Goal: Task Accomplishment & Management: Complete application form

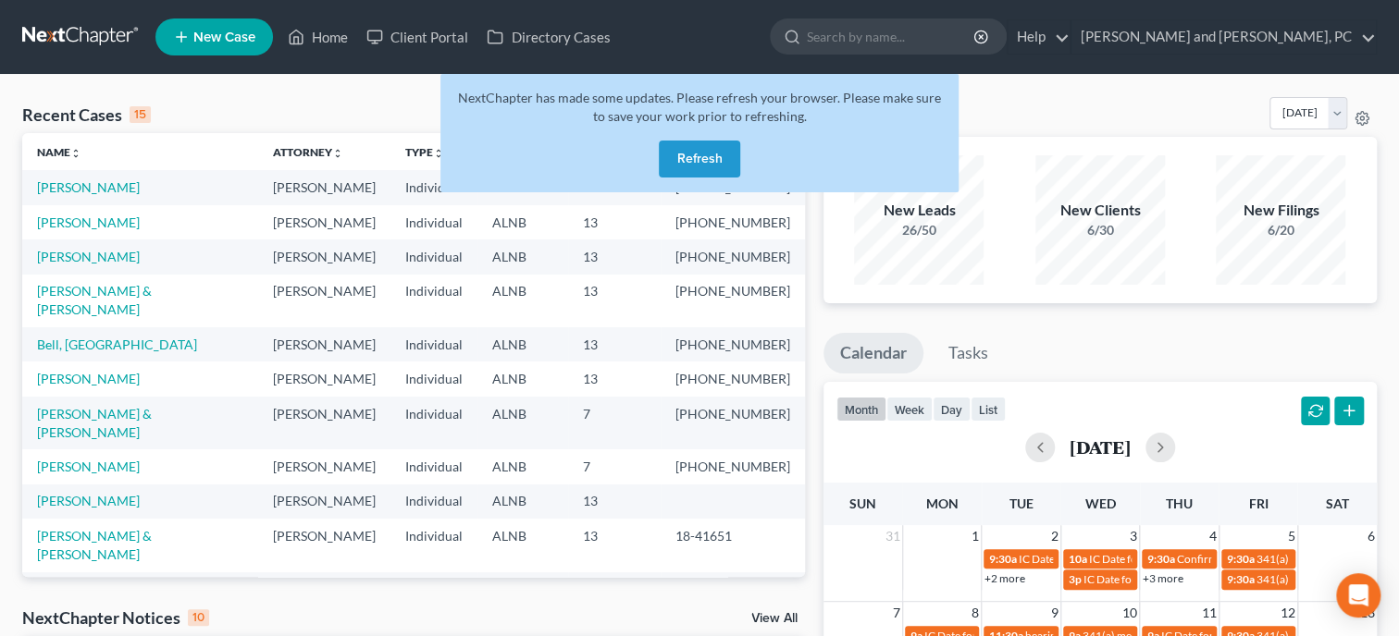
click at [695, 151] on button "Refresh" at bounding box center [699, 159] width 81 height 37
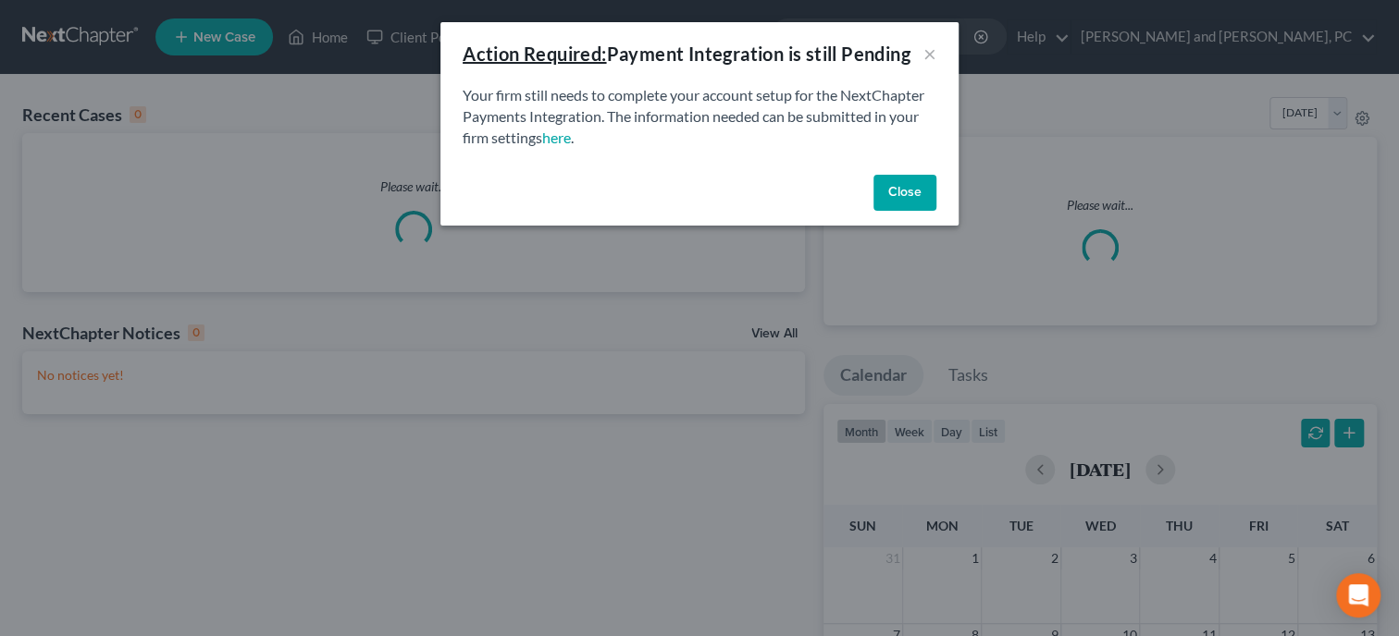
click at [921, 204] on button "Close" at bounding box center [904, 193] width 63 height 37
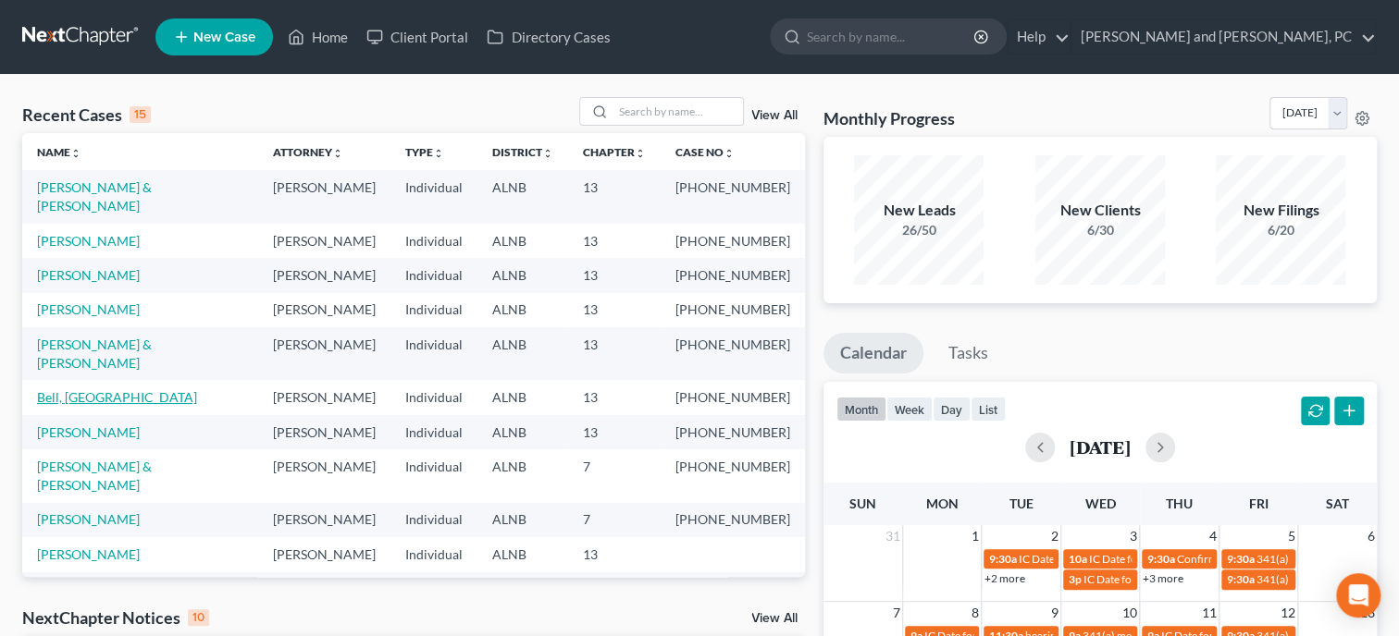
click at [79, 389] on link "Bell, [GEOGRAPHIC_DATA]" at bounding box center [117, 397] width 160 height 16
select select "4"
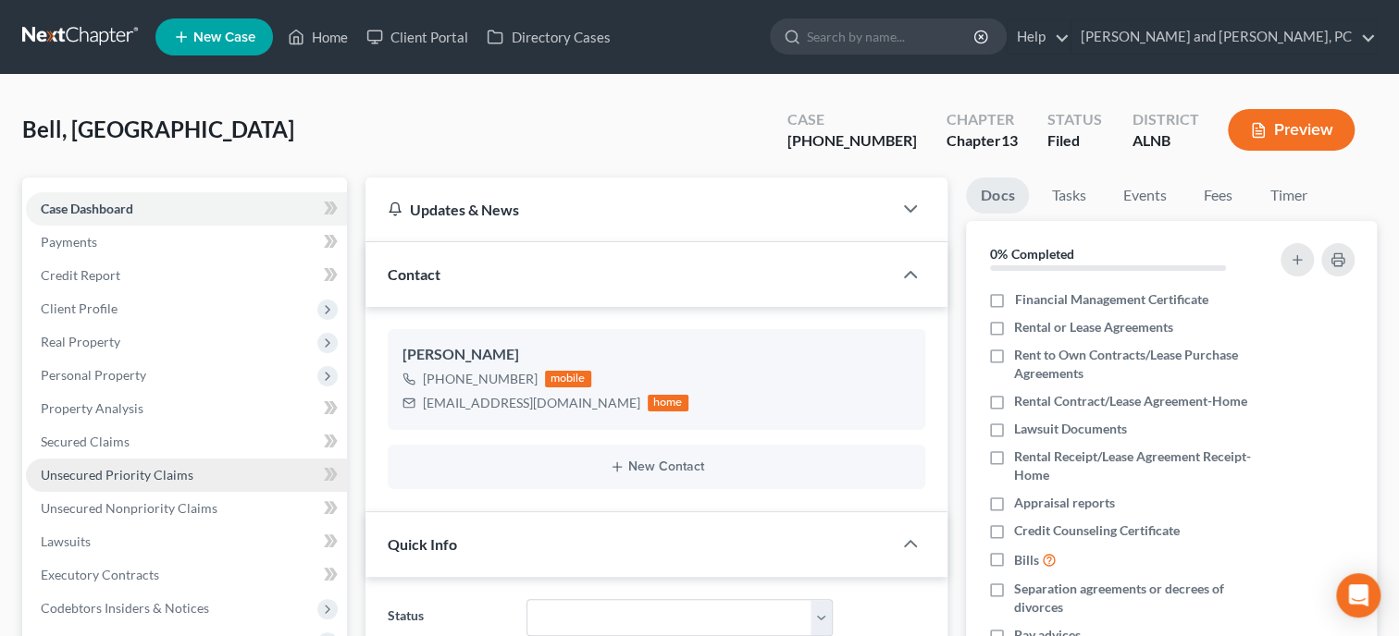
click at [172, 463] on link "Unsecured Priority Claims" at bounding box center [186, 475] width 321 height 33
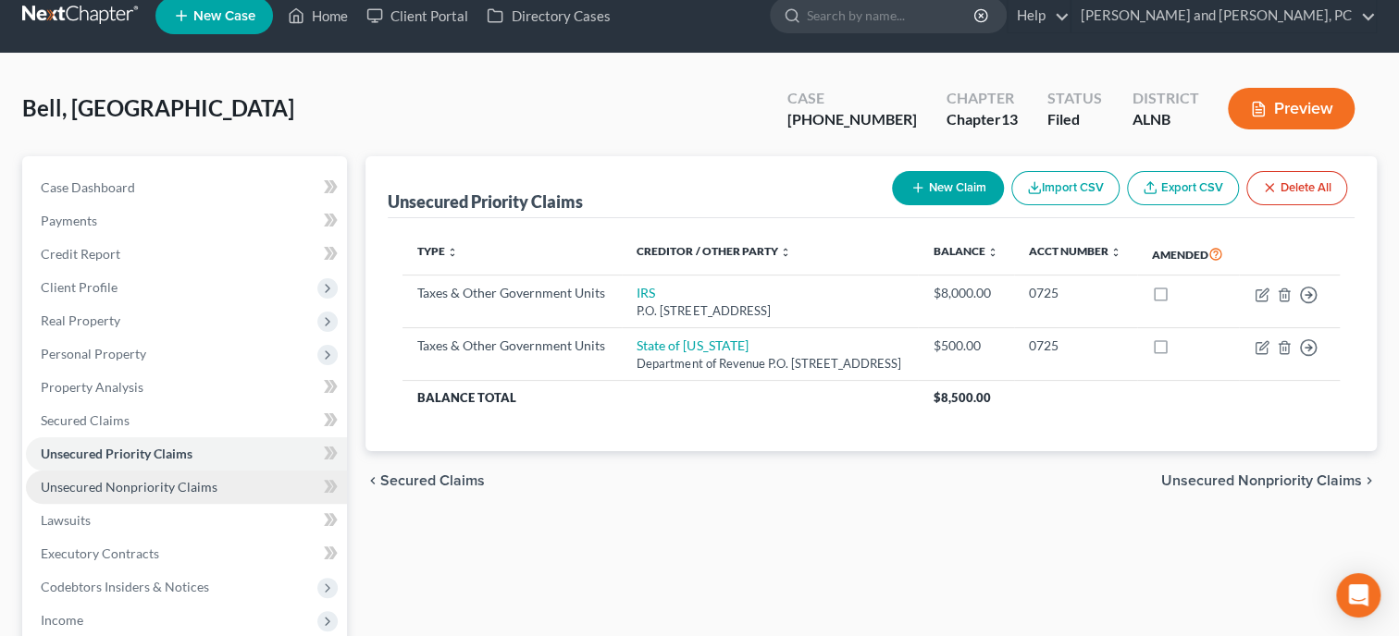
scroll to position [411, 0]
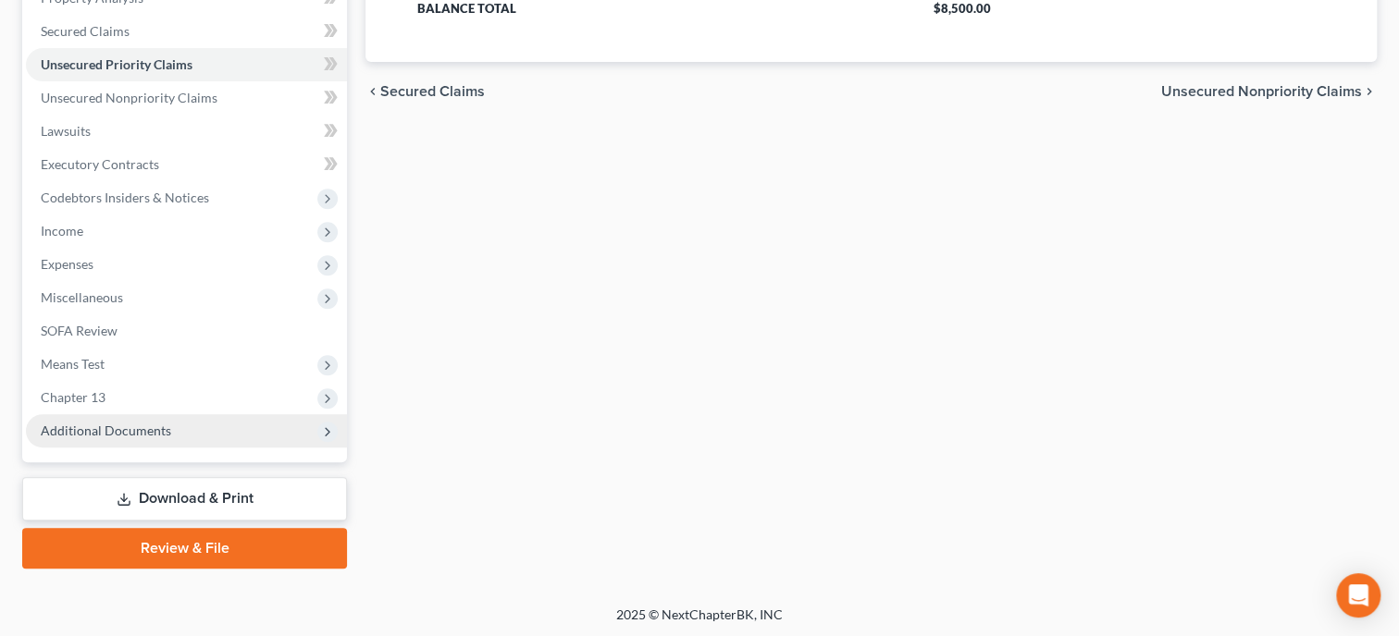
click at [134, 426] on span "Additional Documents" at bounding box center [106, 431] width 130 height 16
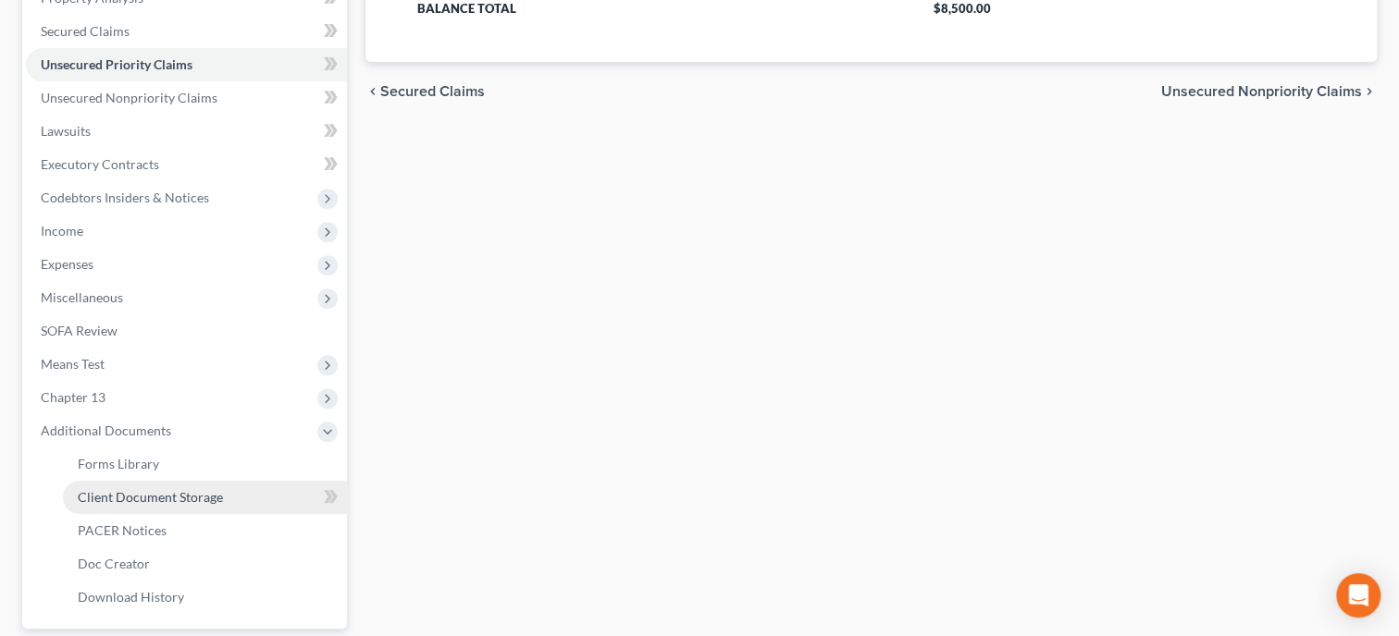
click at [140, 492] on span "Client Document Storage" at bounding box center [150, 497] width 145 height 16
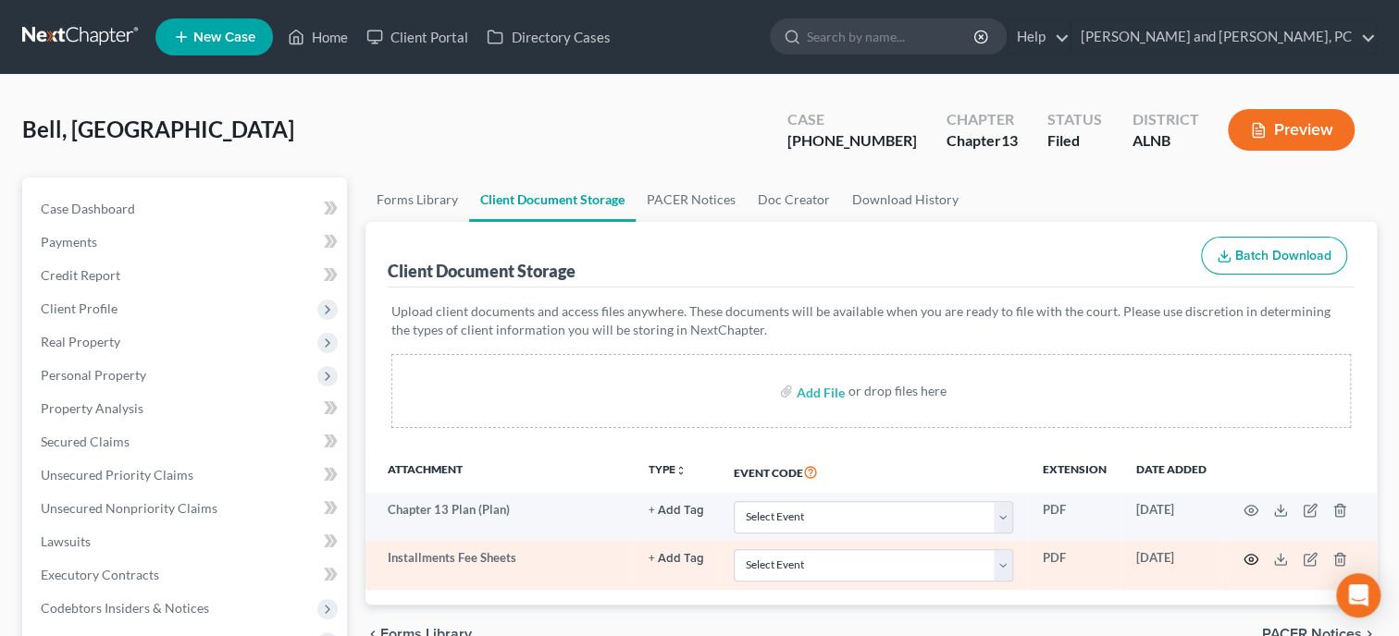
click at [1249, 559] on circle "button" at bounding box center [1251, 560] width 4 height 4
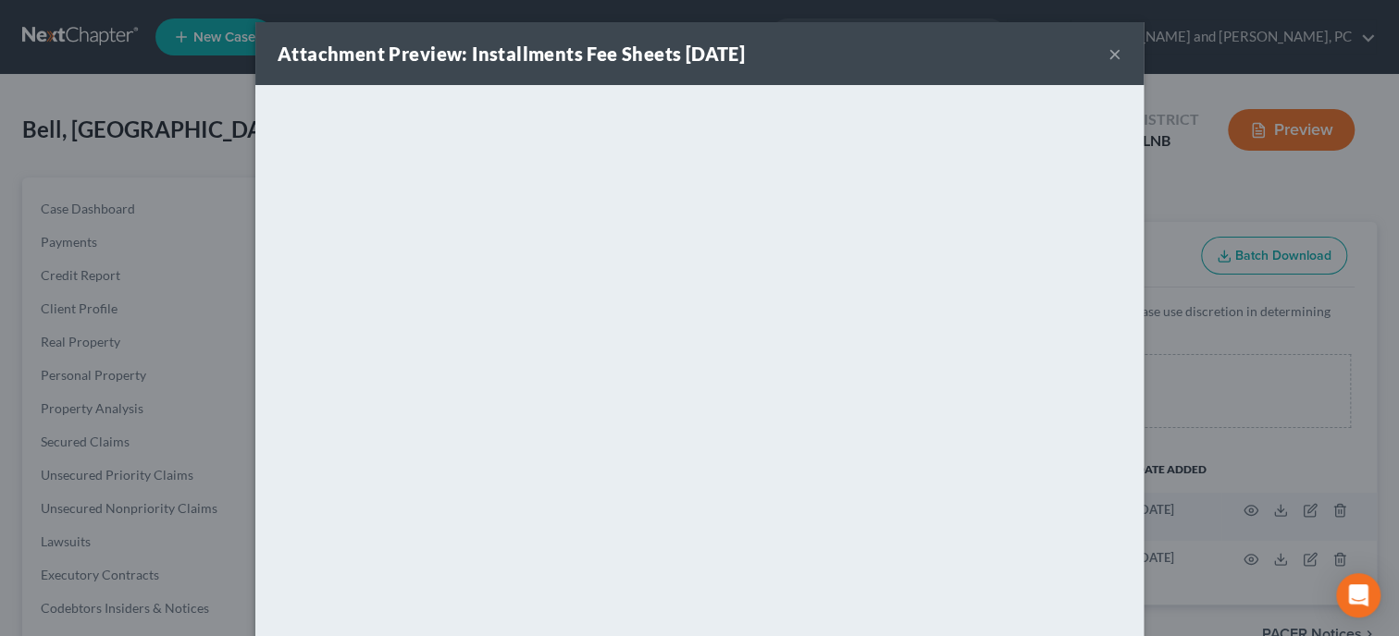
click at [1117, 65] on button "×" at bounding box center [1114, 54] width 13 height 22
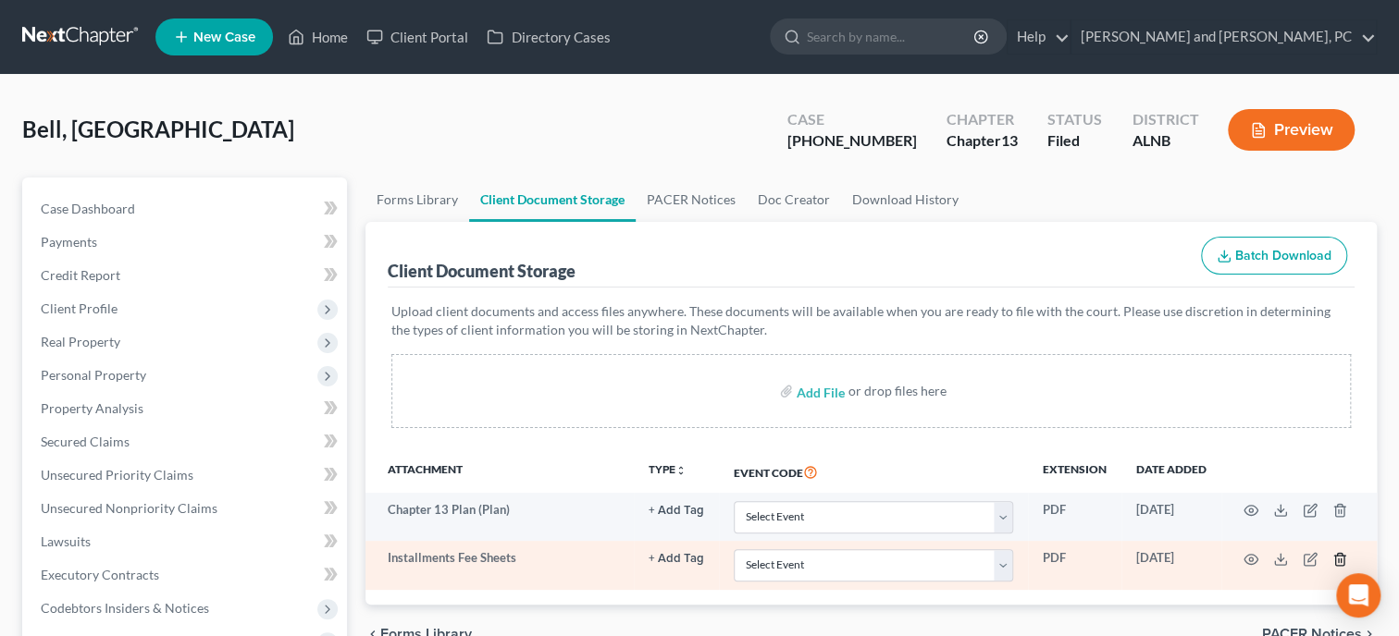
click at [1335, 559] on icon "button" at bounding box center [1339, 559] width 8 height 12
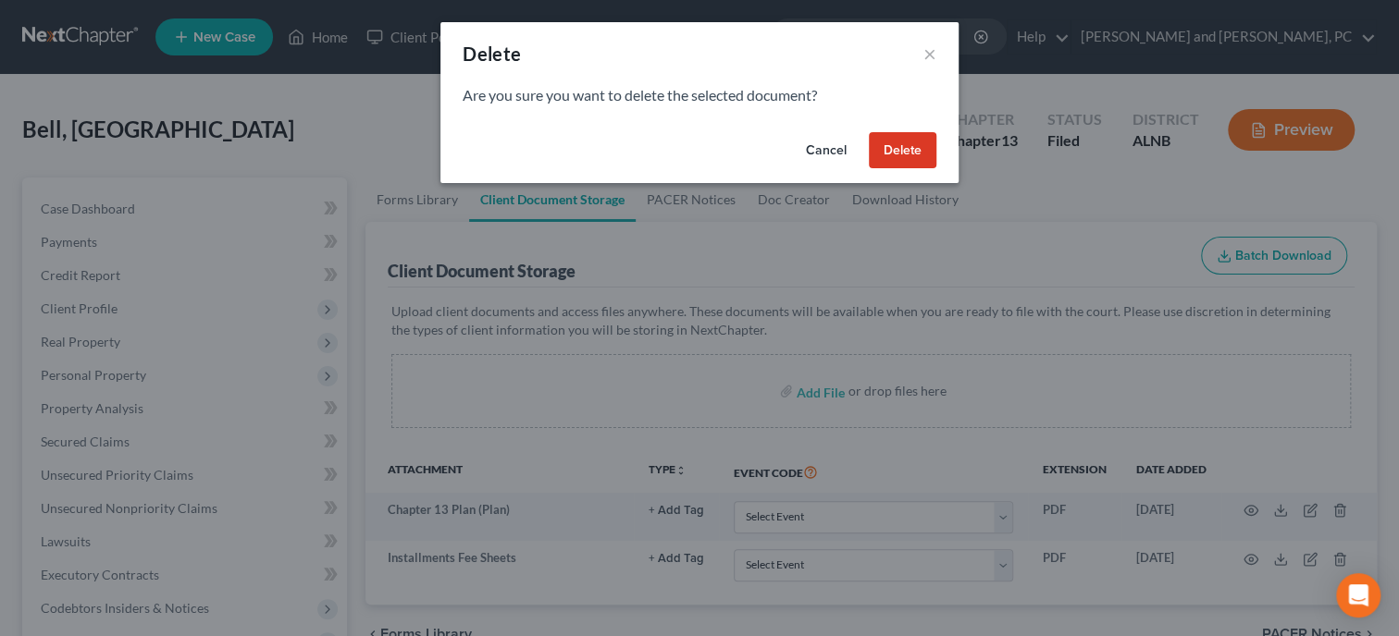
click at [907, 158] on button "Delete" at bounding box center [903, 150] width 68 height 37
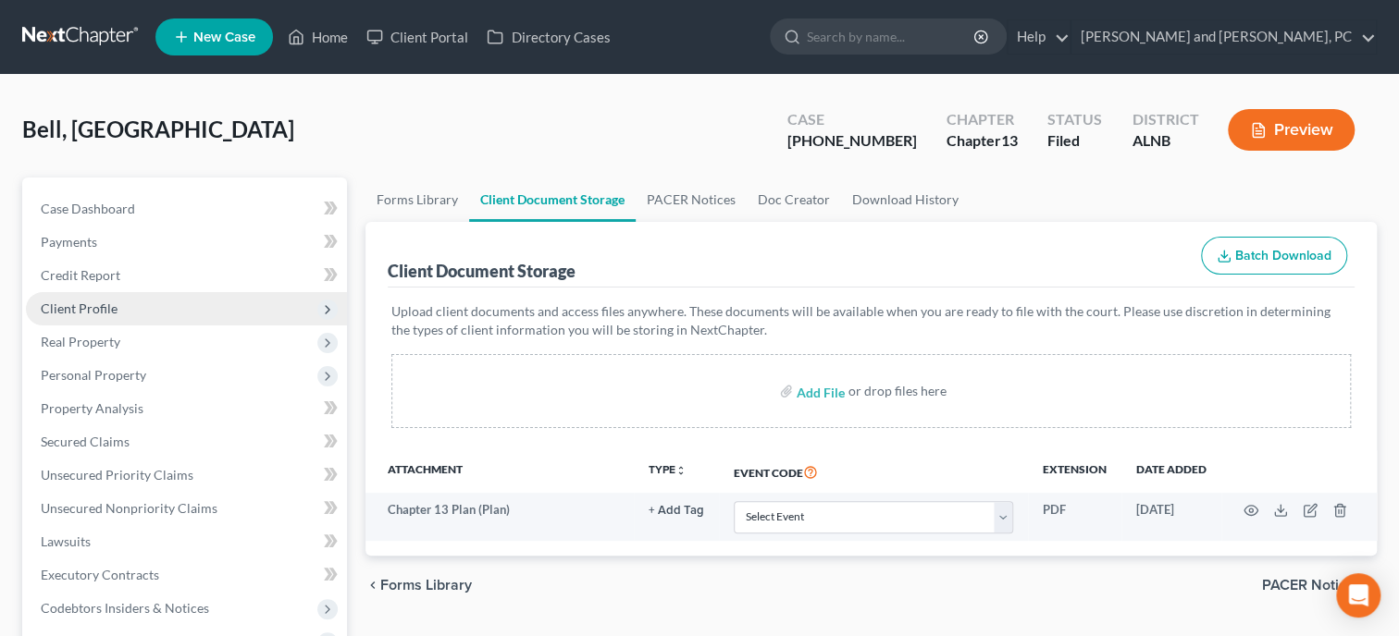
click at [107, 313] on span "Client Profile" at bounding box center [79, 309] width 77 height 16
click at [152, 306] on span "Client Profile" at bounding box center [186, 308] width 321 height 33
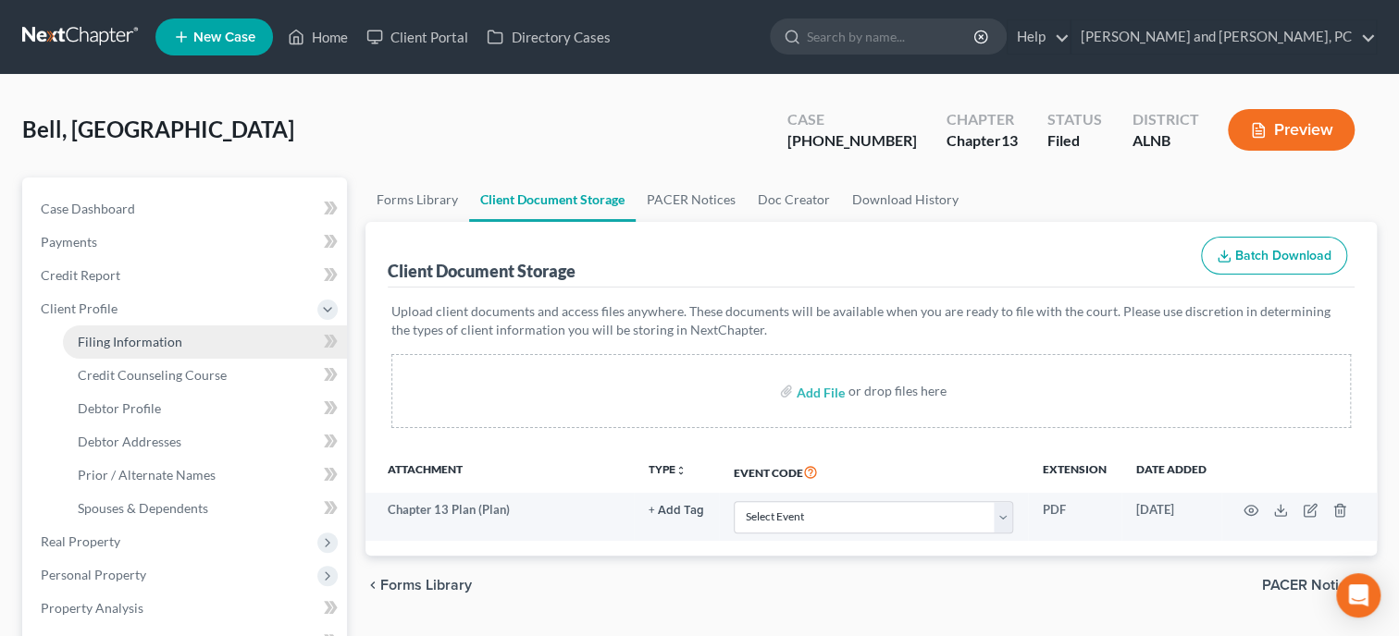
click at [165, 345] on span "Filing Information" at bounding box center [130, 342] width 105 height 16
select select "1"
select select "0"
select select "3"
select select "0"
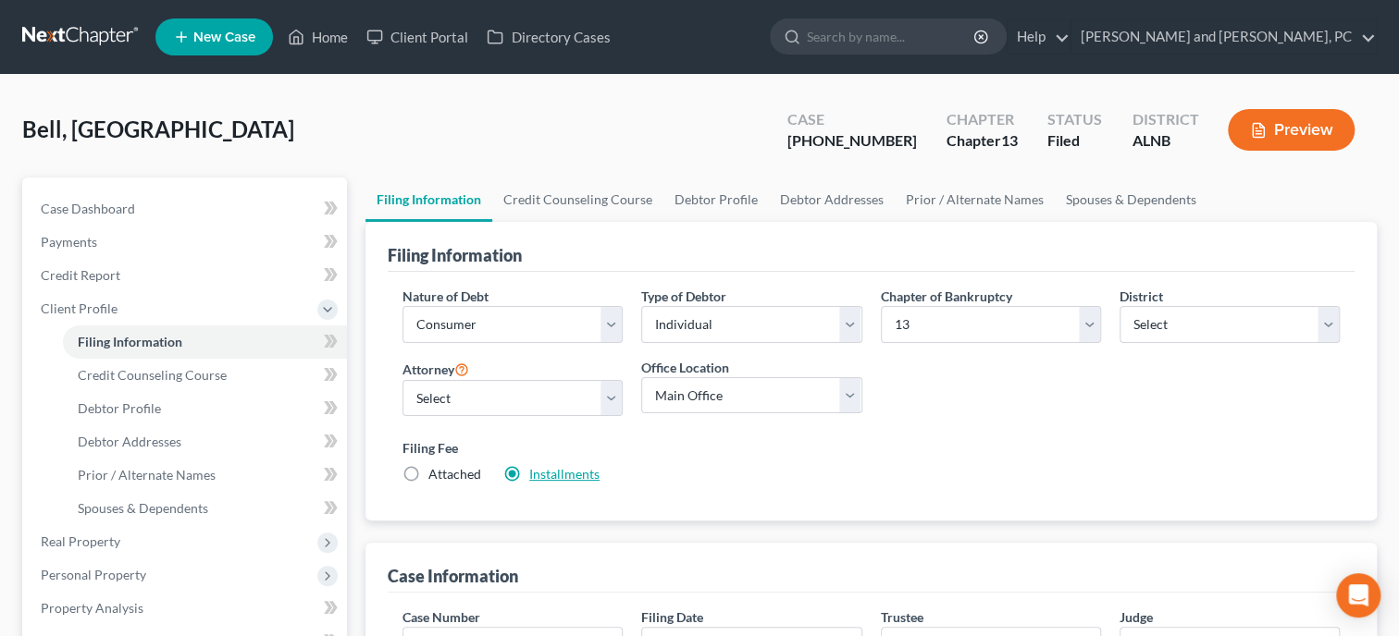
click at [555, 482] on label "Installments Installments" at bounding box center [564, 474] width 70 height 19
click at [549, 477] on input "Installments Installments" at bounding box center [543, 471] width 12 height 12
click at [562, 475] on link "Installments" at bounding box center [564, 474] width 70 height 16
type input "78.25"
radio input "true"
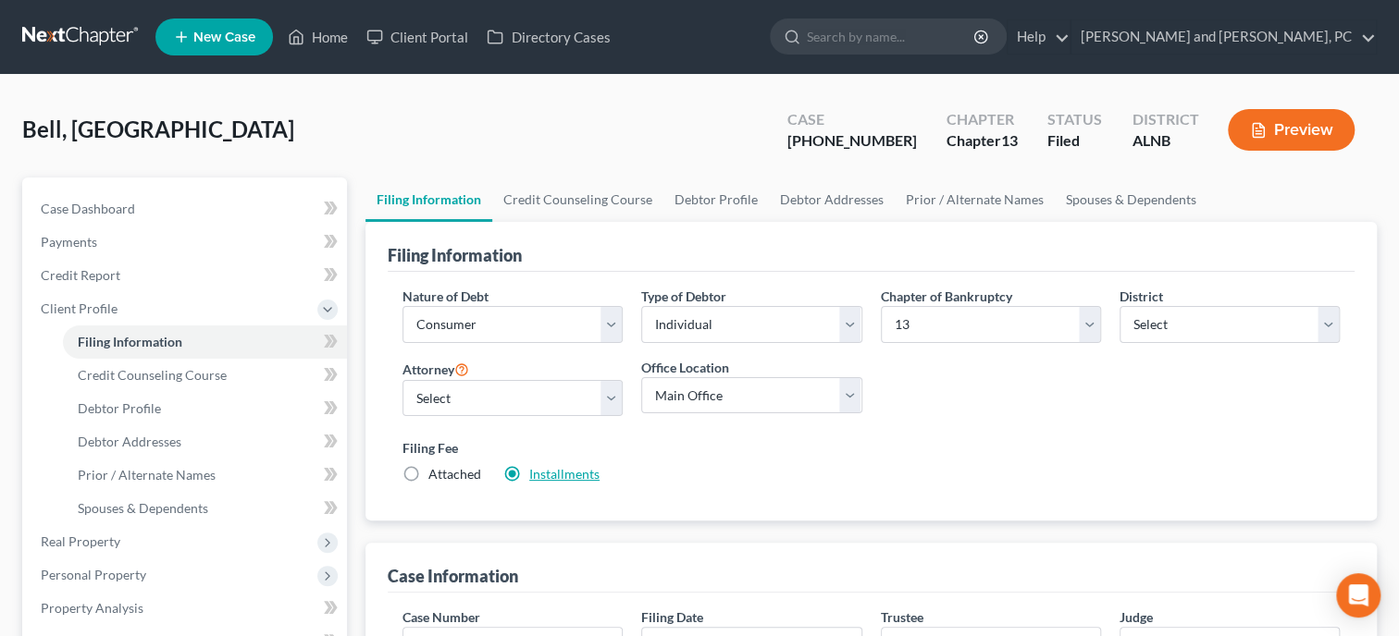
type input "78.25"
type input "[DATE]"
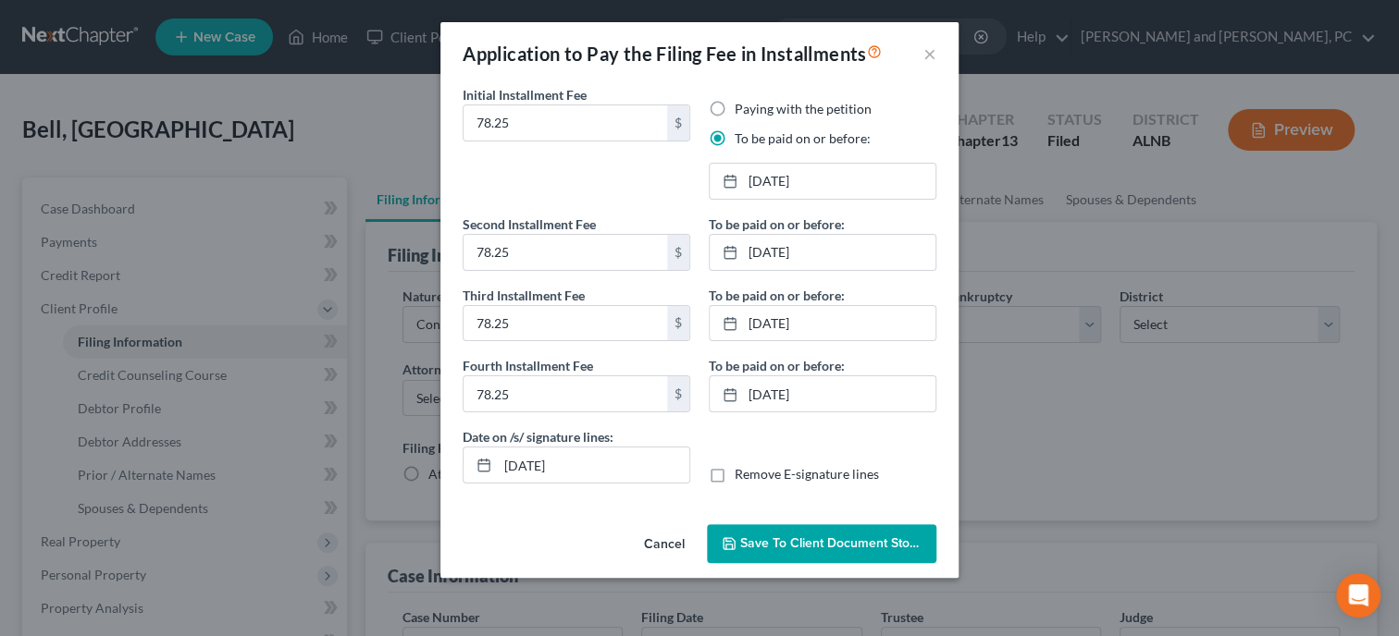
click at [748, 539] on span "Save to Client Document Storage" at bounding box center [838, 544] width 196 height 16
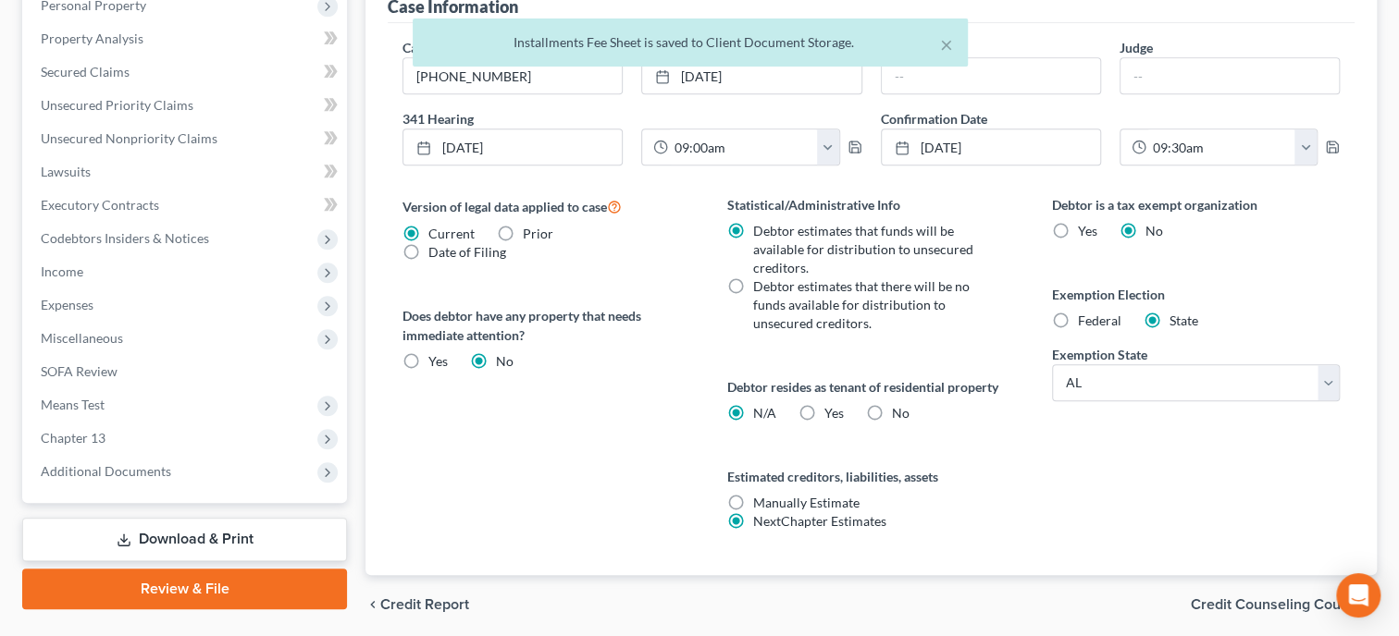
scroll to position [636, 0]
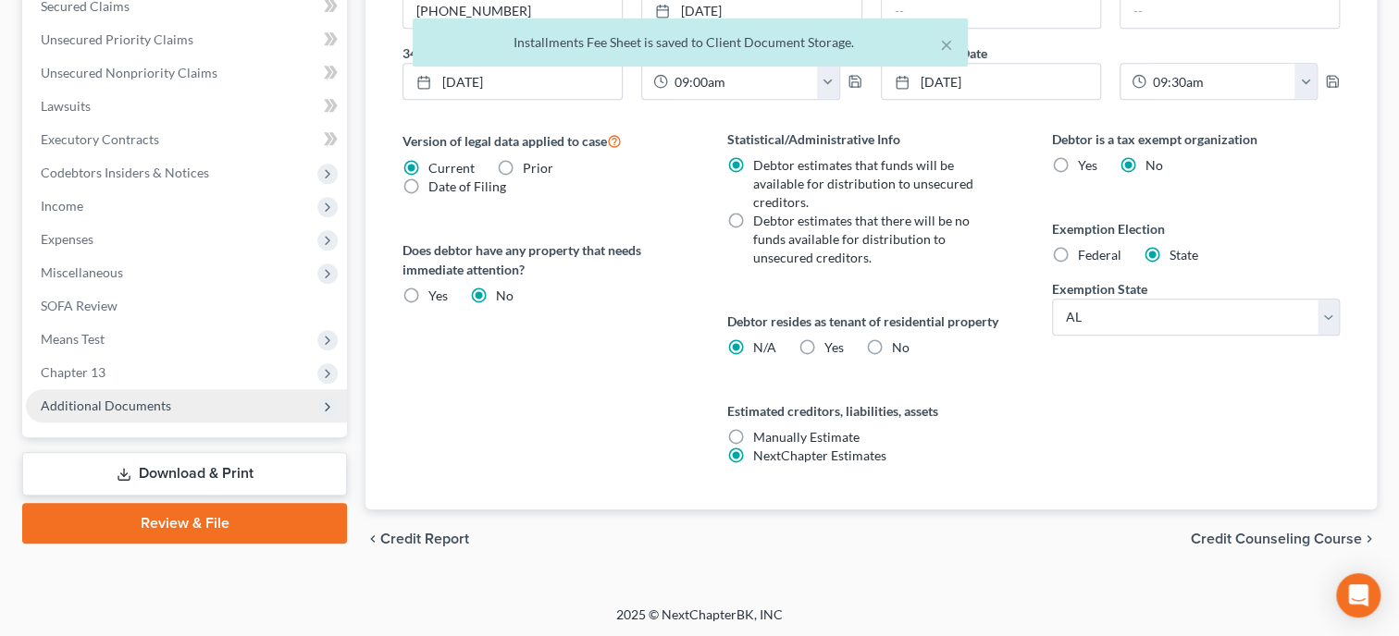
click at [84, 402] on span "Additional Documents" at bounding box center [106, 406] width 130 height 16
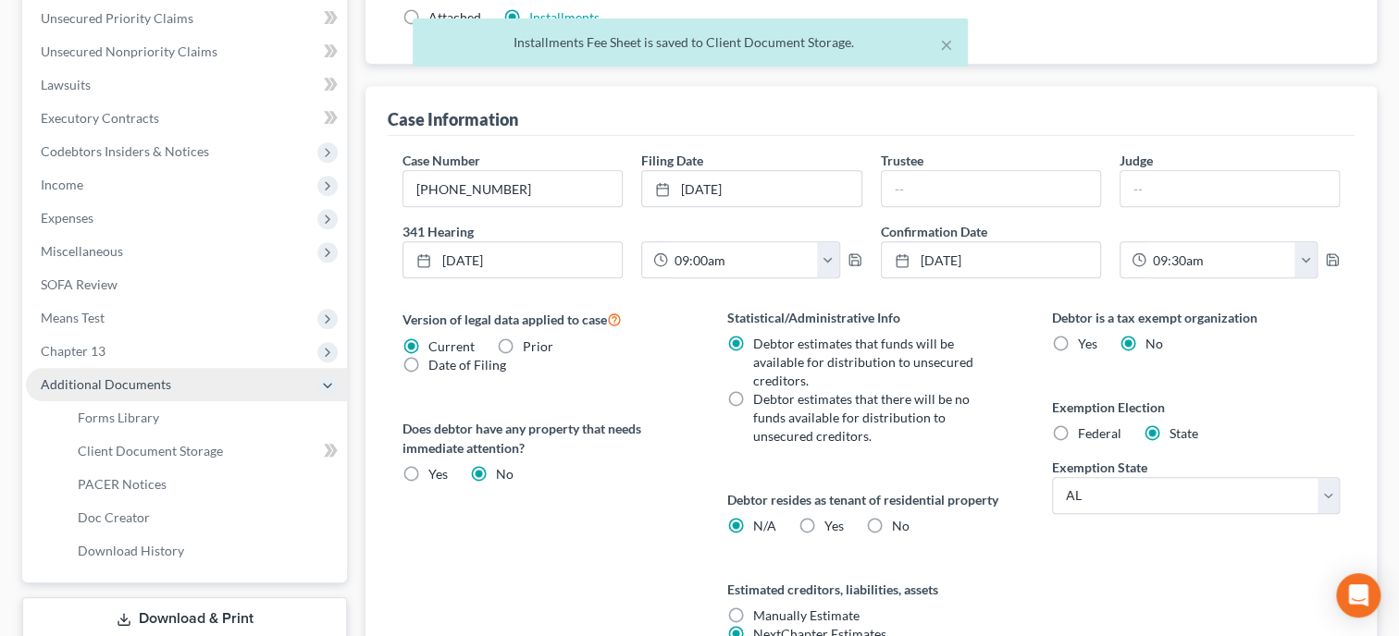
scroll to position [436, 0]
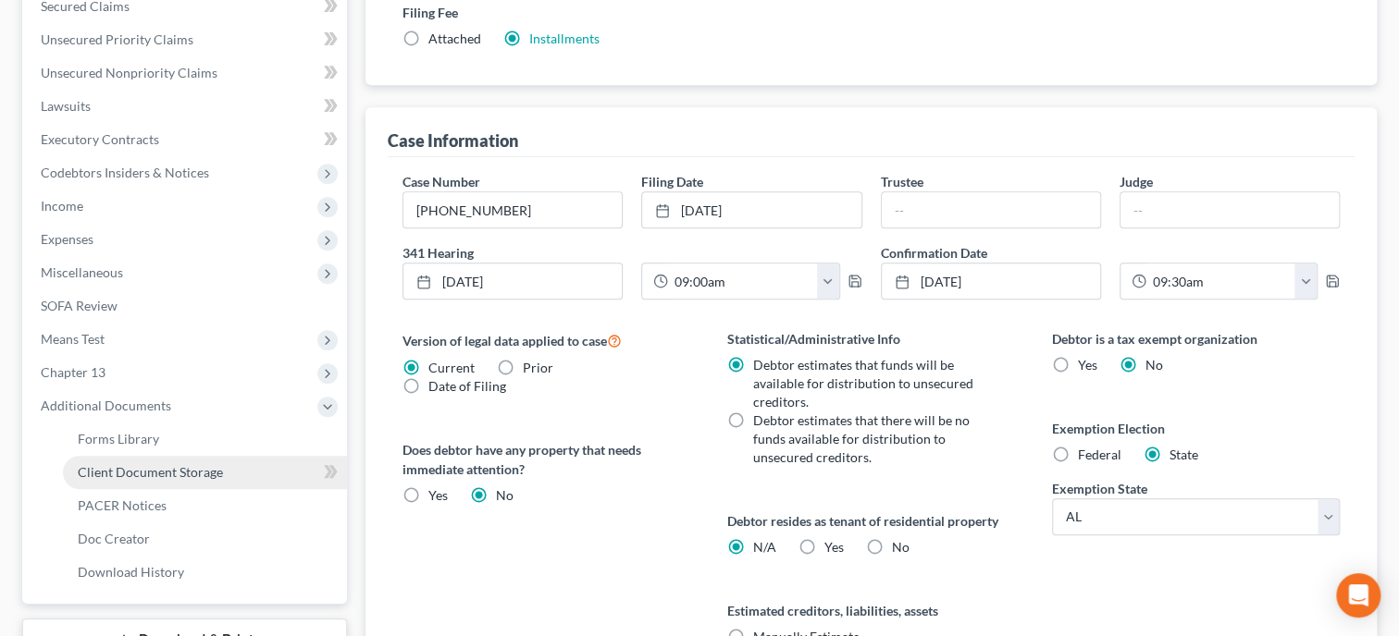
click at [105, 459] on link "Client Document Storage" at bounding box center [205, 472] width 284 height 33
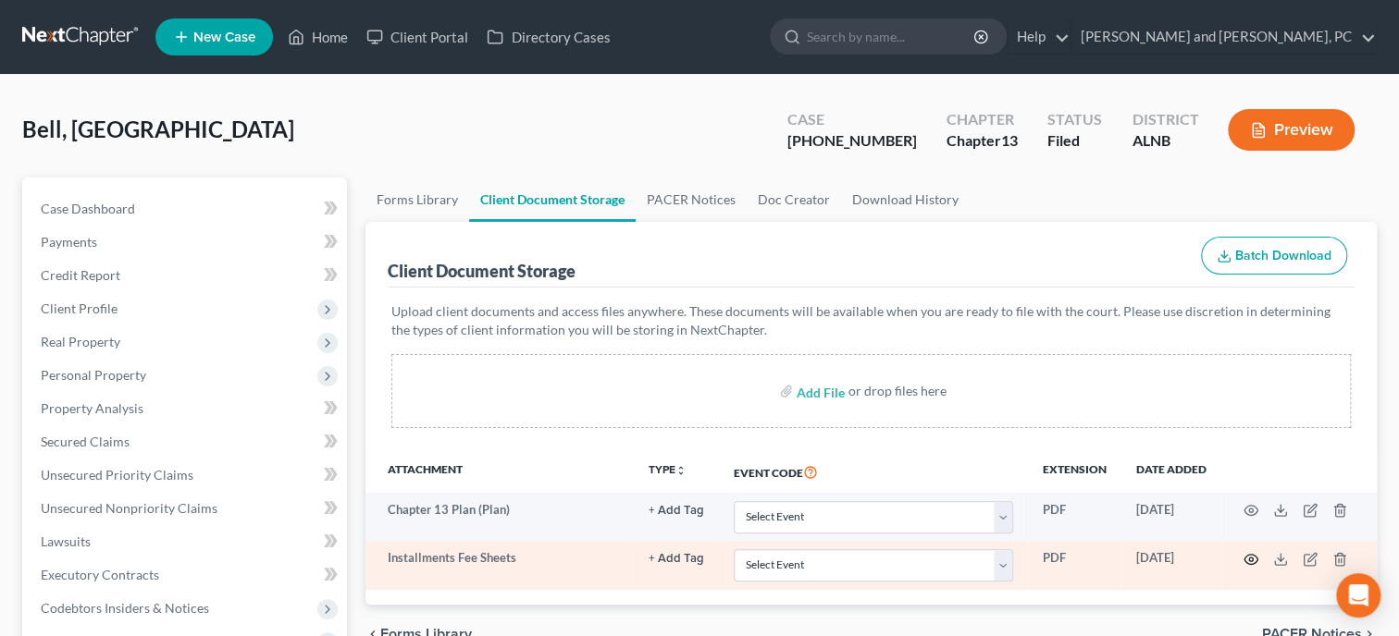
click at [1257, 558] on icon "button" at bounding box center [1251, 559] width 14 height 10
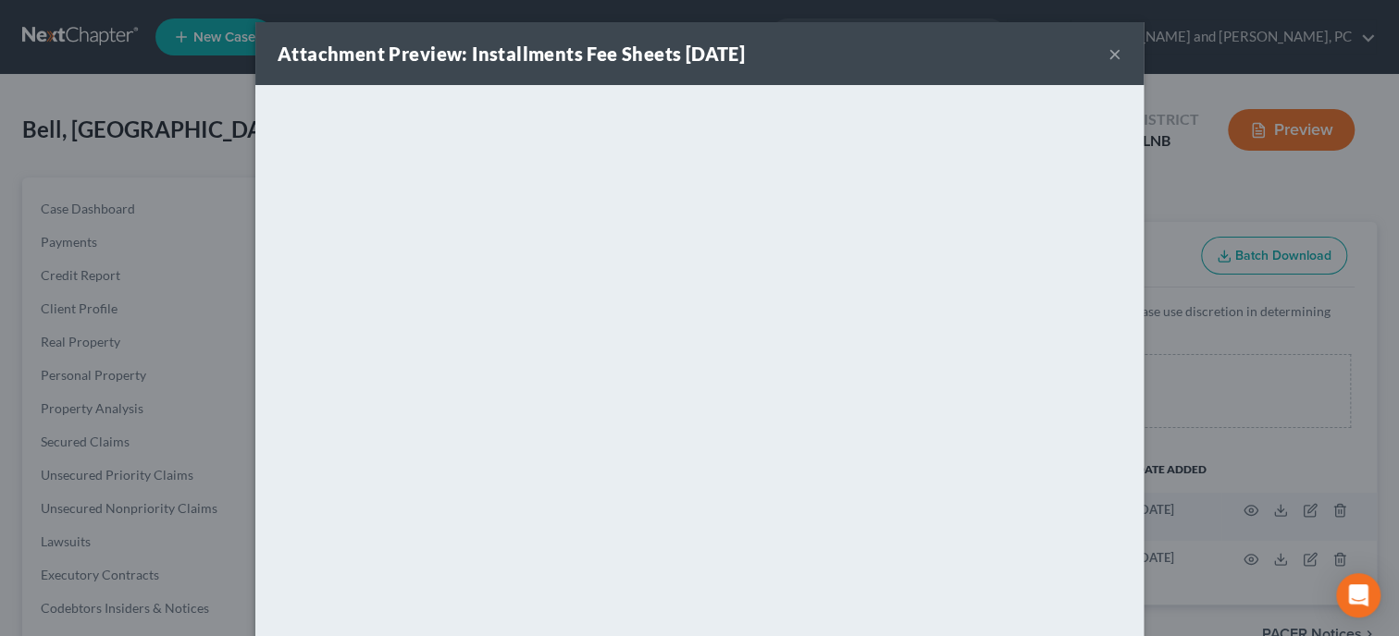
click at [1119, 58] on button "×" at bounding box center [1114, 54] width 13 height 22
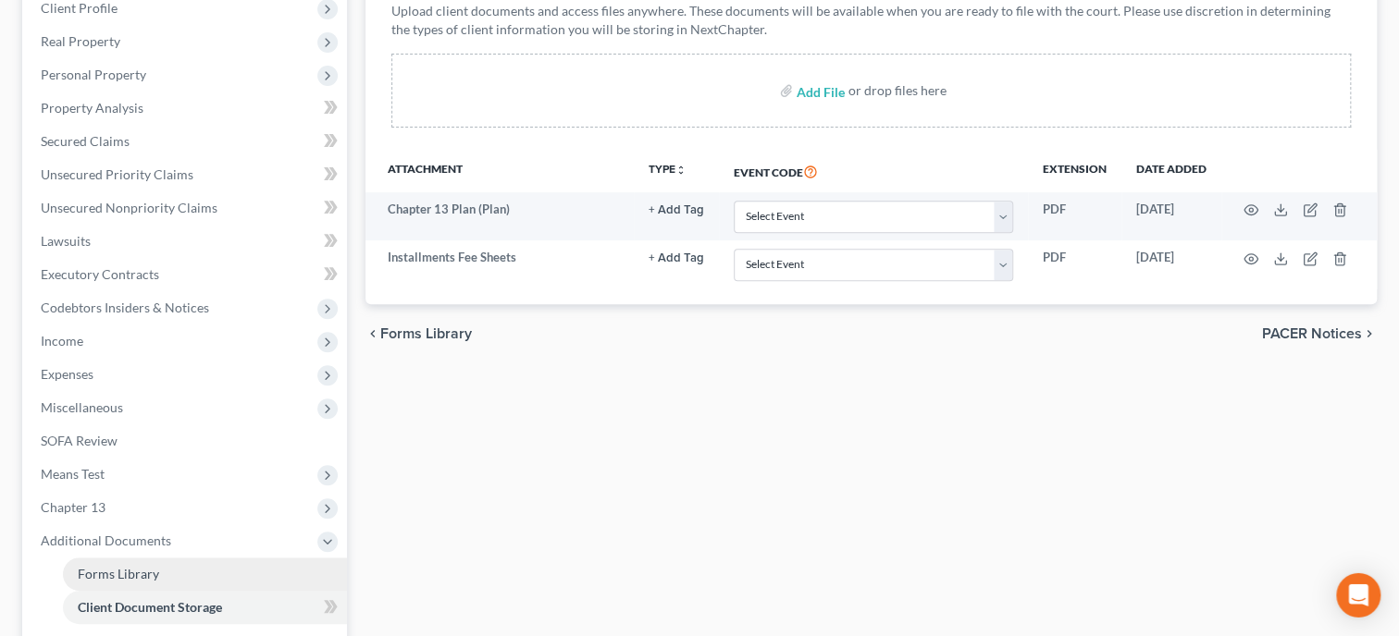
scroll to position [380, 0]
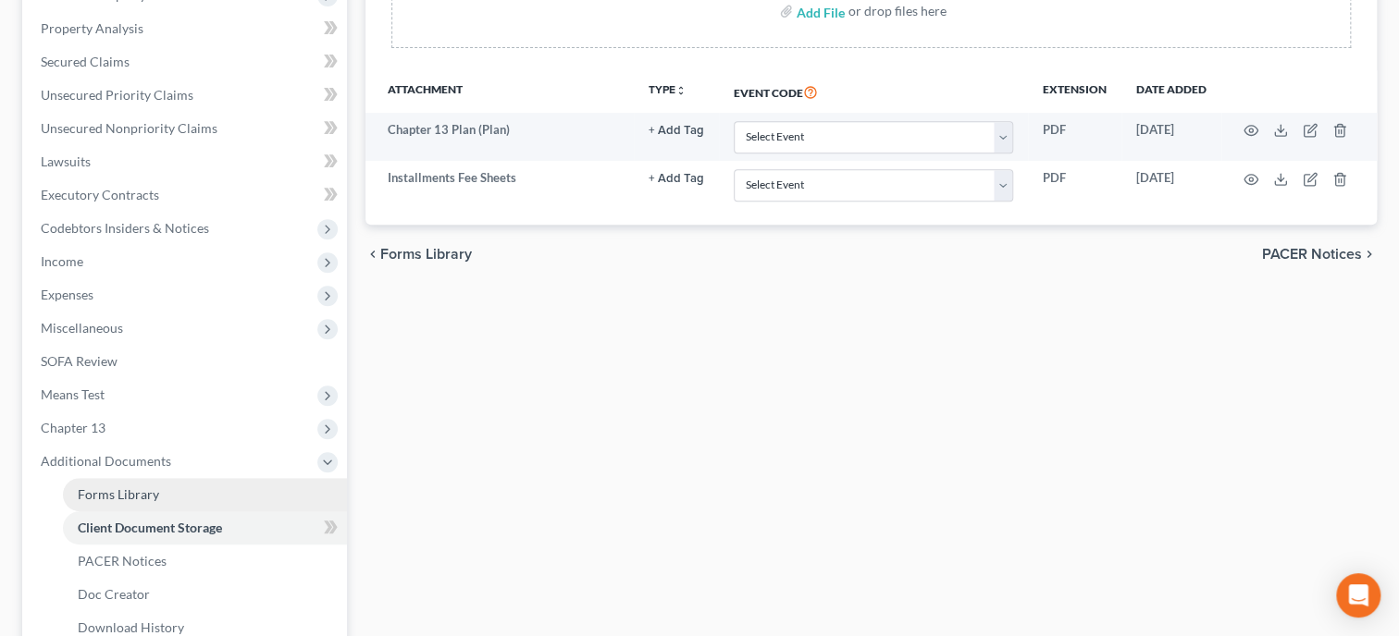
click at [160, 504] on link "Forms Library" at bounding box center [205, 494] width 284 height 33
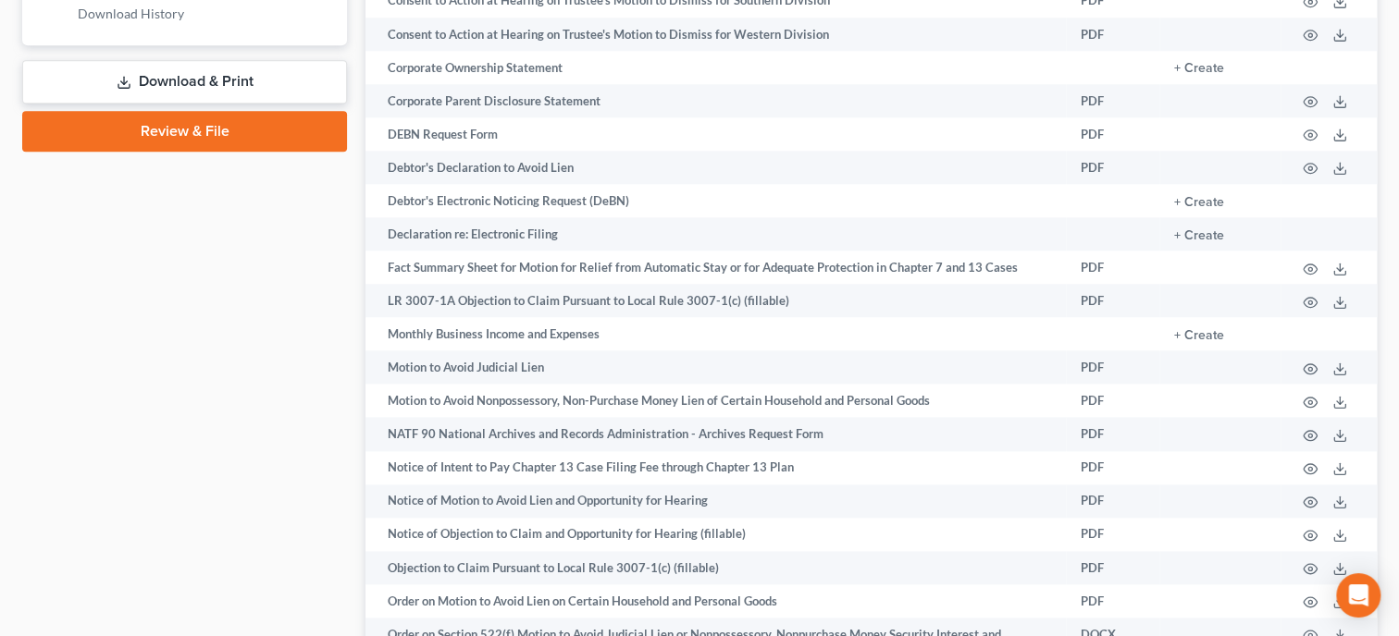
scroll to position [1046, 0]
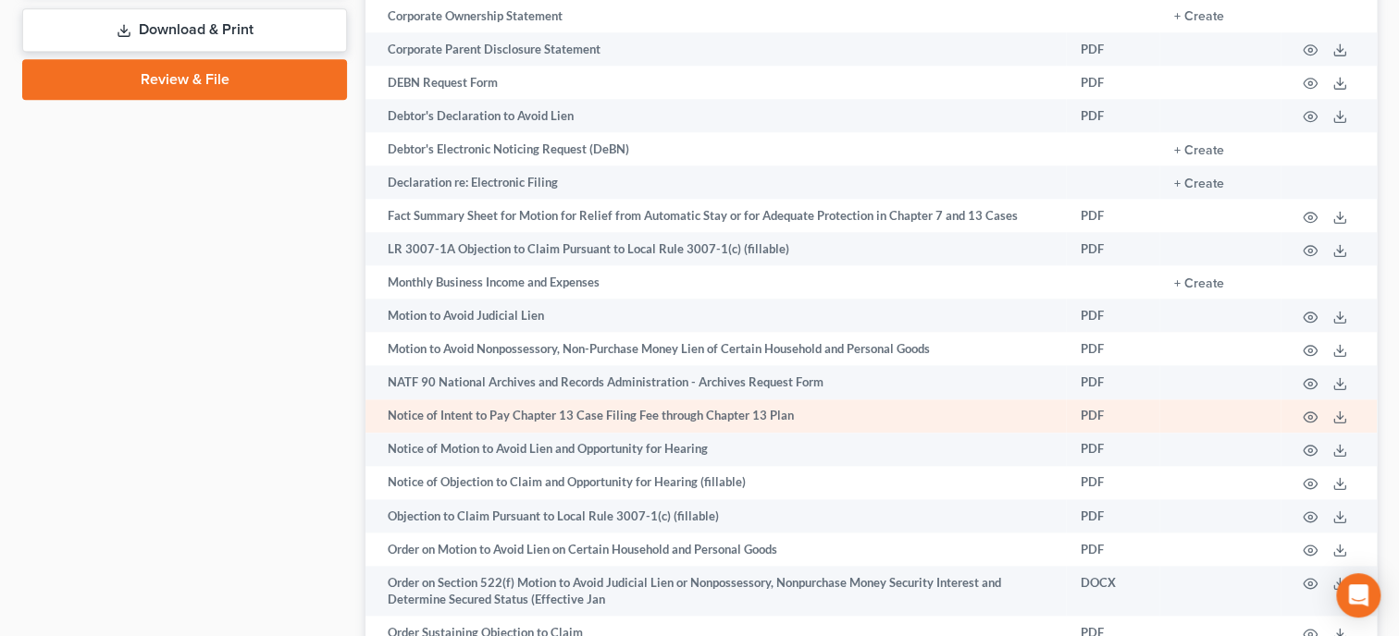
click at [1350, 433] on td at bounding box center [1328, 416] width 96 height 33
click at [1343, 425] on icon at bounding box center [1339, 417] width 15 height 15
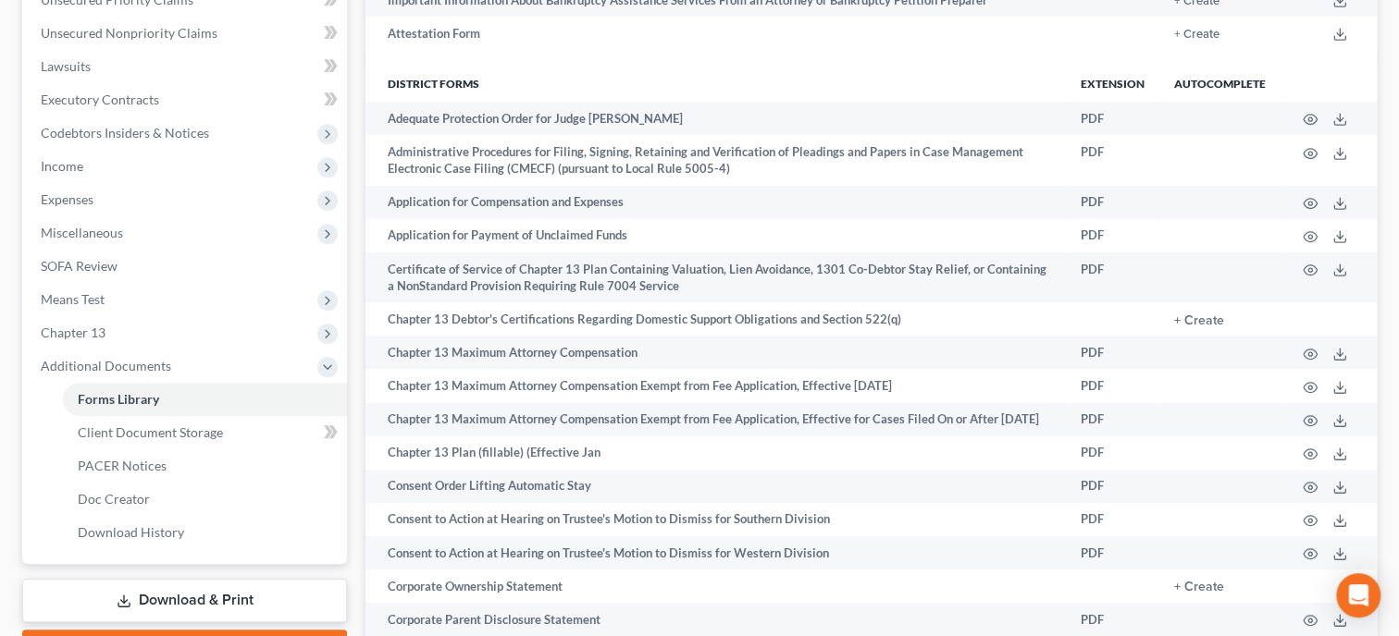
scroll to position [0, 0]
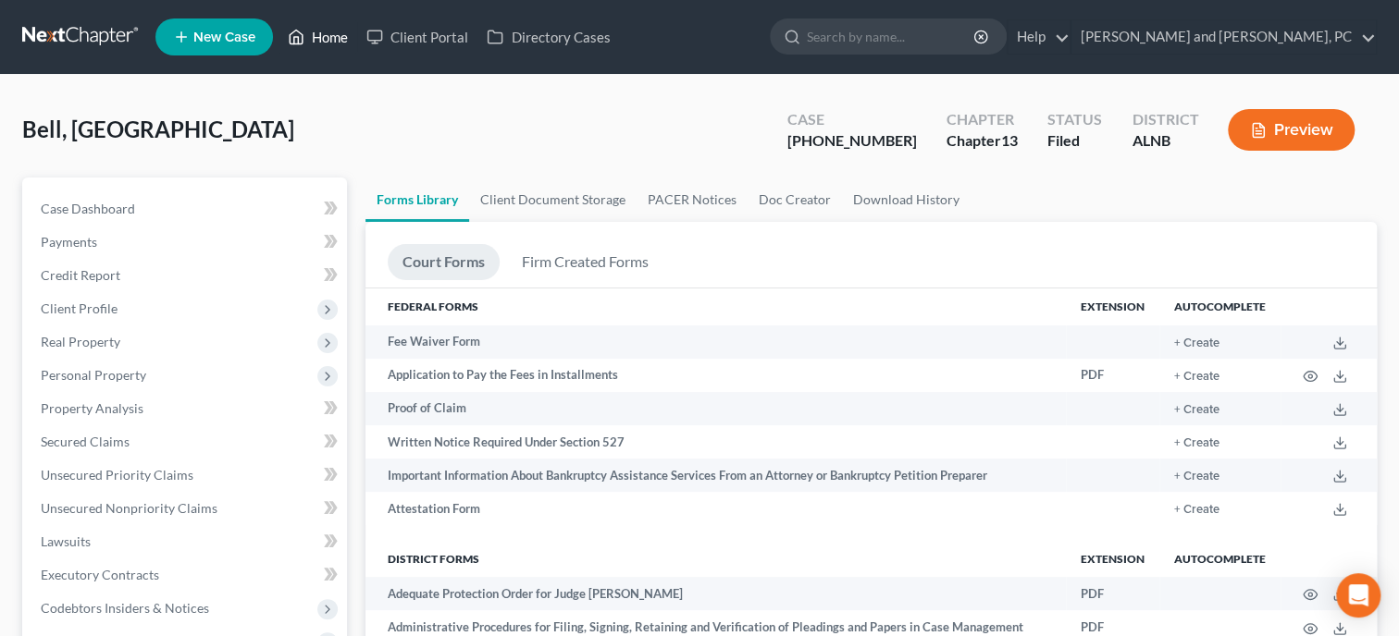
click at [332, 33] on link "Home" at bounding box center [317, 36] width 79 height 33
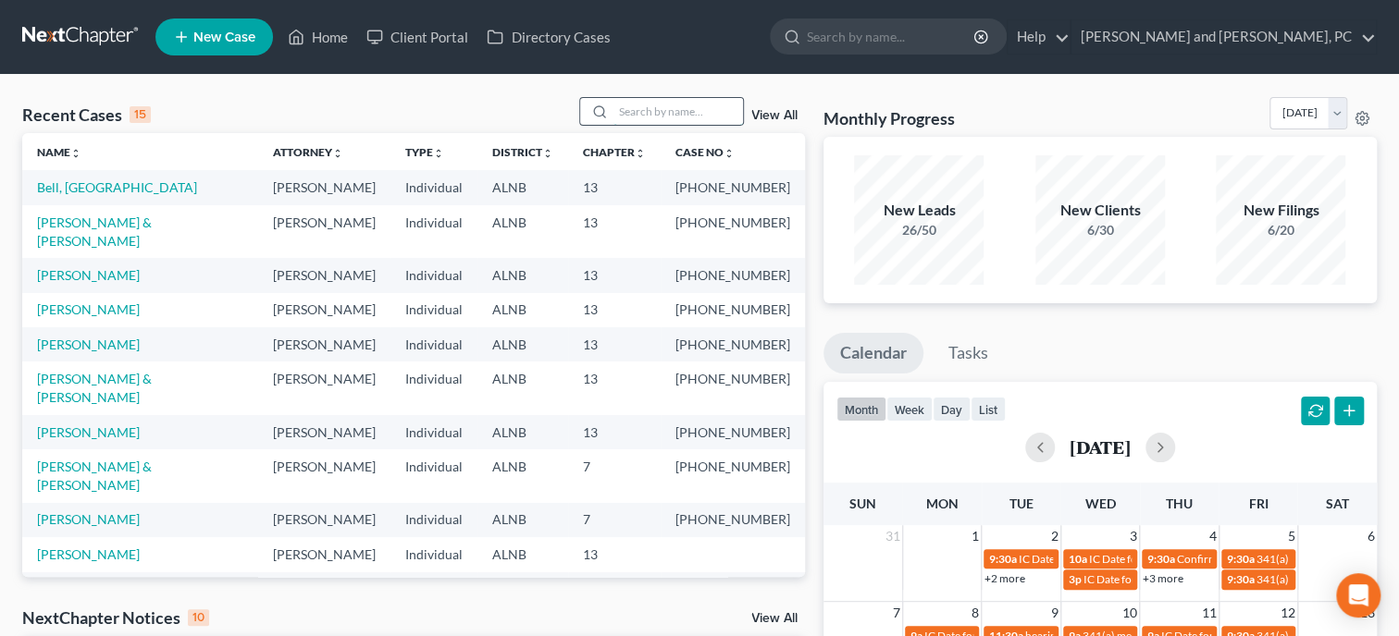
click at [661, 117] on input "search" at bounding box center [678, 111] width 130 height 27
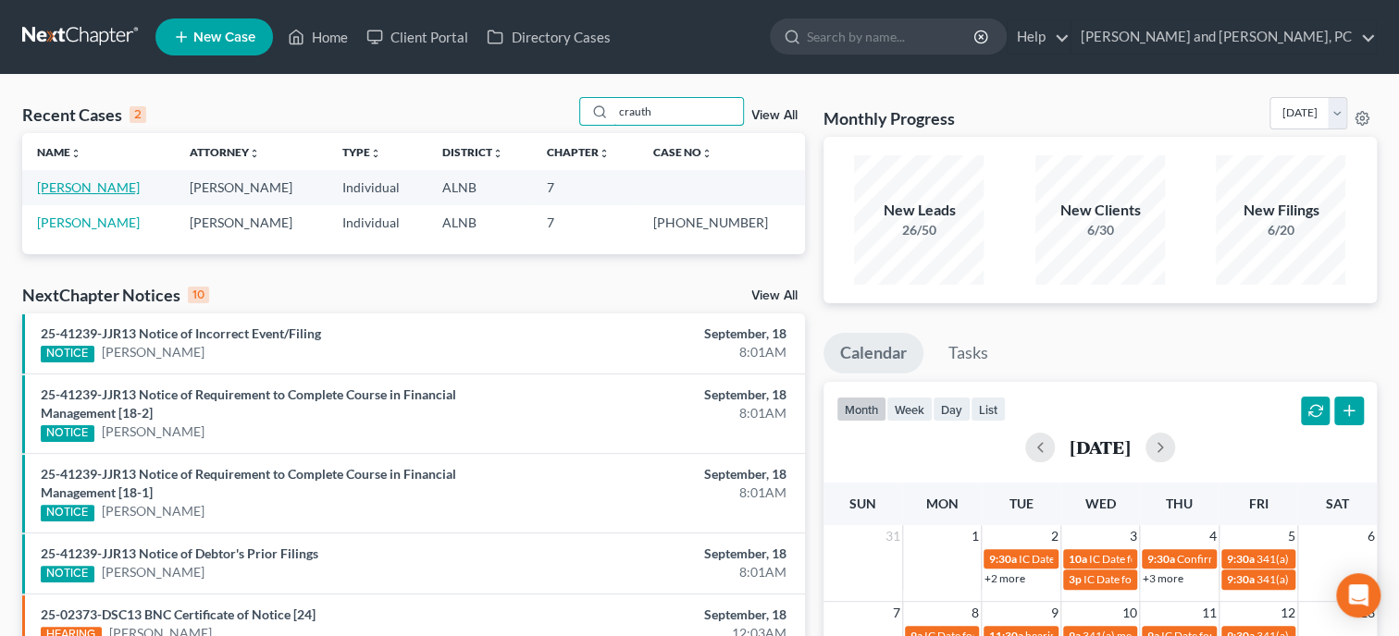
type input "crauth"
click at [107, 192] on link "[PERSON_NAME]" at bounding box center [88, 187] width 103 height 16
select select "0"
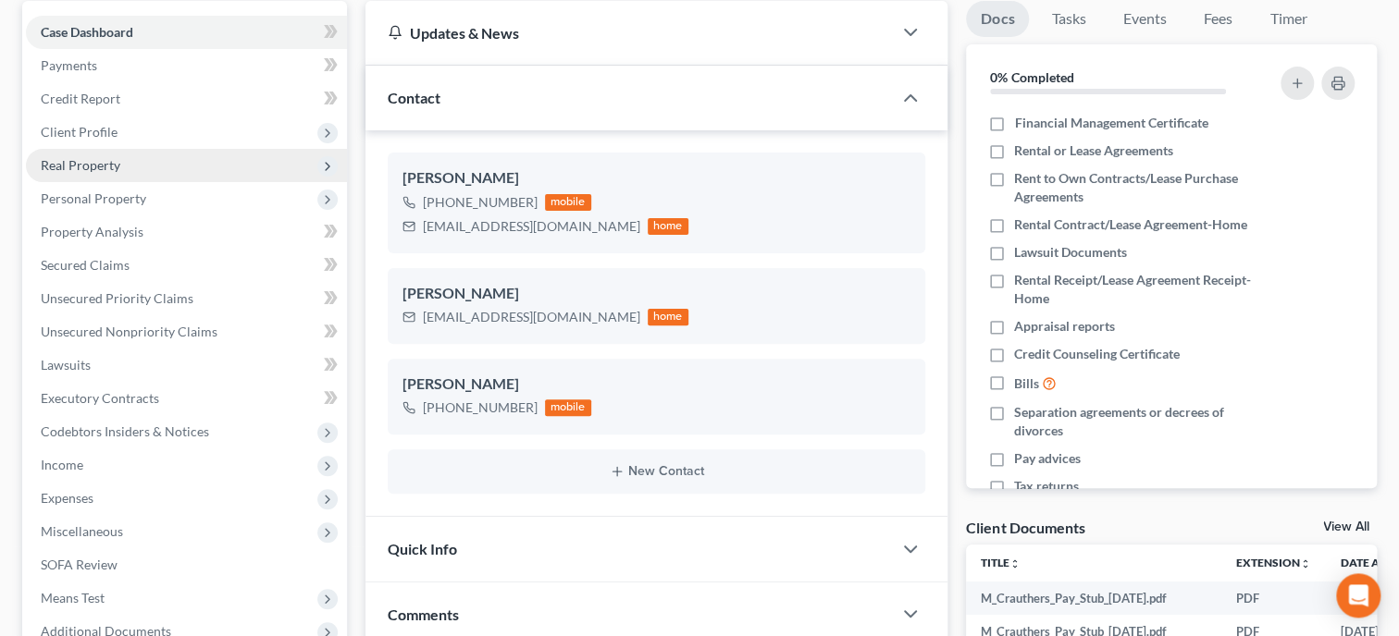
scroll to position [190, 0]
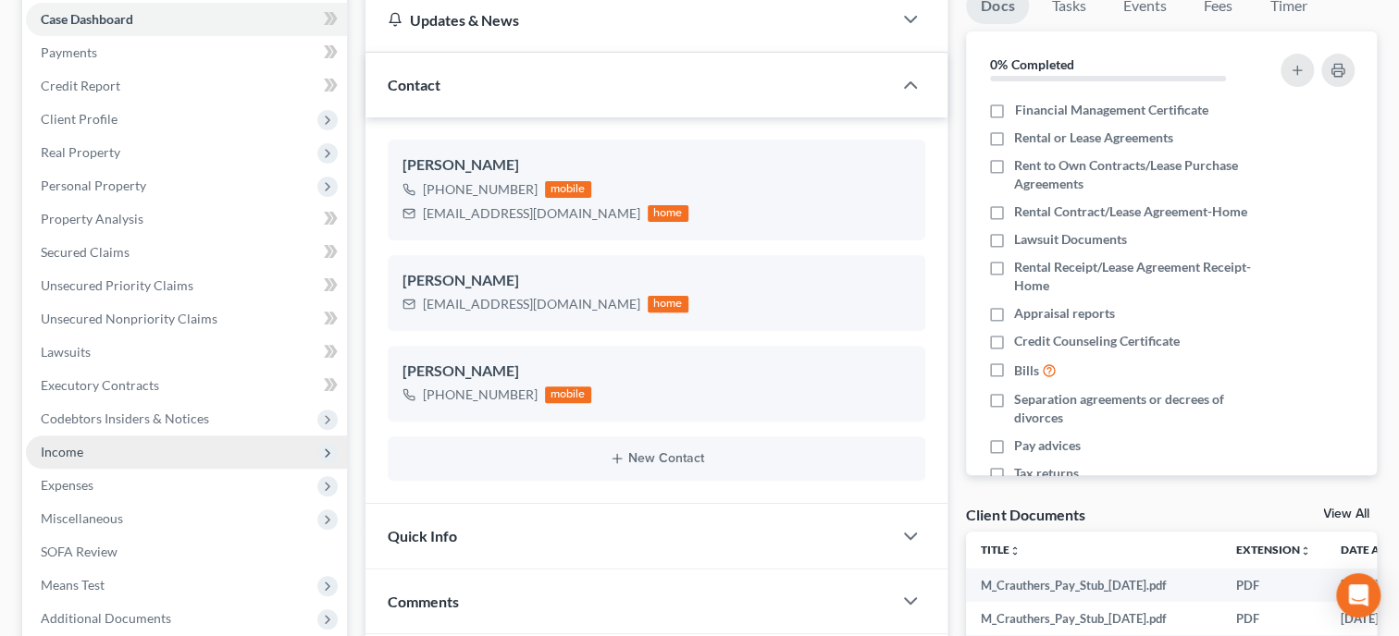
click at [67, 451] on span "Income" at bounding box center [62, 452] width 43 height 16
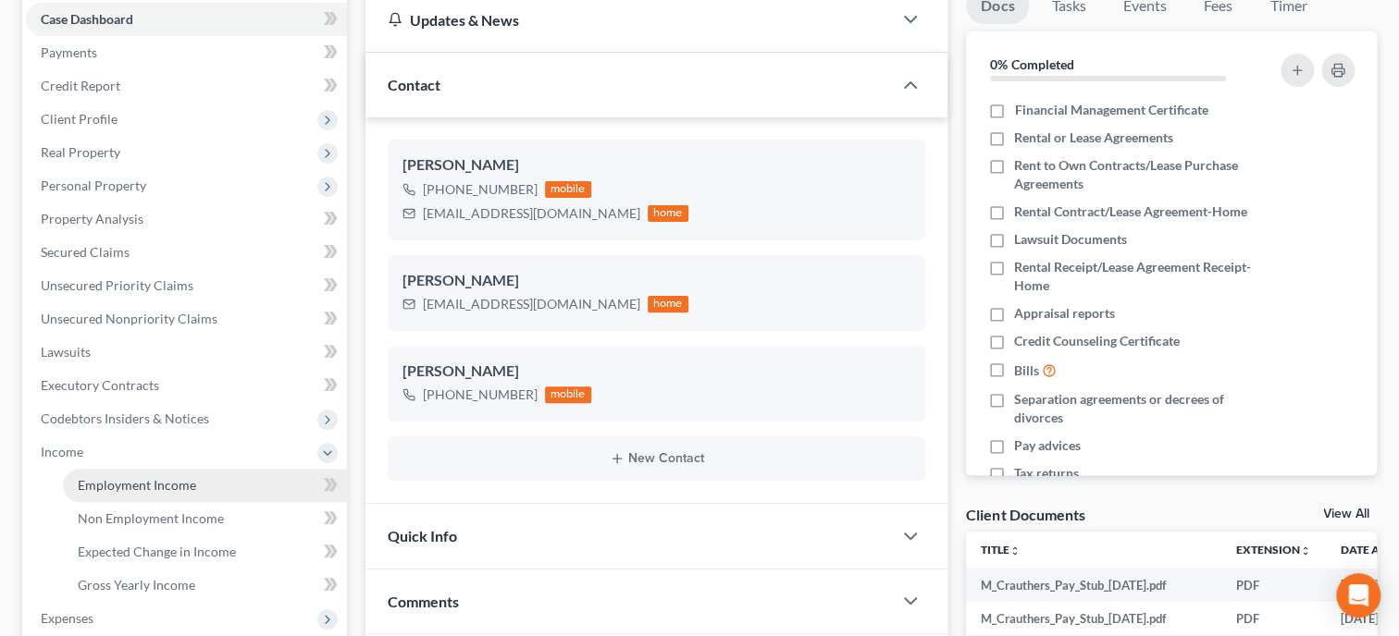
click at [90, 485] on span "Employment Income" at bounding box center [137, 485] width 118 height 16
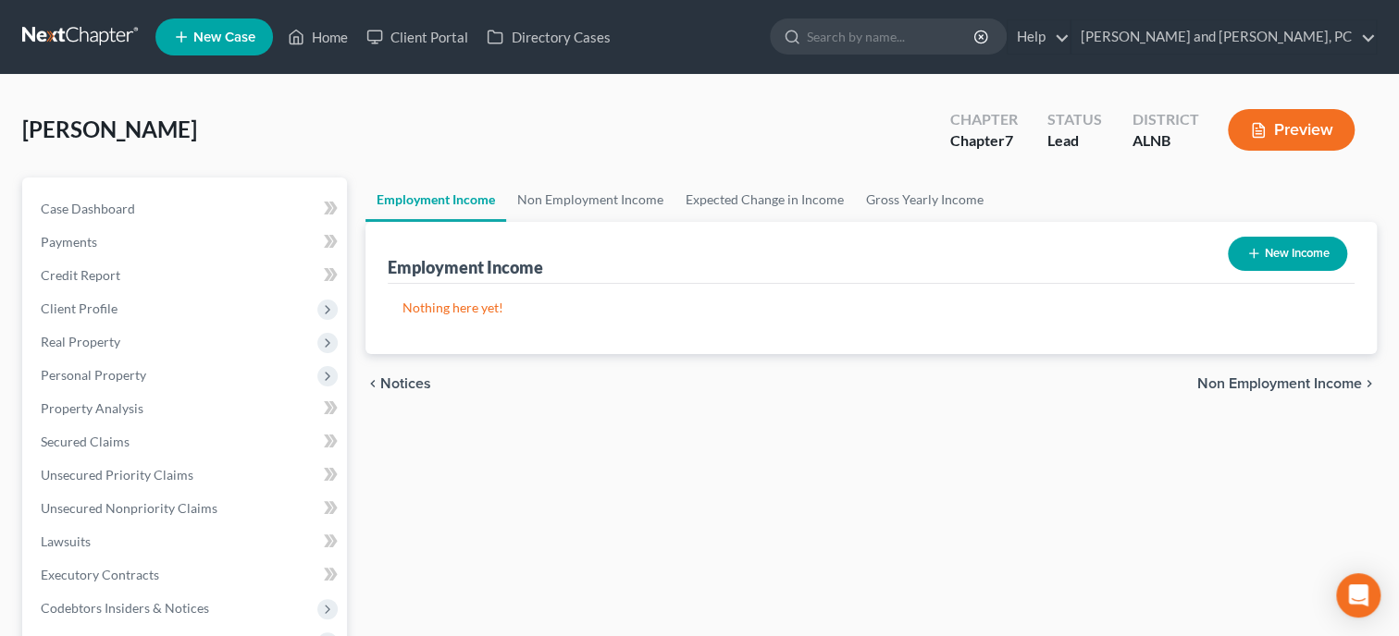
click at [1272, 259] on button "New Income" at bounding box center [1287, 254] width 119 height 34
select select "0"
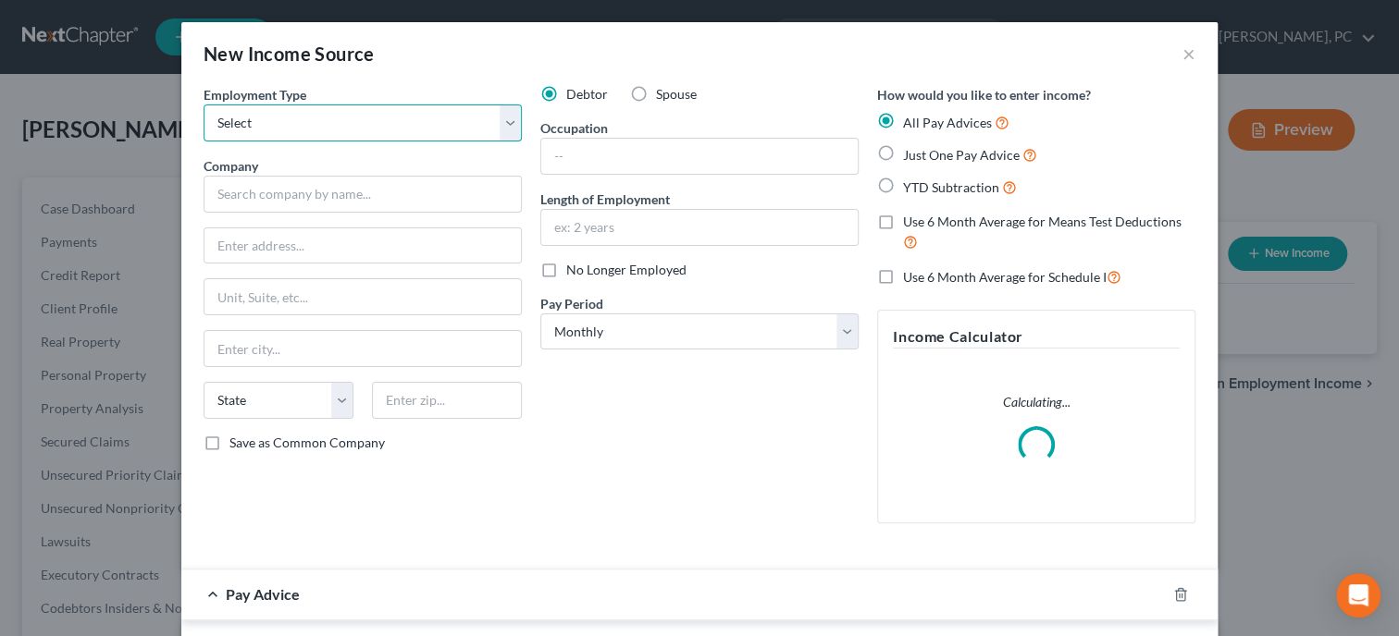
click at [204, 105] on select "Select Full or [DEMOGRAPHIC_DATA] Employment Self Employment" at bounding box center [363, 123] width 318 height 37
select select "0"
click option "Full or [DEMOGRAPHIC_DATA] Employment" at bounding box center [0, 0] width 0 height 0
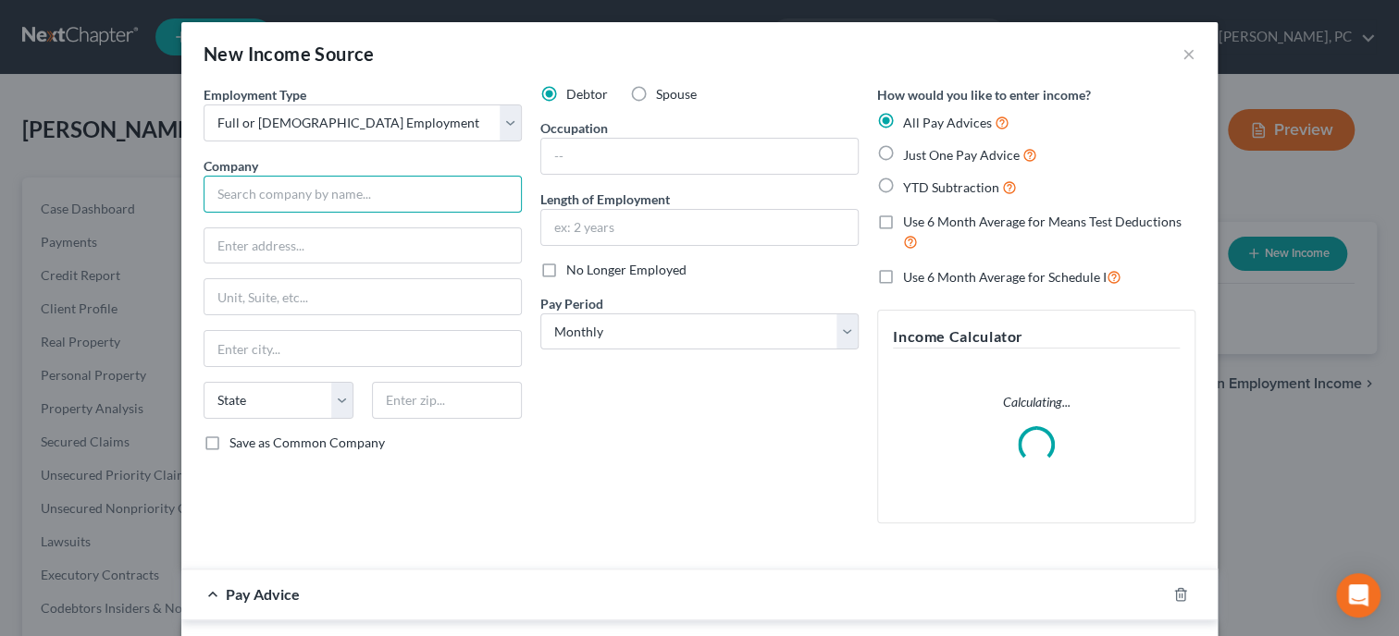
click at [413, 192] on input "text" at bounding box center [363, 194] width 318 height 37
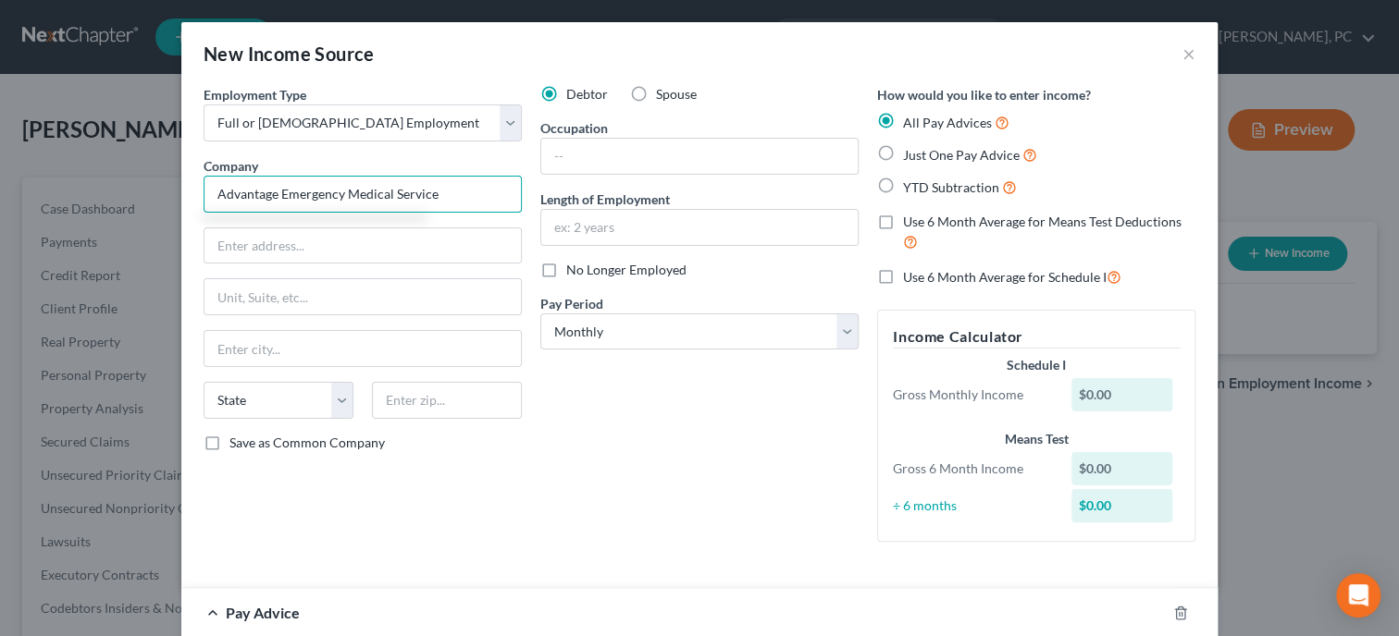
type input "Advantage Emergency Medical Service"
type input "[STREET_ADDRESS][PERSON_NAME]"
type input "35904"
type input "Gadsden"
select select "0"
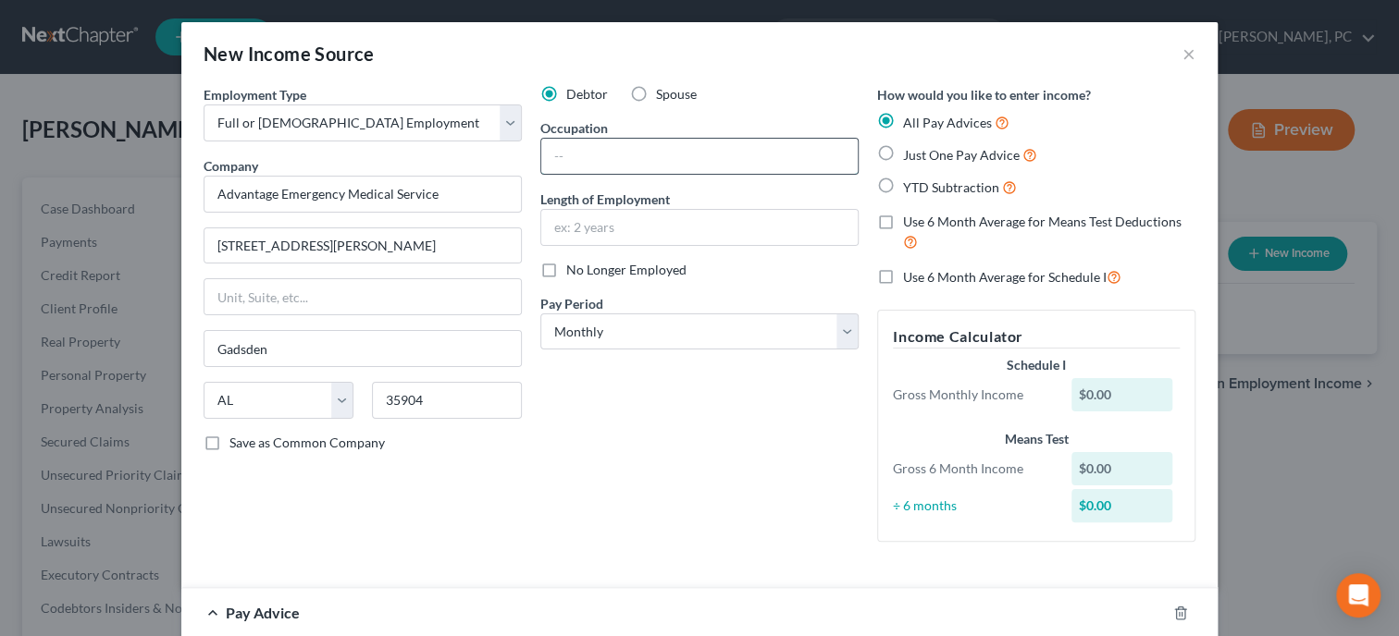
click at [762, 146] on input "text" at bounding box center [699, 156] width 316 height 35
type input "EMT"
click at [540, 314] on select "Select Monthly Twice Monthly Every Other Week Weekly" at bounding box center [699, 332] width 318 height 37
select select "2"
click option "Every Other Week" at bounding box center [0, 0] width 0 height 0
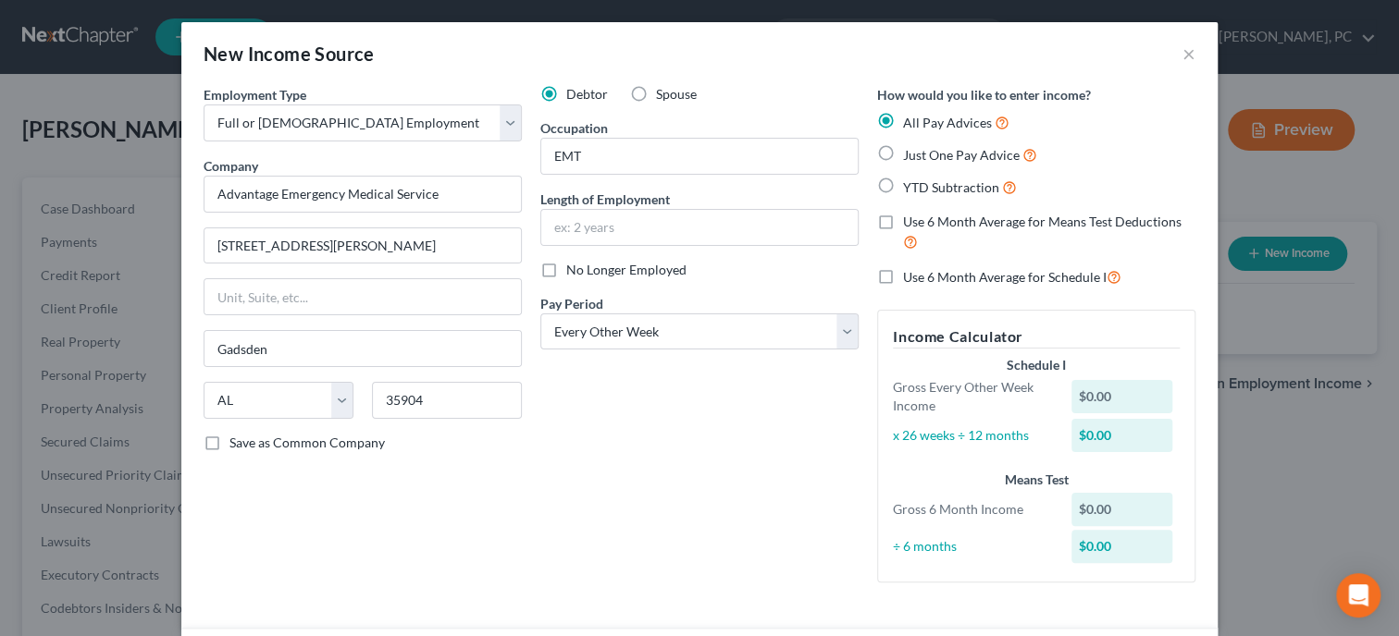
click at [903, 151] on label "Just One Pay Advice" at bounding box center [970, 154] width 134 height 21
click at [910, 151] on input "Just One Pay Advice" at bounding box center [916, 150] width 12 height 12
radio input "true"
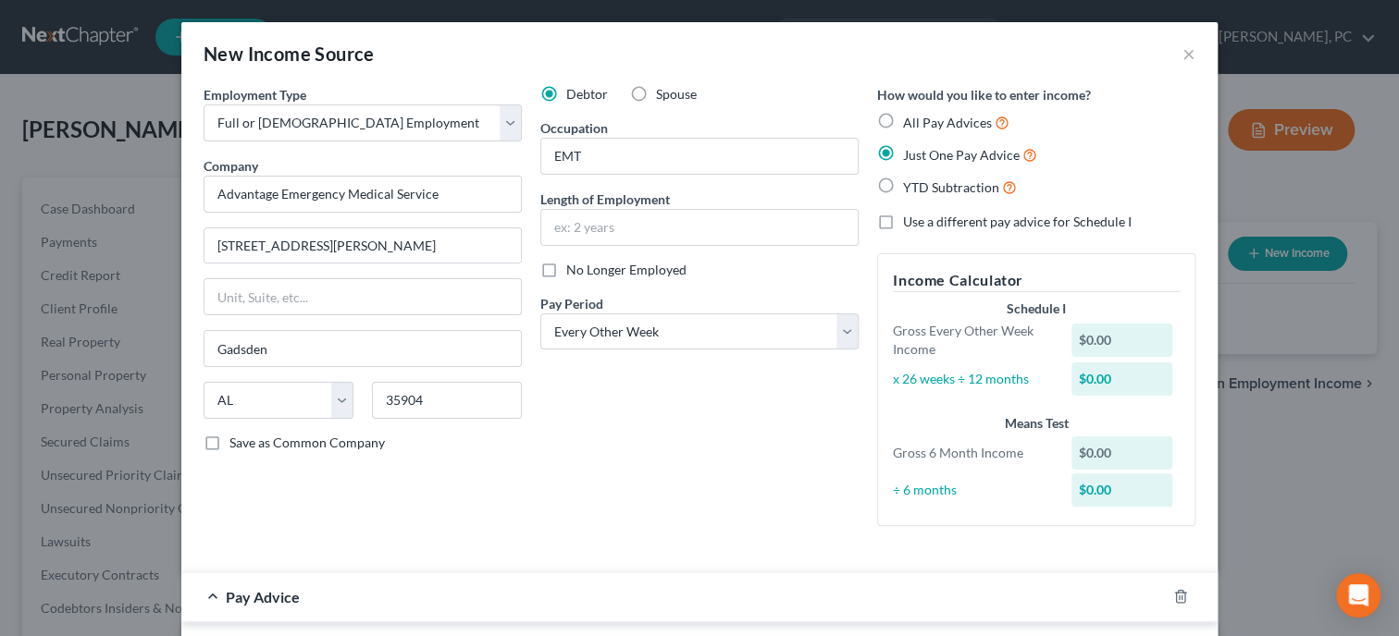
scroll to position [380, 0]
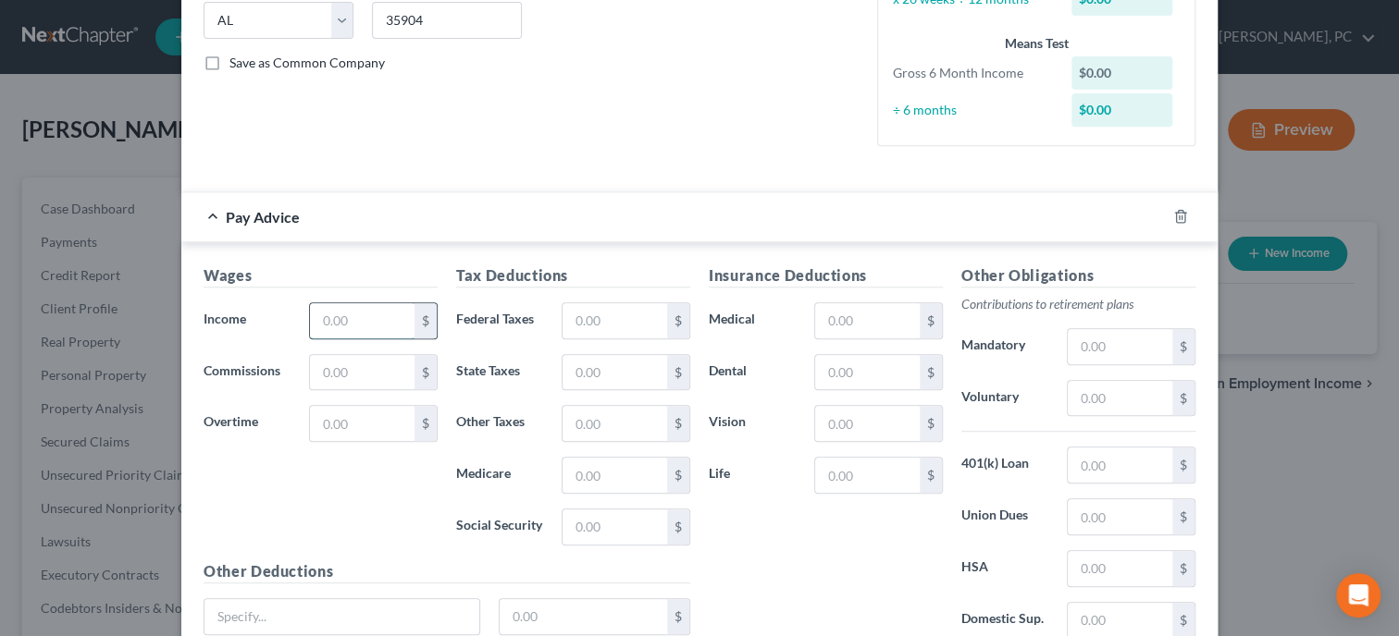
click at [361, 331] on input "text" at bounding box center [362, 320] width 105 height 35
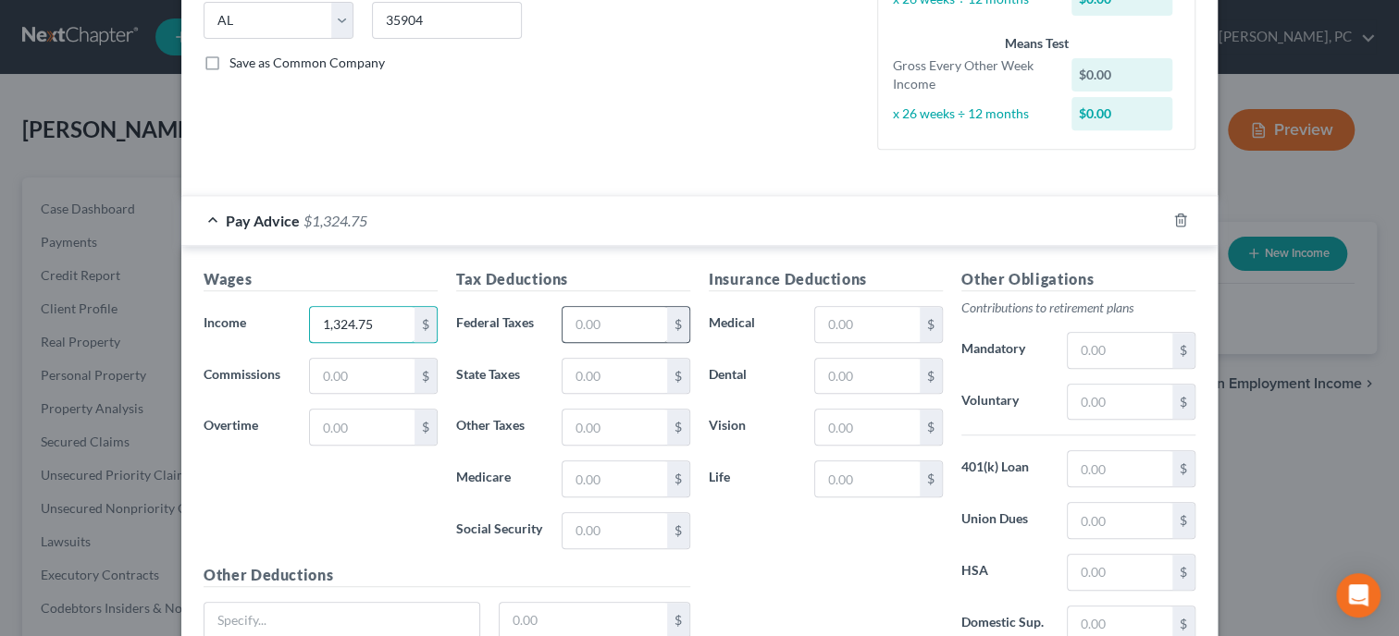
type input "1,324.75"
click at [593, 328] on input "text" at bounding box center [614, 324] width 105 height 35
type input "80.57"
click at [602, 379] on input "text" at bounding box center [614, 376] width 105 height 35
type input "52.83"
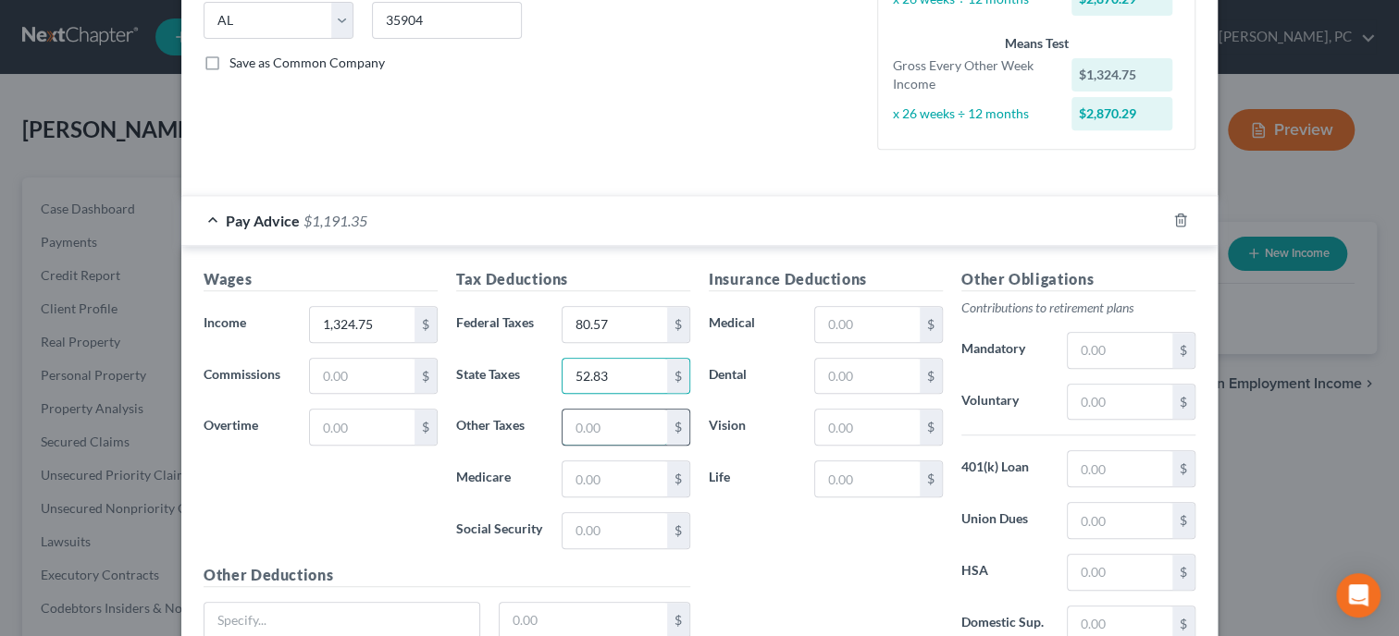
click at [606, 420] on input "text" at bounding box center [614, 427] width 105 height 35
type input "26.50"
click at [605, 472] on input "text" at bounding box center [614, 479] width 105 height 35
type input "19.21"
click at [629, 526] on input "text" at bounding box center [614, 530] width 105 height 35
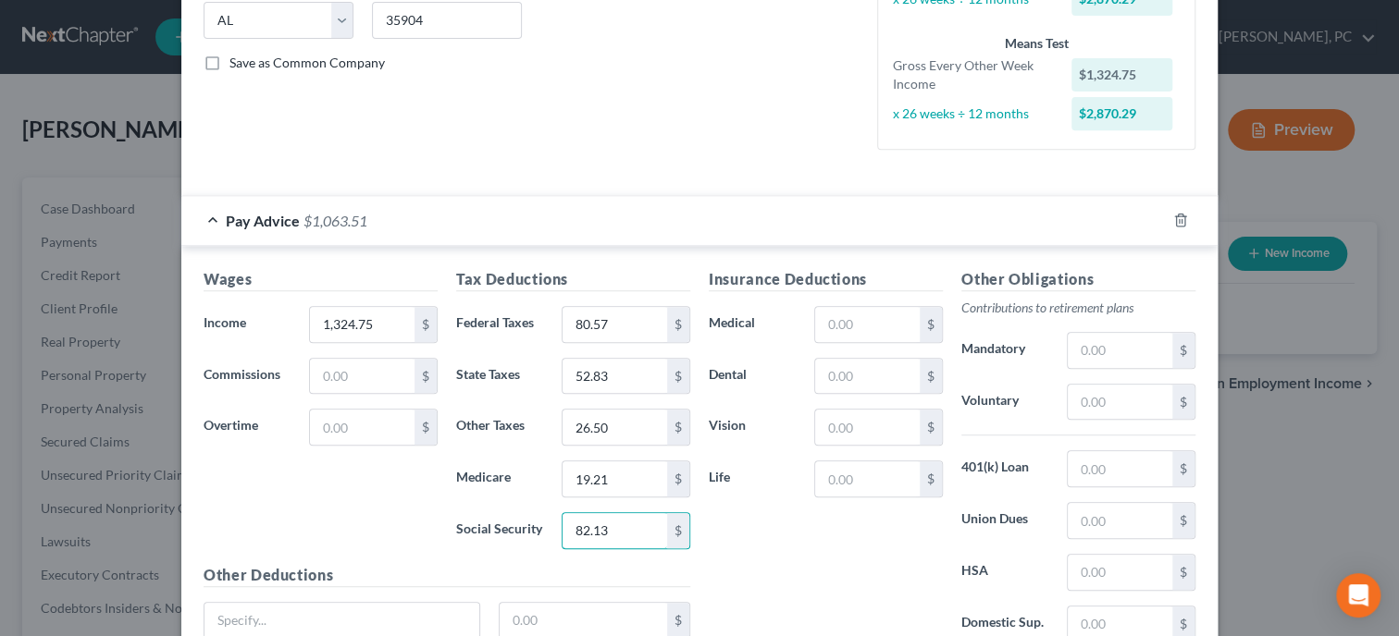
type input "82.13"
click at [798, 526] on div "Insurance Deductions Medical $ Dental $ Vision $ Life $" at bounding box center [825, 462] width 253 height 389
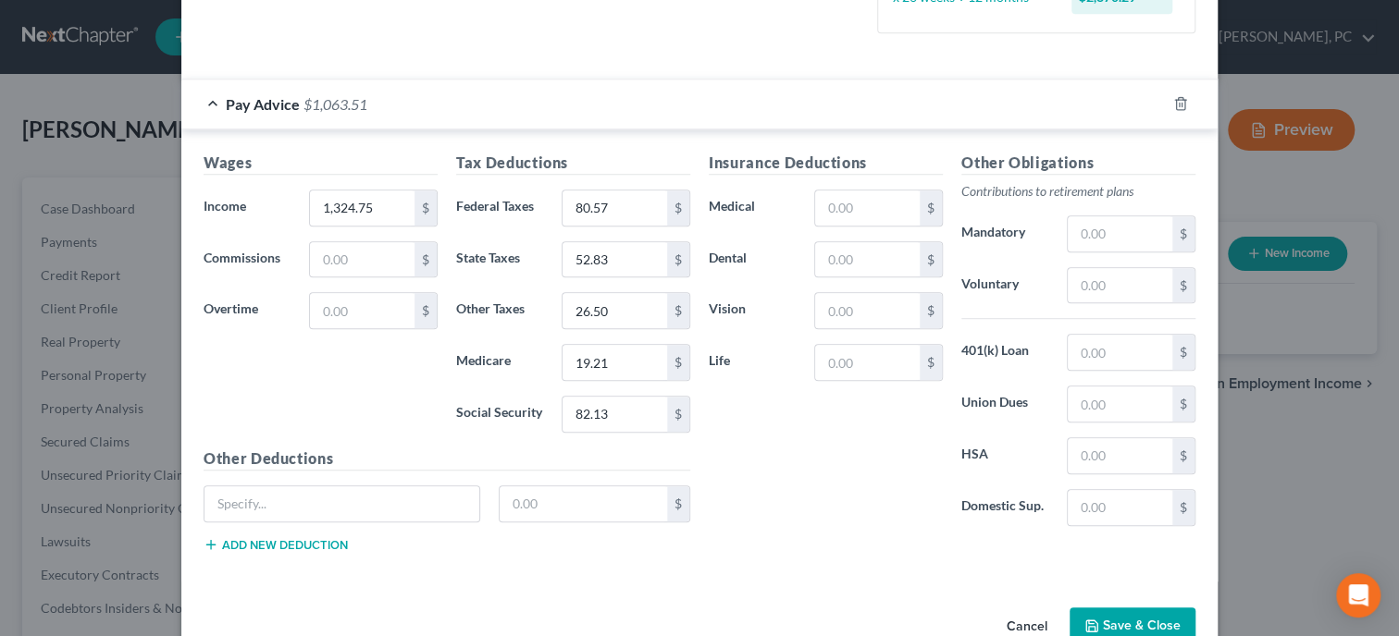
scroll to position [539, 0]
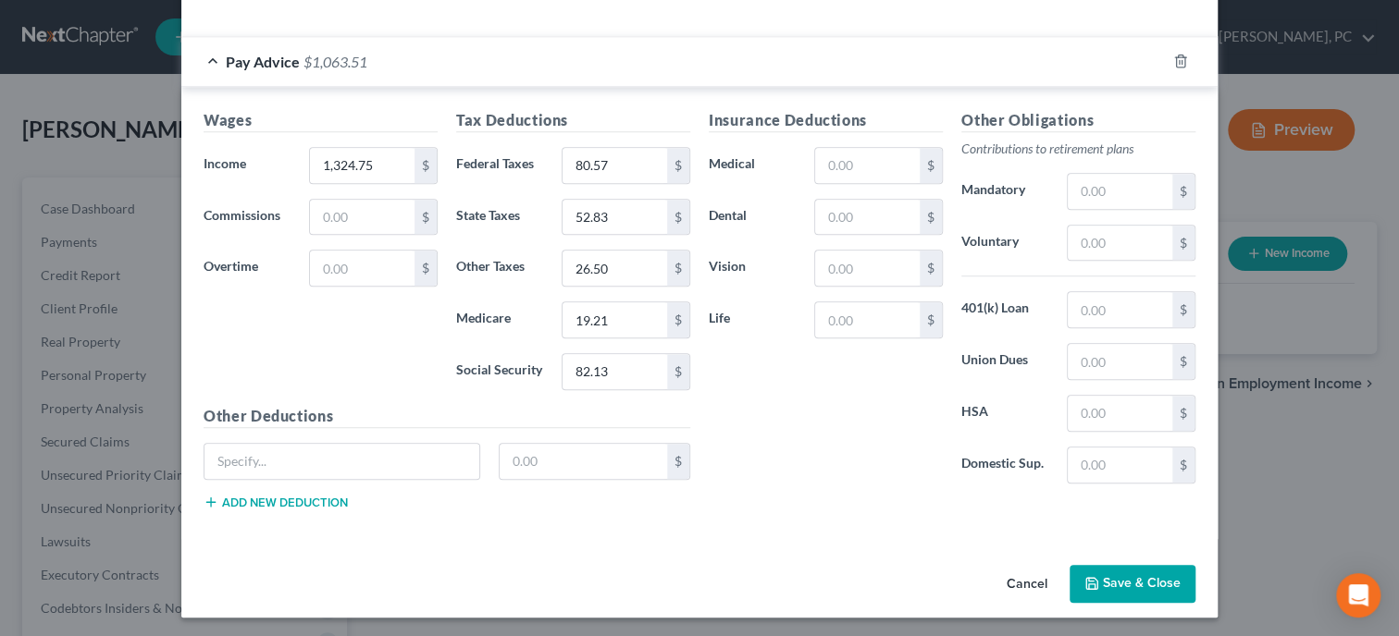
click at [1164, 579] on button "Save & Close" at bounding box center [1132, 584] width 126 height 39
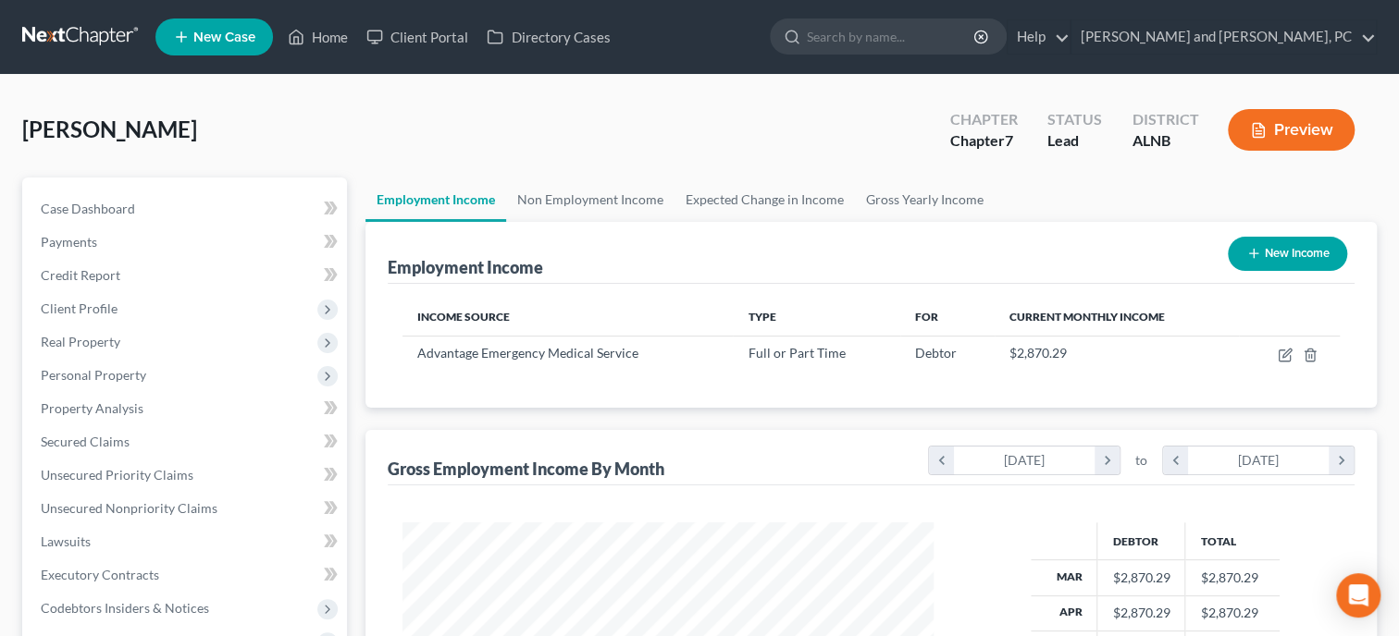
scroll to position [329, 568]
click at [879, 199] on link "Gross Yearly Income" at bounding box center [925, 200] width 140 height 44
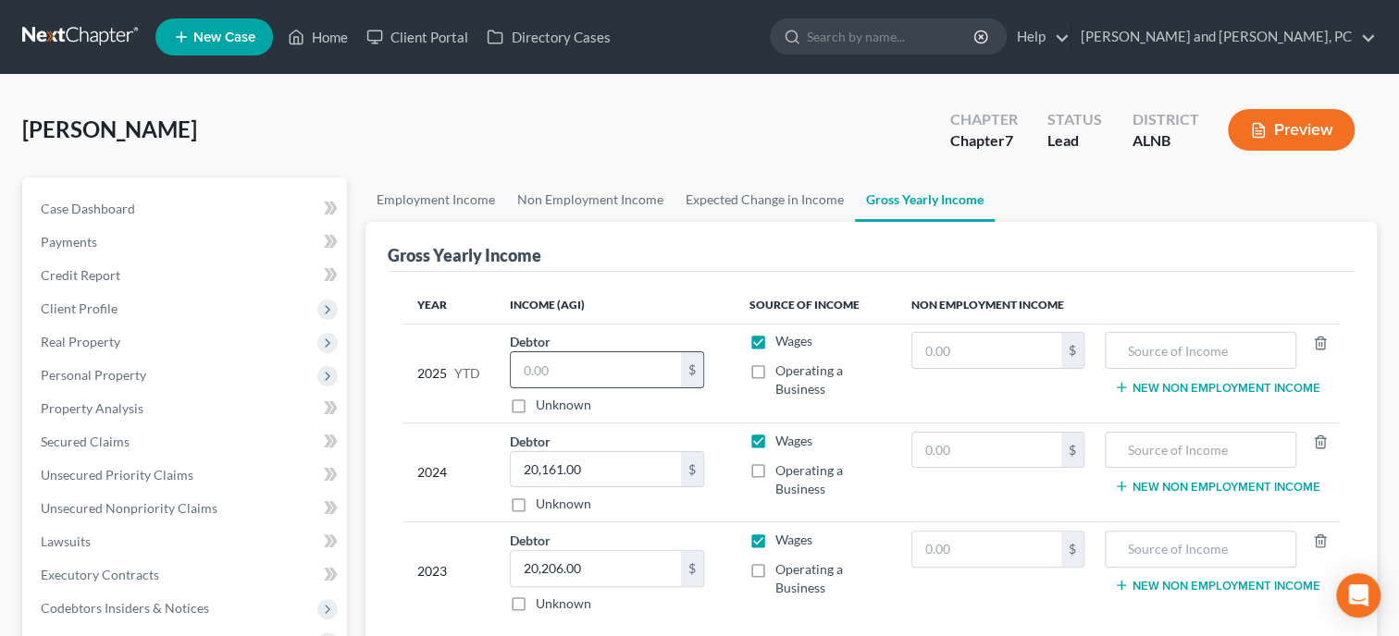
click at [574, 364] on input "text" at bounding box center [596, 369] width 170 height 35
type input "10,484.25"
click at [445, 513] on td "2024" at bounding box center [448, 472] width 93 height 99
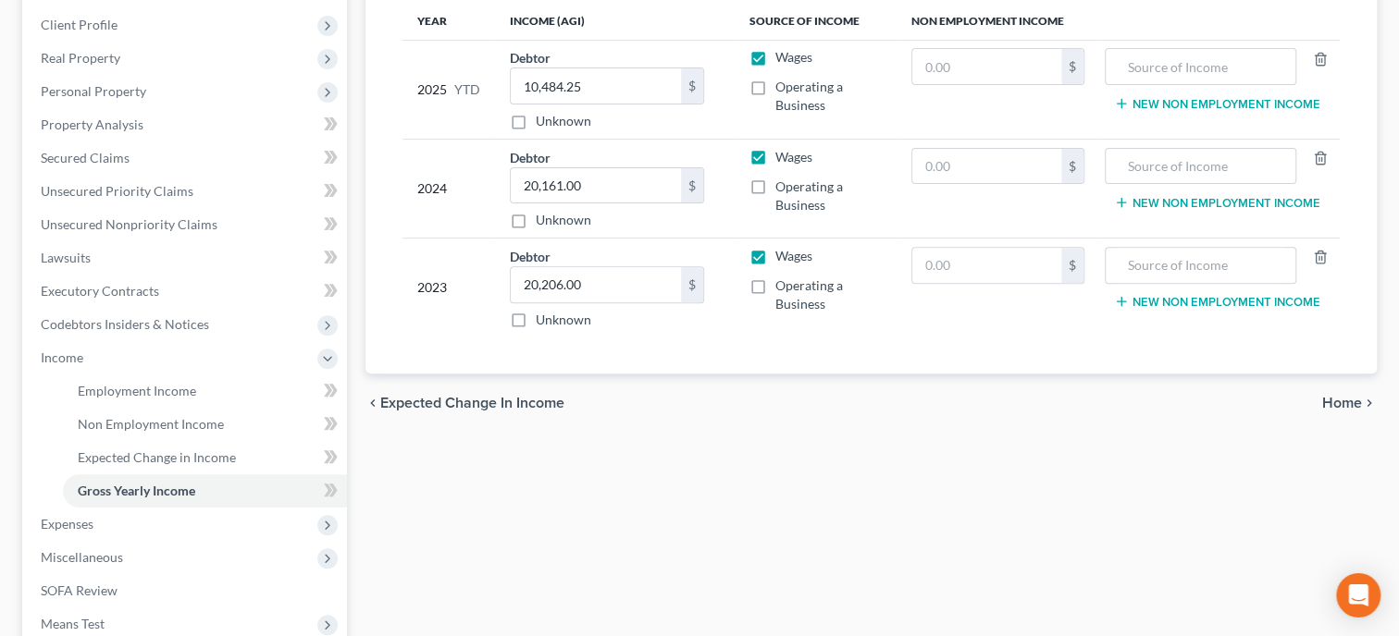
scroll to position [285, 0]
click at [193, 516] on span "Expenses" at bounding box center [186, 523] width 321 height 33
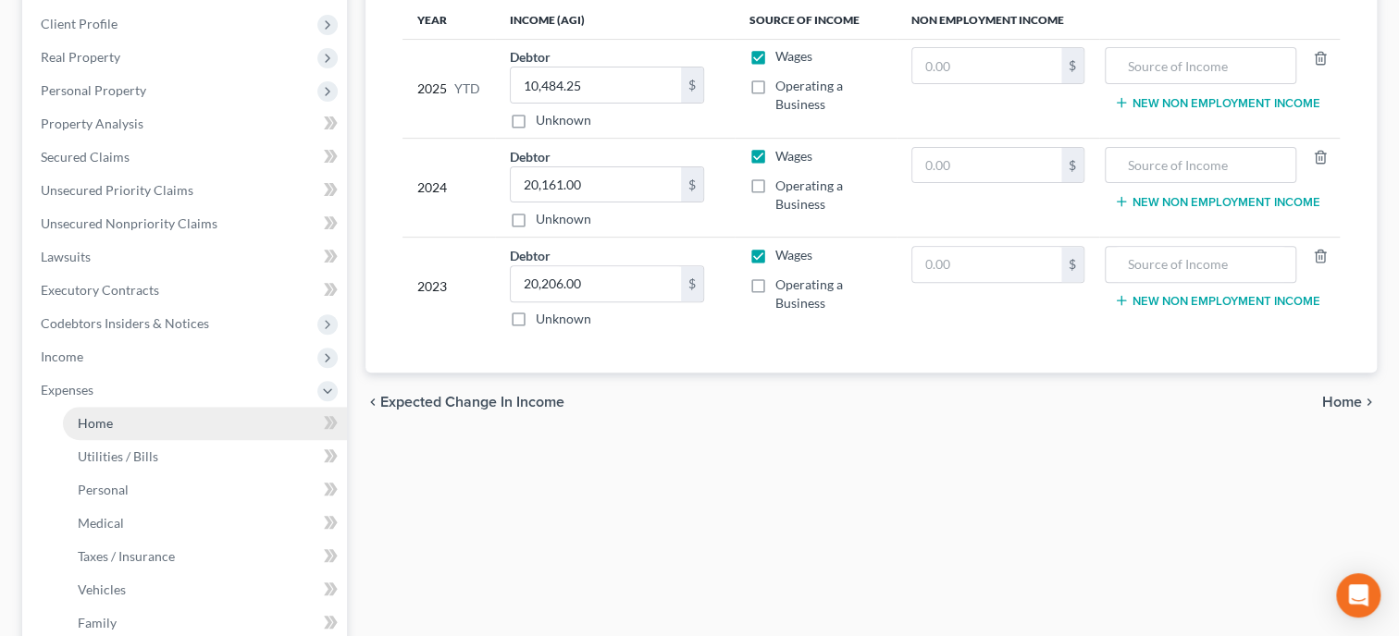
click at [163, 434] on link "Home" at bounding box center [205, 423] width 284 height 33
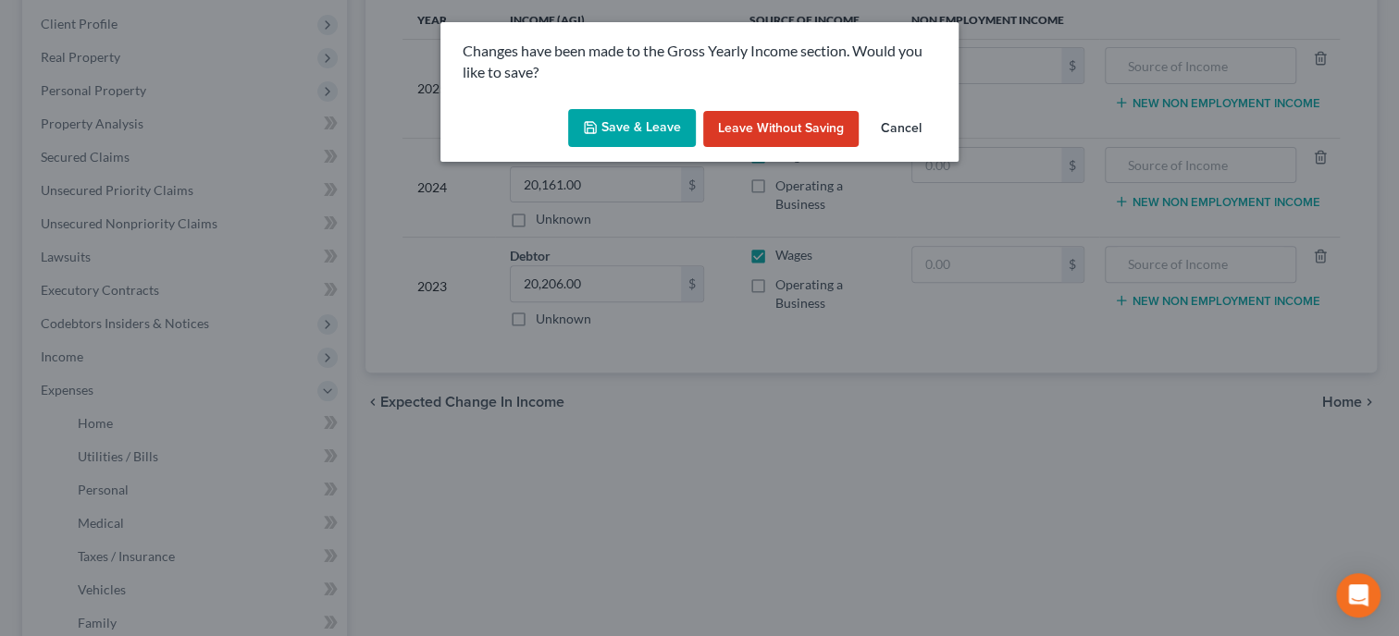
click at [621, 141] on button "Save & Leave" at bounding box center [632, 128] width 128 height 39
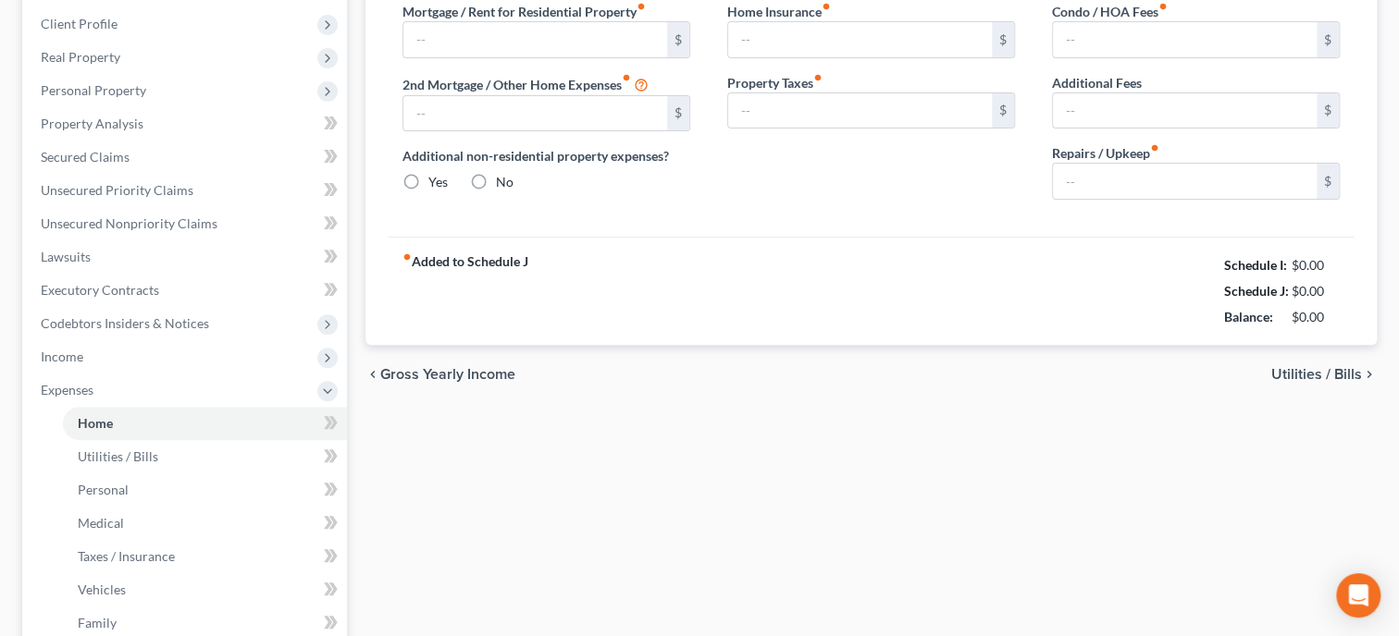
type input "375.00"
type input "0.00"
radio input "true"
type input "0.00"
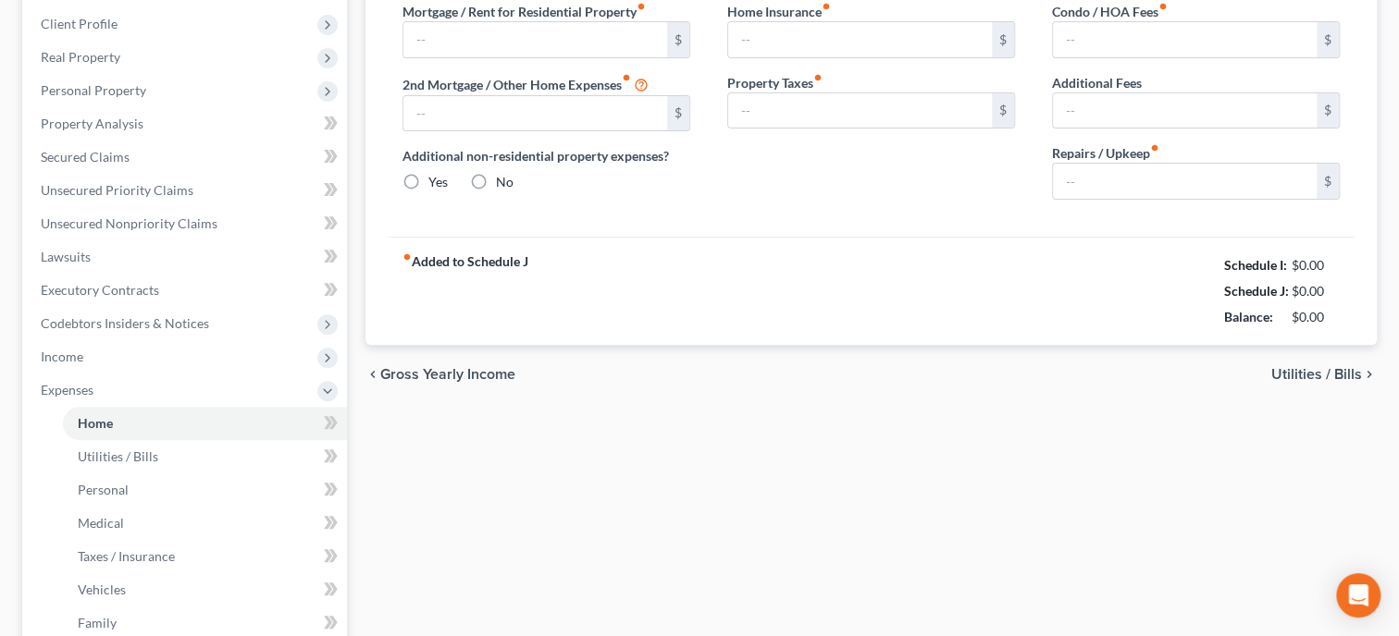
type input "0.00"
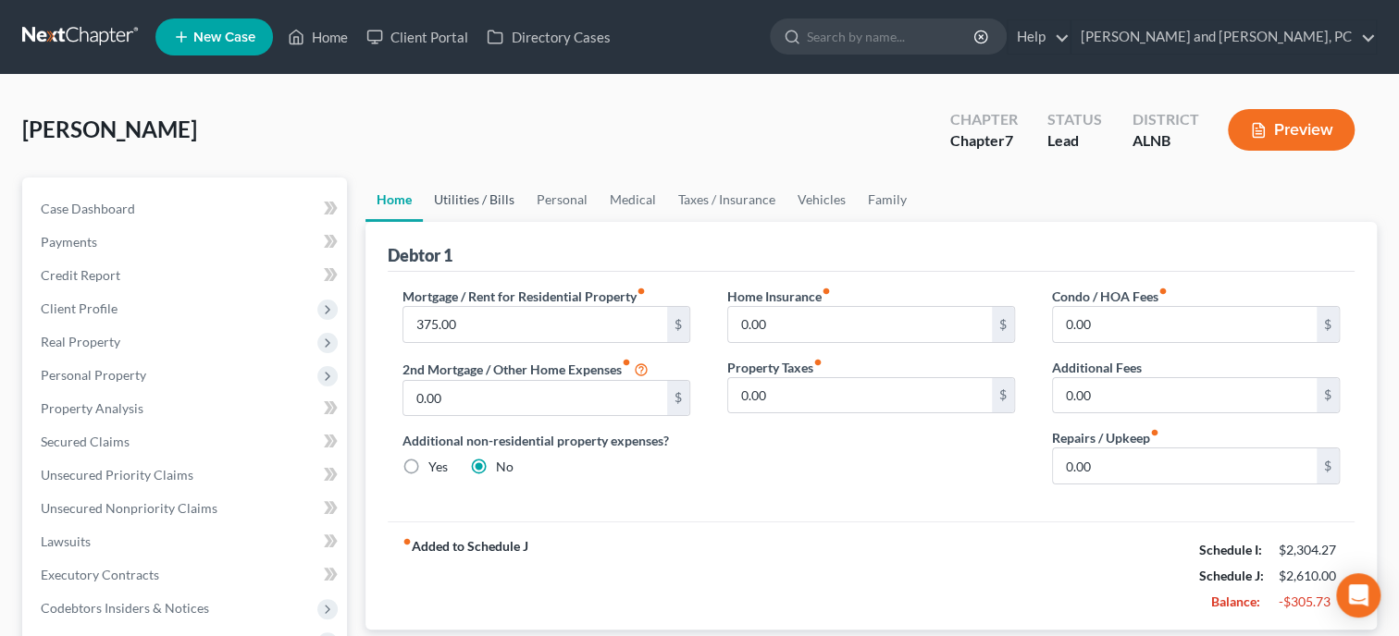
click at [509, 202] on link "Utilities / Bills" at bounding box center [474, 200] width 103 height 44
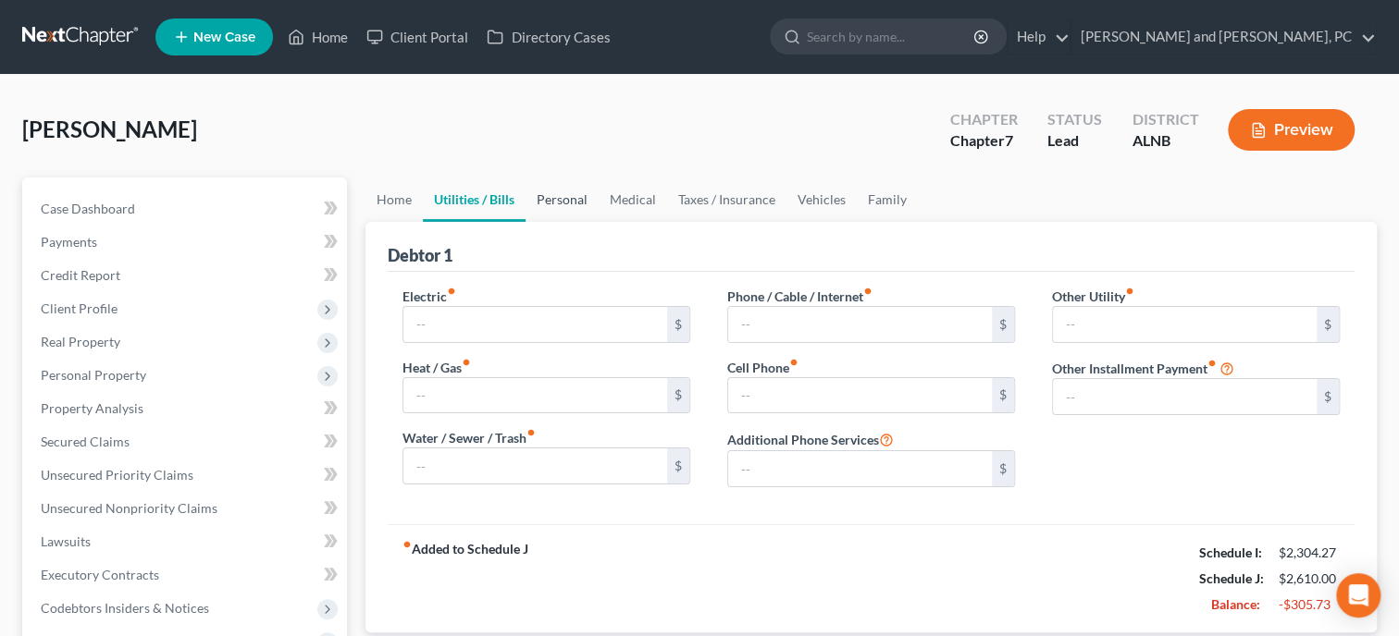
click at [550, 208] on link "Personal" at bounding box center [561, 200] width 73 height 44
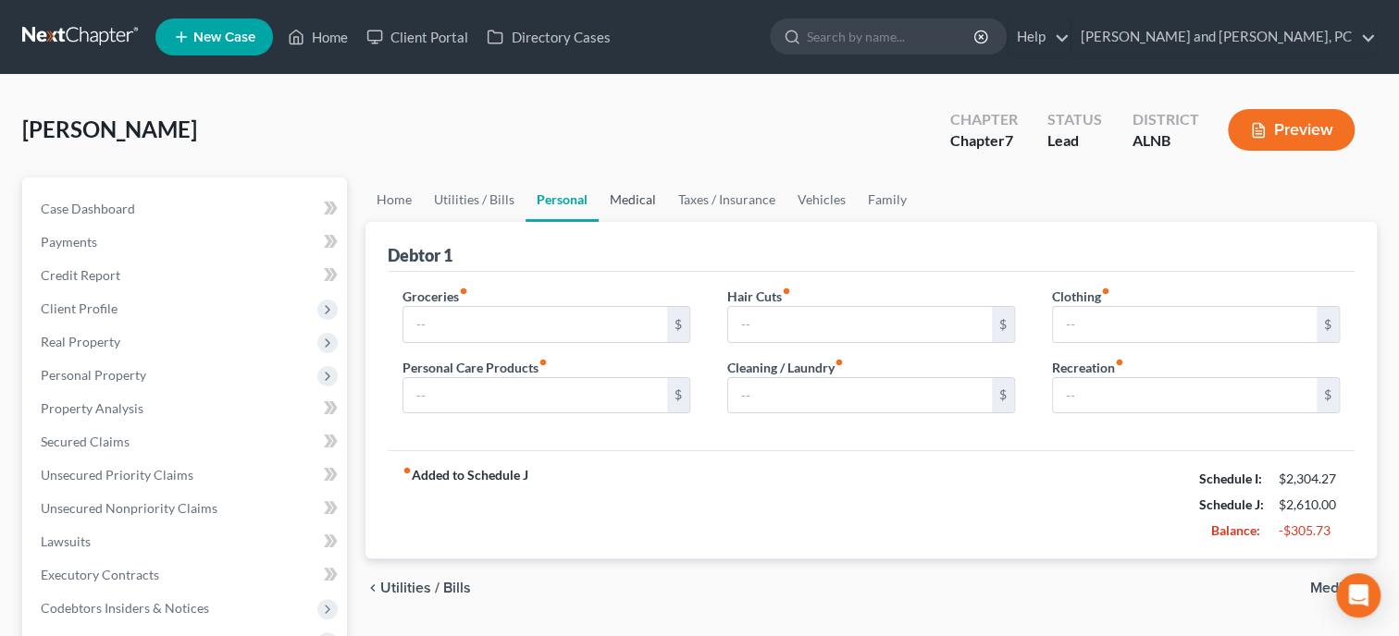
click at [653, 208] on link "Medical" at bounding box center [633, 200] width 68 height 44
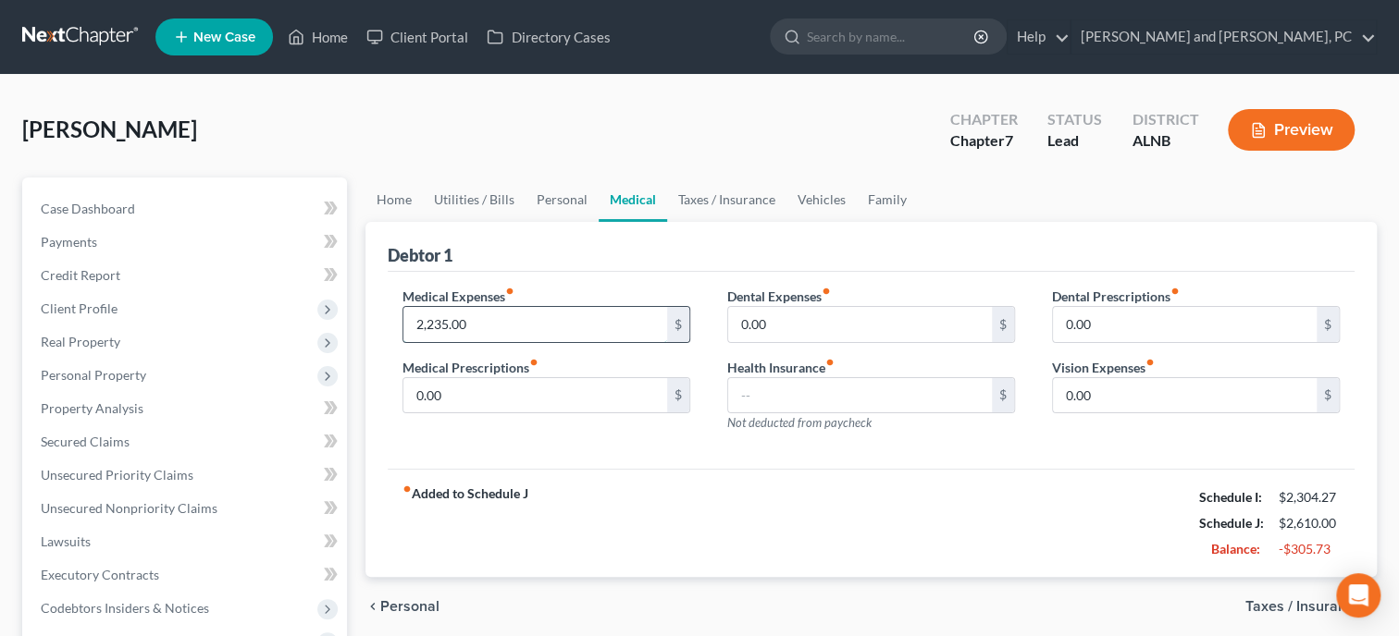
click at [602, 323] on input "2,235.00" at bounding box center [535, 324] width 264 height 35
click at [735, 488] on div "fiber_manual_record Added to Schedule J Schedule I: $2,304.27 Schedule J: $375.…" at bounding box center [871, 523] width 967 height 108
click at [760, 200] on link "Taxes / Insurance" at bounding box center [726, 200] width 119 height 44
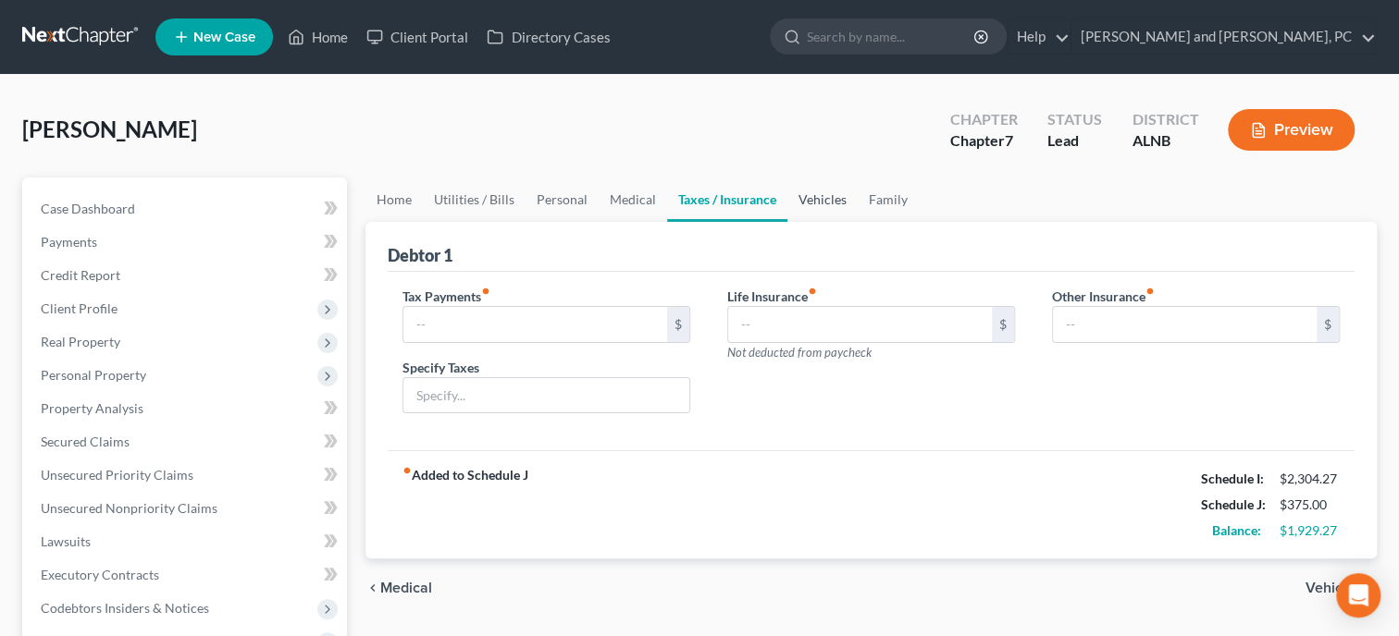
click at [810, 200] on link "Vehicles" at bounding box center [822, 200] width 70 height 44
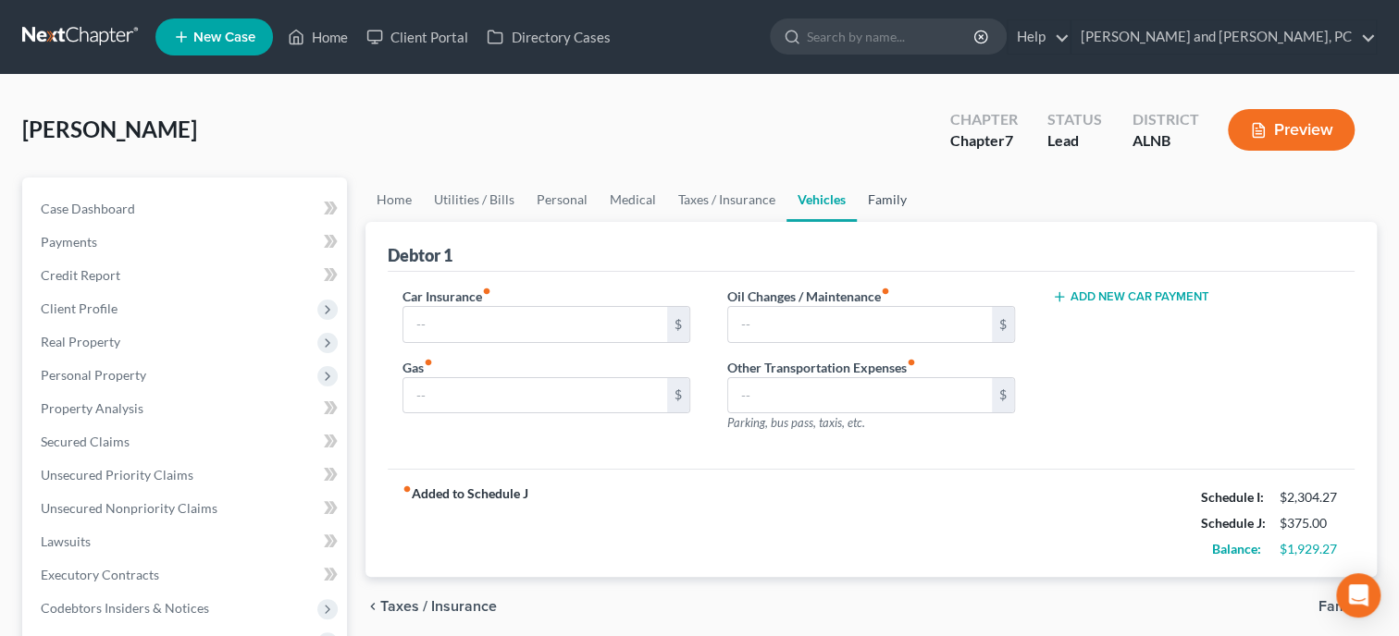
click at [876, 200] on link "Family" at bounding box center [887, 200] width 61 height 44
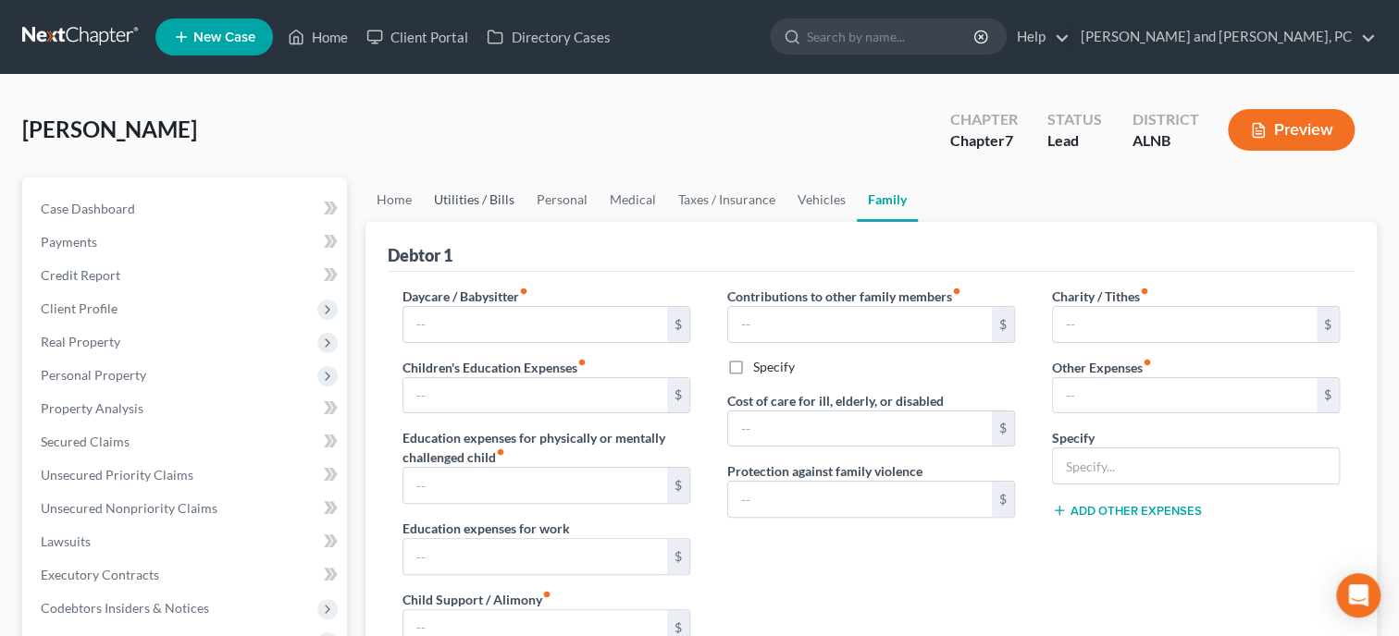
click at [447, 203] on link "Utilities / Bills" at bounding box center [474, 200] width 103 height 44
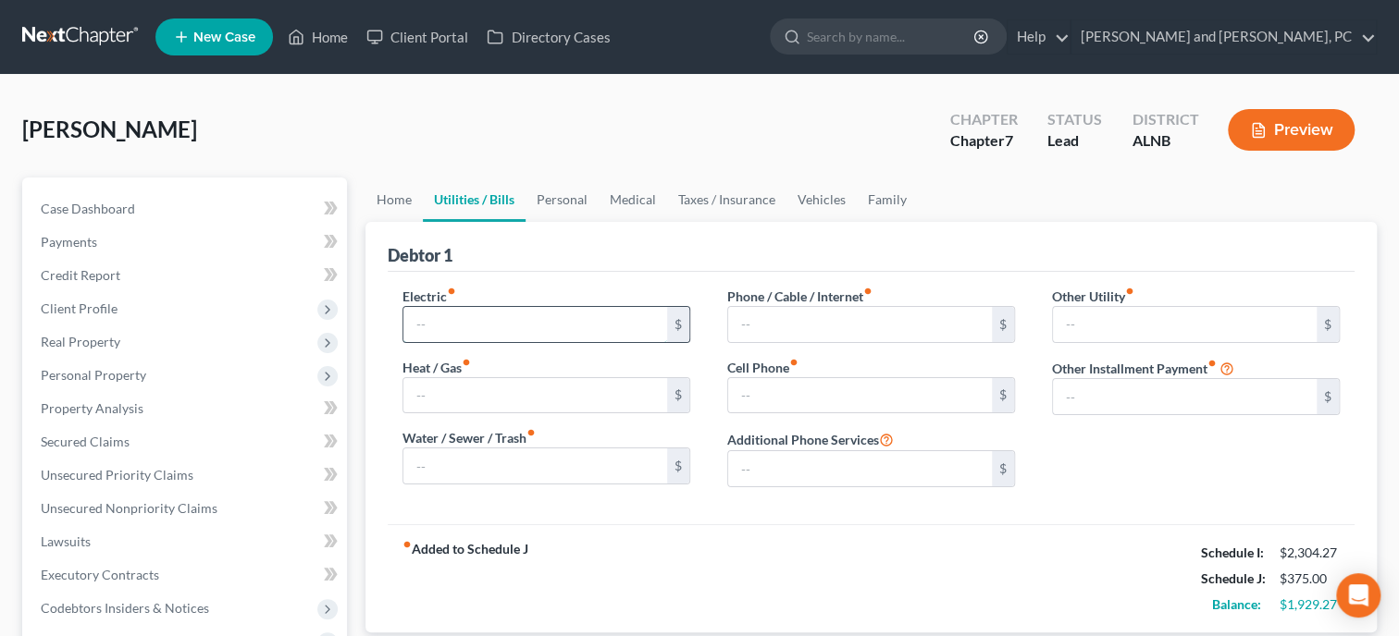
click at [492, 328] on input "text" at bounding box center [535, 324] width 264 height 35
type input "310.00"
click at [494, 461] on input "text" at bounding box center [535, 466] width 264 height 35
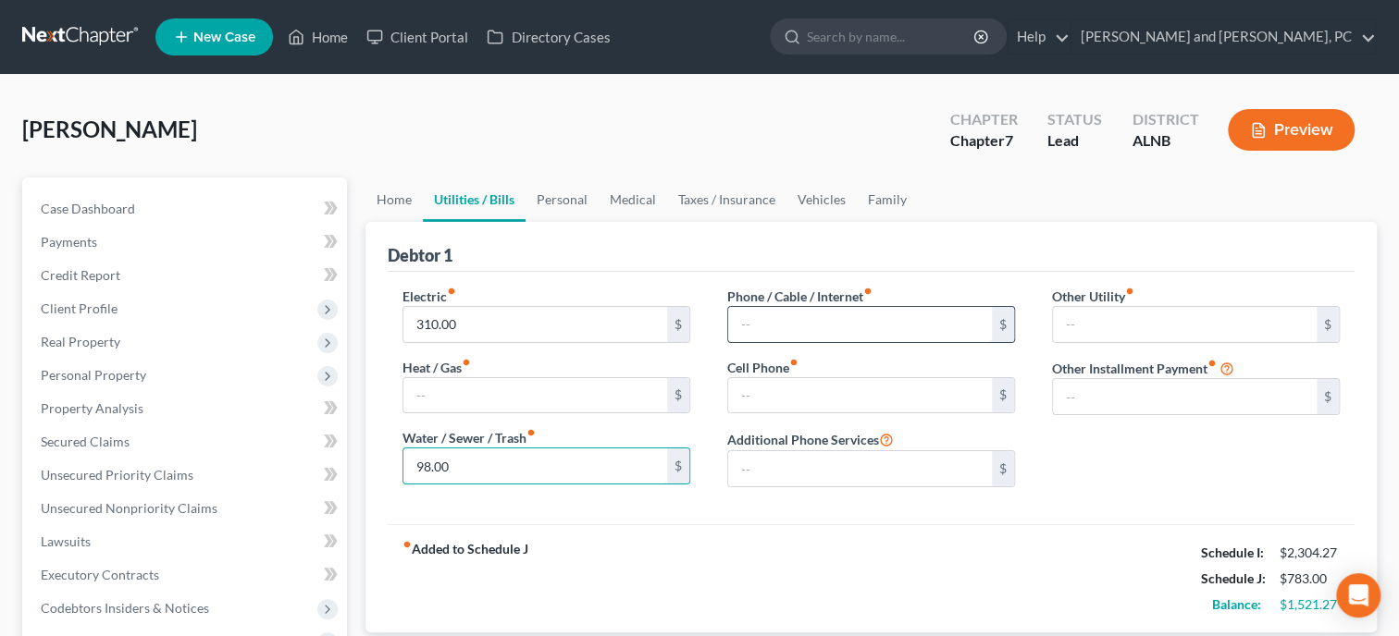
type input "98.00"
click at [792, 328] on input "text" at bounding box center [860, 324] width 264 height 35
type input "125.00"
click at [794, 400] on input "text" at bounding box center [860, 395] width 264 height 35
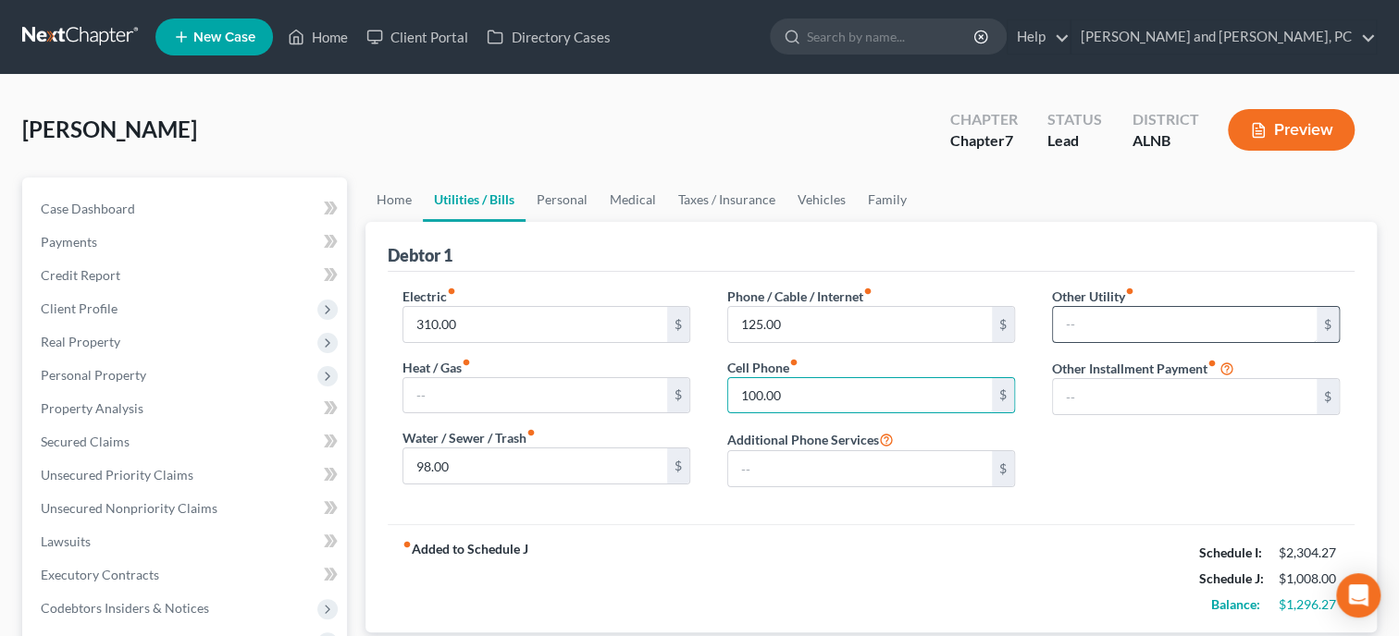
type input "100.00"
click at [1100, 328] on input "text" at bounding box center [1185, 324] width 264 height 35
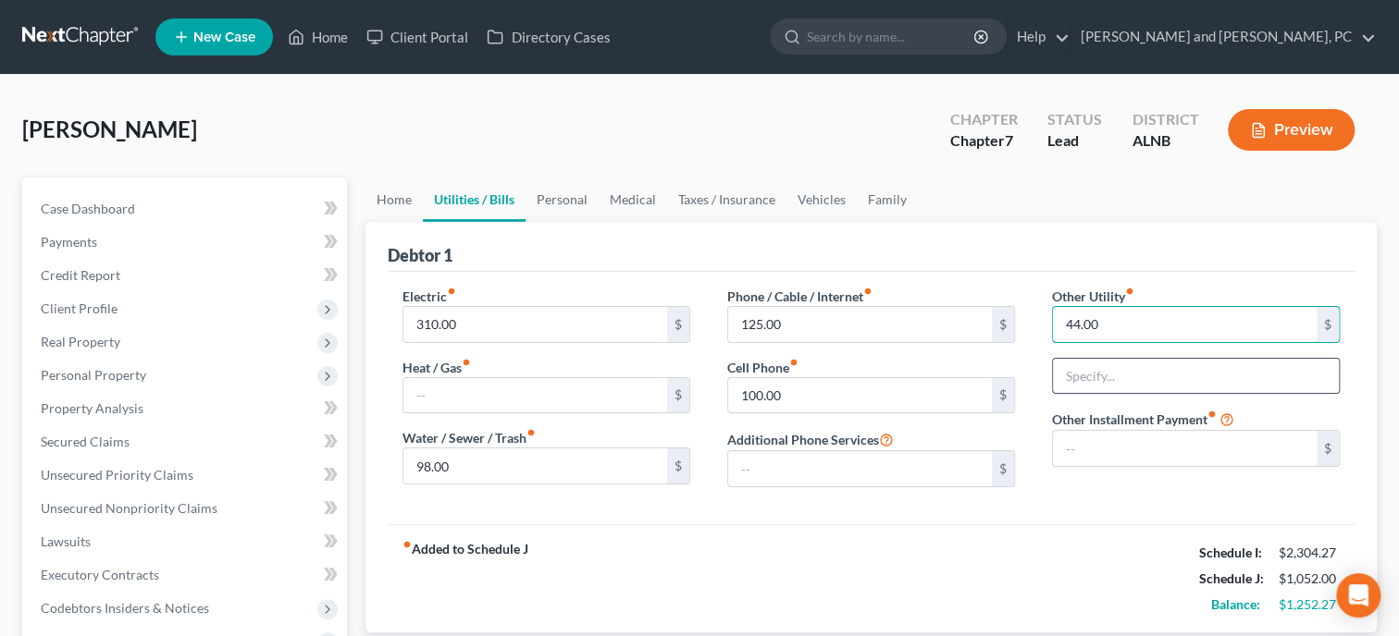
type input "44.00"
click at [1102, 365] on input "text" at bounding box center [1196, 376] width 286 height 35
type input "Housekeeping Supplies"
click at [569, 194] on link "Personal" at bounding box center [561, 200] width 73 height 44
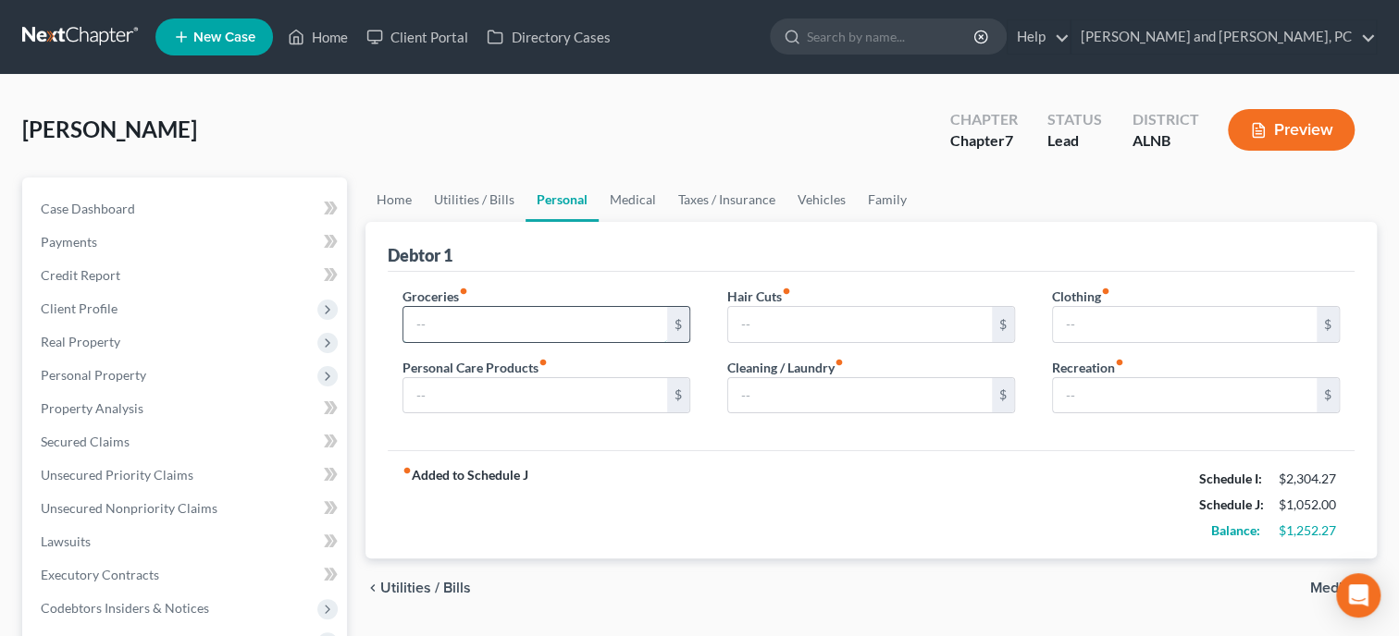
click at [514, 311] on input "text" at bounding box center [535, 324] width 264 height 35
type input "458.00"
click at [502, 405] on input "text" at bounding box center [535, 395] width 264 height 35
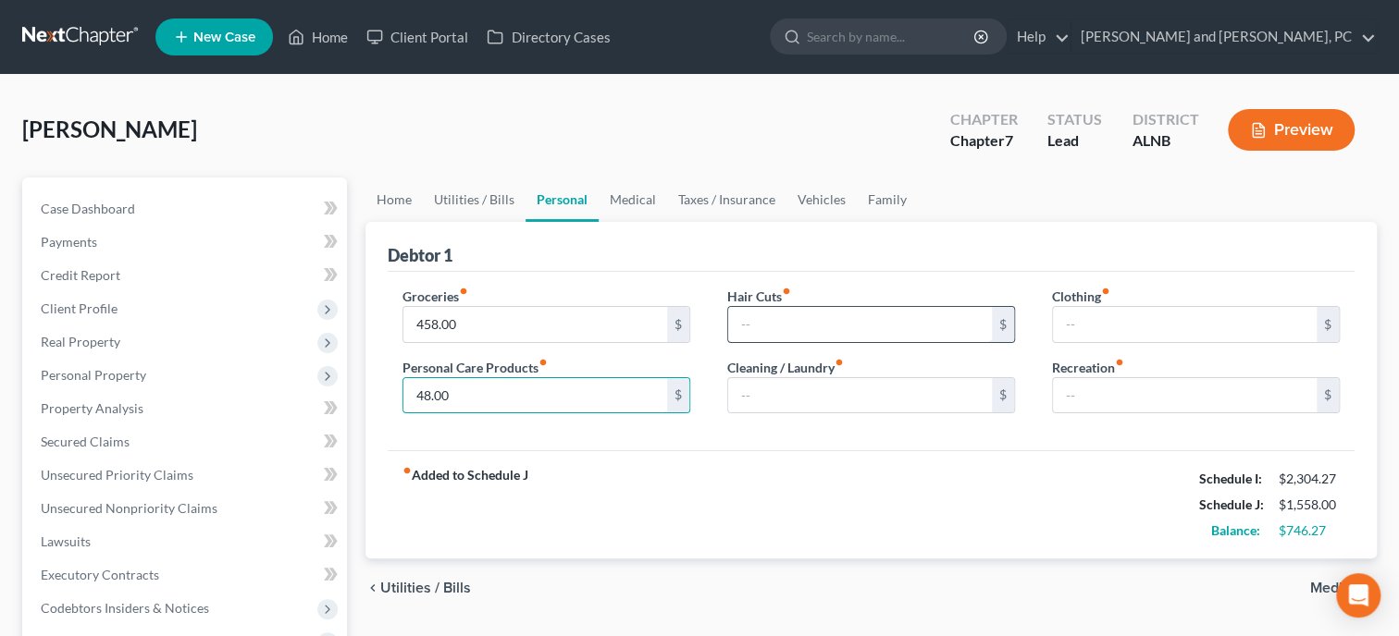
type input "48.00"
click at [789, 332] on input "text" at bounding box center [860, 324] width 264 height 35
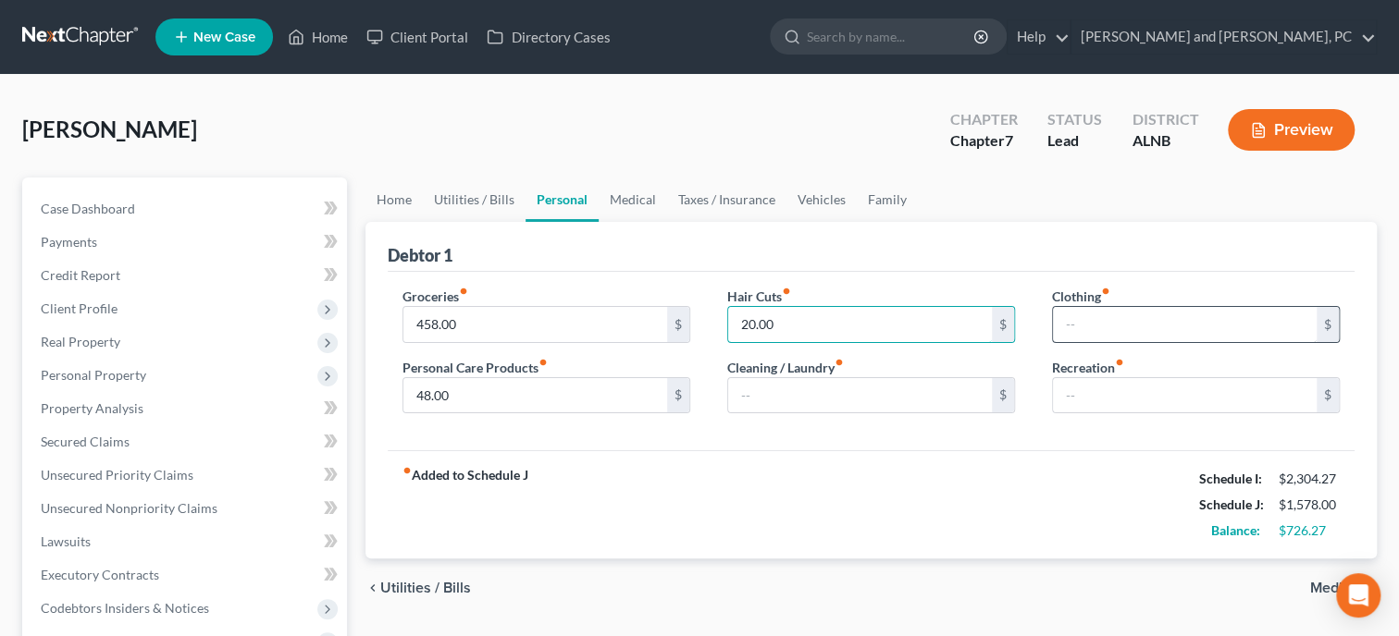
type input "20.00"
click at [1066, 328] on input "text" at bounding box center [1185, 324] width 264 height 35
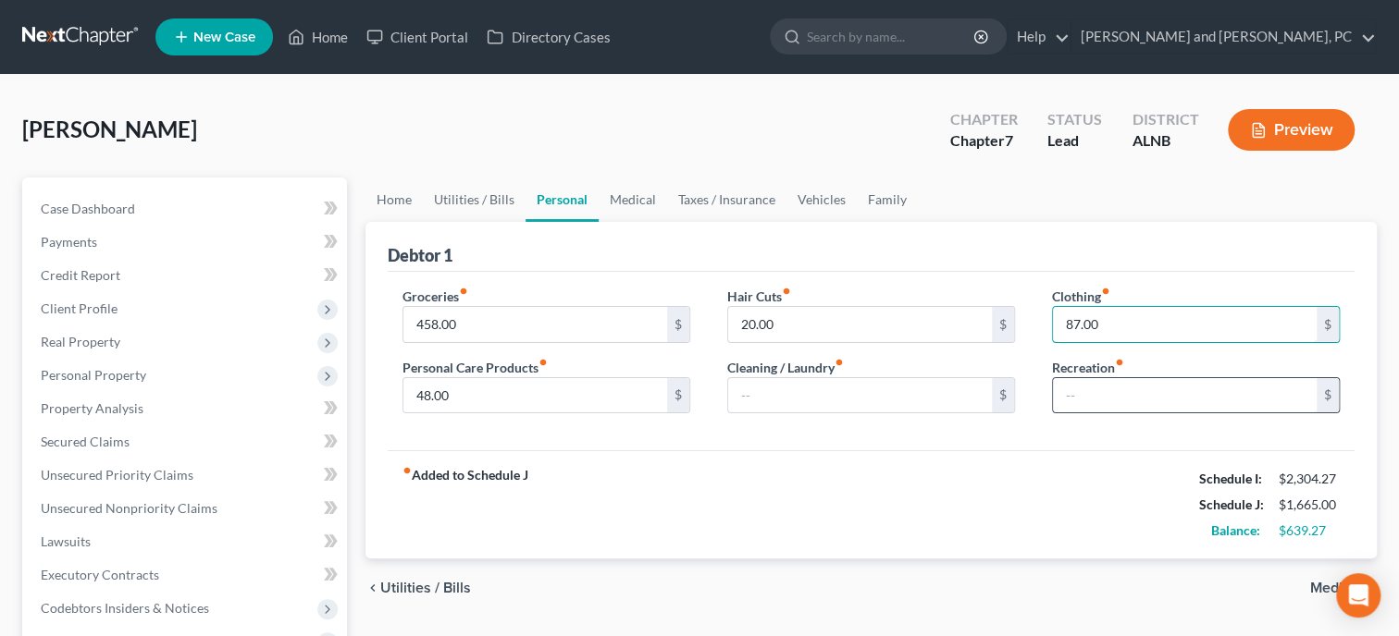
type input "87.00"
click at [1087, 404] on input "text" at bounding box center [1185, 395] width 264 height 35
type input "100.00"
click at [981, 513] on div "fiber_manual_record Added to Schedule J Schedule I: $2,304.27 Schedule J: $1,76…" at bounding box center [871, 505] width 967 height 108
click at [622, 188] on link "Medical" at bounding box center [633, 200] width 68 height 44
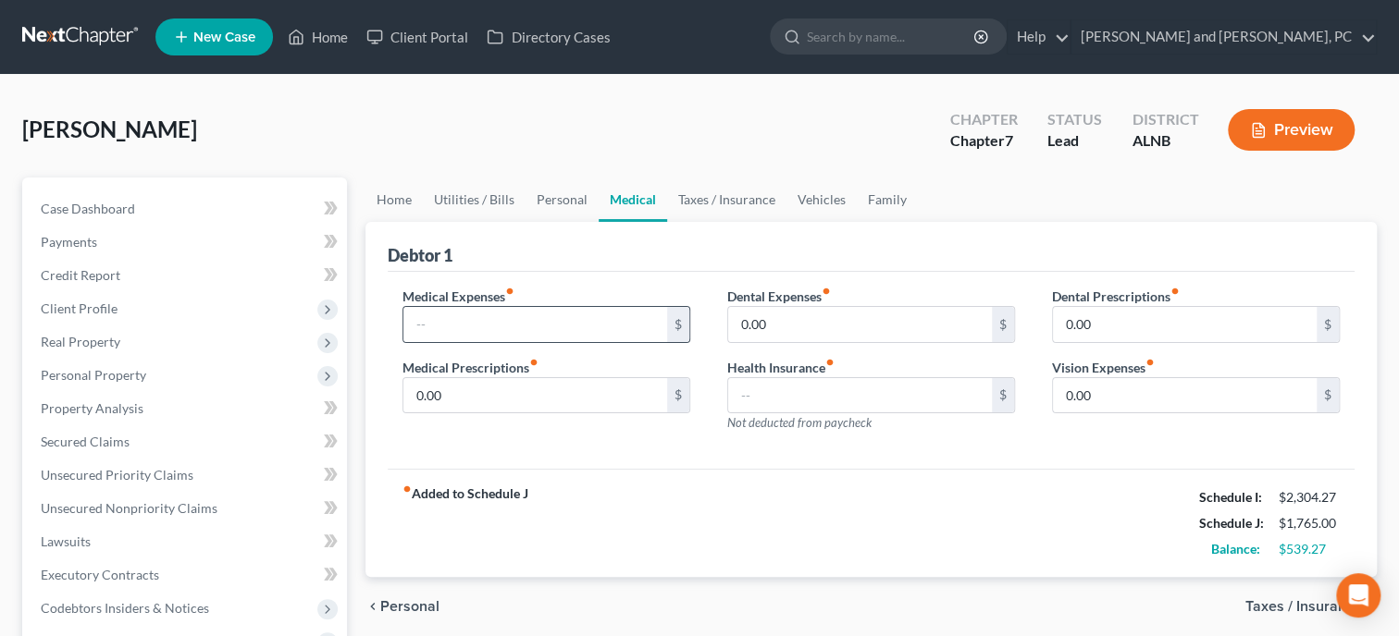
click at [590, 306] on div "$" at bounding box center [546, 324] width 288 height 37
click at [589, 324] on input "text" at bounding box center [535, 324] width 264 height 35
type input "80.00"
click at [578, 392] on input "0.00" at bounding box center [535, 395] width 264 height 35
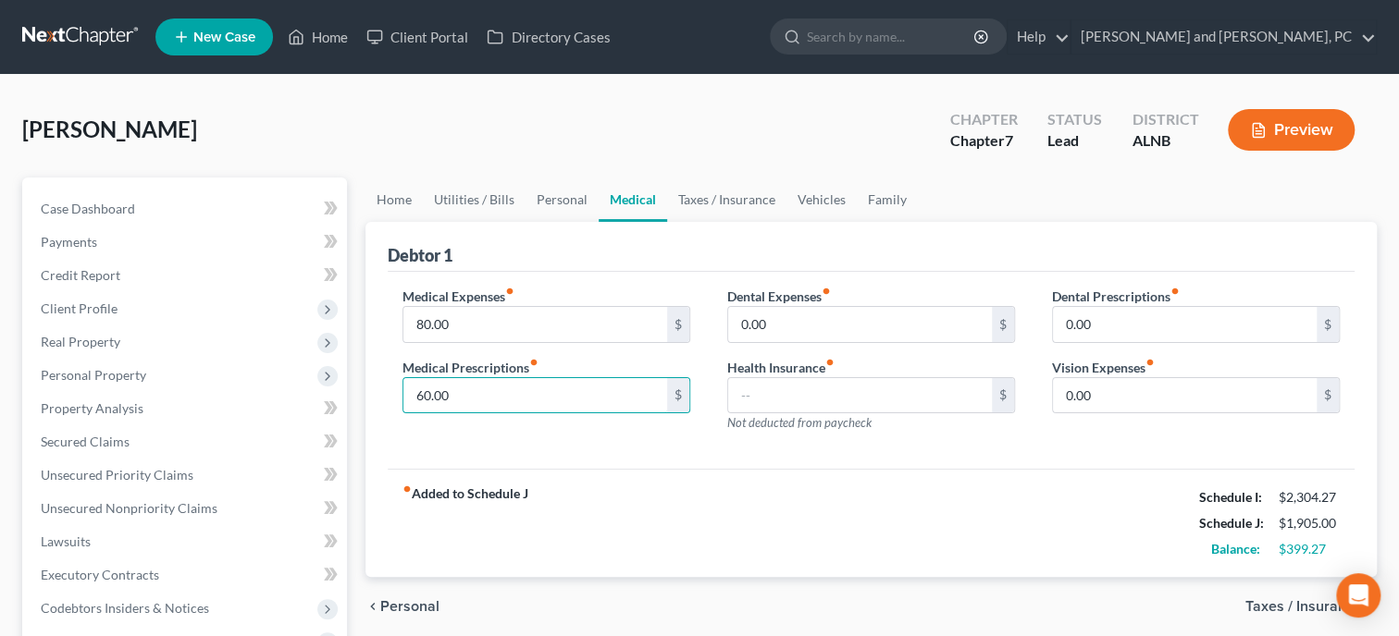
type input "60.00"
click at [616, 518] on div "fiber_manual_record Added to Schedule J Schedule I: $2,304.27 Schedule J: $1,90…" at bounding box center [871, 523] width 967 height 108
click at [745, 204] on link "Taxes / Insurance" at bounding box center [726, 200] width 119 height 44
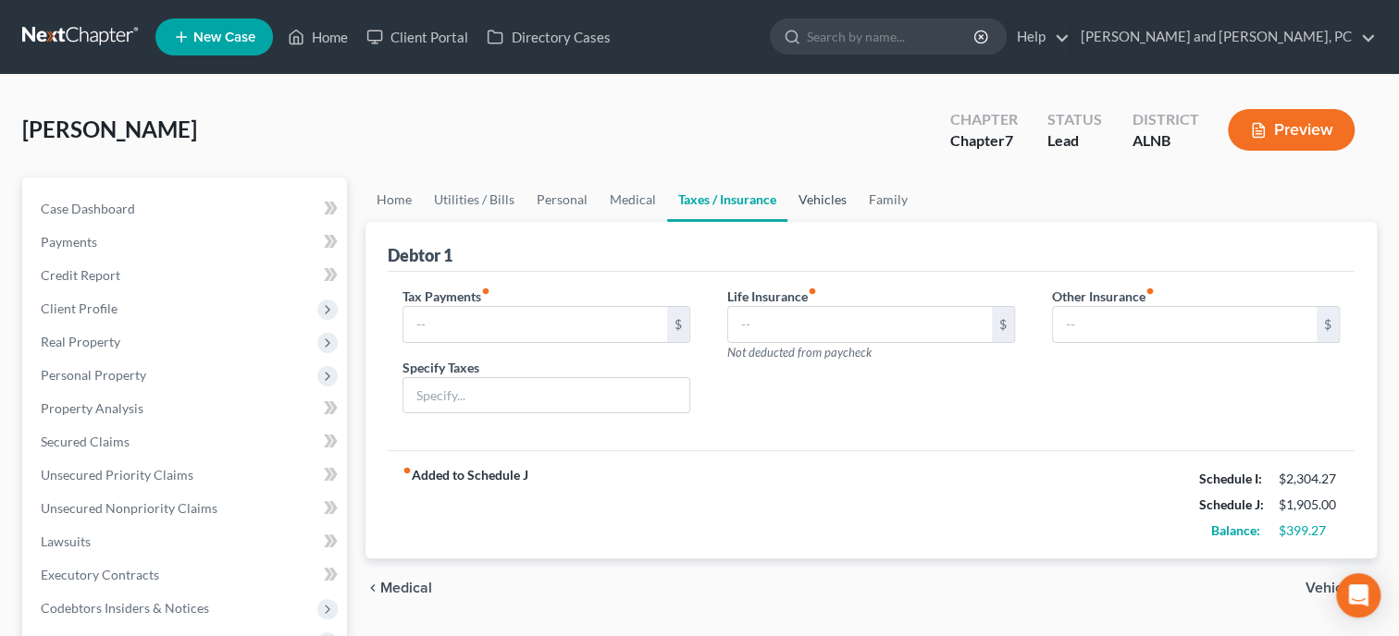
click at [823, 207] on link "Vehicles" at bounding box center [822, 200] width 70 height 44
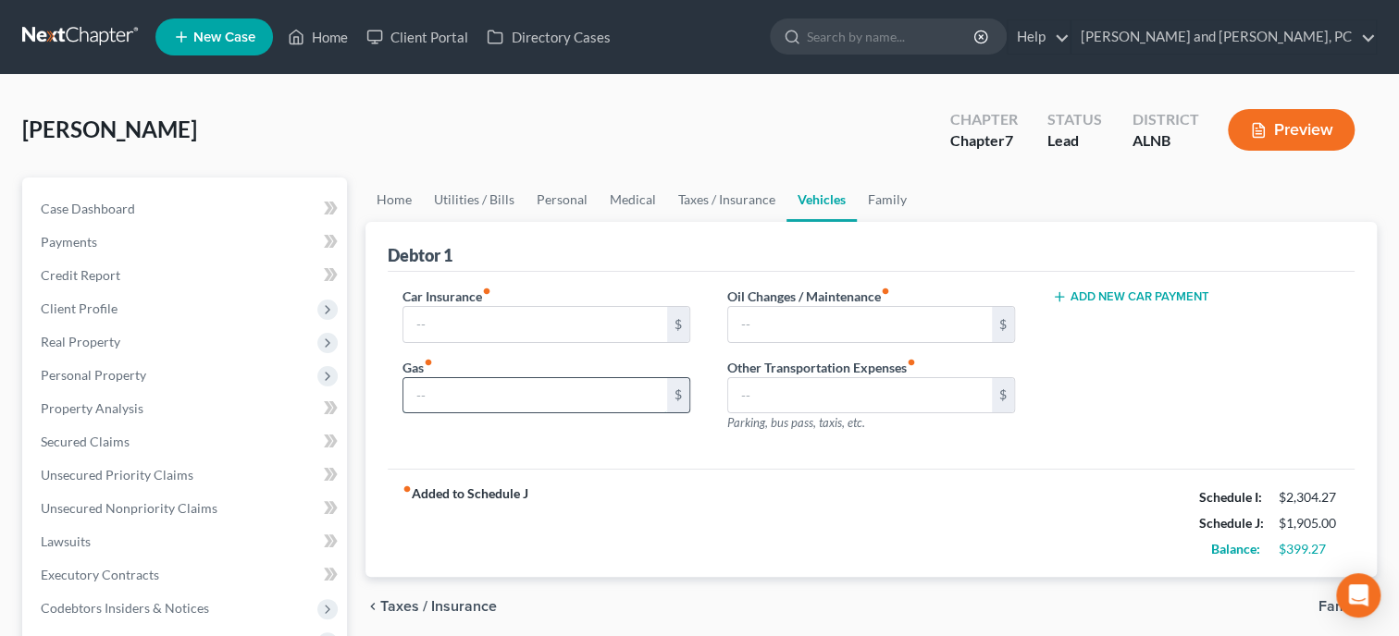
click at [583, 400] on input "text" at bounding box center [535, 395] width 264 height 35
type input "250.00"
click at [788, 323] on input "text" at bounding box center [860, 324] width 264 height 35
type input "2"
click at [547, 511] on div "fiber_manual_record Added to Schedule J Schedule I: $2,304.27 Schedule J: $2,15…" at bounding box center [871, 523] width 967 height 108
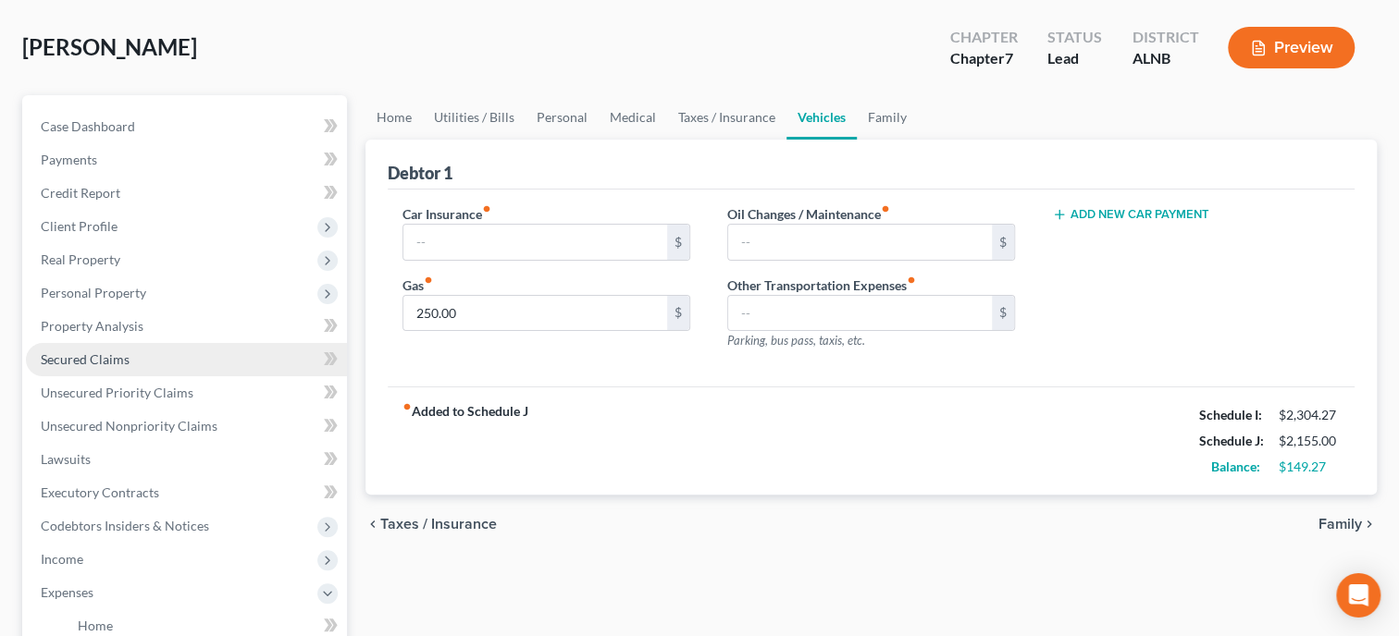
scroll to position [190, 0]
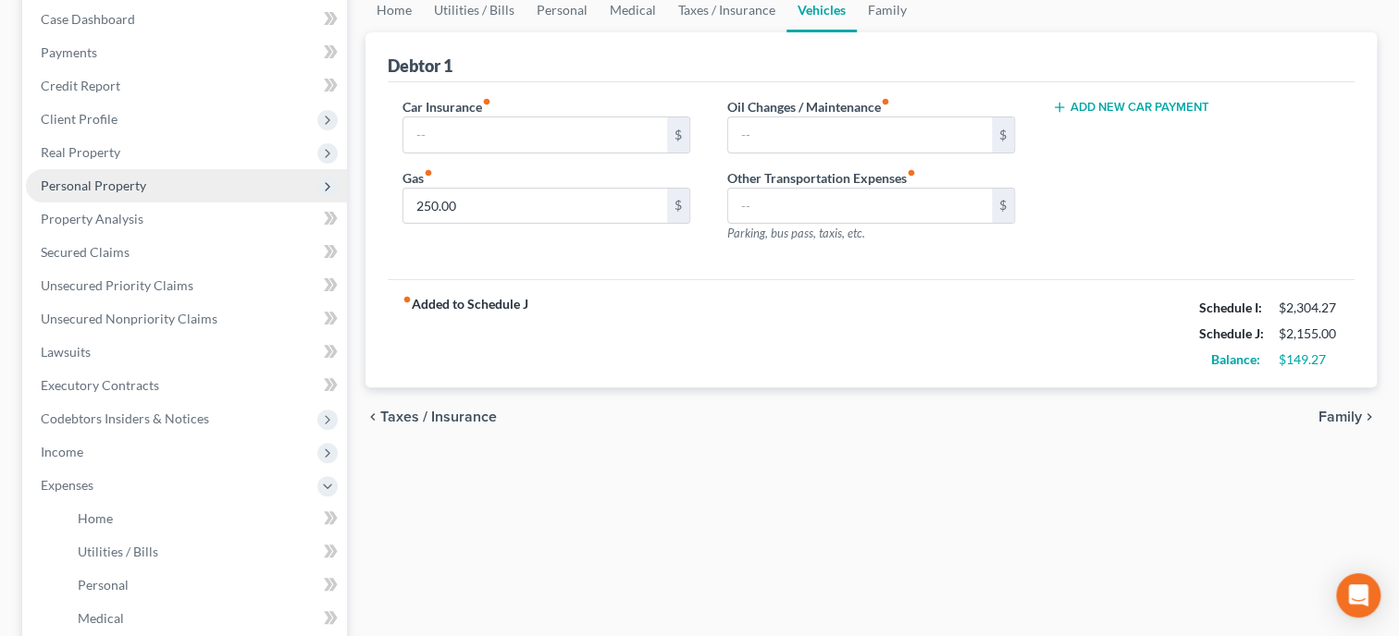
click at [97, 187] on span "Personal Property" at bounding box center [93, 186] width 105 height 16
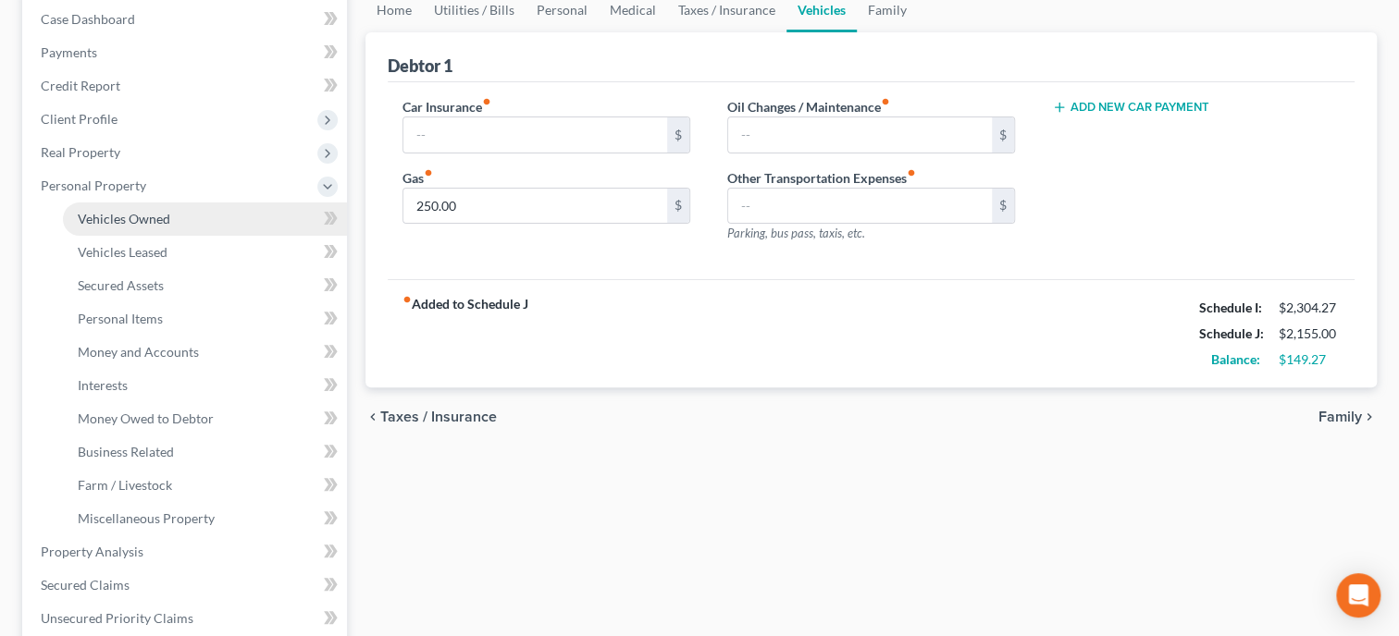
click at [103, 216] on span "Vehicles Owned" at bounding box center [124, 219] width 93 height 16
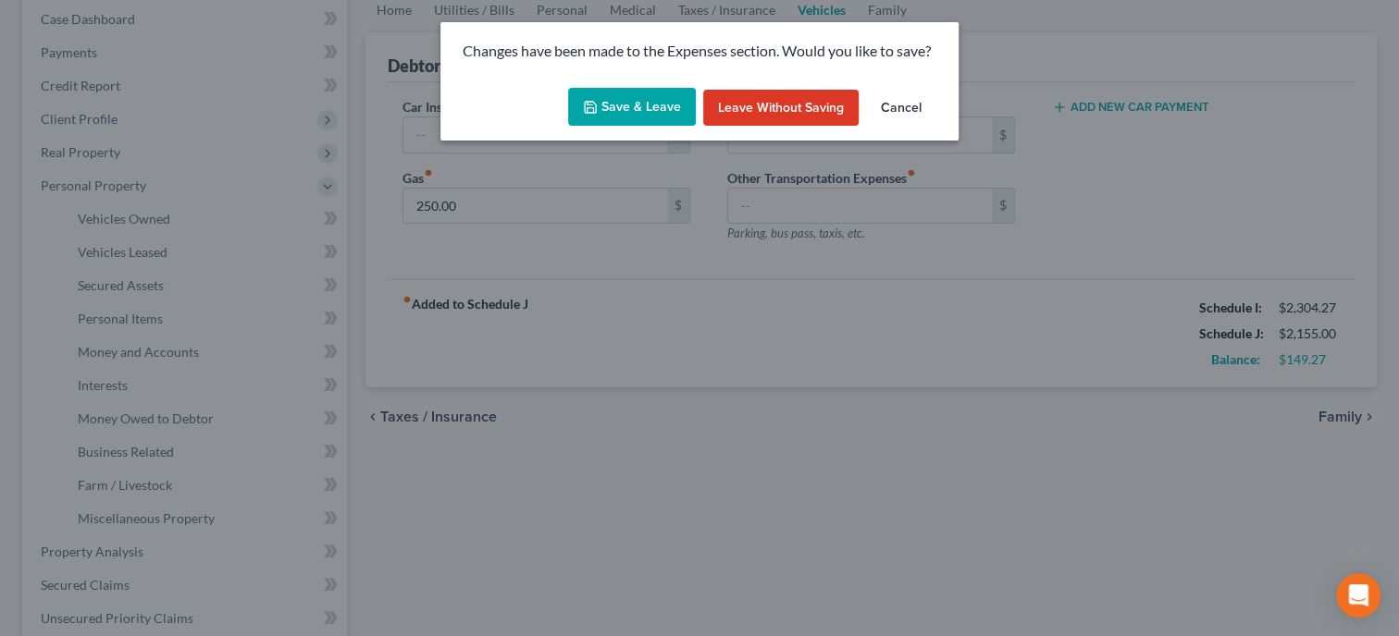
click at [611, 120] on button "Save & Leave" at bounding box center [632, 107] width 128 height 39
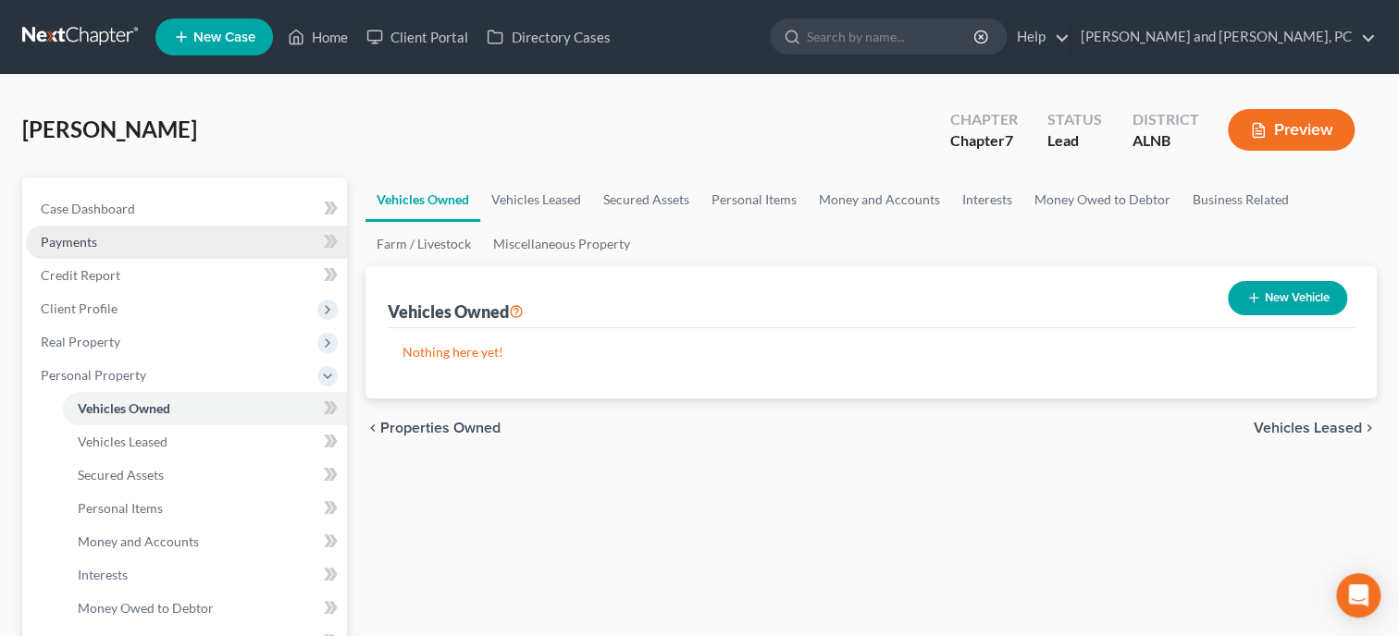
scroll to position [94, 0]
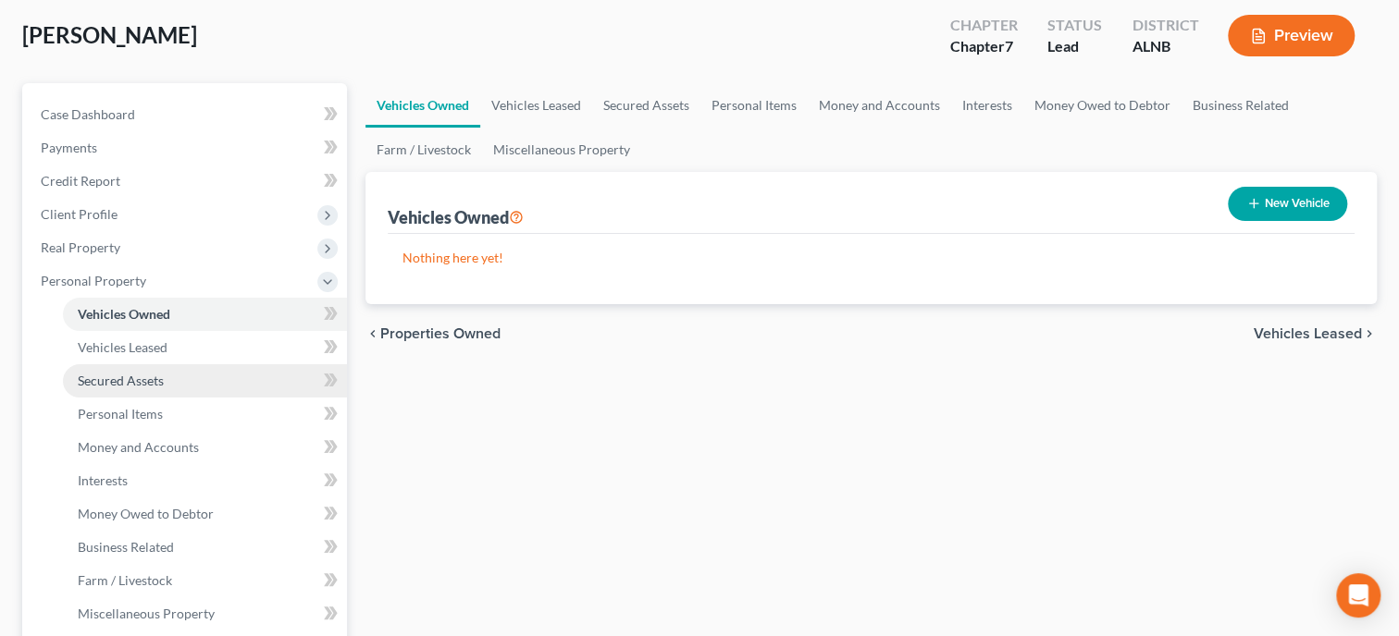
click at [208, 372] on link "Secured Assets" at bounding box center [205, 381] width 284 height 33
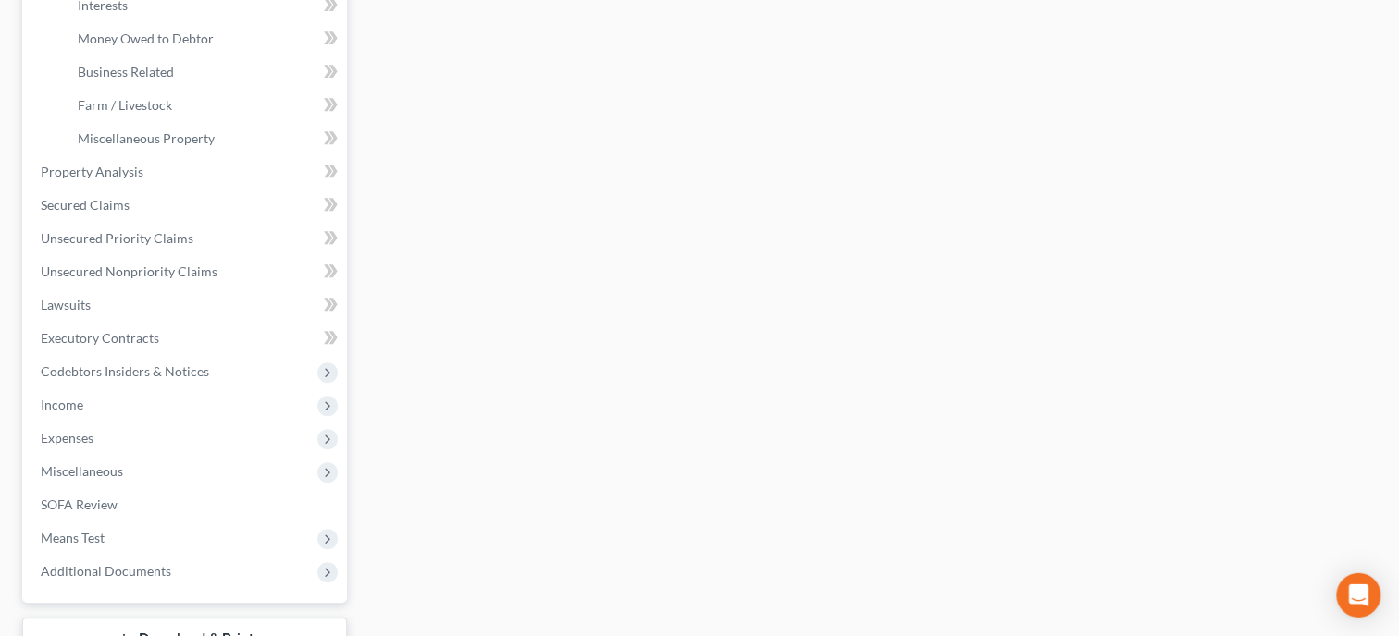
scroll to position [571, 0]
click at [177, 431] on span "Expenses" at bounding box center [186, 437] width 321 height 33
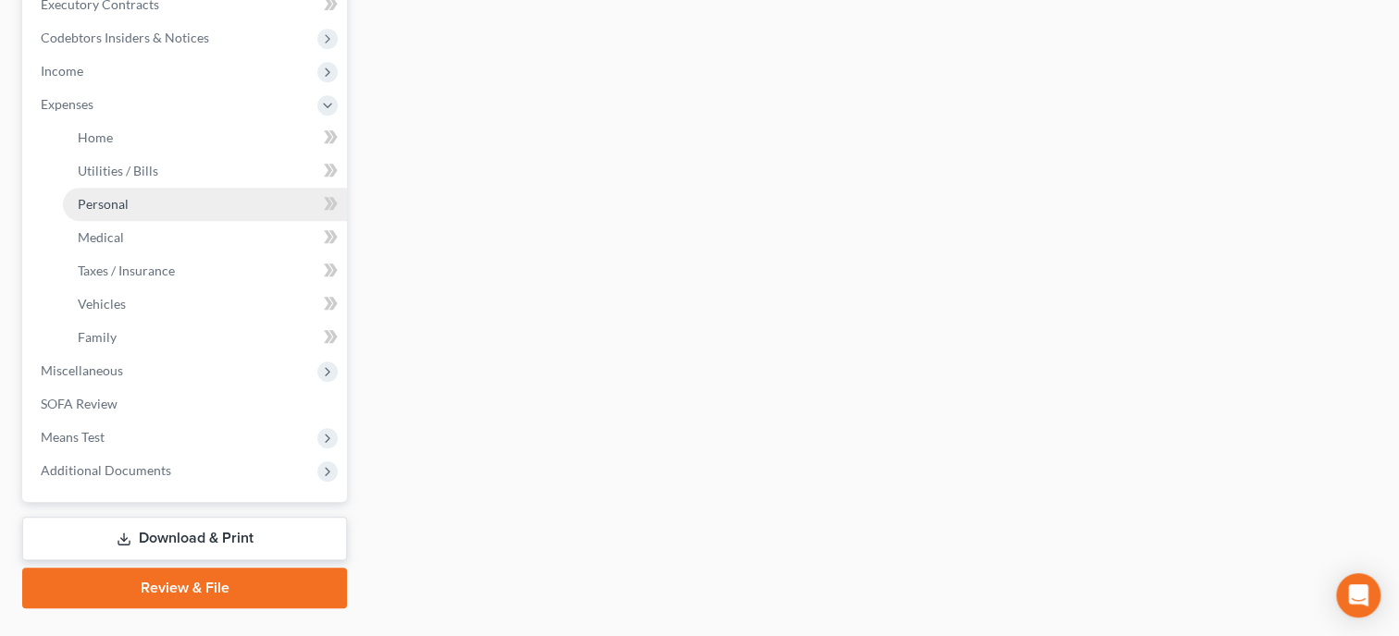
click at [131, 205] on link "Personal" at bounding box center [205, 204] width 284 height 33
type input "458.00"
type input "48.00"
type input "20.00"
type input "87.00"
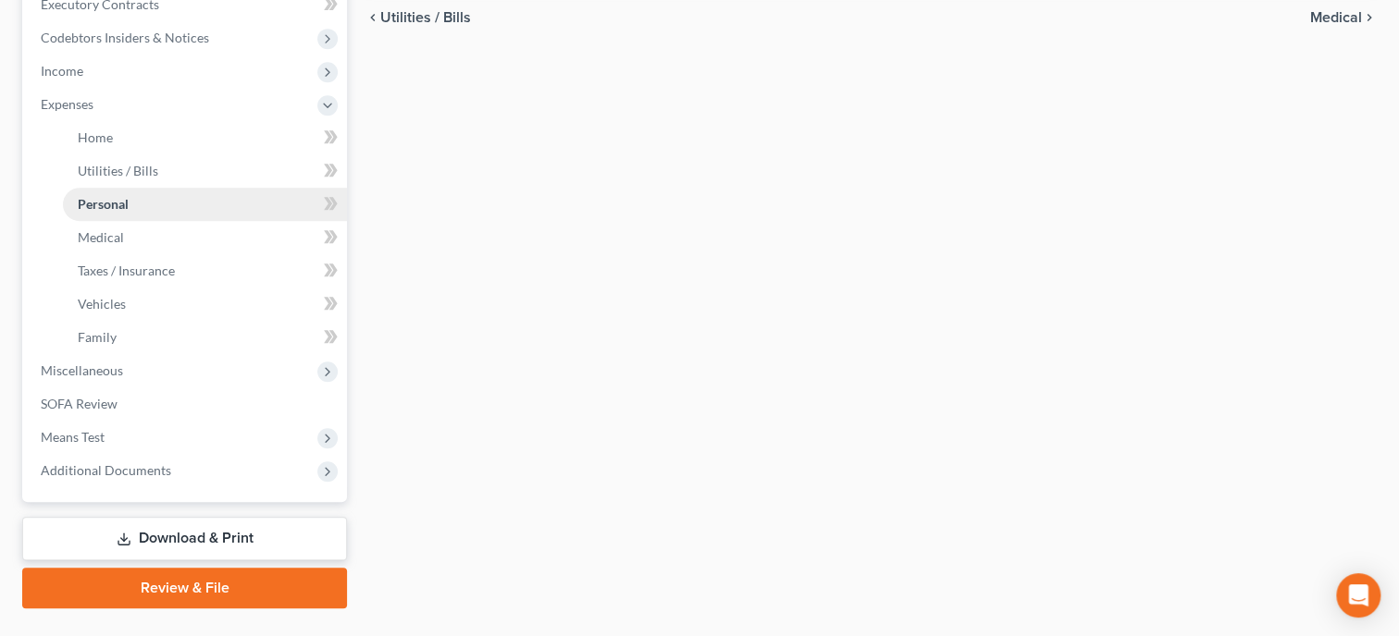
type input "100.00"
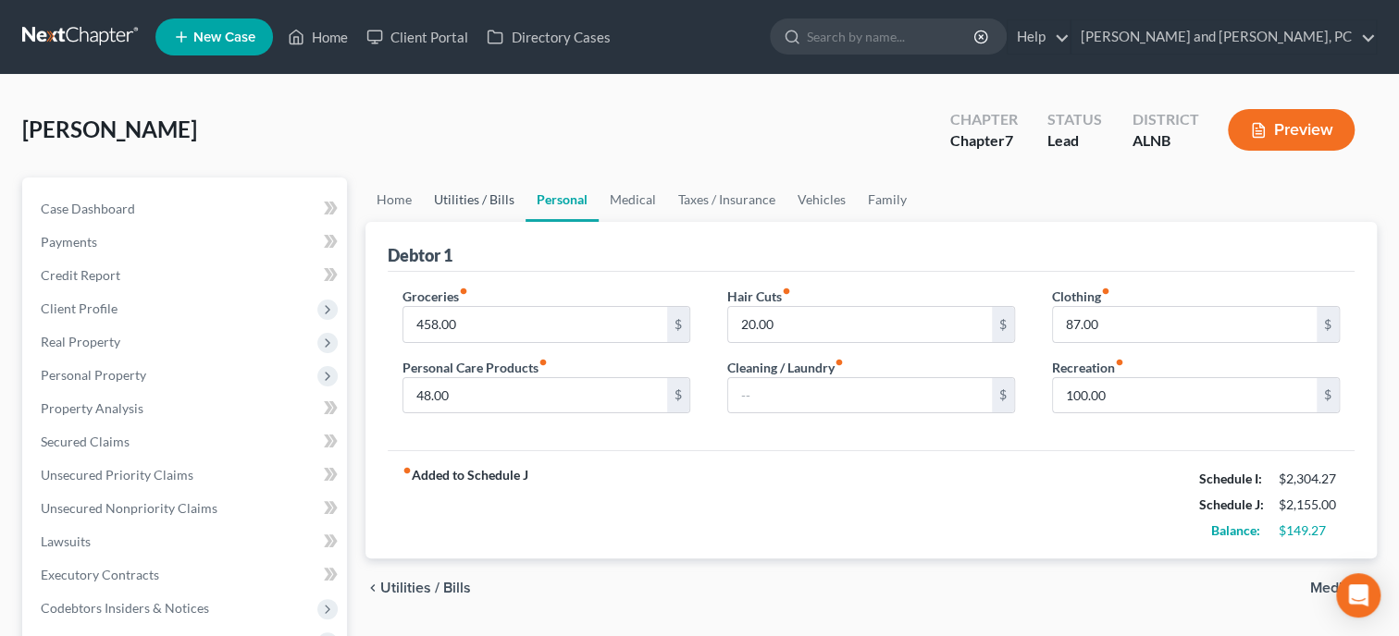
click at [492, 198] on link "Utilities / Bills" at bounding box center [474, 200] width 103 height 44
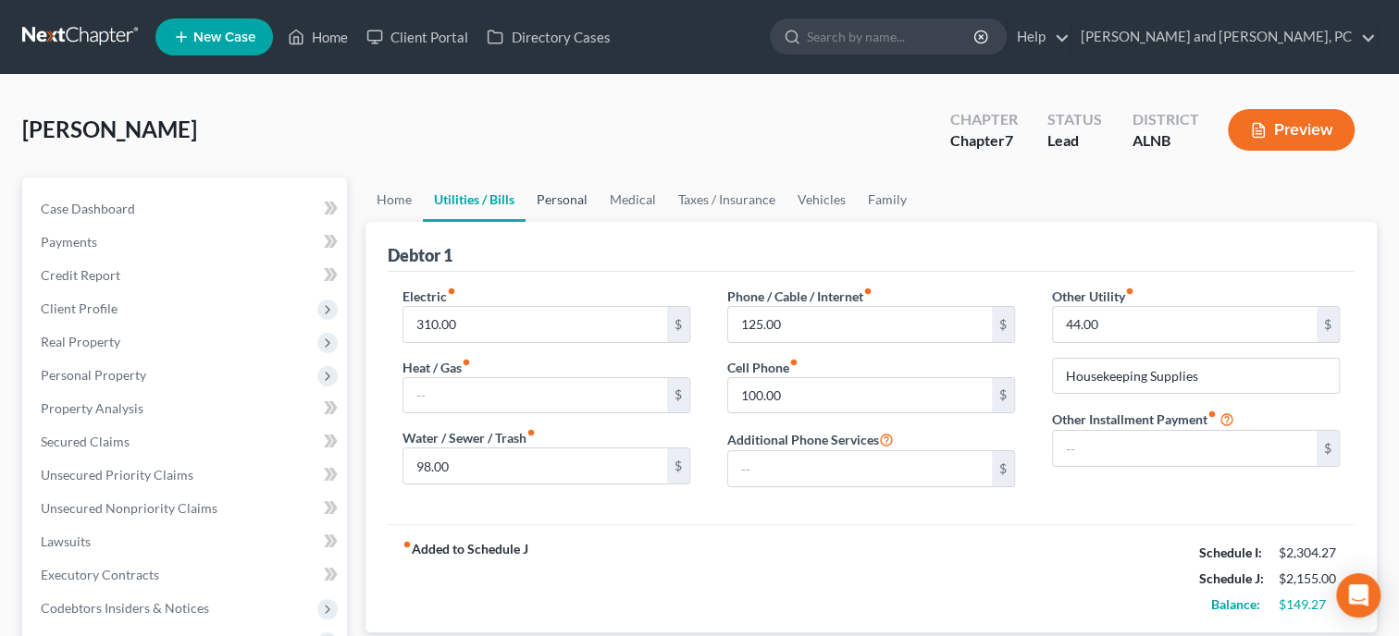
click at [575, 200] on link "Personal" at bounding box center [561, 200] width 73 height 44
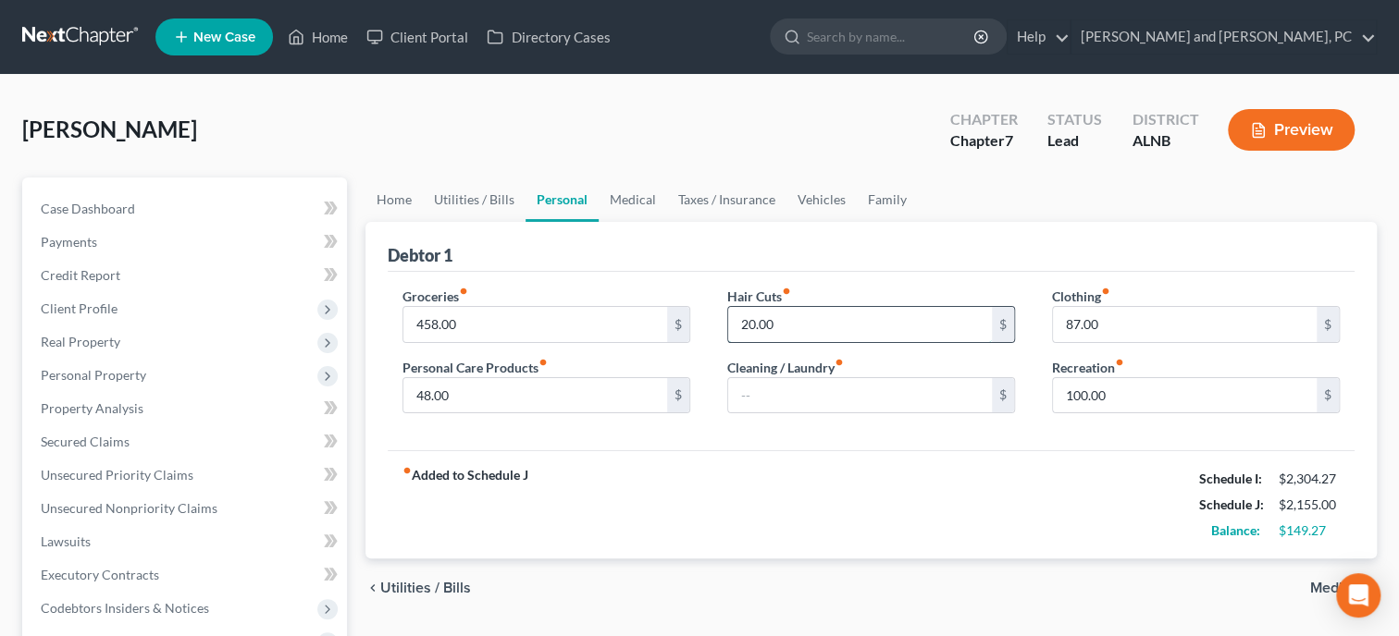
click at [808, 328] on input "20.00" at bounding box center [860, 324] width 264 height 35
type input "25.00"
click at [643, 204] on link "Medical" at bounding box center [633, 200] width 68 height 44
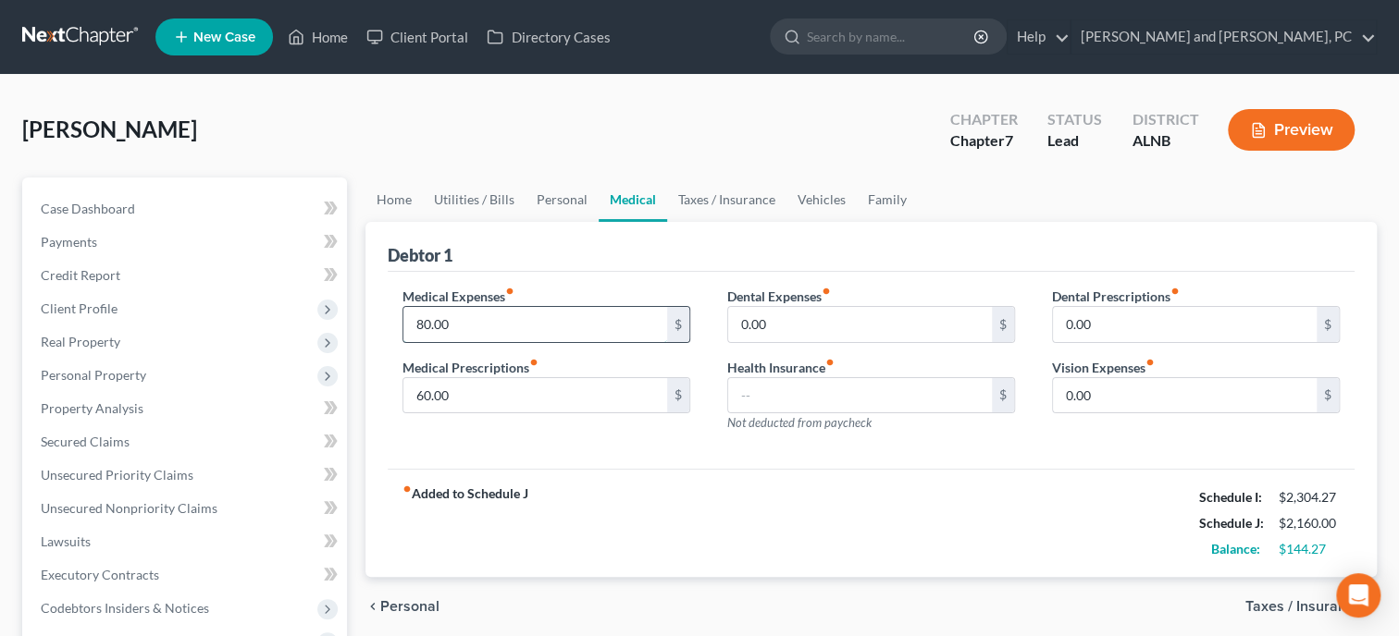
click at [588, 311] on input "80.00" at bounding box center [535, 324] width 264 height 35
click at [588, 311] on input "100.00" at bounding box center [535, 324] width 264 height 35
type input "100.00"
click at [810, 196] on link "Vehicles" at bounding box center [821, 200] width 70 height 44
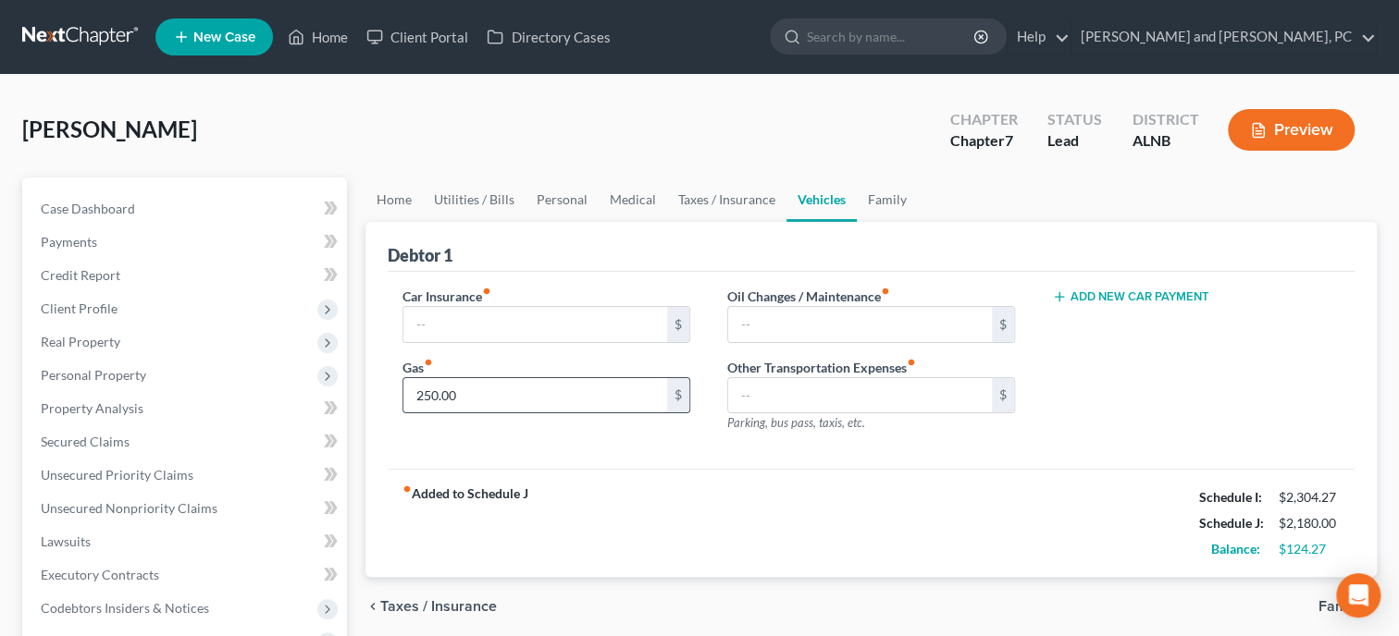
click at [583, 393] on input "250.00" at bounding box center [535, 395] width 264 height 35
type input "300.00"
click at [574, 521] on div "fiber_manual_record Added to Schedule J Schedule I: $2,304.27 Schedule J: $2,23…" at bounding box center [871, 523] width 967 height 108
click at [535, 321] on input "text" at bounding box center [535, 324] width 264 height 35
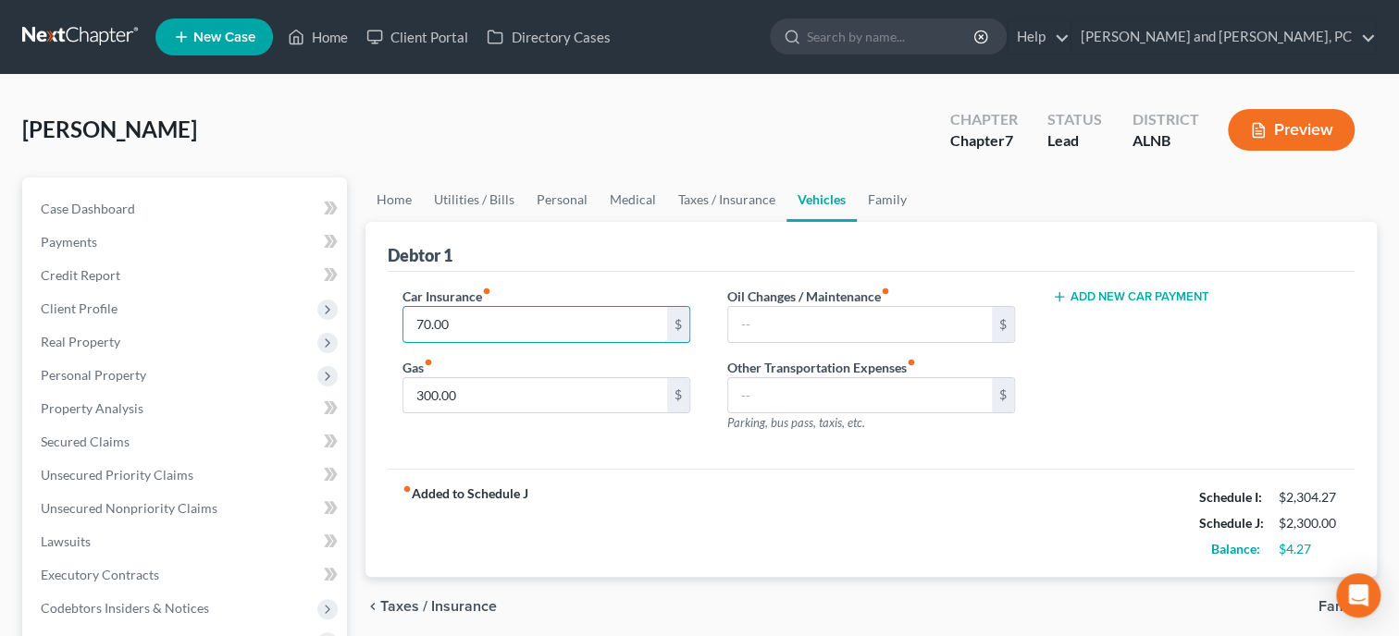
type input "70.00"
click at [561, 472] on div "fiber_manual_record Added to Schedule J Schedule I: $2,304.27 Schedule J: $2,30…" at bounding box center [871, 523] width 967 height 108
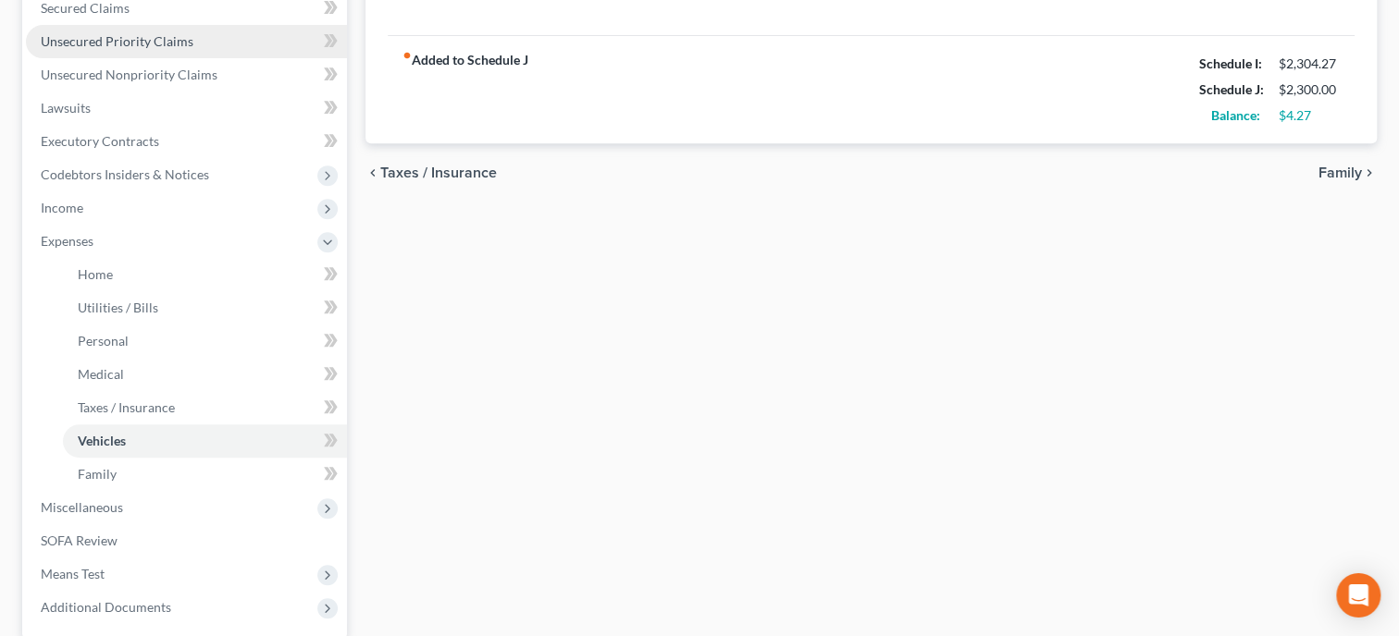
scroll to position [476, 0]
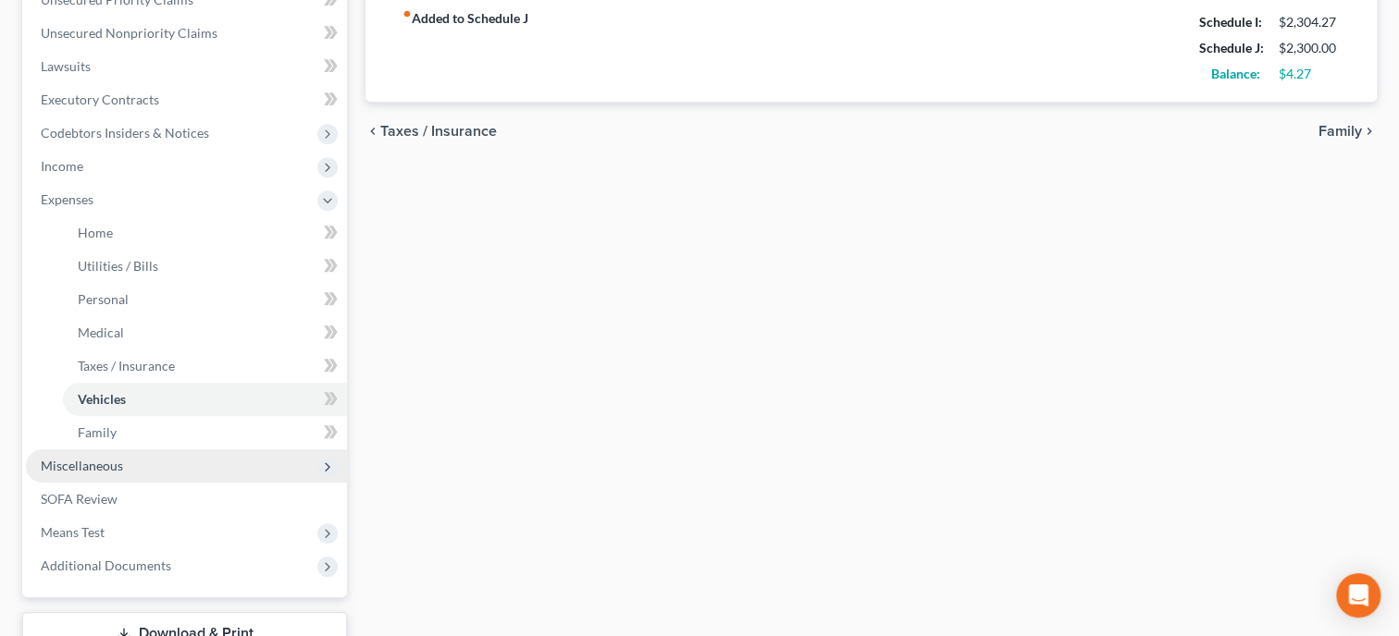
click at [84, 463] on span "Miscellaneous" at bounding box center [82, 466] width 82 height 16
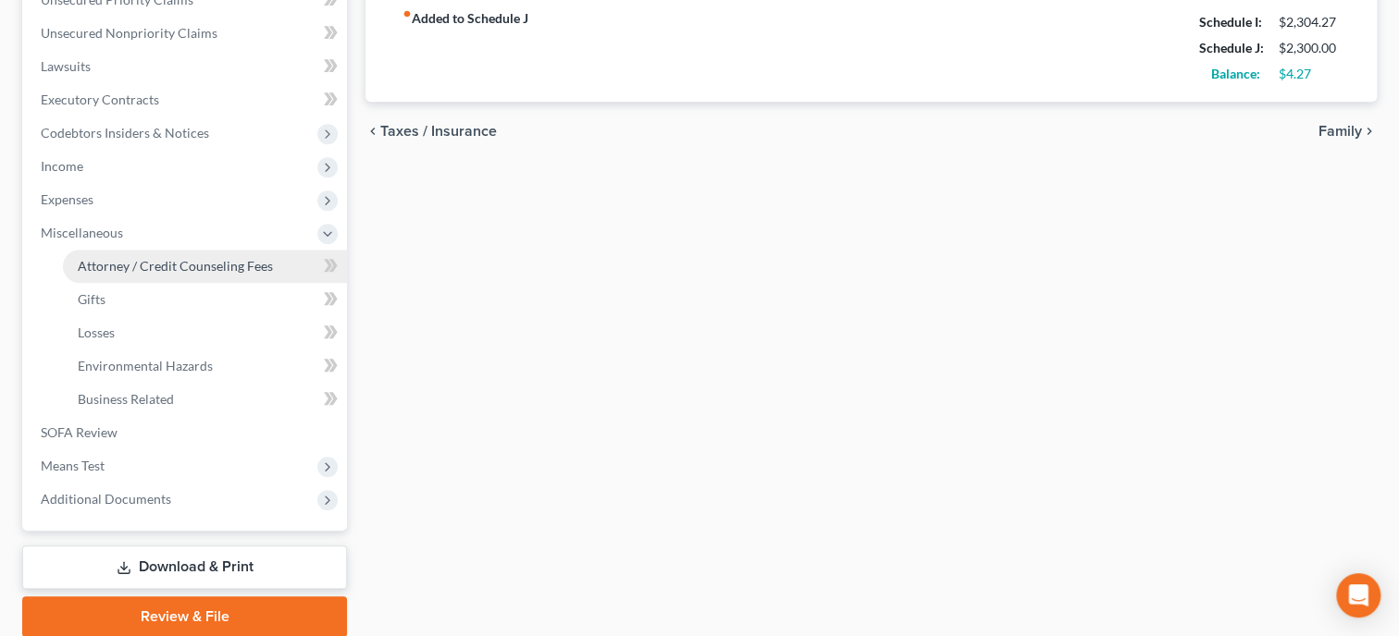
click at [164, 280] on link "Attorney / Credit Counseling Fees" at bounding box center [205, 266] width 284 height 33
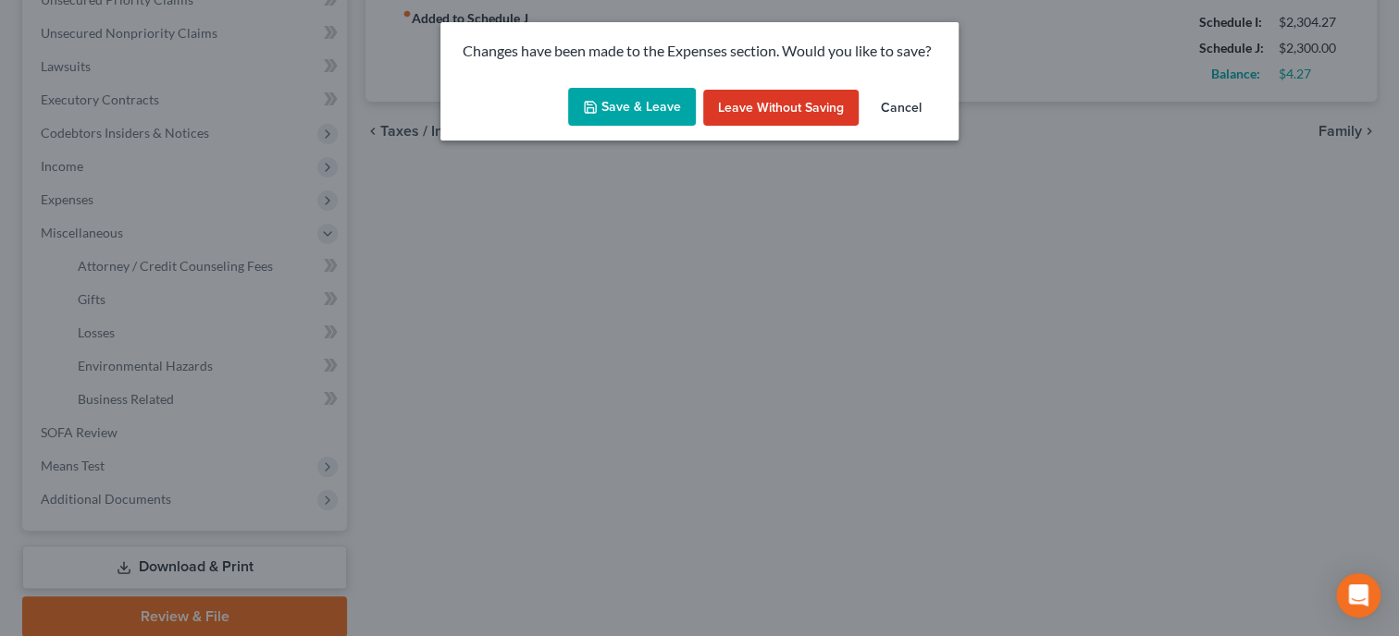
click at [644, 119] on button "Save & Leave" at bounding box center [632, 107] width 128 height 39
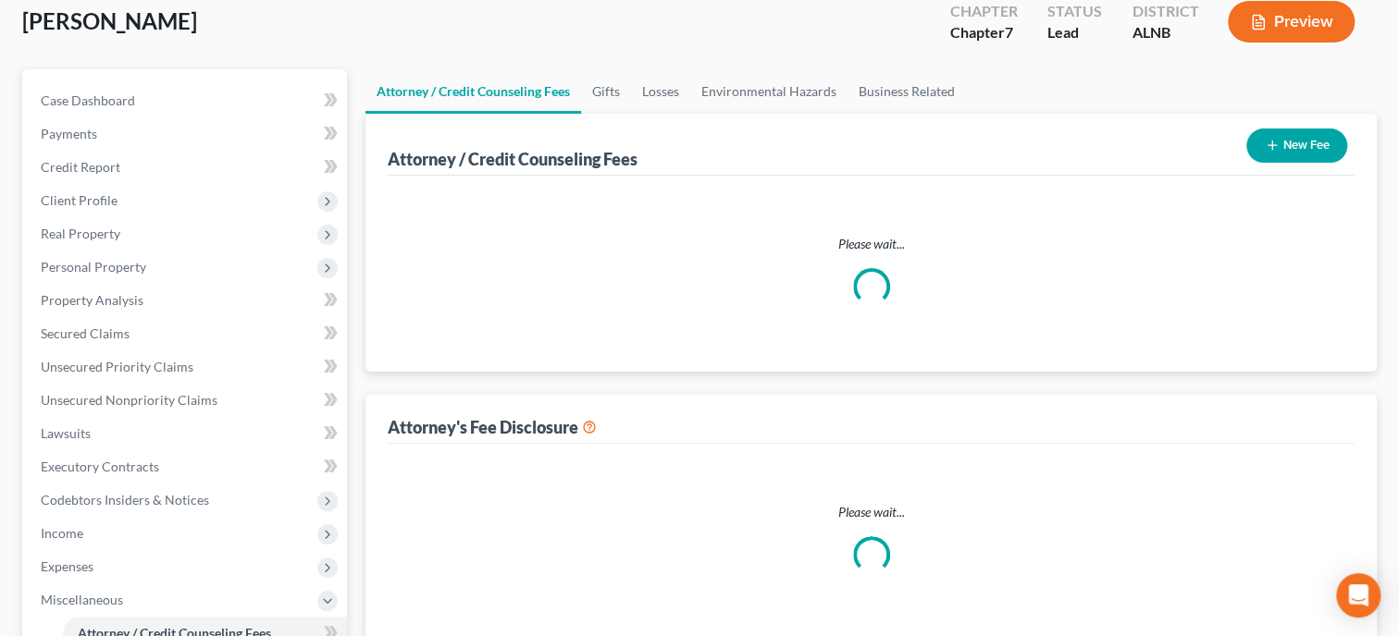
select select "0"
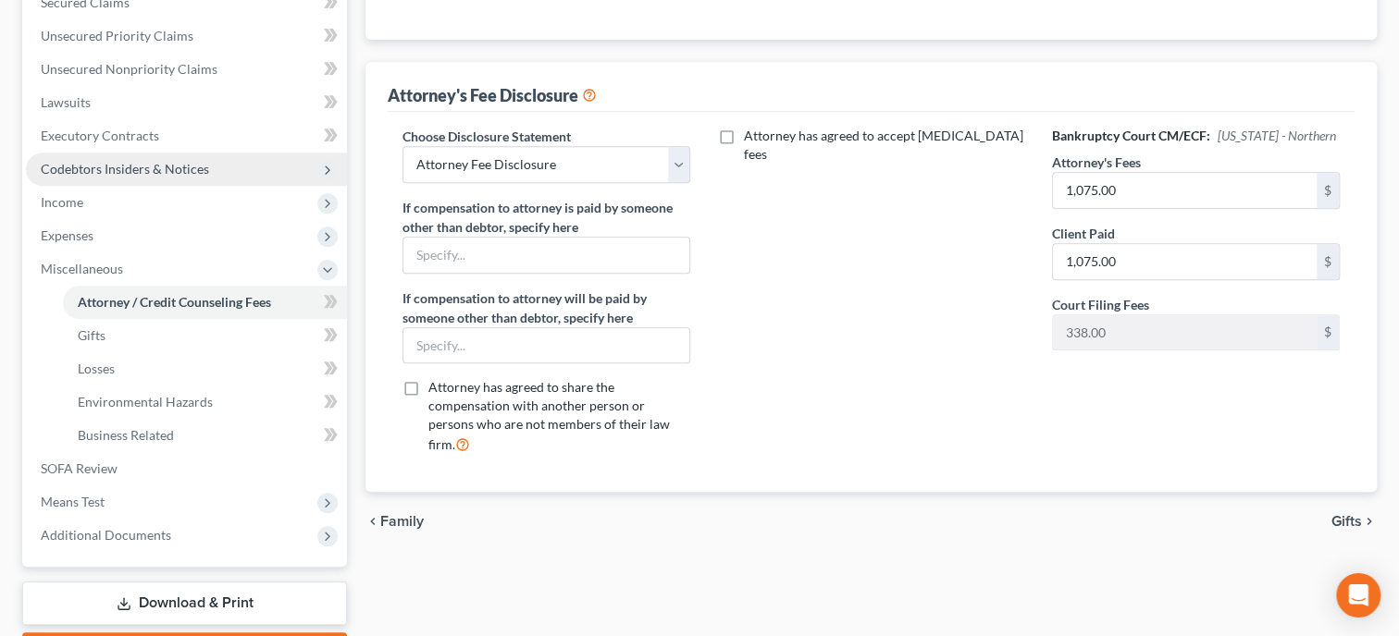
scroll to position [476, 0]
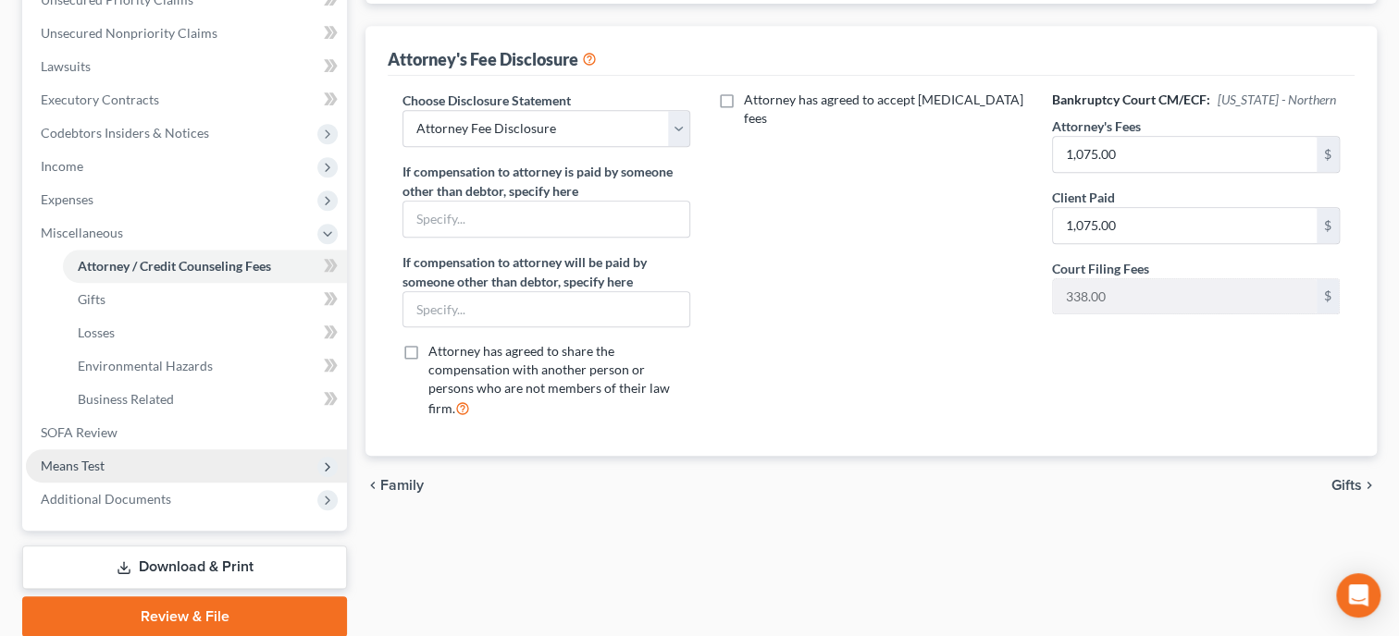
click at [204, 466] on span "Means Test" at bounding box center [186, 466] width 321 height 33
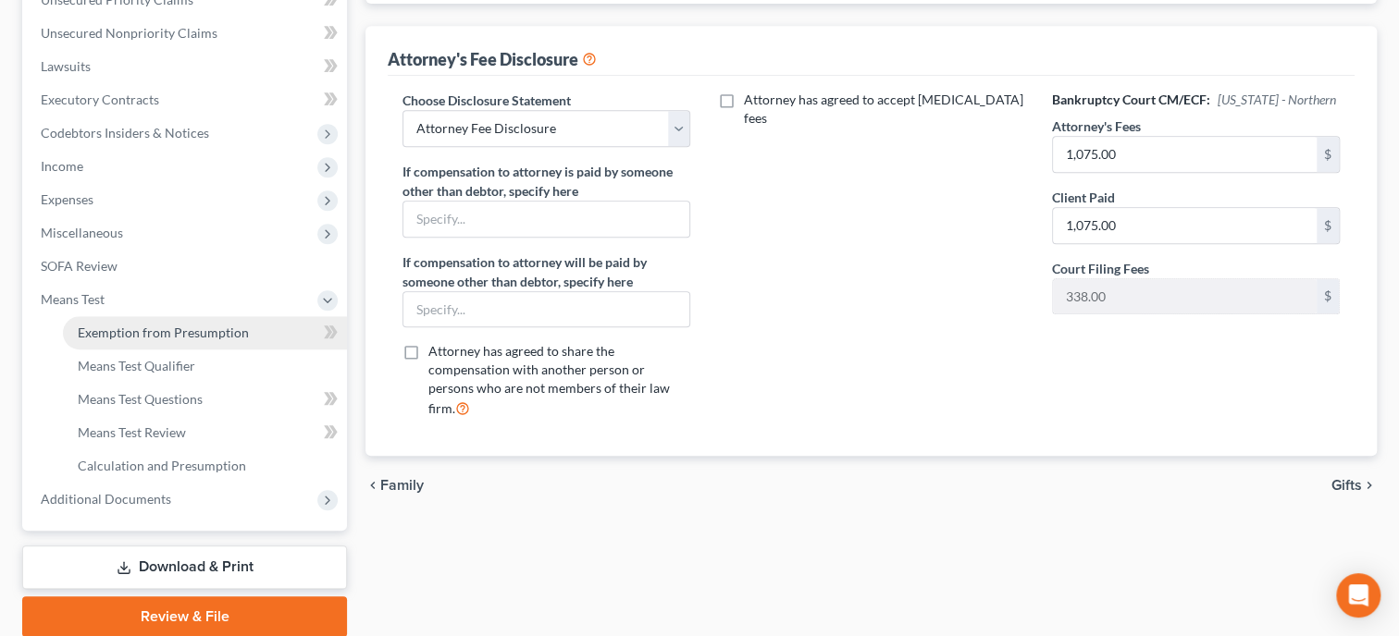
click at [173, 325] on span "Exemption from Presumption" at bounding box center [163, 333] width 171 height 16
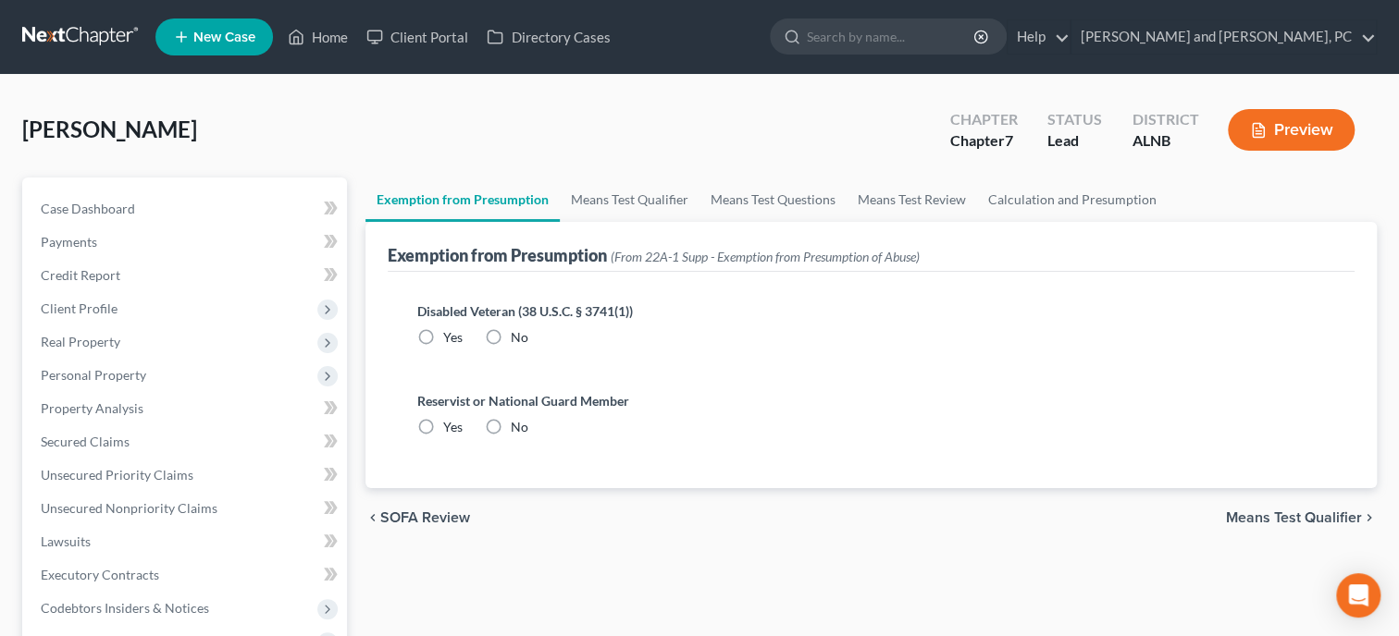
click at [511, 336] on label "No" at bounding box center [520, 337] width 18 height 19
click at [518, 336] on input "No" at bounding box center [524, 334] width 12 height 12
radio input "true"
click at [511, 431] on label "No" at bounding box center [520, 427] width 18 height 19
click at [518, 430] on input "No" at bounding box center [524, 424] width 12 height 12
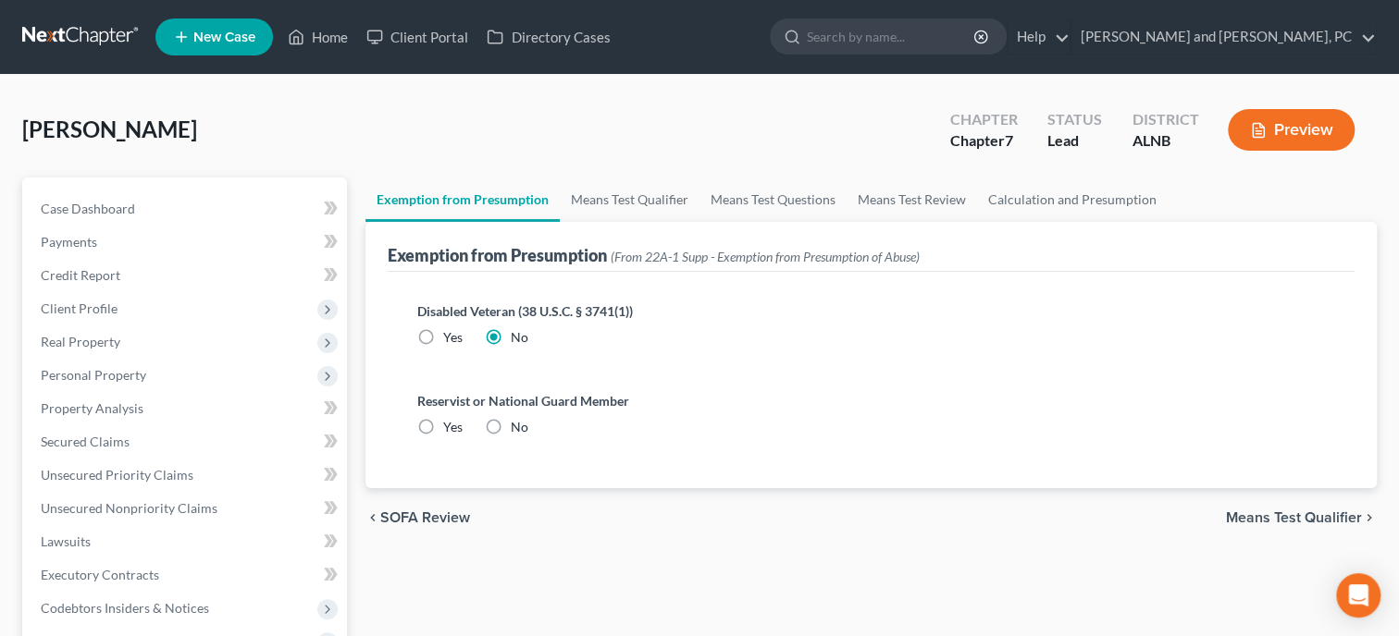
radio input "true"
click at [626, 204] on link "Means Test Qualifier" at bounding box center [630, 200] width 140 height 44
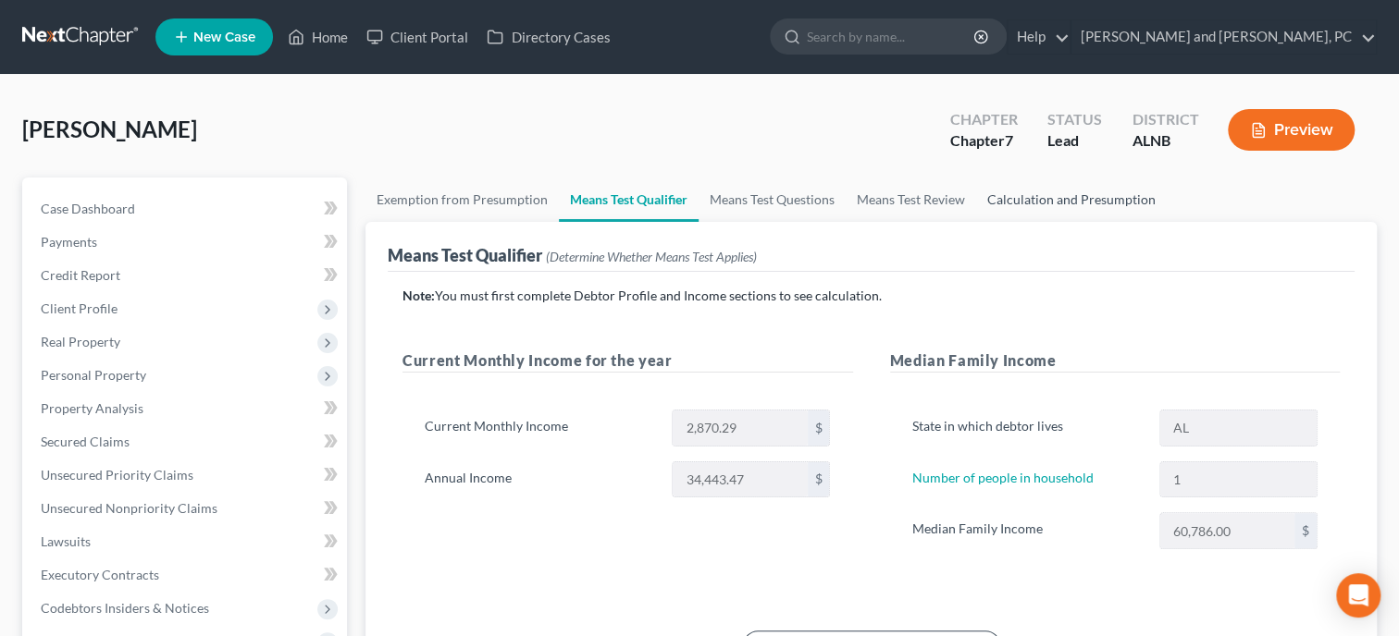
click at [995, 205] on link "Calculation and Presumption" at bounding box center [1071, 200] width 191 height 44
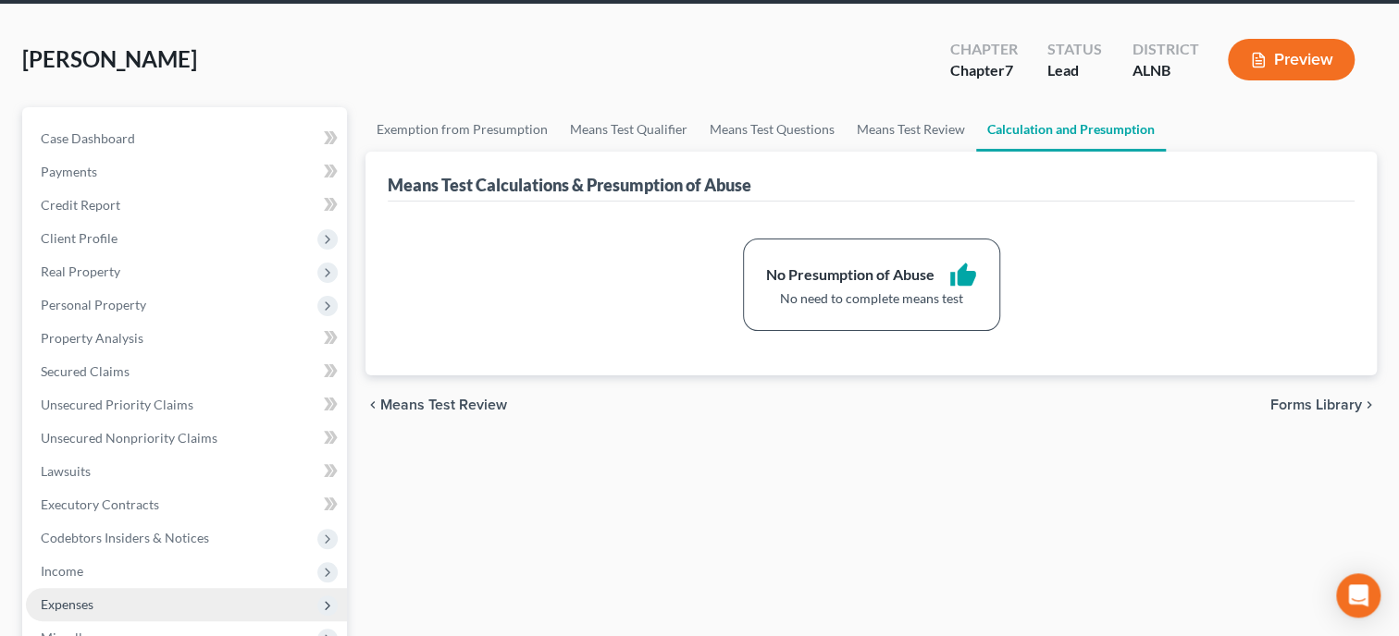
scroll to position [68, 0]
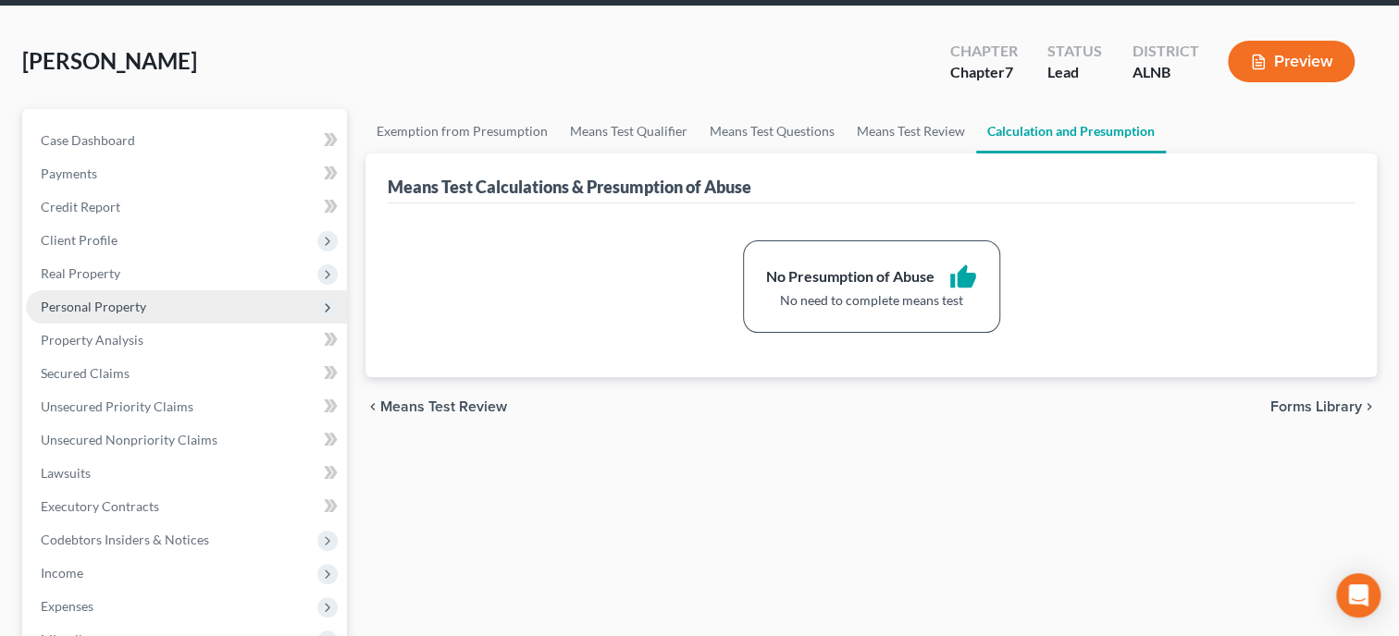
click at [109, 311] on span "Personal Property" at bounding box center [93, 307] width 105 height 16
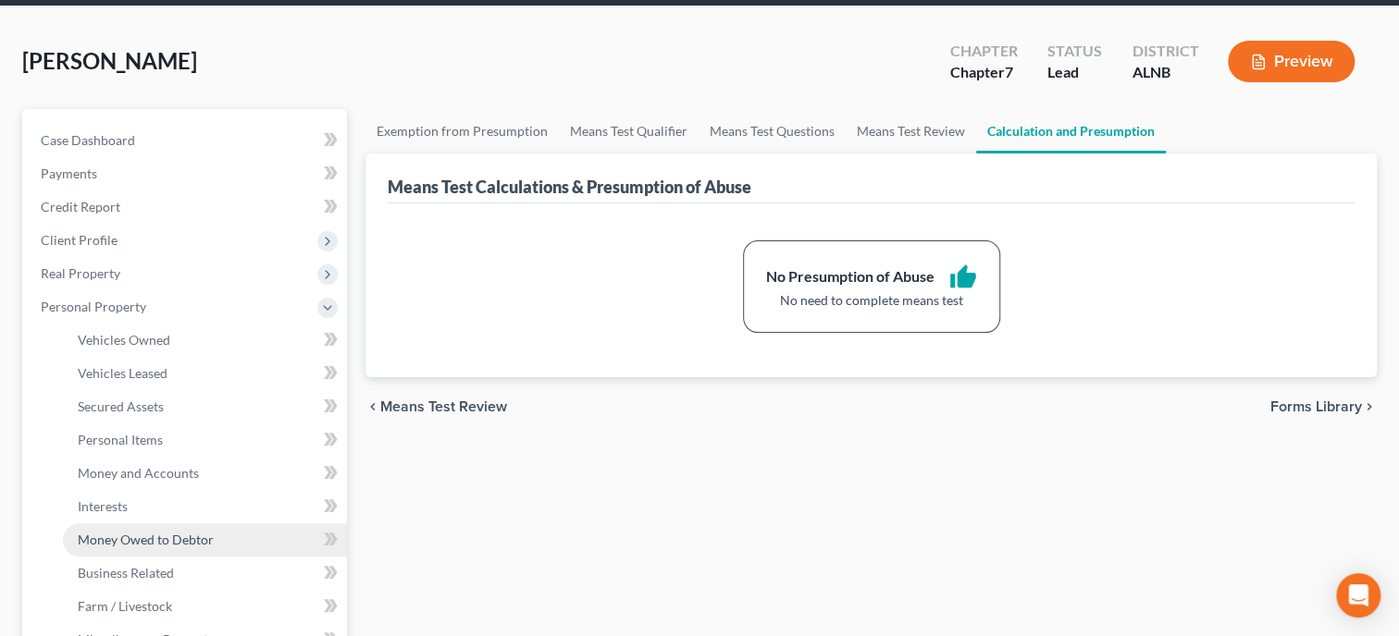
click at [117, 537] on span "Money Owed to Debtor" at bounding box center [146, 540] width 136 height 16
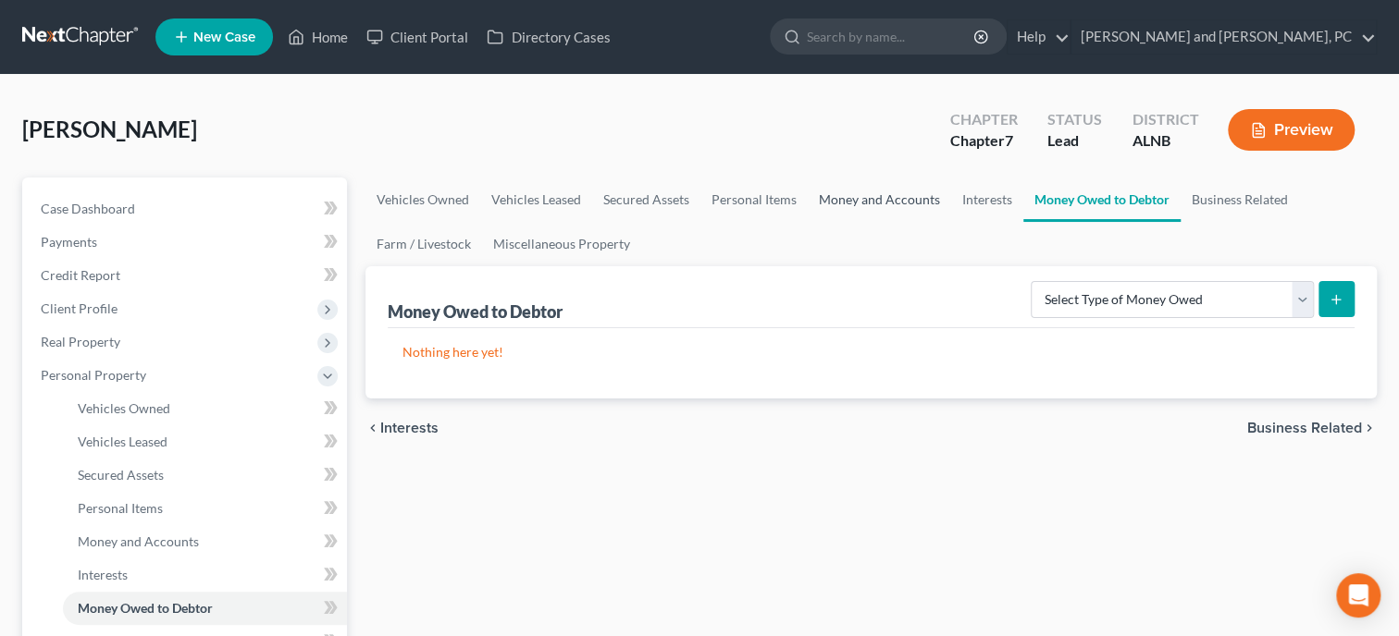
click at [844, 207] on link "Money and Accounts" at bounding box center [879, 200] width 143 height 44
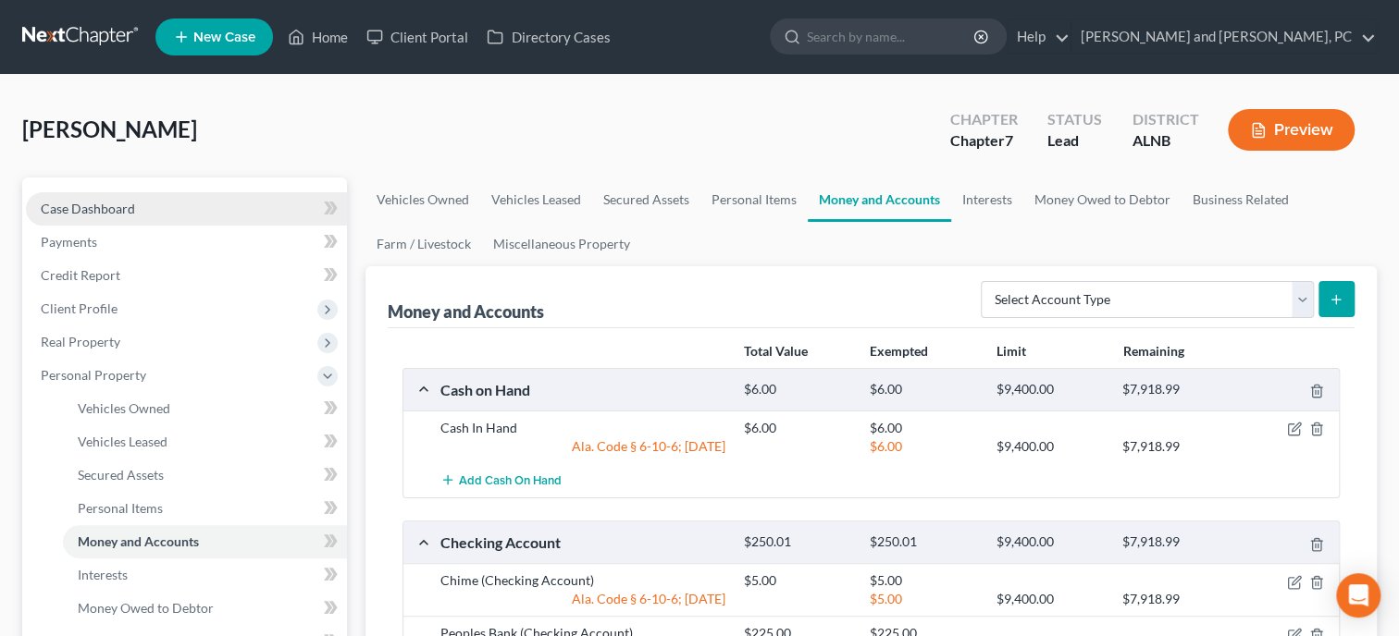
click at [144, 212] on link "Case Dashboard" at bounding box center [186, 208] width 321 height 33
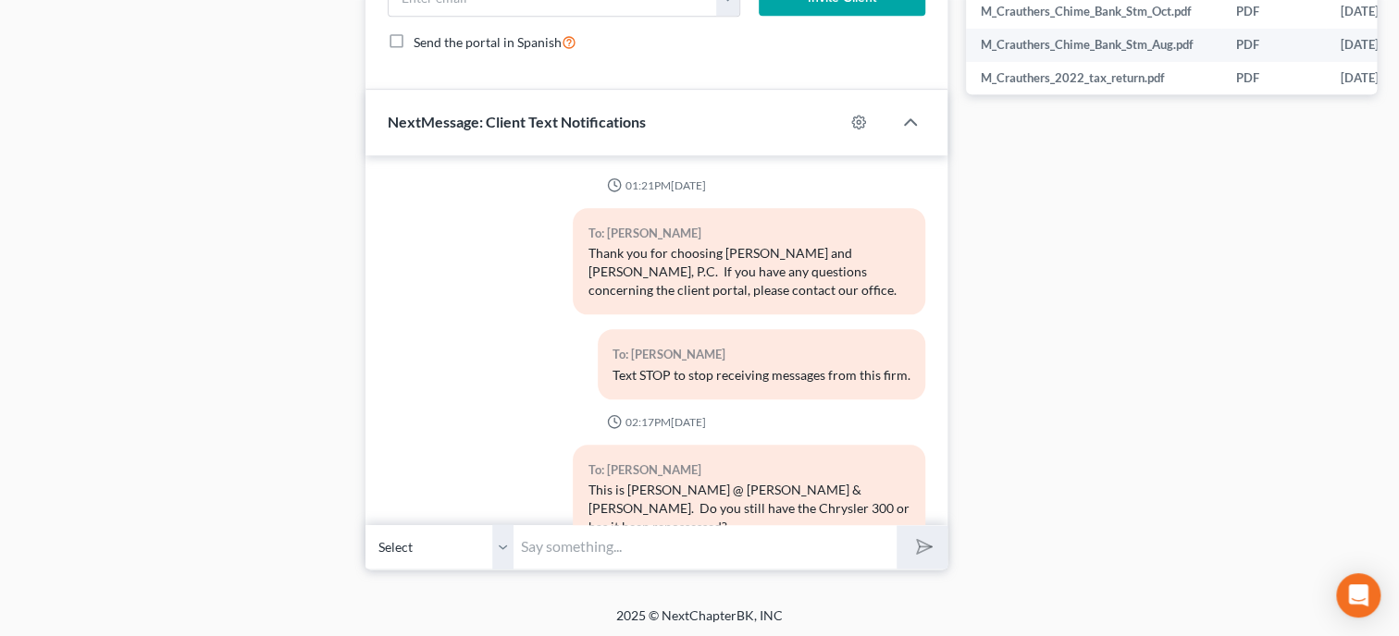
scroll to position [881, 0]
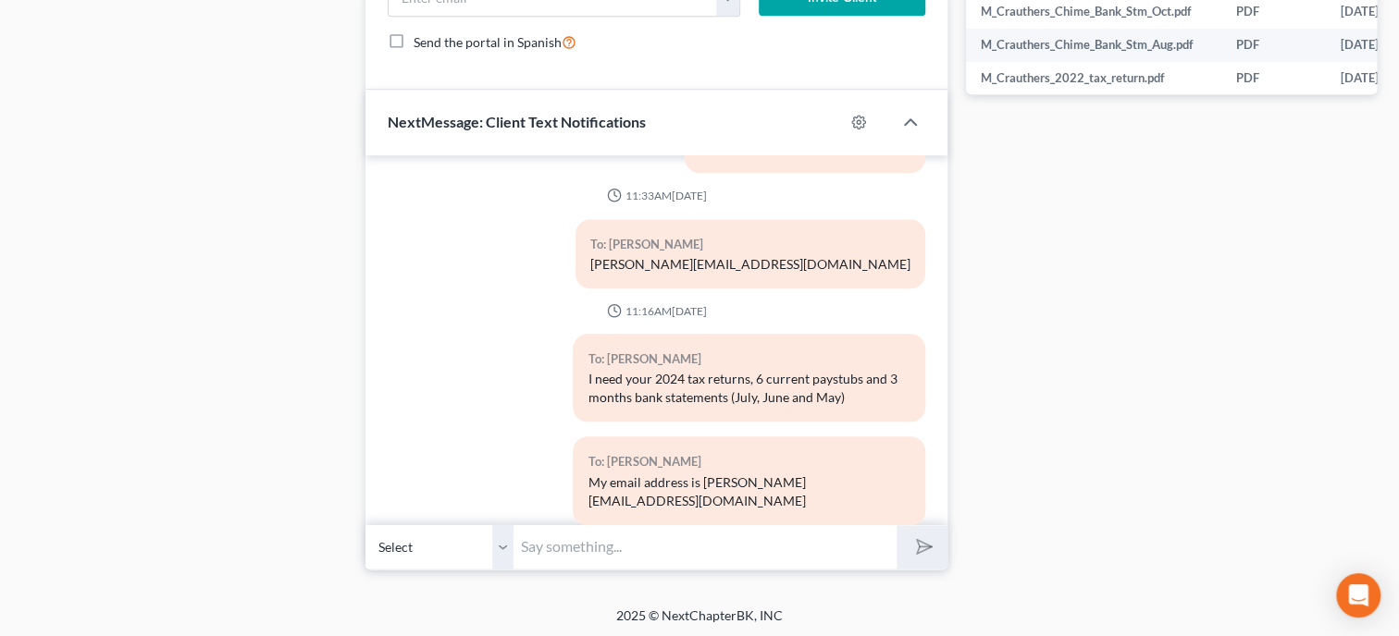
click at [637, 537] on input "text" at bounding box center [704, 547] width 383 height 45
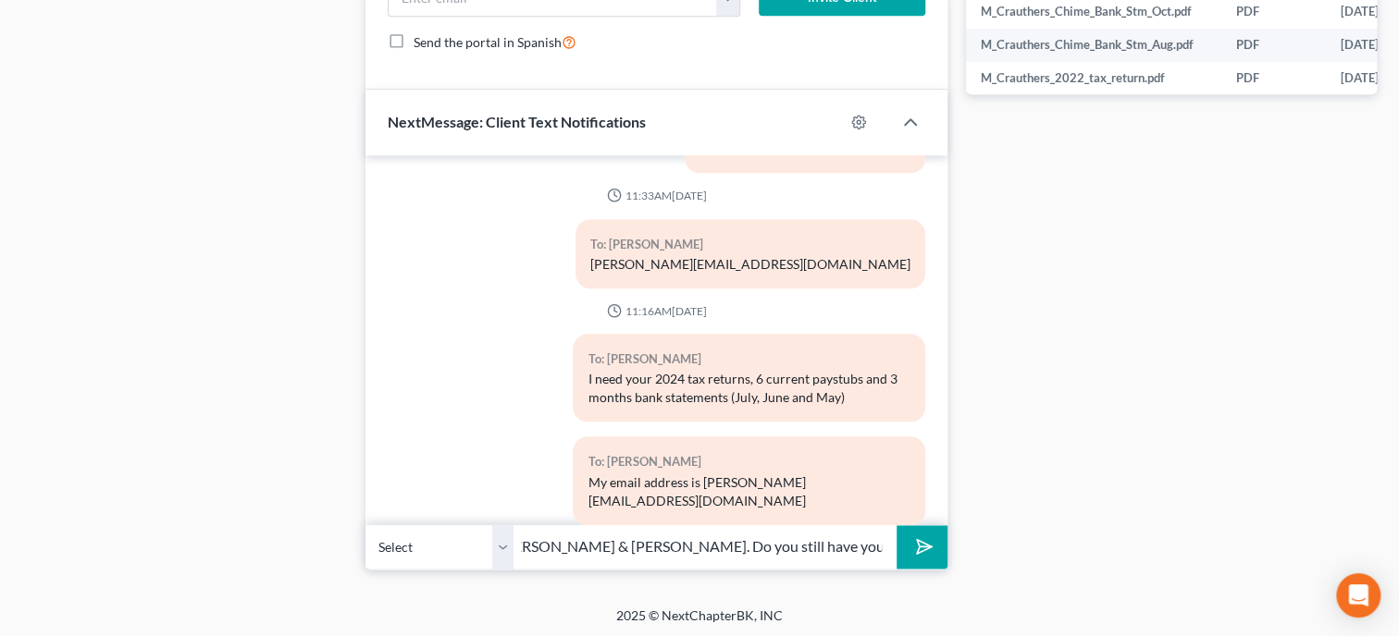
scroll to position [0, 203]
type input "This is [PERSON_NAME] @ [PERSON_NAME] & [PERSON_NAME]. Do you still have your C…"
click at [896, 525] on button "submit" at bounding box center [921, 546] width 51 height 43
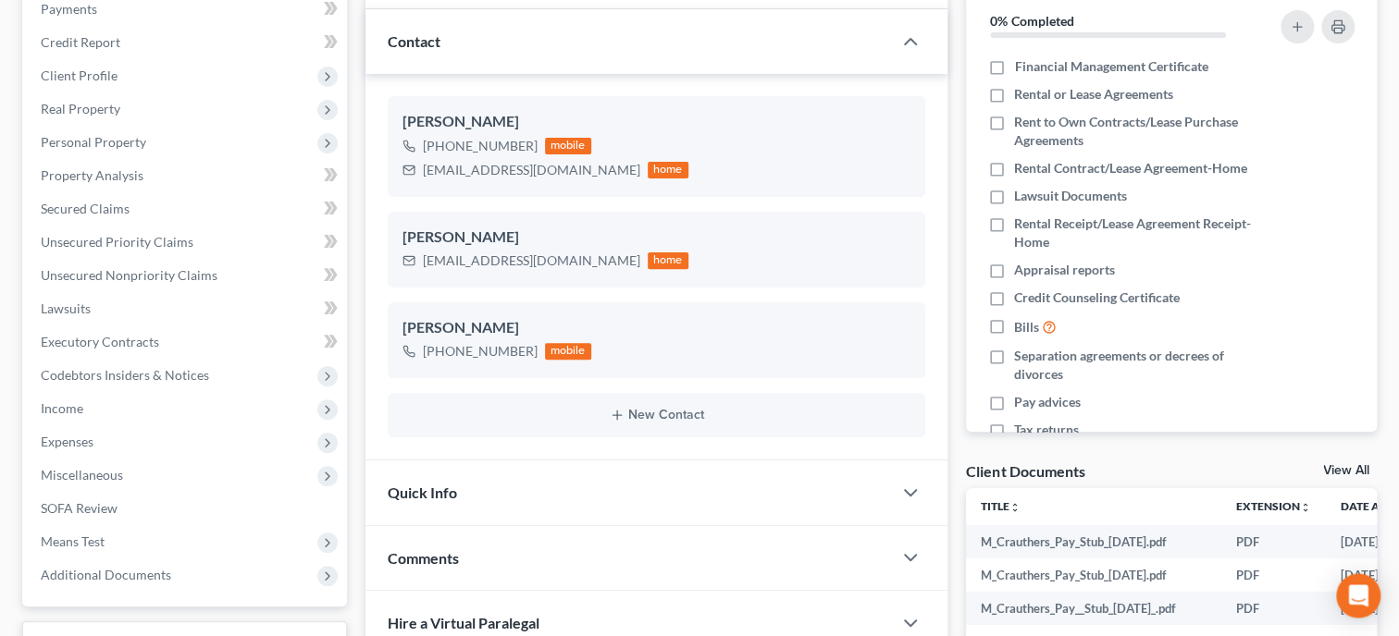
scroll to position [285, 0]
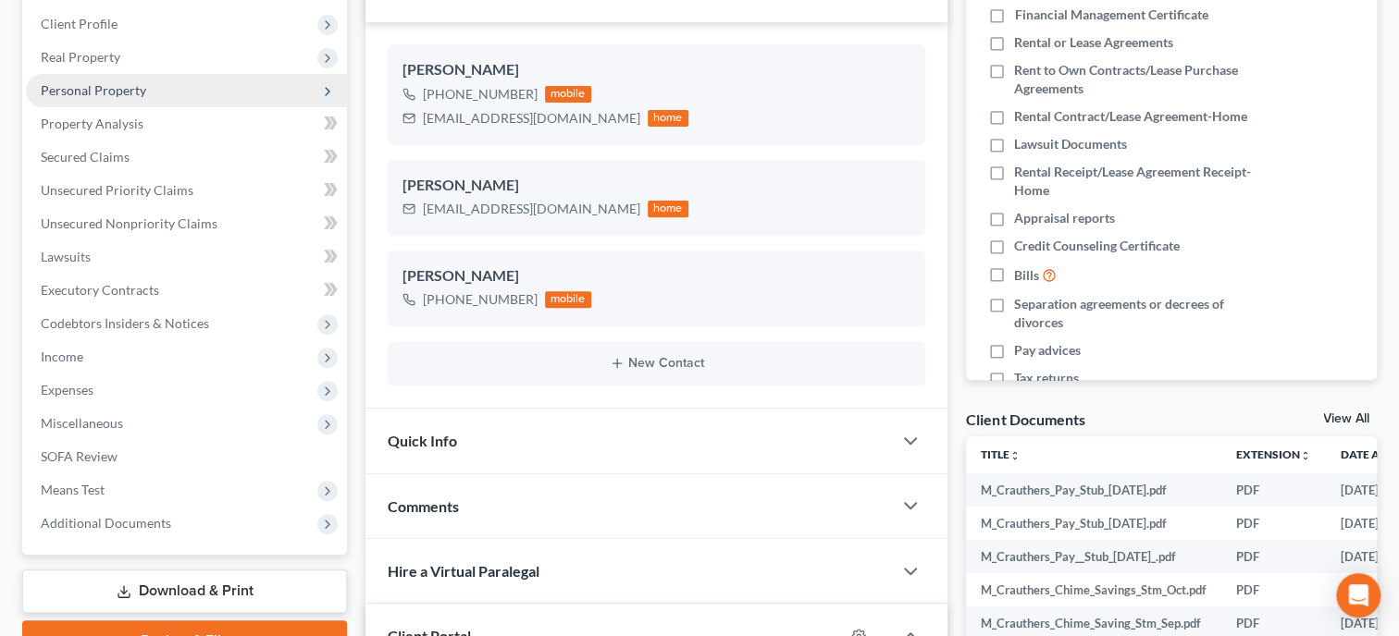
click at [110, 91] on span "Personal Property" at bounding box center [93, 90] width 105 height 16
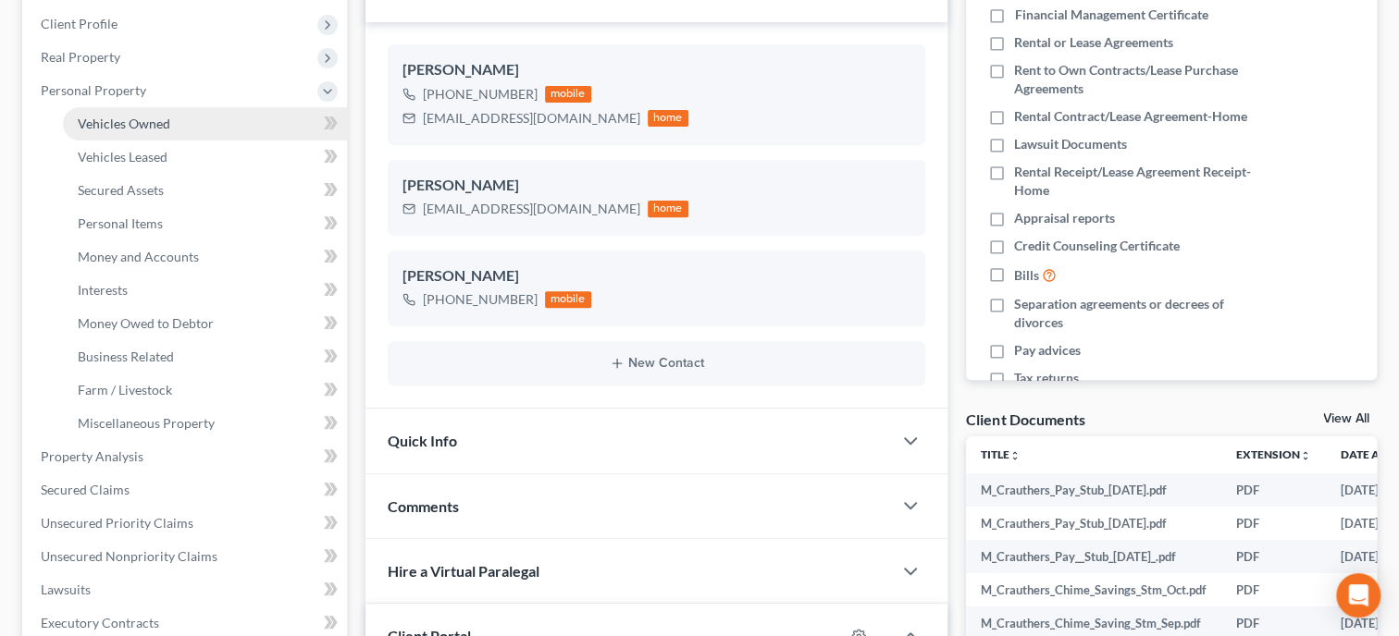
click at [117, 122] on span "Vehicles Owned" at bounding box center [124, 124] width 93 height 16
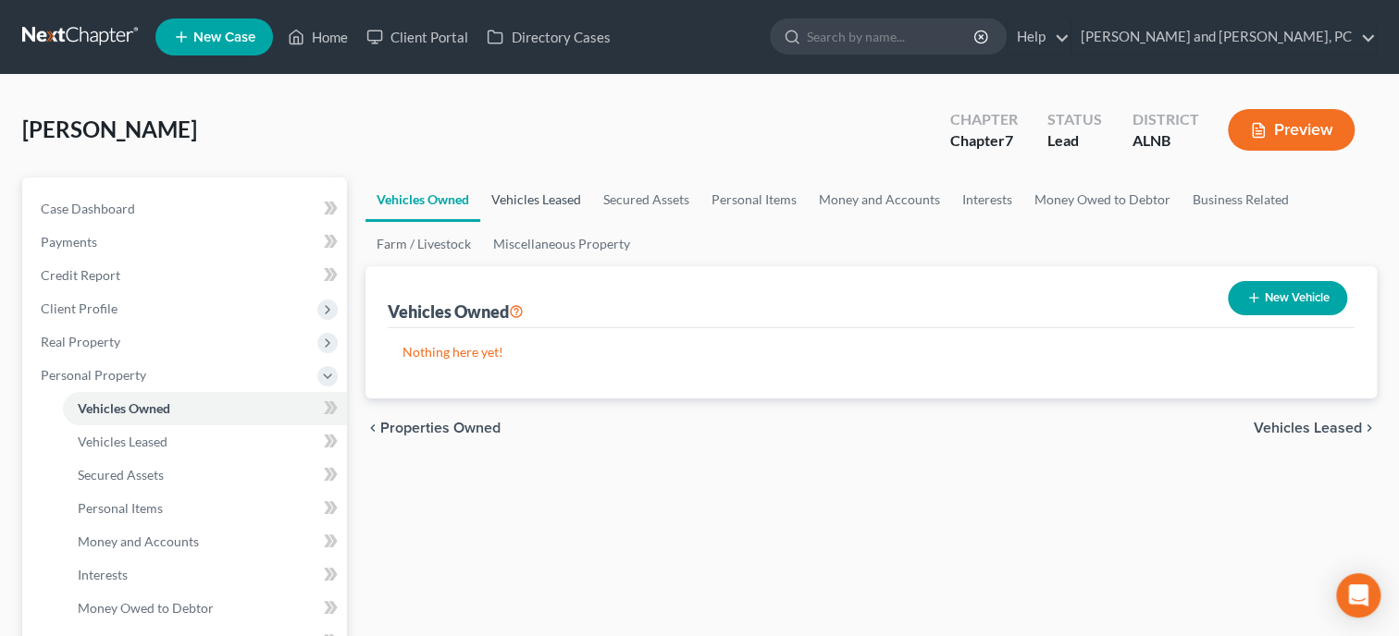
click at [515, 194] on link "Vehicles Leased" at bounding box center [536, 200] width 112 height 44
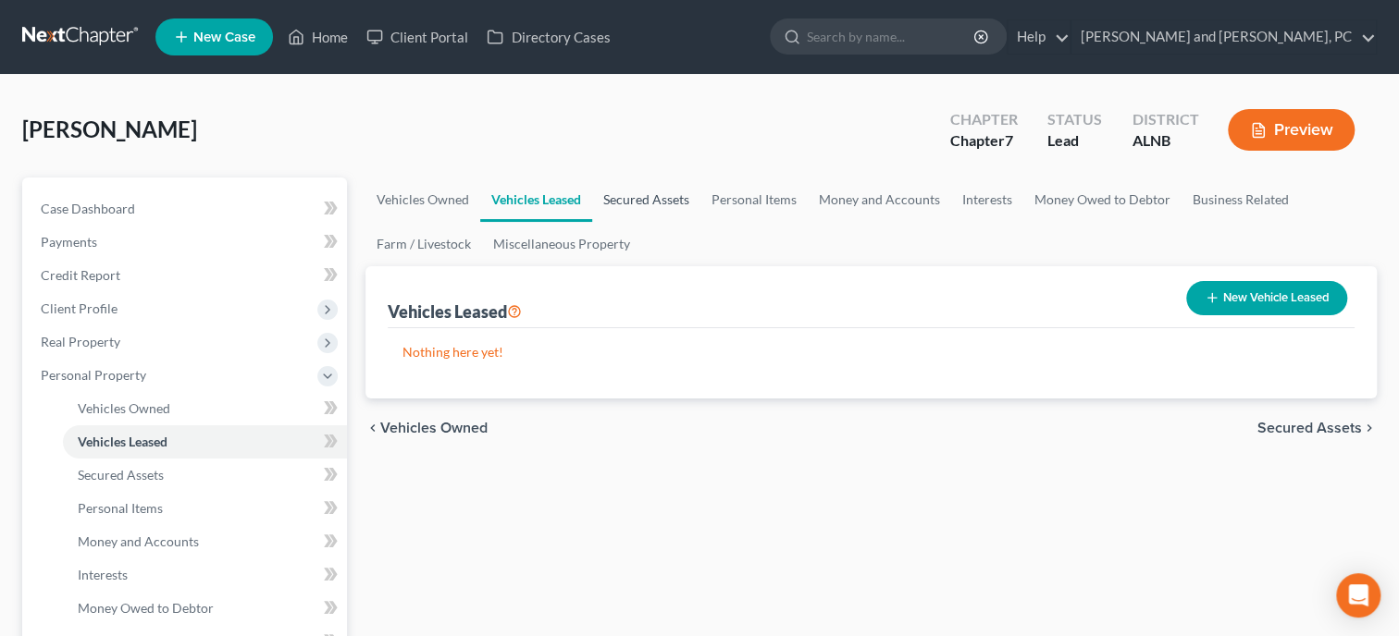
click at [628, 204] on link "Secured Assets" at bounding box center [646, 200] width 108 height 44
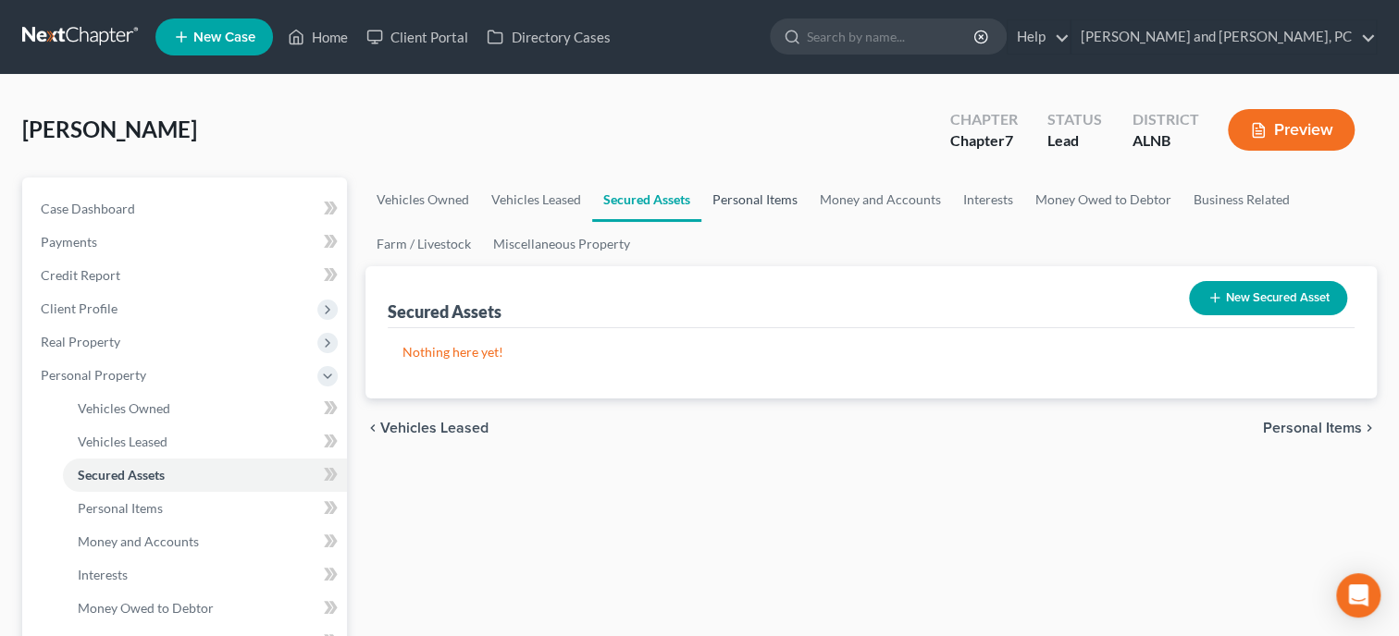
click at [740, 198] on link "Personal Items" at bounding box center [754, 200] width 107 height 44
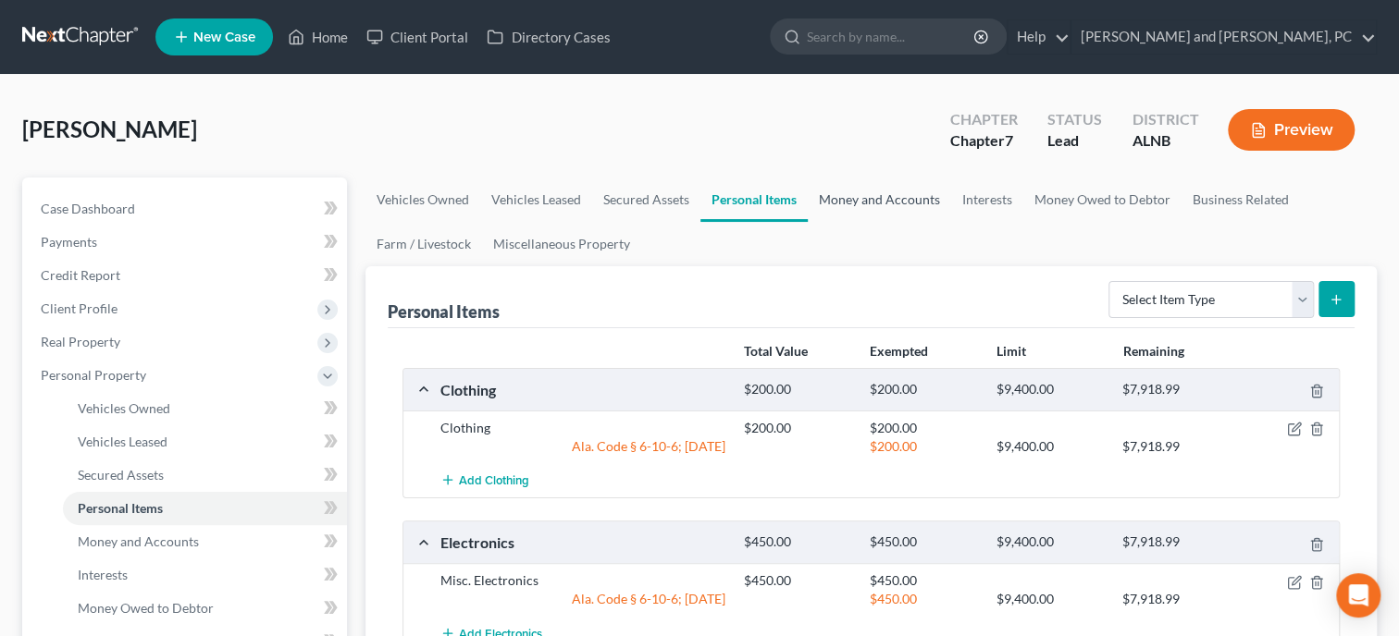
click at [826, 203] on link "Money and Accounts" at bounding box center [879, 200] width 143 height 44
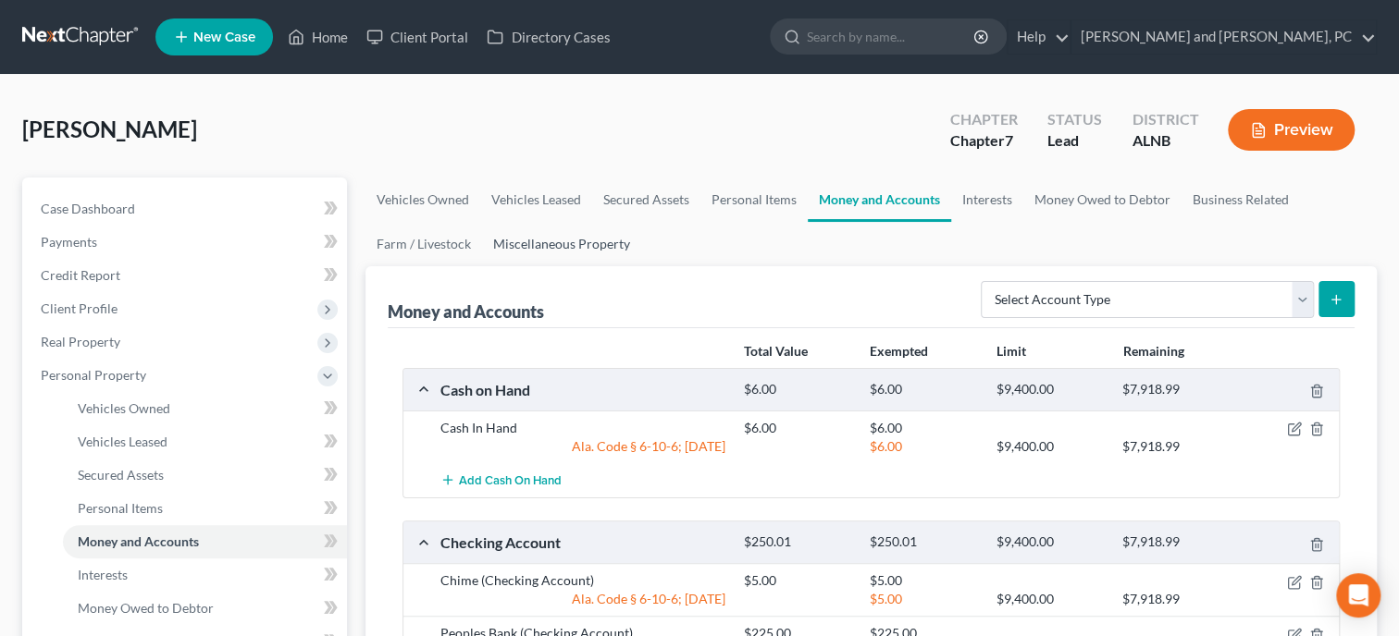
click at [559, 248] on link "Miscellaneous Property" at bounding box center [561, 244] width 159 height 44
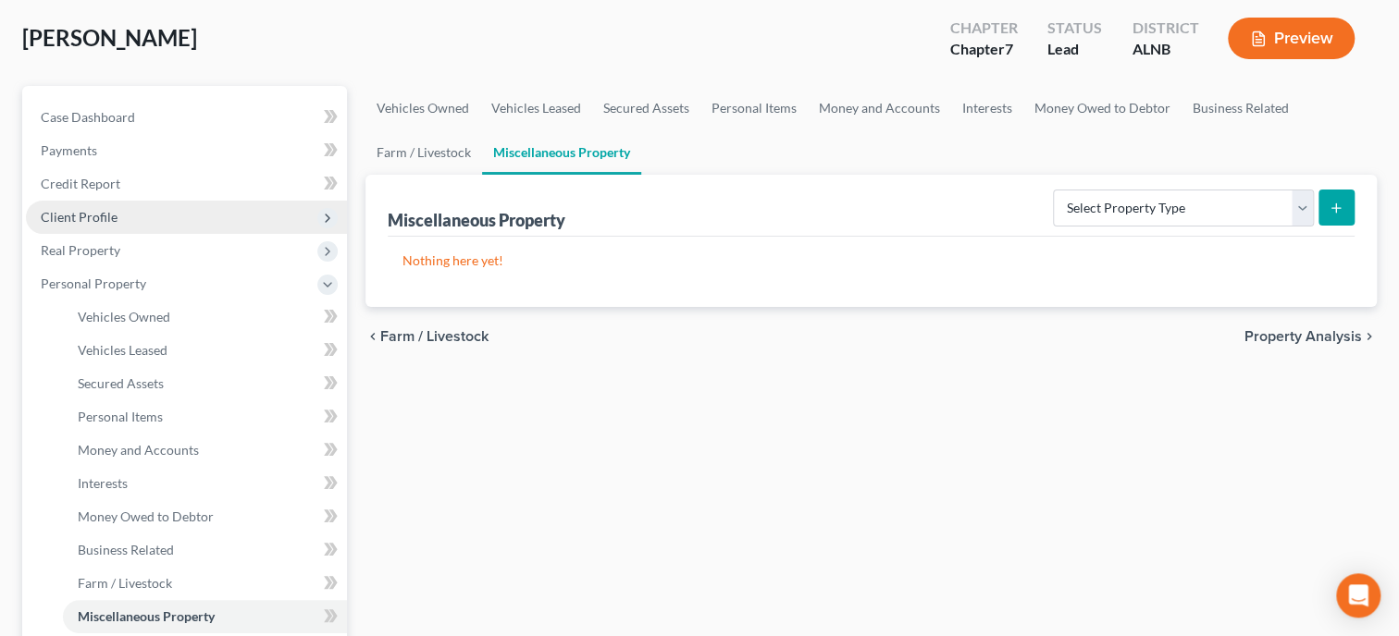
scroll to position [380, 0]
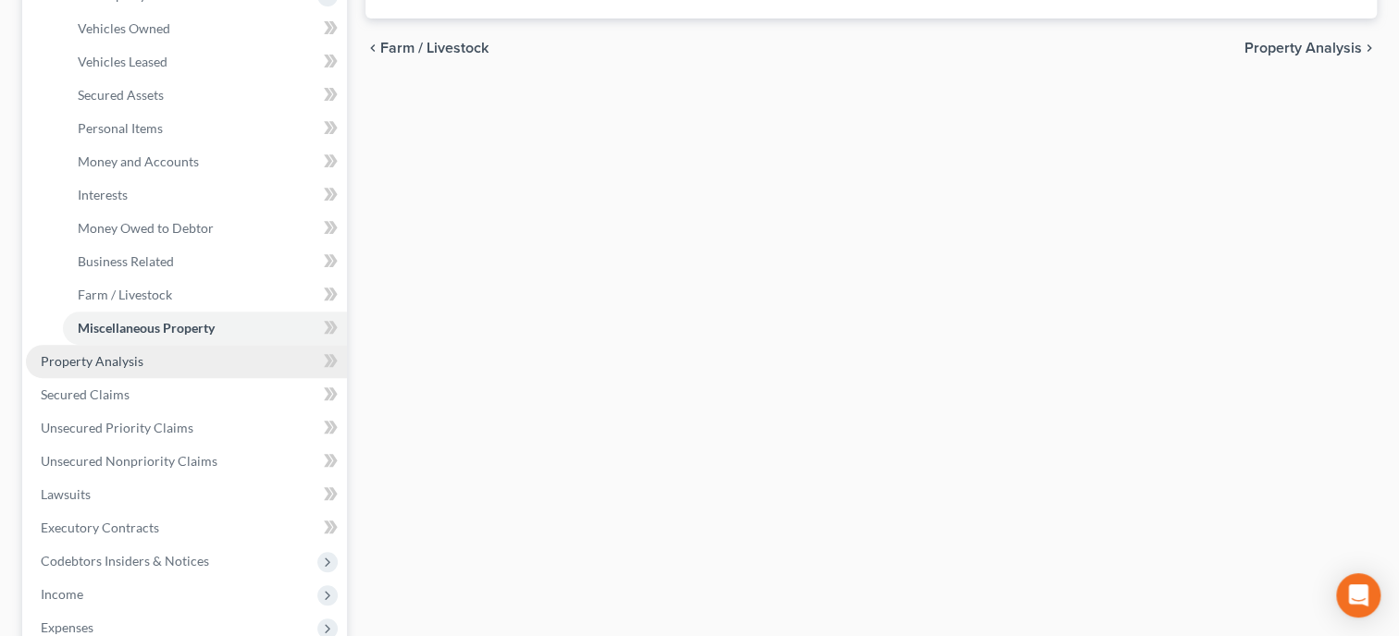
click at [121, 369] on link "Property Analysis" at bounding box center [186, 361] width 321 height 33
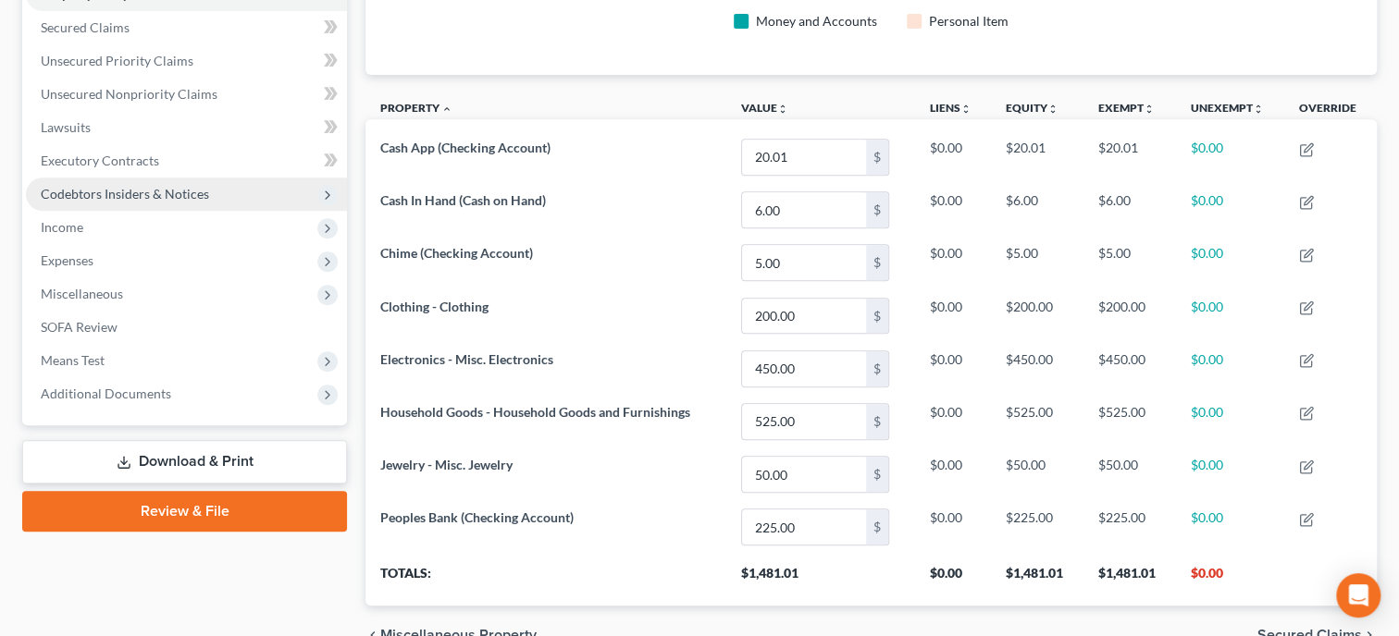
scroll to position [224, 0]
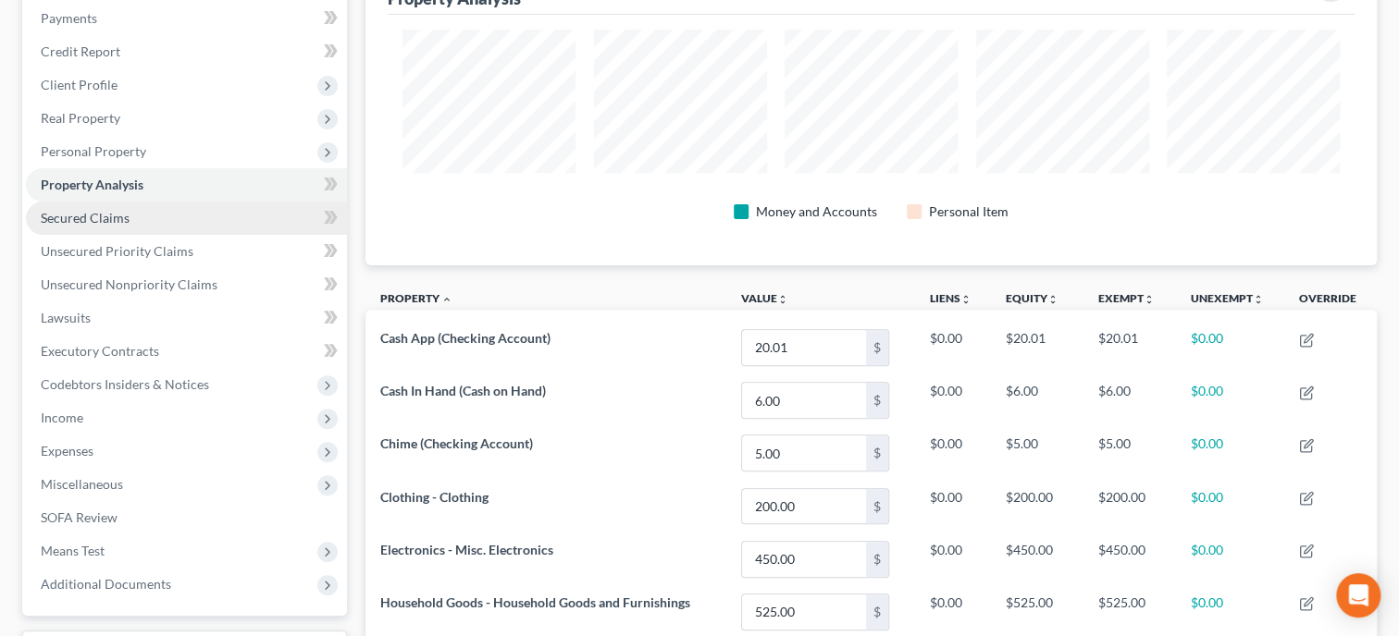
click at [104, 224] on span "Secured Claims" at bounding box center [85, 218] width 89 height 16
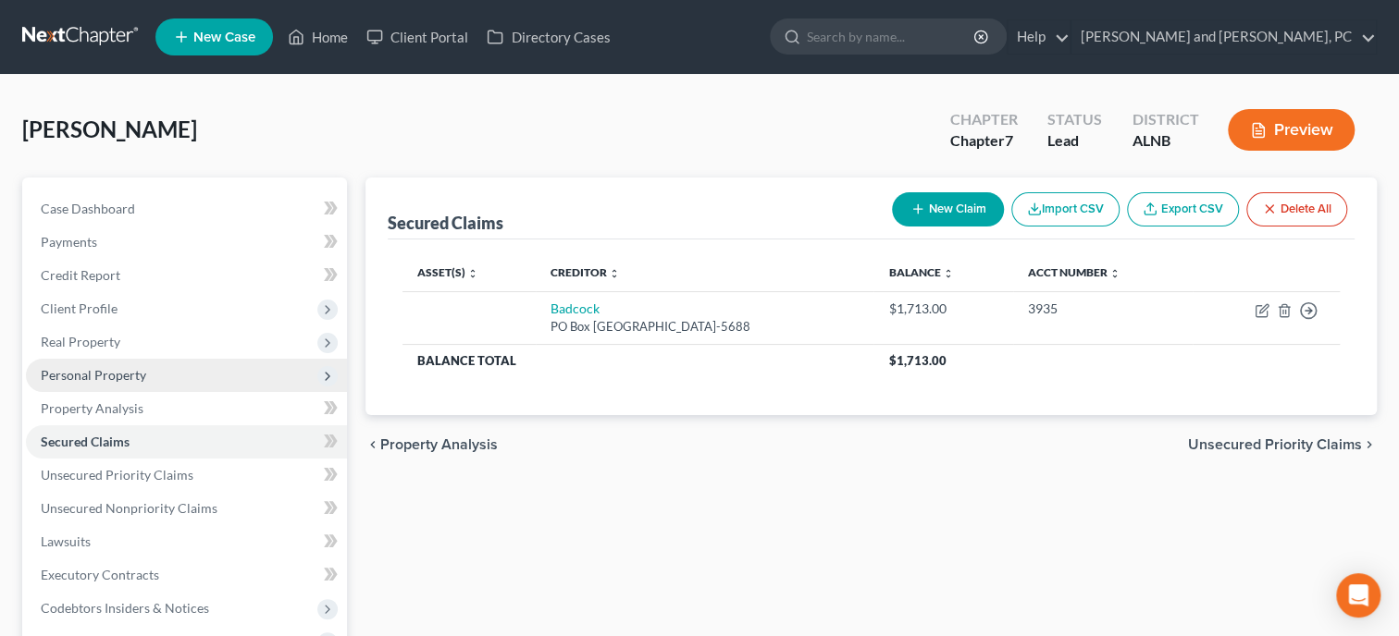
click at [101, 371] on span "Personal Property" at bounding box center [93, 375] width 105 height 16
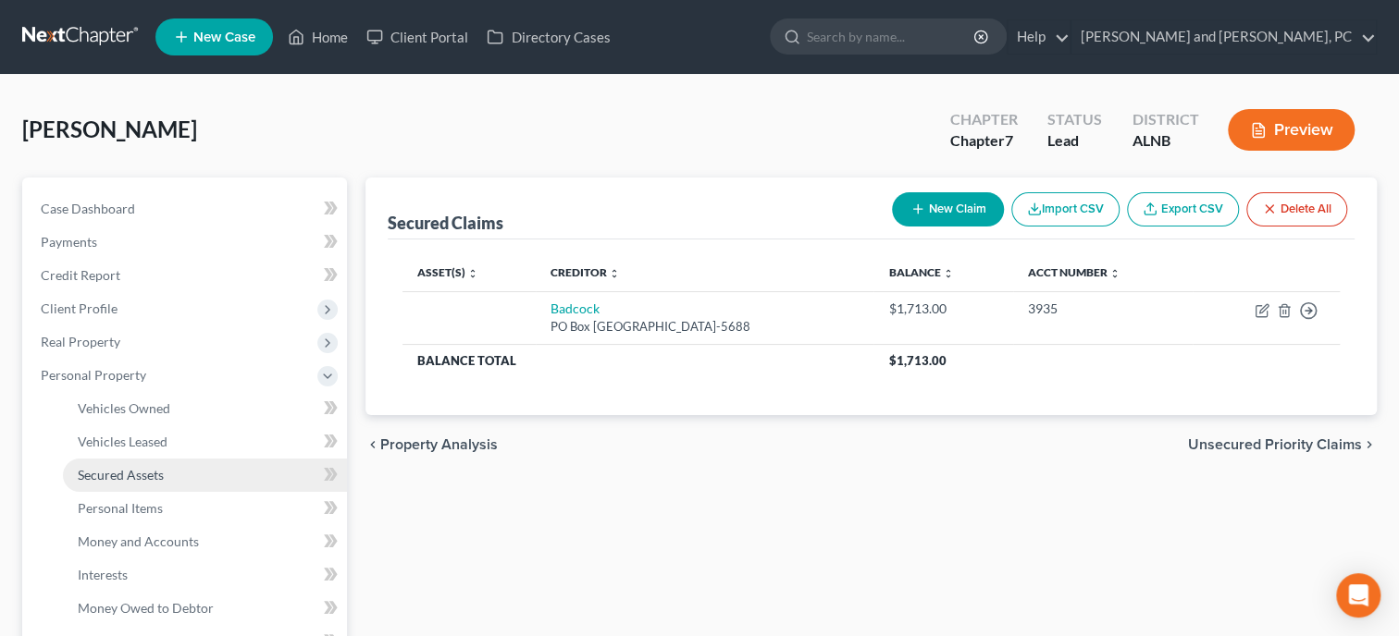
click at [125, 468] on span "Secured Assets" at bounding box center [121, 475] width 86 height 16
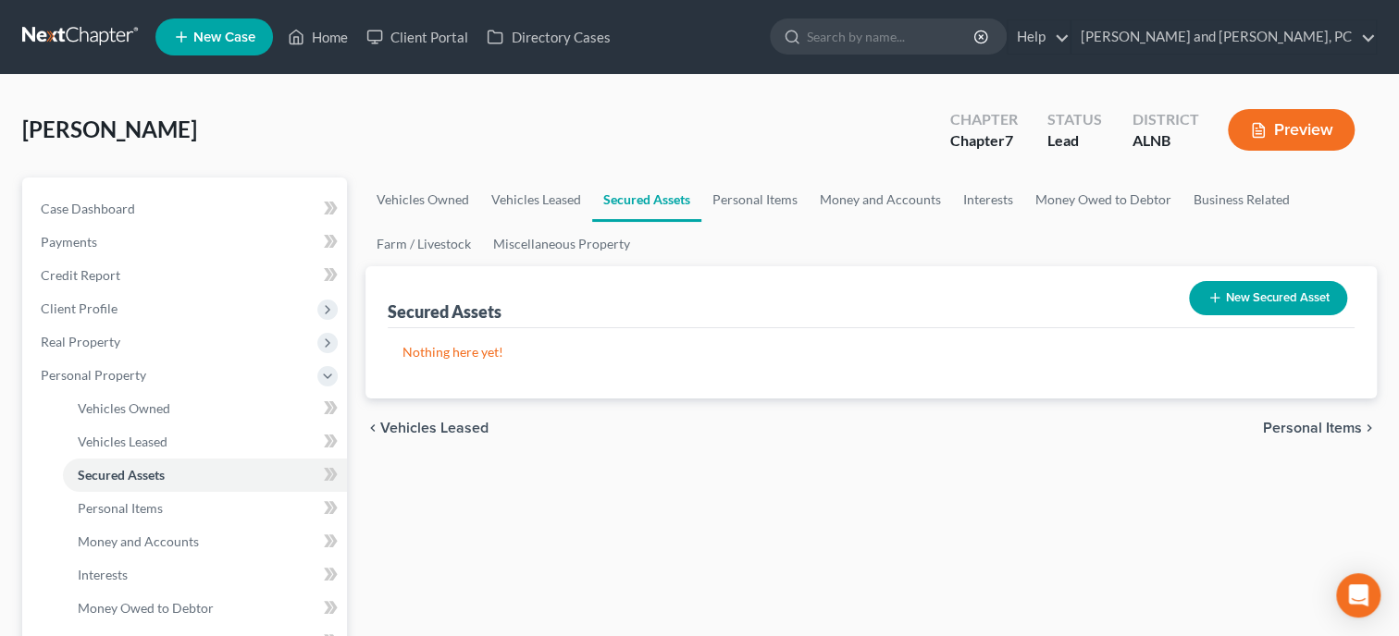
click at [1308, 300] on button "New Secured Asset" at bounding box center [1268, 298] width 158 height 34
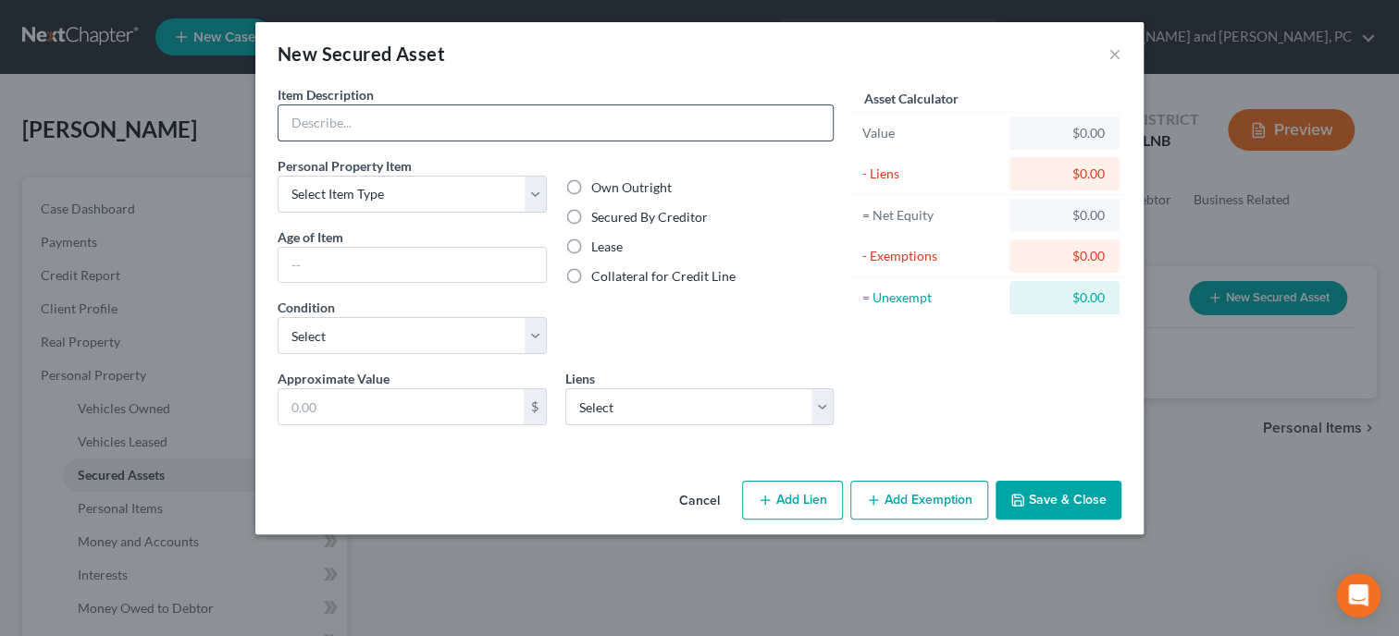
click at [581, 133] on input "text" at bounding box center [555, 122] width 554 height 35
type input "Misc. Furniture"
click at [278, 176] on select "Select Item Type Clothing Collectibles Of Value Electronics Firearms Household …" at bounding box center [412, 194] width 269 height 37
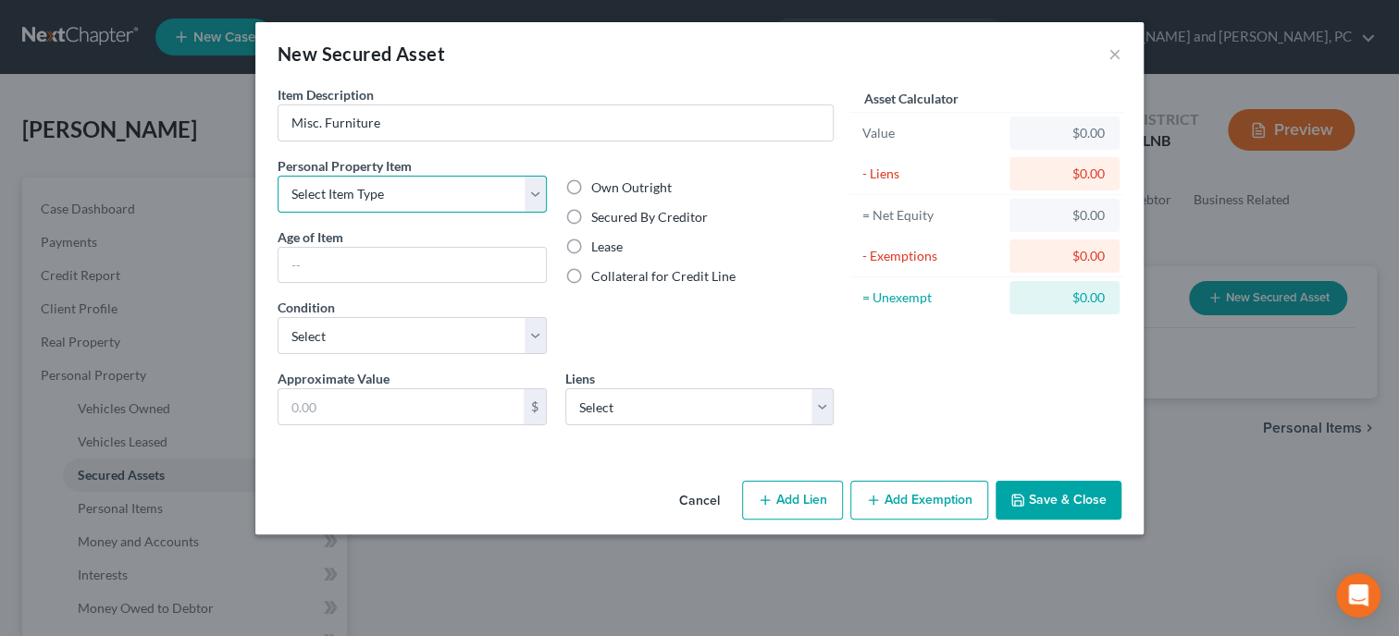
select select "household_goods"
click option "Household Goods" at bounding box center [0, 0] width 0 height 0
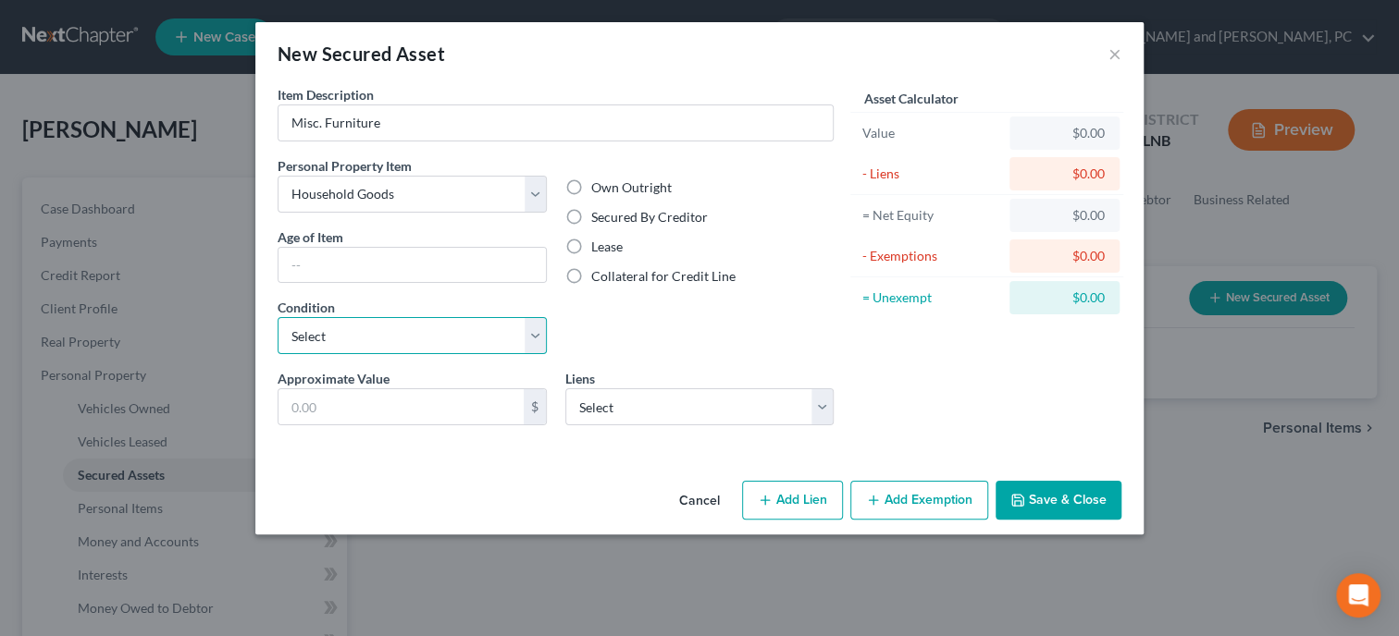
click at [278, 317] on select "Select Excellent Very Good Good Fair Poor" at bounding box center [412, 335] width 269 height 37
select select "3"
click option "Fair" at bounding box center [0, 0] width 0 height 0
click at [565, 389] on select "Select Badcock - $1,713.00" at bounding box center [699, 407] width 269 height 37
select select "10"
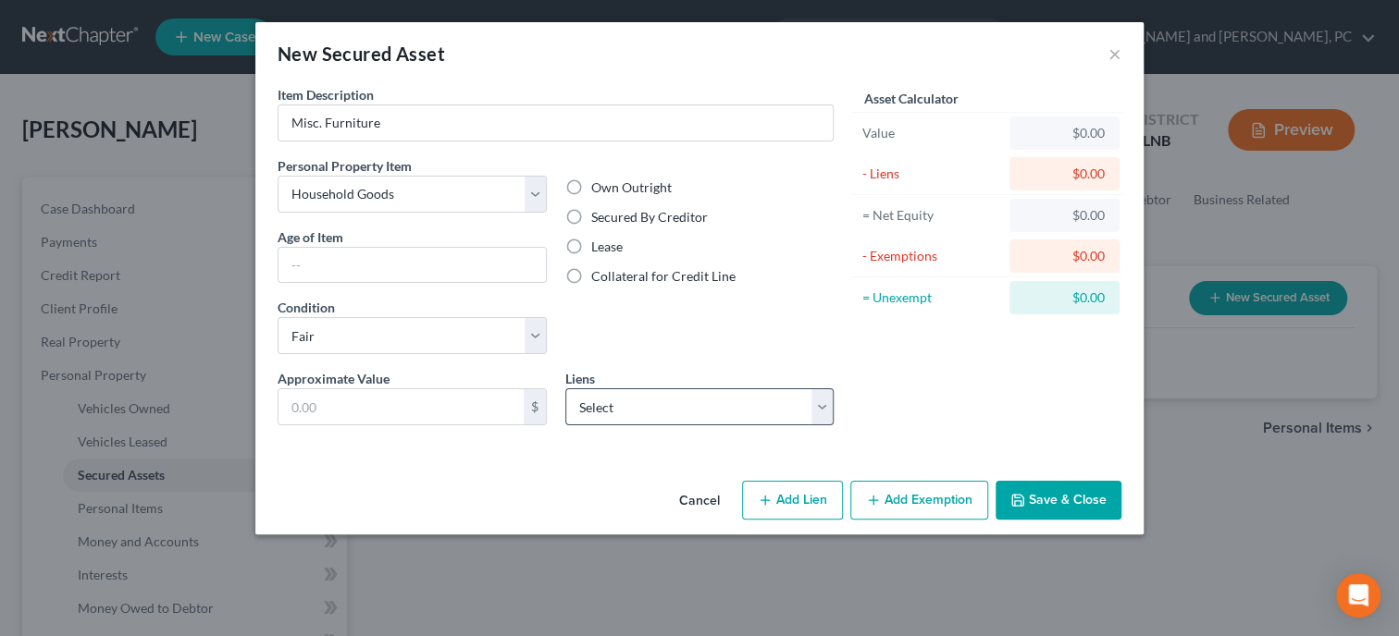
select select "0"
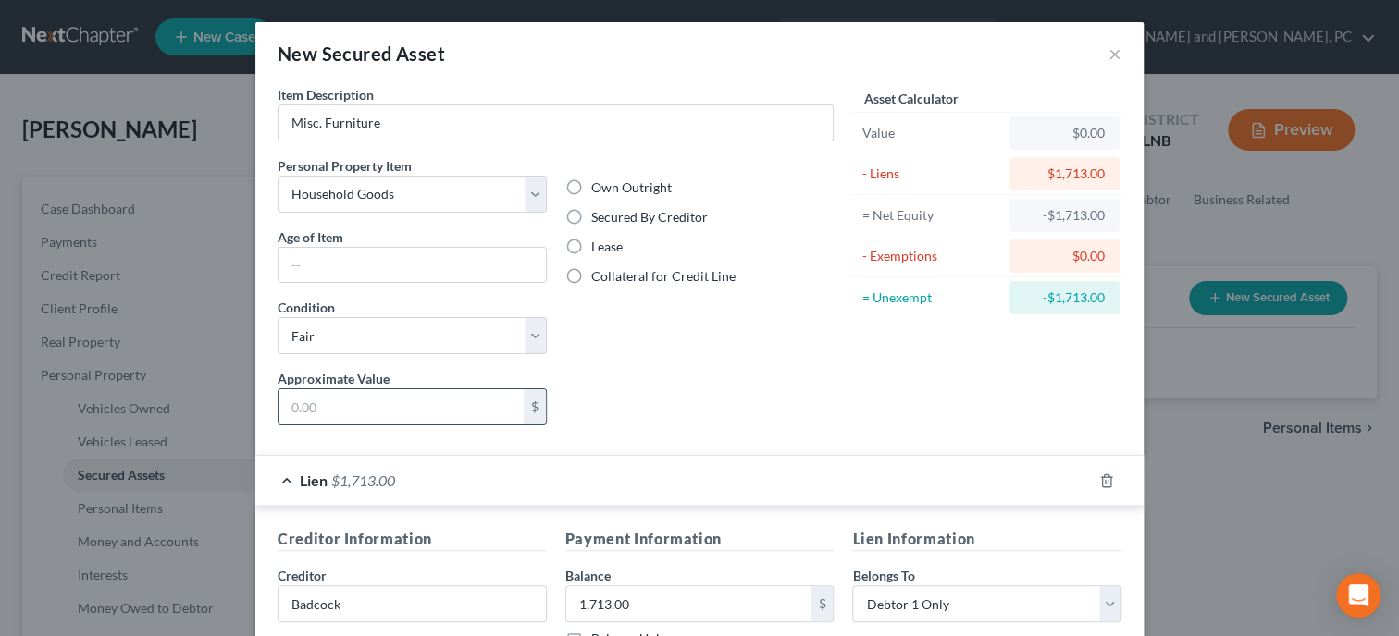
click at [381, 412] on input "text" at bounding box center [400, 406] width 245 height 35
type input "1,713.00"
click at [591, 215] on label "Secured By Creditor" at bounding box center [649, 217] width 117 height 19
click at [599, 215] on input "Secured By Creditor" at bounding box center [605, 214] width 12 height 12
radio input "true"
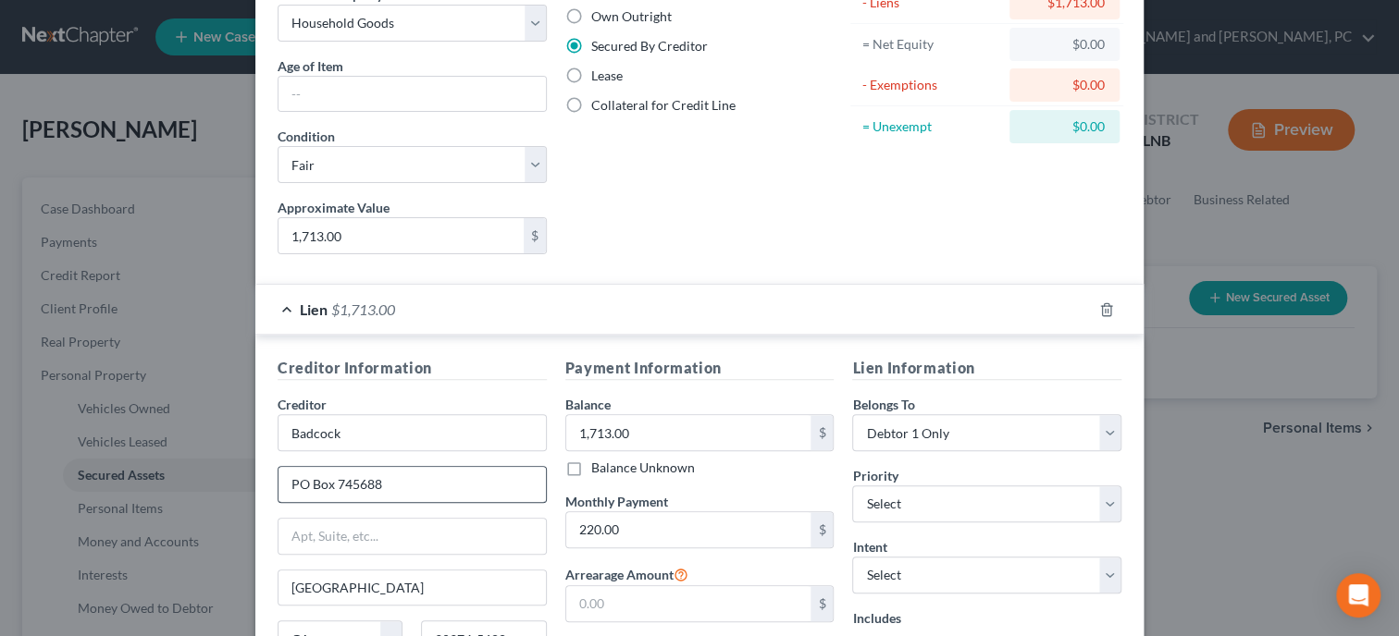
scroll to position [190, 0]
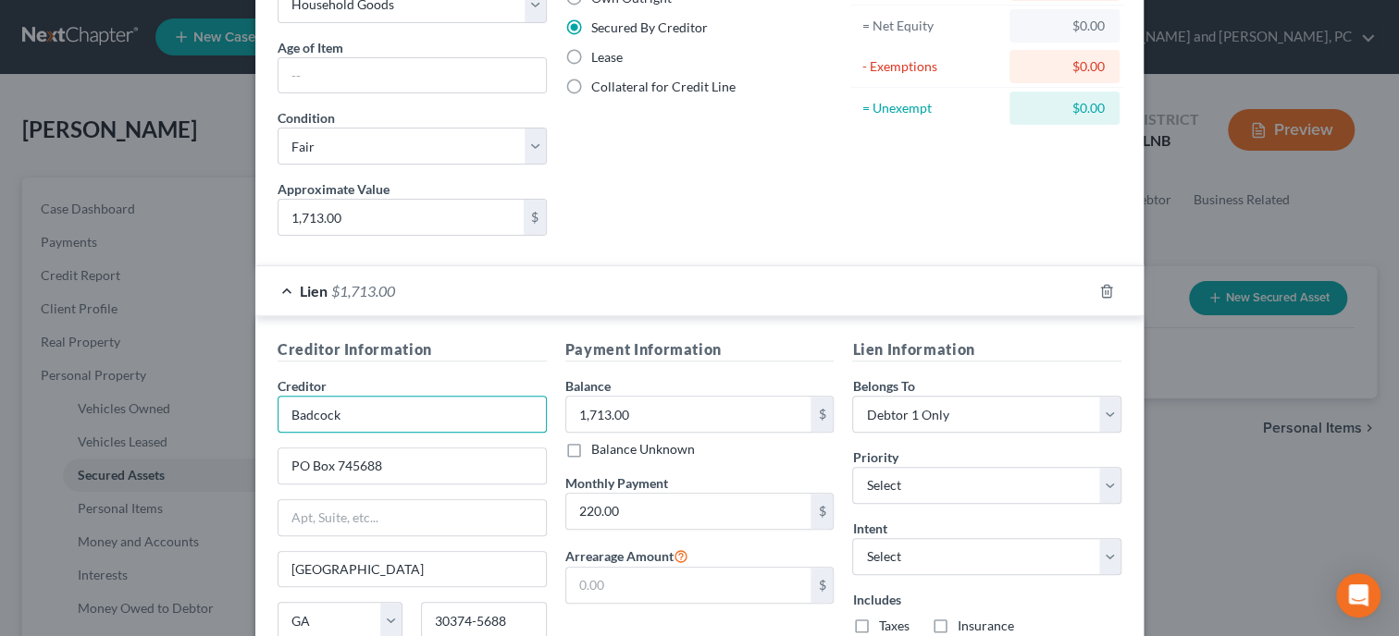
click at [451, 414] on input "Badcock" at bounding box center [412, 414] width 269 height 37
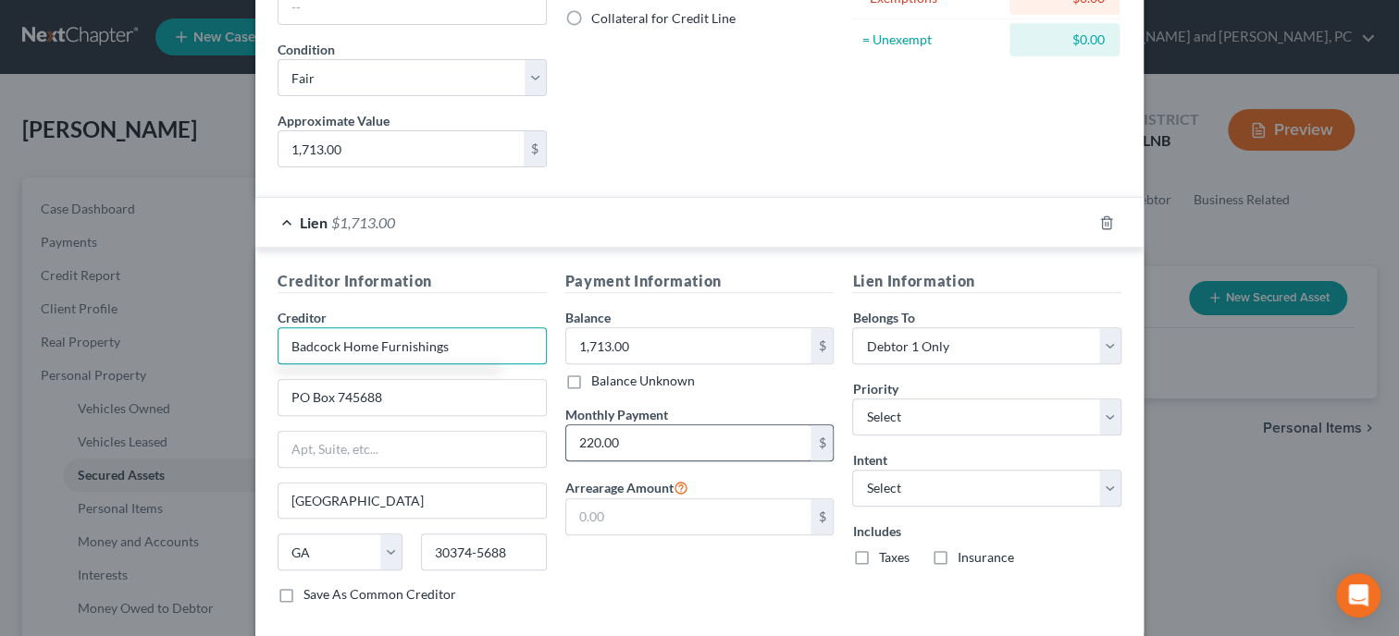
scroll to position [285, 0]
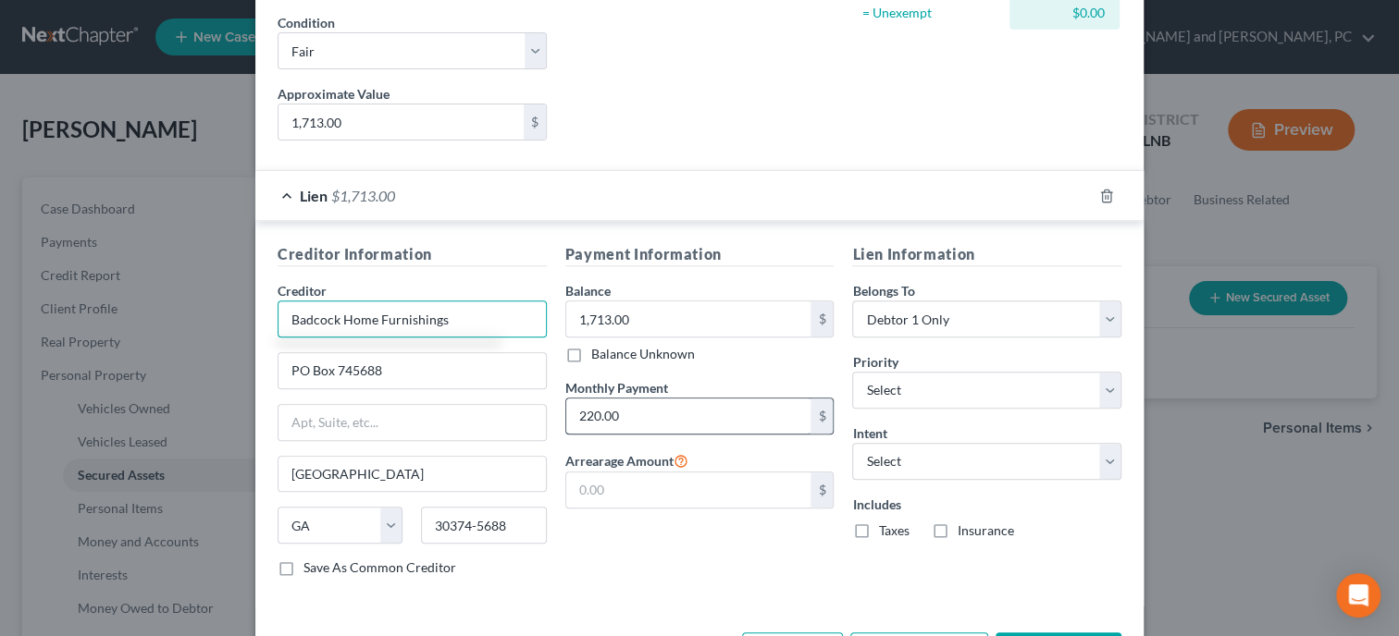
type input "Badcock Home Furnishings"
click at [657, 425] on input "220.00" at bounding box center [688, 416] width 245 height 35
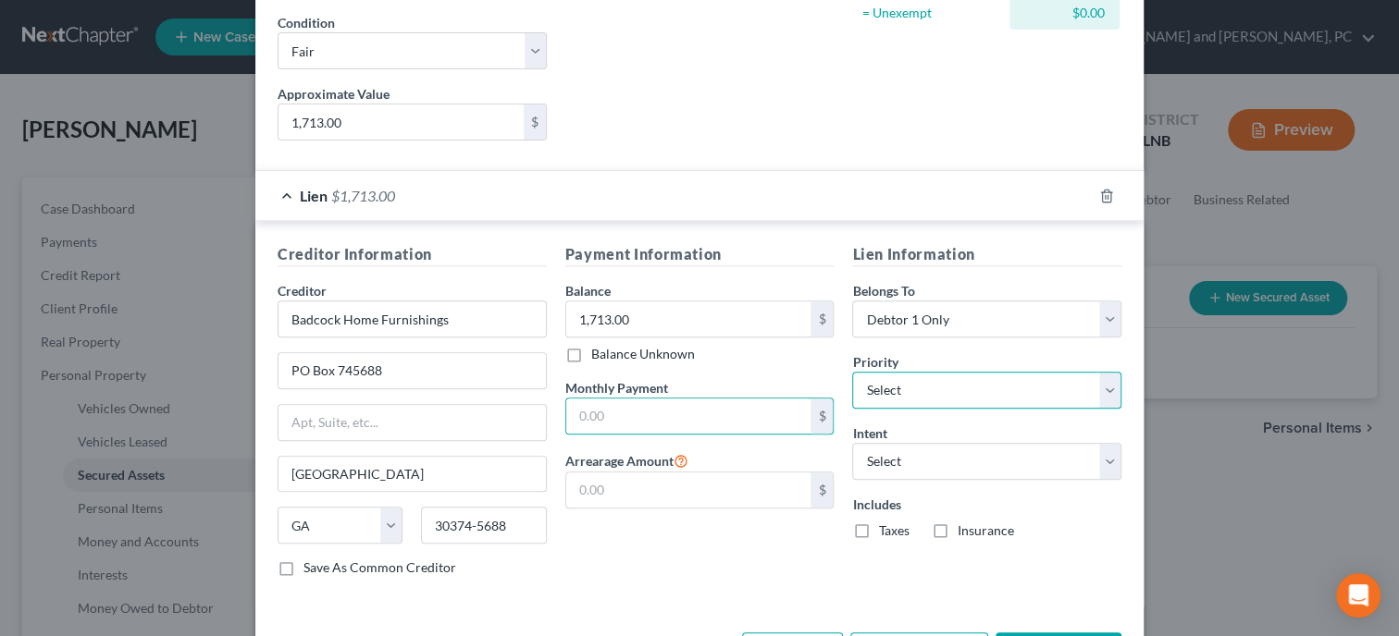
click at [852, 372] on select "Select 1st 2nd 3rd 4th 5th 6th 7th 8th 9th 10th 11th 12th 13th 14th 15th 16th 1…" at bounding box center [986, 390] width 269 height 37
select select "0"
click option "1st" at bounding box center [0, 0] width 0 height 0
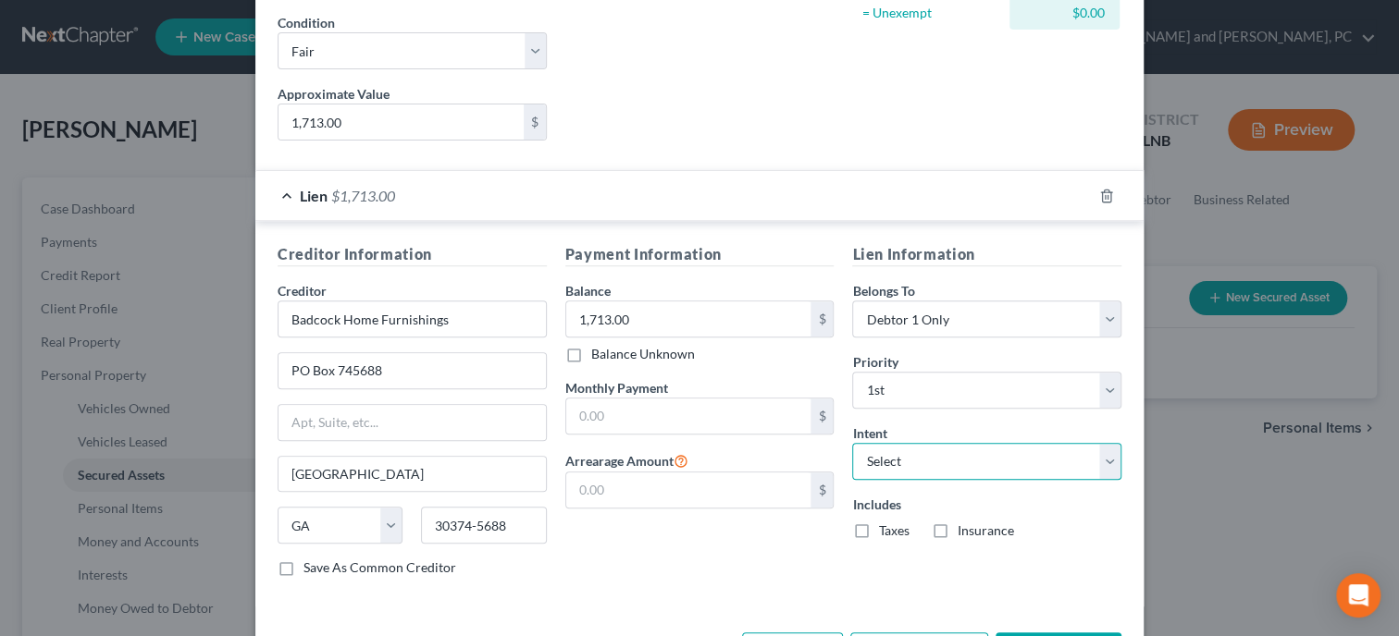
select select "0"
click option "Surrender" at bounding box center [0, 0] width 0 height 0
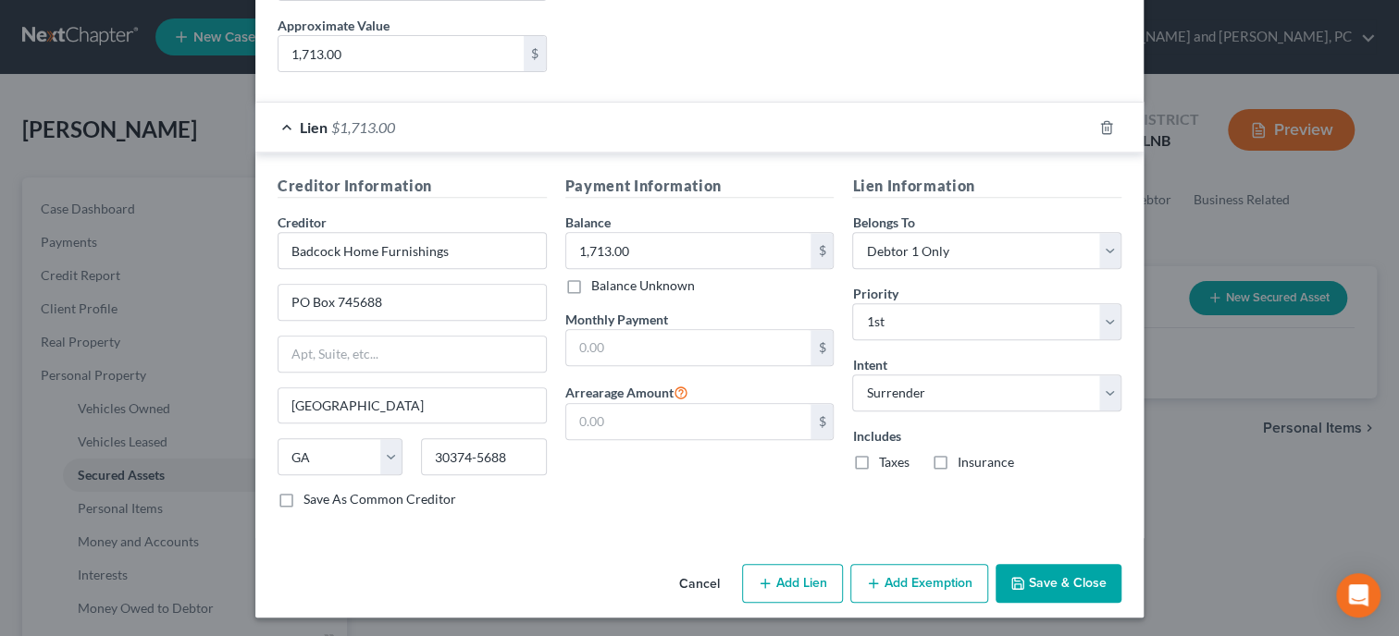
click at [1080, 594] on button "Save & Close" at bounding box center [1058, 583] width 126 height 39
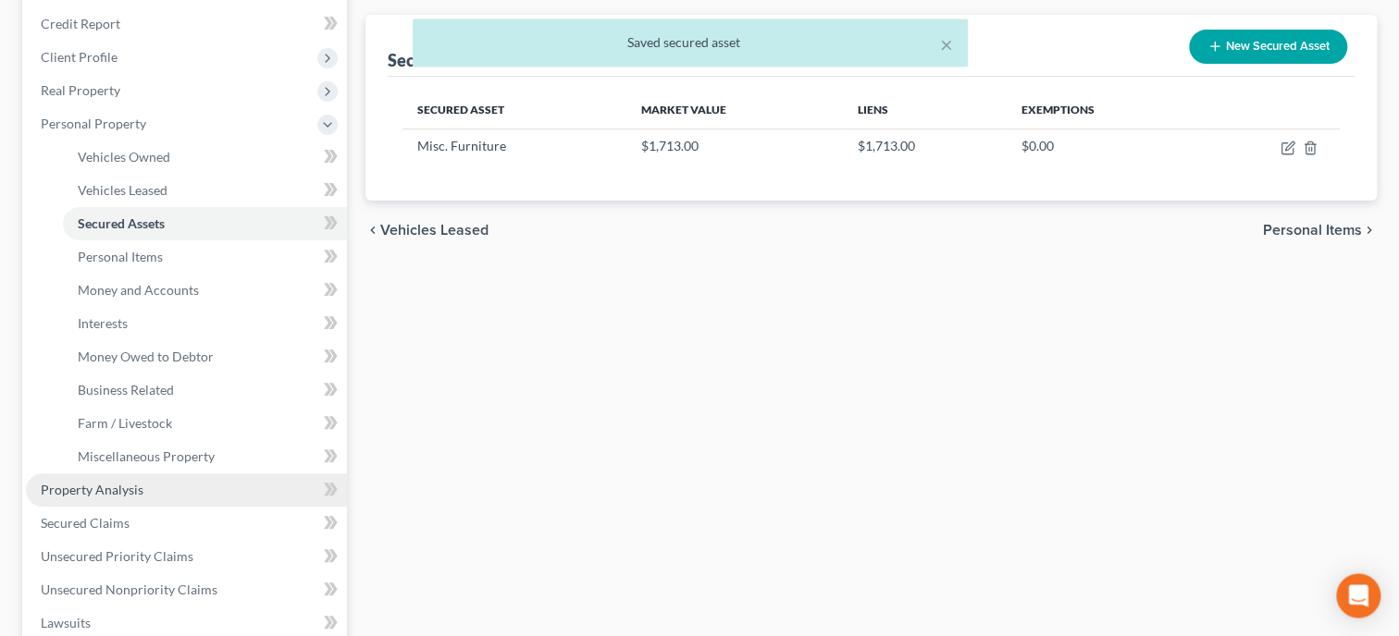
scroll to position [285, 0]
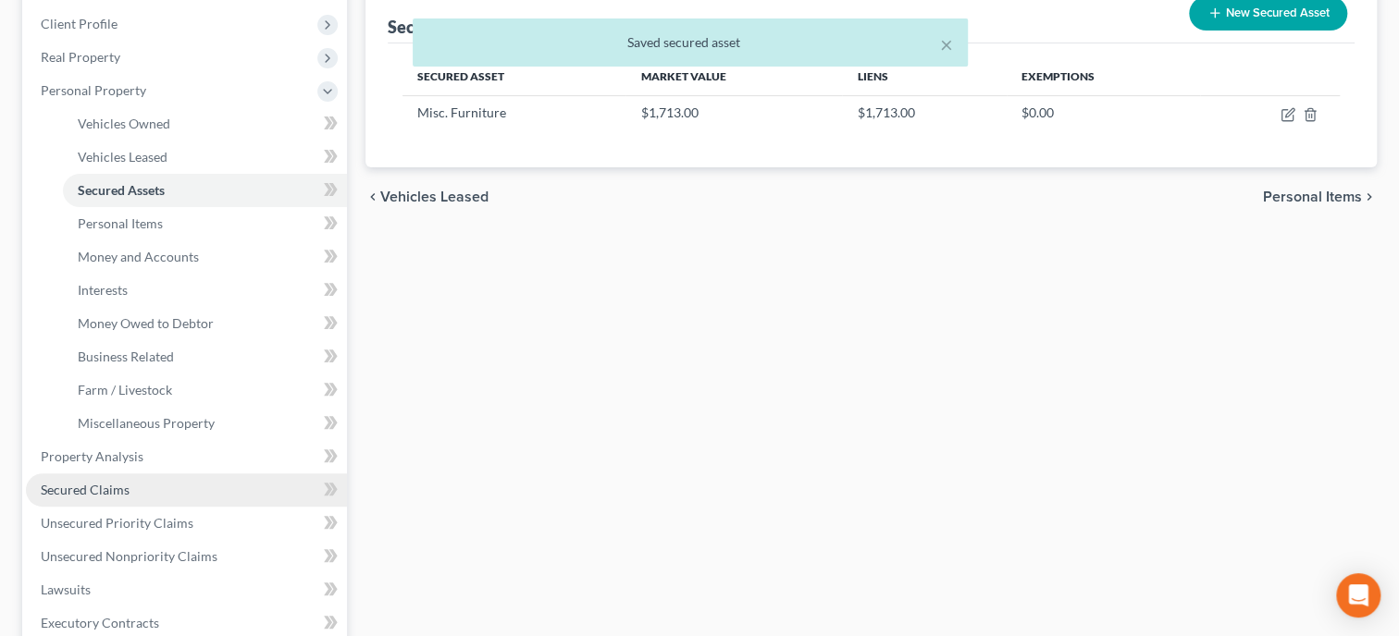
click at [125, 476] on link "Secured Claims" at bounding box center [186, 490] width 321 height 33
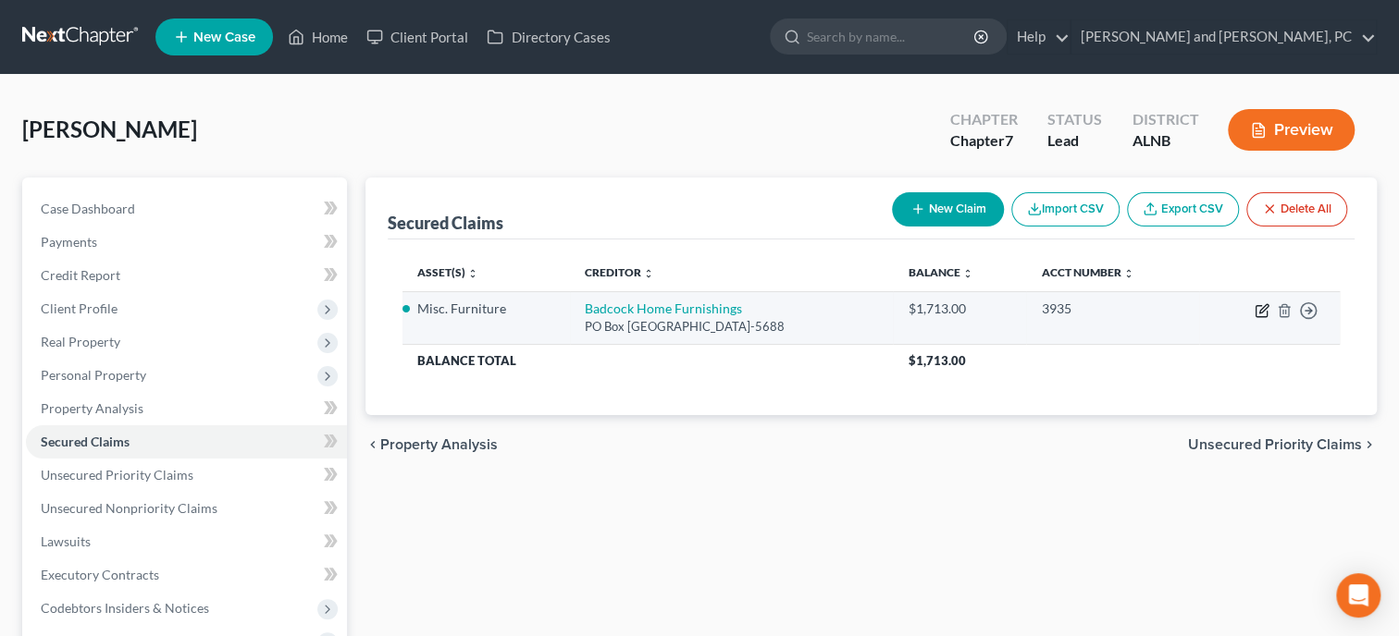
click at [1258, 310] on icon "button" at bounding box center [1261, 310] width 15 height 15
select select "10"
select select "0"
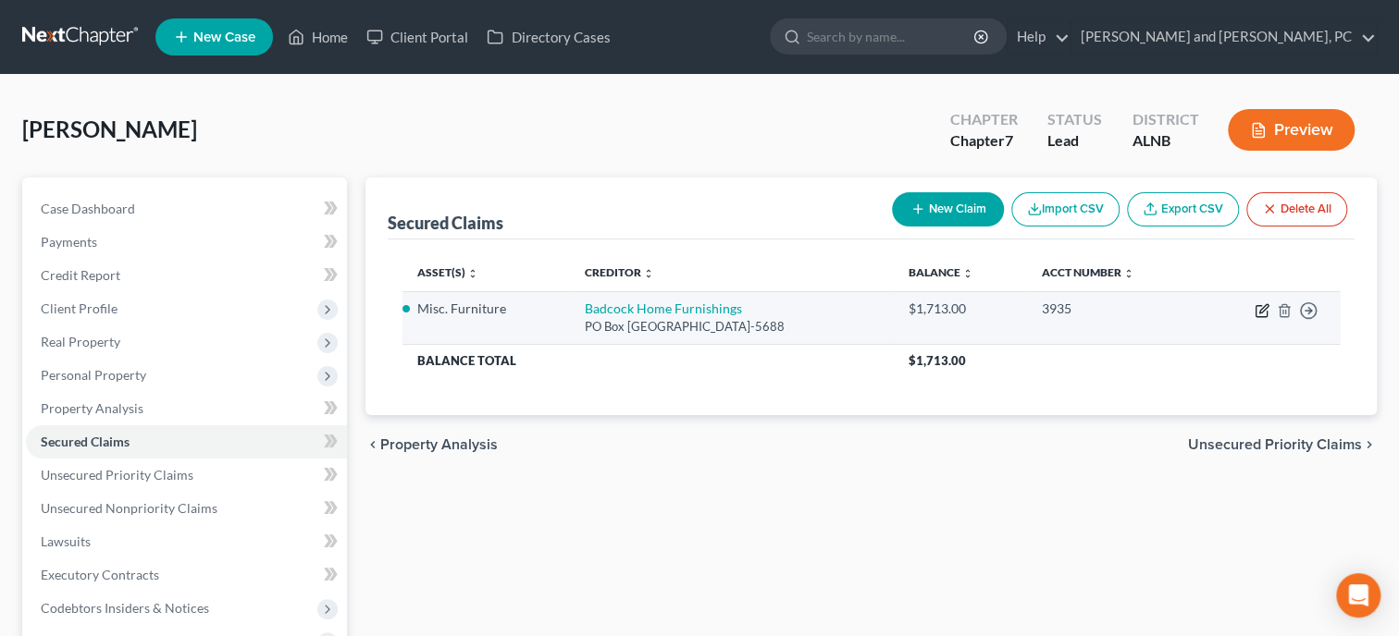
select select "0"
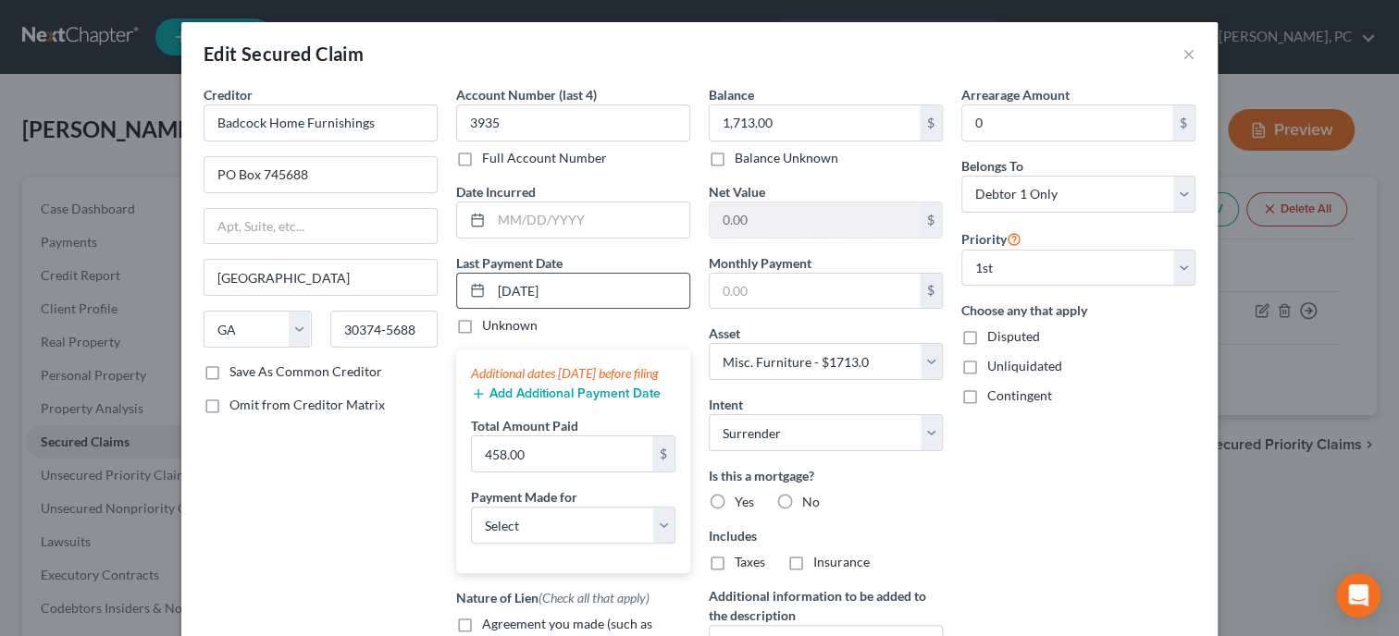
drag, startPoint x: 594, startPoint y: 295, endPoint x: 482, endPoint y: 295, distance: 111.9
click at [491, 295] on input "[DATE]" at bounding box center [590, 291] width 198 height 35
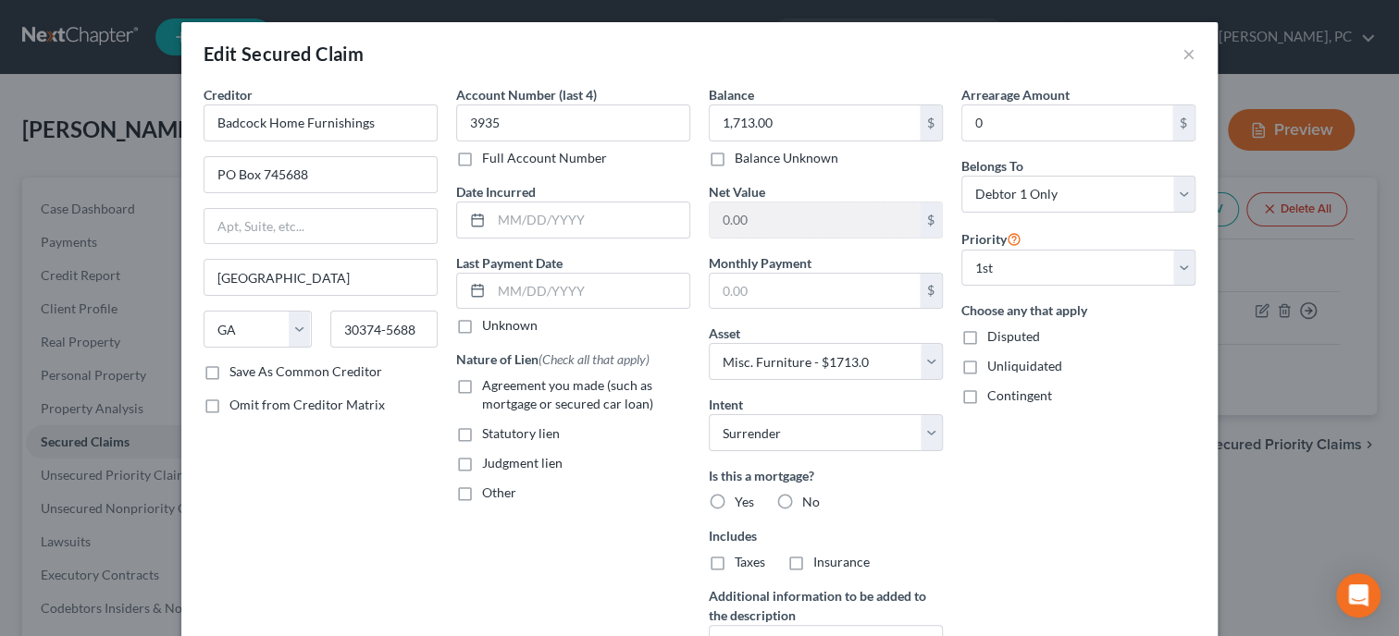
click at [482, 389] on label "Agreement you made (such as mortgage or secured car loan)" at bounding box center [586, 395] width 208 height 37
click at [489, 389] on input "Agreement you made (such as mortgage or secured car loan)" at bounding box center [495, 383] width 12 height 12
checkbox input "true"
click at [802, 502] on label "No" at bounding box center [811, 502] width 18 height 19
click at [810, 502] on input "No" at bounding box center [816, 499] width 12 height 12
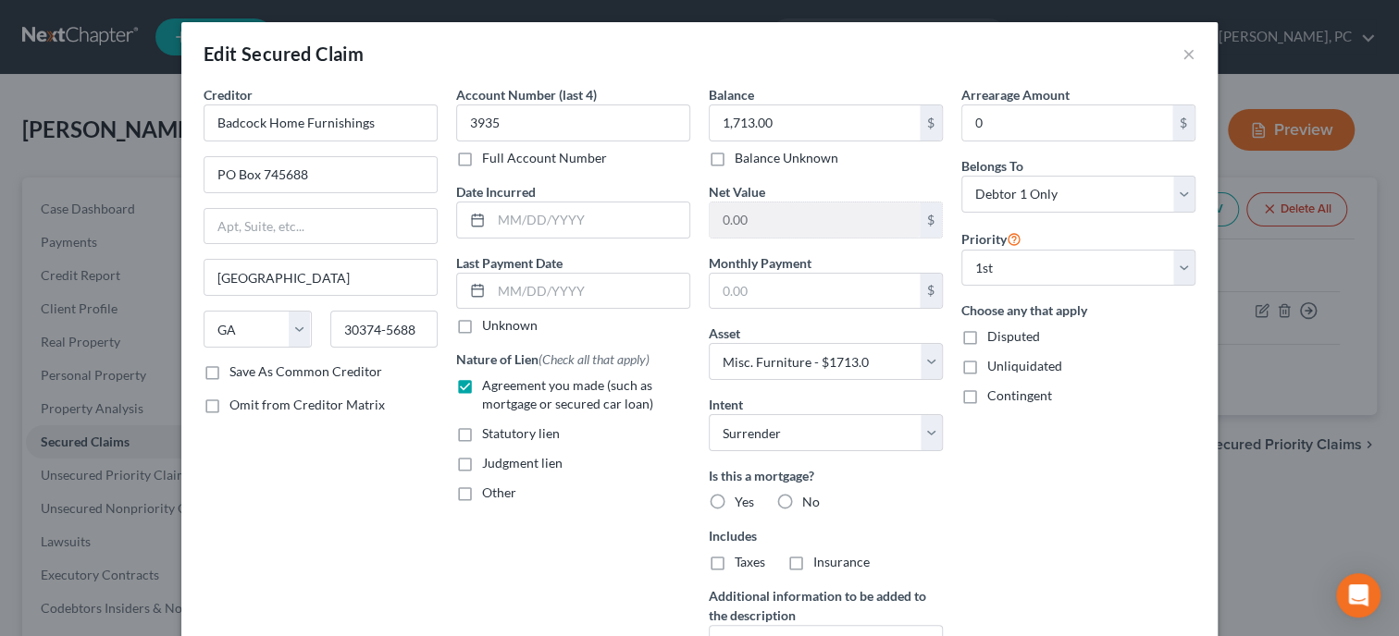
radio input "true"
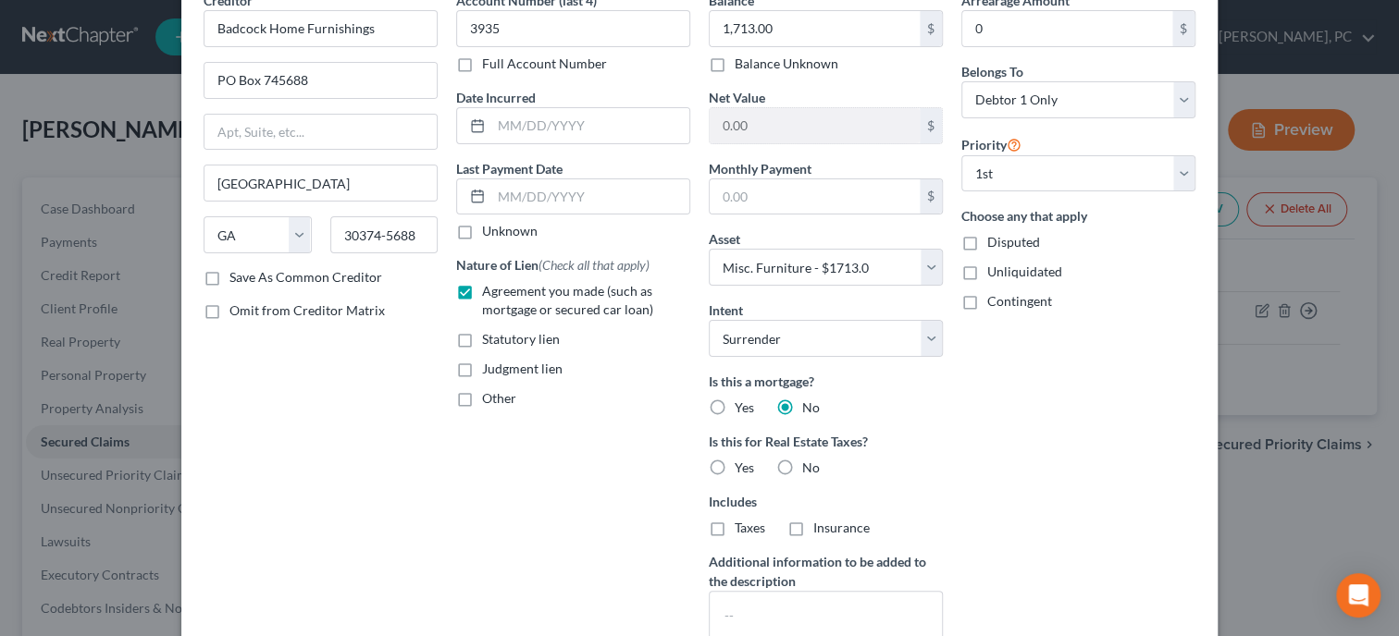
click at [802, 463] on label "No" at bounding box center [811, 468] width 18 height 19
click at [810, 463] on input "No" at bounding box center [816, 465] width 12 height 12
radio input "true"
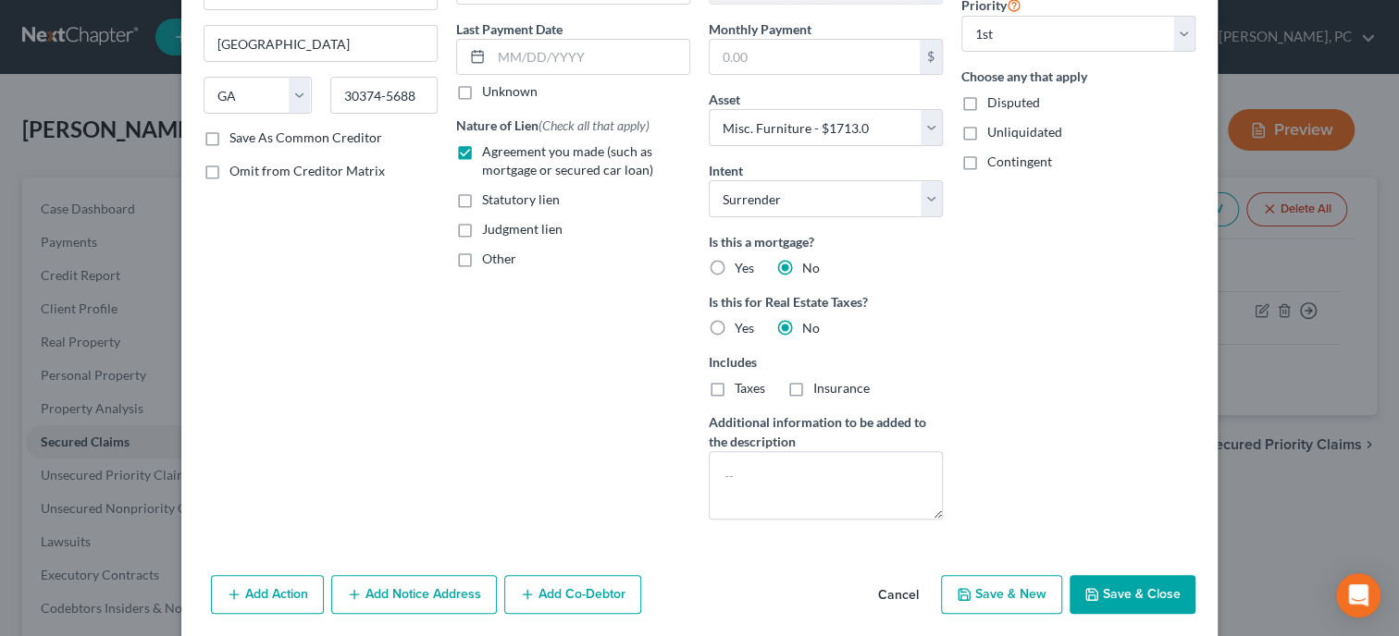
scroll to position [261, 0]
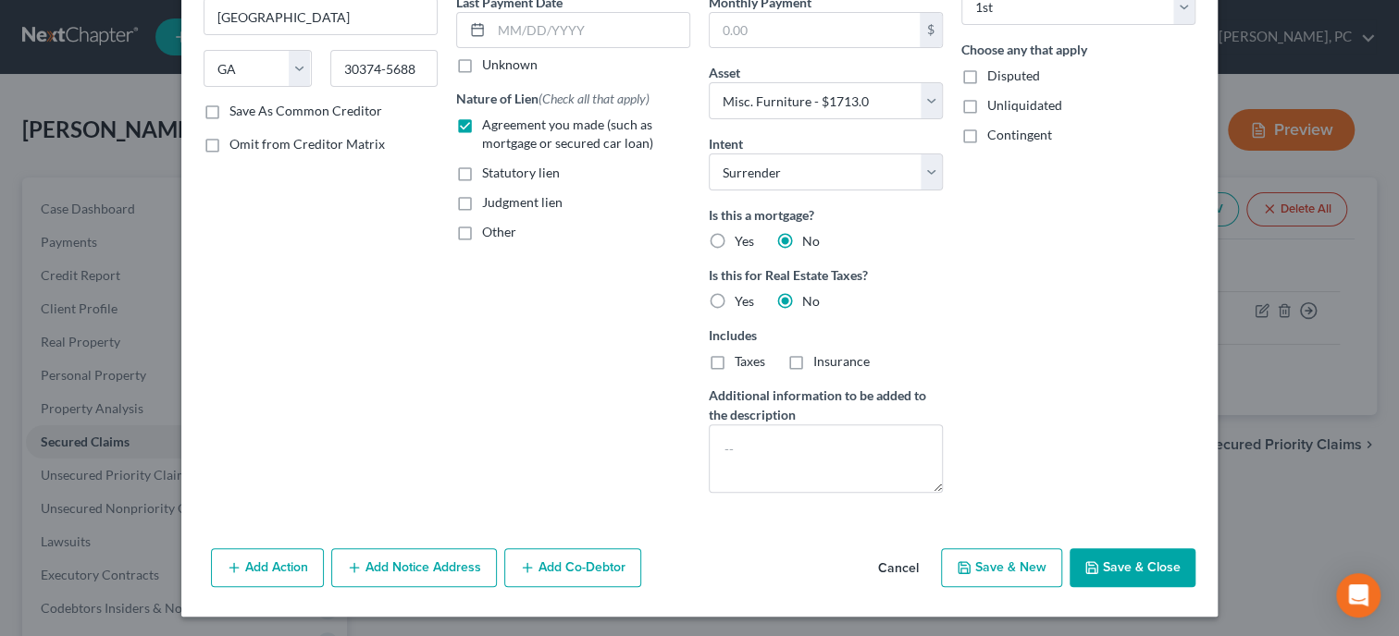
click at [1129, 552] on button "Save & Close" at bounding box center [1132, 568] width 126 height 39
select select
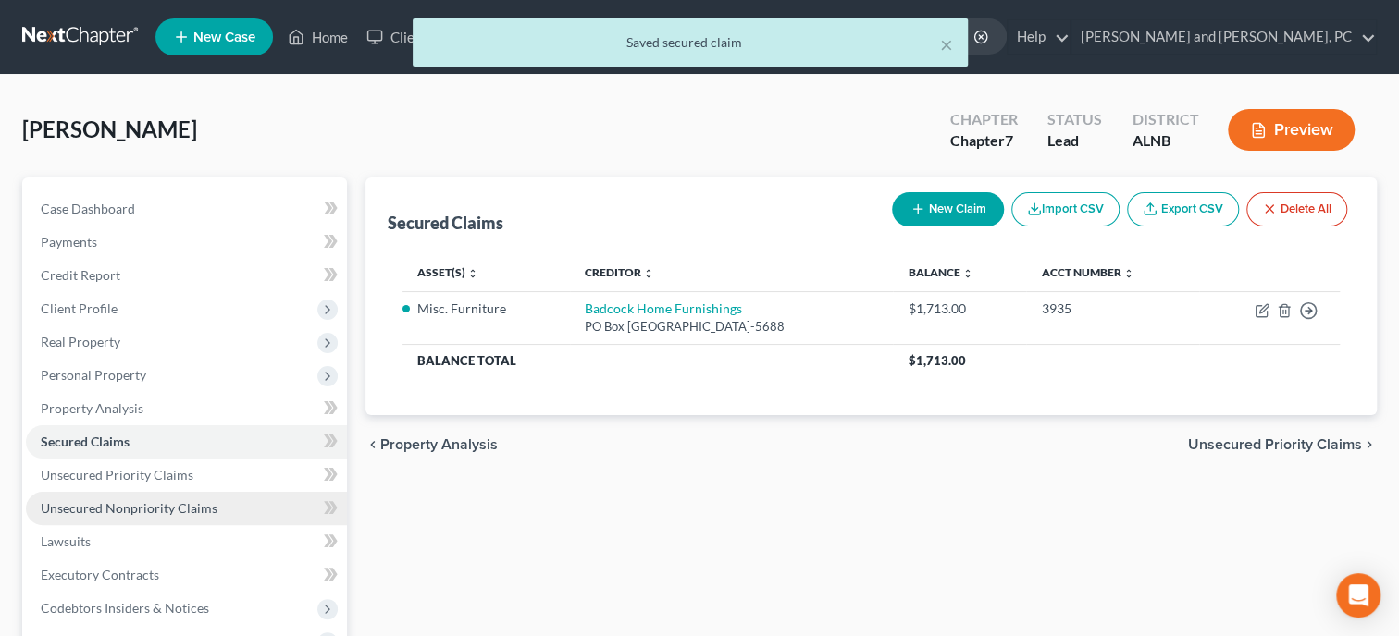
click at [123, 512] on span "Unsecured Nonpriority Claims" at bounding box center [129, 509] width 177 height 16
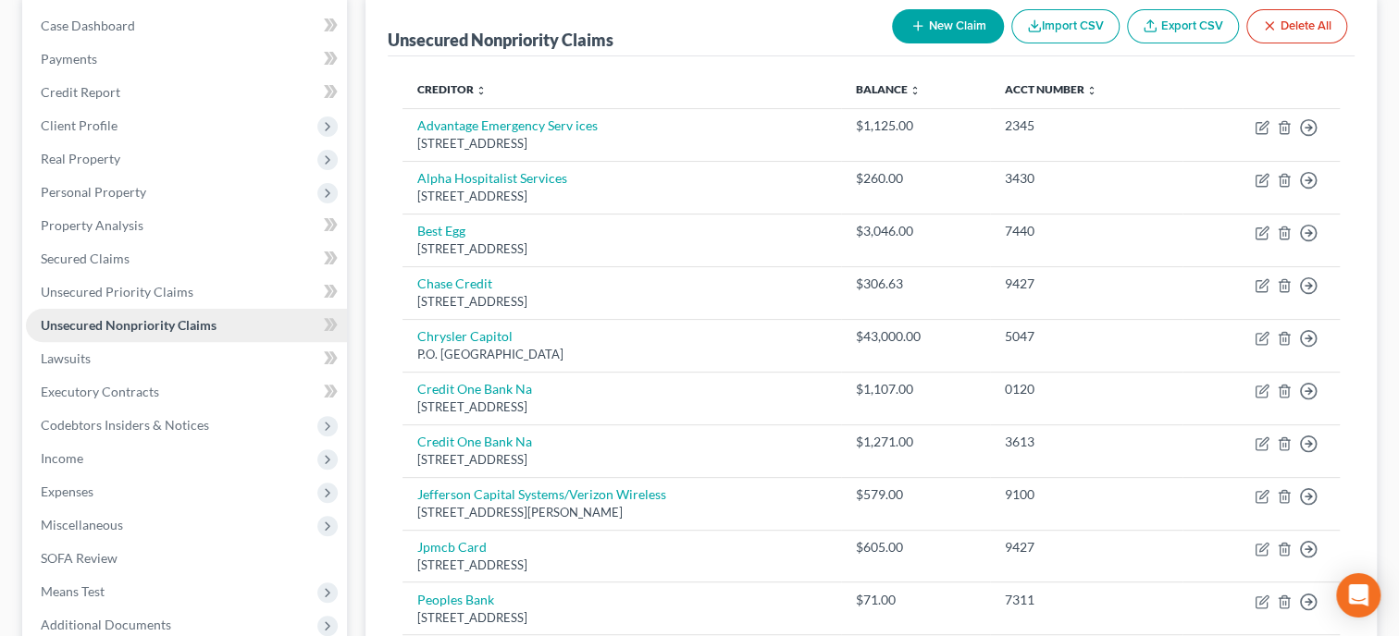
scroll to position [190, 0]
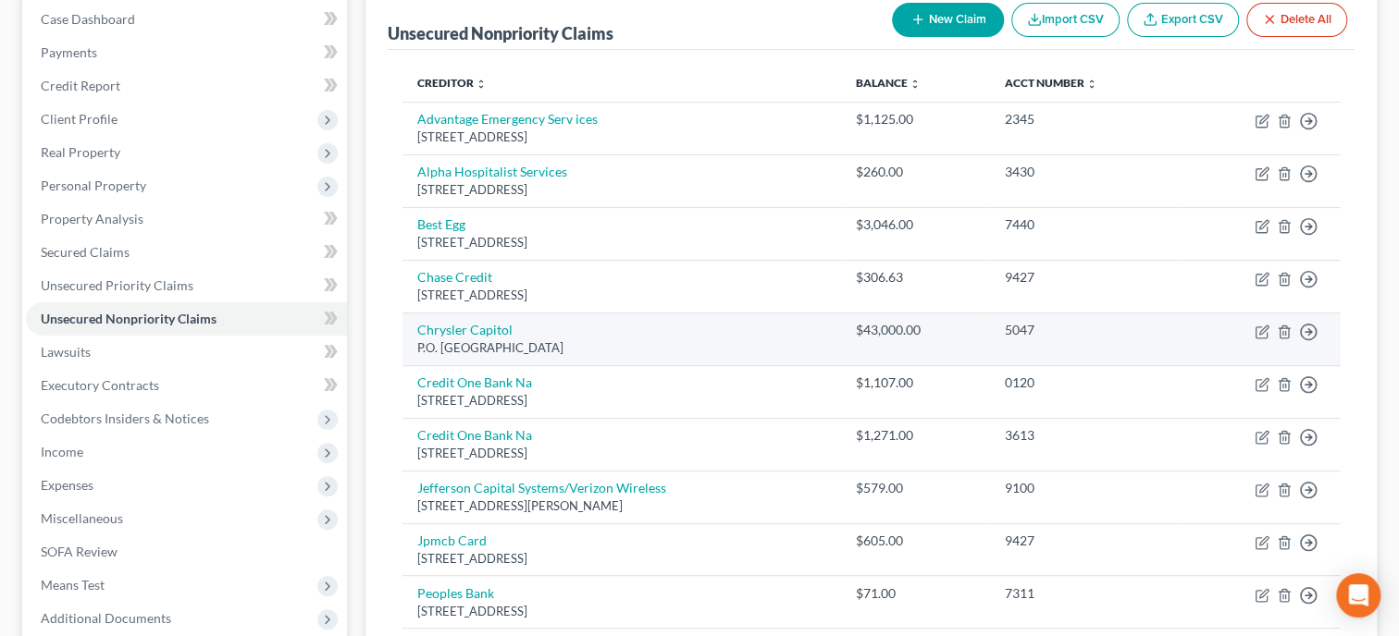
click at [1264, 338] on td "Move to D Move to E Move to G Move to Notice Only" at bounding box center [1260, 339] width 157 height 53
click at [1264, 325] on icon "button" at bounding box center [1261, 332] width 15 height 15
select select "45"
select select "4"
select select "0"
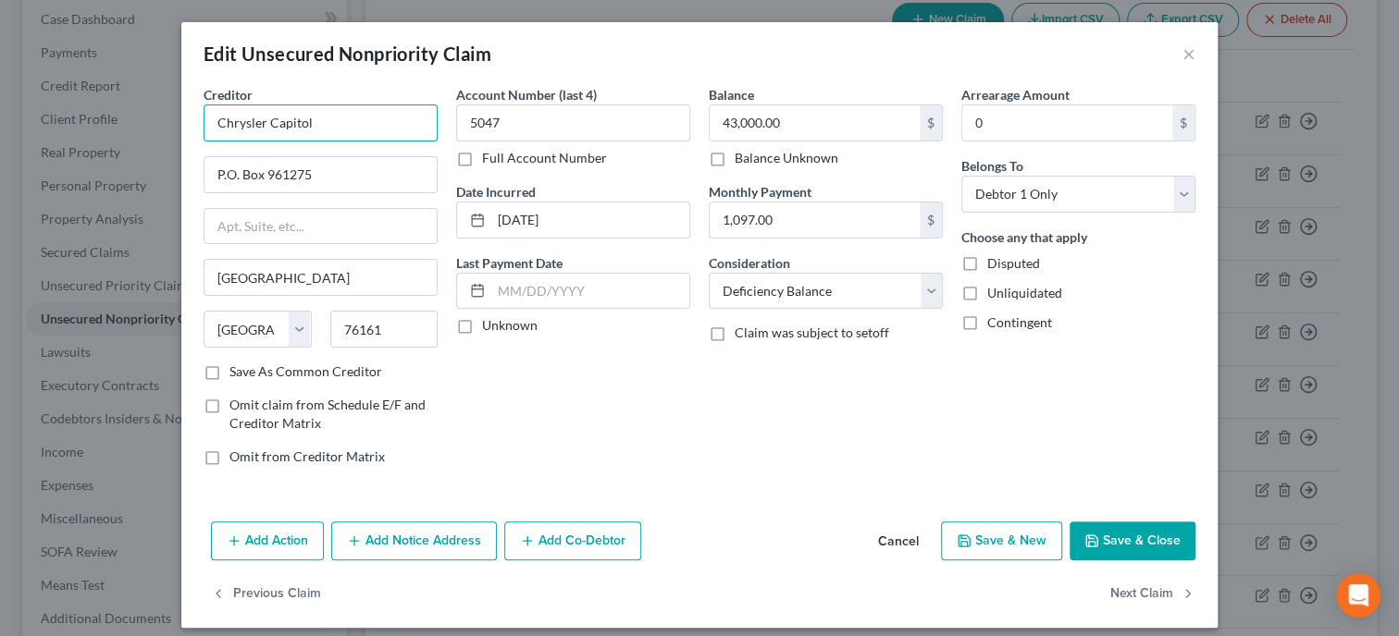
click at [305, 126] on input "Chrysler Capitol" at bounding box center [321, 123] width 234 height 37
type input "Chrysler Capital"
click at [1115, 537] on button "Save & Close" at bounding box center [1132, 541] width 126 height 39
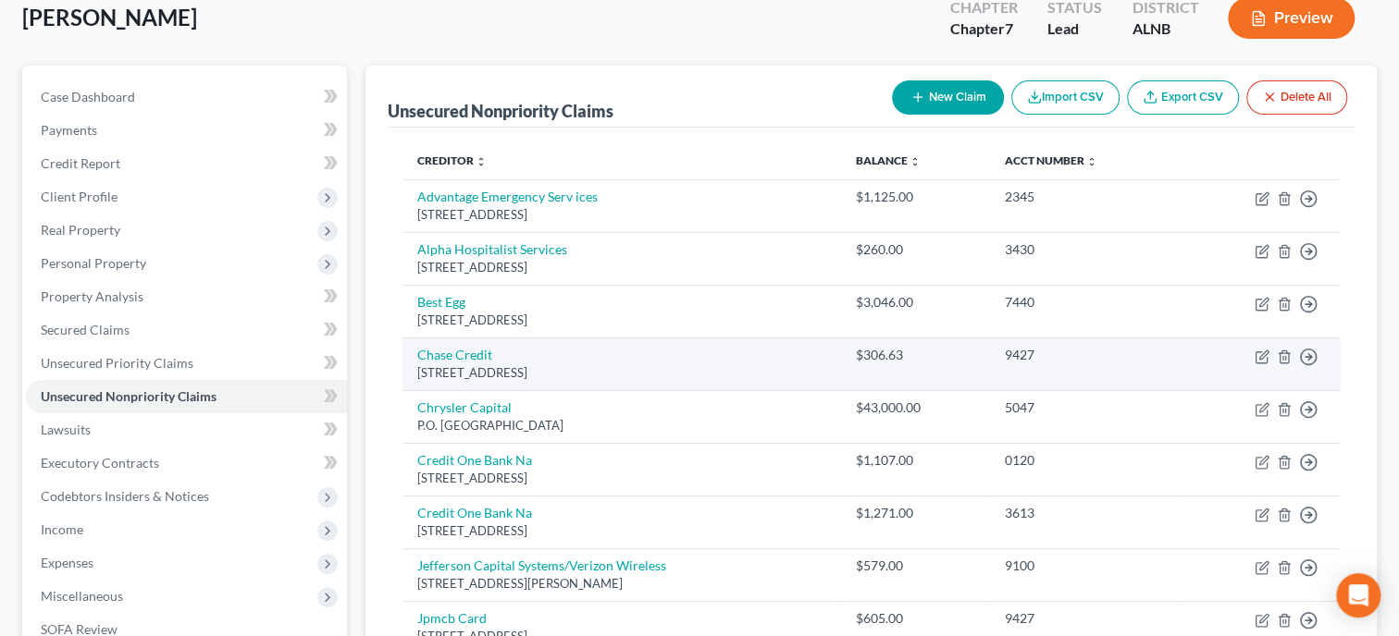
scroll to position [0, 0]
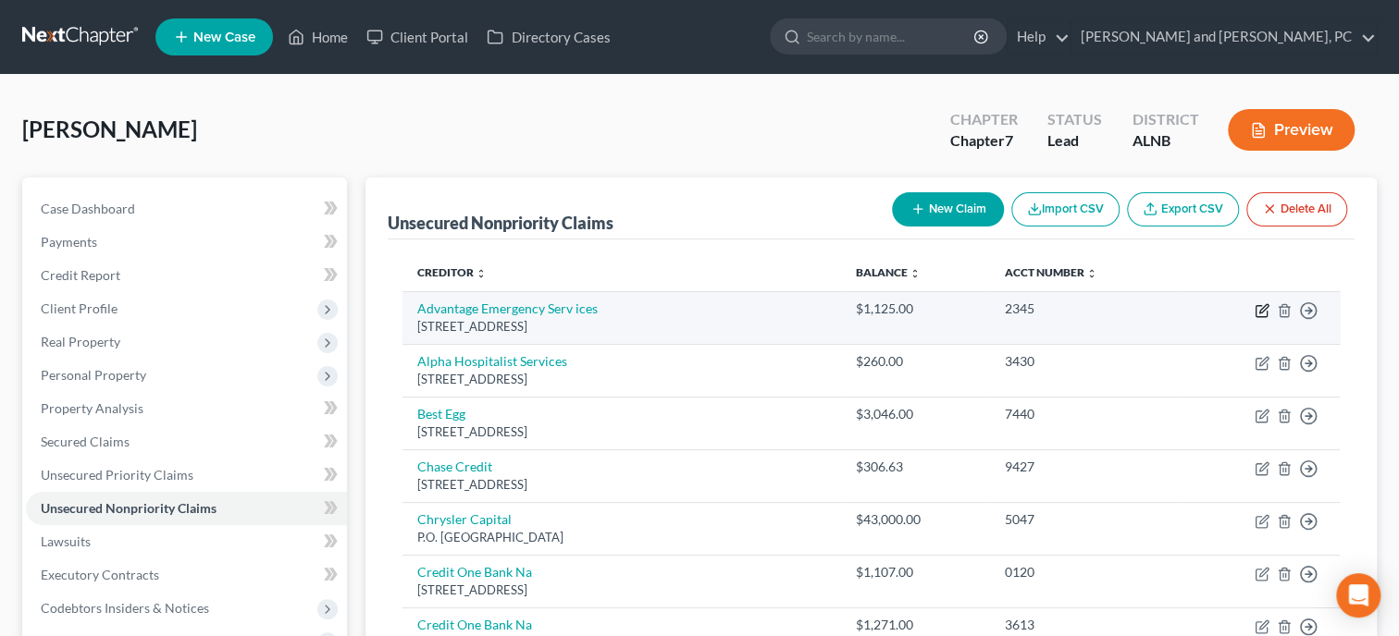
click at [1263, 312] on icon "button" at bounding box center [1261, 310] width 15 height 15
select select "0"
select select "9"
select select "0"
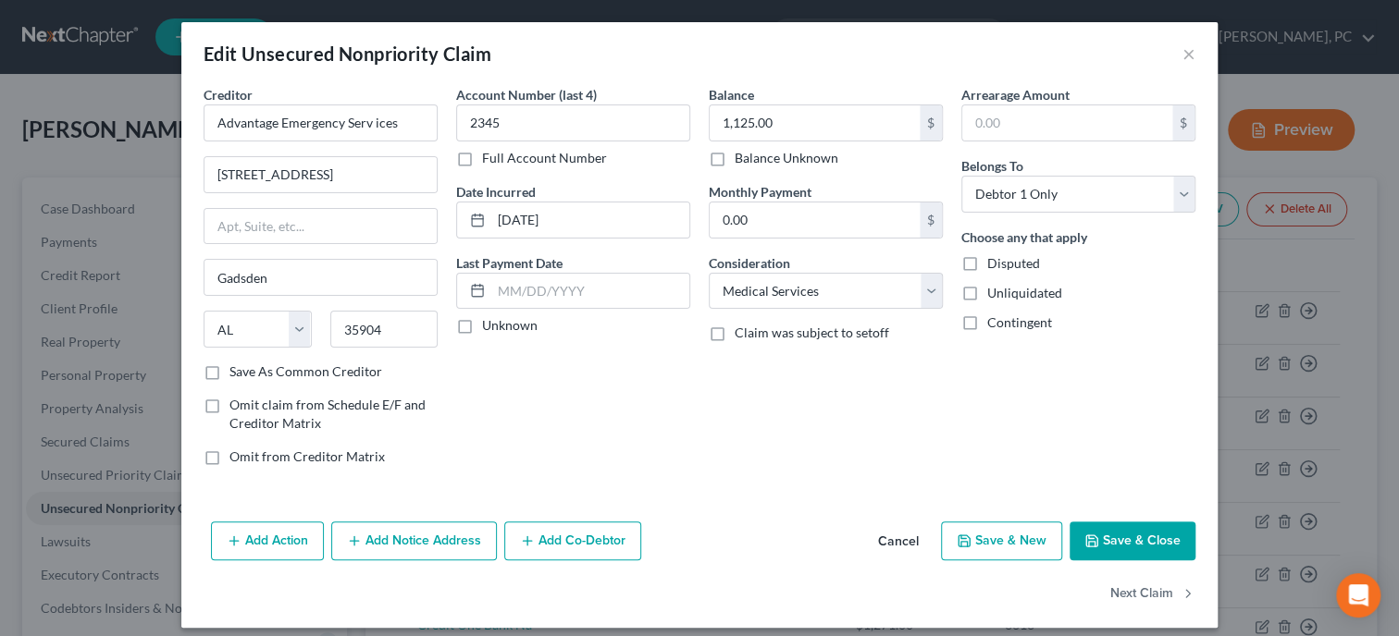
click at [1105, 536] on button "Save & Close" at bounding box center [1132, 541] width 126 height 39
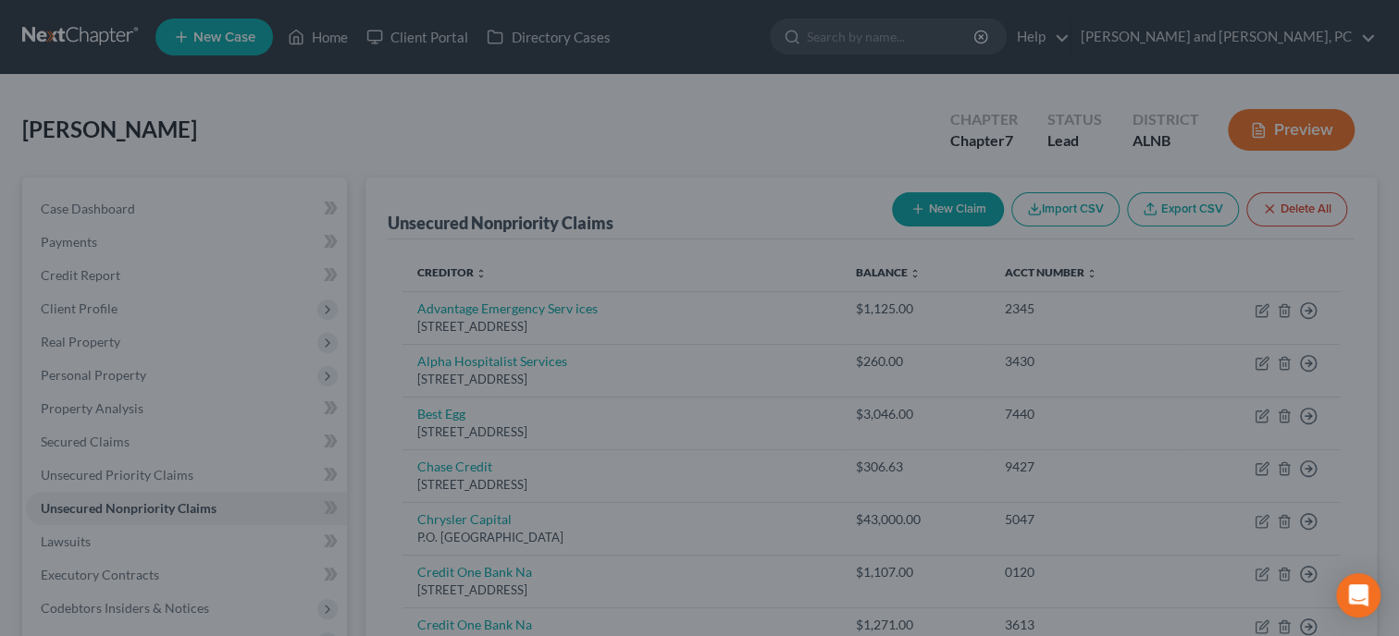
type input "0"
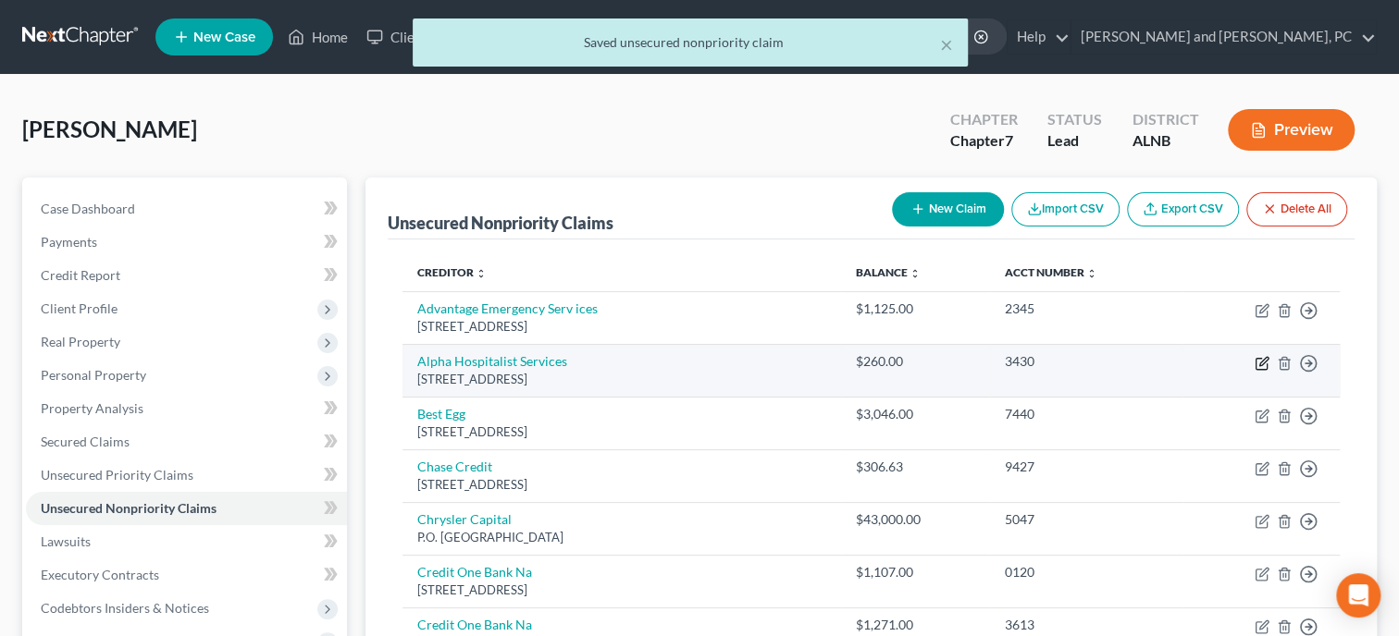
click at [1255, 365] on icon "button" at bounding box center [1260, 364] width 11 height 11
select select "0"
select select "9"
select select "0"
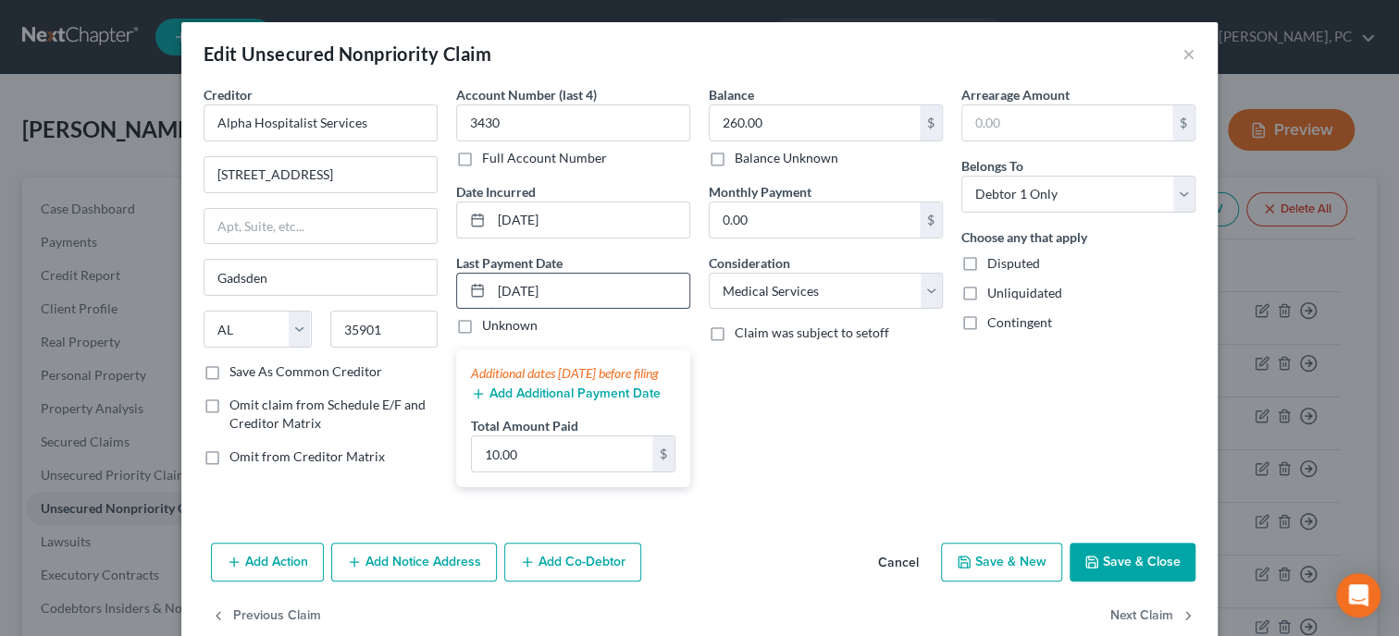
drag, startPoint x: 578, startPoint y: 298, endPoint x: 486, endPoint y: 302, distance: 92.6
click at [491, 302] on input "[DATE]" at bounding box center [590, 291] width 198 height 35
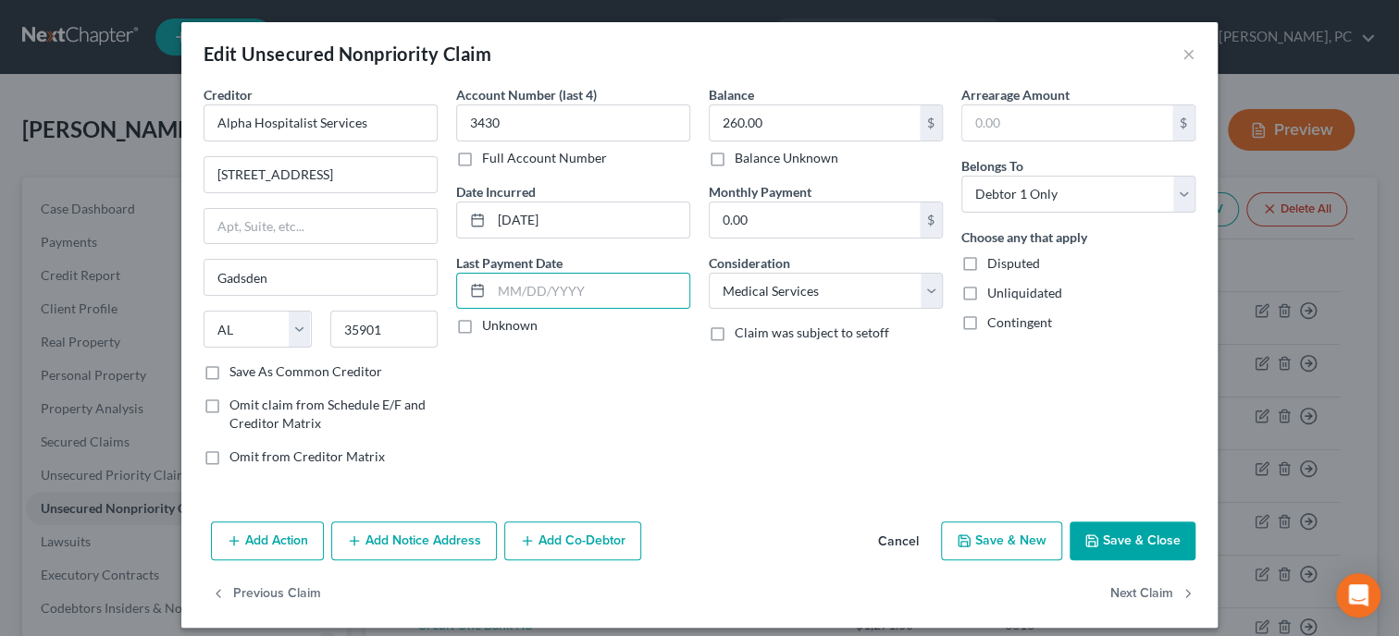
click at [834, 410] on div "Balance 260.00 $ Balance Unknown Balance Undetermined 260.00 $ Balance Unknown …" at bounding box center [825, 283] width 253 height 396
click at [1143, 541] on button "Save & Close" at bounding box center [1132, 541] width 126 height 39
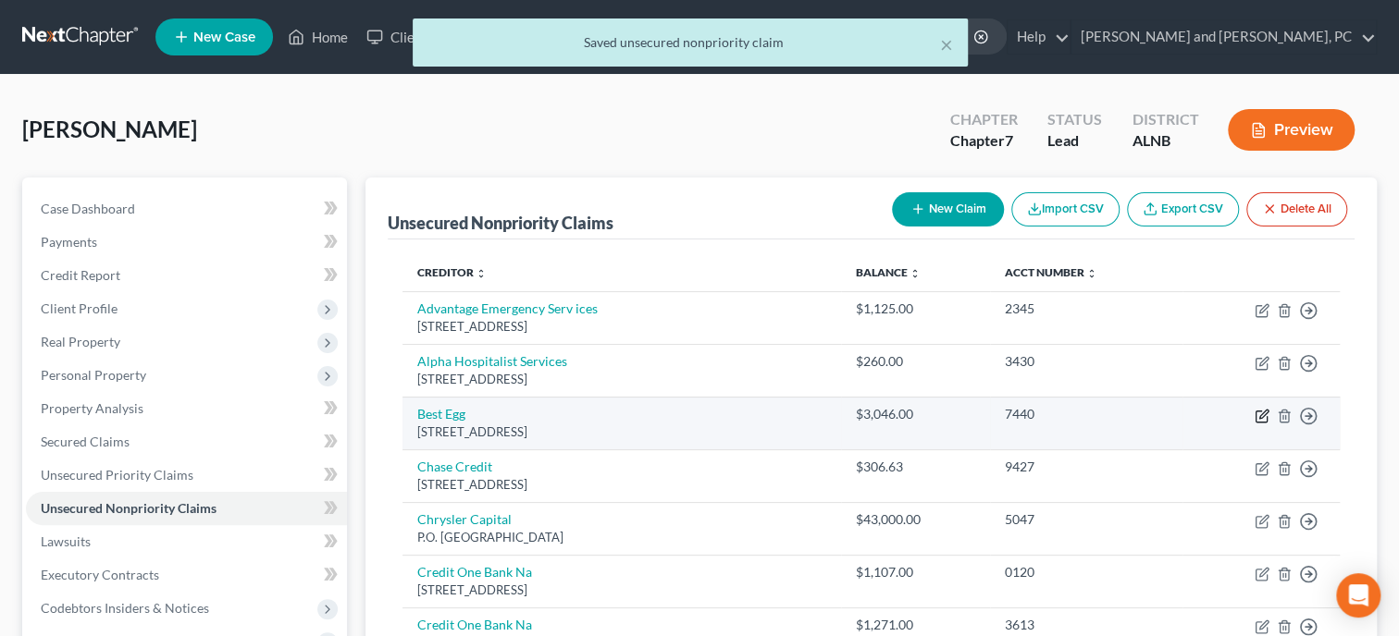
click at [1259, 414] on icon "button" at bounding box center [1261, 416] width 15 height 15
select select "7"
select select "0"
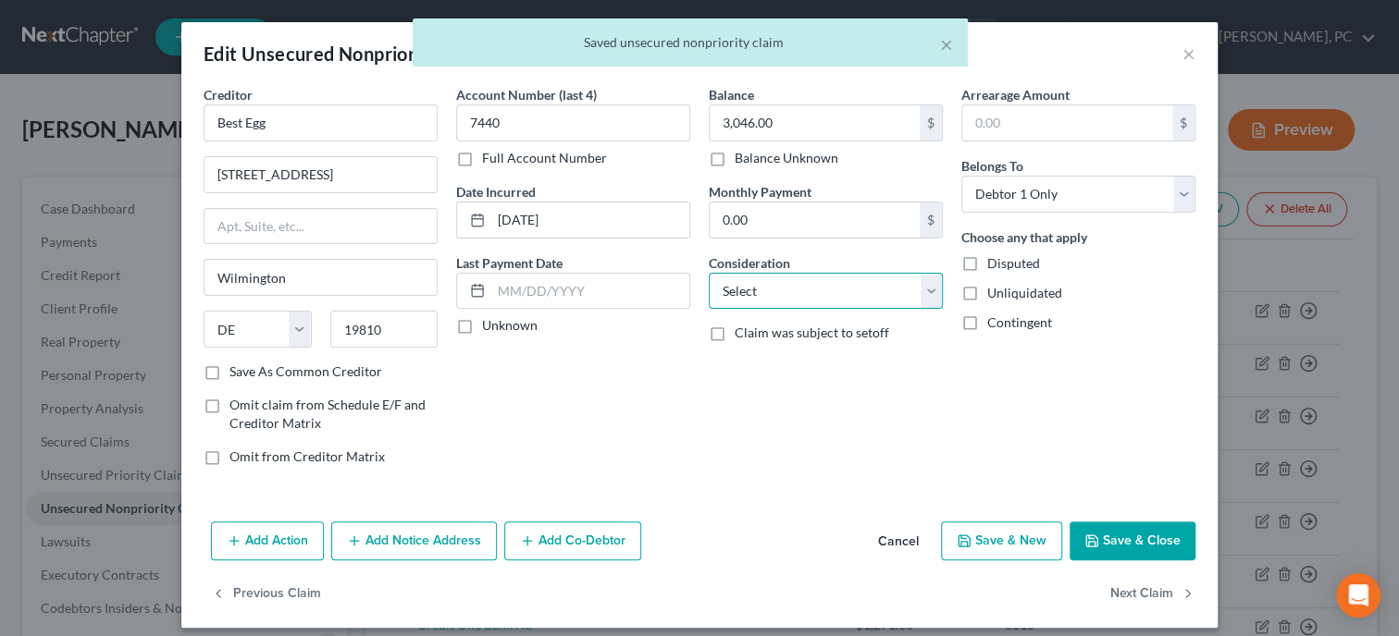
click at [709, 273] on select "Select Cable / Satellite Services Collection Agency Credit Card Debt Debt Couns…" at bounding box center [826, 291] width 234 height 37
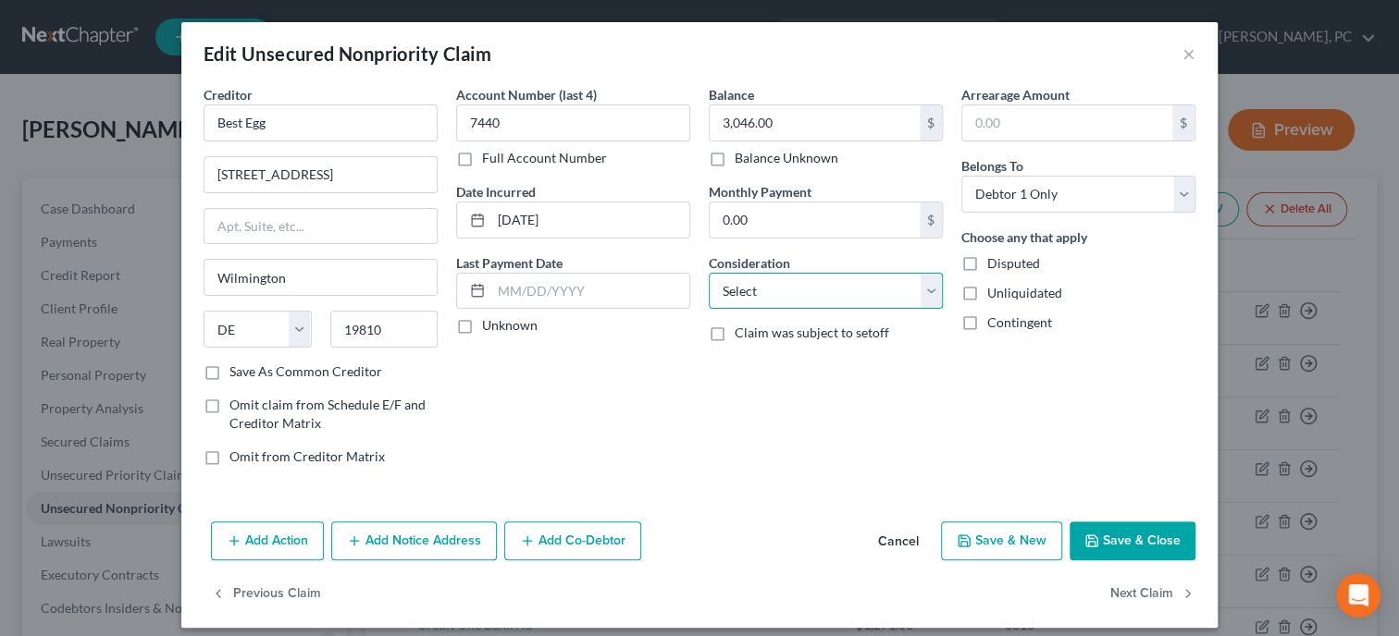
select select "10"
click option "Monies Loaned / Advanced" at bounding box center [0, 0] width 0 height 0
click at [1107, 538] on button "Save & Close" at bounding box center [1132, 541] width 126 height 39
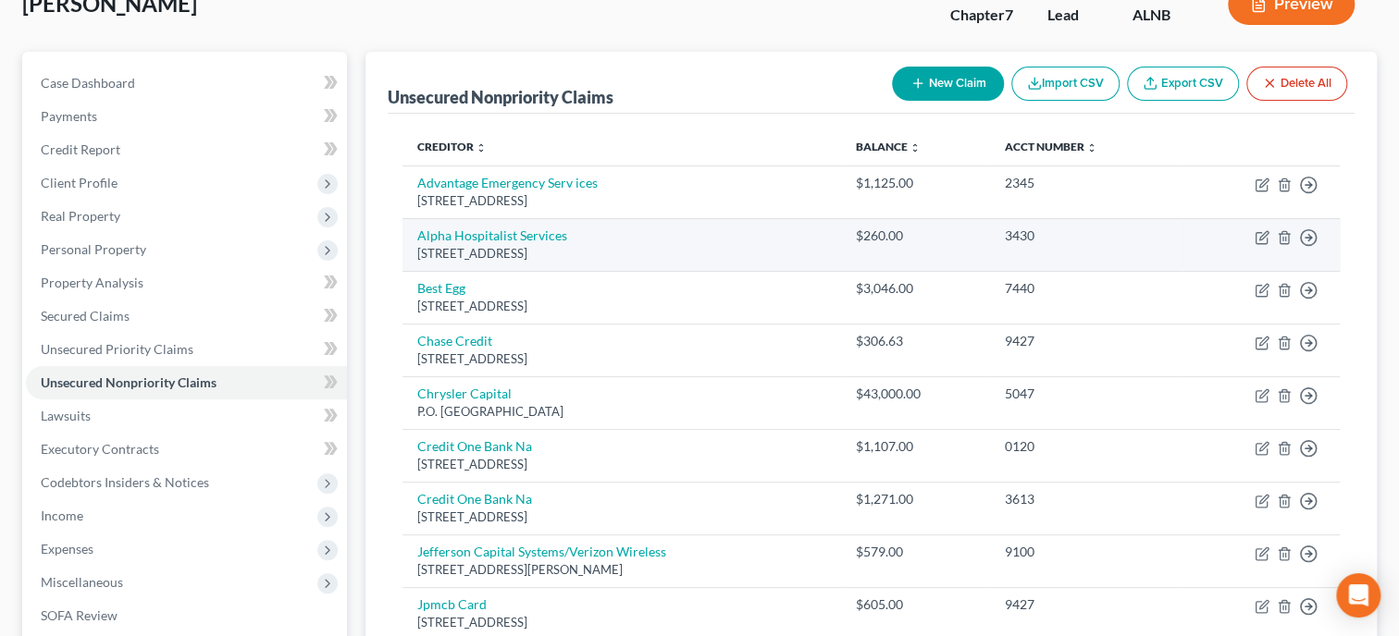
scroll to position [190, 0]
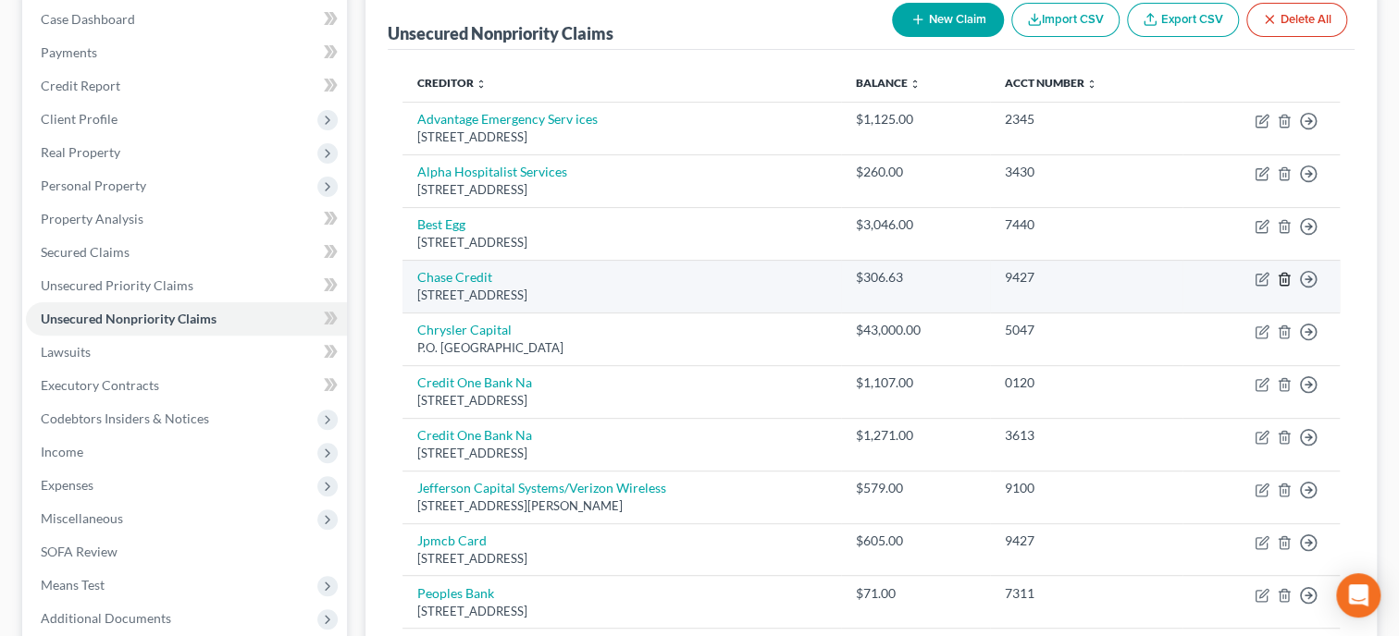
click at [1288, 273] on icon "button" at bounding box center [1284, 279] width 15 height 15
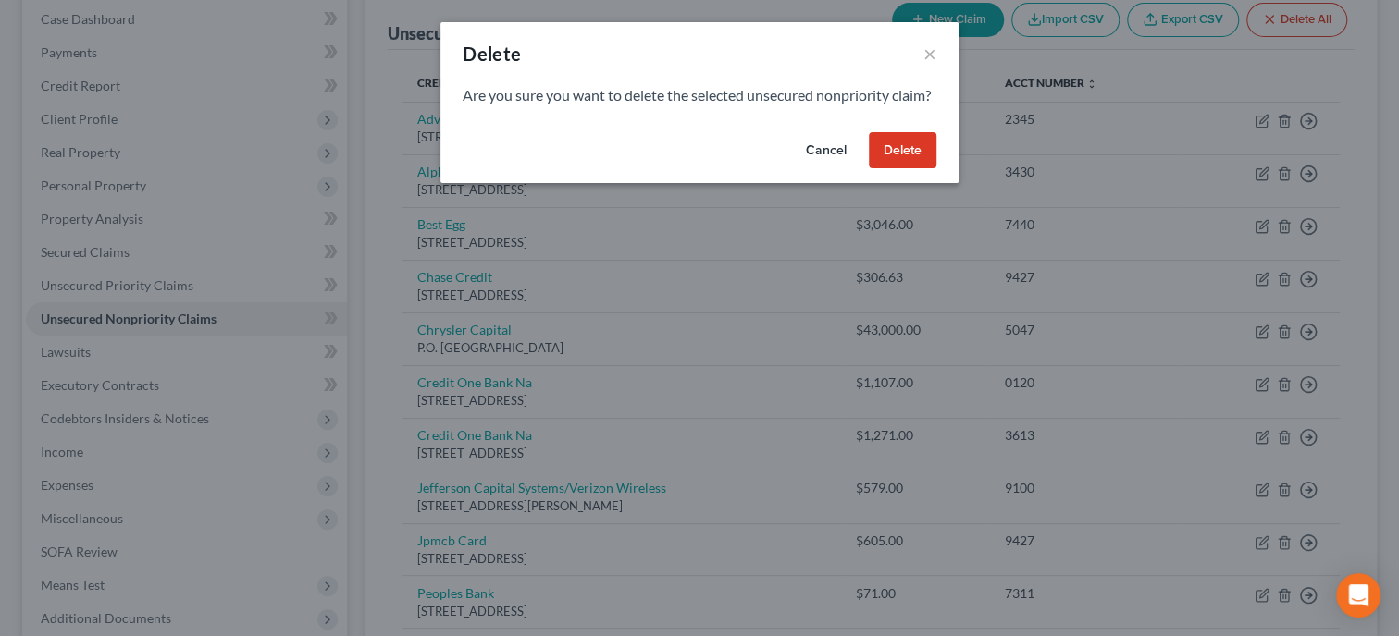
click at [891, 159] on button "Delete" at bounding box center [903, 150] width 68 height 37
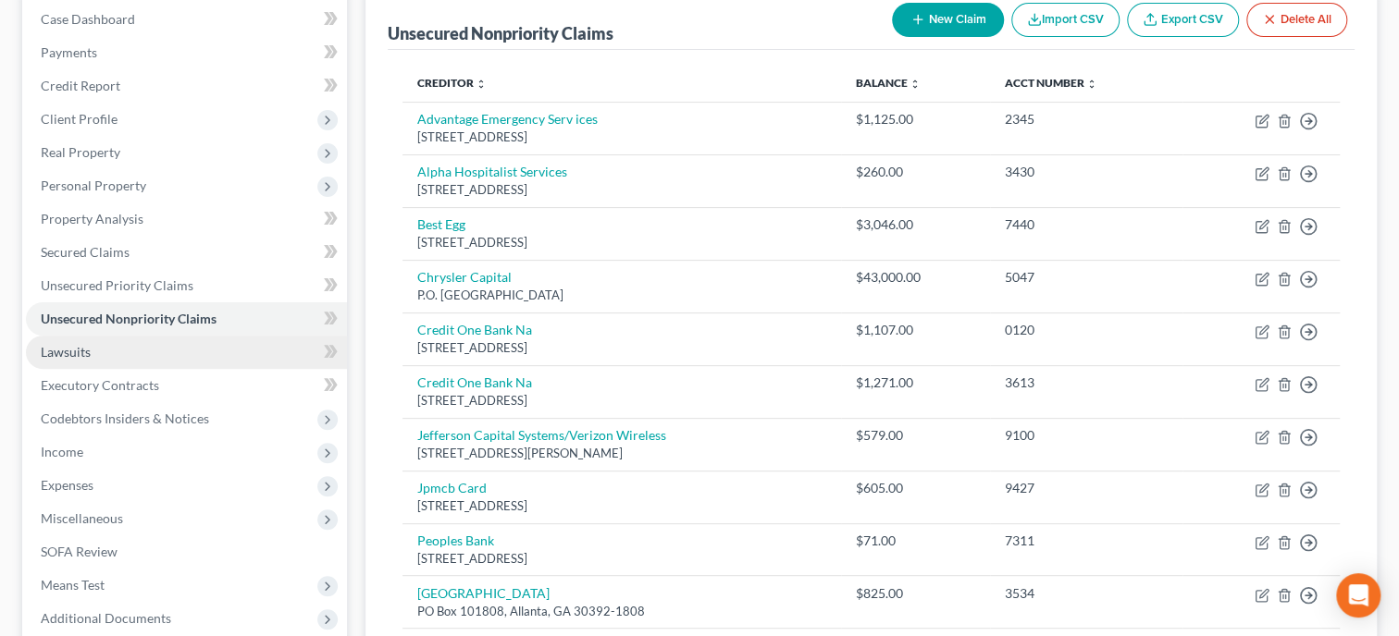
click at [199, 348] on link "Lawsuits" at bounding box center [186, 352] width 321 height 33
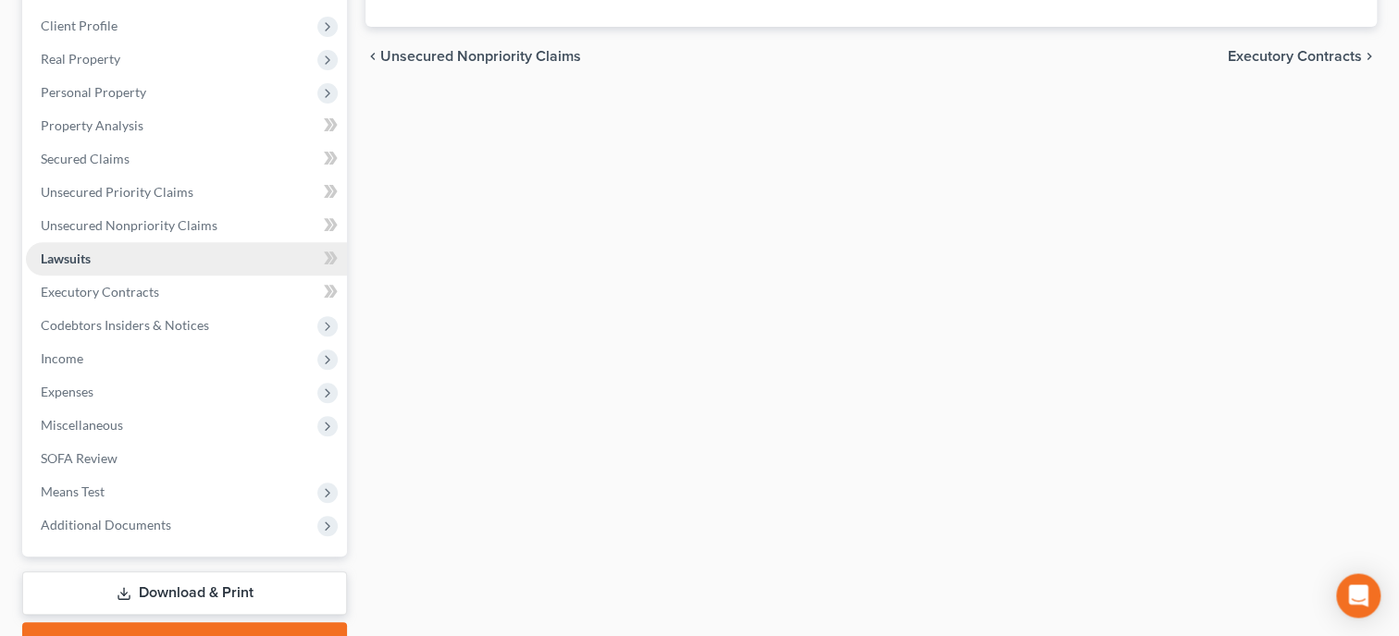
scroll to position [285, 0]
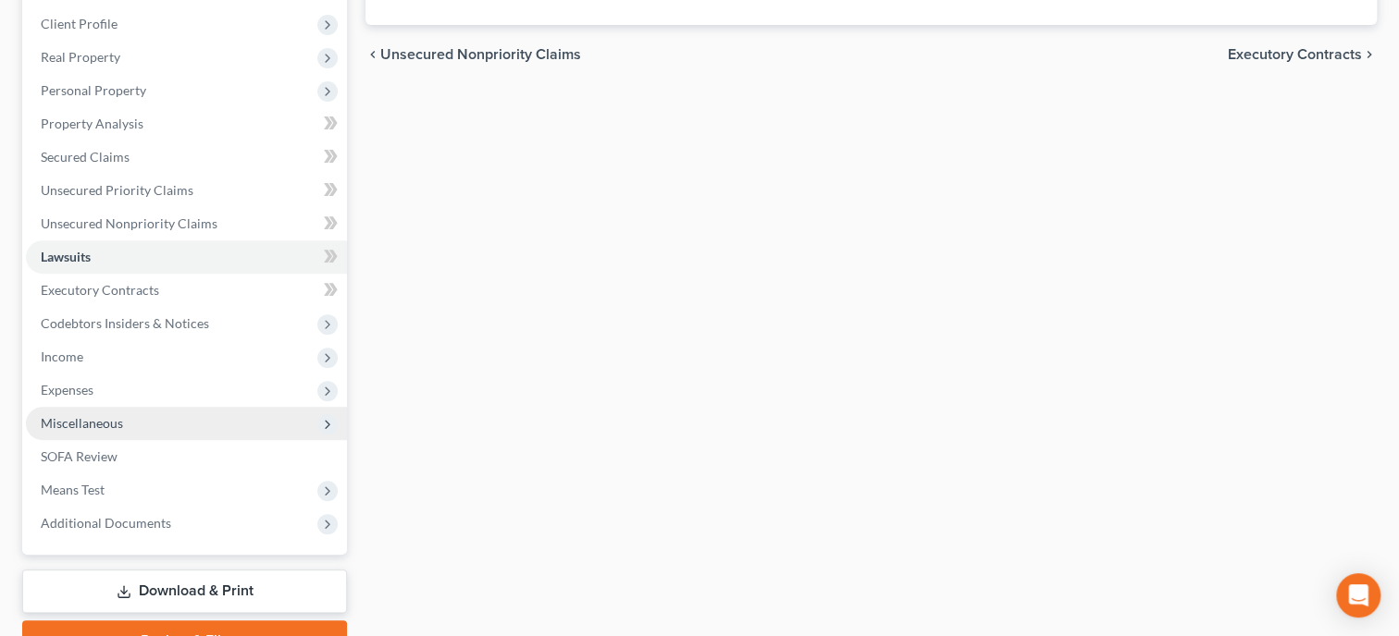
click at [169, 418] on span "Miscellaneous" at bounding box center [186, 423] width 321 height 33
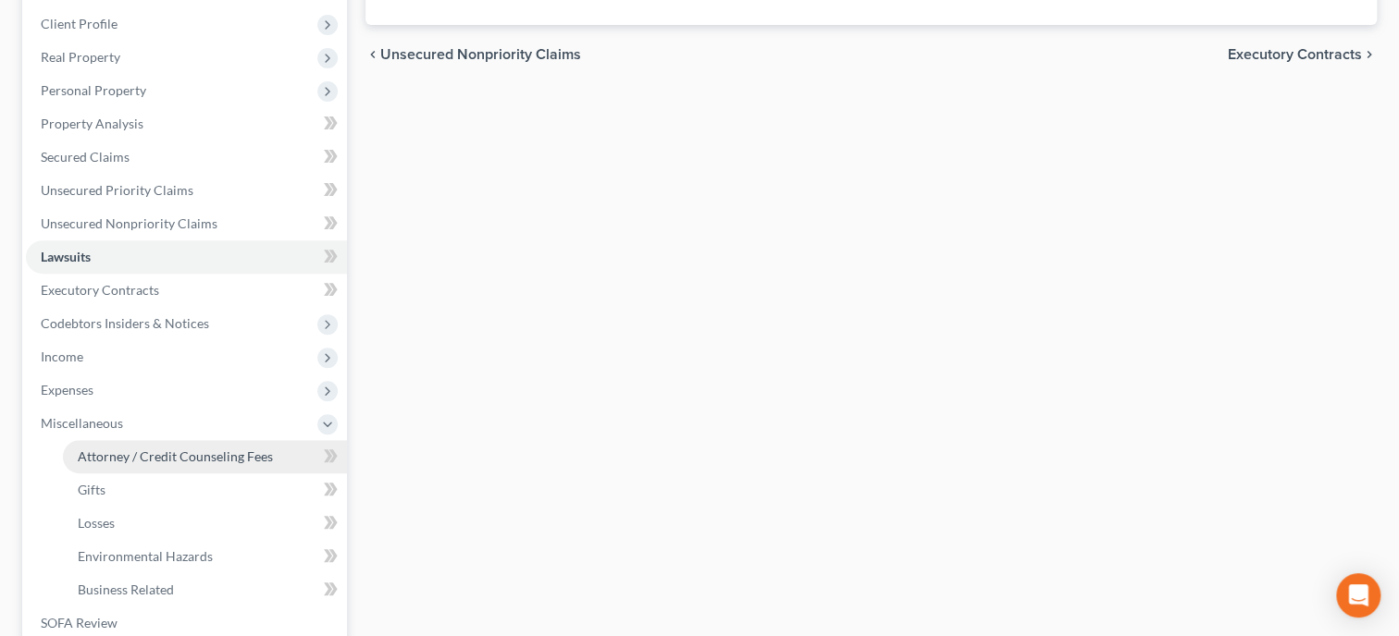
click at [169, 451] on span "Attorney / Credit Counseling Fees" at bounding box center [175, 457] width 195 height 16
select select "0"
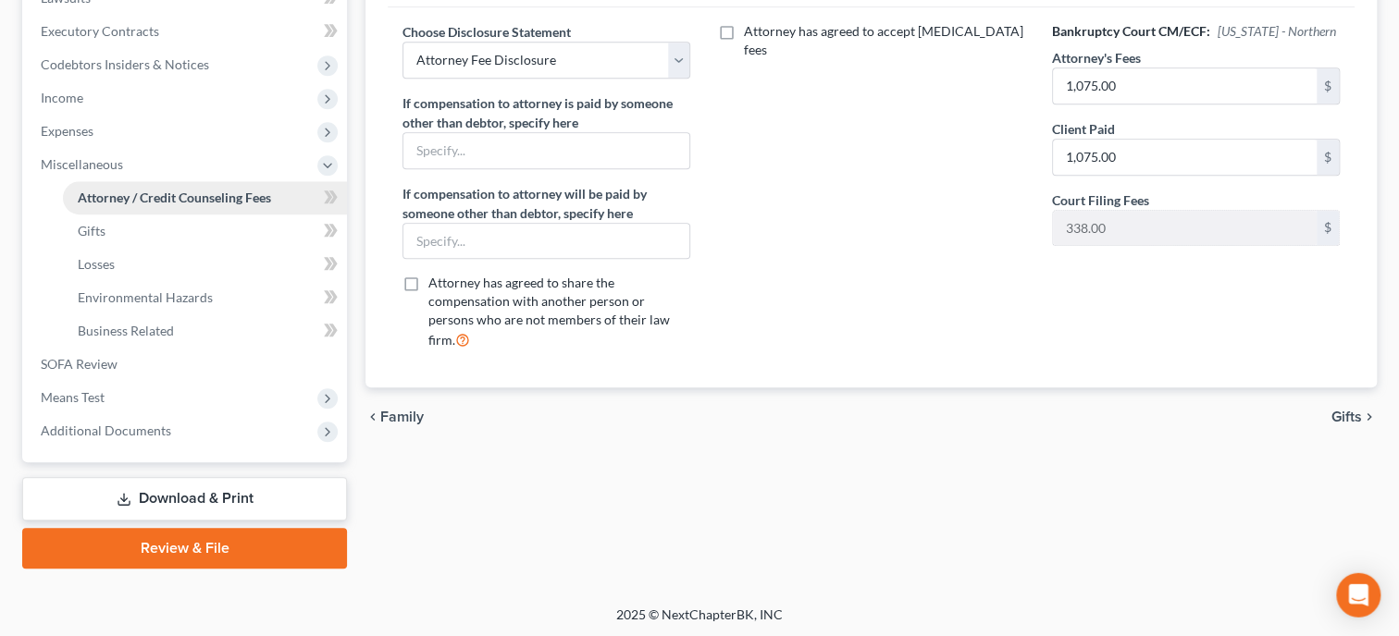
scroll to position [544, 0]
click at [175, 494] on link "Download & Print" at bounding box center [184, 498] width 325 height 43
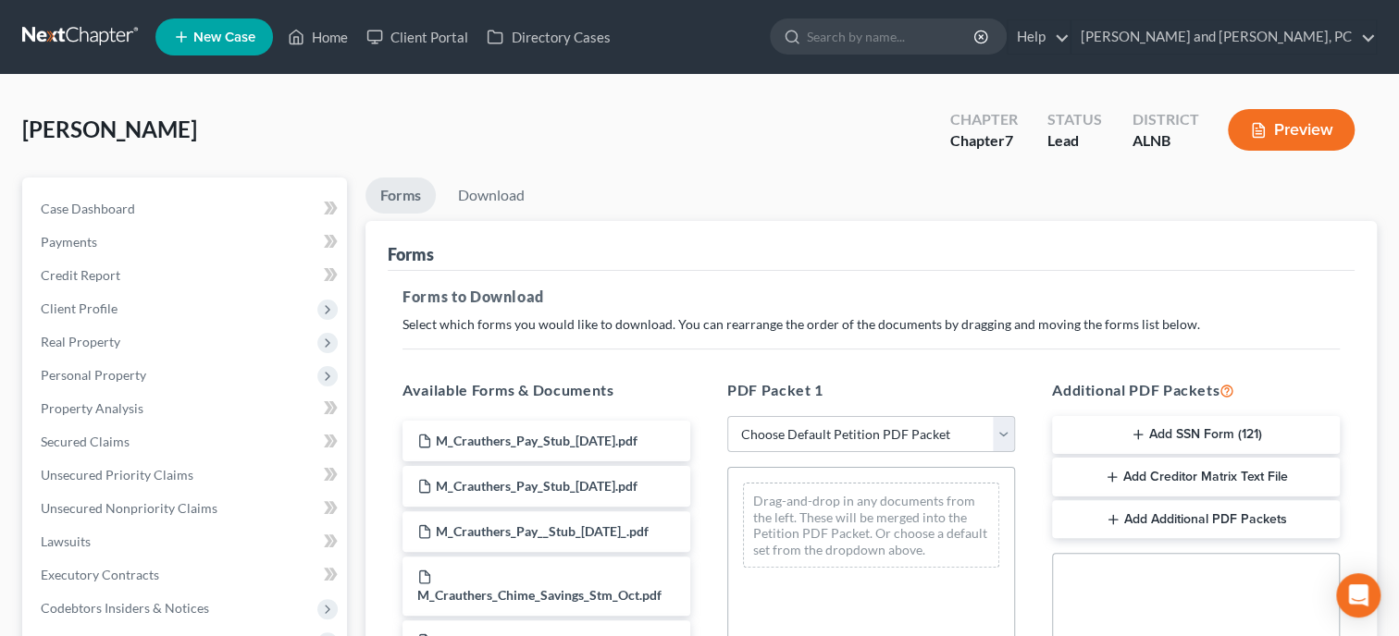
click at [727, 416] on select "Choose Default Petition PDF Packet Complete Bankruptcy Petition (all forms and …" at bounding box center [871, 434] width 288 height 37
select select "0"
click option "Complete Bankruptcy Petition (all forms and schedules)" at bounding box center [0, 0] width 0 height 0
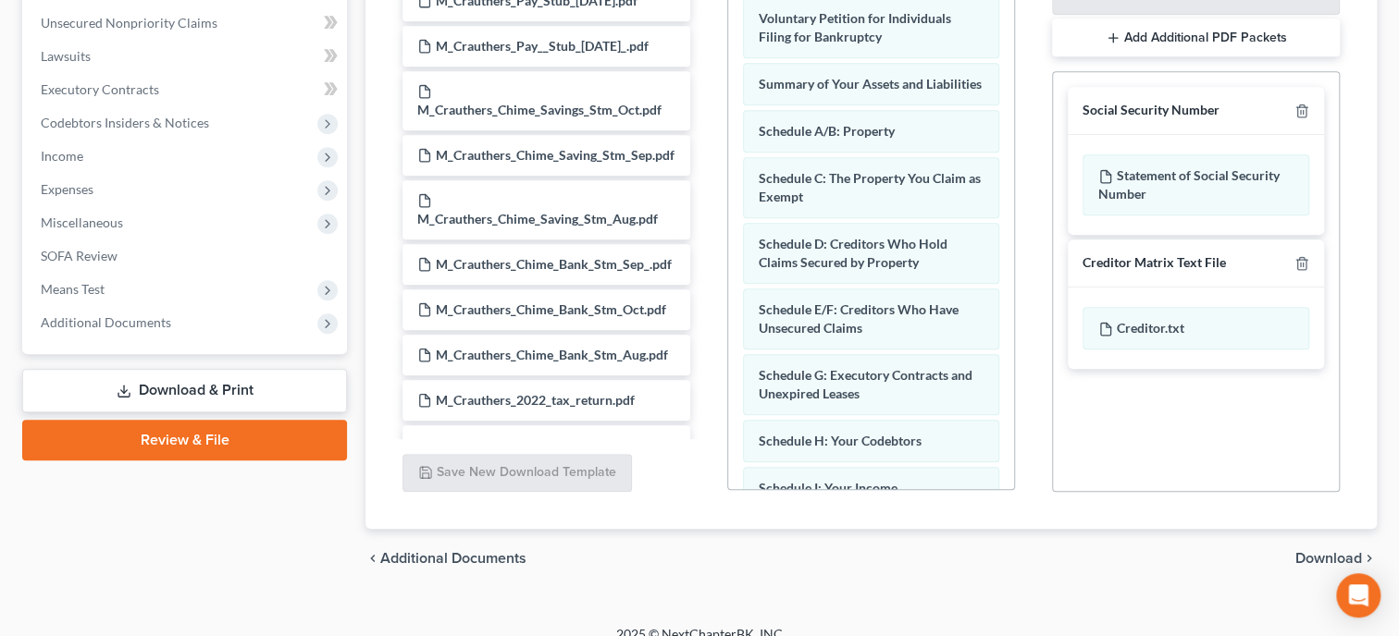
scroll to position [506, 0]
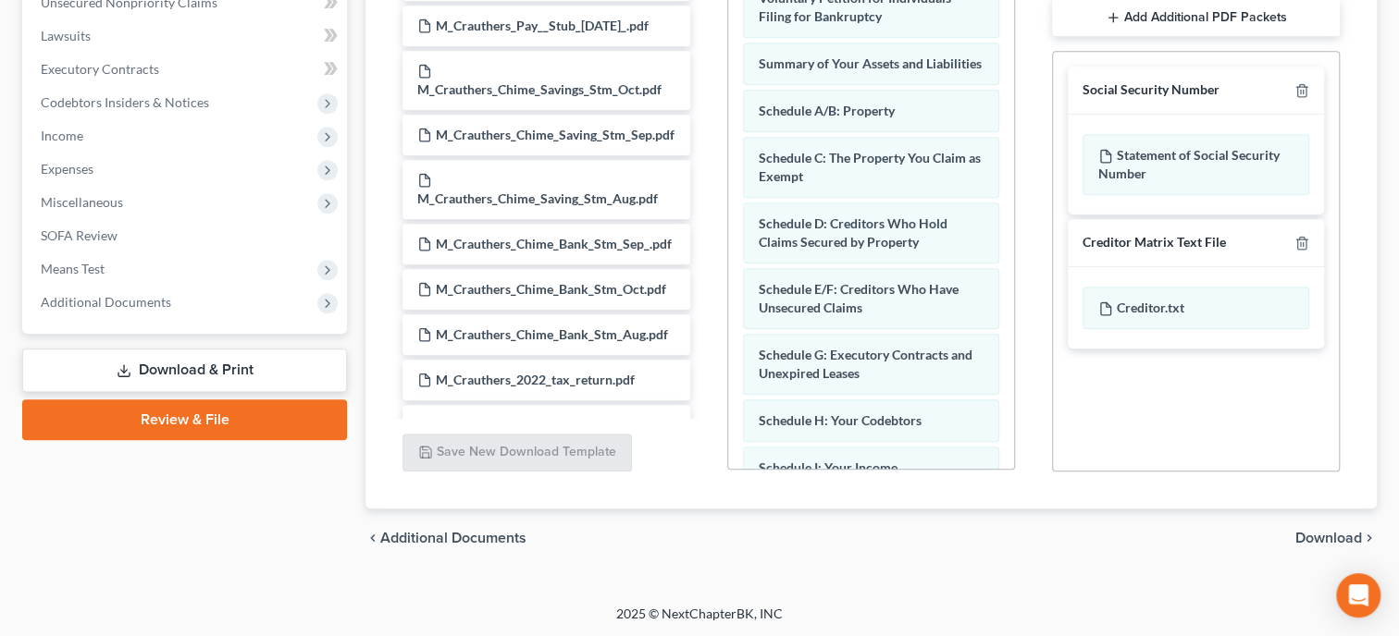
click at [1321, 534] on span "Download" at bounding box center [1328, 538] width 67 height 15
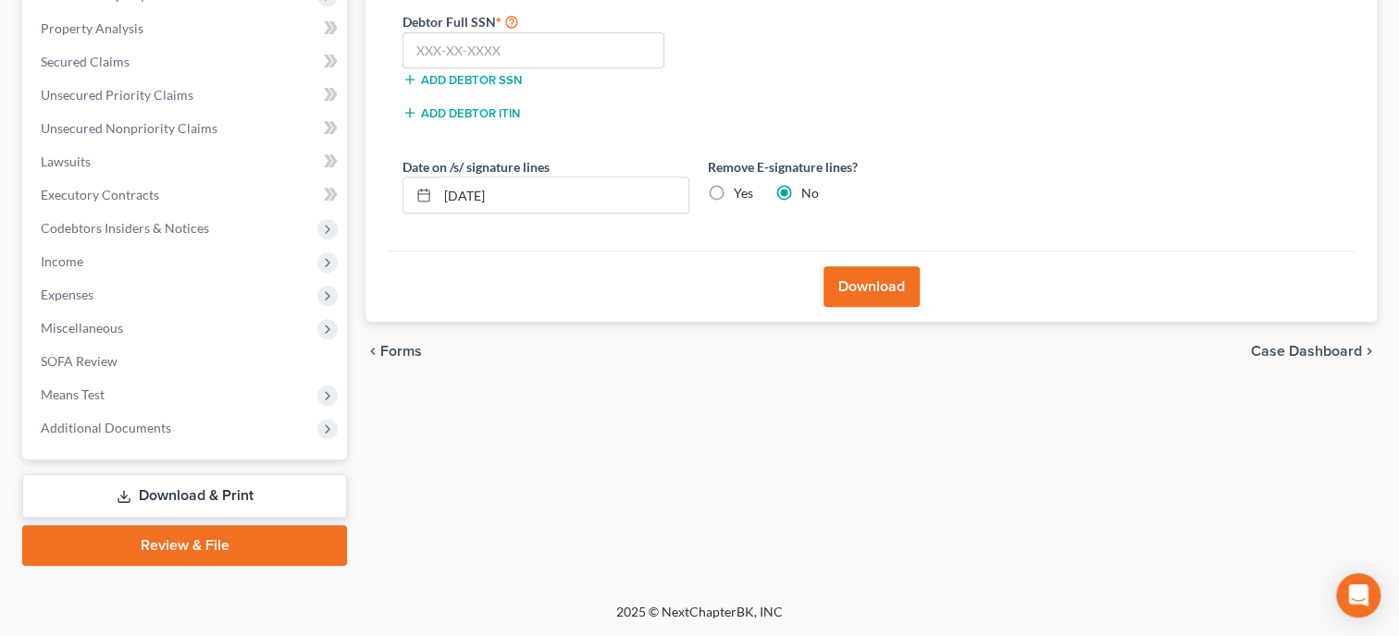
scroll to position [377, 0]
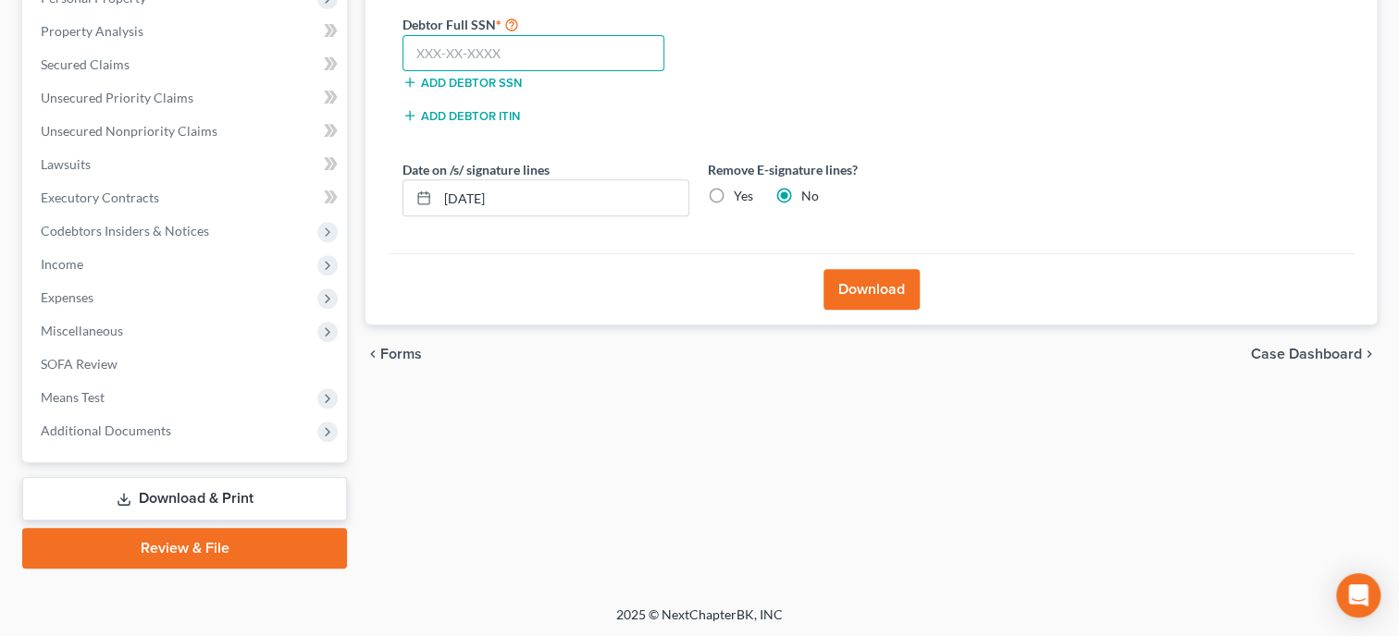
click at [639, 56] on input "text" at bounding box center [533, 53] width 262 height 37
type input "085-72-5047"
click at [846, 277] on button "Download" at bounding box center [871, 289] width 96 height 41
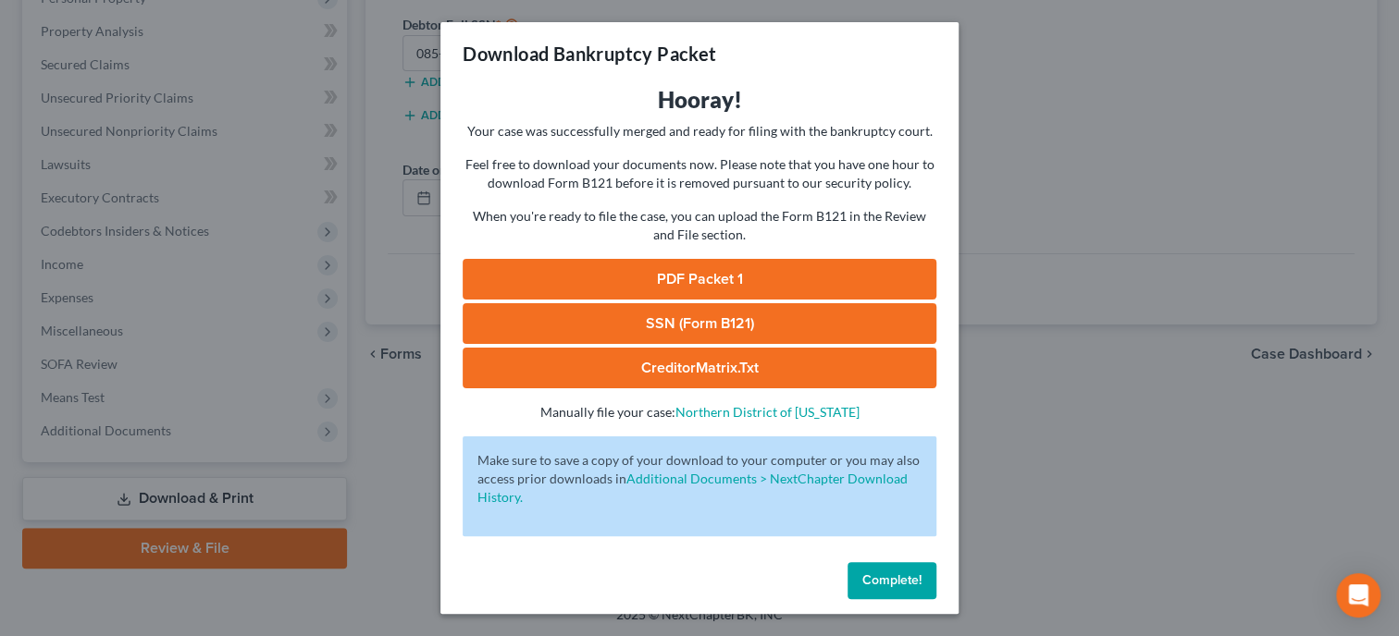
click at [731, 328] on link "SSN (Form B121)" at bounding box center [700, 323] width 474 height 41
click at [623, 278] on link "PDF Packet 1" at bounding box center [700, 279] width 474 height 41
click at [896, 576] on span "Complete!" at bounding box center [891, 581] width 59 height 16
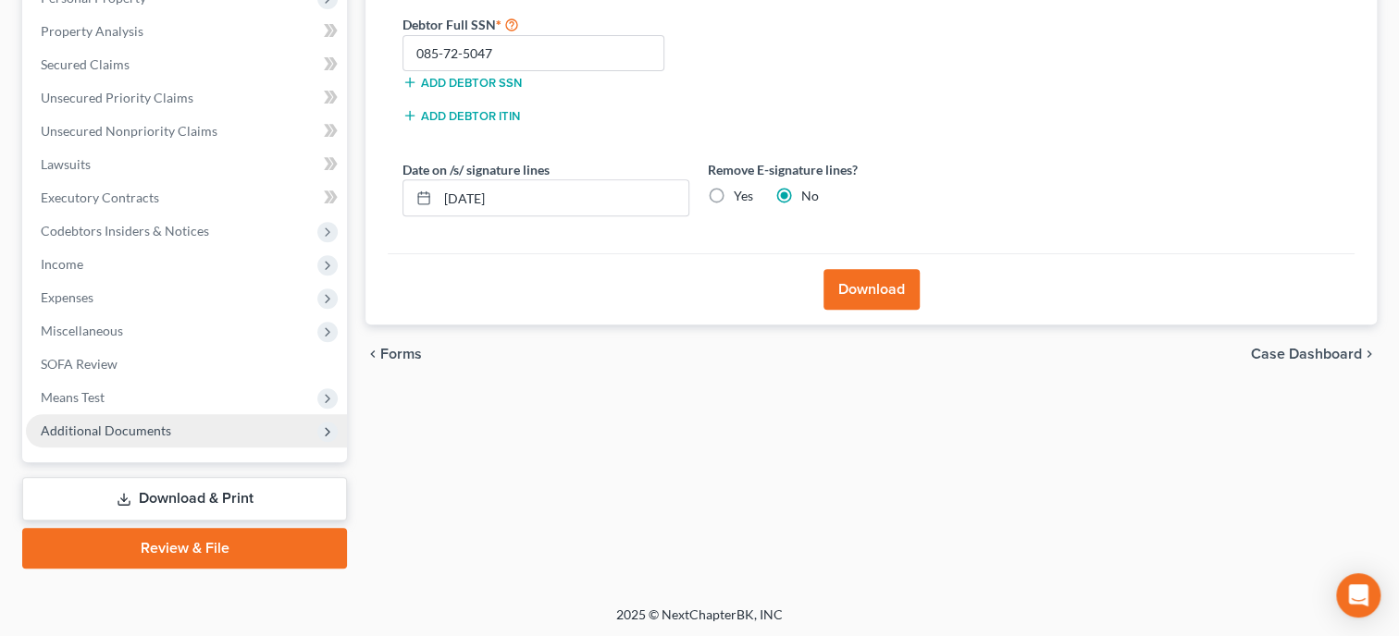
click at [137, 431] on span "Additional Documents" at bounding box center [106, 431] width 130 height 16
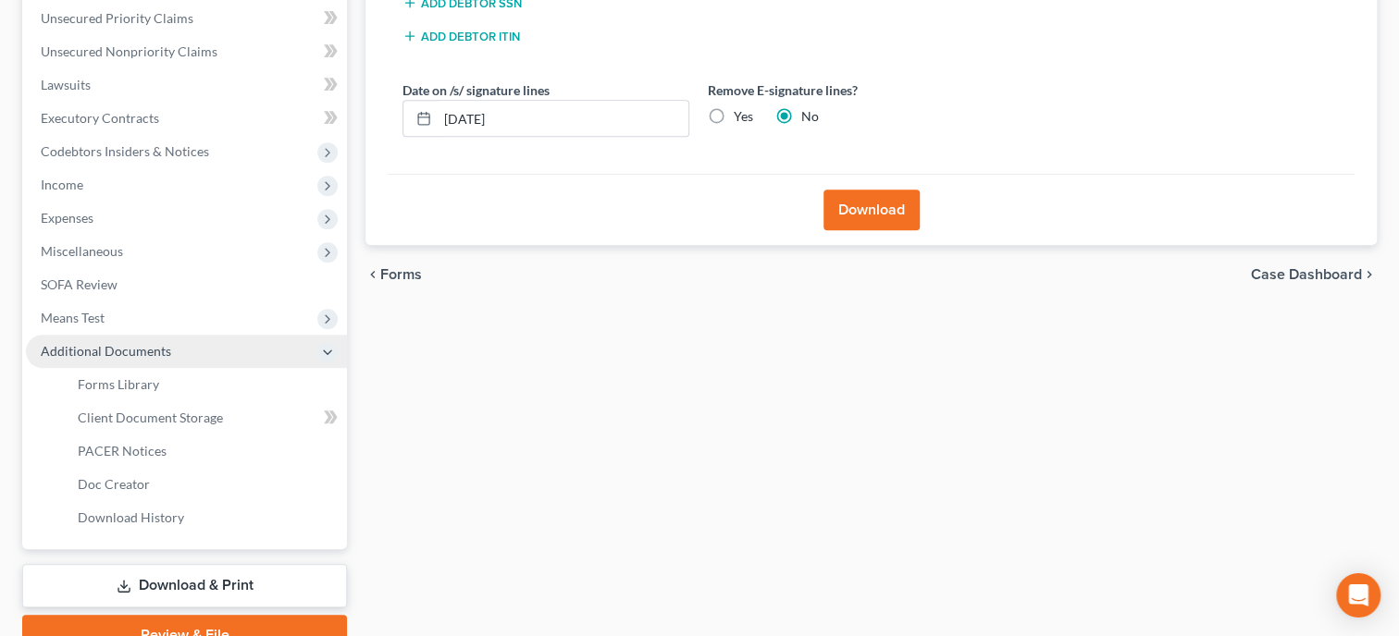
scroll to position [494, 0]
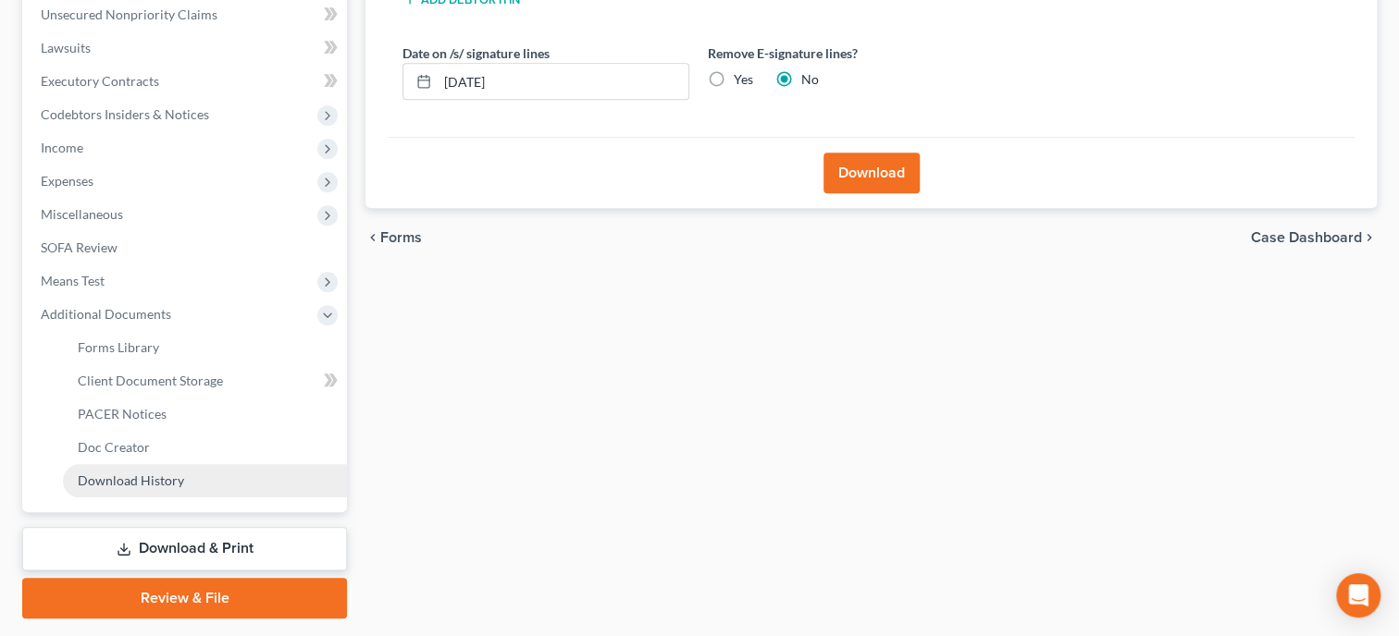
click at [146, 477] on span "Download History" at bounding box center [131, 481] width 106 height 16
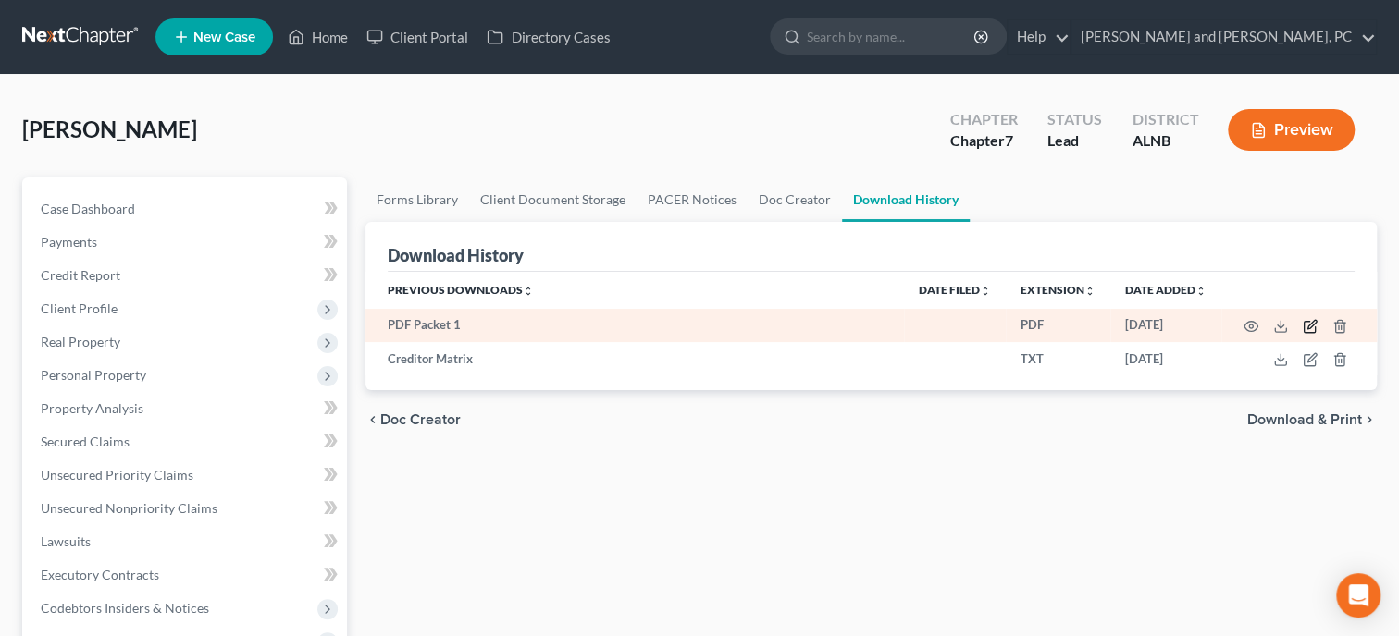
click at [1309, 327] on icon "button" at bounding box center [1310, 326] width 15 height 15
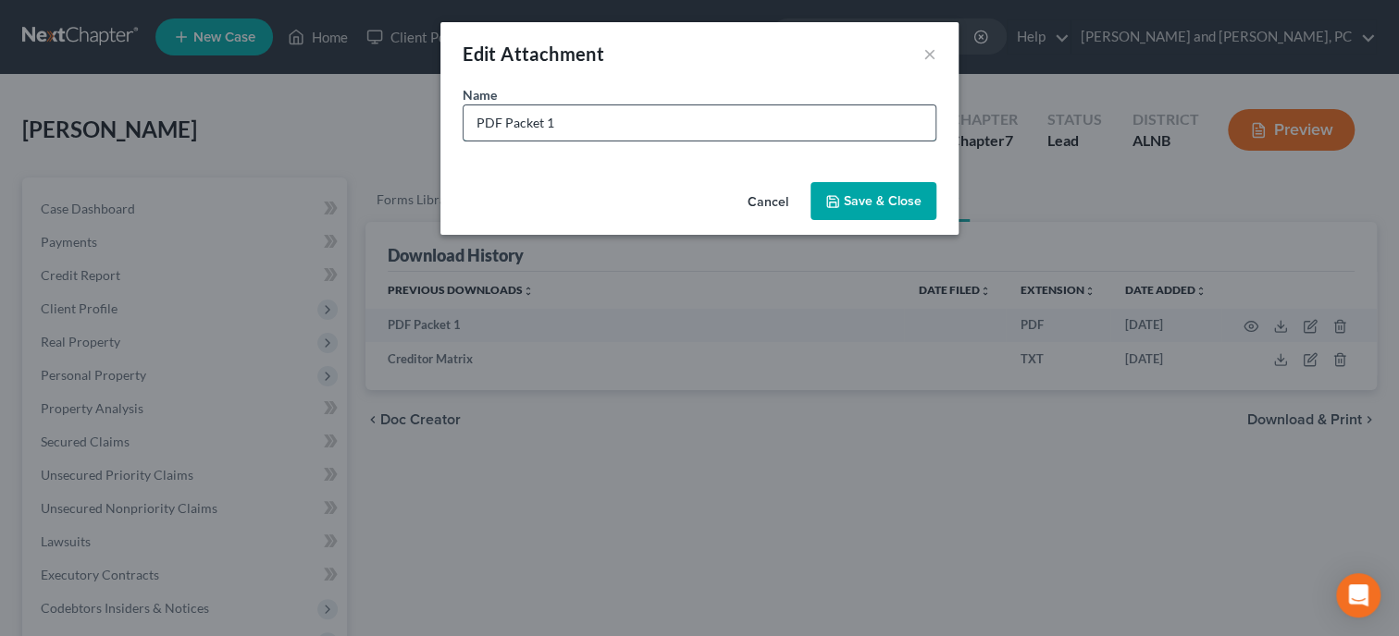
drag, startPoint x: 563, startPoint y: 126, endPoint x: 460, endPoint y: 124, distance: 103.6
click at [463, 124] on input "PDF Packet 1" at bounding box center [699, 122] width 472 height 35
type input "Petition"
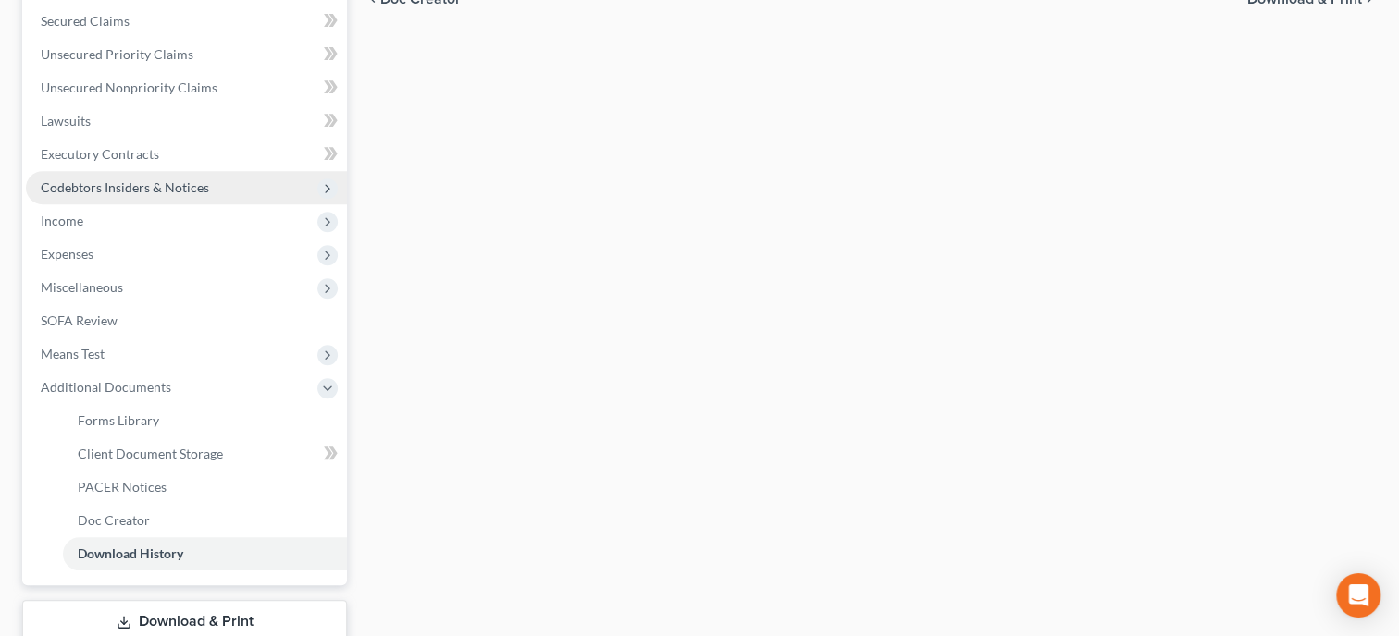
scroll to position [476, 0]
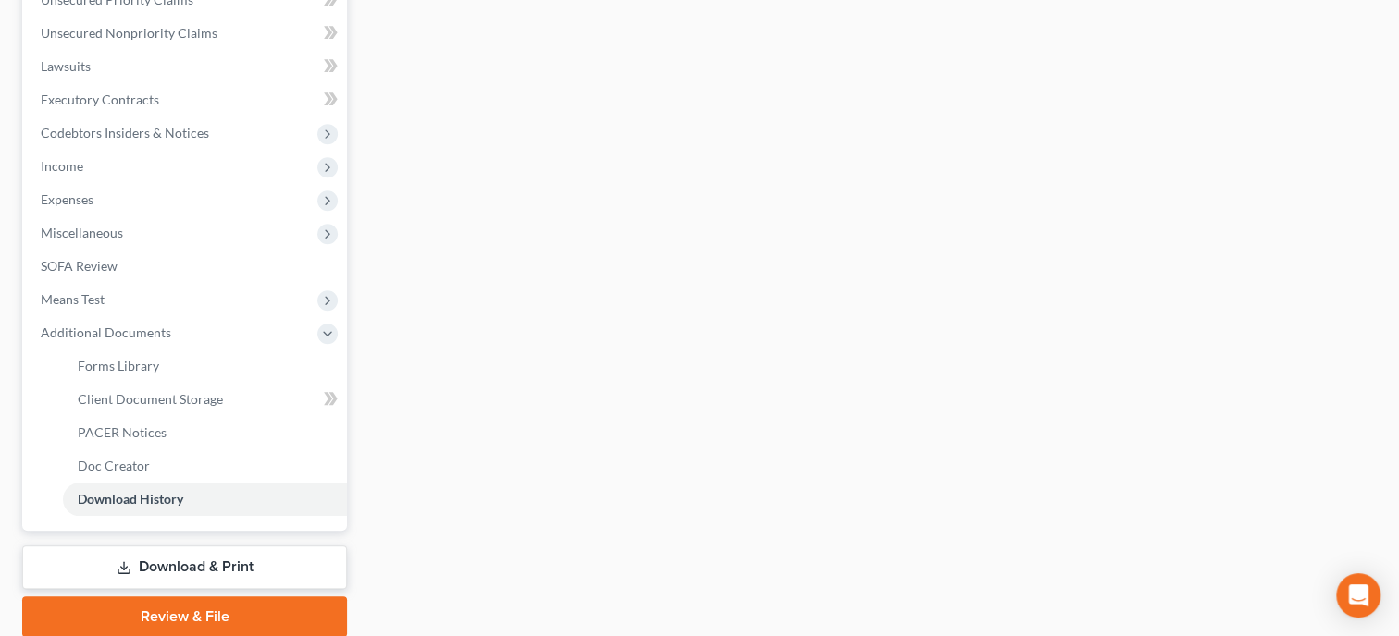
click at [126, 562] on icon at bounding box center [124, 568] width 15 height 15
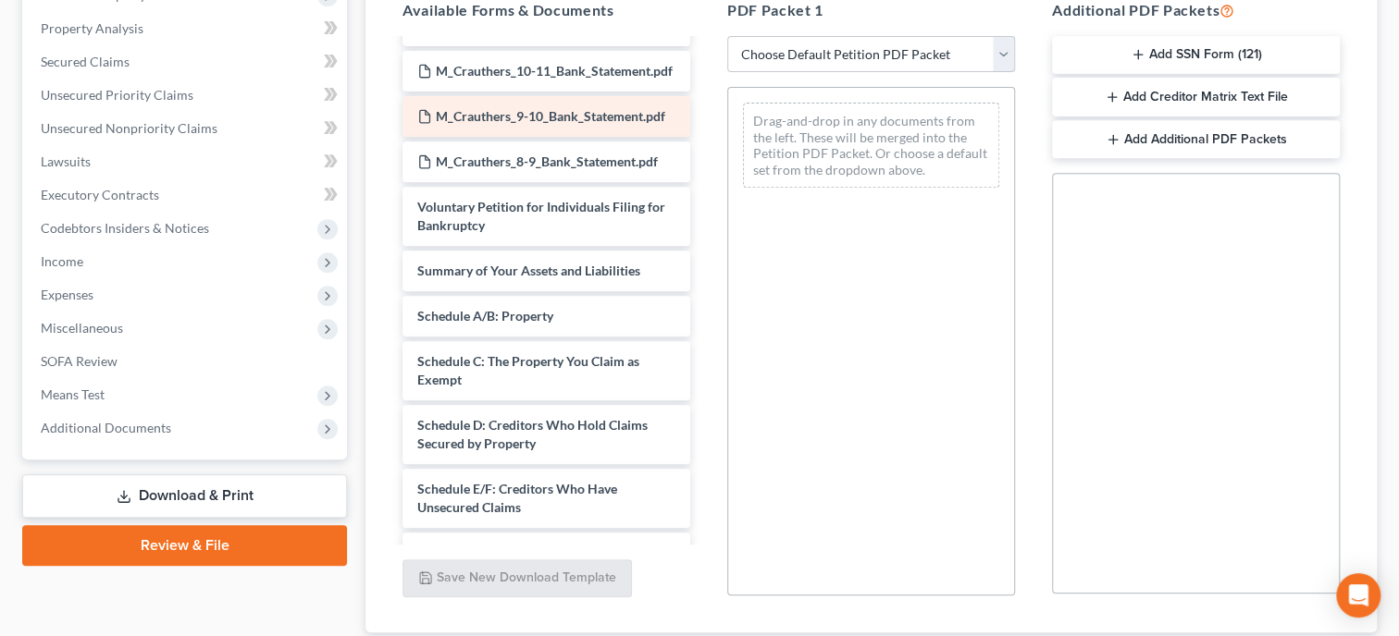
scroll to position [666, 0]
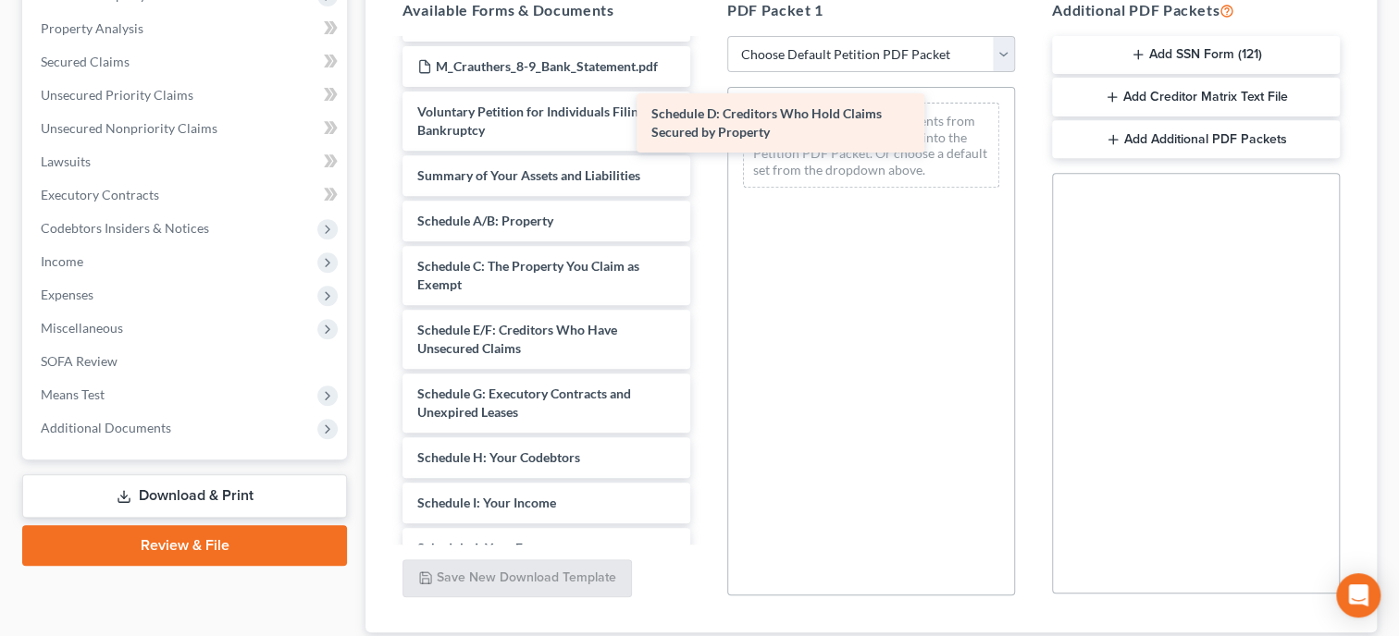
drag, startPoint x: 618, startPoint y: 315, endPoint x: 852, endPoint y: 120, distance: 304.8
click at [705, 120] on div "Schedule D: Creditors Who Hold Claims Secured by Property M_Crauthers_Pay_Stub_…" at bounding box center [546, 200] width 317 height 1650
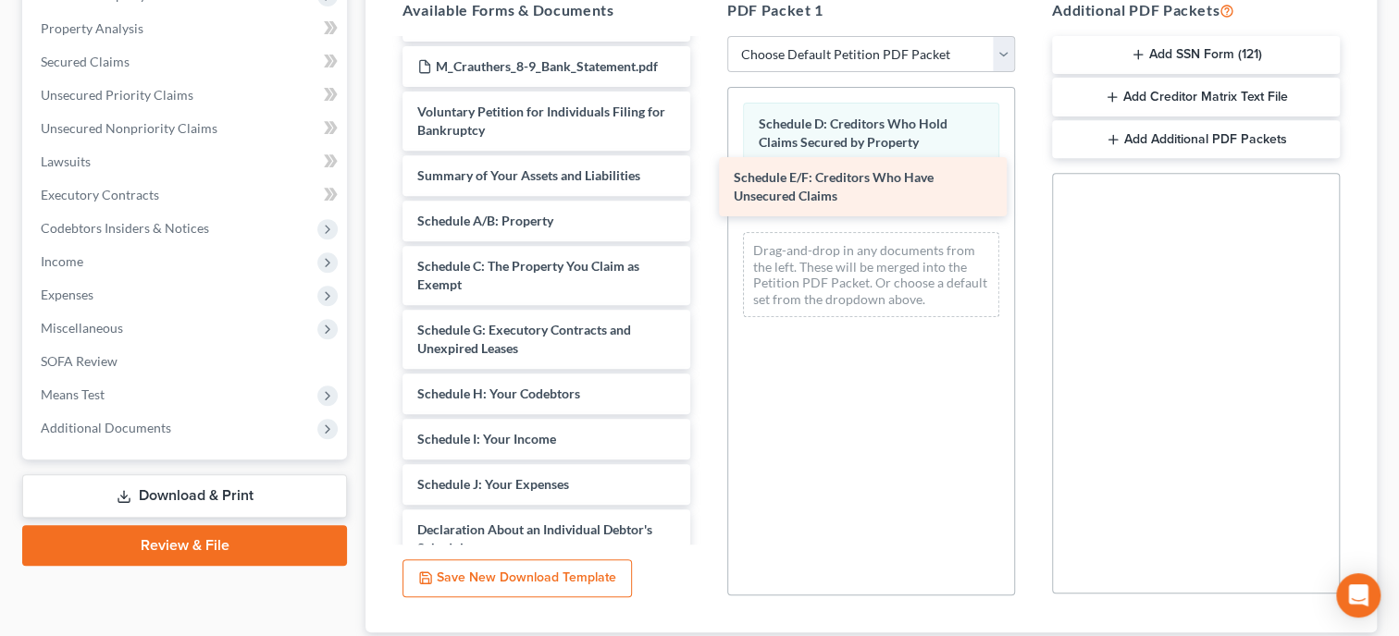
drag, startPoint x: 589, startPoint y: 312, endPoint x: 906, endPoint y: 180, distance: 342.6
click at [705, 180] on div "Schedule E/F: Creditors Who Have Unsecured Claims M_Crauthers_Pay_Stub_[DATE].p…" at bounding box center [546, 168] width 317 height 1586
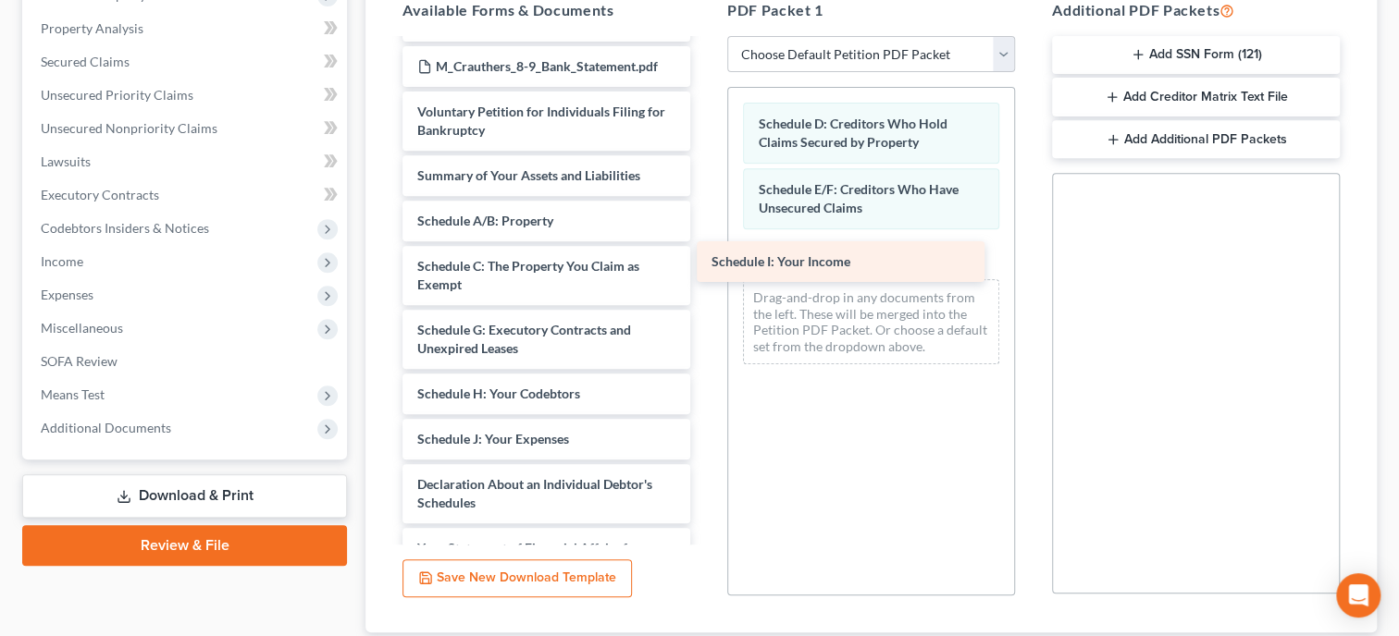
drag, startPoint x: 628, startPoint y: 410, endPoint x: 931, endPoint y: 236, distance: 349.0
click at [705, 236] on div "Schedule I: Your Income M_Crauthers_Pay_Stub_[DATE].pdf M_Crauthers_Pay_Stub_[D…" at bounding box center [546, 145] width 317 height 1540
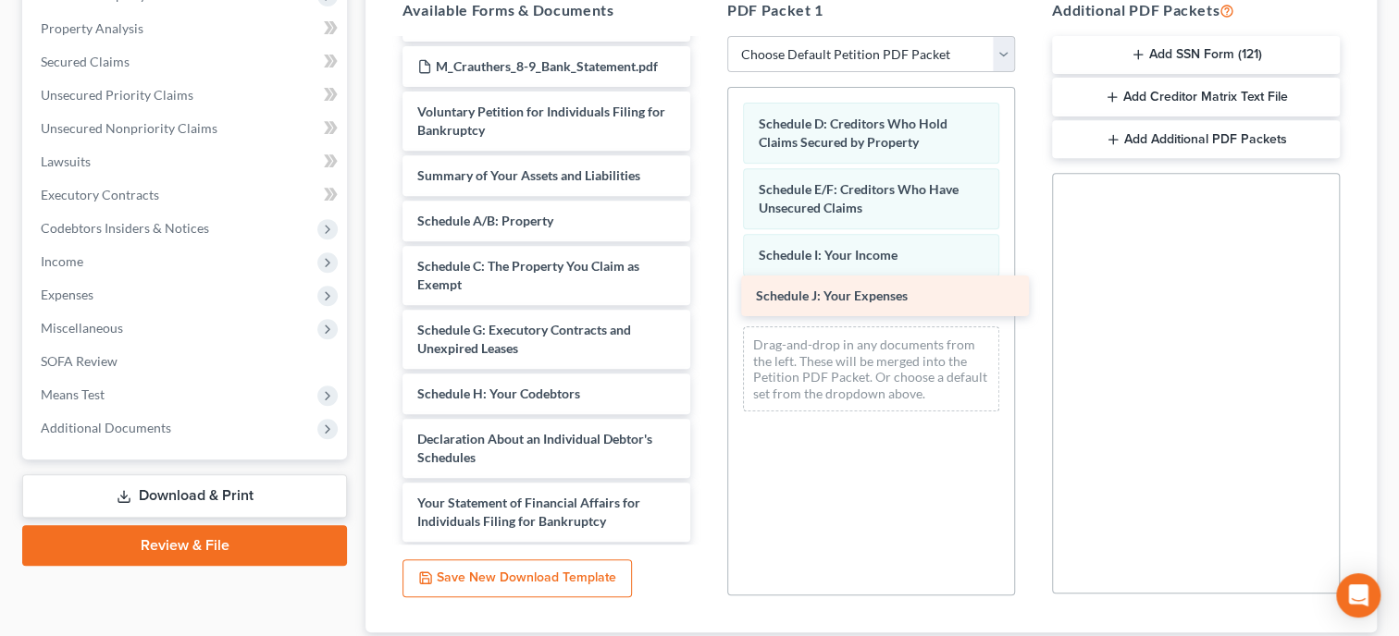
drag, startPoint x: 592, startPoint y: 429, endPoint x: 931, endPoint y: 307, distance: 360.0
click at [705, 307] on div "Schedule J: Your Expenses M_Crauthers_Pay_Stub_[DATE].pdf M_Crauthers_Pay_Stub_…" at bounding box center [546, 122] width 317 height 1495
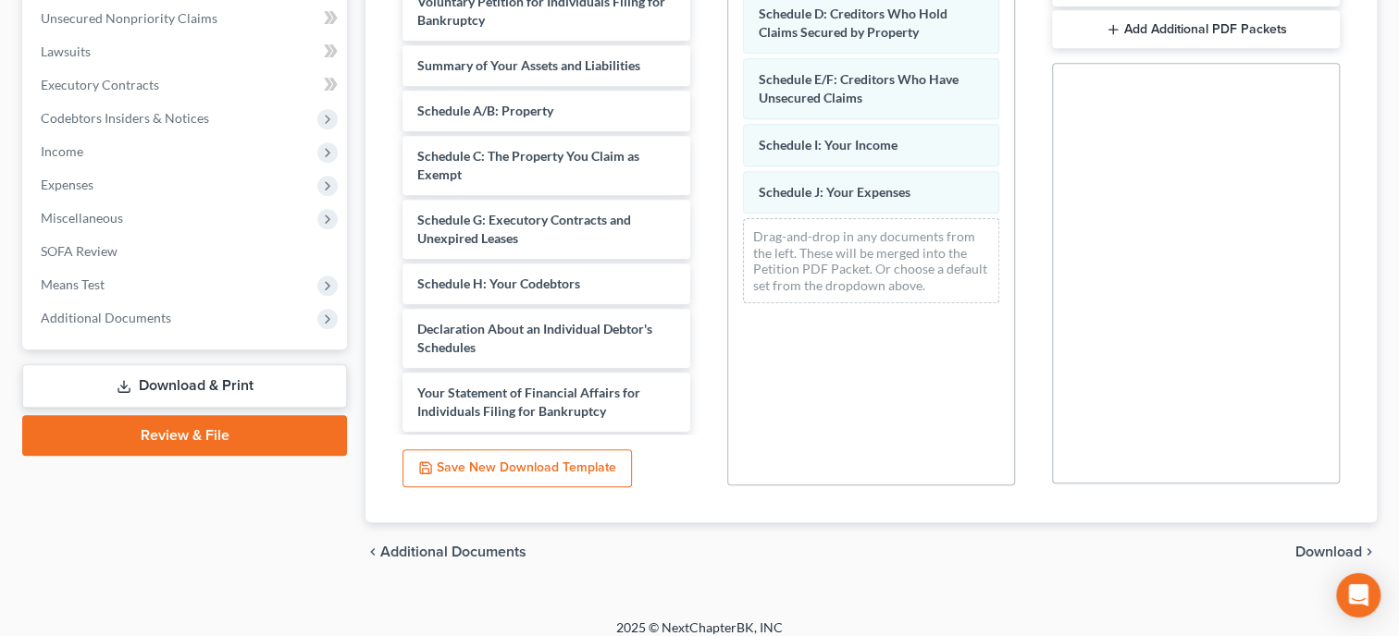
scroll to position [504, 0]
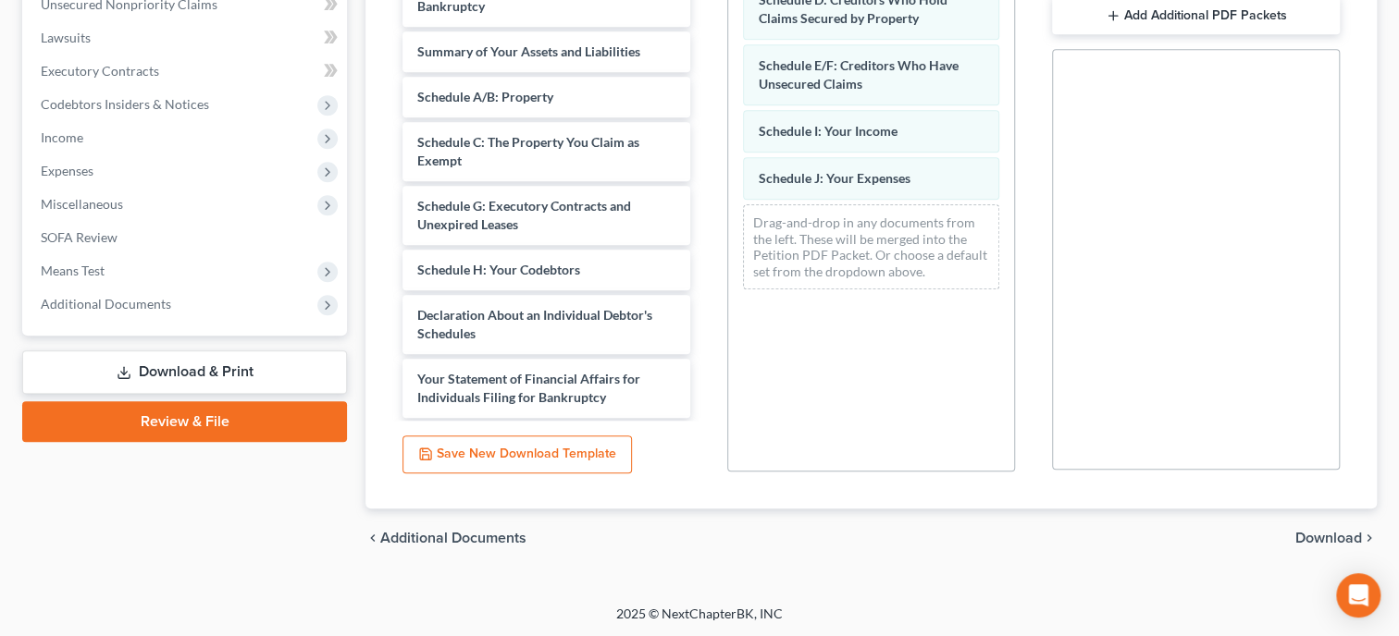
click at [1341, 535] on span "Download" at bounding box center [1328, 538] width 67 height 15
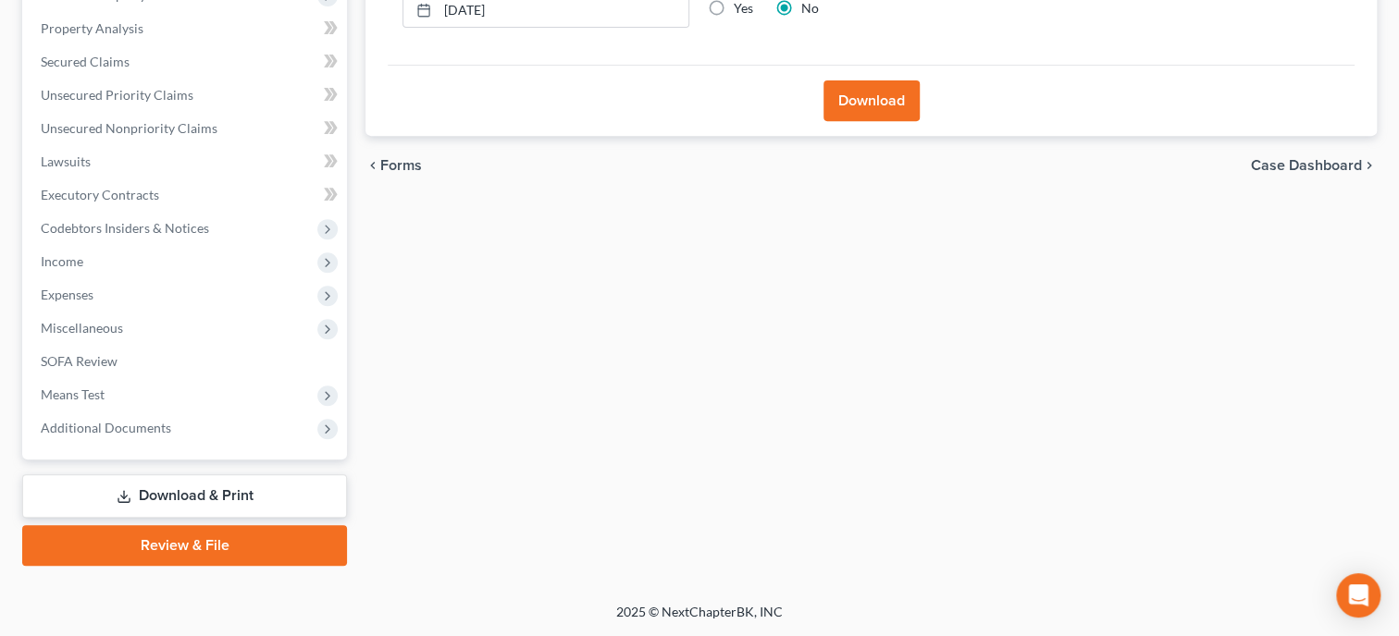
scroll to position [377, 0]
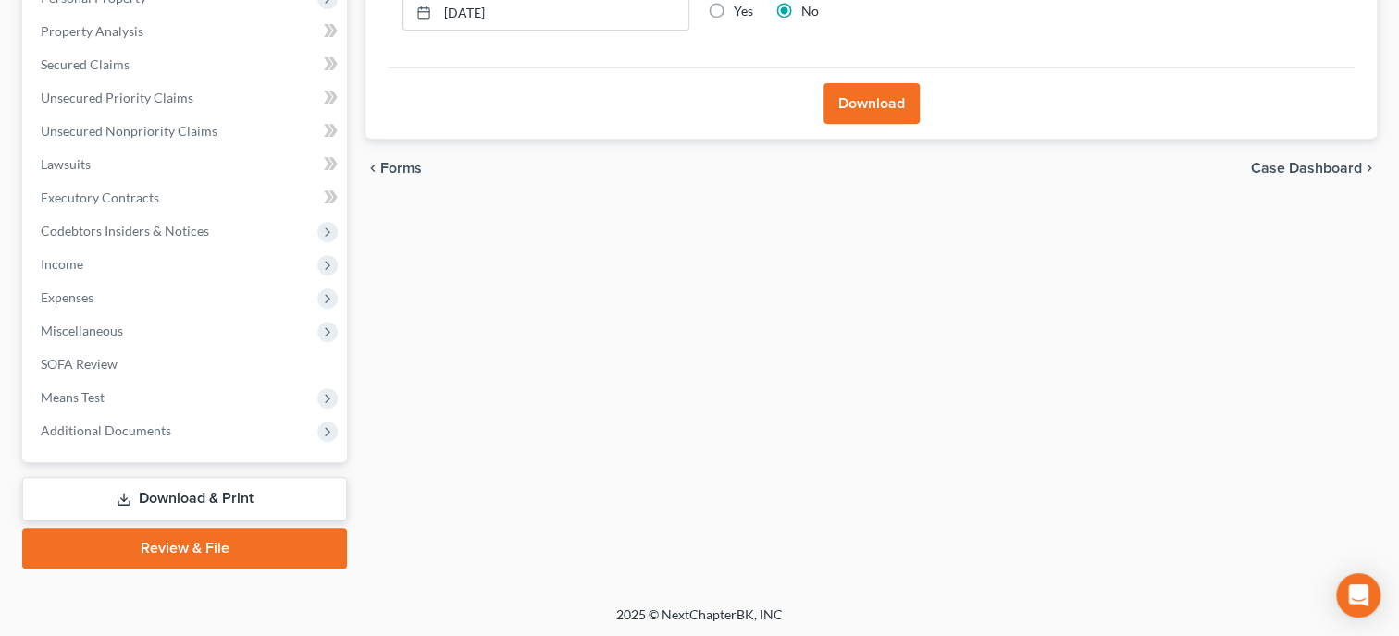
click at [884, 107] on button "Download" at bounding box center [871, 103] width 96 height 41
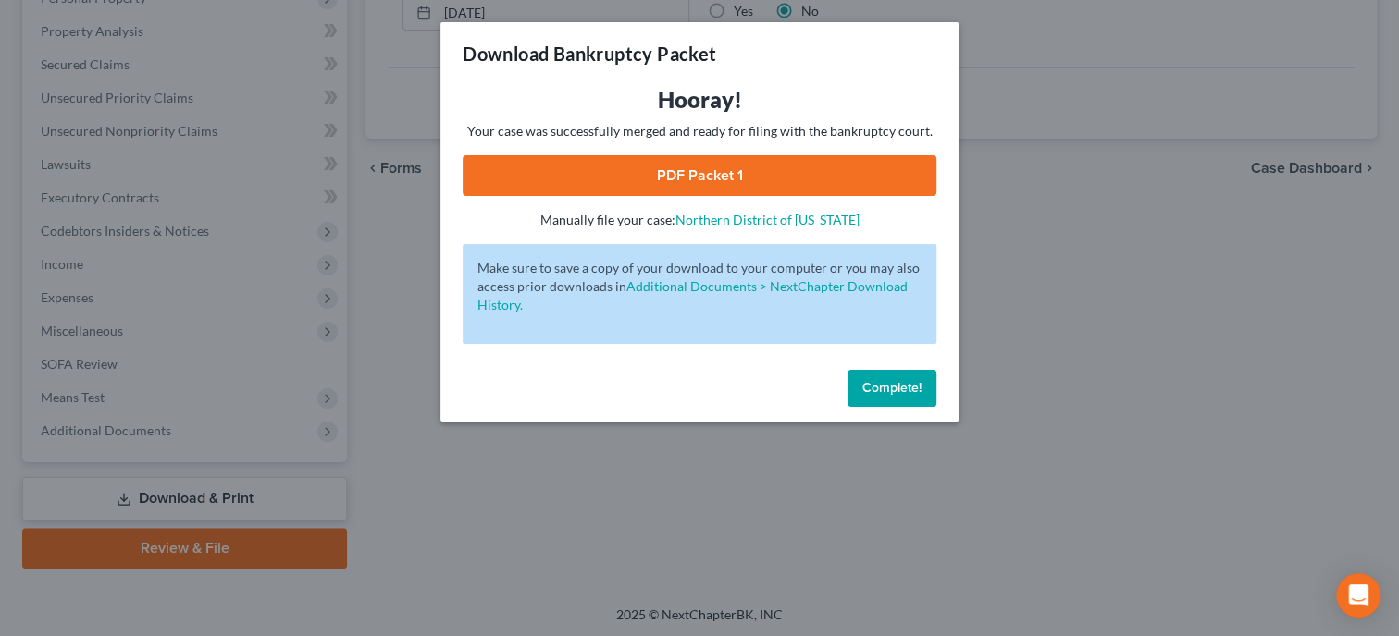
click at [766, 171] on link "PDF Packet 1" at bounding box center [700, 175] width 474 height 41
click at [888, 397] on button "Complete!" at bounding box center [891, 388] width 89 height 37
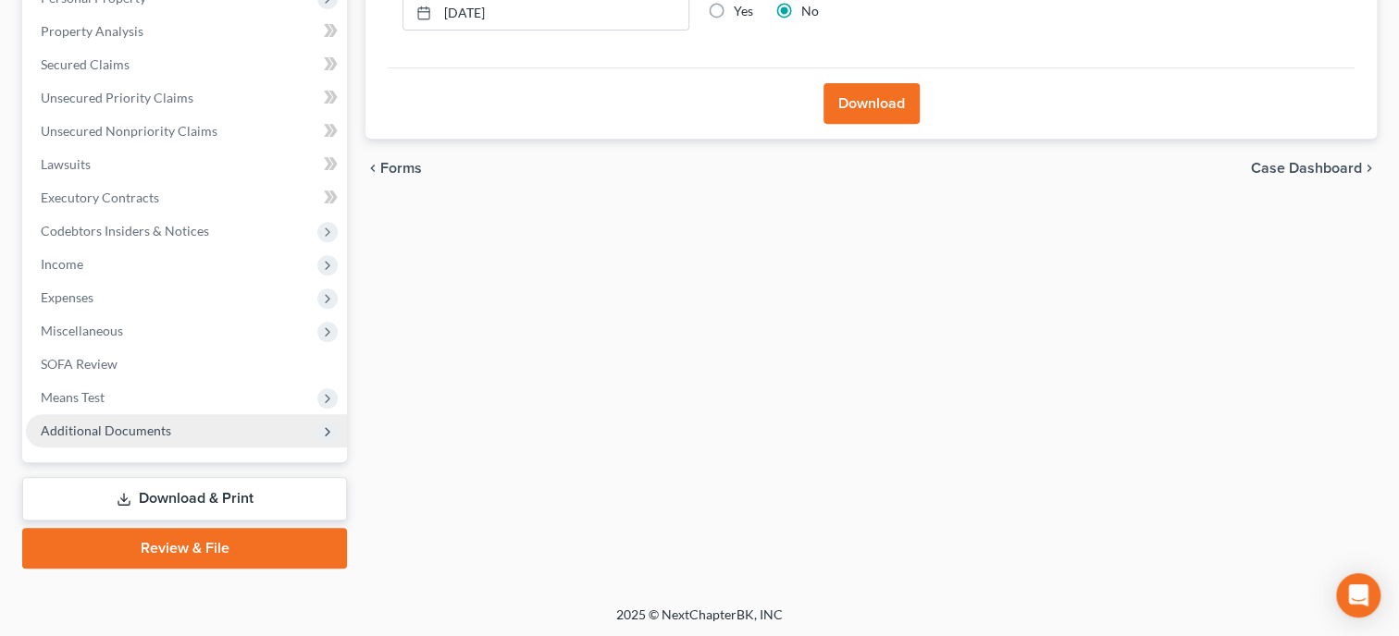
click at [120, 428] on span "Additional Documents" at bounding box center [106, 431] width 130 height 16
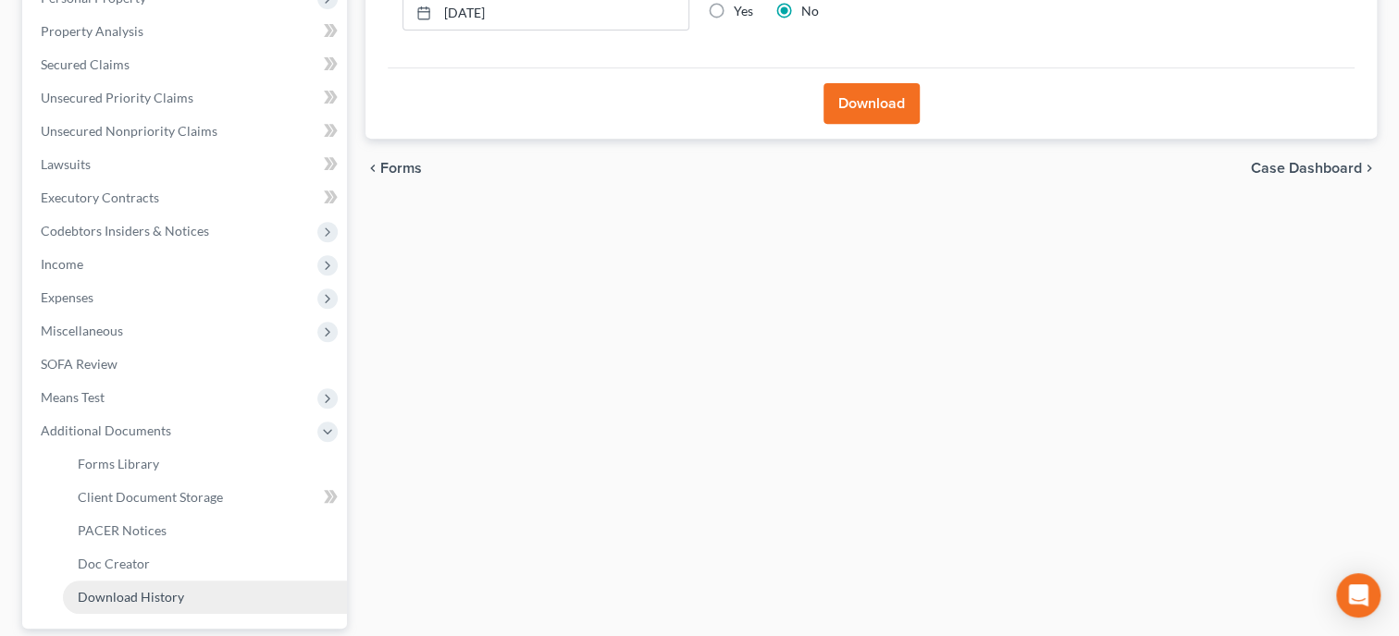
click at [110, 599] on span "Download History" at bounding box center [131, 597] width 106 height 16
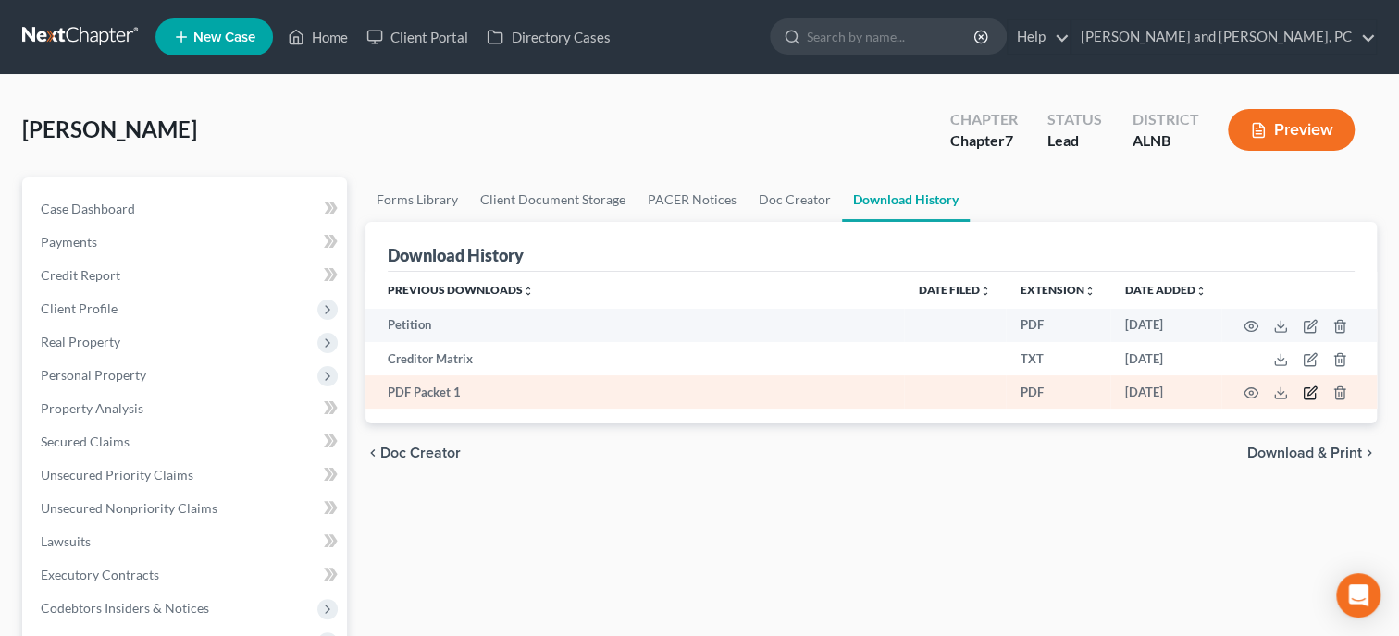
click at [1305, 393] on icon "button" at bounding box center [1310, 393] width 15 height 15
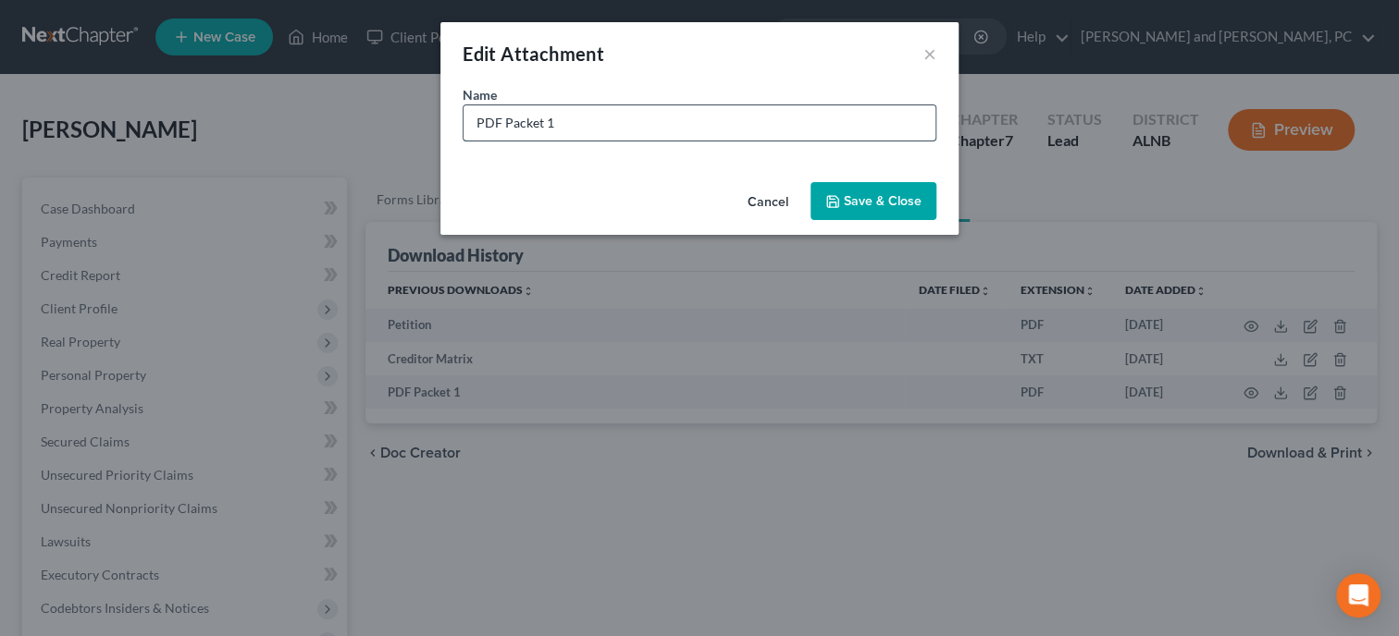
drag, startPoint x: 549, startPoint y: 118, endPoint x: 444, endPoint y: 118, distance: 104.5
click at [463, 118] on input "PDF Packet 1" at bounding box center [699, 122] width 472 height 35
type input "CC Schedules"
click at [854, 203] on span "Save & Close" at bounding box center [883, 201] width 78 height 16
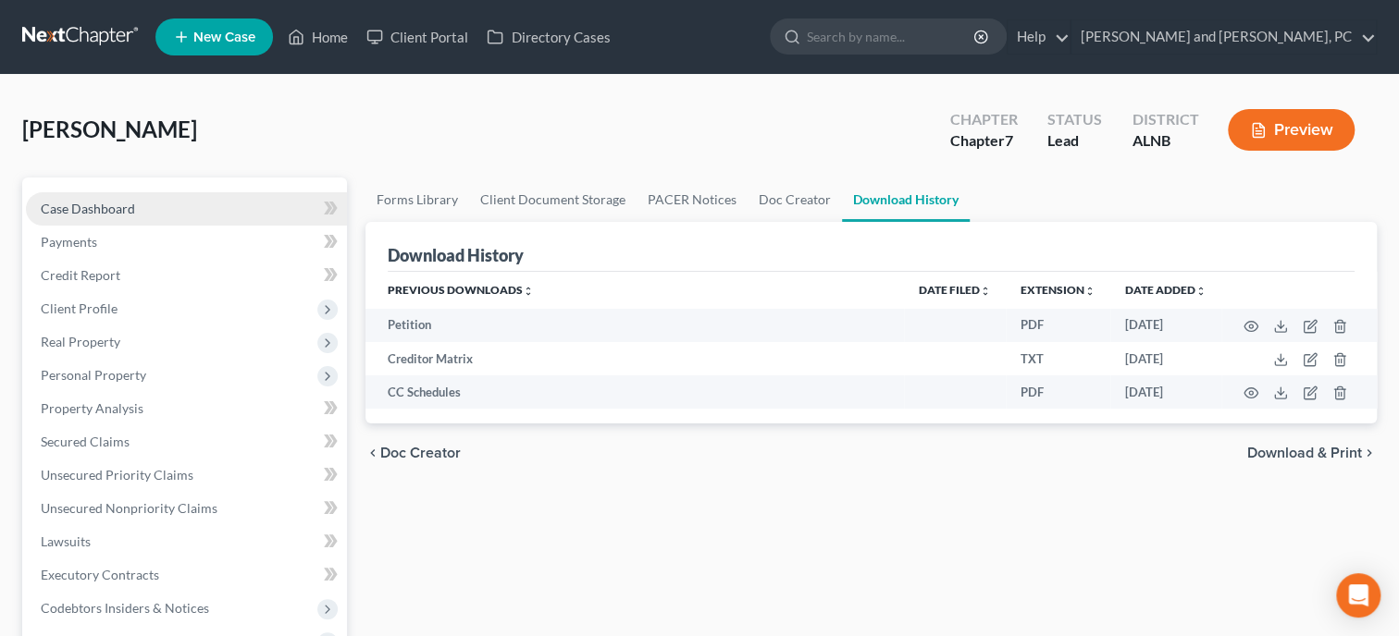
click at [115, 193] on link "Case Dashboard" at bounding box center [186, 208] width 321 height 33
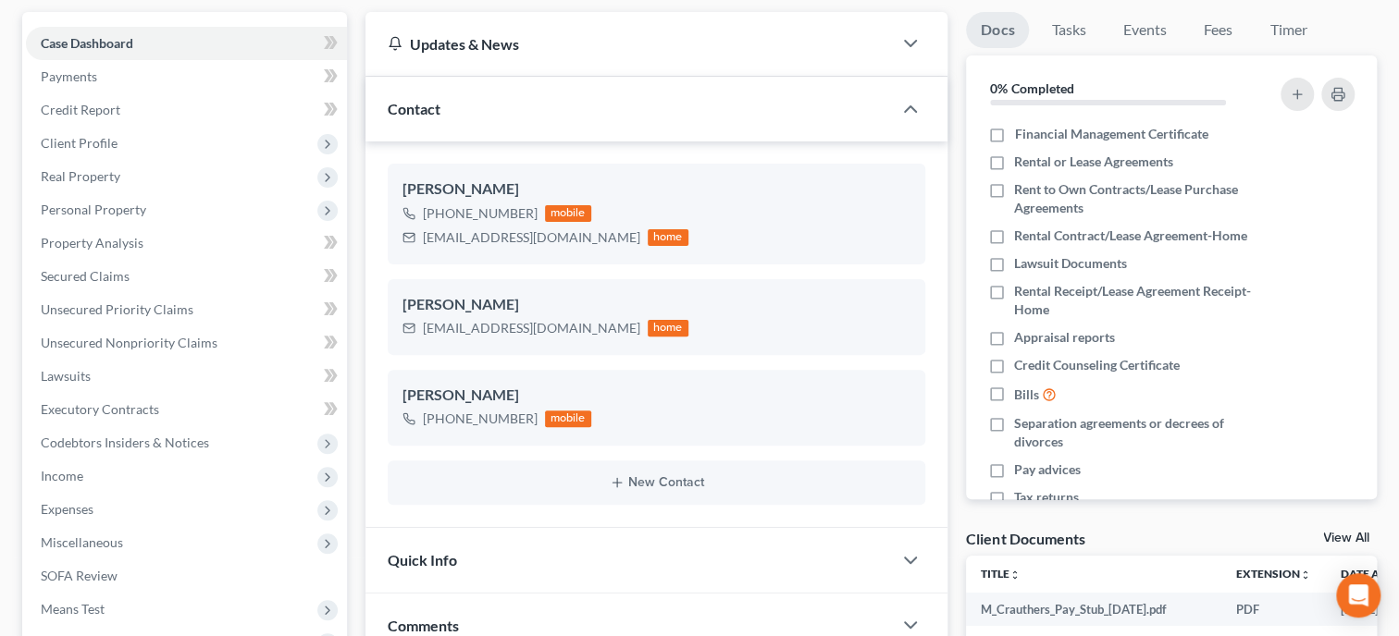
scroll to position [285, 0]
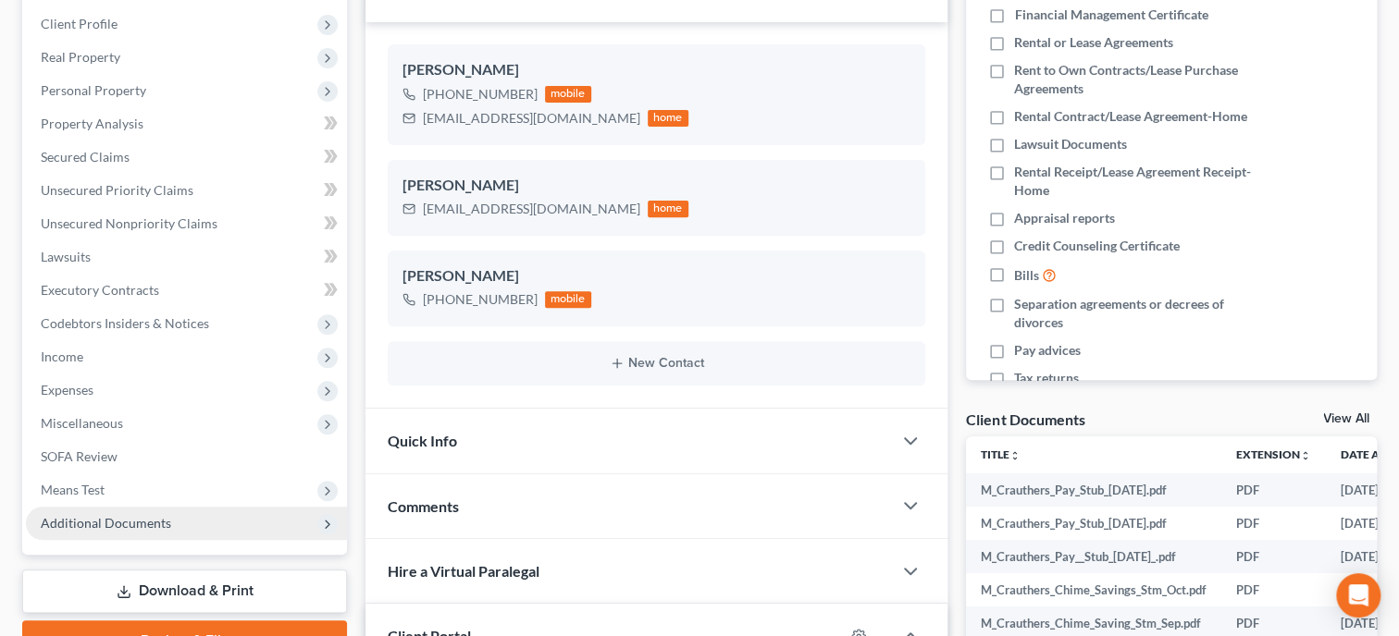
click at [162, 515] on span "Additional Documents" at bounding box center [106, 523] width 130 height 16
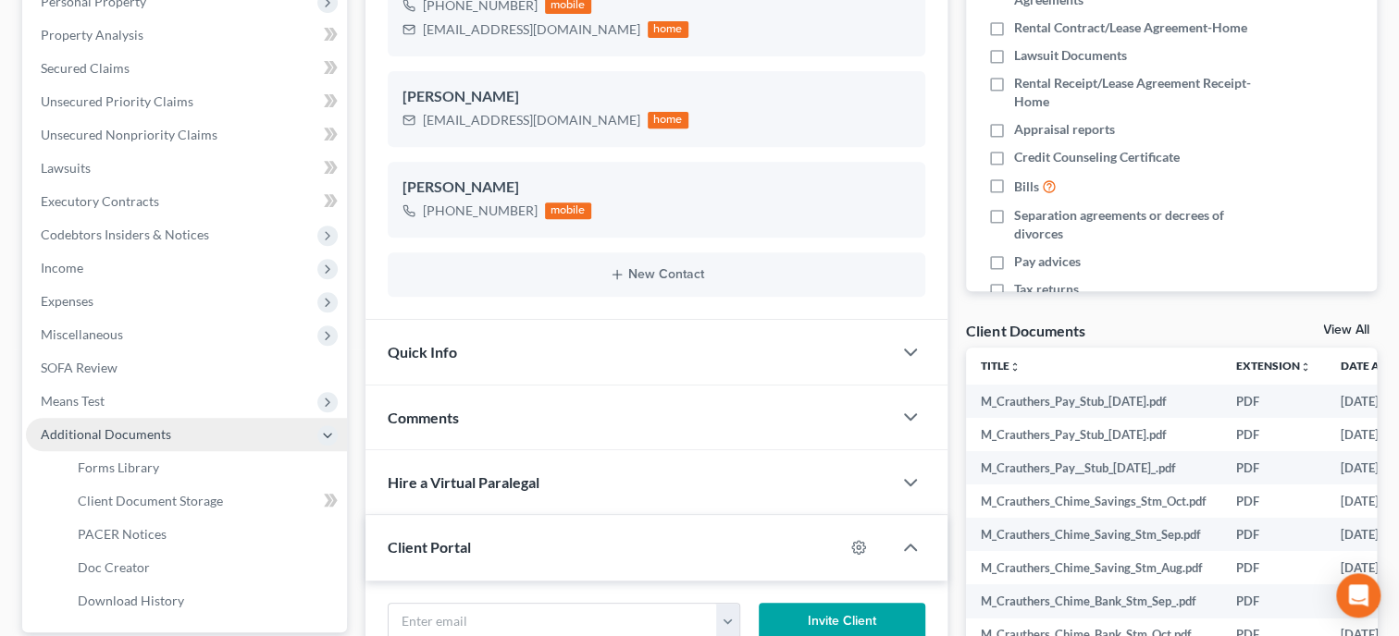
scroll to position [380, 0]
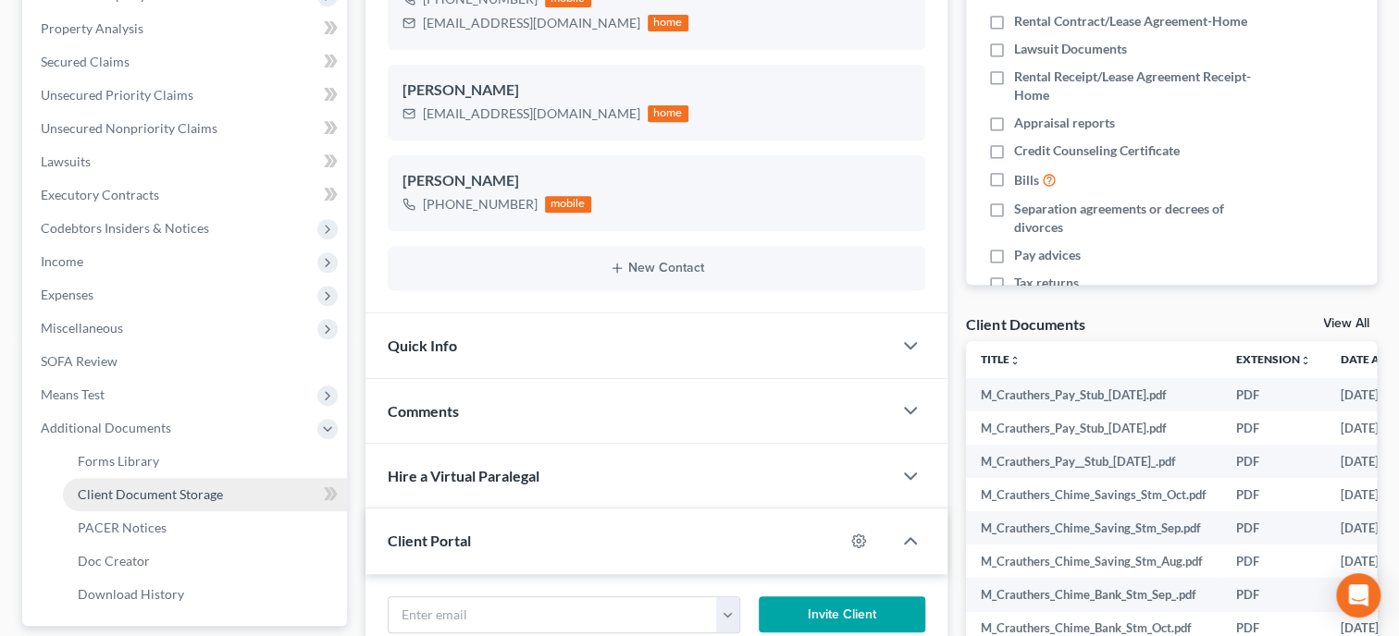
click at [175, 501] on span "Client Document Storage" at bounding box center [150, 495] width 145 height 16
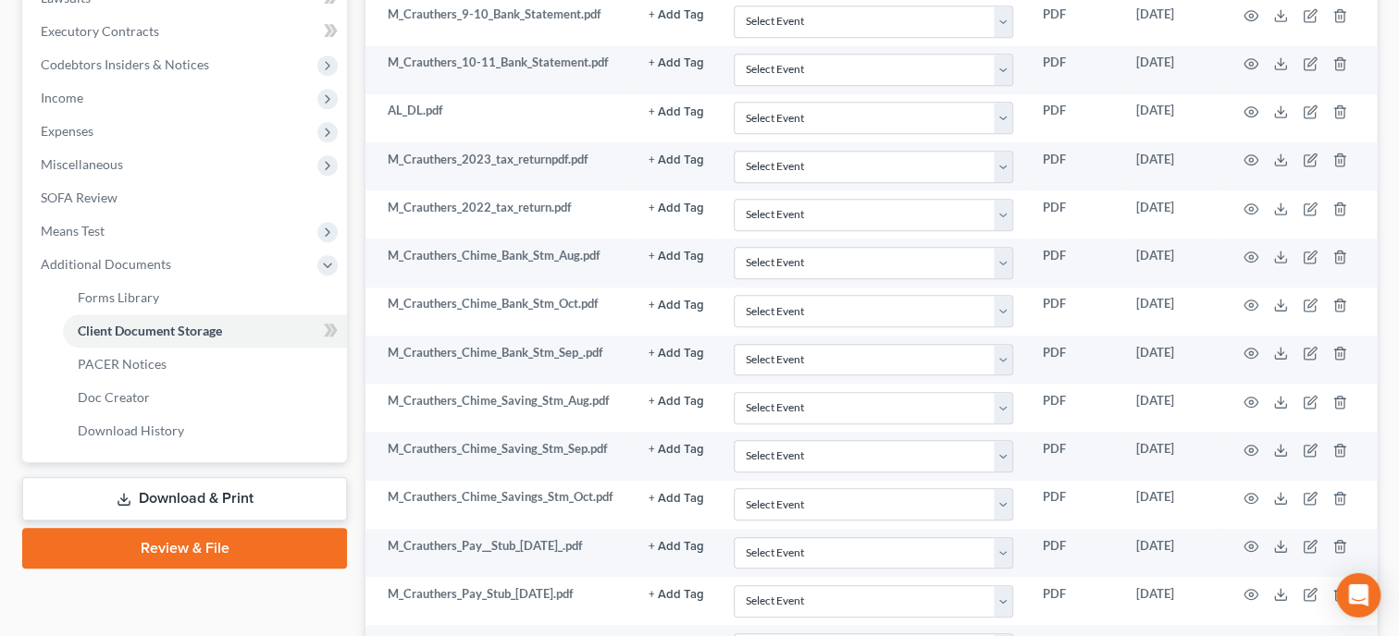
scroll to position [529, 0]
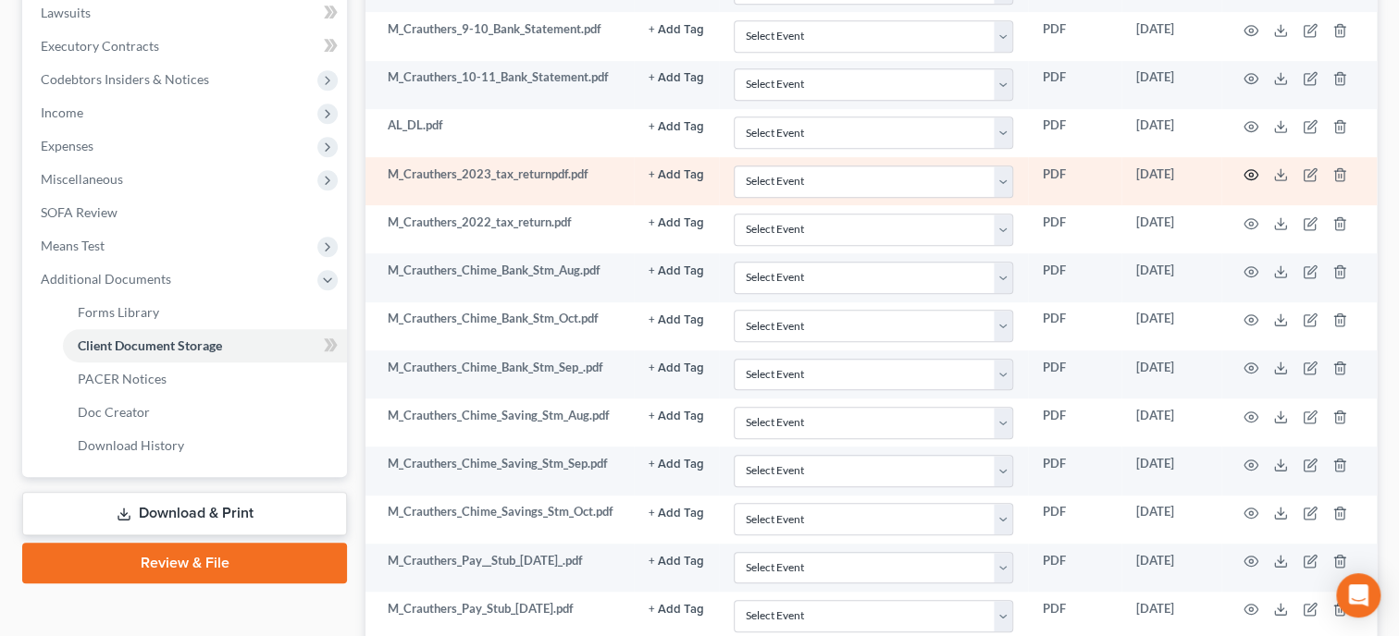
click at [1253, 171] on icon "button" at bounding box center [1250, 174] width 15 height 15
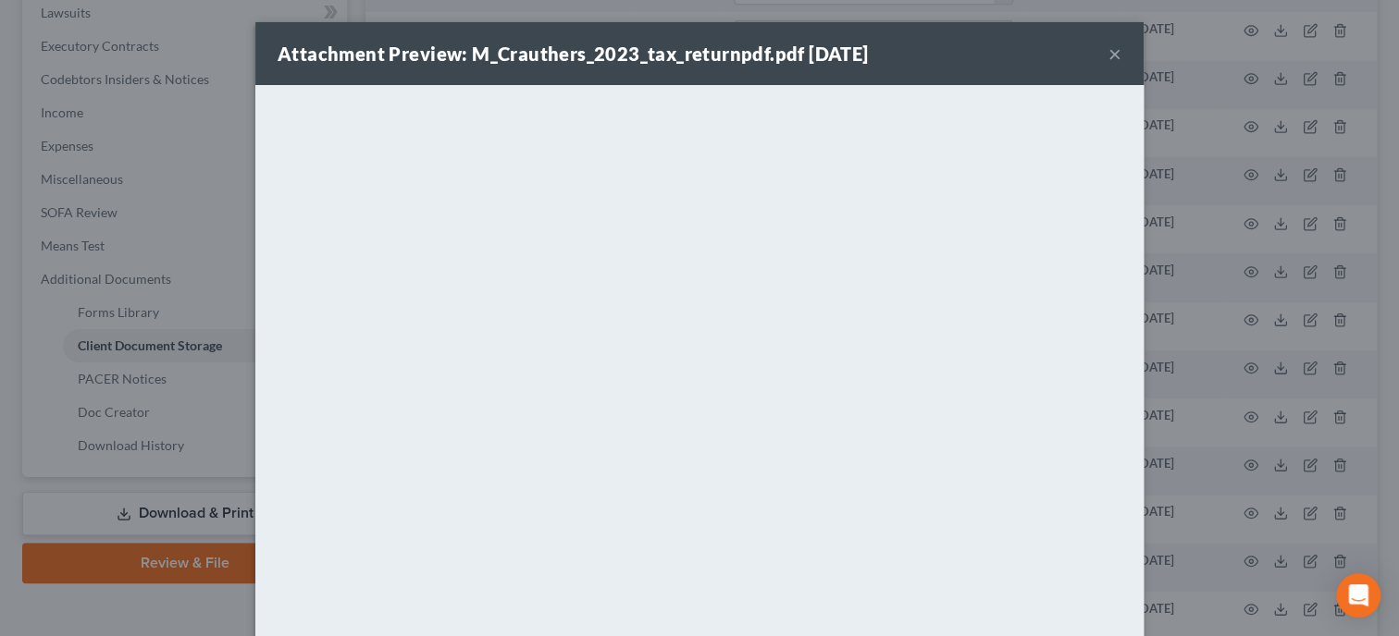
click at [1112, 56] on button "×" at bounding box center [1114, 54] width 13 height 22
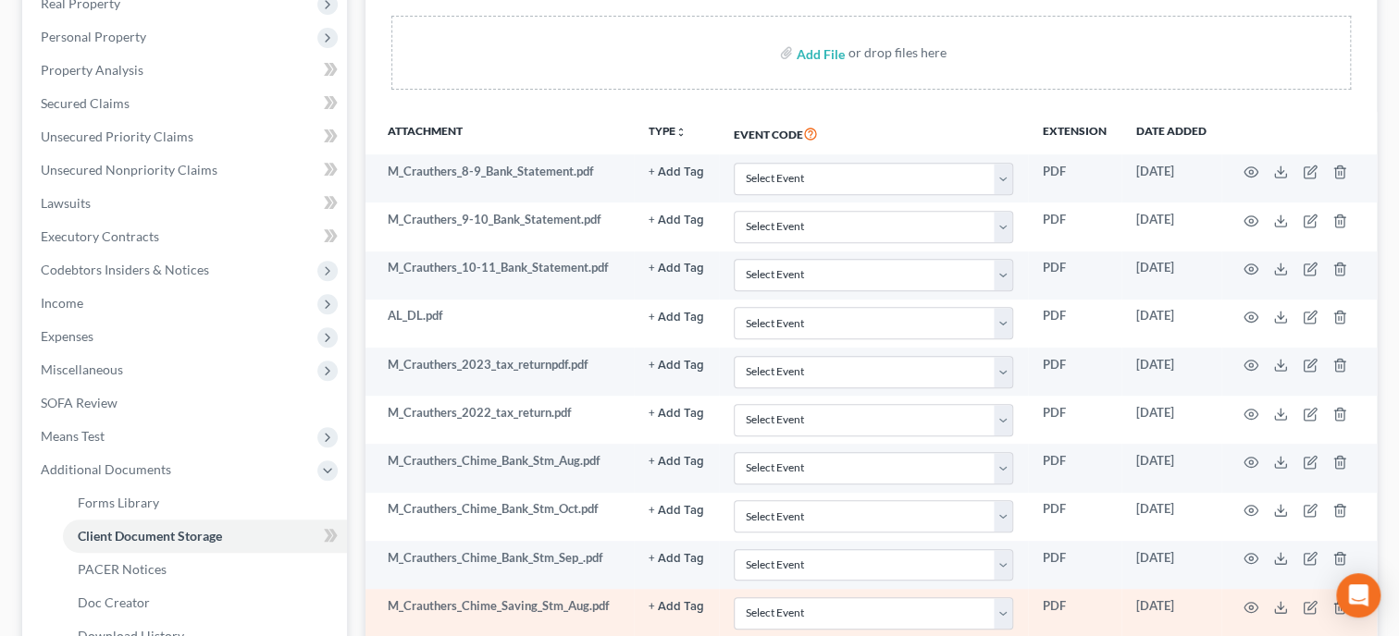
scroll to position [0, 0]
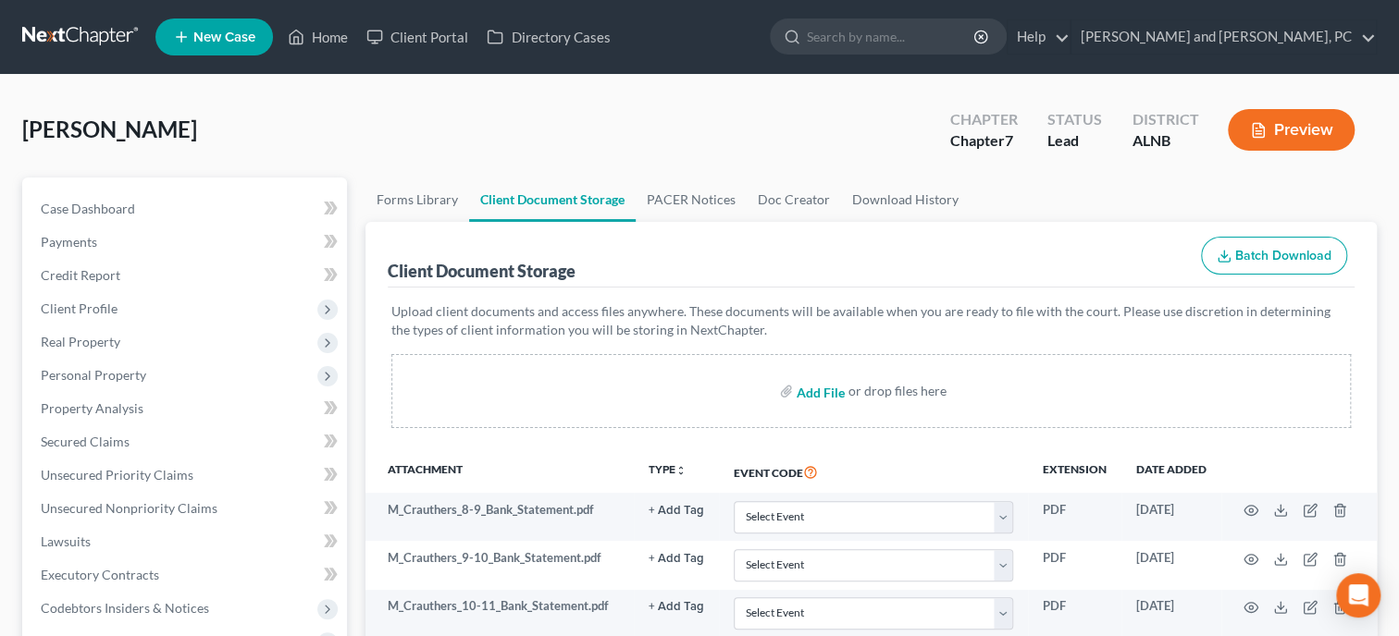
click at [806, 389] on input "file" at bounding box center [819, 391] width 44 height 33
type input "C:\fakepath\2024_Redacted.pdf"
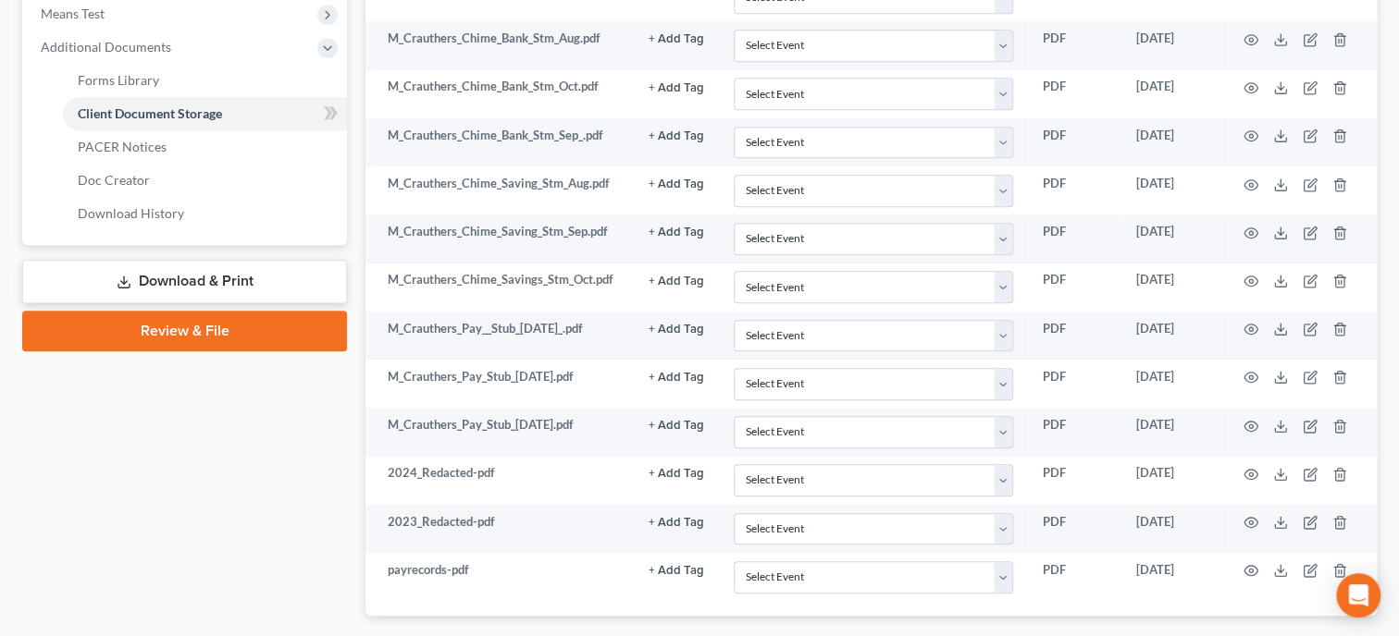
scroll to position [864, 0]
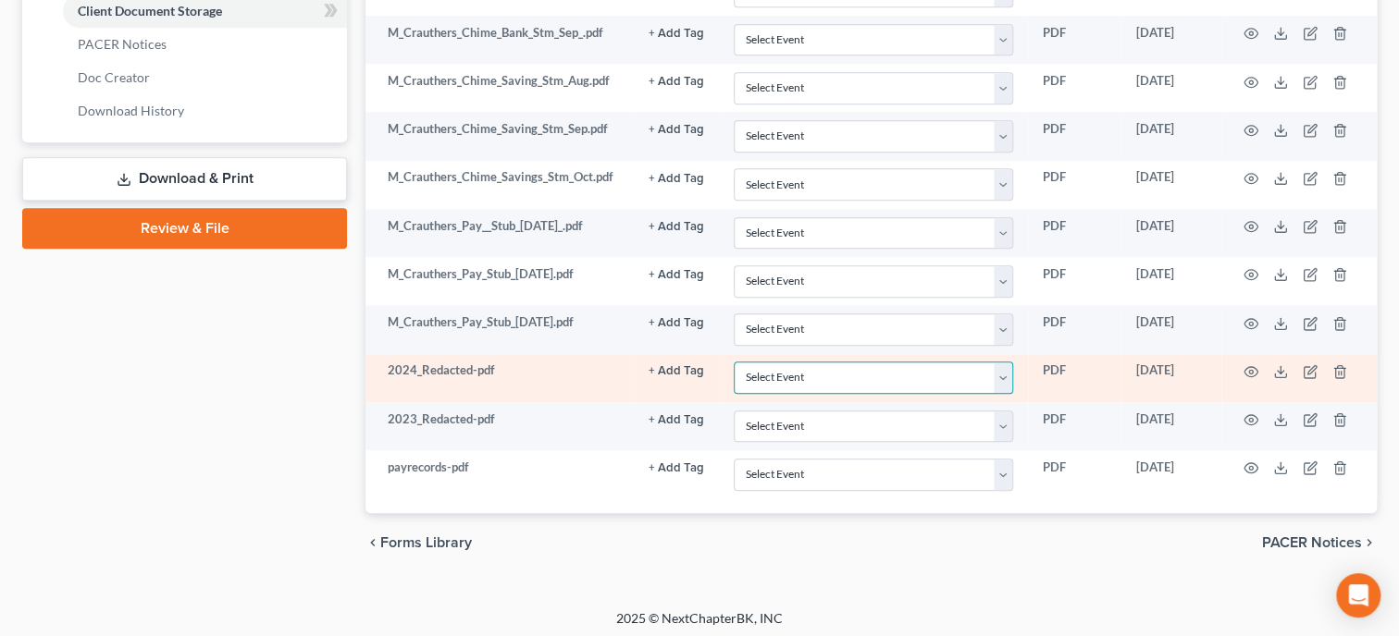
select select "40"
click option "Tax Documents" at bounding box center [0, 0] width 0 height 0
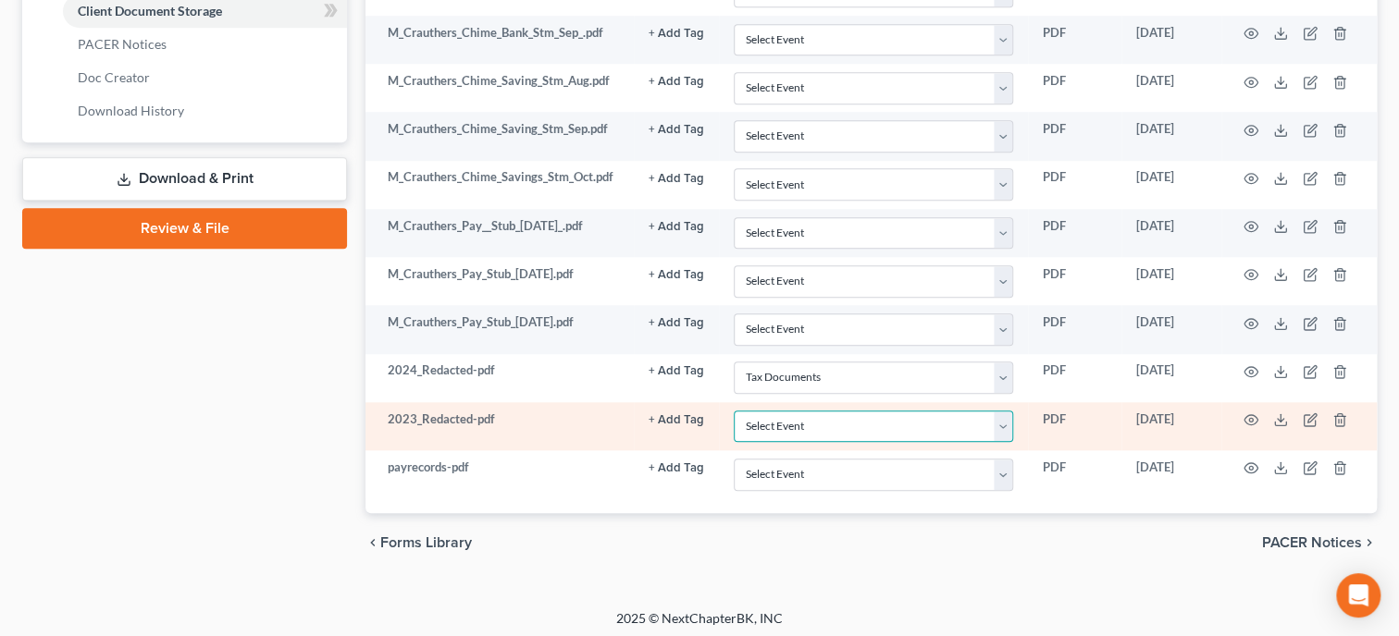
select select "40"
click option "Tax Documents" at bounding box center [0, 0] width 0 height 0
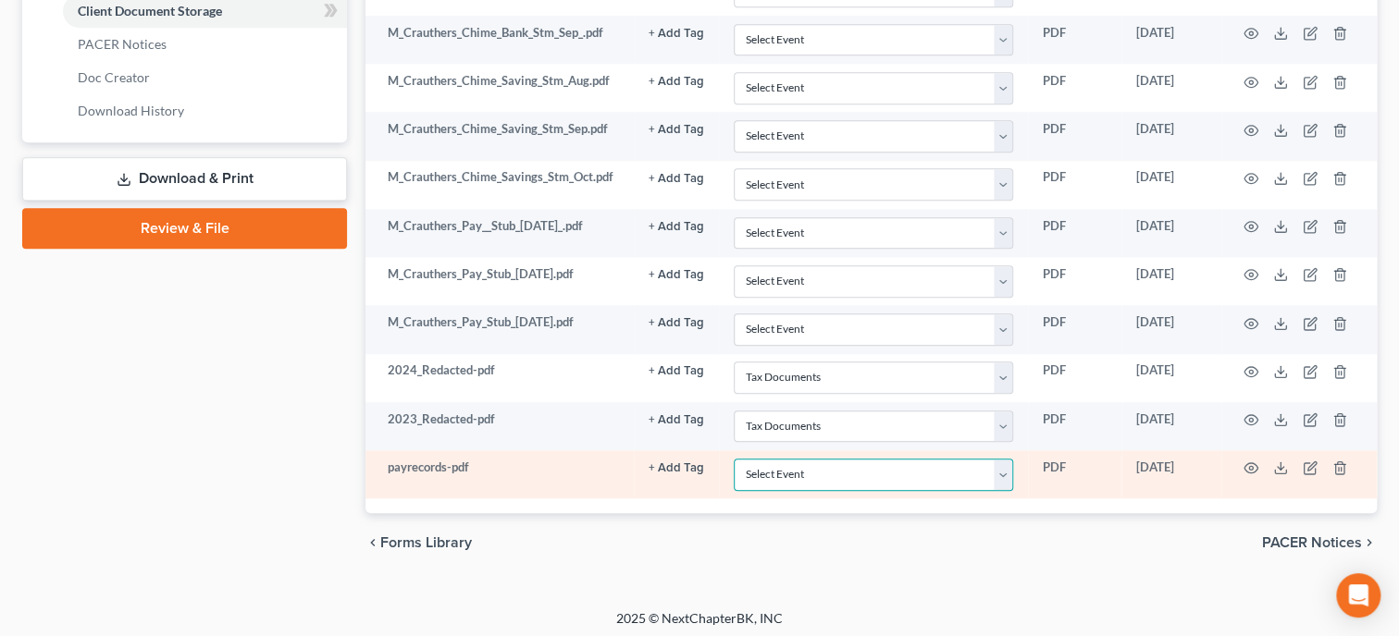
select select "19"
click option "Employee Income Records" at bounding box center [0, 0] width 0 height 0
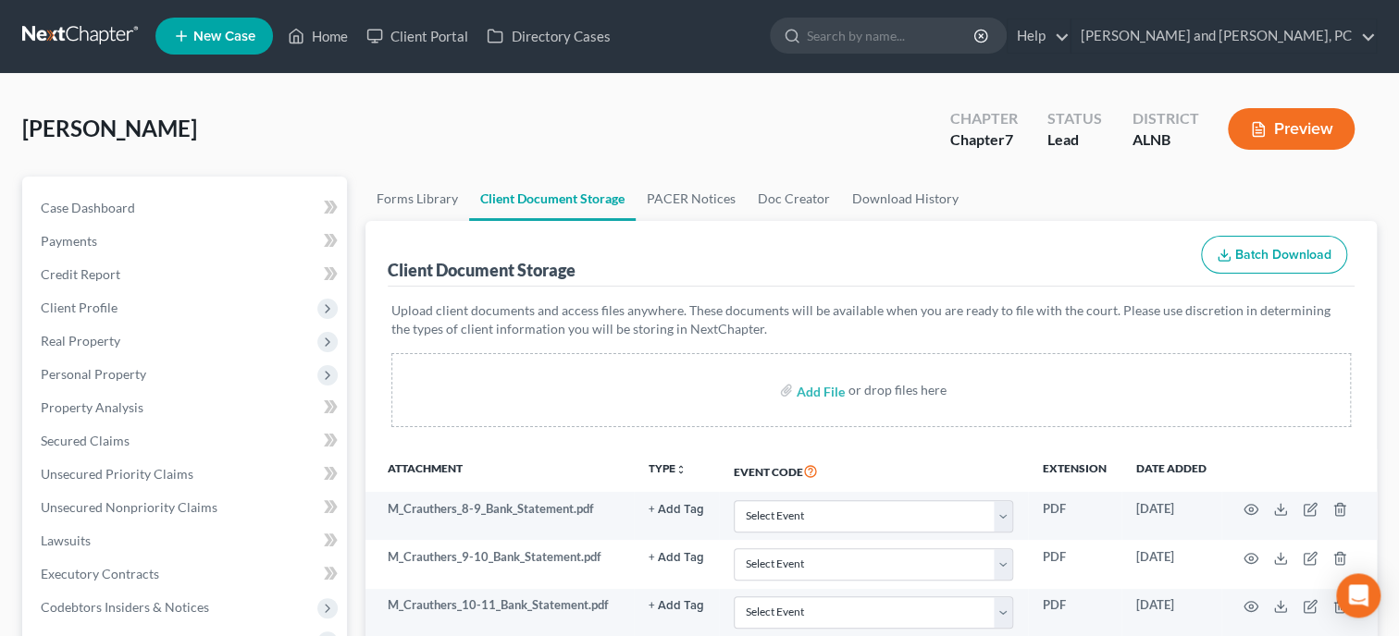
scroll to position [0, 0]
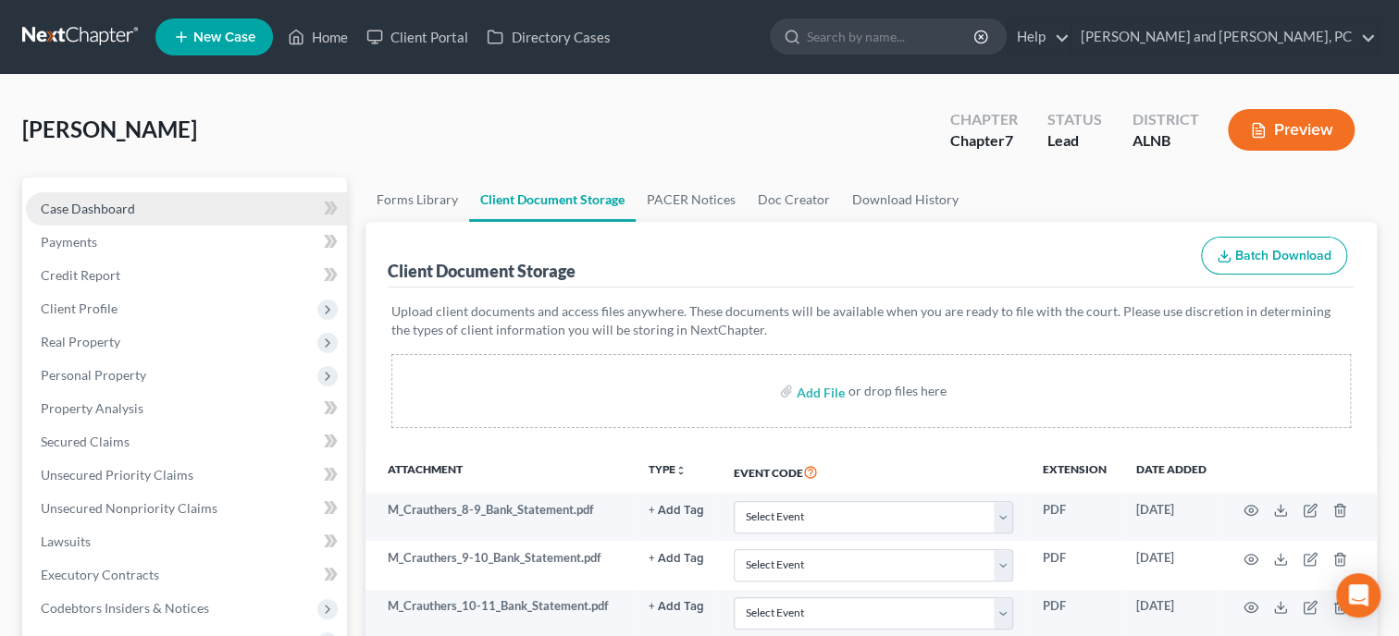
click at [96, 206] on span "Case Dashboard" at bounding box center [88, 209] width 94 height 16
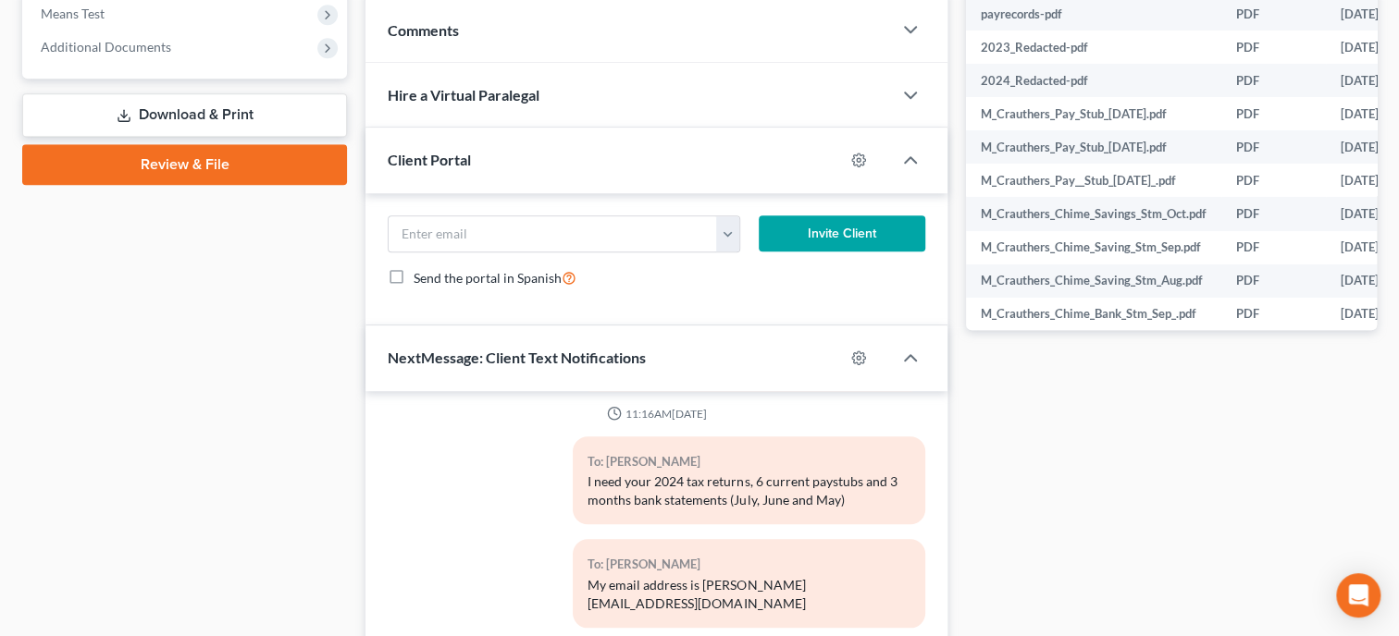
scroll to position [997, 0]
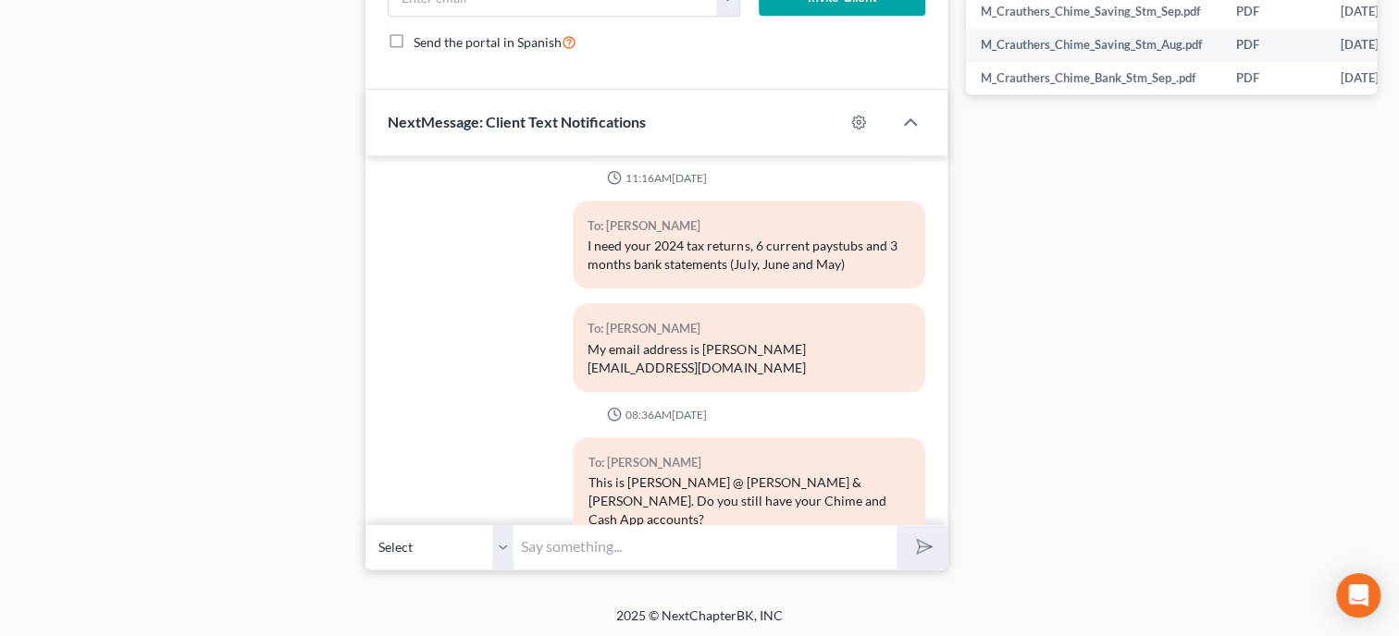
click at [645, 553] on input "text" at bounding box center [704, 547] width 383 height 45
type input "I have your paperwork ready to sign. Do you want to come in and sign or sign by…"
click at [896, 525] on button "submit" at bounding box center [921, 546] width 51 height 43
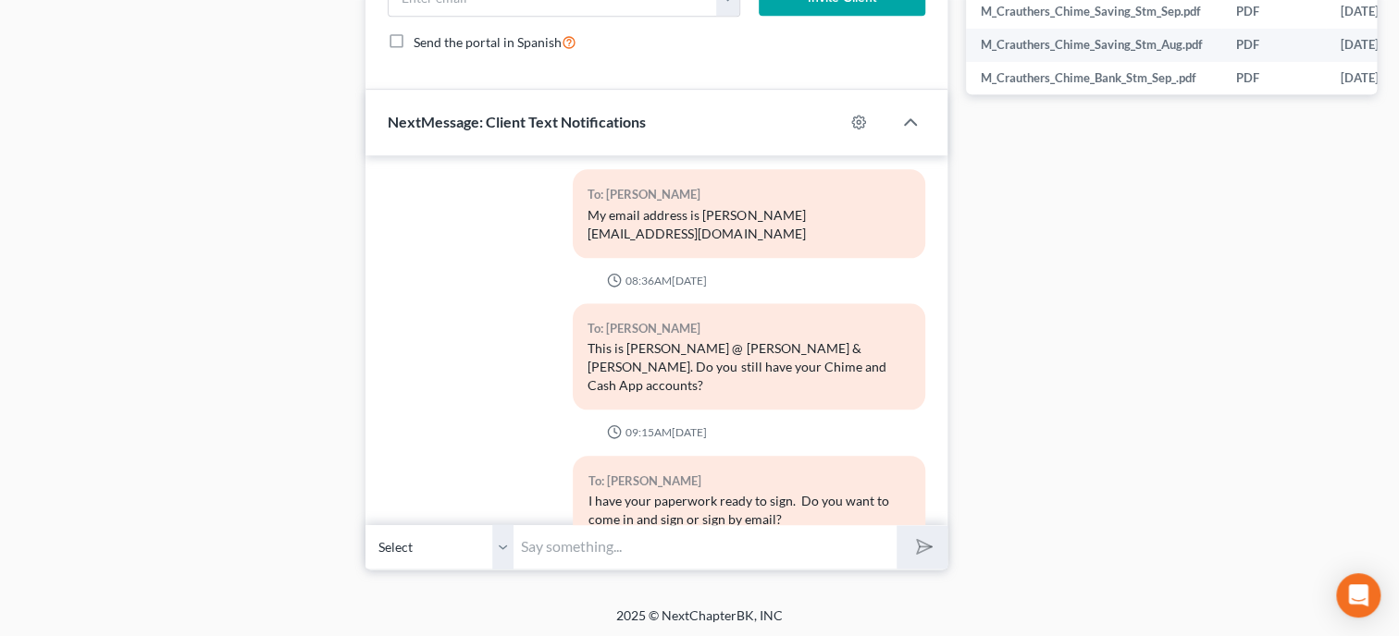
scroll to position [1252, 0]
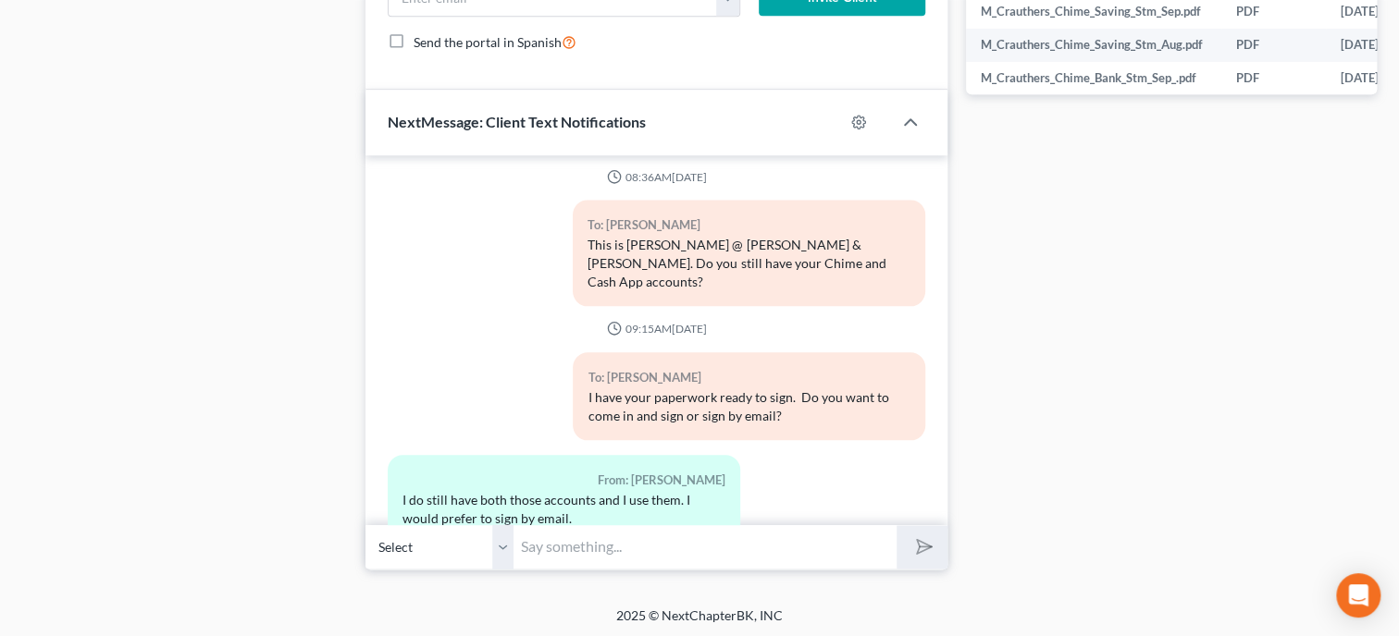
click at [700, 546] on input "text" at bounding box center [704, 547] width 383 height 45
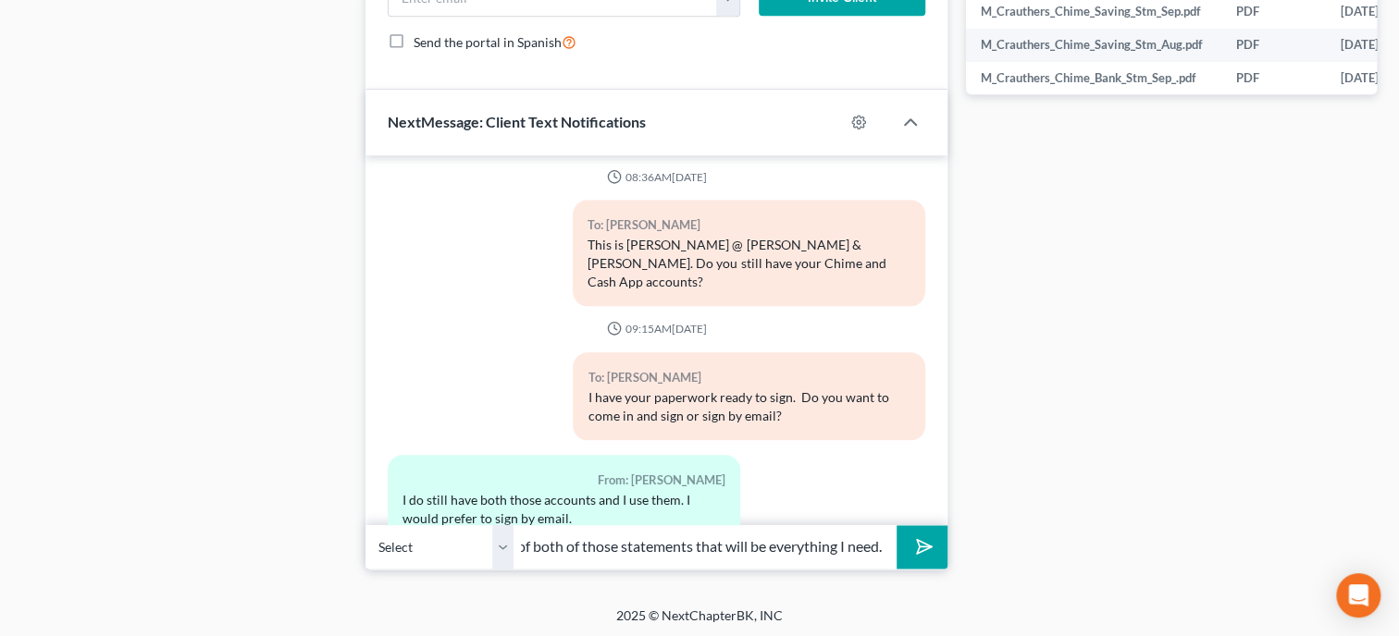
scroll to position [0, 208]
type input "Ok. If you will email 3 months of both of those statements that will be everyth…"
click at [896, 525] on button "submit" at bounding box center [921, 546] width 51 height 43
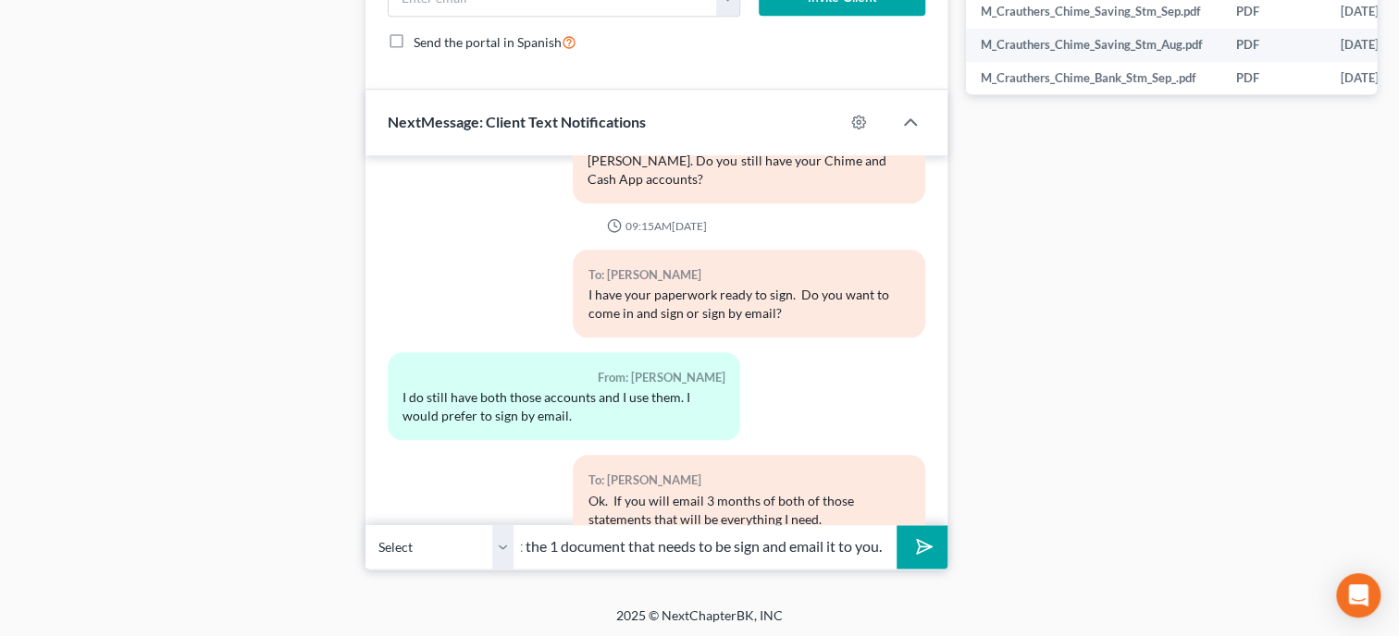
scroll to position [0, 56]
type input "I will get the 1 document that needs to be sign and email it to you."
click at [896, 525] on button "submit" at bounding box center [921, 546] width 51 height 43
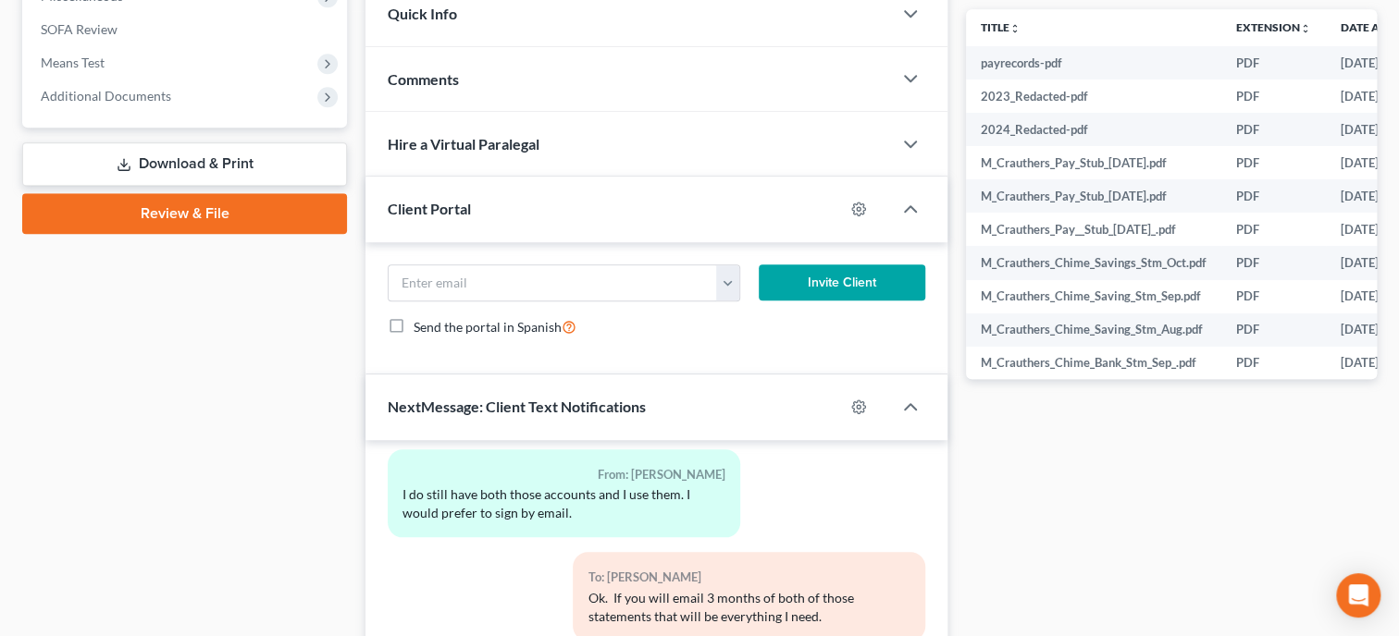
scroll to position [997, 0]
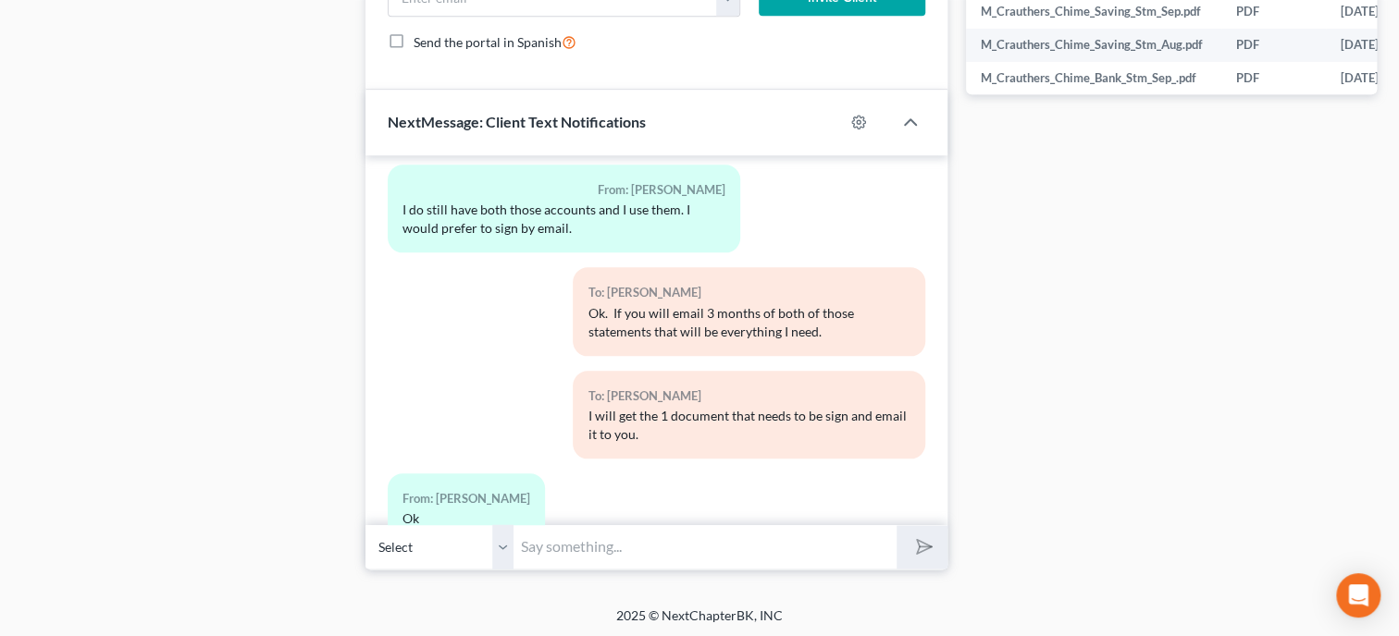
click at [582, 534] on input "text" at bounding box center [704, 547] width 383 height 45
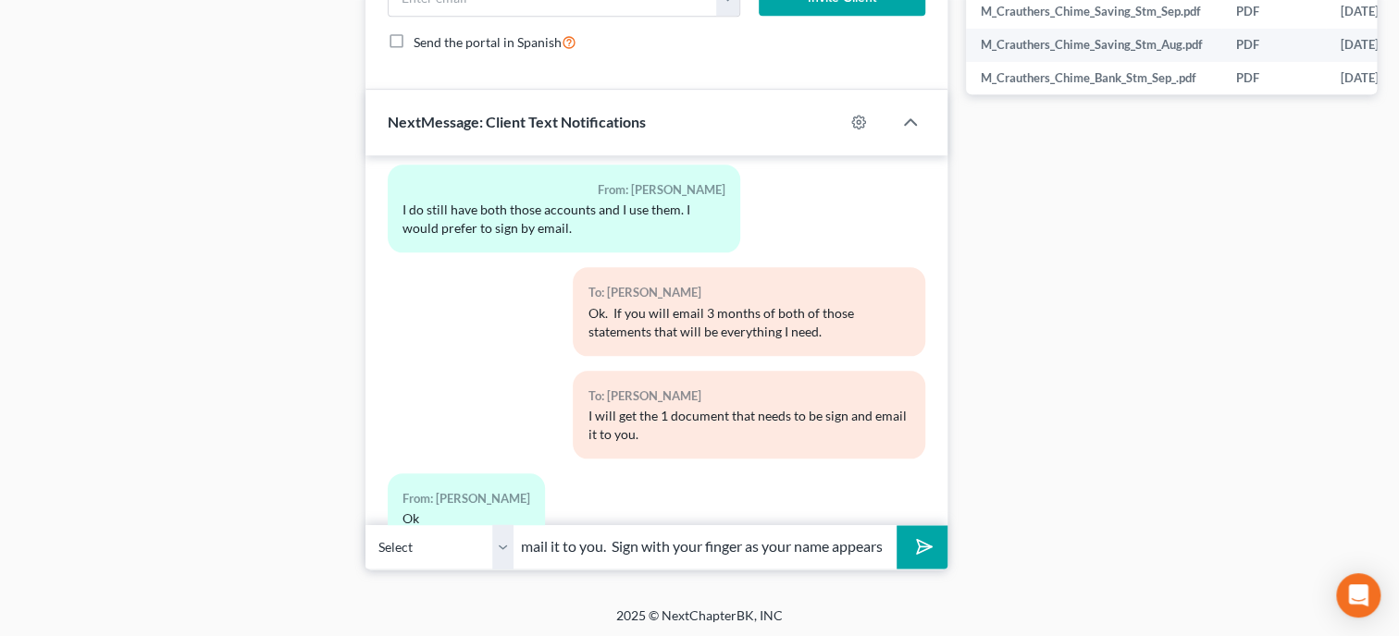
scroll to position [0, 104]
type input "I am about to email it to you. Sign with your finger as your name appears."
click at [896, 525] on button "submit" at bounding box center [921, 546] width 51 height 43
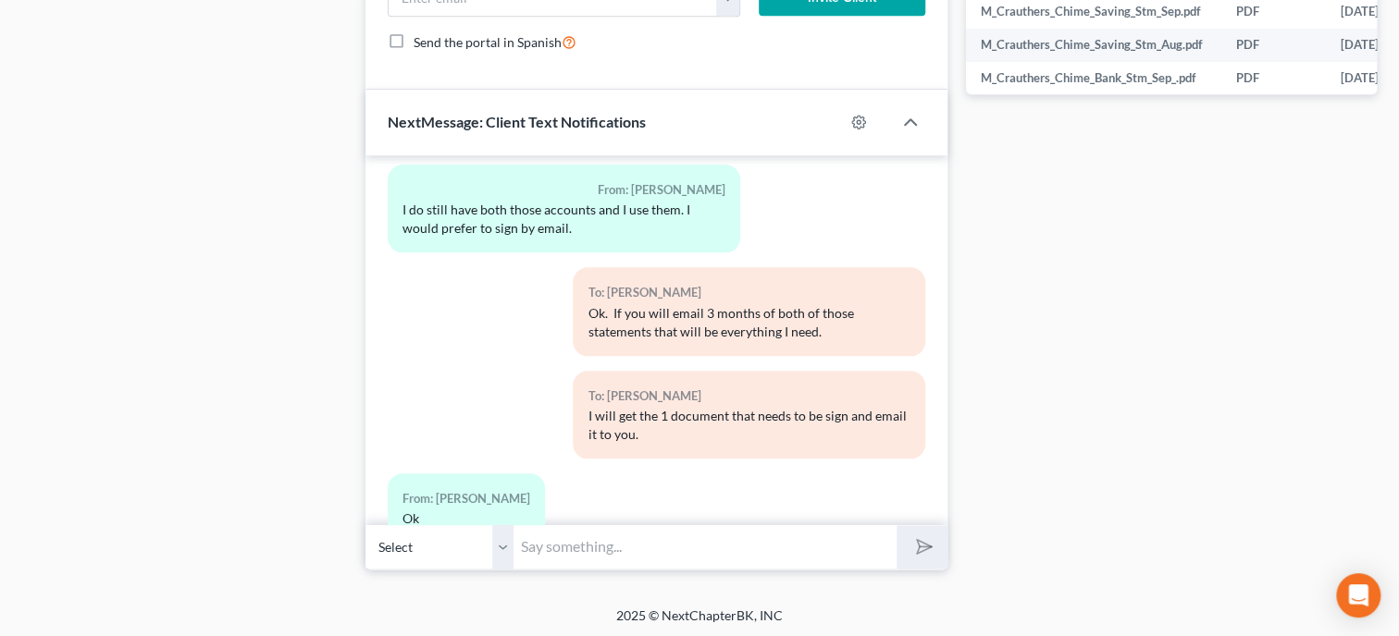
scroll to position [1645, 0]
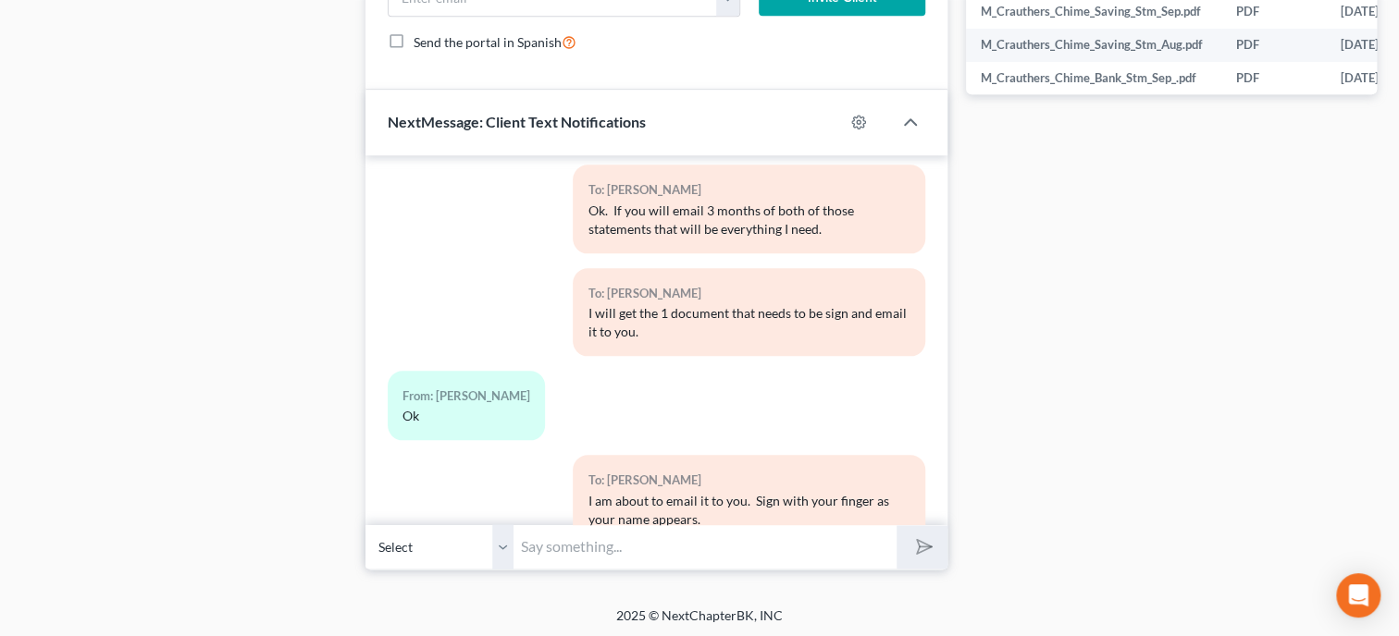
click at [760, 545] on input "text" at bounding box center [704, 547] width 383 height 45
type input "I have just emailed it. It will come from Adobe."
click at [917, 538] on polygon "submit" at bounding box center [920, 547] width 22 height 22
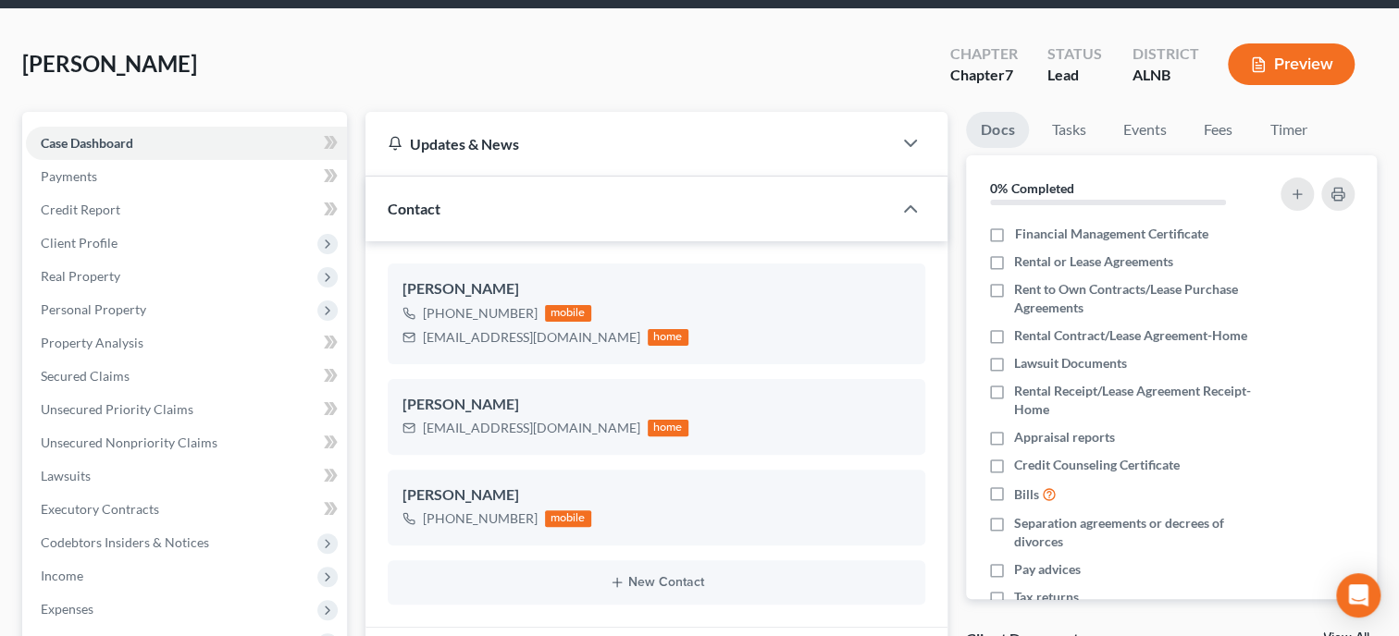
scroll to position [0, 0]
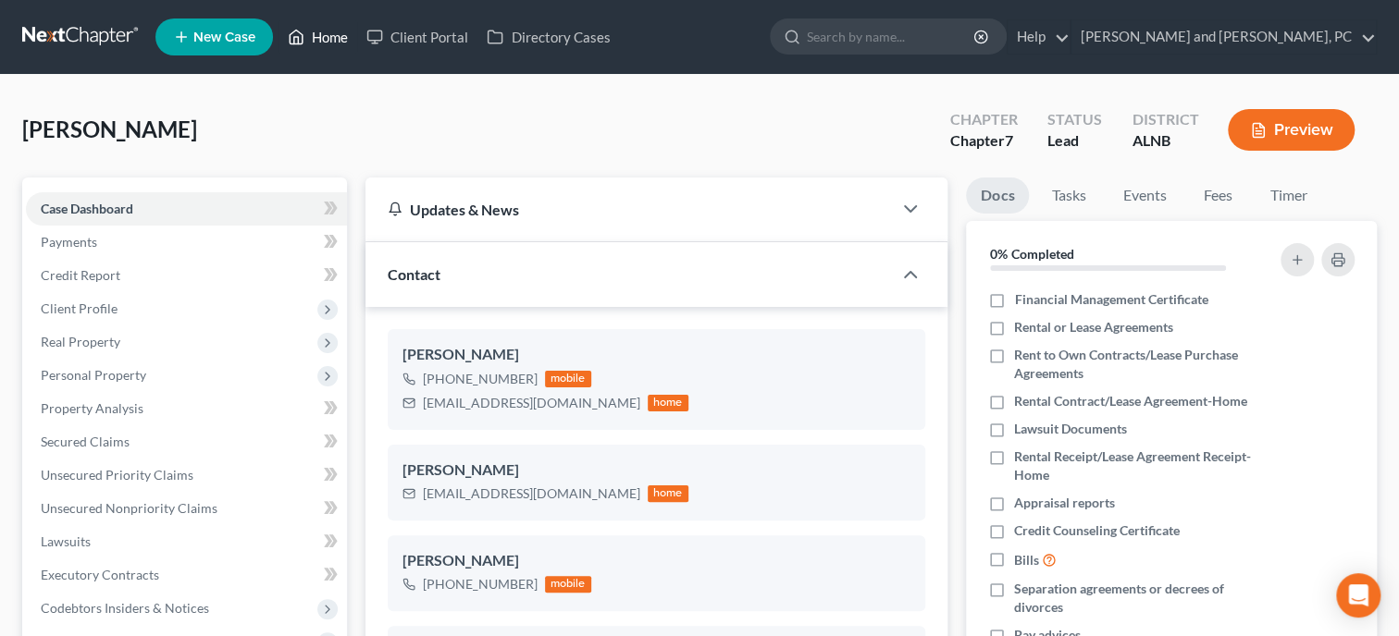
click at [326, 38] on link "Home" at bounding box center [317, 36] width 79 height 33
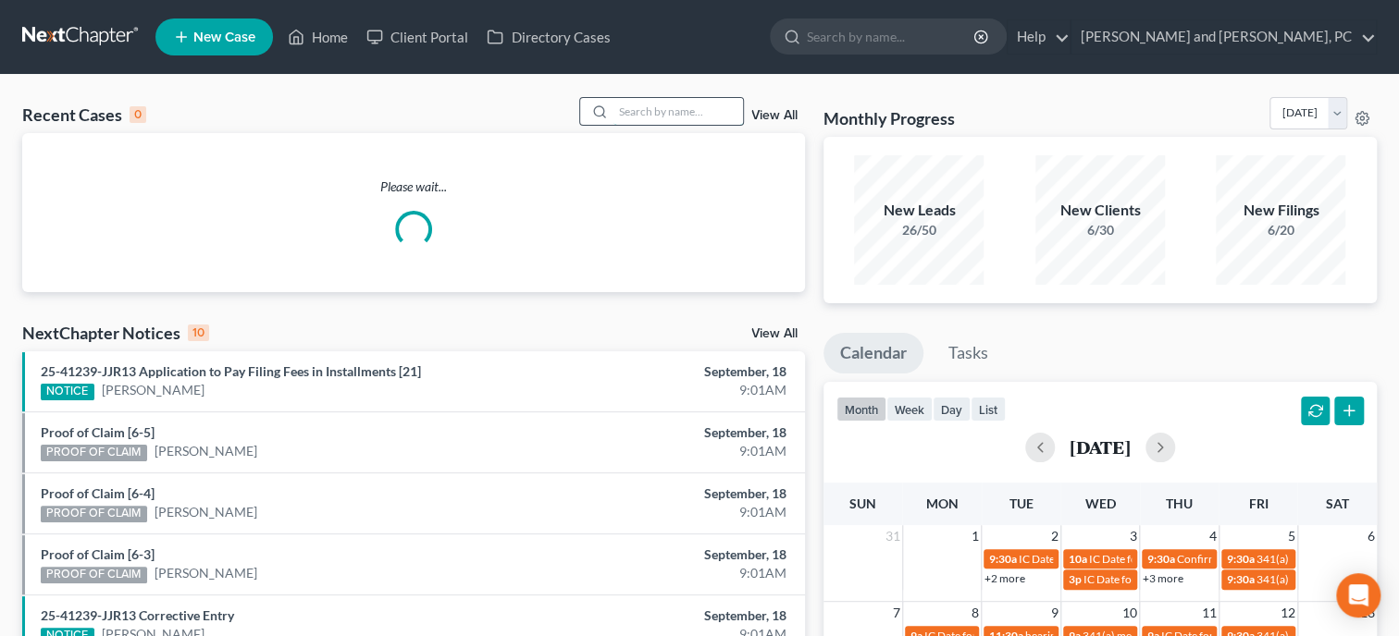
click at [663, 117] on input "search" at bounding box center [678, 111] width 130 height 27
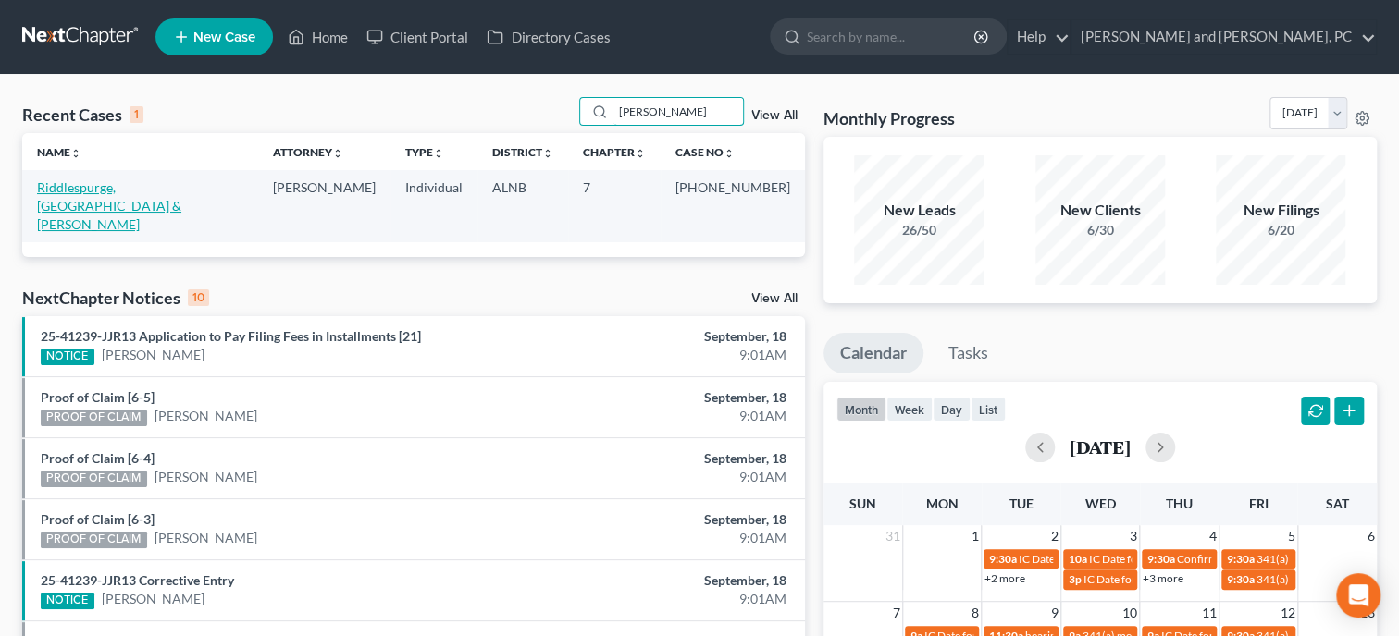
type input "[PERSON_NAME]"
click at [129, 190] on link "Riddlespurge, [GEOGRAPHIC_DATA] & [PERSON_NAME]" at bounding box center [109, 205] width 144 height 53
select select "1"
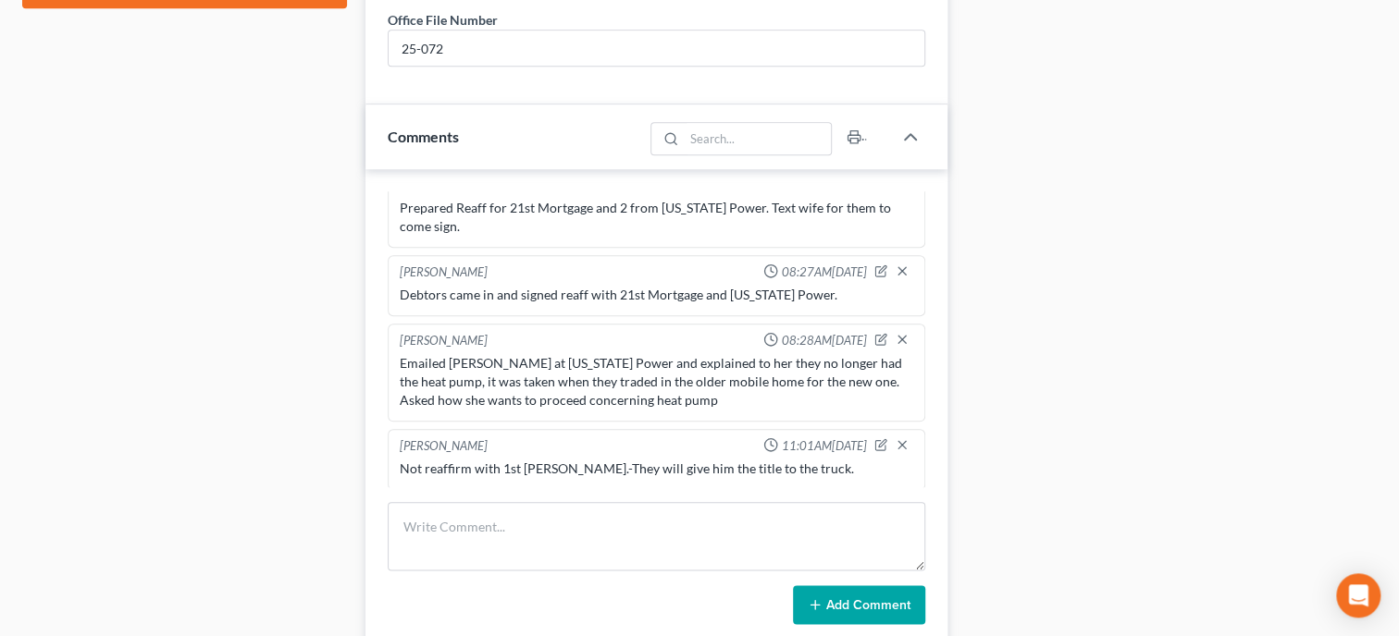
scroll to position [1142, 0]
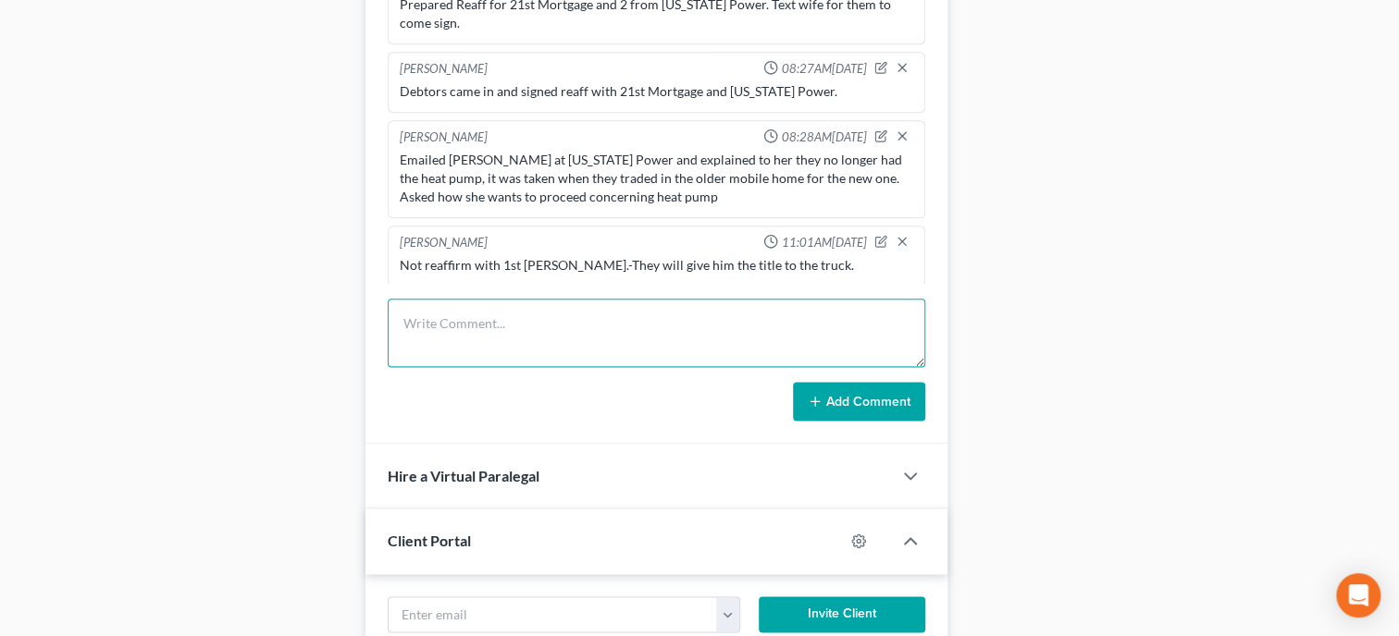
click at [478, 352] on textarea at bounding box center [657, 333] width 538 height 68
type textarea "Filed FM Certs"
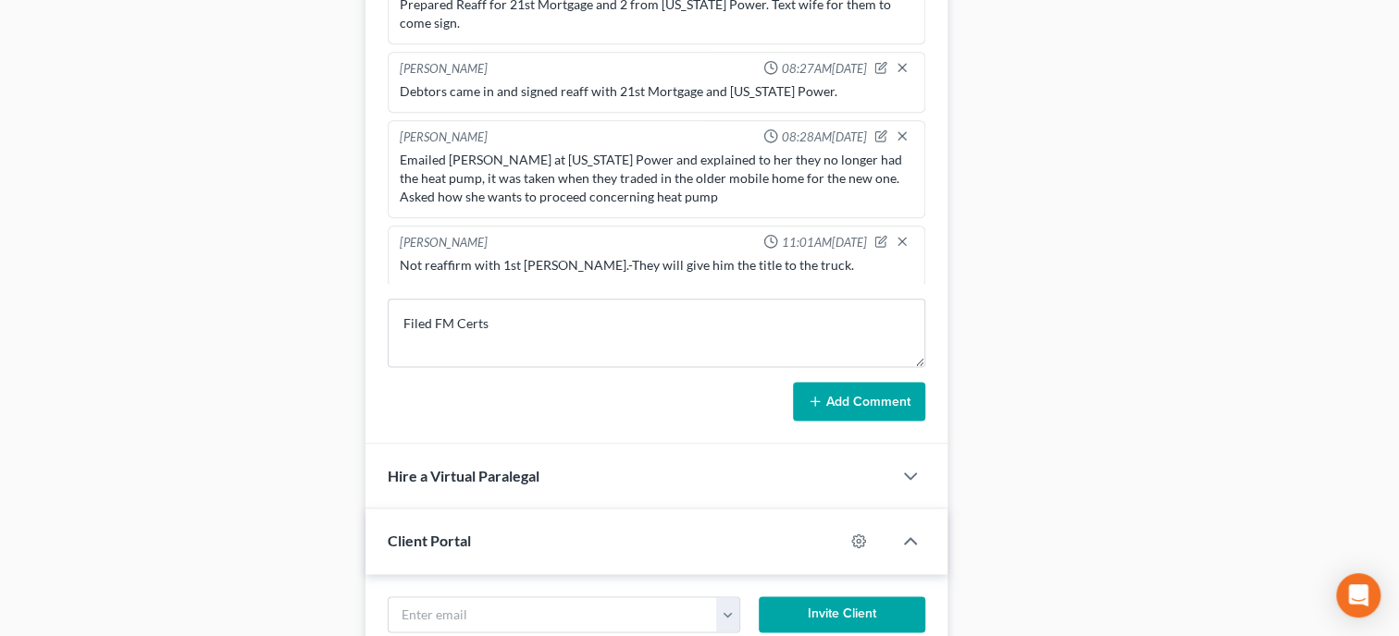
click at [843, 419] on button "Add Comment" at bounding box center [859, 401] width 132 height 39
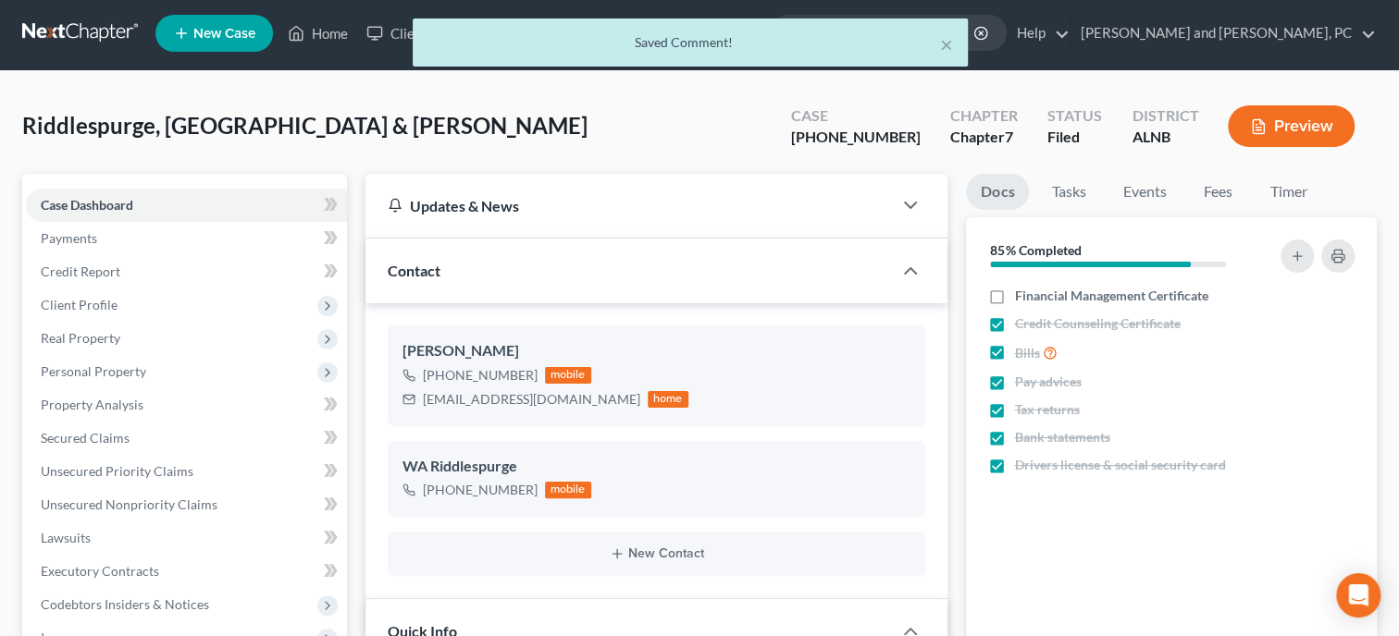
scroll to position [0, 0]
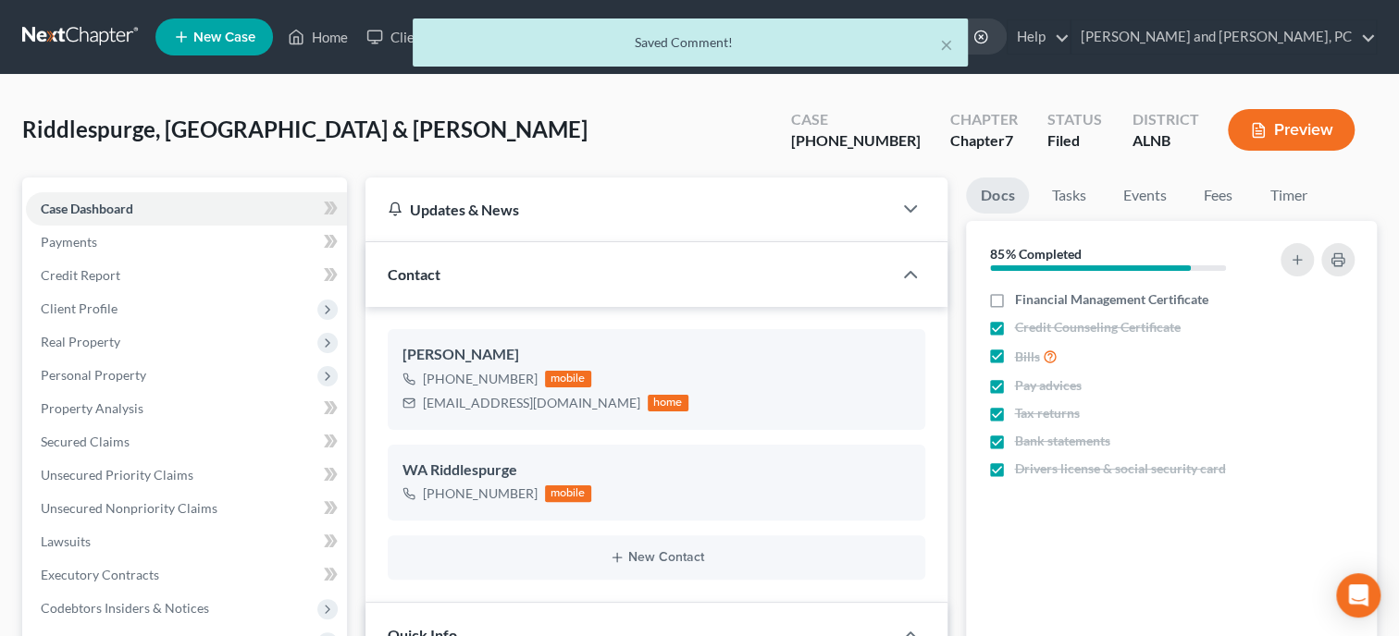
click at [336, 40] on div "× Saved Comment!" at bounding box center [690, 47] width 1399 height 57
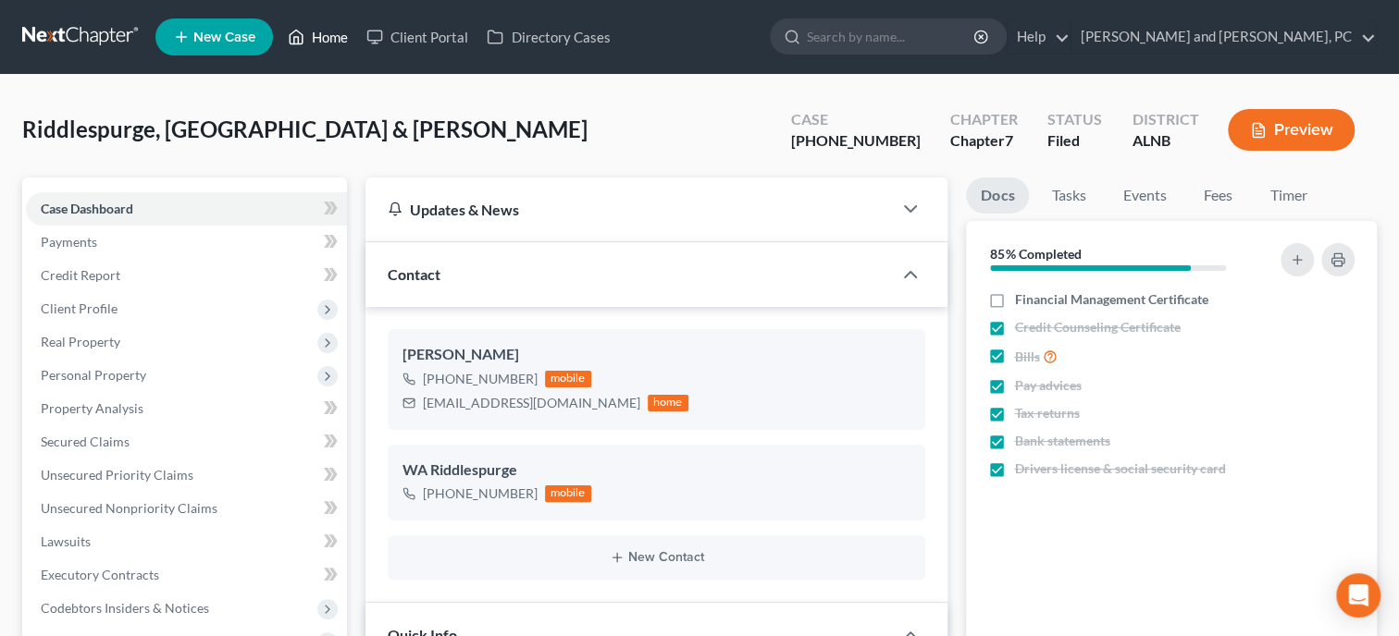
click at [336, 40] on link "Home" at bounding box center [317, 36] width 79 height 33
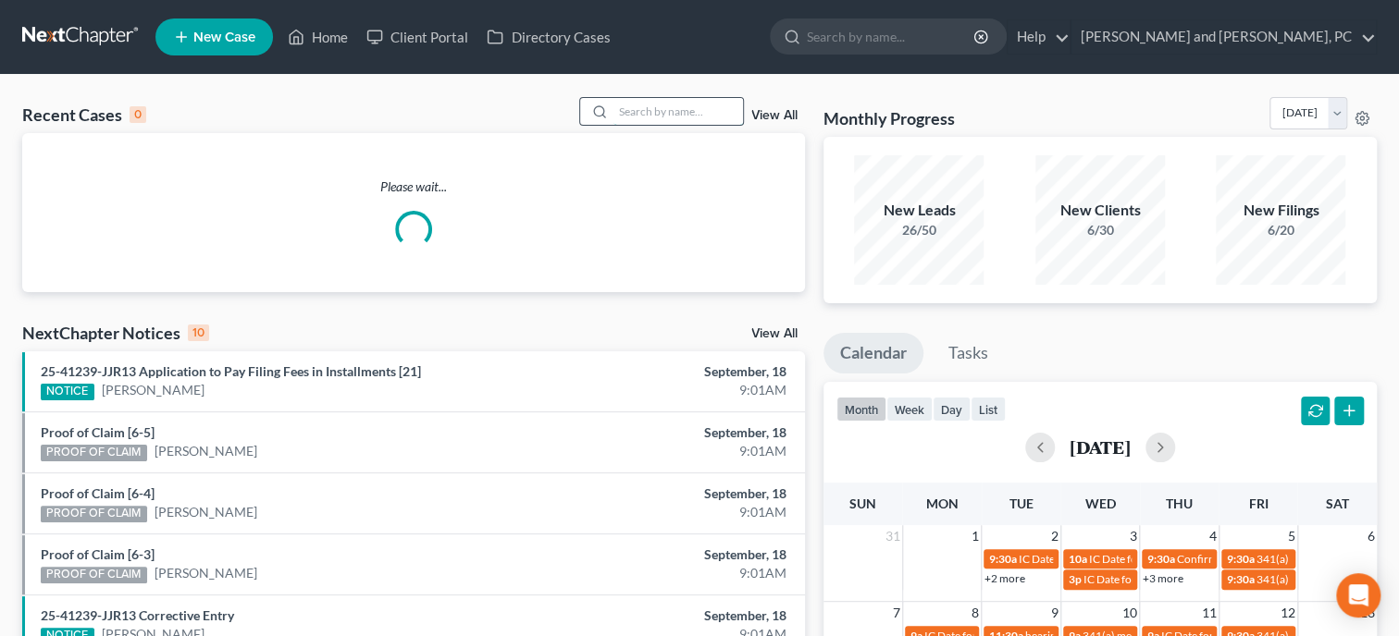
click at [643, 105] on input "search" at bounding box center [678, 111] width 130 height 27
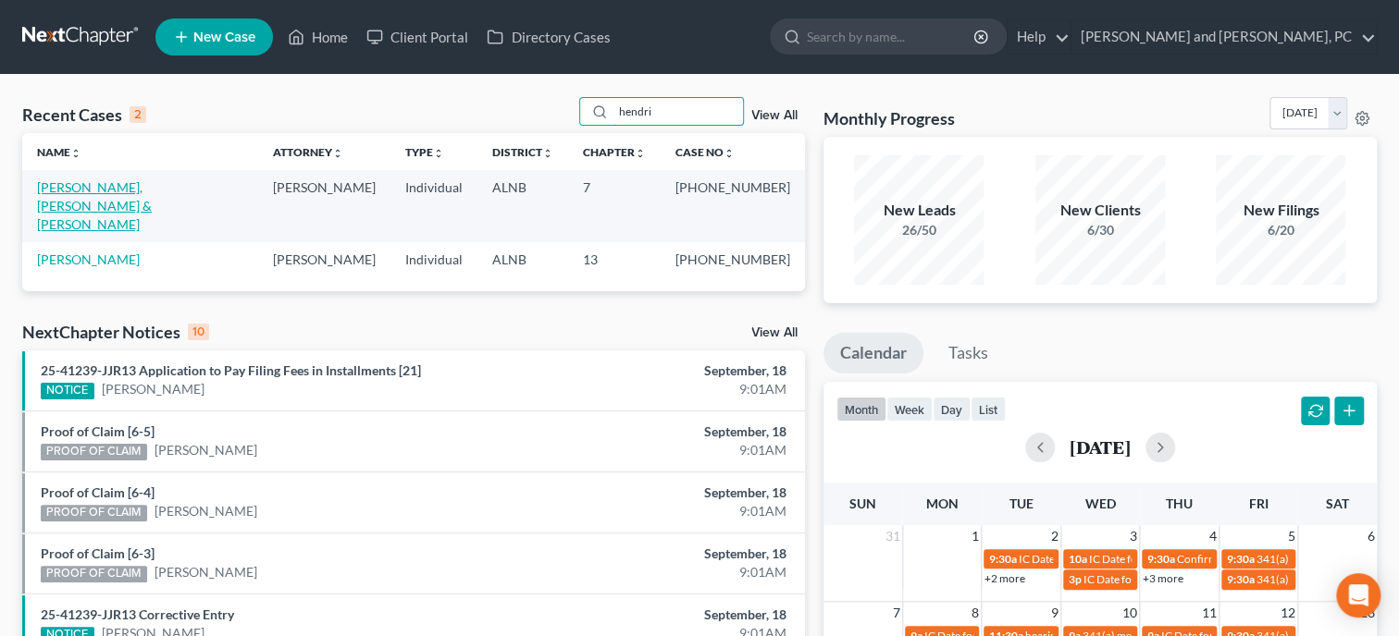
type input "hendri"
click at [121, 192] on link "[PERSON_NAME], [PERSON_NAME] & [PERSON_NAME]" at bounding box center [94, 205] width 115 height 53
select select "6"
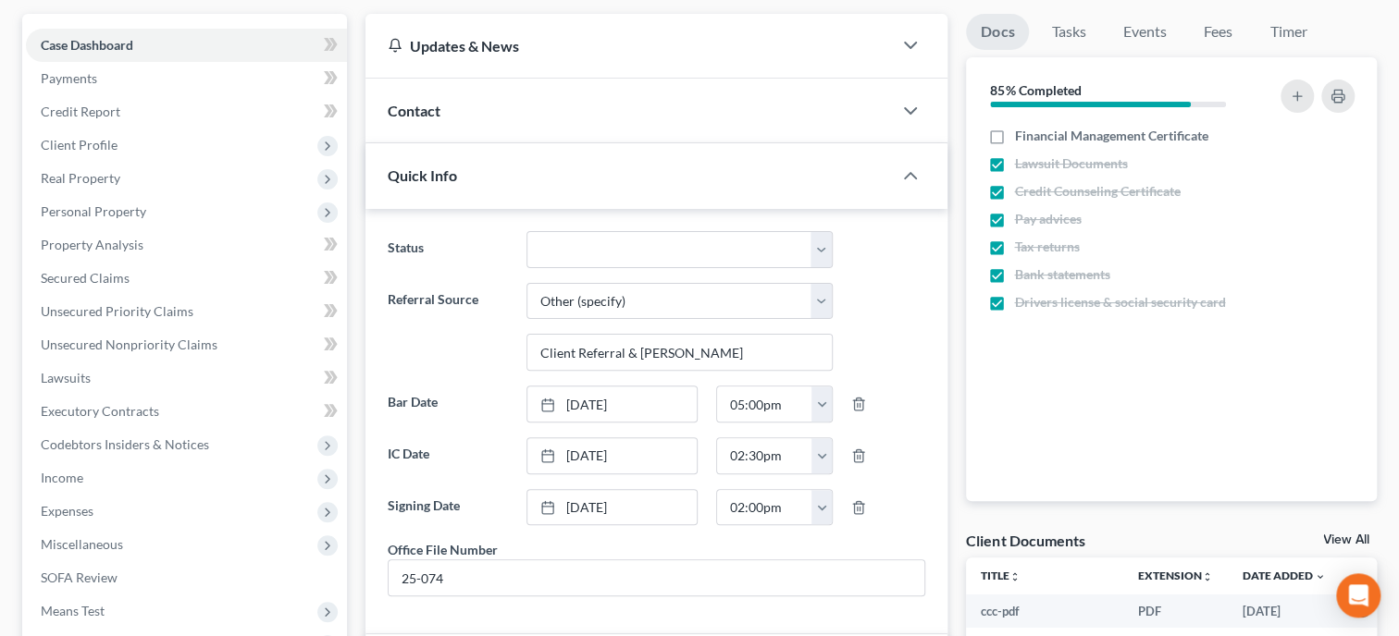
scroll to position [761, 0]
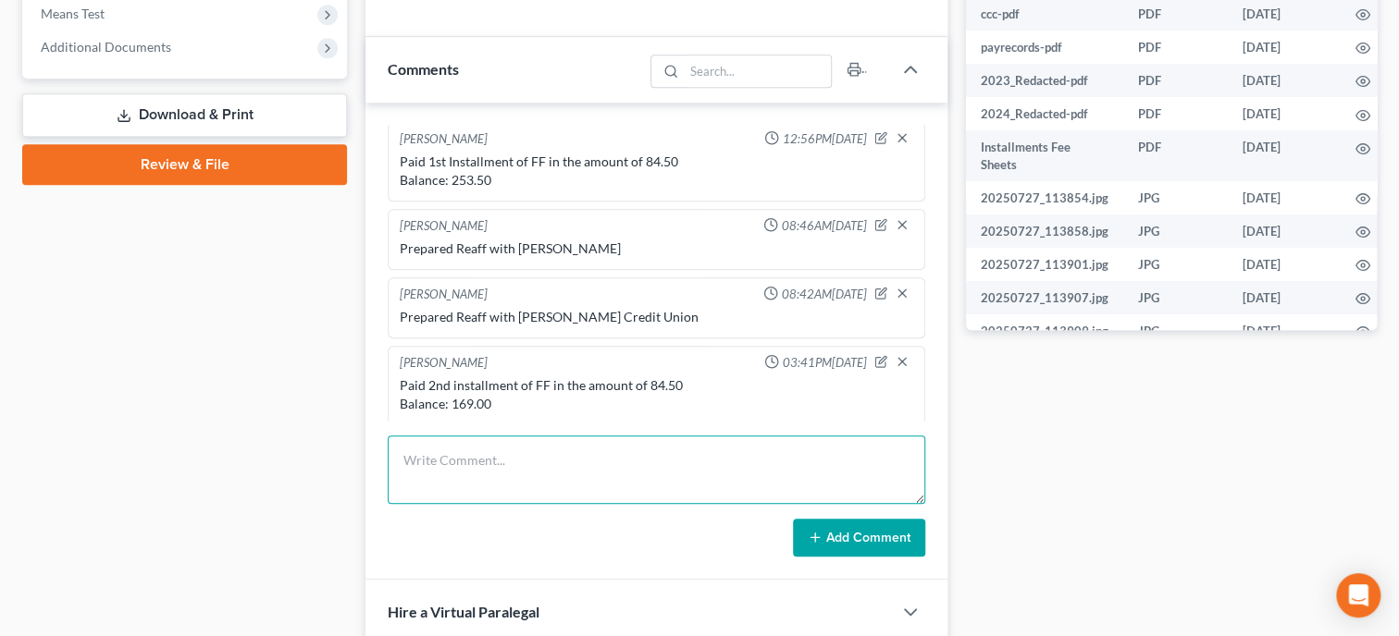
click at [505, 477] on textarea at bounding box center [657, 470] width 538 height 68
type textarea "Filed FM Certs"
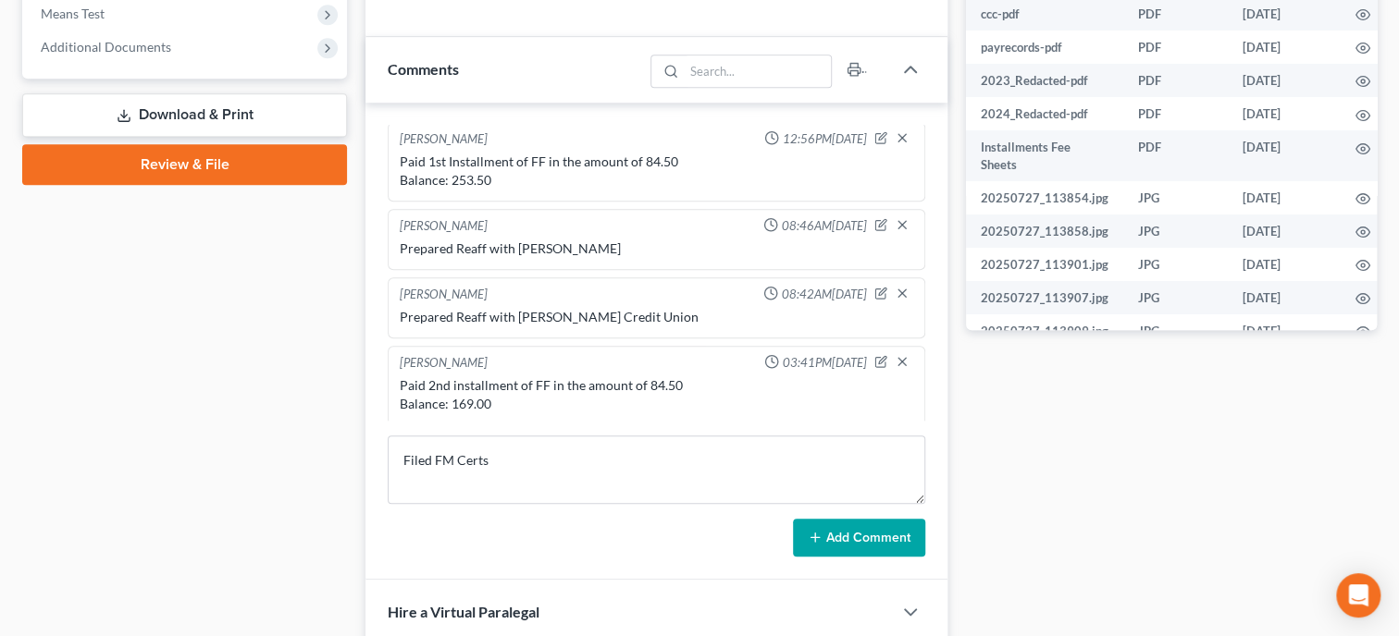
click at [825, 552] on button "Add Comment" at bounding box center [859, 538] width 132 height 39
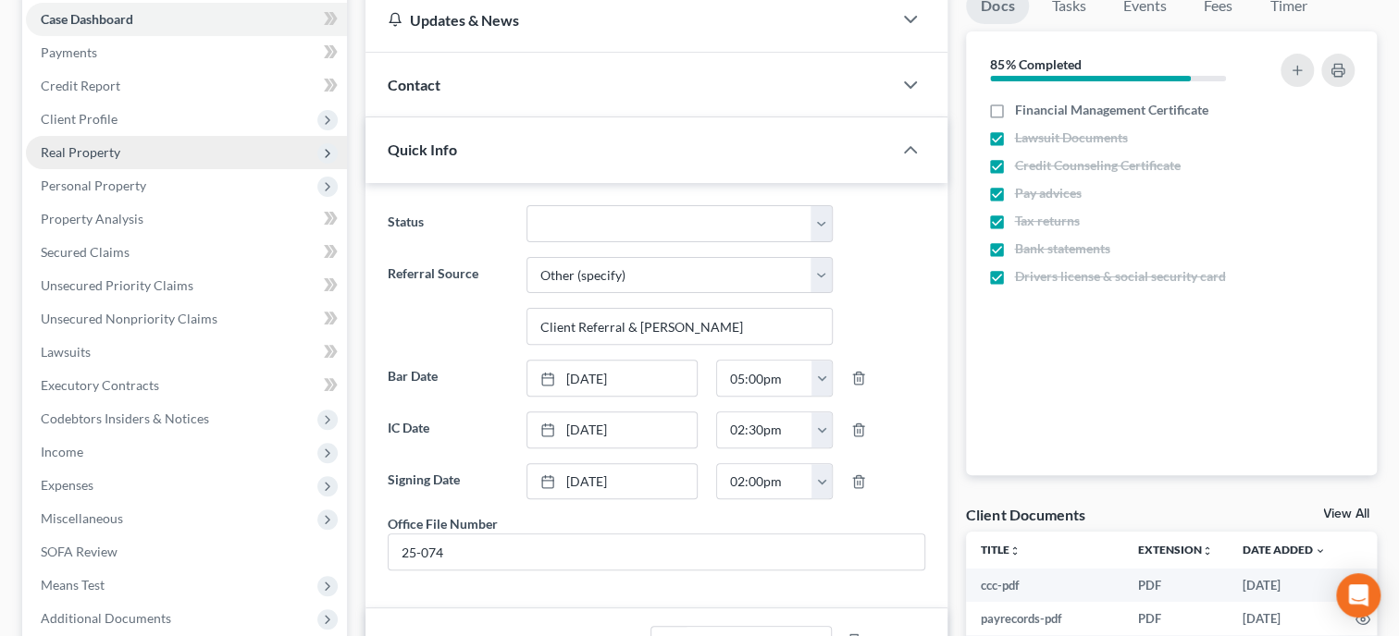
scroll to position [0, 0]
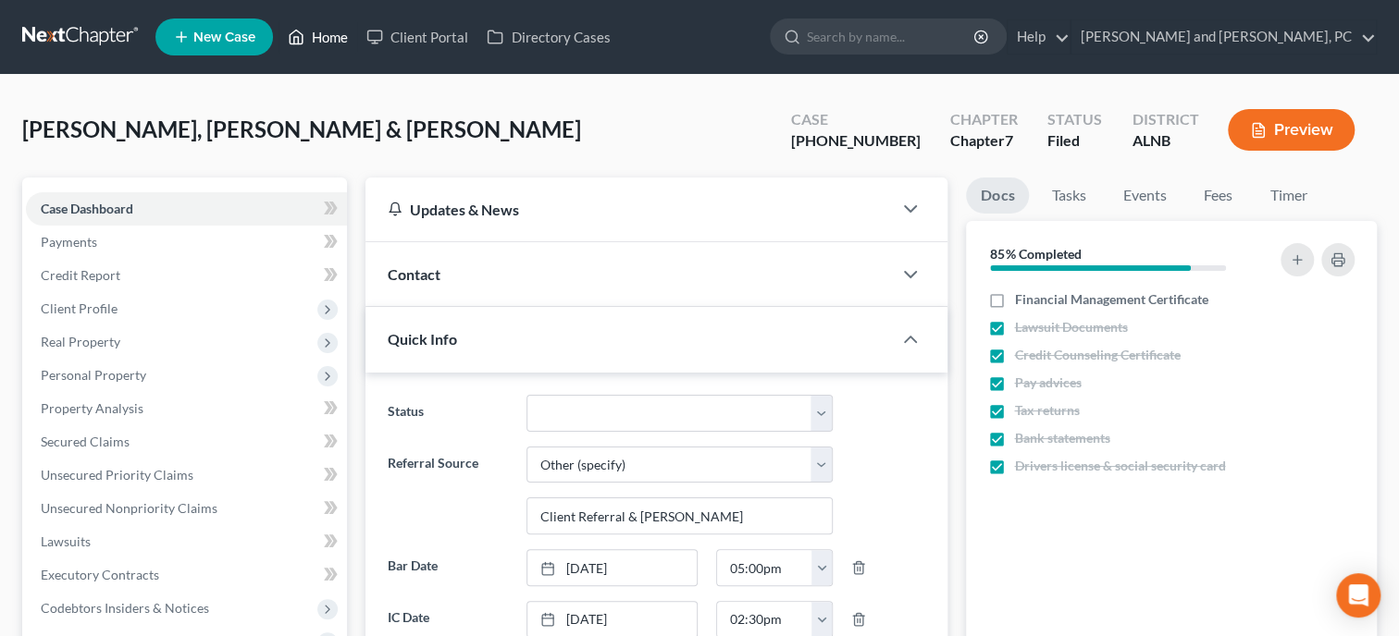
click at [331, 43] on link "Home" at bounding box center [317, 36] width 79 height 33
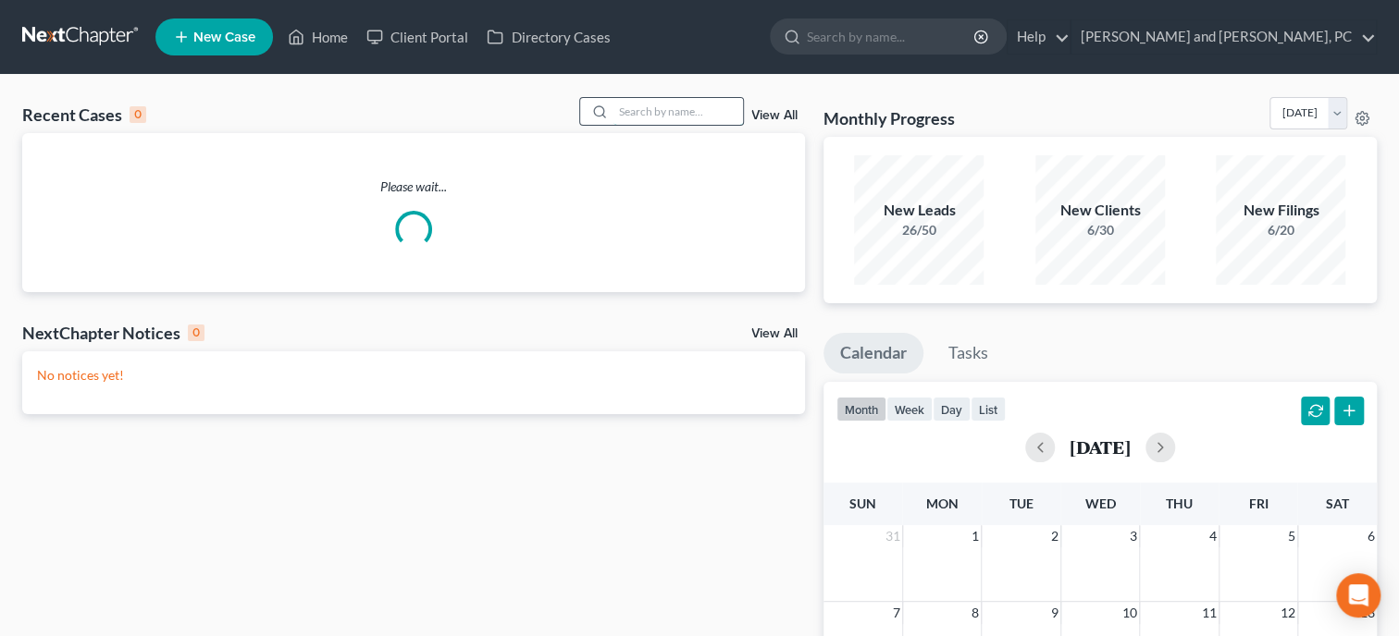
click at [687, 114] on input "search" at bounding box center [678, 111] width 130 height 27
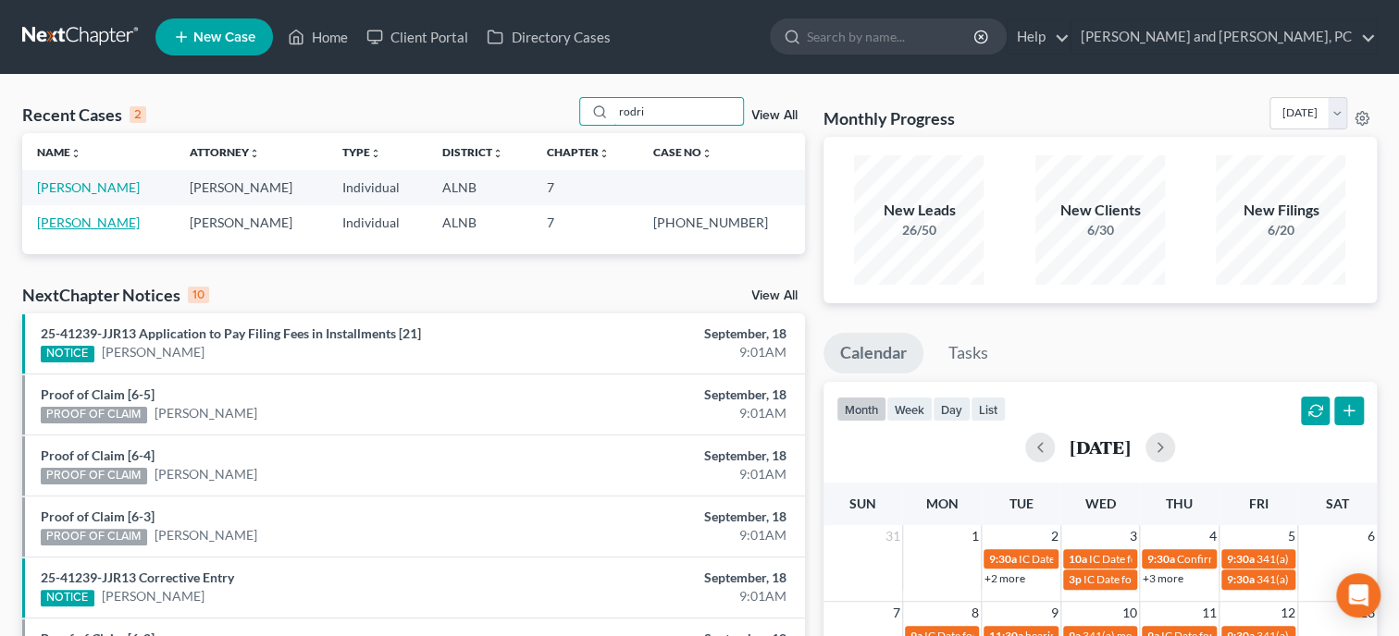
type input "rodri"
click at [108, 221] on link "[PERSON_NAME]" at bounding box center [88, 223] width 103 height 16
select select "6"
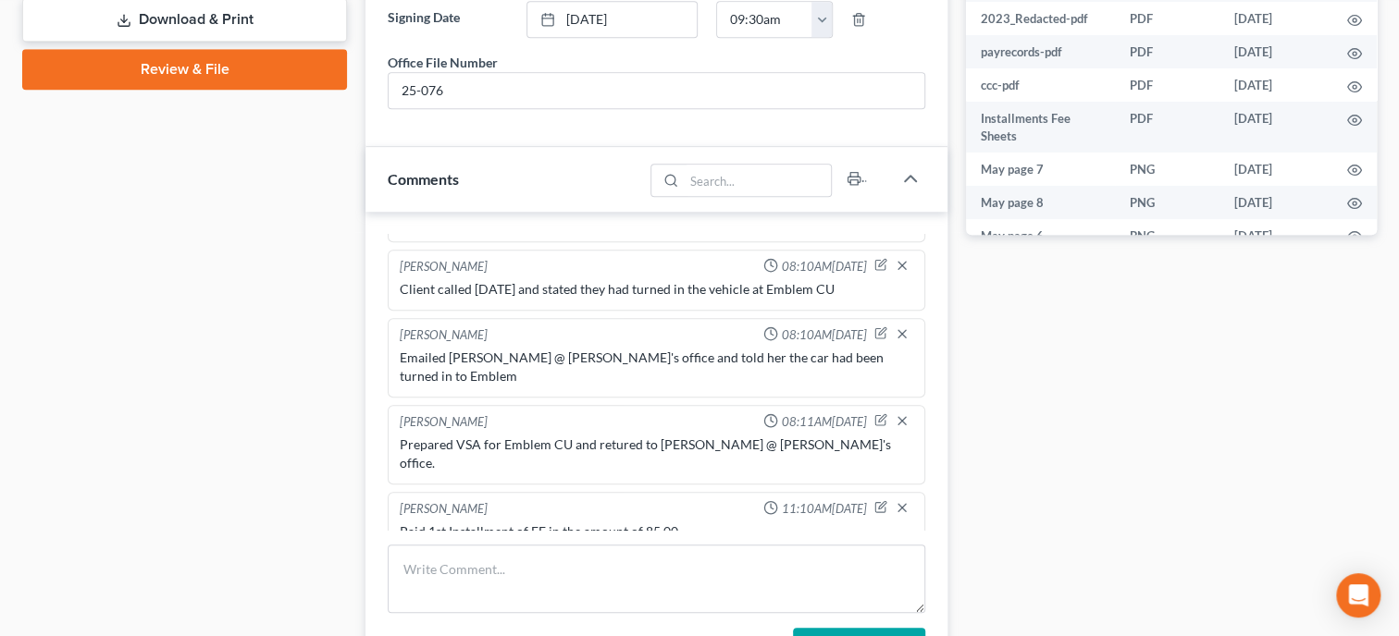
scroll to position [952, 0]
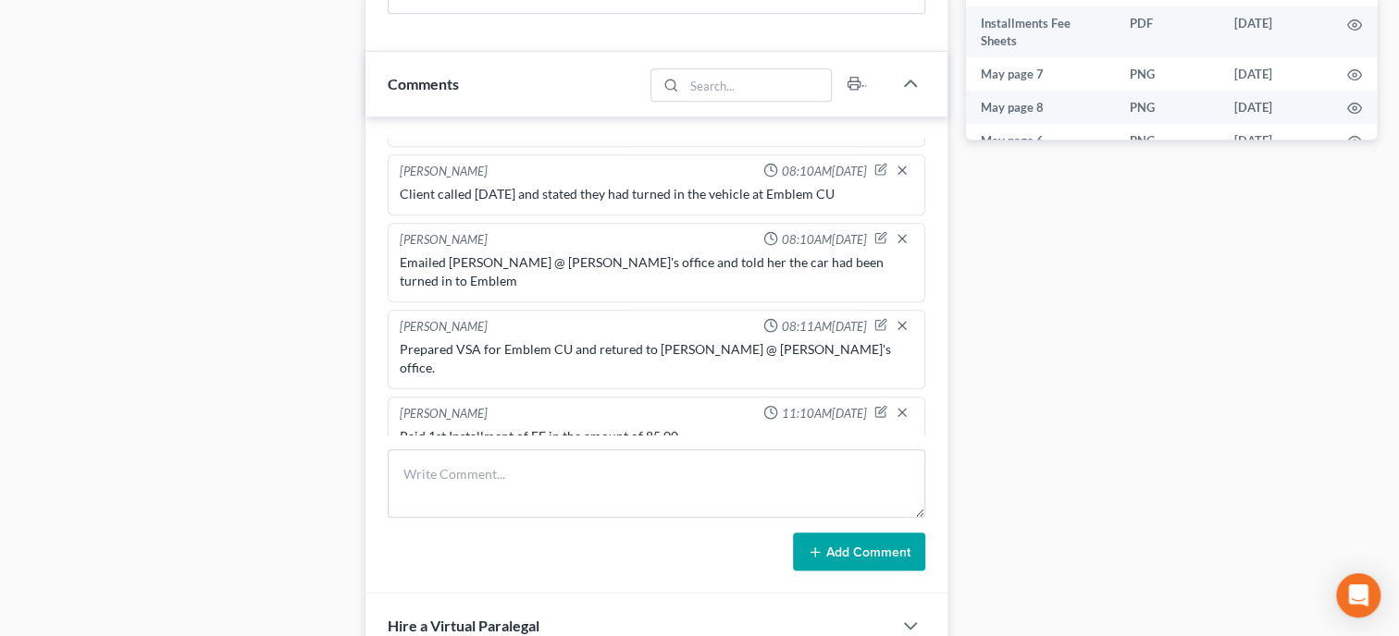
click at [476, 463] on div "Import from MyChapter 08:34AM[DATE] MyChapter Response: SOFA Line 9: Claim subj…" at bounding box center [656, 356] width 582 height 478
click at [473, 489] on textarea at bounding box center [657, 484] width 538 height 68
type textarea "Filed FM Cert"
click at [834, 559] on button "Add Comment" at bounding box center [859, 552] width 132 height 39
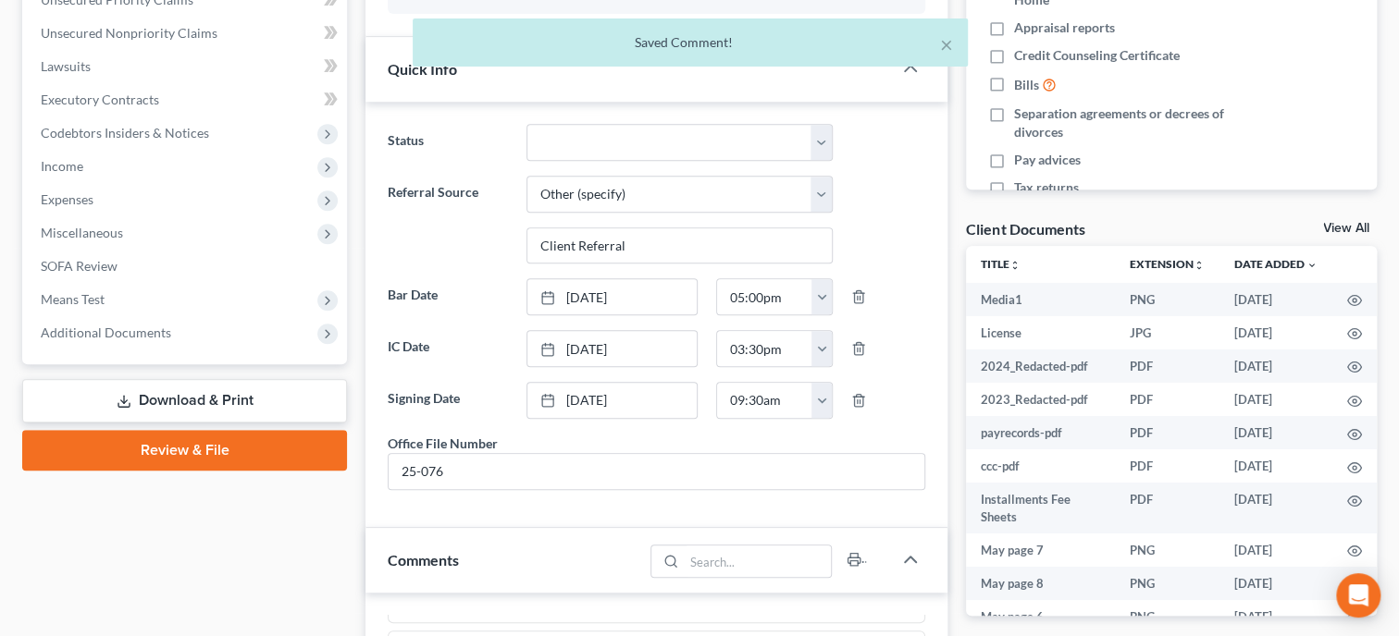
scroll to position [0, 0]
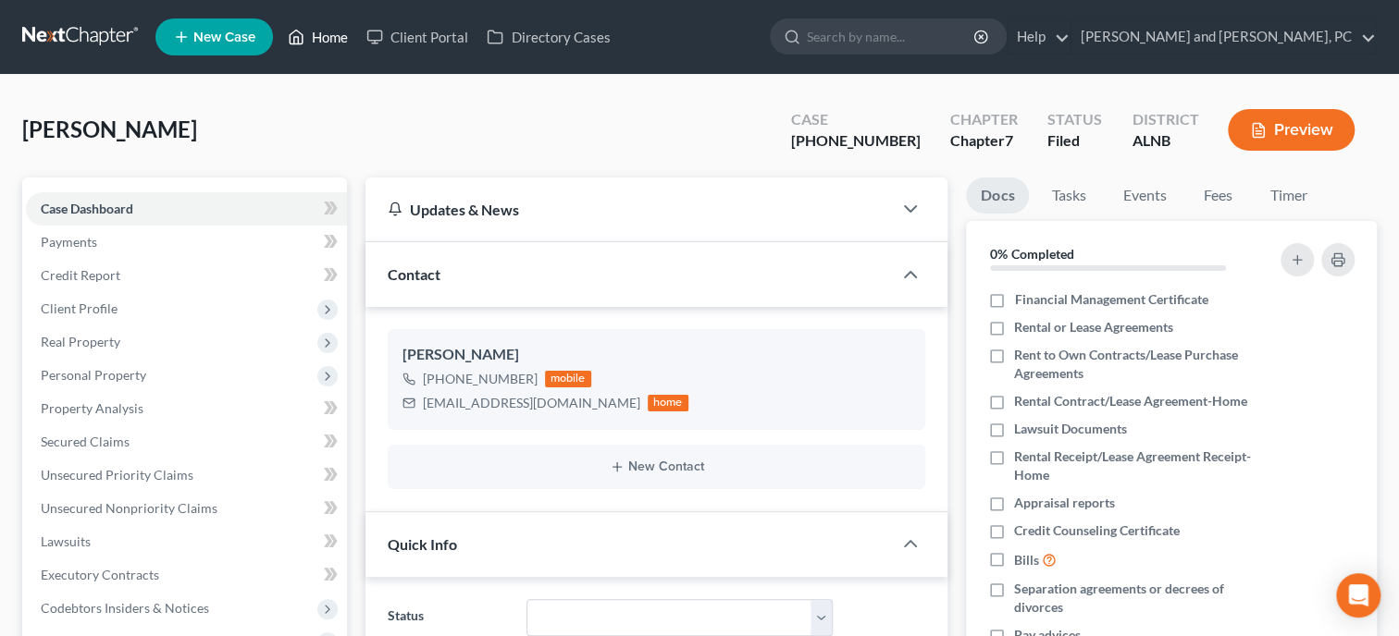
click at [323, 43] on link "Home" at bounding box center [317, 36] width 79 height 33
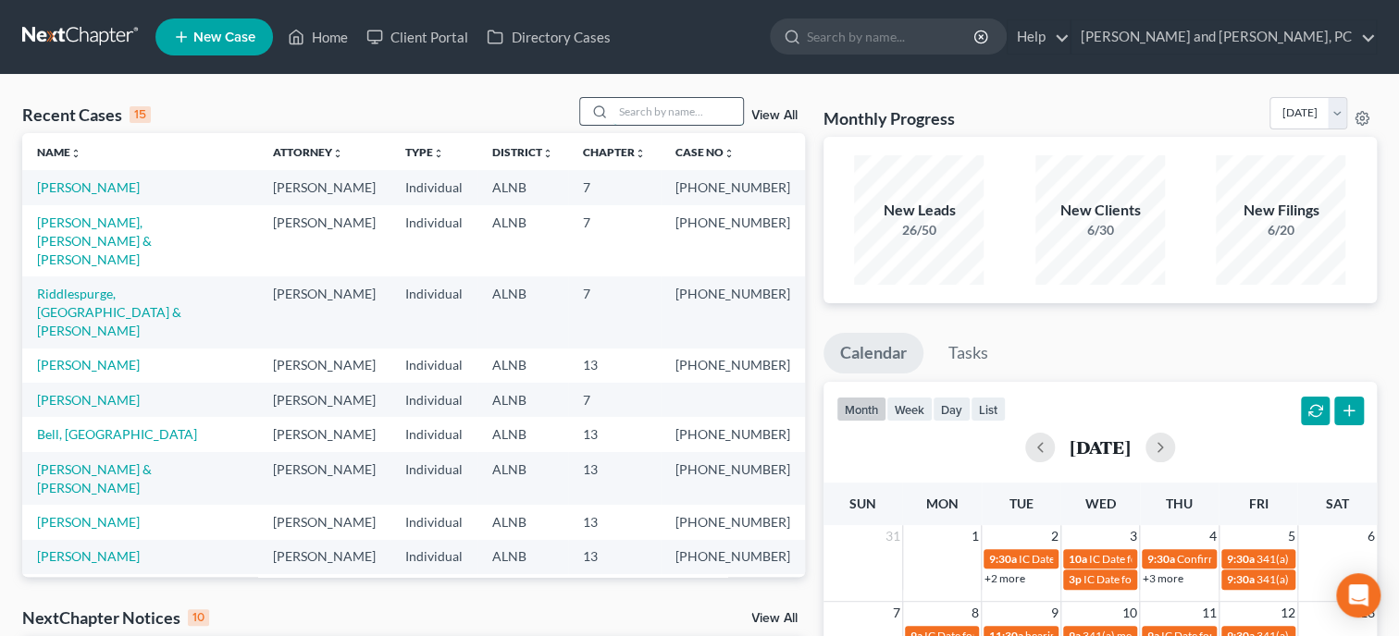
click at [613, 112] on input "search" at bounding box center [678, 111] width 130 height 27
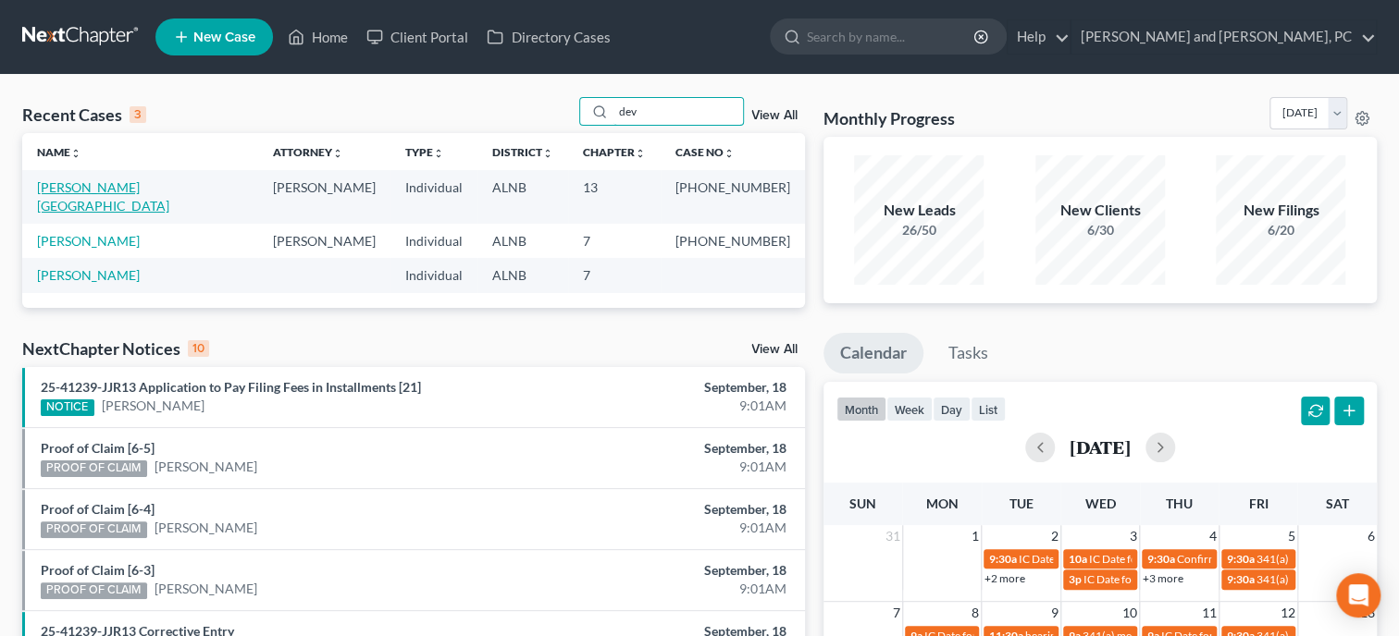
type input "dev"
click at [114, 190] on link "[PERSON_NAME][GEOGRAPHIC_DATA]" at bounding box center [103, 196] width 132 height 34
select select "1"
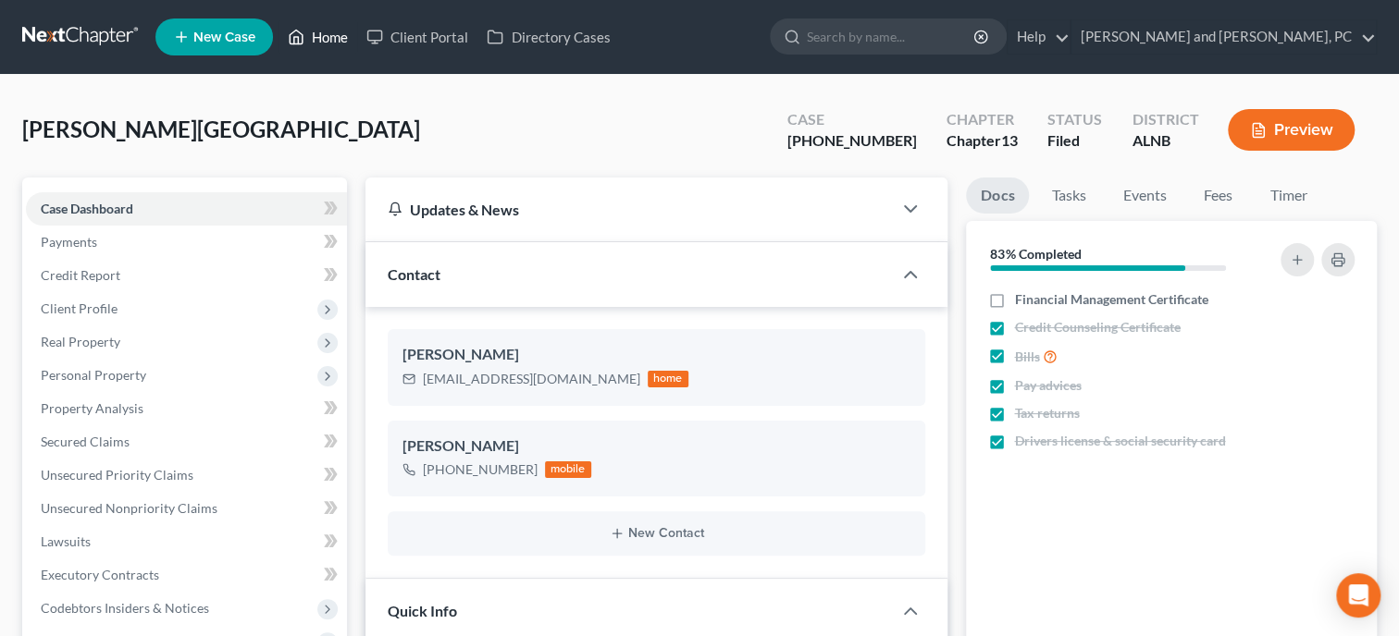
click at [324, 33] on link "Home" at bounding box center [317, 36] width 79 height 33
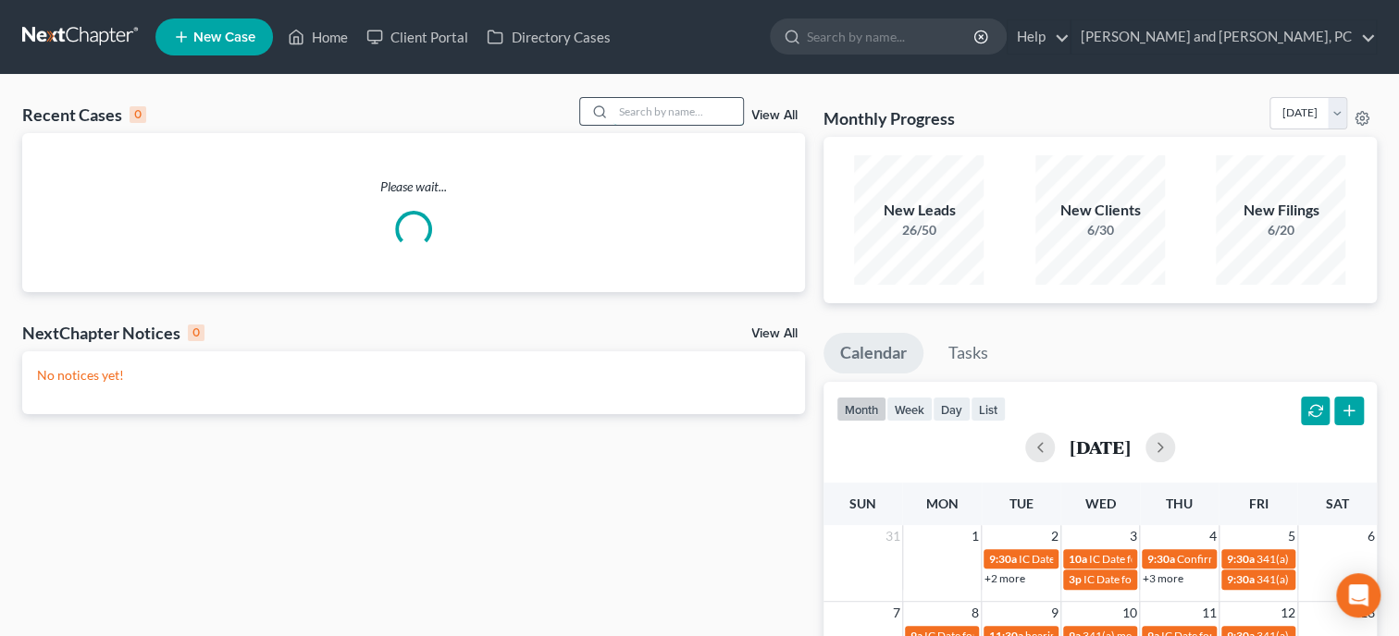
click at [674, 114] on input "search" at bounding box center [678, 111] width 130 height 27
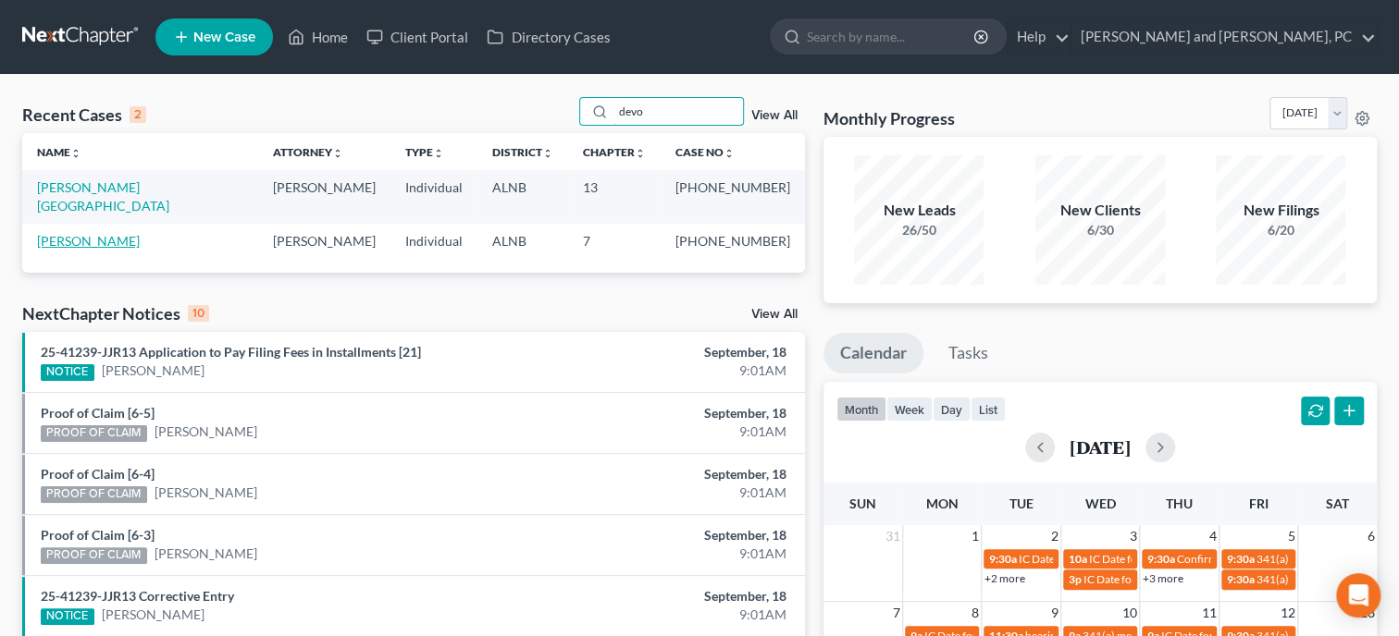
type input "devo"
click at [99, 233] on link "[PERSON_NAME]" at bounding box center [88, 241] width 103 height 16
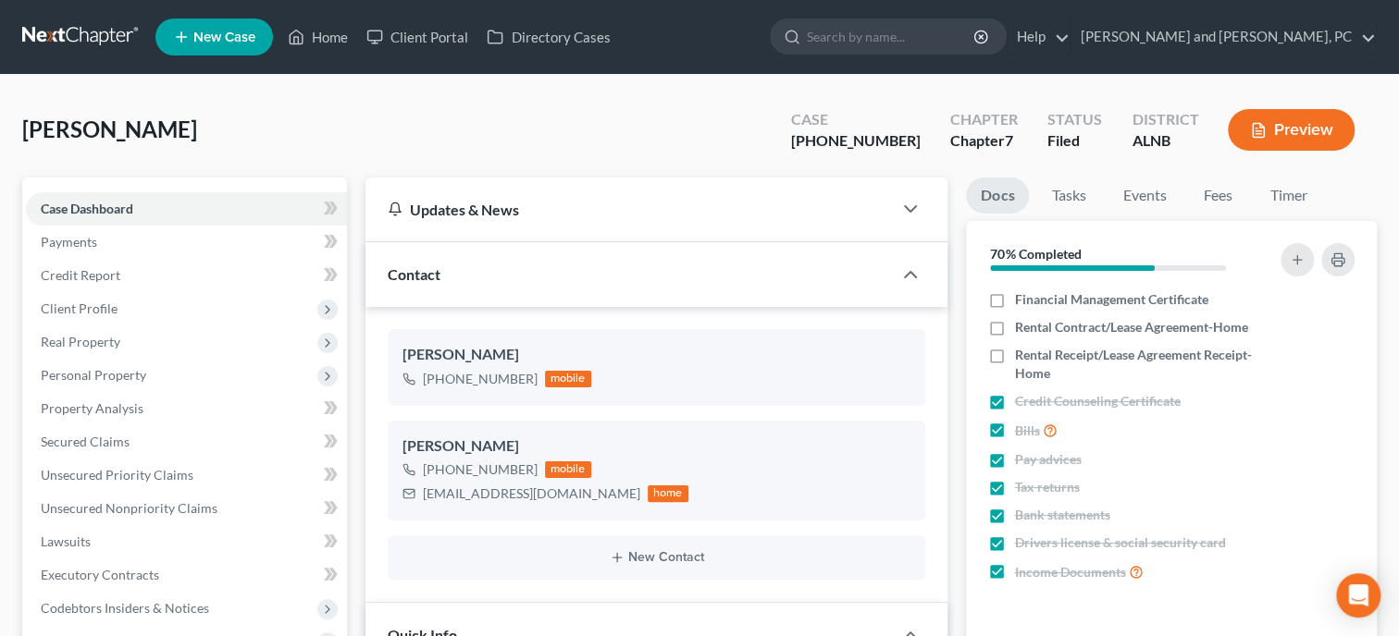
scroll to position [435, 0]
click at [323, 36] on link "Home" at bounding box center [317, 36] width 79 height 33
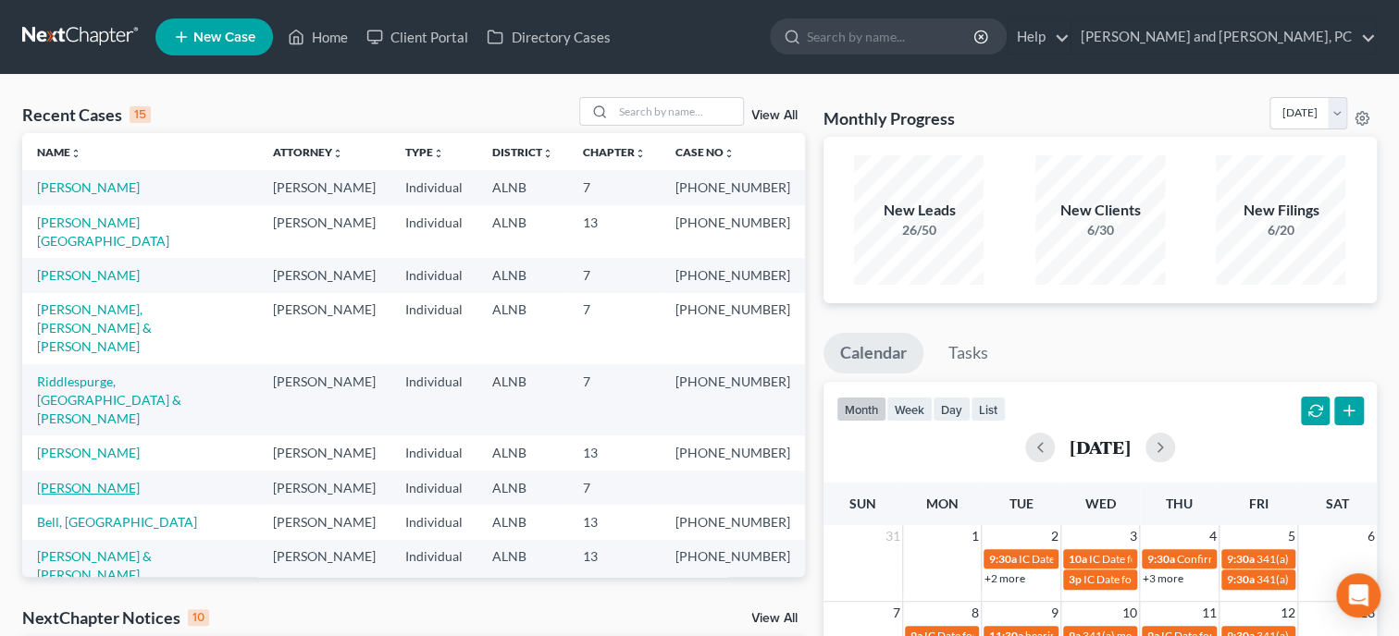
click at [108, 480] on link "[PERSON_NAME]" at bounding box center [88, 488] width 103 height 16
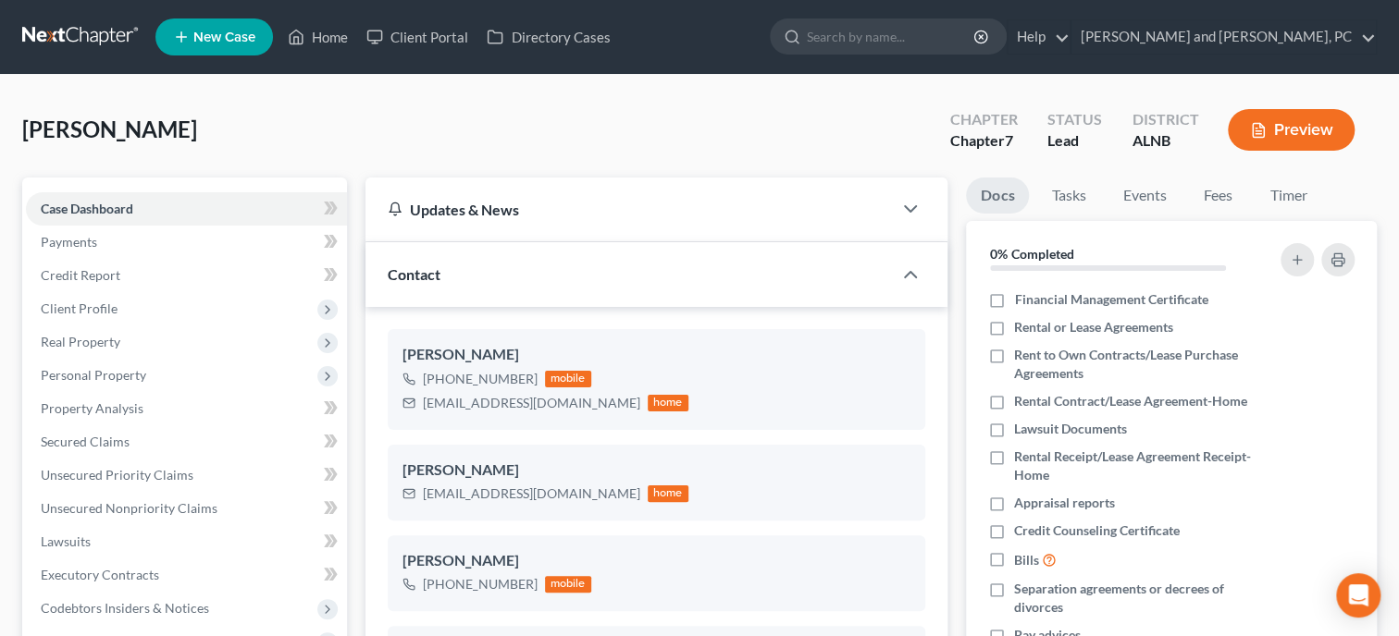
scroll to position [1730, 0]
click at [105, 501] on span "Unsecured Nonpriority Claims" at bounding box center [129, 509] width 177 height 16
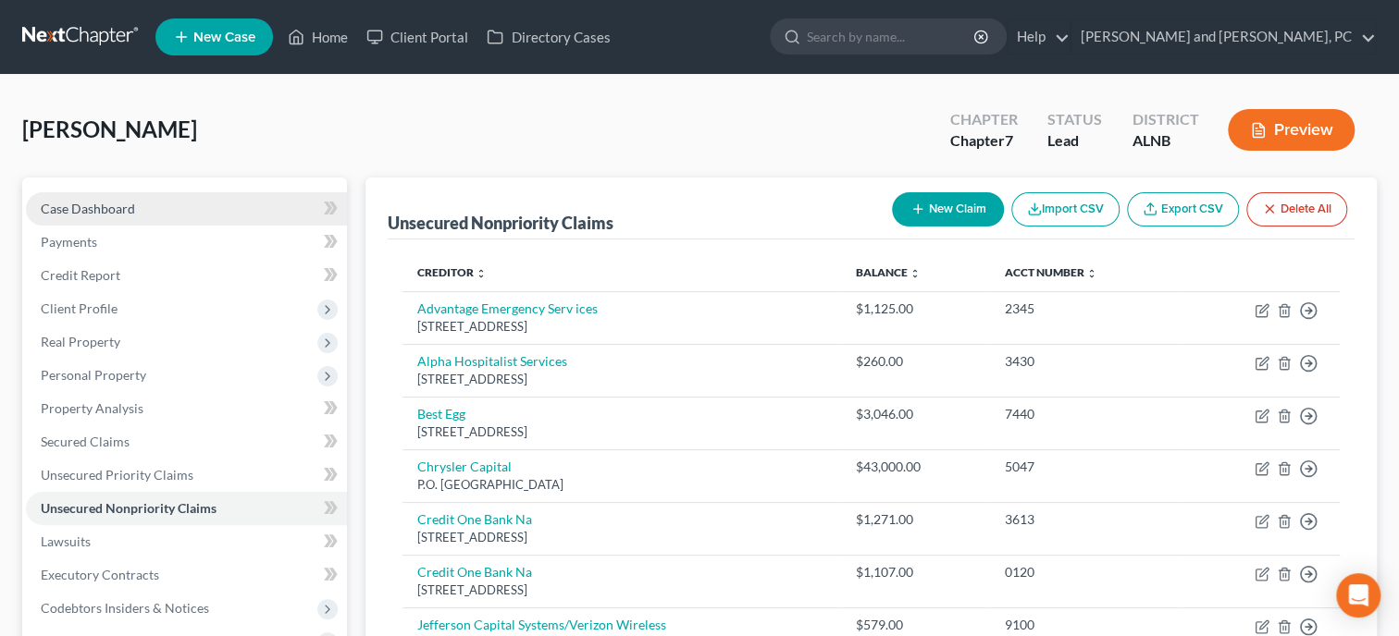
click at [121, 209] on span "Case Dashboard" at bounding box center [88, 209] width 94 height 16
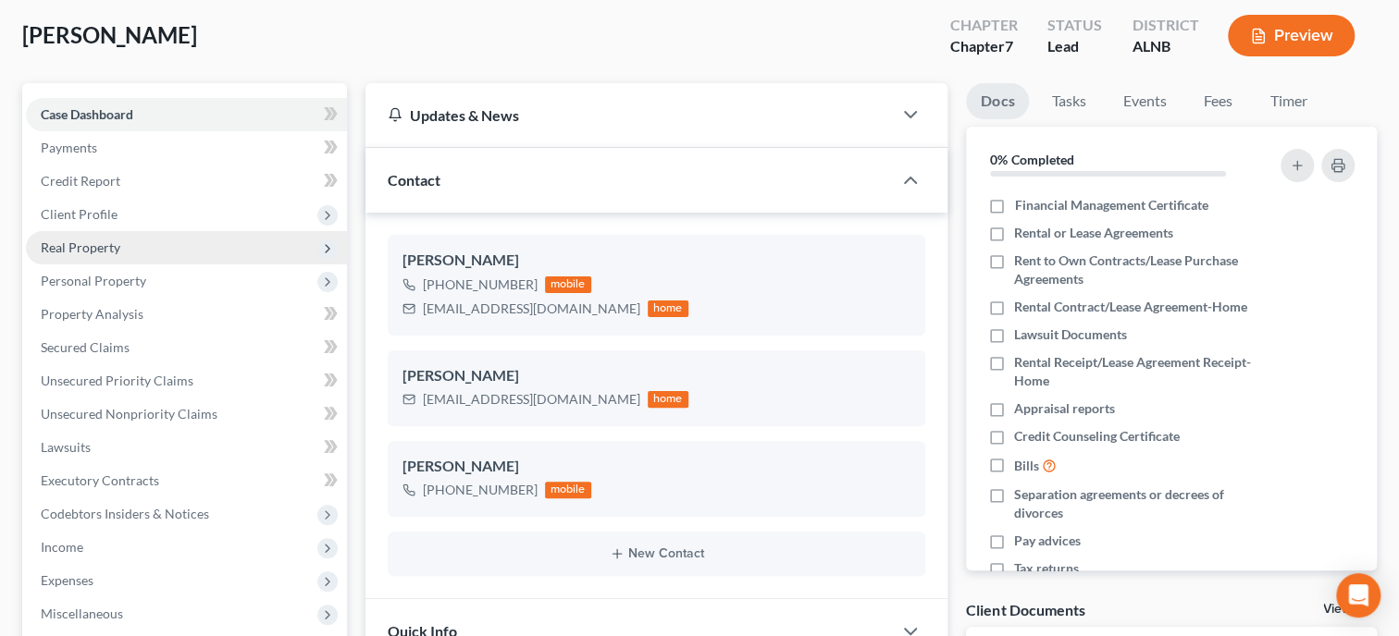
scroll to position [476, 0]
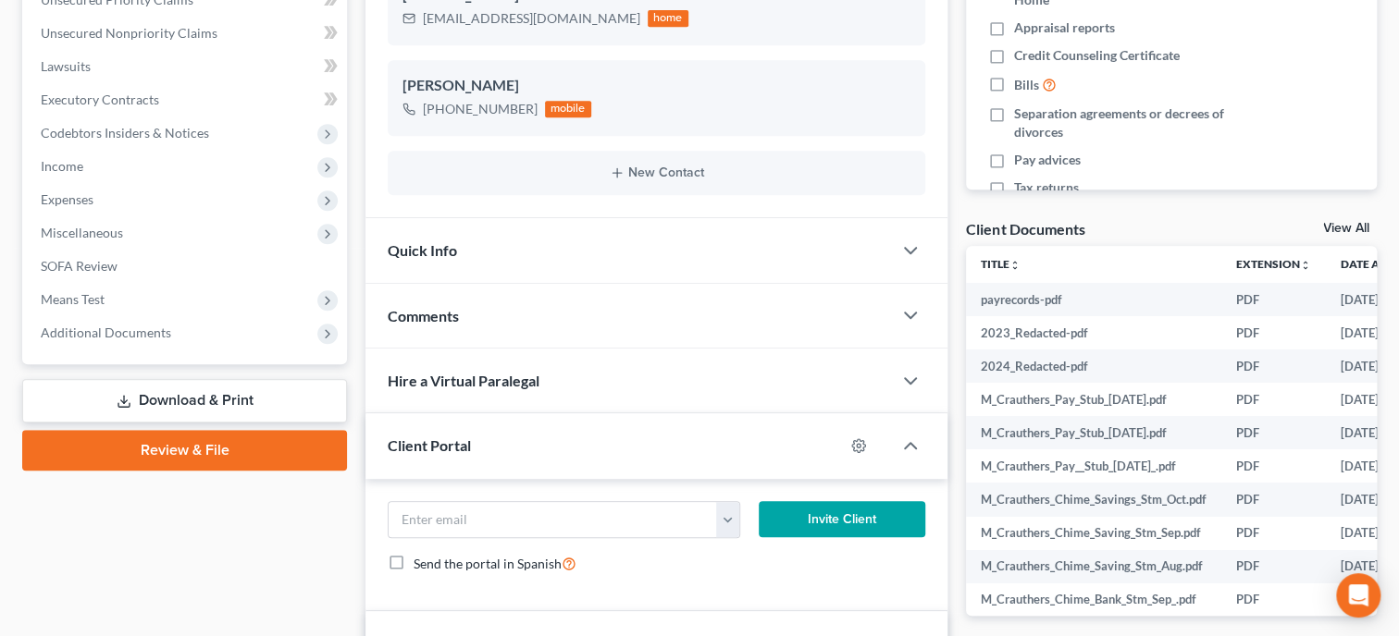
click at [146, 434] on link "Review & File" at bounding box center [184, 450] width 325 height 41
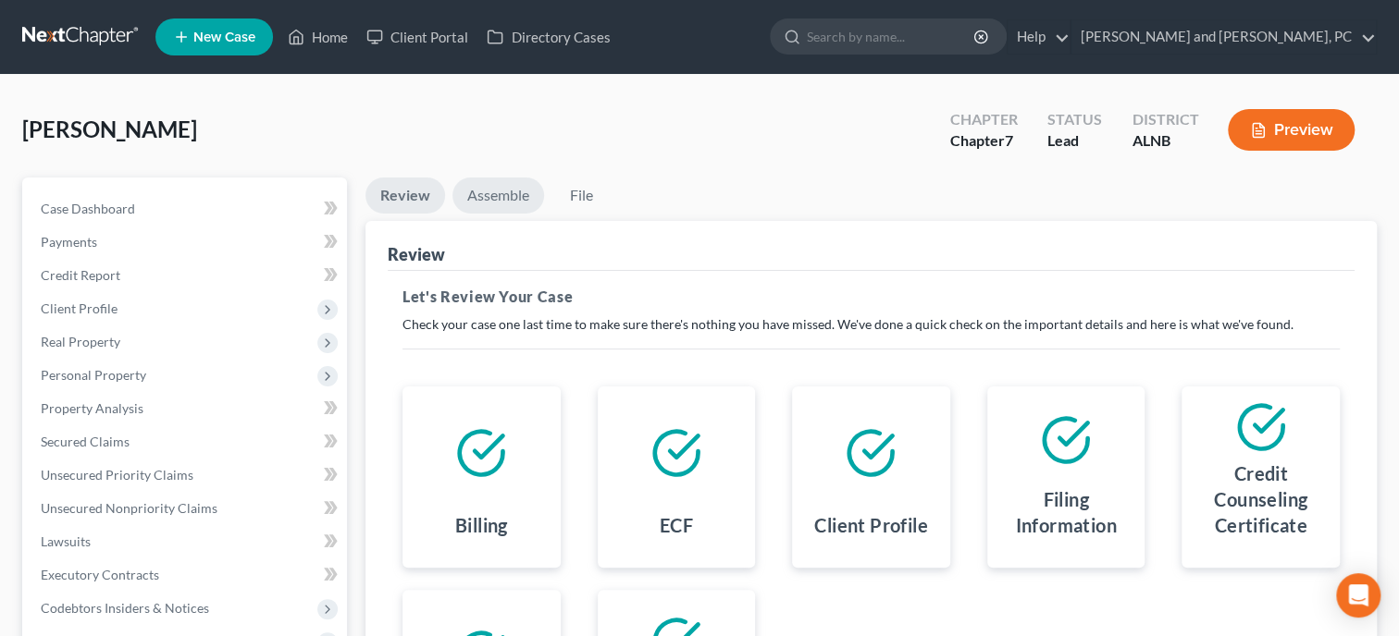
click at [501, 200] on link "Assemble" at bounding box center [498, 196] width 92 height 36
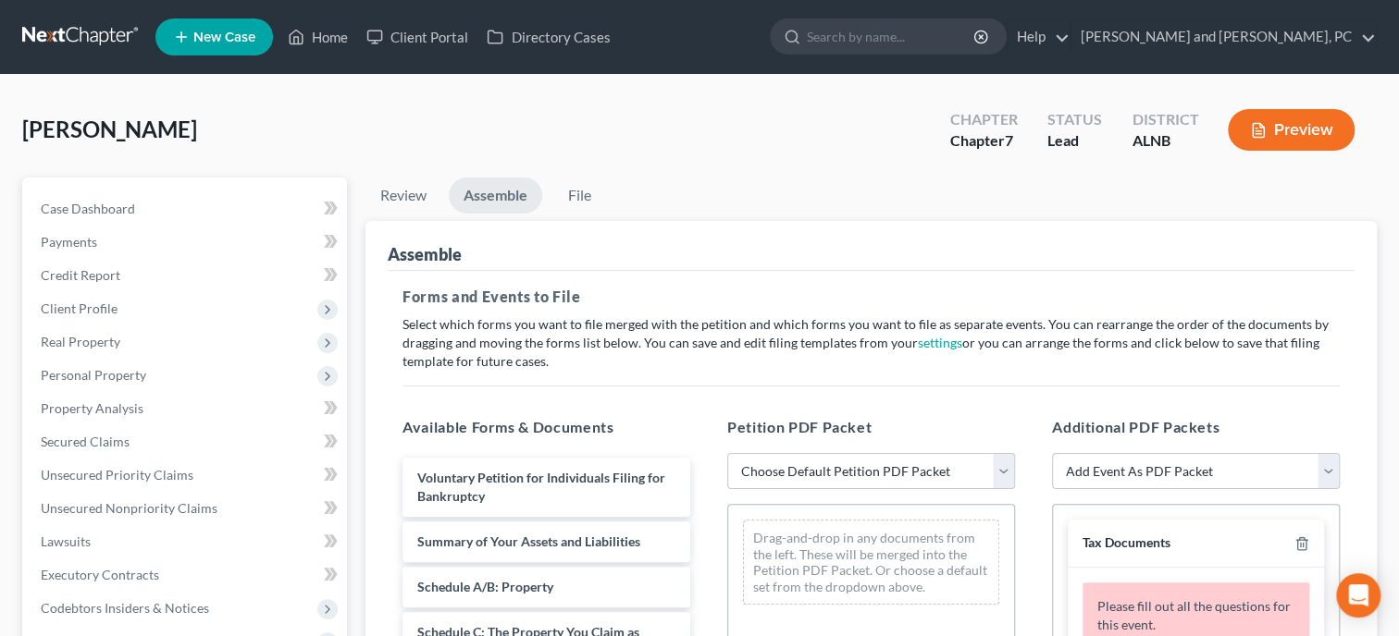
select select "0"
click option "Complete Bankruptcy Petition (all forms and schedules)" at bounding box center [0, 0] width 0 height 0
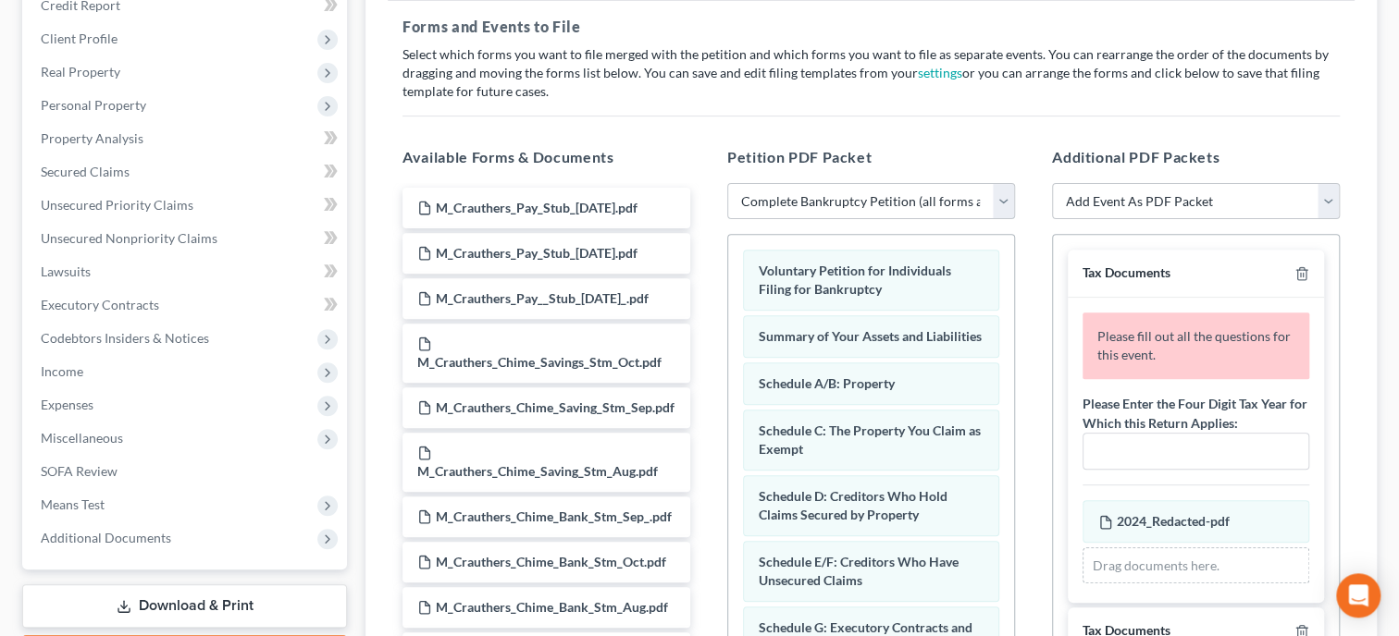
scroll to position [285, 0]
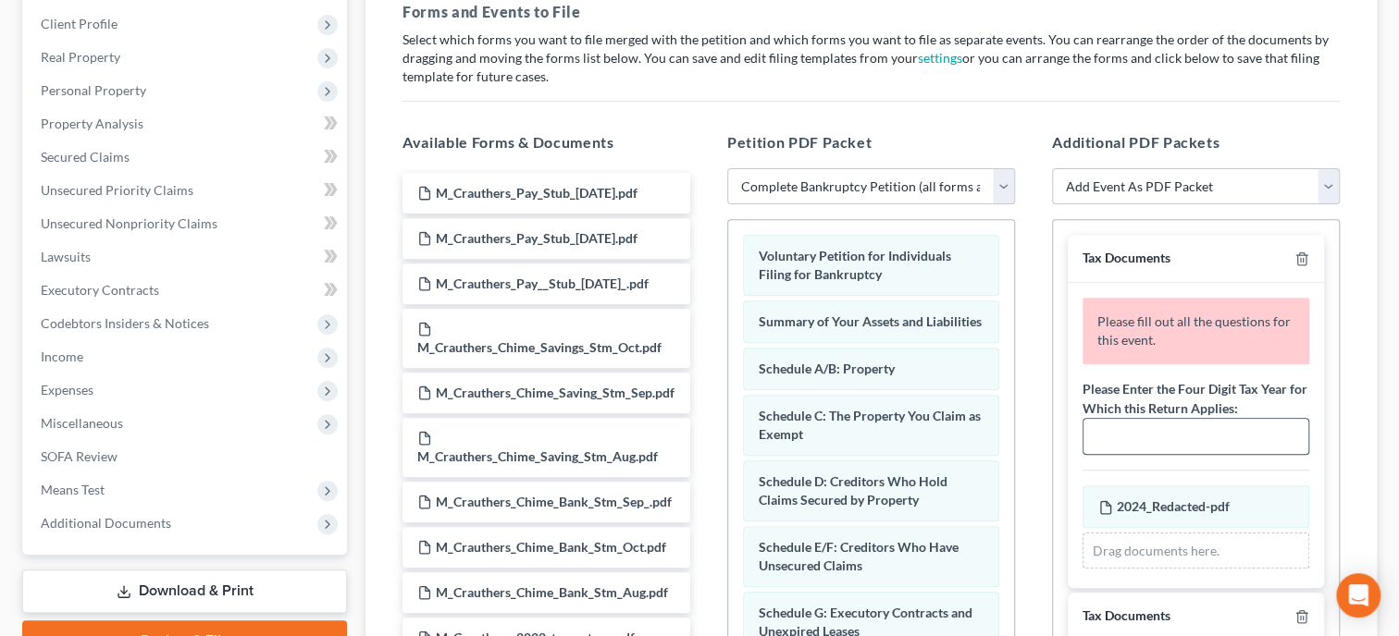
click at [1259, 425] on input "text" at bounding box center [1195, 436] width 225 height 35
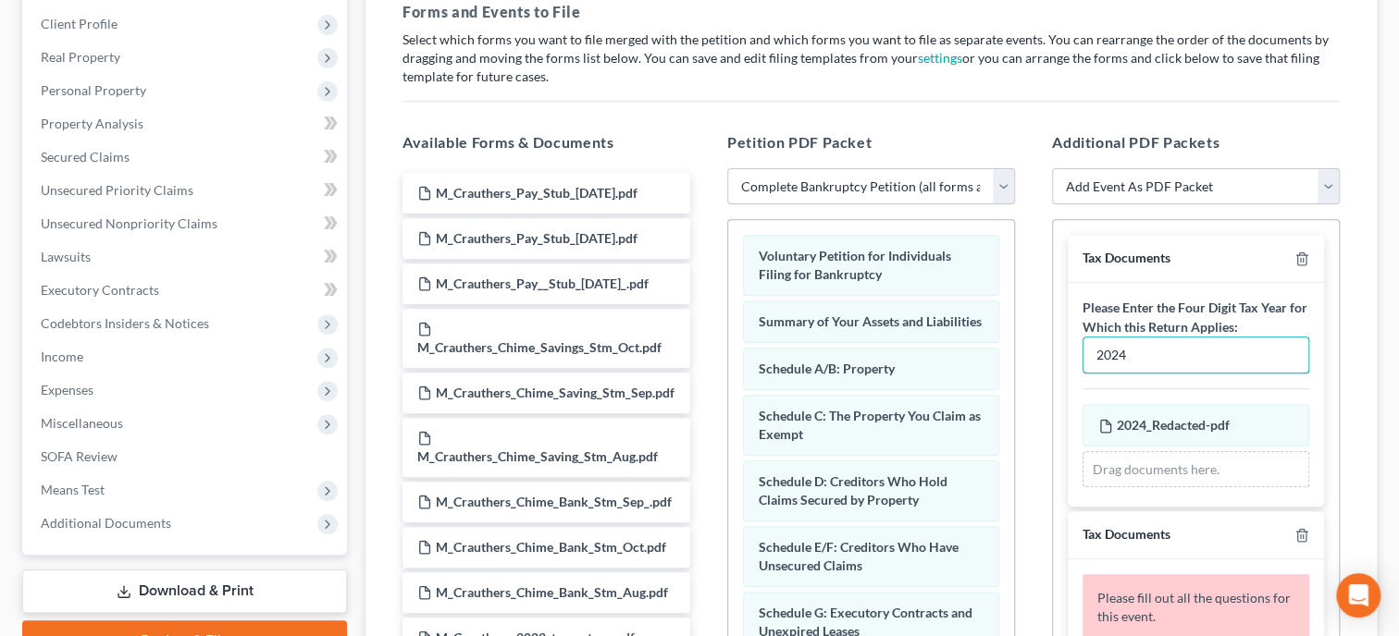
type input "2024"
click at [1026, 505] on div "Petition PDF Packet Choose Default Petition PDF Packet Complete Bankruptcy Peti…" at bounding box center [871, 430] width 325 height 627
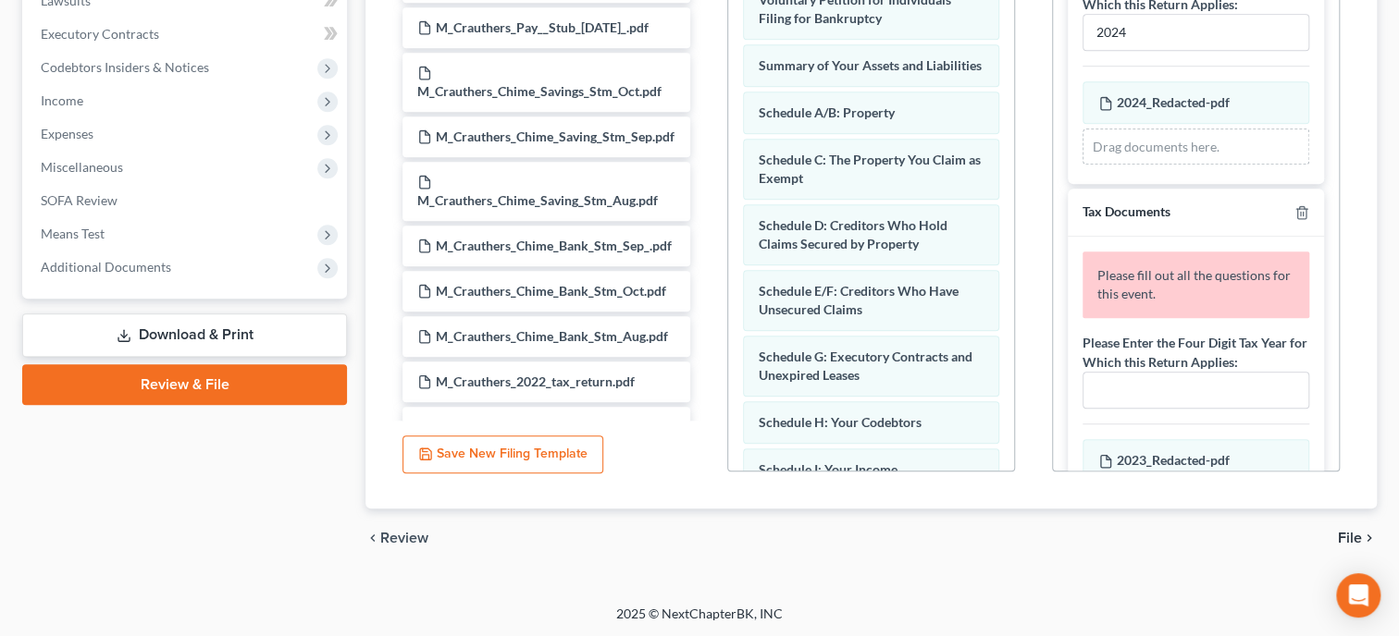
scroll to position [94, 0]
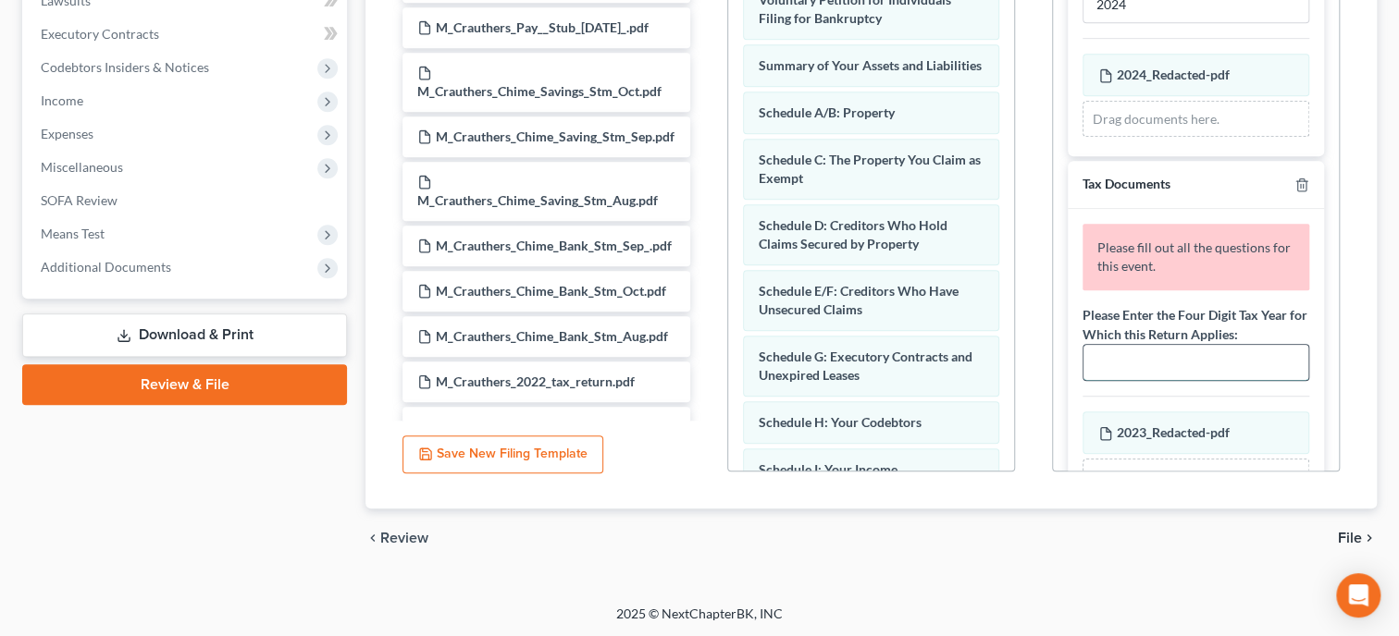
click at [1133, 360] on input "text" at bounding box center [1195, 362] width 225 height 35
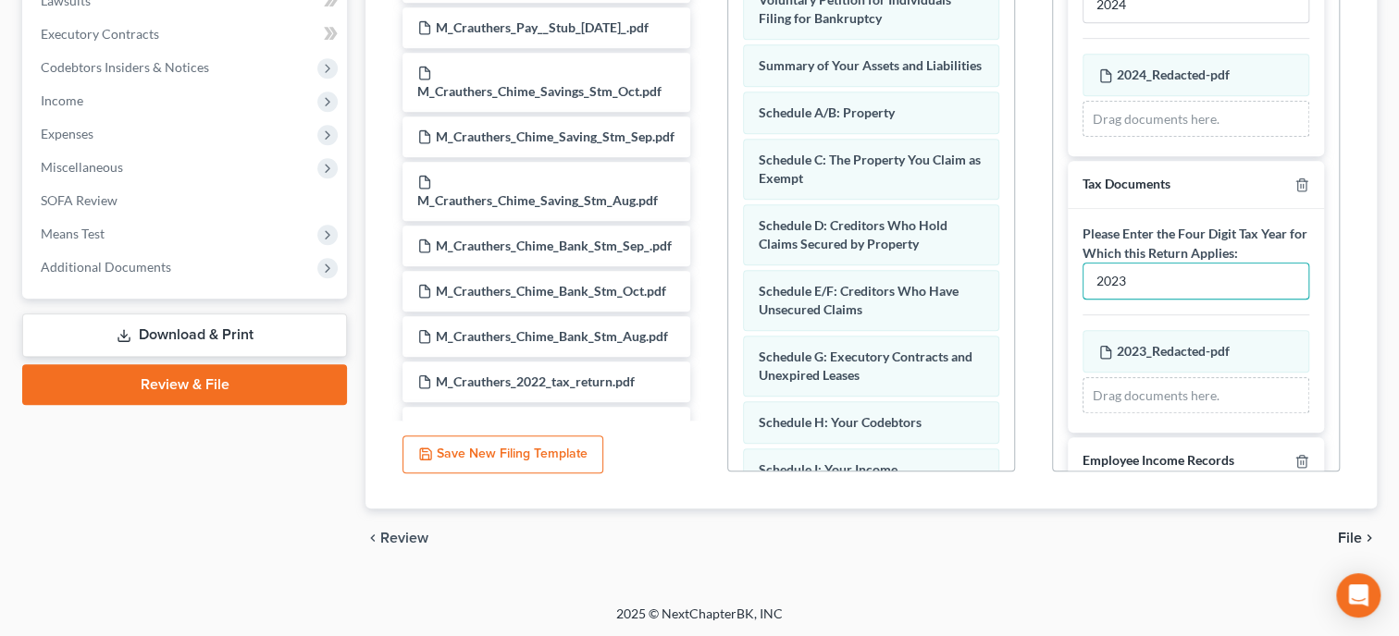
type input "2023"
click at [1041, 362] on div "Additional PDF Packets Add Event As PDF Packet Amended Schedules (Fee) Certific…" at bounding box center [1195, 173] width 325 height 627
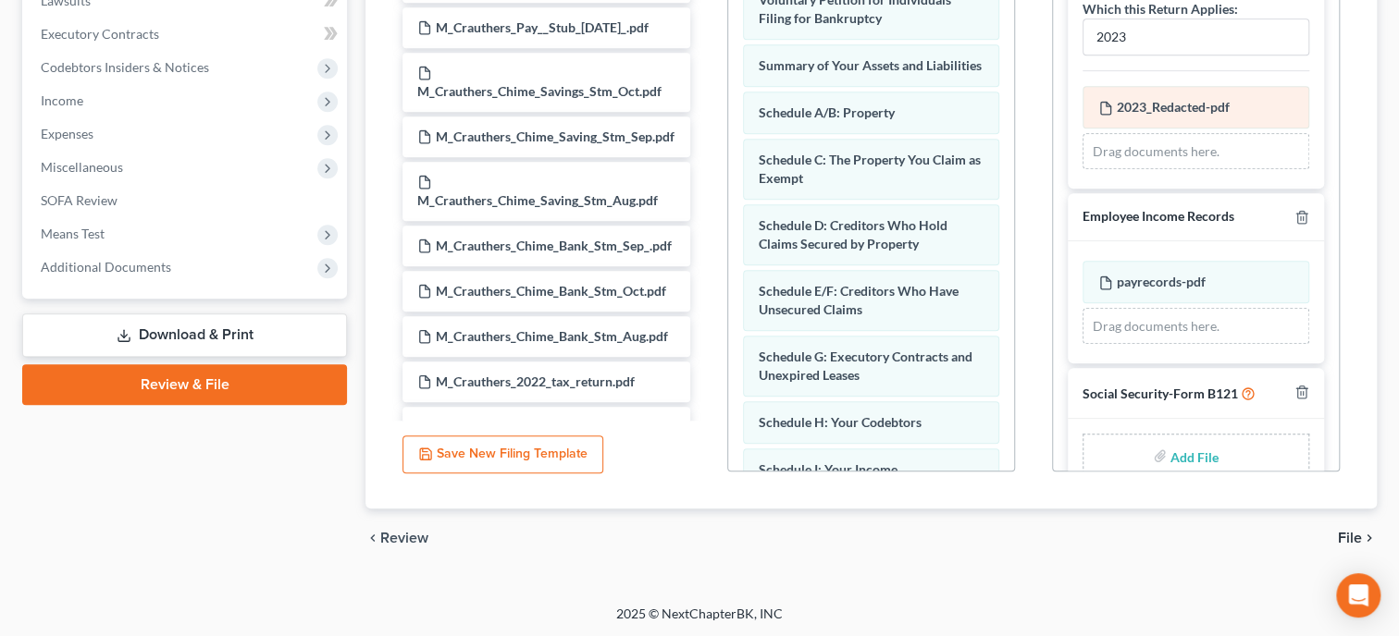
scroll to position [370, 0]
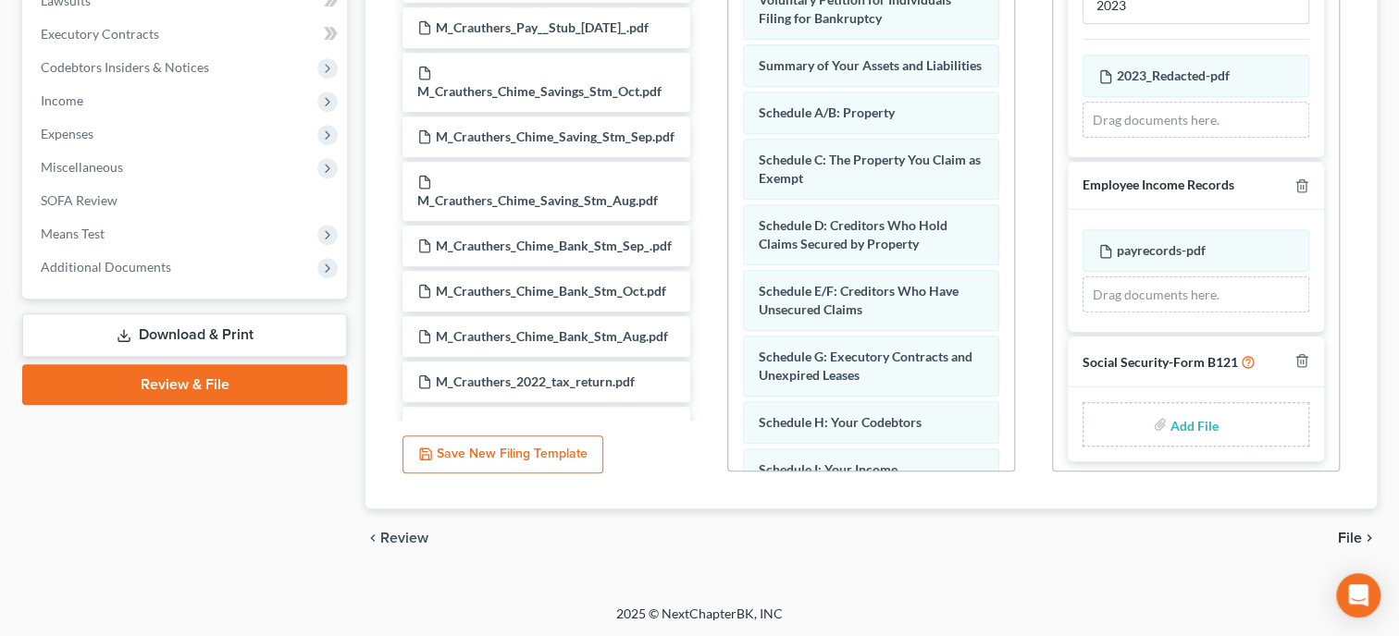
click at [1189, 420] on input "file" at bounding box center [1192, 424] width 44 height 33
type input "C:\fakepath\ssnstatement signed.pdf"
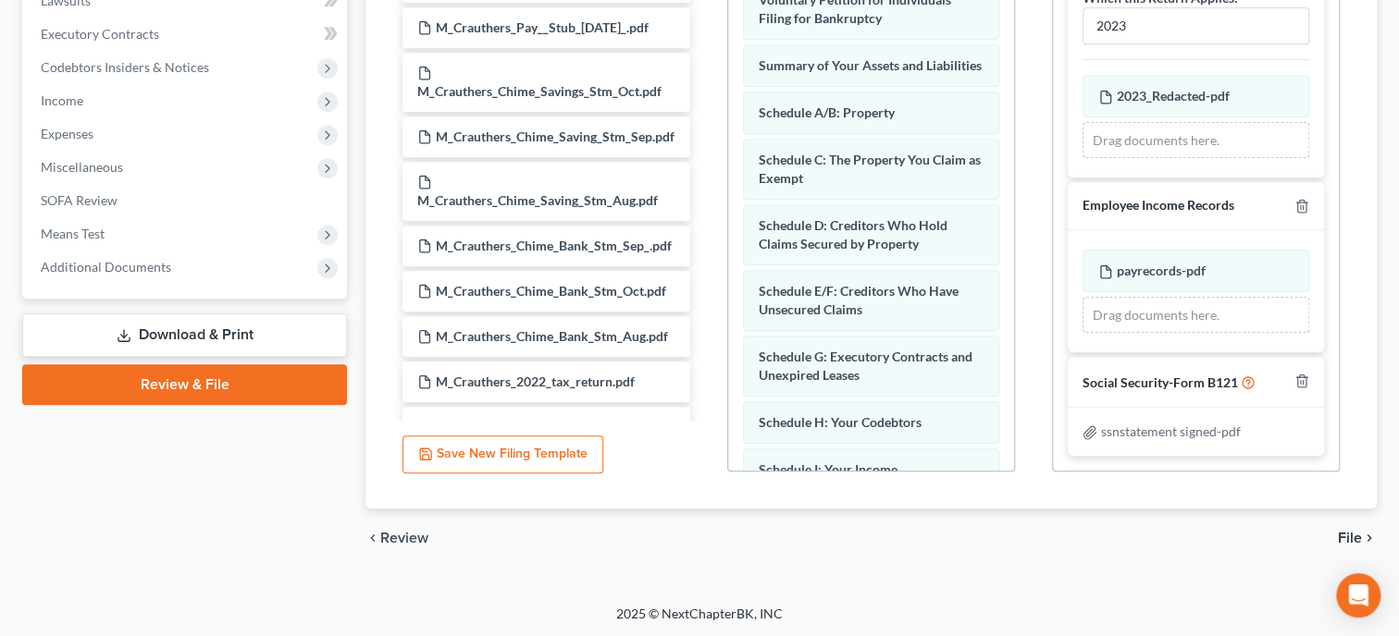
scroll to position [345, 0]
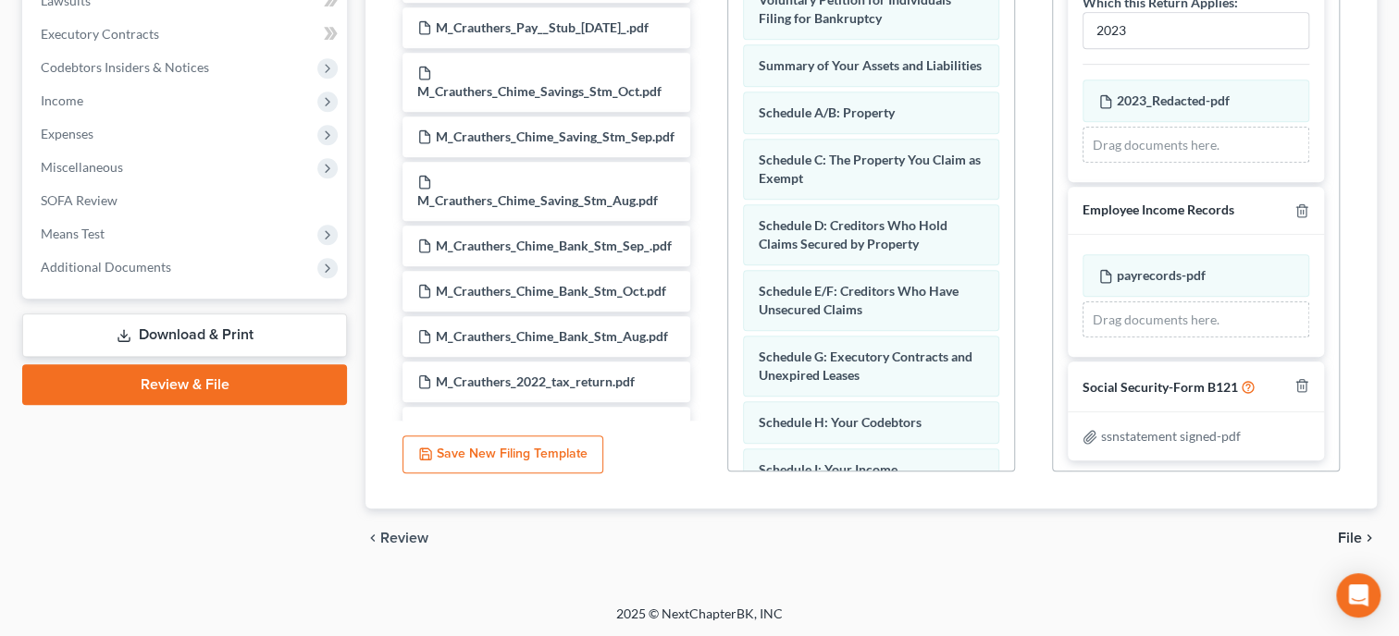
click at [1353, 531] on span "File" at bounding box center [1350, 538] width 24 height 15
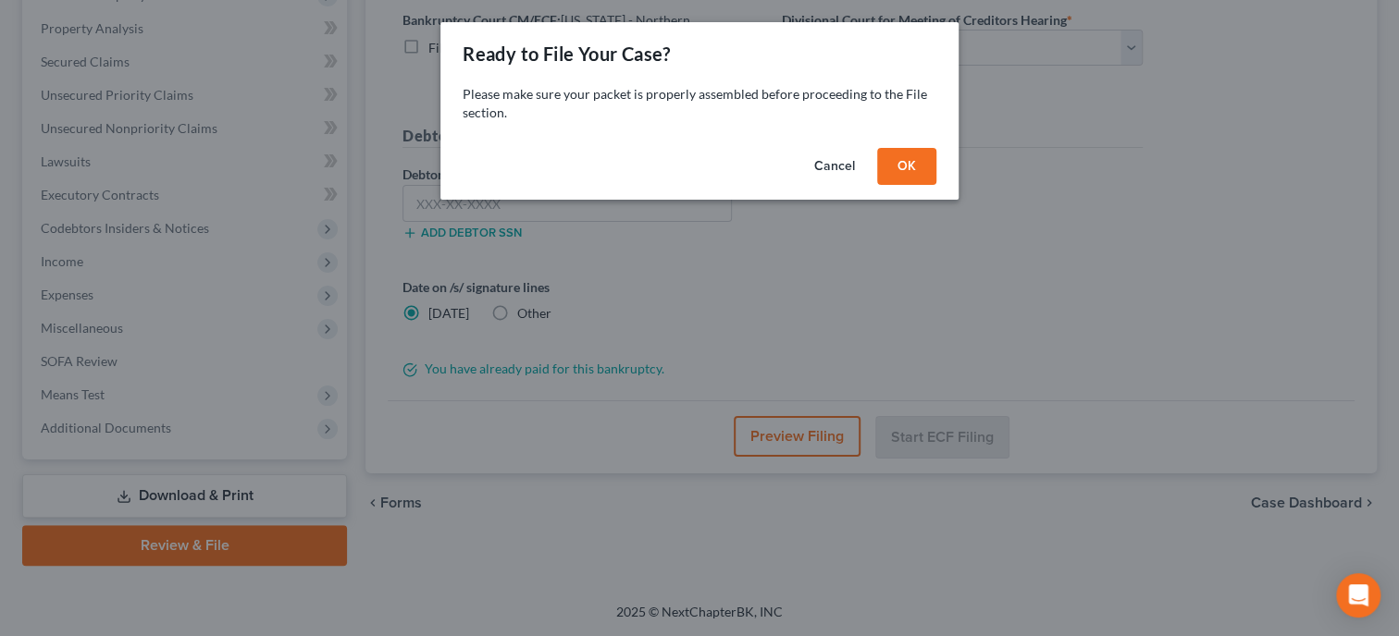
scroll to position [377, 0]
click at [917, 152] on button "OK" at bounding box center [906, 166] width 59 height 37
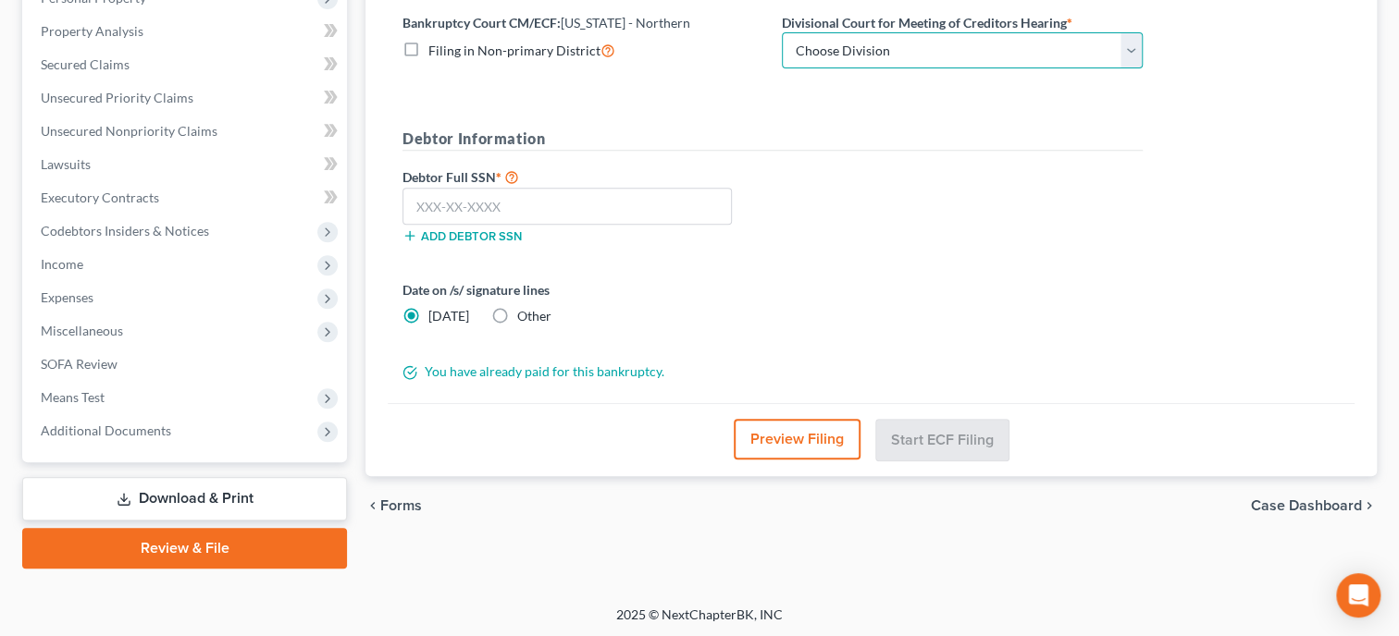
click at [782, 32] on select "Choose Division [GEOGRAPHIC_DATA] [GEOGRAPHIC_DATA] [GEOGRAPHIC_DATA] [GEOGRAPH…" at bounding box center [962, 50] width 361 height 37
select select "0"
click option "Anniston" at bounding box center [0, 0] width 0 height 0
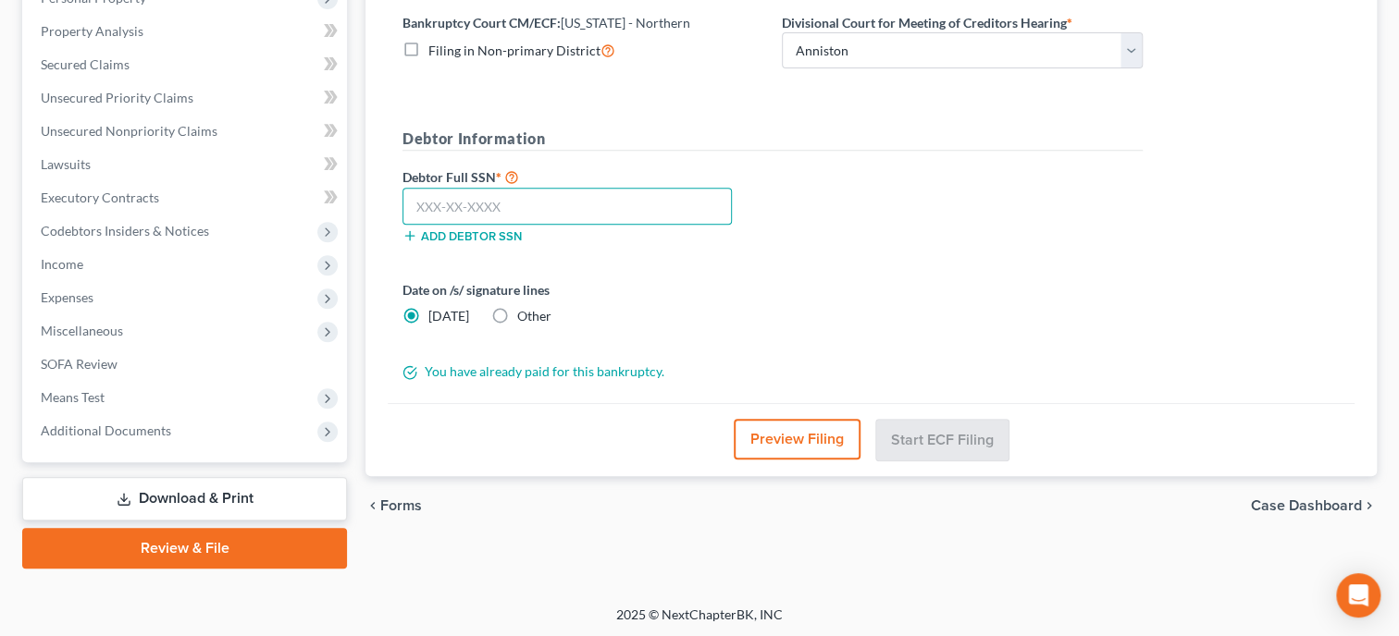
click at [658, 192] on input "text" at bounding box center [566, 206] width 329 height 37
type input "085-72-5047"
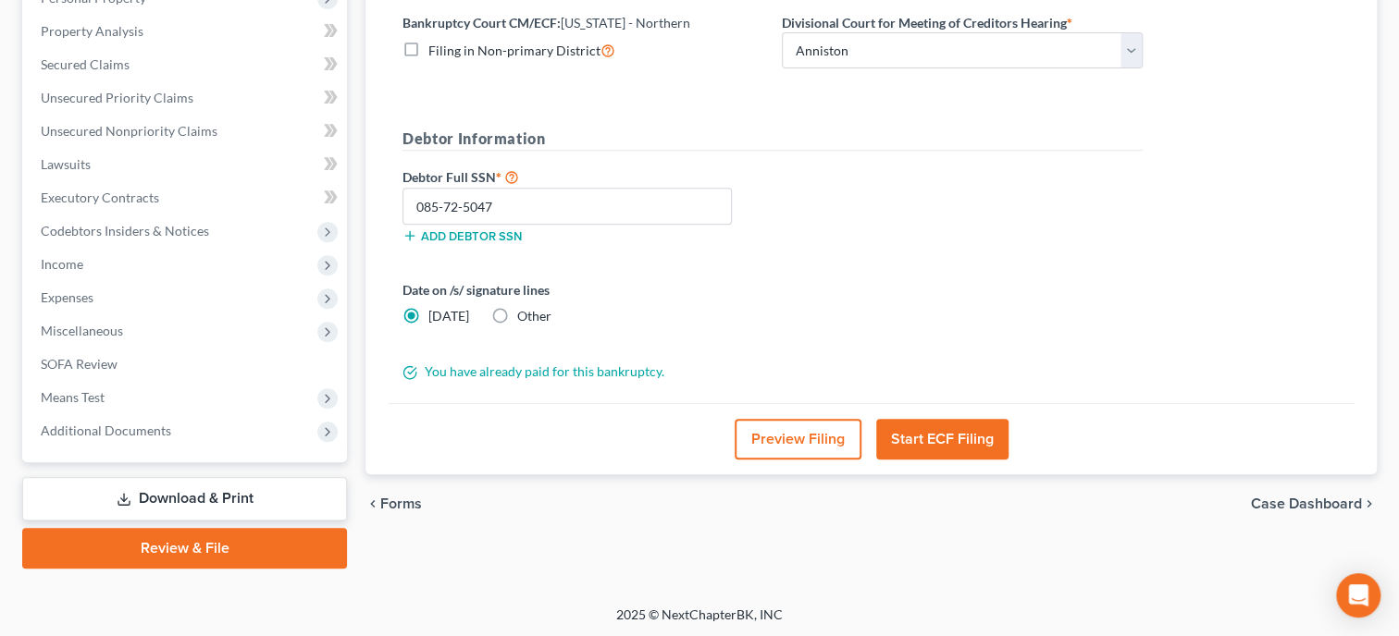
click at [921, 435] on button "Start ECF Filing" at bounding box center [942, 439] width 132 height 41
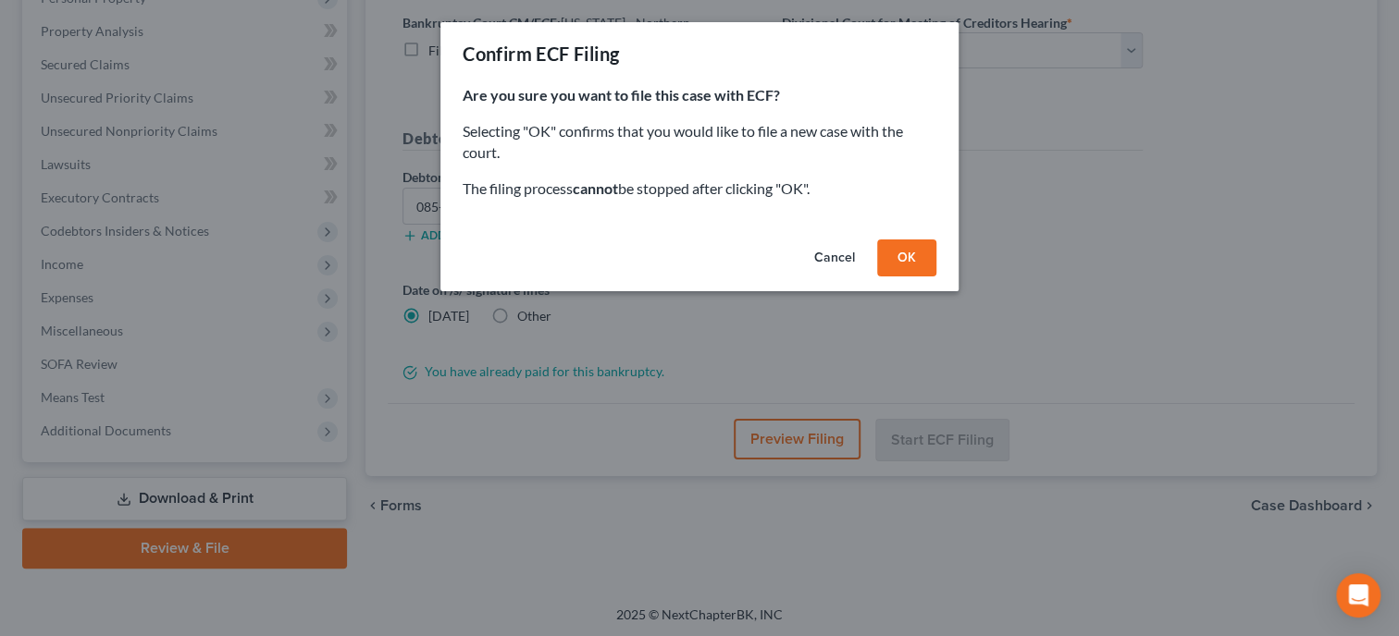
click at [905, 253] on button "OK" at bounding box center [906, 258] width 59 height 37
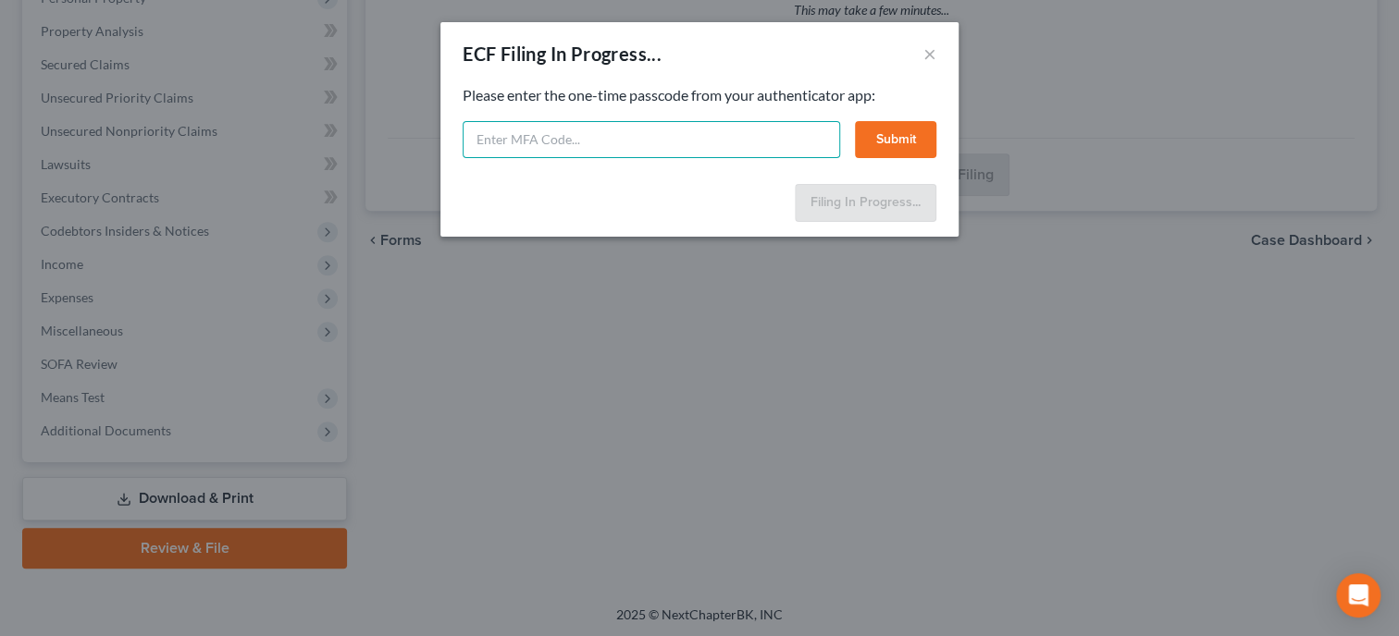
click at [705, 141] on input "text" at bounding box center [651, 139] width 377 height 37
type input "691877"
click at [894, 142] on button "Submit" at bounding box center [895, 139] width 81 height 37
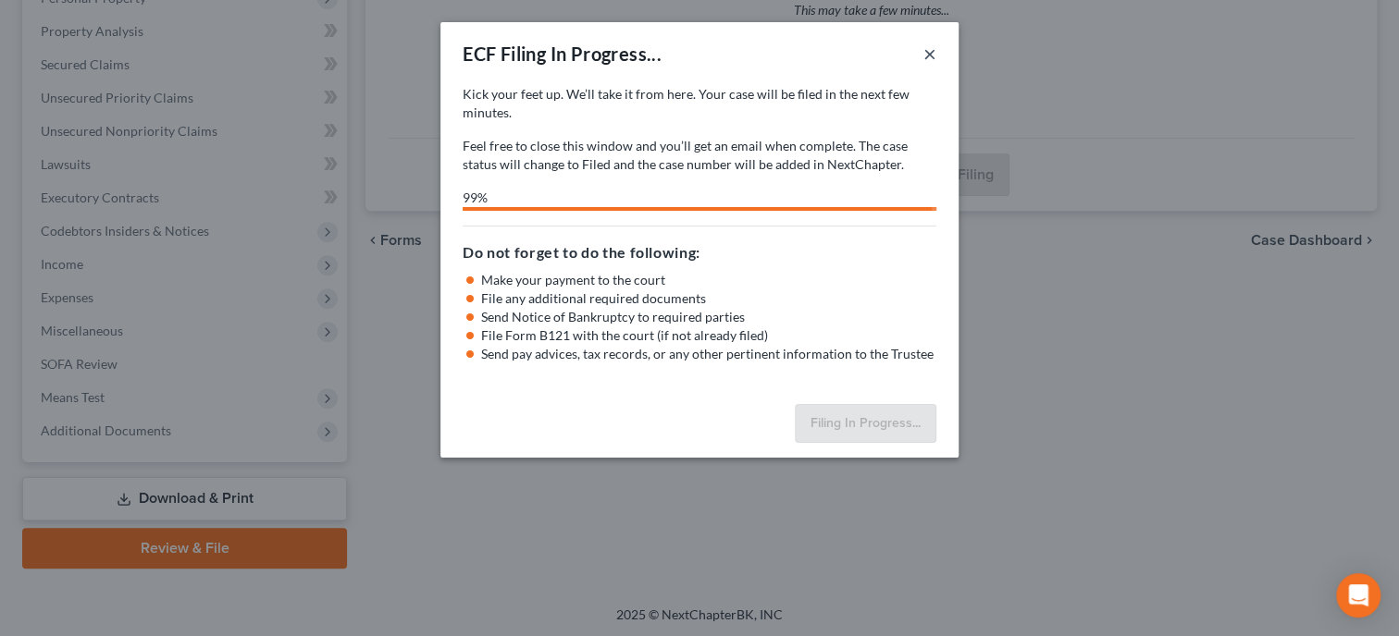
click at [927, 54] on button "×" at bounding box center [929, 54] width 13 height 22
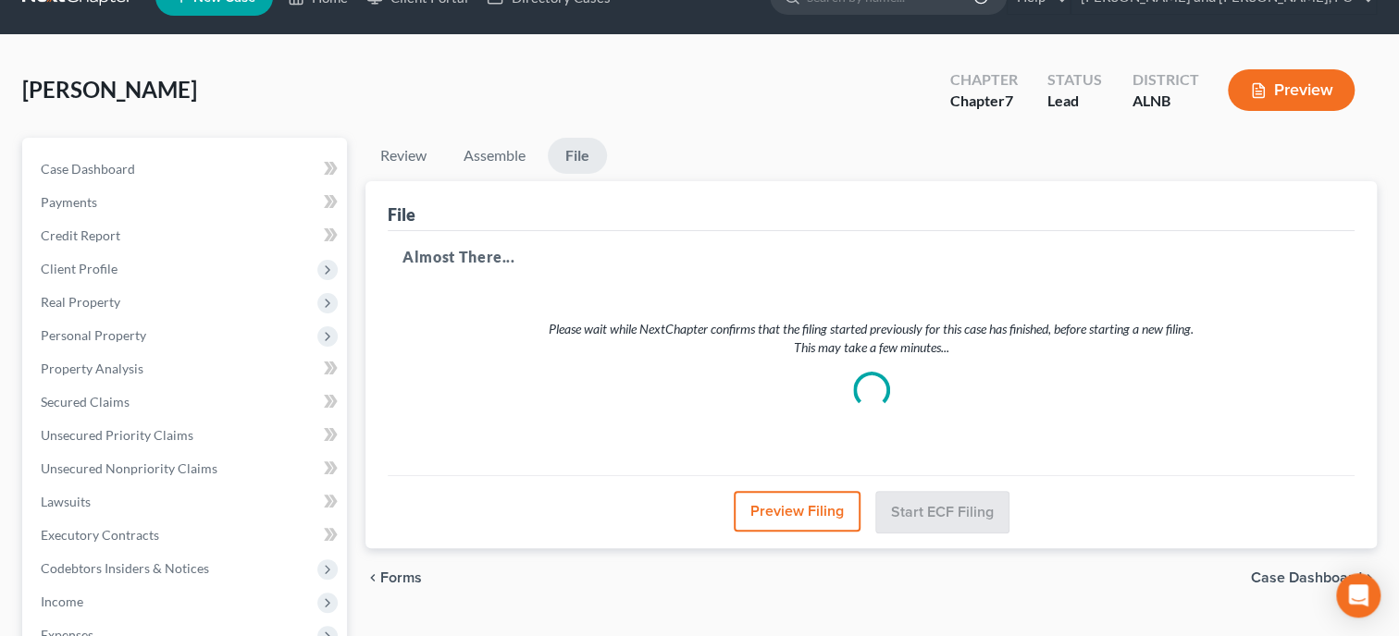
scroll to position [0, 0]
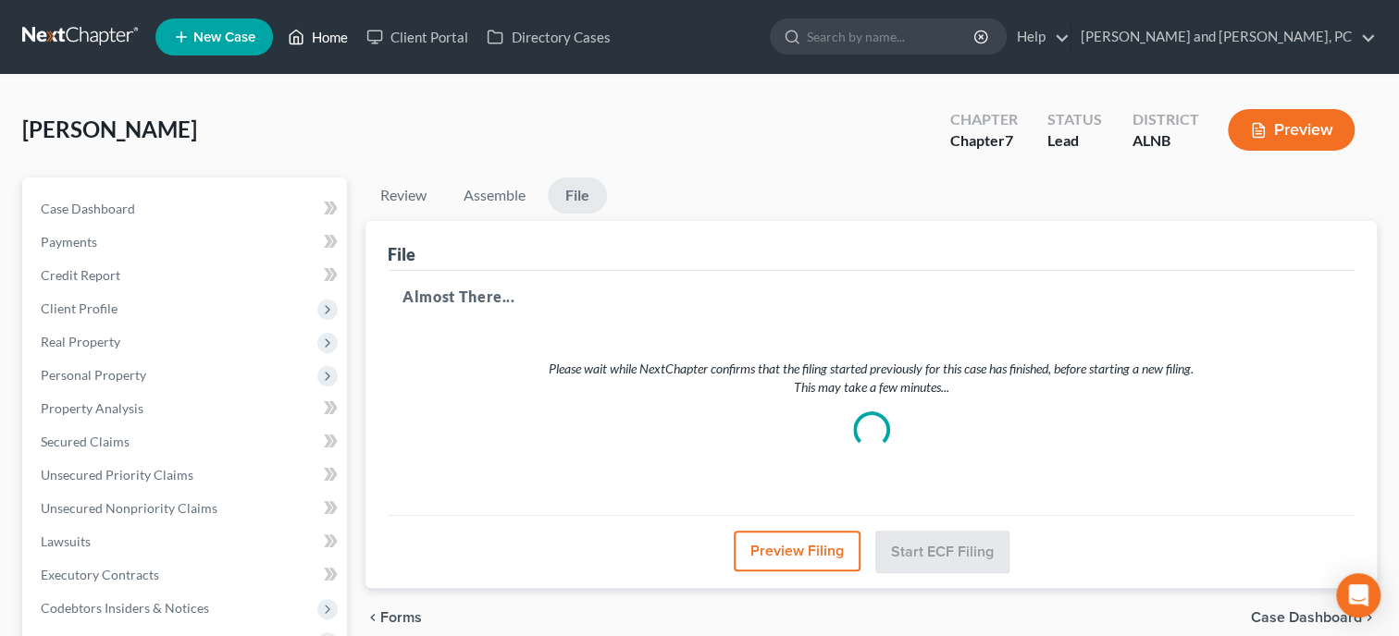
click at [334, 40] on link "Home" at bounding box center [317, 36] width 79 height 33
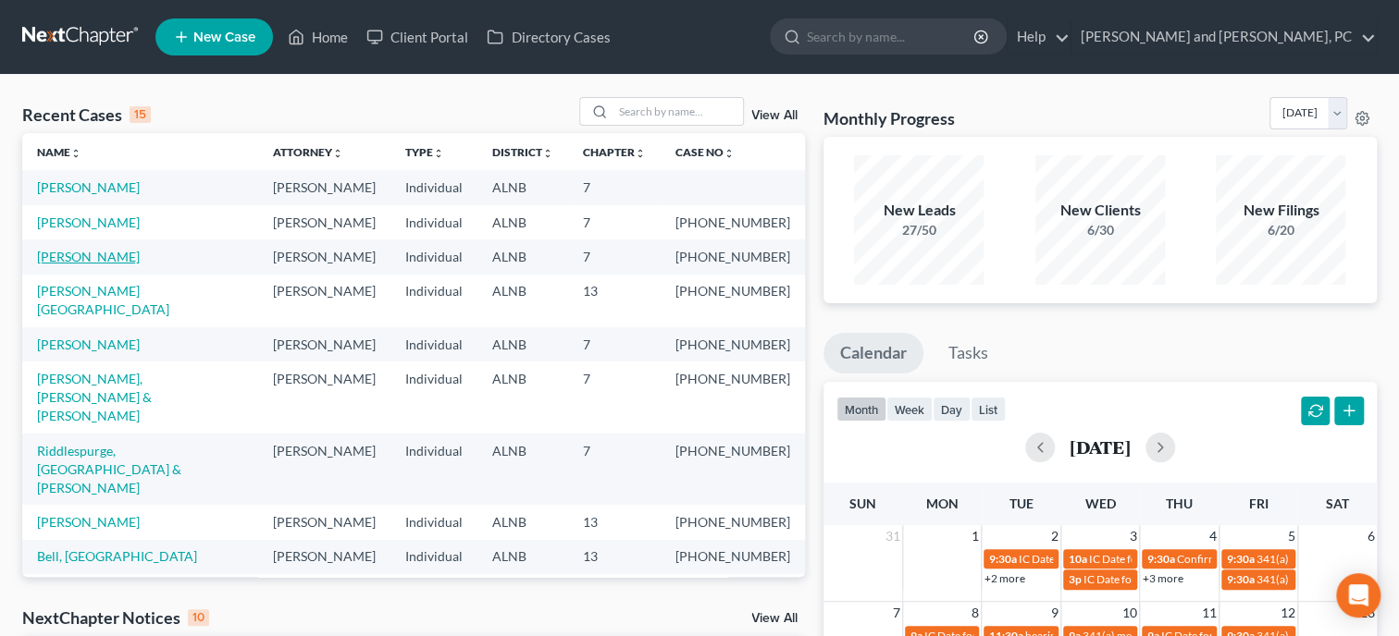
click at [115, 263] on link "[PERSON_NAME]" at bounding box center [88, 257] width 103 height 16
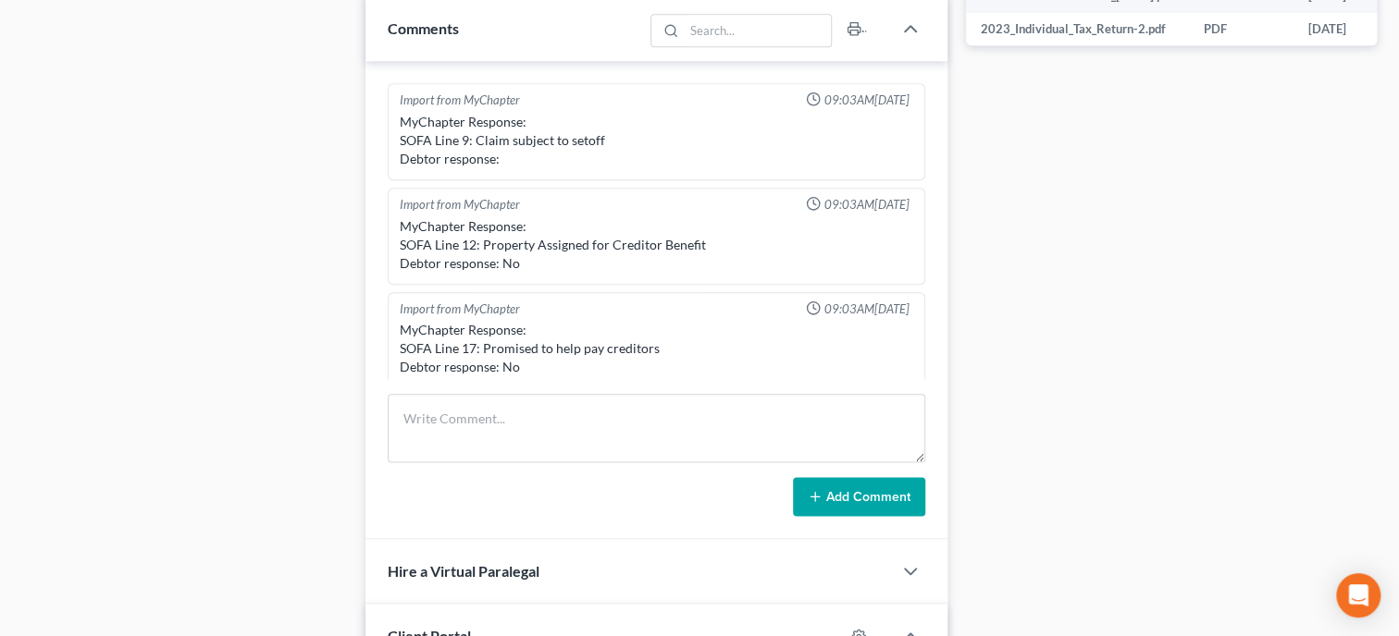
scroll to position [435, 0]
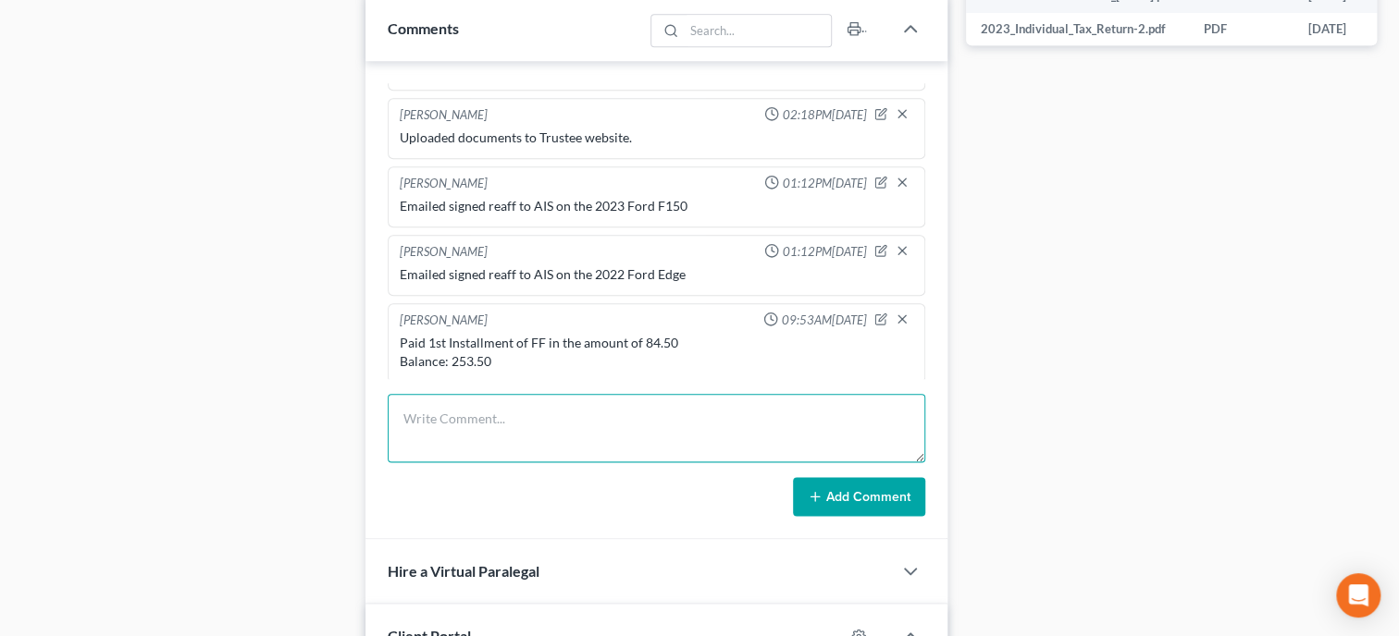
click at [449, 437] on textarea at bounding box center [657, 428] width 538 height 68
type textarea "Filed FM Cert"
click at [861, 501] on button "Add Comment" at bounding box center [859, 496] width 132 height 39
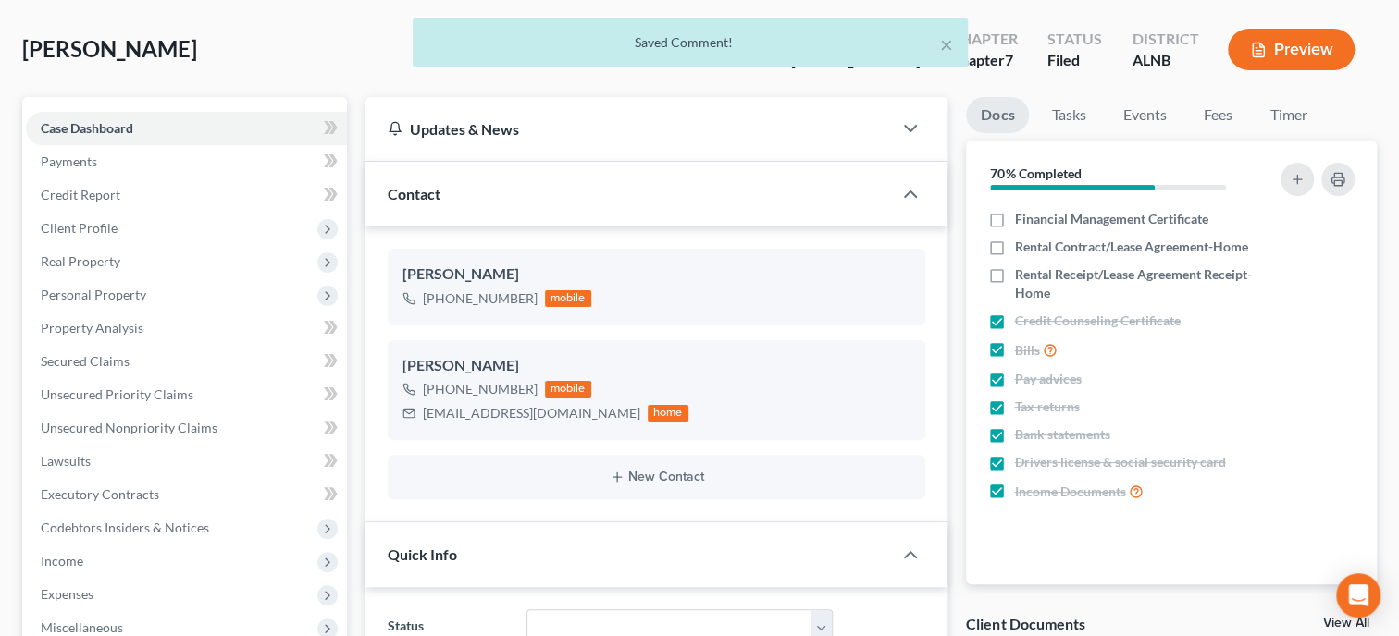
scroll to position [0, 0]
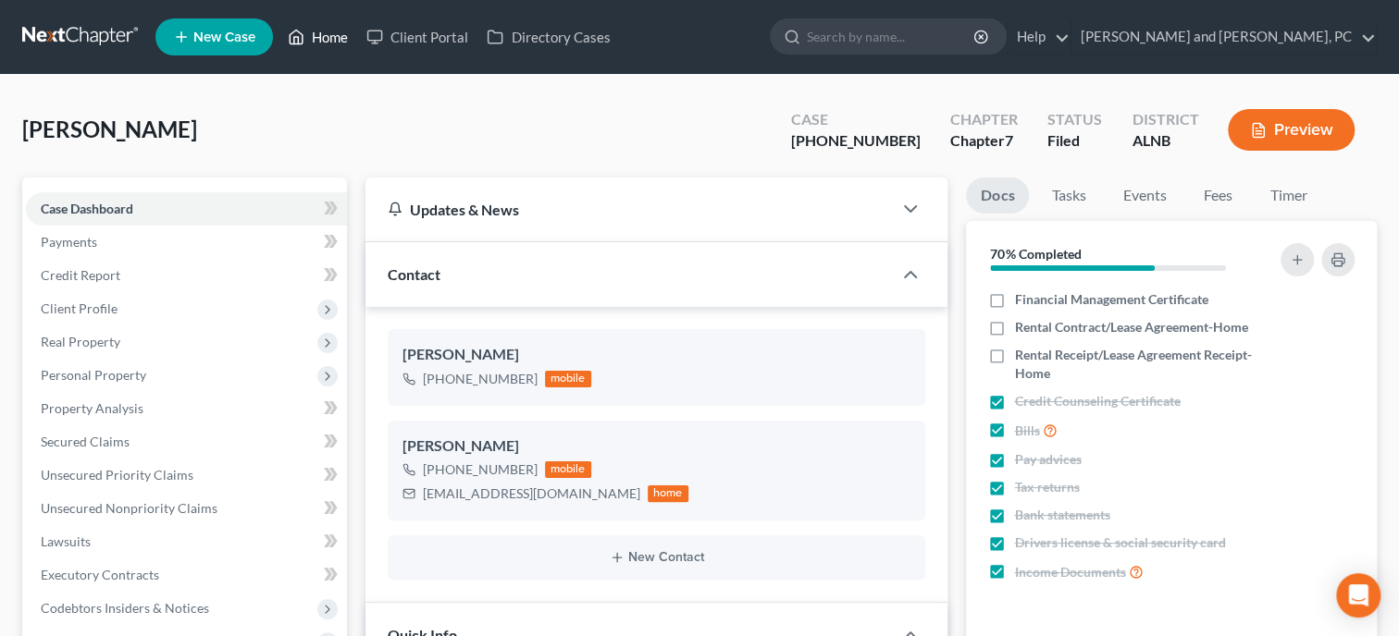
click at [330, 35] on link "Home" at bounding box center [317, 36] width 79 height 33
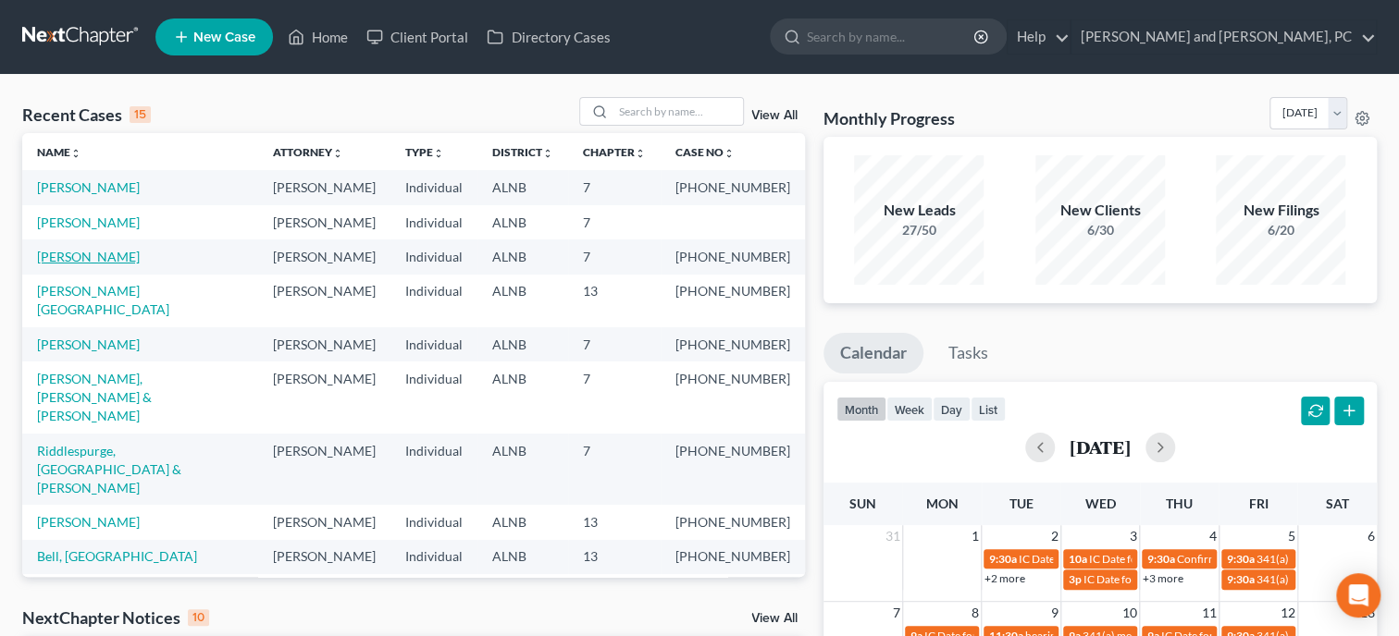
click at [93, 257] on link "[PERSON_NAME]" at bounding box center [88, 257] width 103 height 16
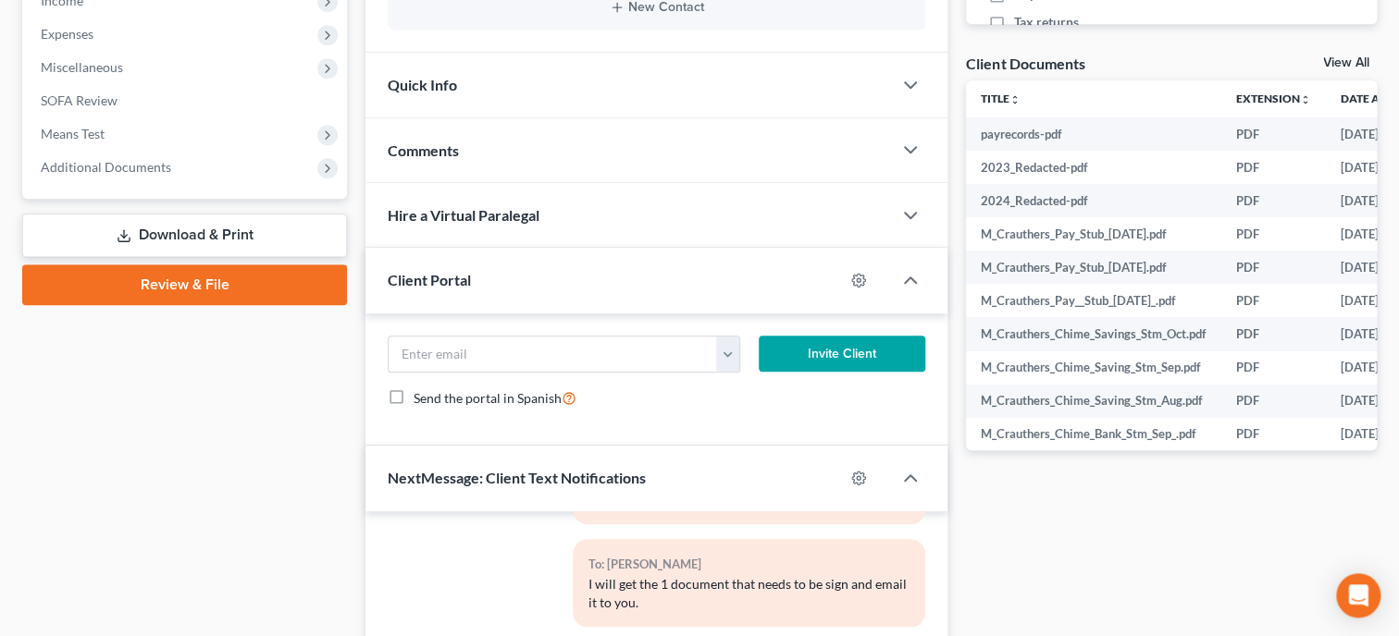
scroll to position [666, 0]
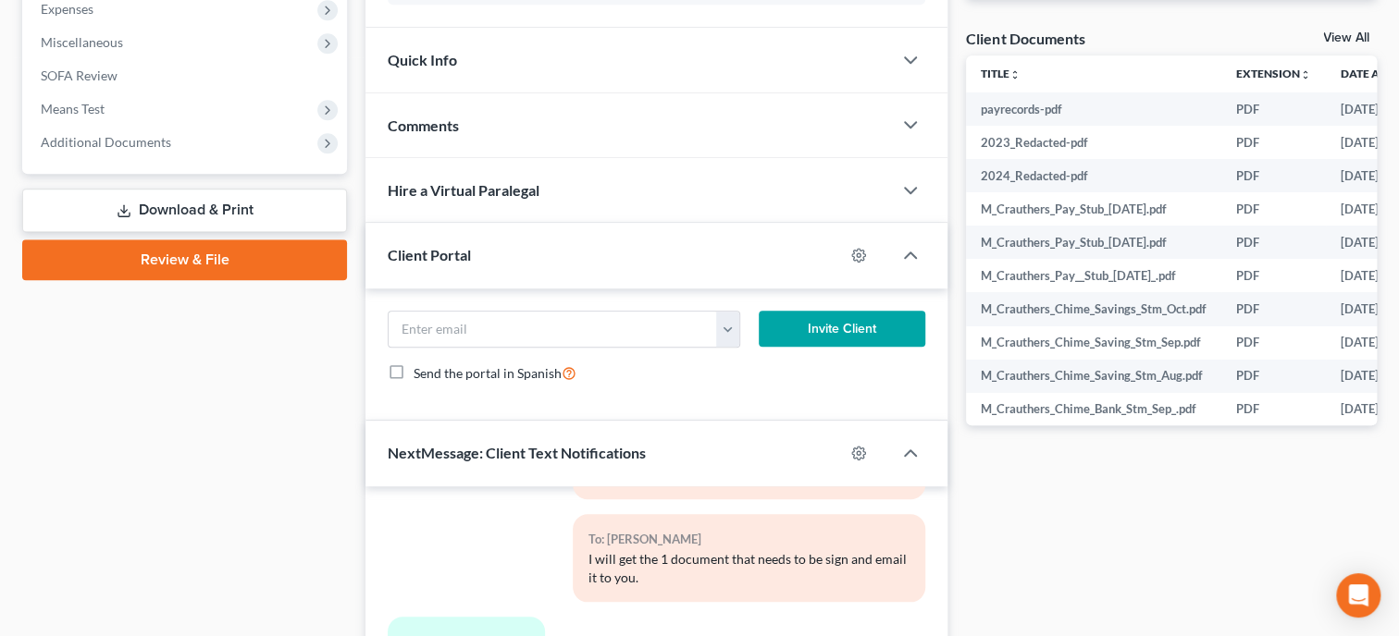
click at [469, 137] on div "Comments" at bounding box center [628, 125] width 526 height 64
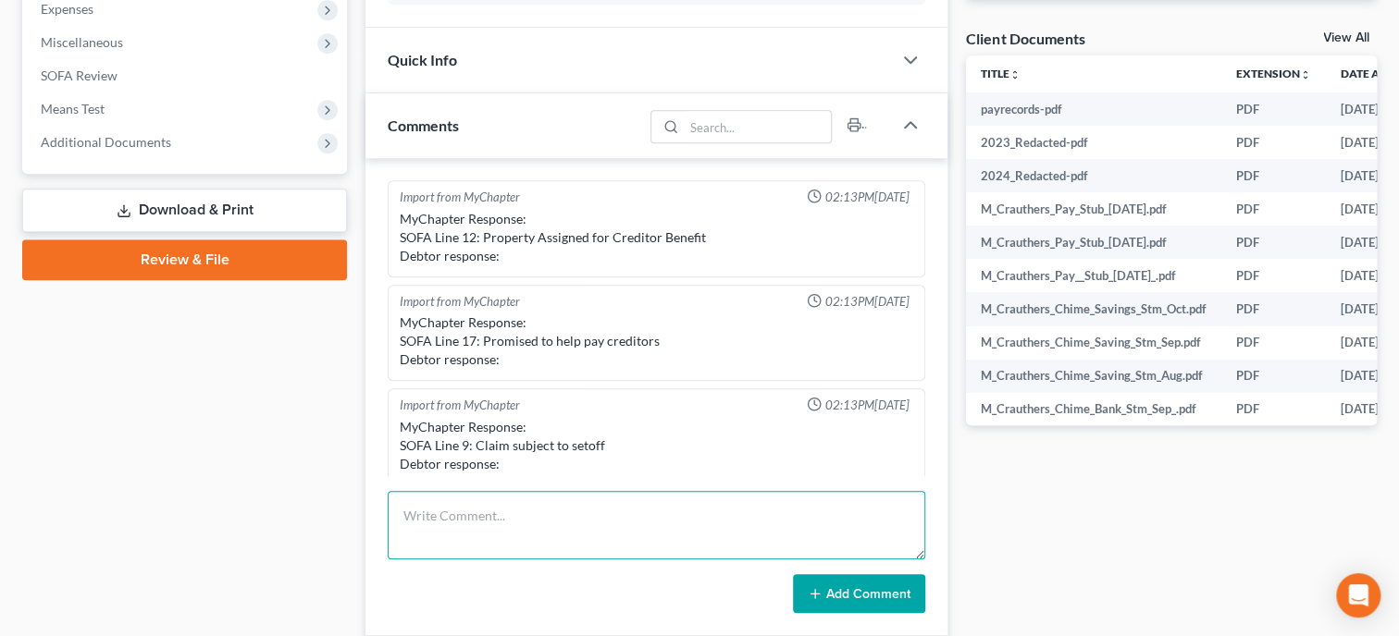
click at [480, 503] on textarea at bounding box center [657, 525] width 538 height 68
type textarea "Paid FF in the amount of 338.00 Balance: 0.00"
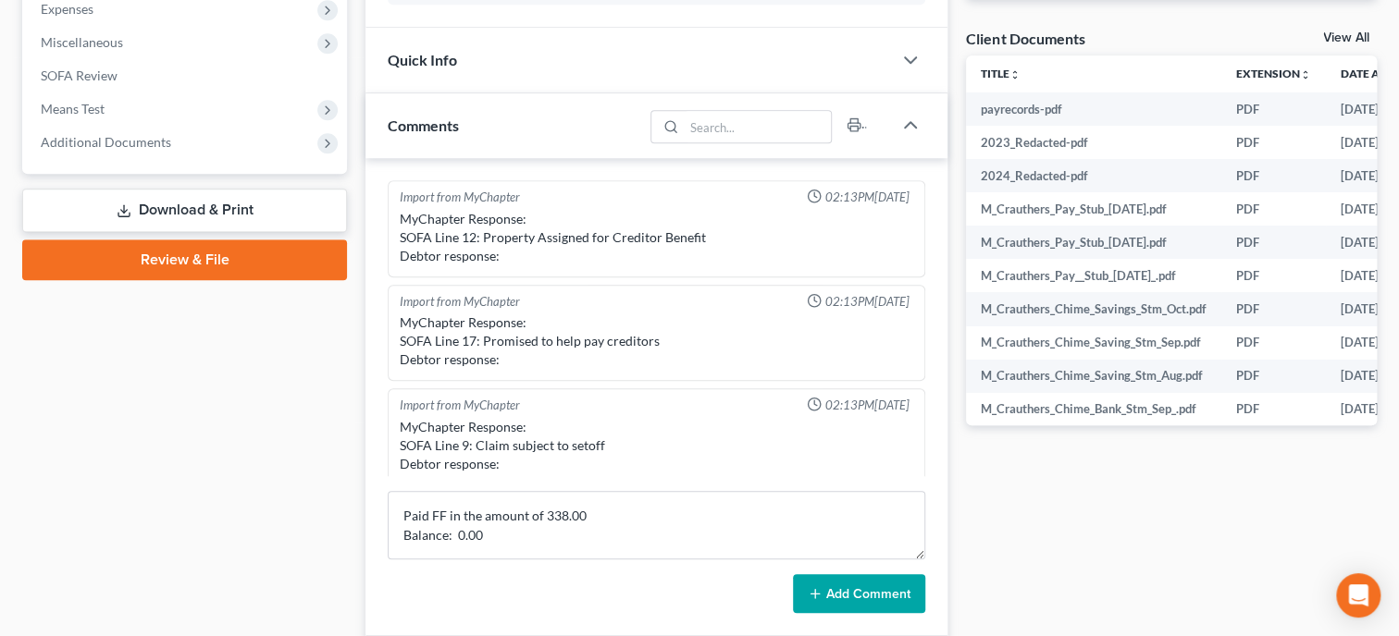
click at [827, 587] on button "Add Comment" at bounding box center [859, 594] width 132 height 39
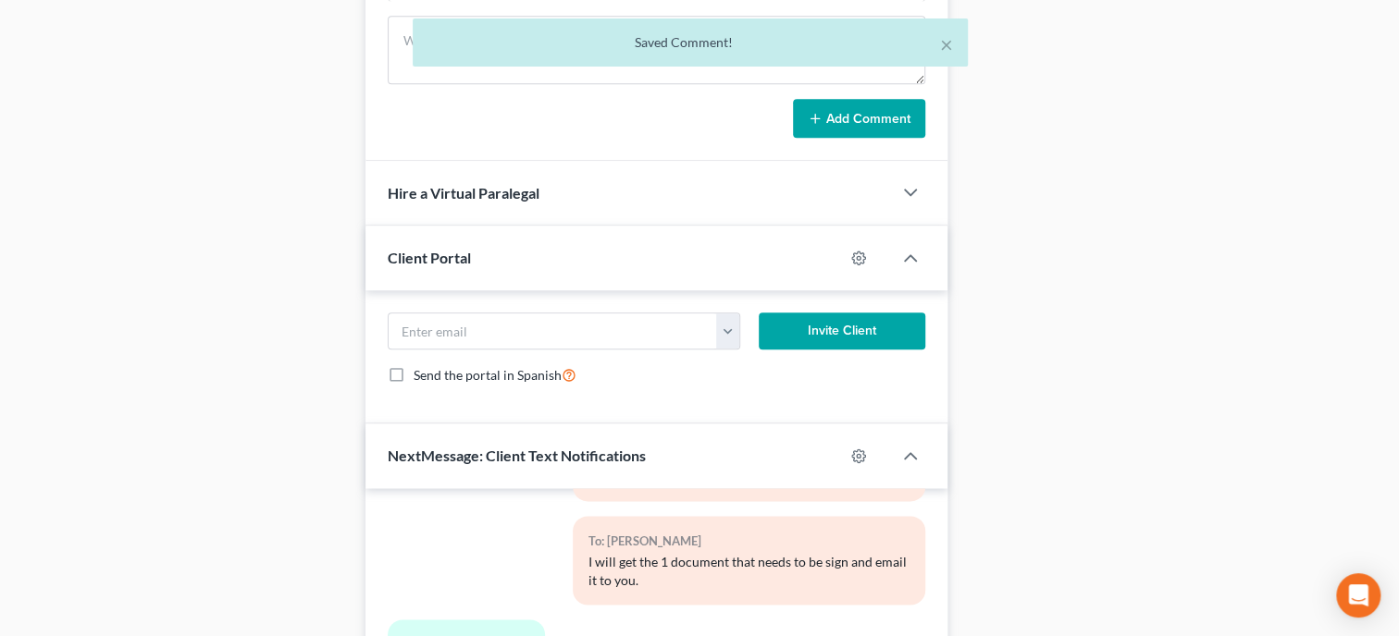
scroll to position [1475, 0]
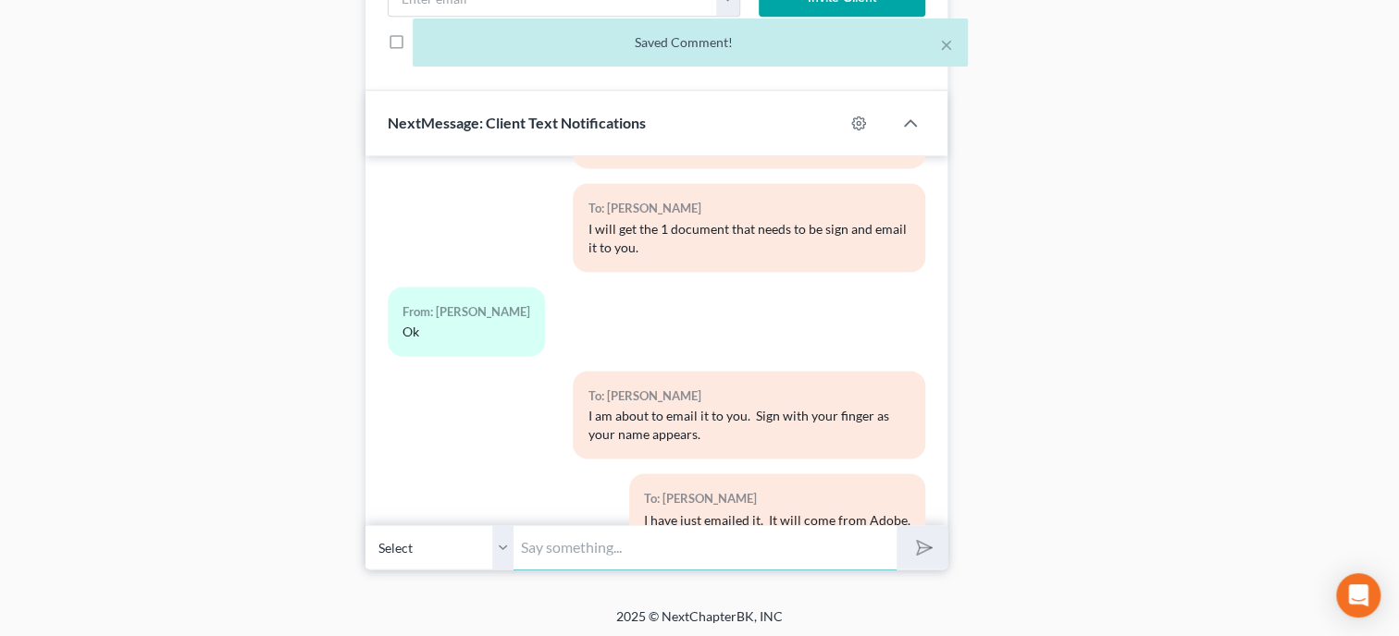
click at [698, 537] on input "text" at bounding box center [704, 547] width 383 height 45
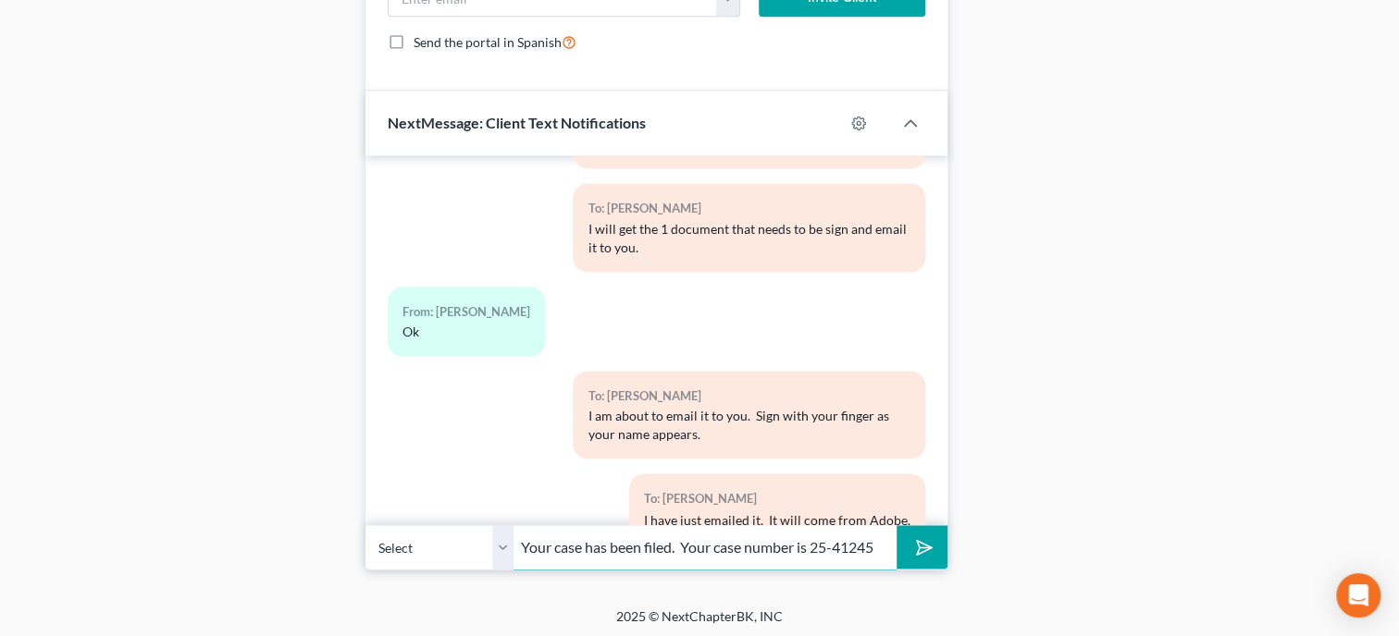
type input "Your case has been filed. Your case number is 25-41245"
click at [907, 538] on button "submit" at bounding box center [921, 546] width 51 height 43
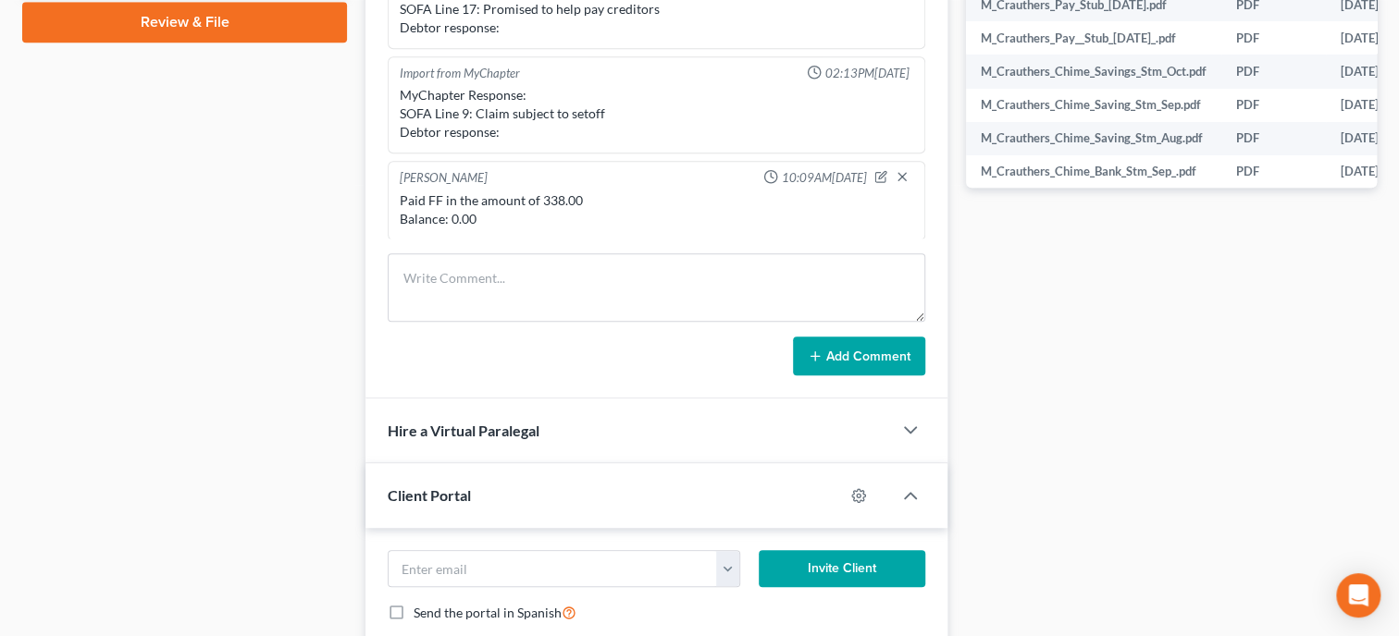
scroll to position [428, 0]
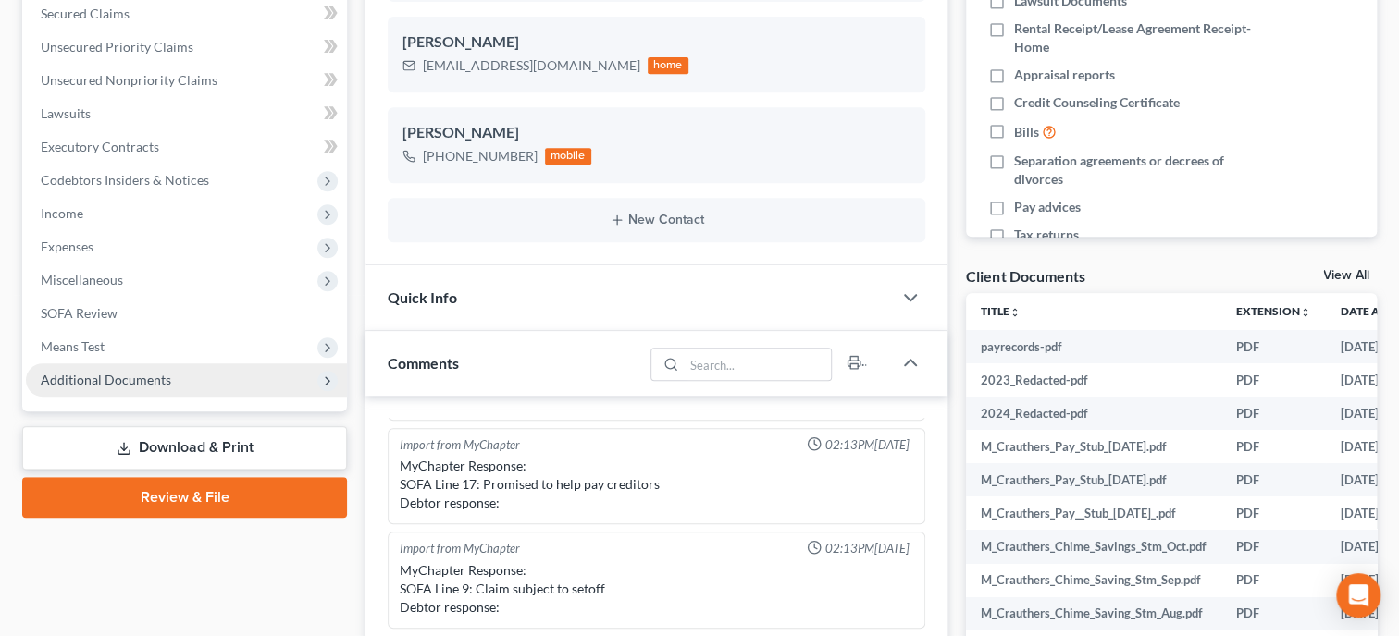
click at [130, 372] on span "Additional Documents" at bounding box center [106, 380] width 130 height 16
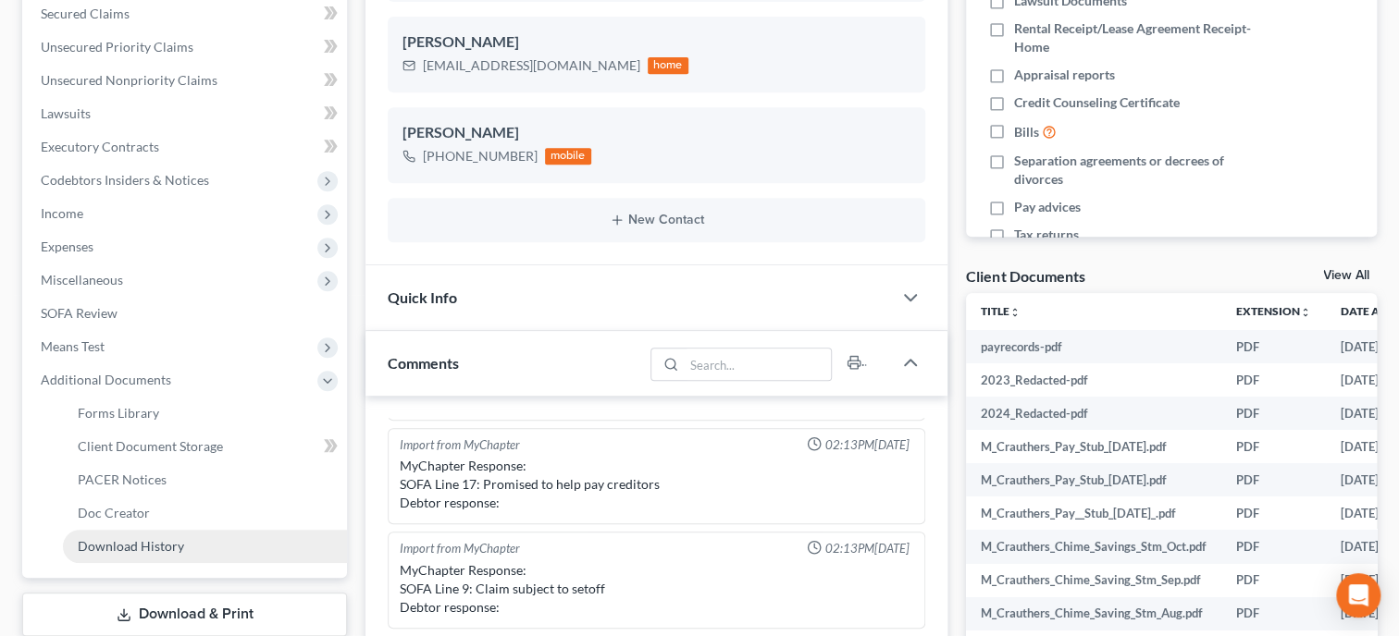
click at [151, 542] on span "Download History" at bounding box center [131, 546] width 106 height 16
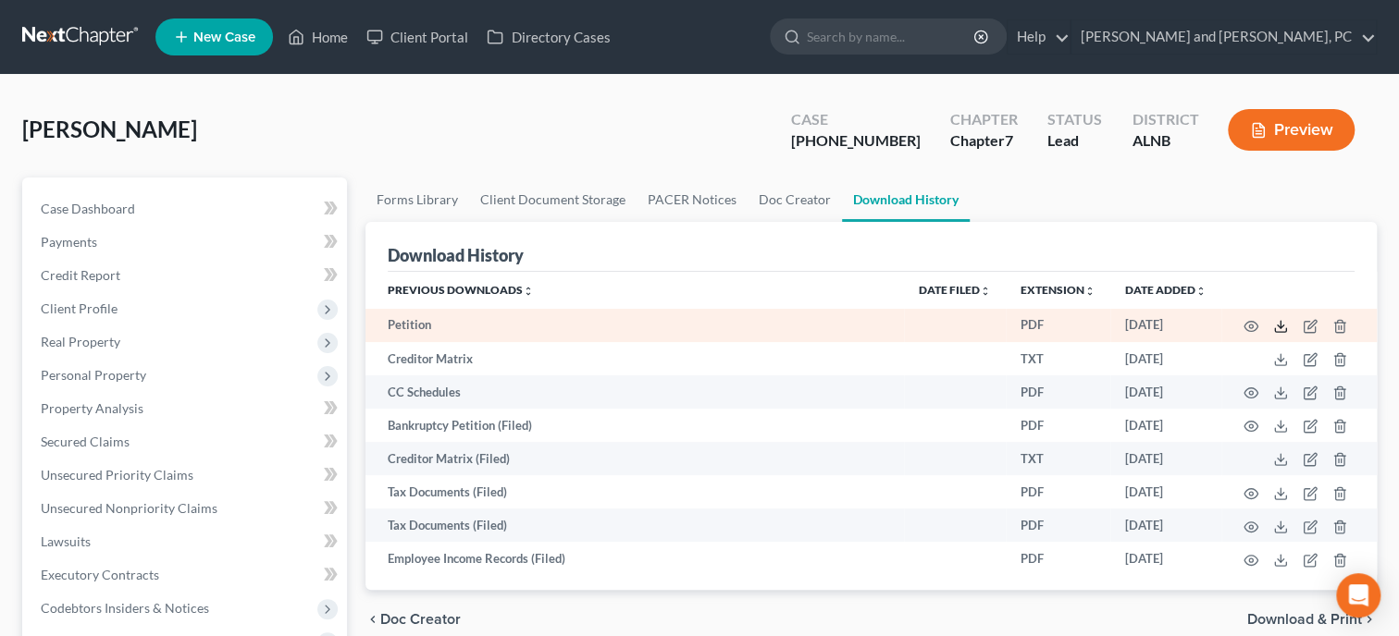
click at [1279, 324] on icon at bounding box center [1280, 326] width 15 height 15
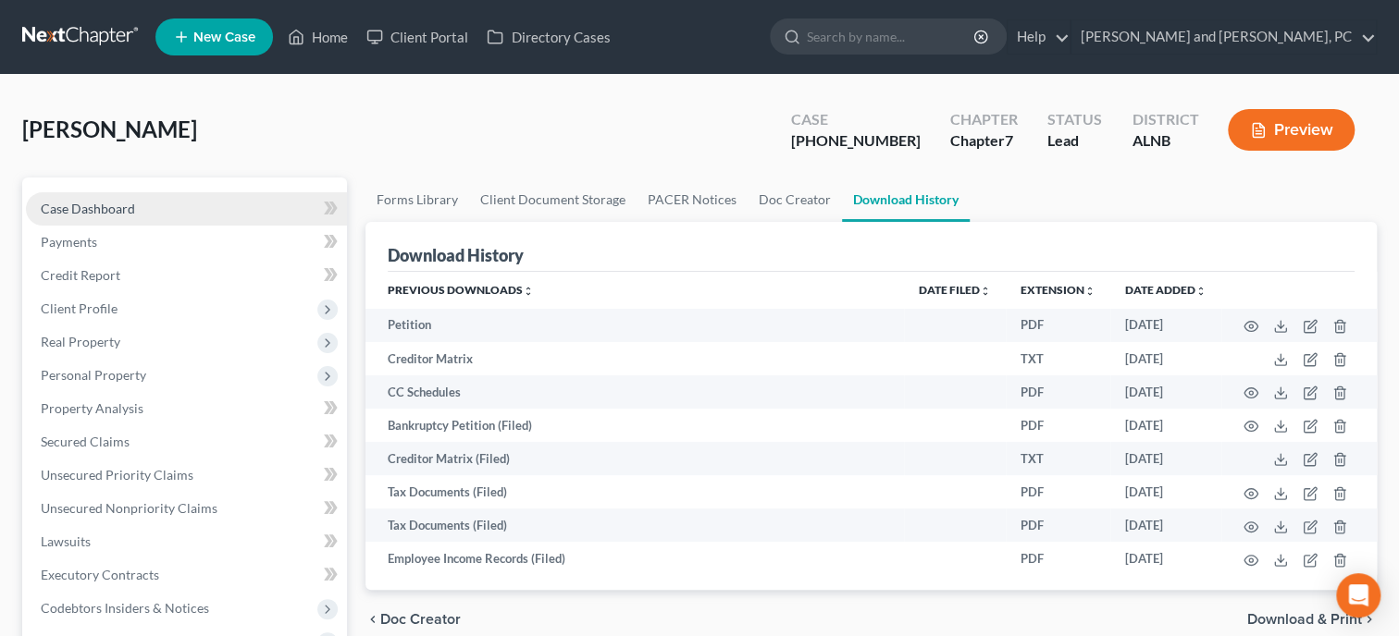
click at [80, 202] on span "Case Dashboard" at bounding box center [88, 209] width 94 height 16
select select "0"
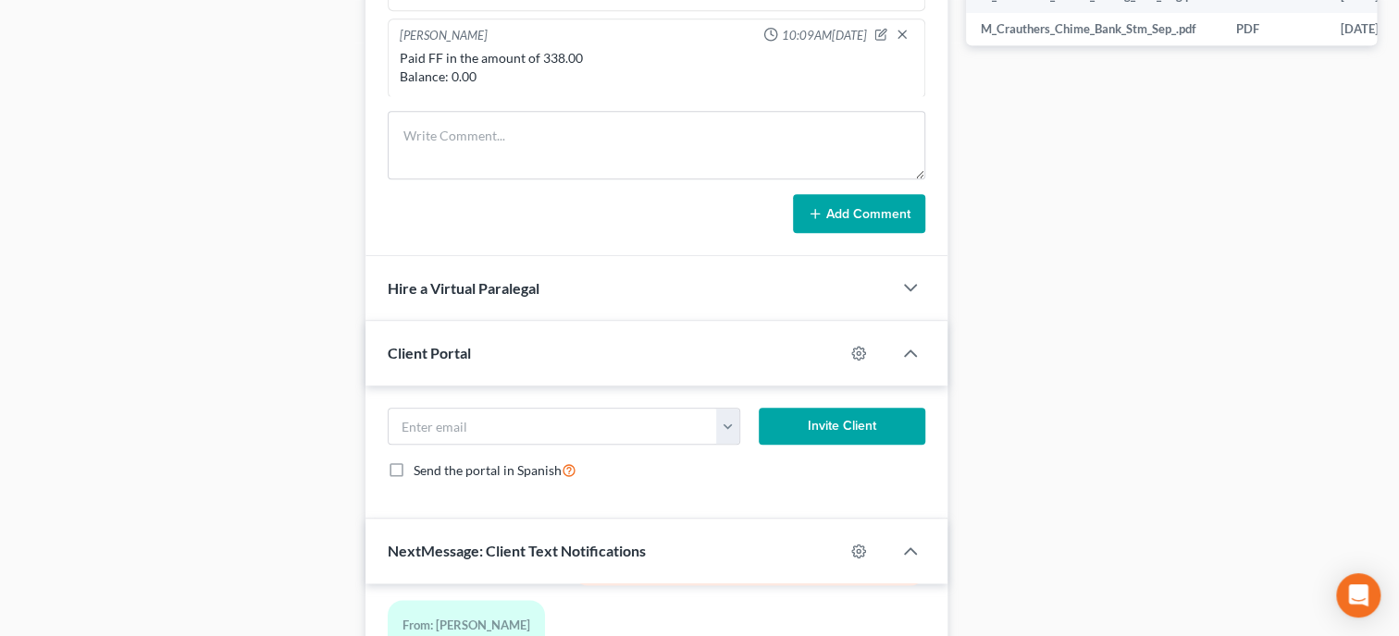
scroll to position [1475, 0]
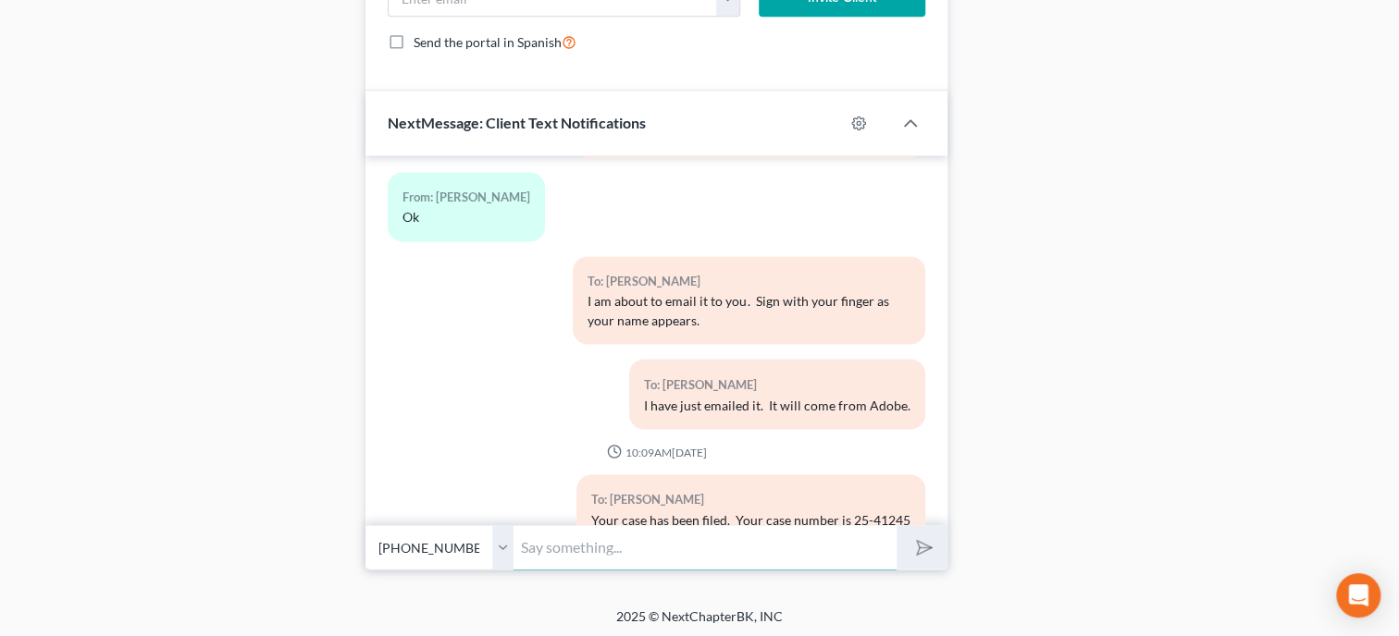
click at [620, 550] on input "text" at bounding box center [704, 547] width 383 height 45
type input "I just emailed your petition to you to look over."
click at [896, 525] on button "submit" at bounding box center [921, 546] width 51 height 43
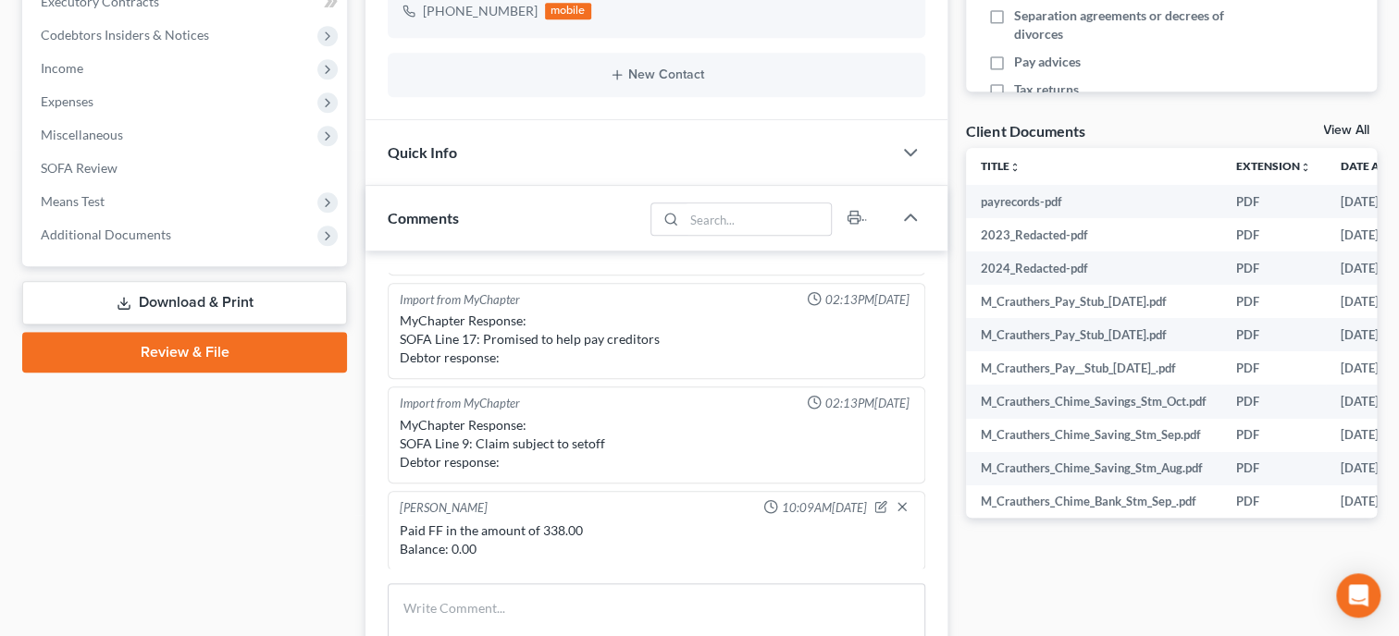
scroll to position [428, 0]
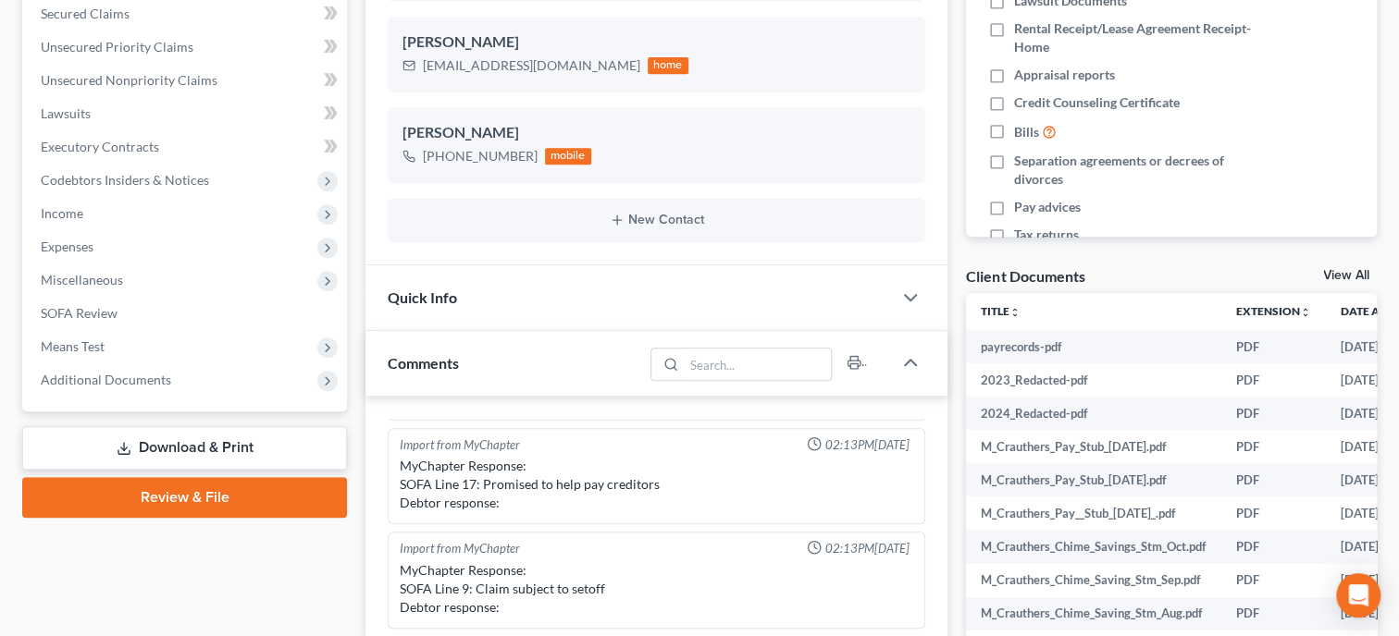
click at [437, 297] on span "Quick Info" at bounding box center [422, 298] width 69 height 18
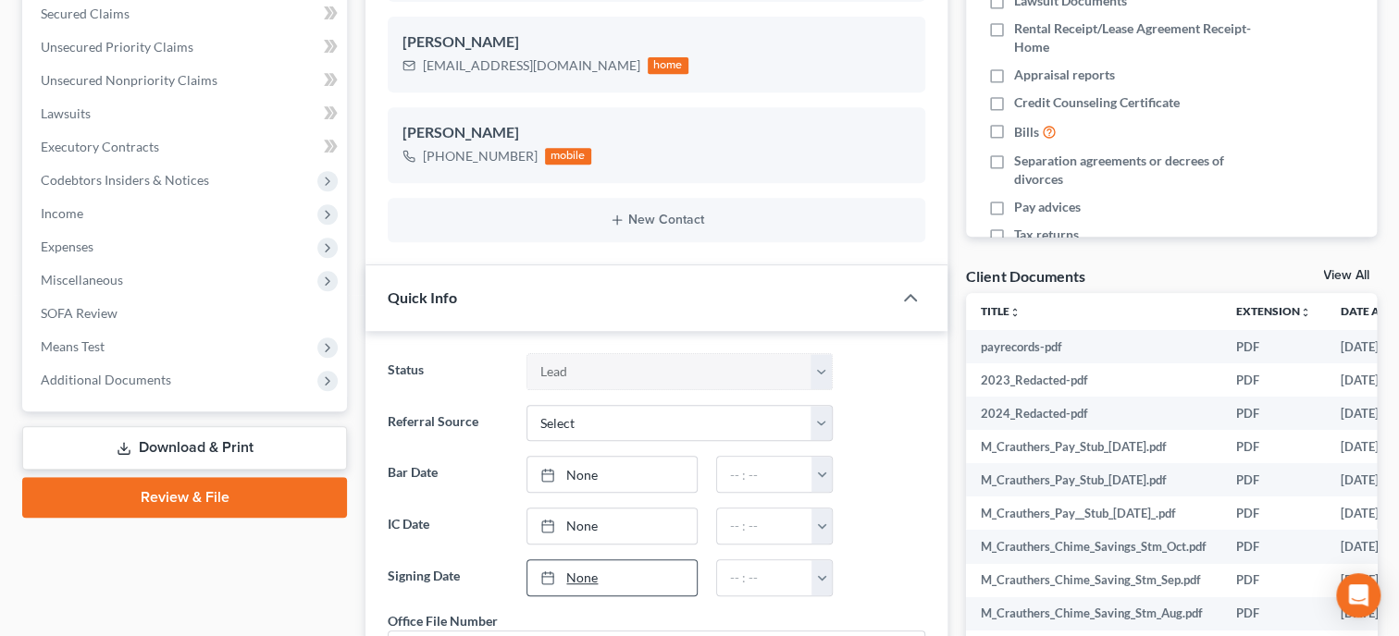
click at [575, 577] on link "None" at bounding box center [611, 578] width 169 height 35
type input "[DATE]"
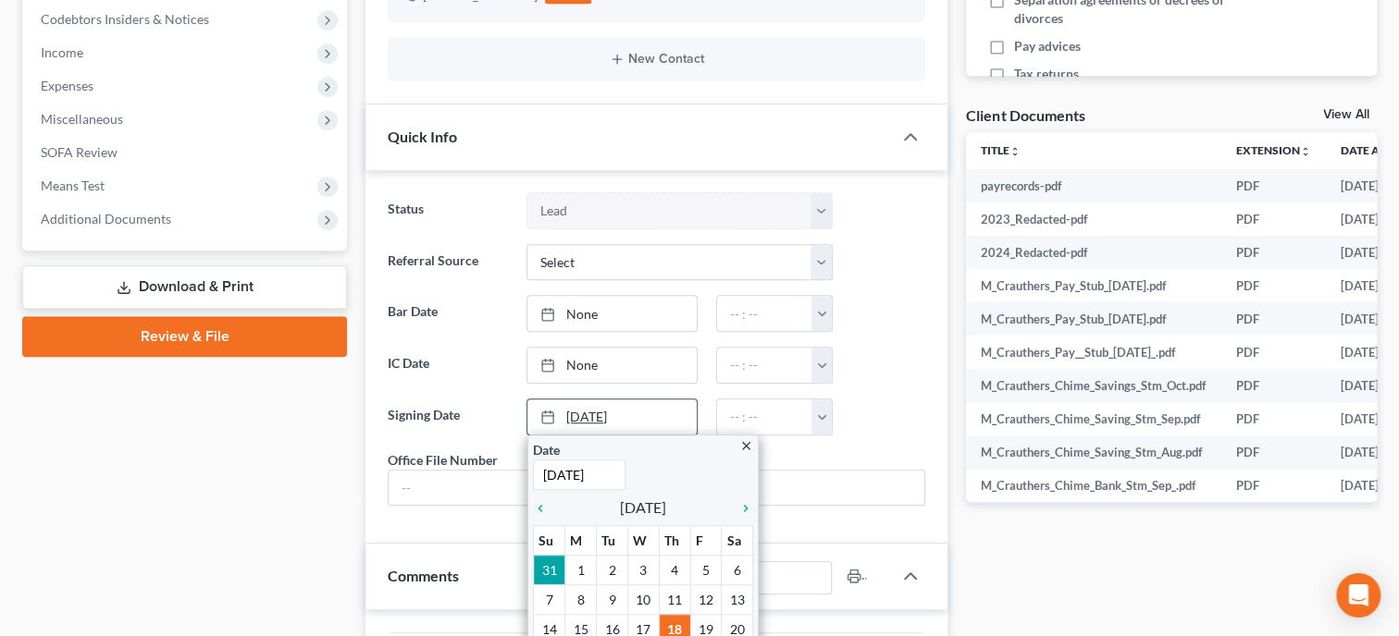
scroll to position [618, 0]
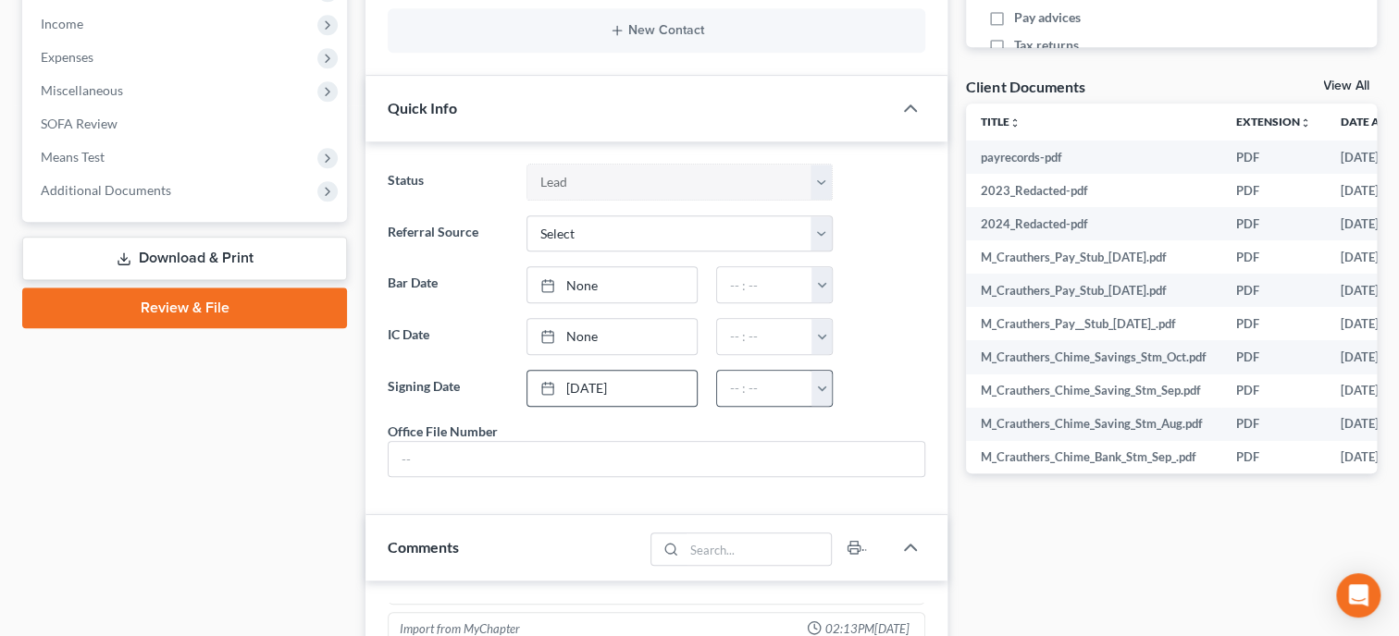
click at [827, 377] on button "button" at bounding box center [821, 388] width 20 height 35
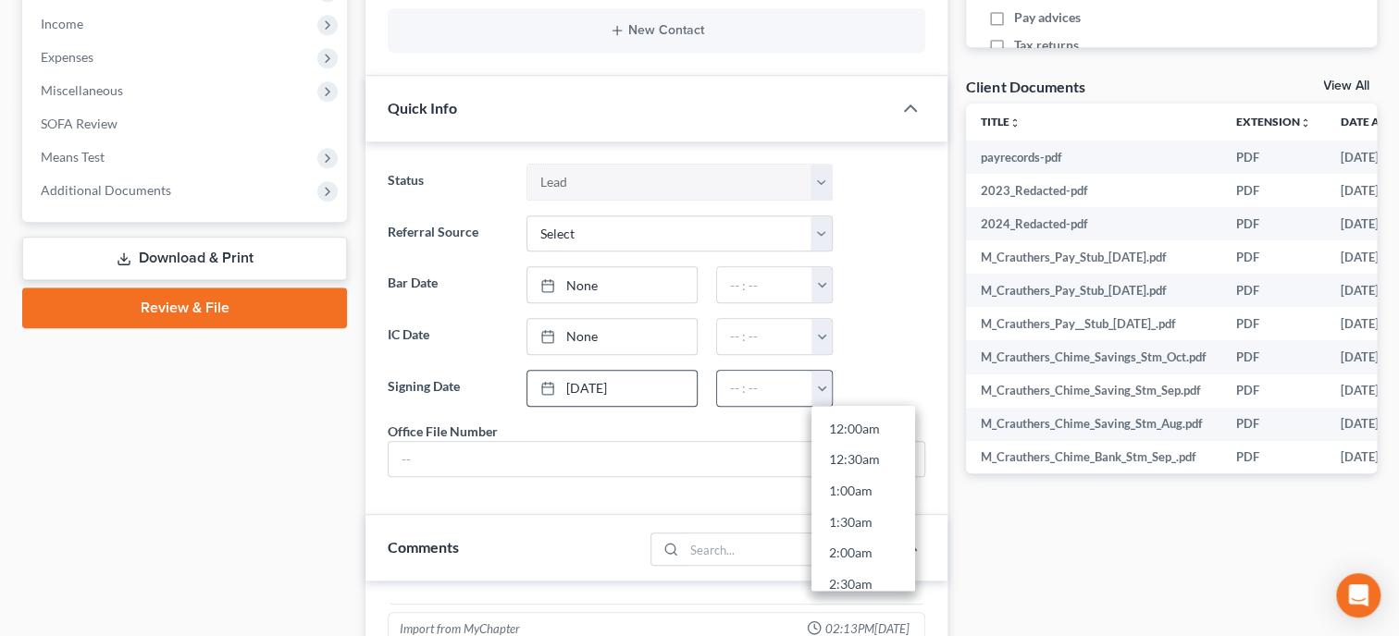
scroll to position [625, 0]
click at [847, 420] on link "10:00am" at bounding box center [863, 425] width 104 height 31
type input "10:00am"
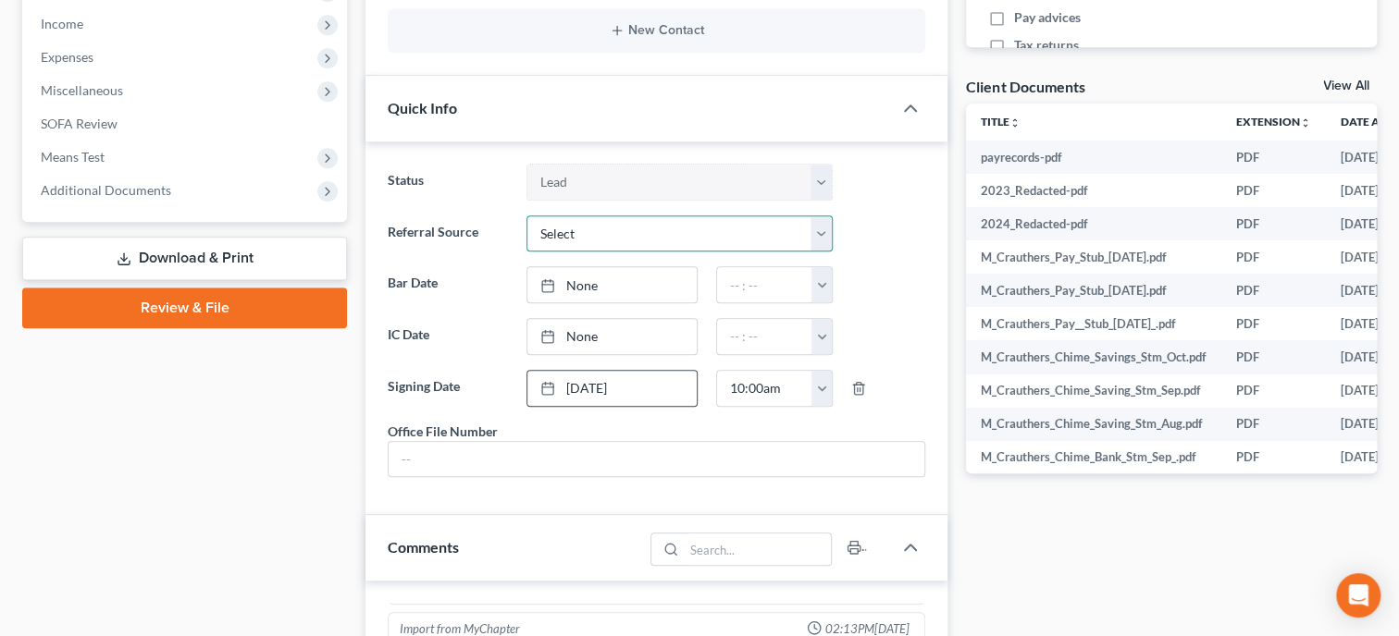
click at [526, 216] on select "Select Word Of Mouth Previous Clients Direct Mail Website Google Search Modern …" at bounding box center [679, 234] width 306 height 37
select select "6"
click option "Other (specify)" at bounding box center [0, 0] width 0 height 0
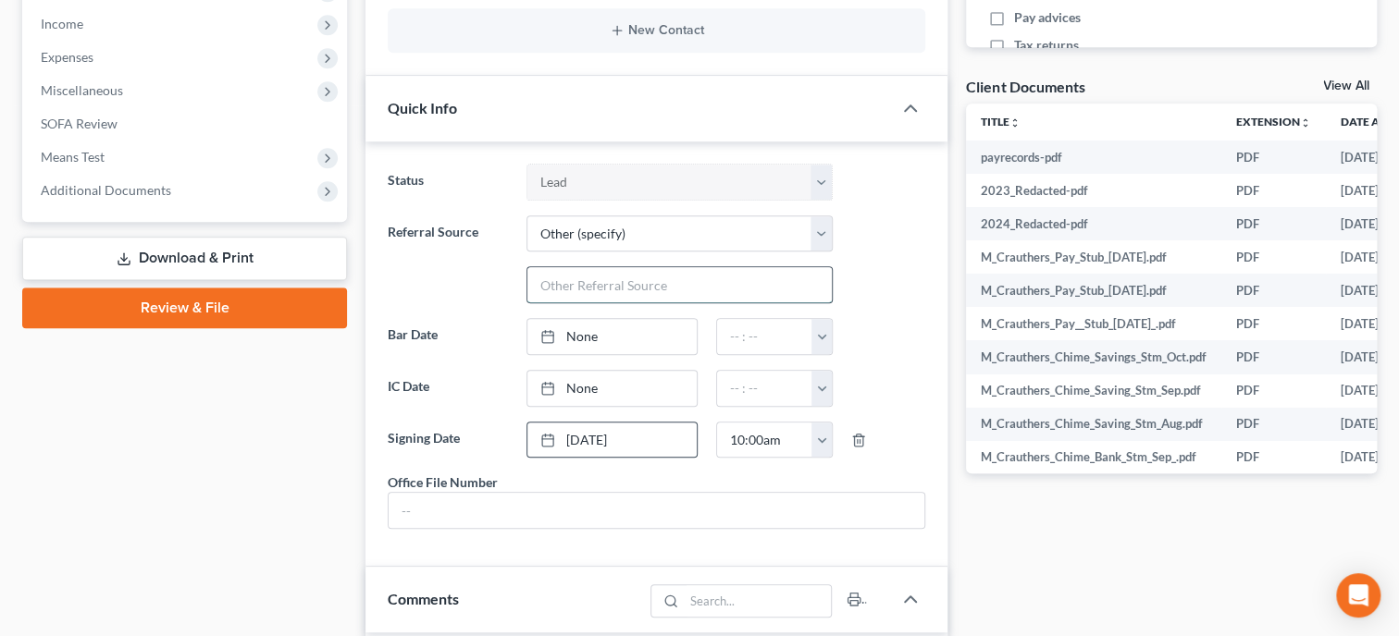
click at [623, 272] on input "text" at bounding box center [679, 284] width 304 height 35
type input "Client Referral"
click at [589, 381] on link "None" at bounding box center [611, 388] width 169 height 35
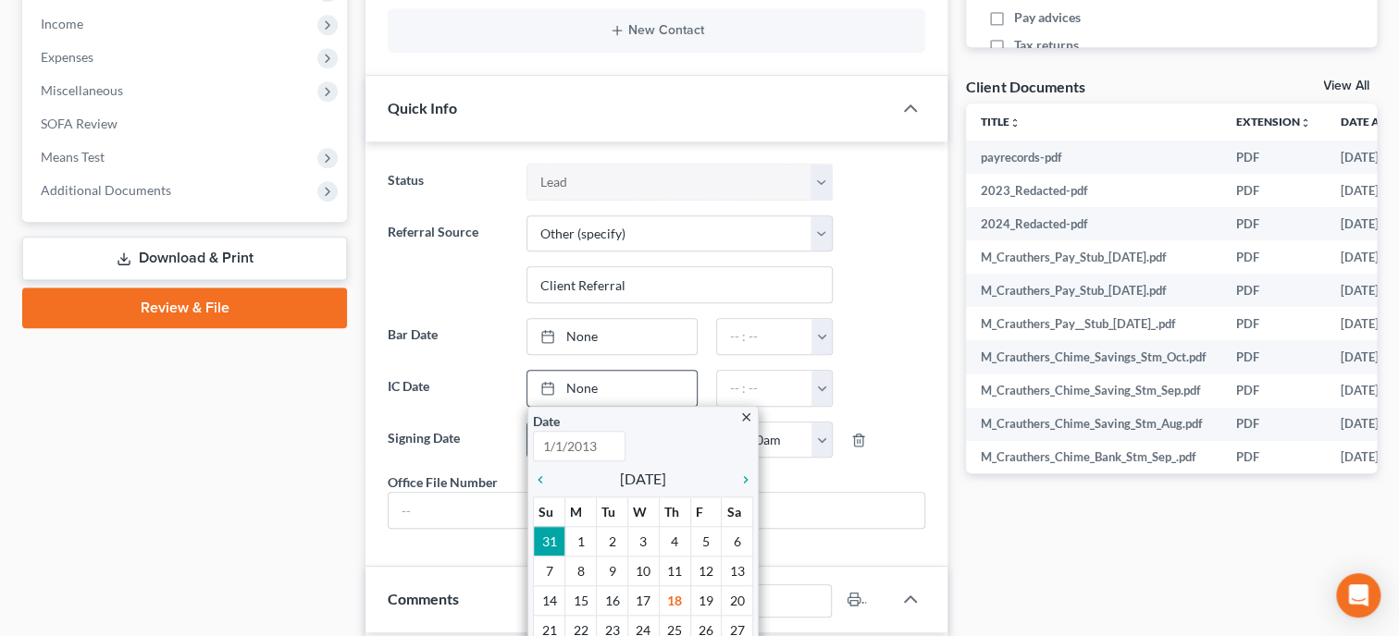
click at [560, 451] on input "text" at bounding box center [579, 446] width 93 height 31
type input "11/22/224"
click at [839, 513] on input "text" at bounding box center [657, 510] width 536 height 35
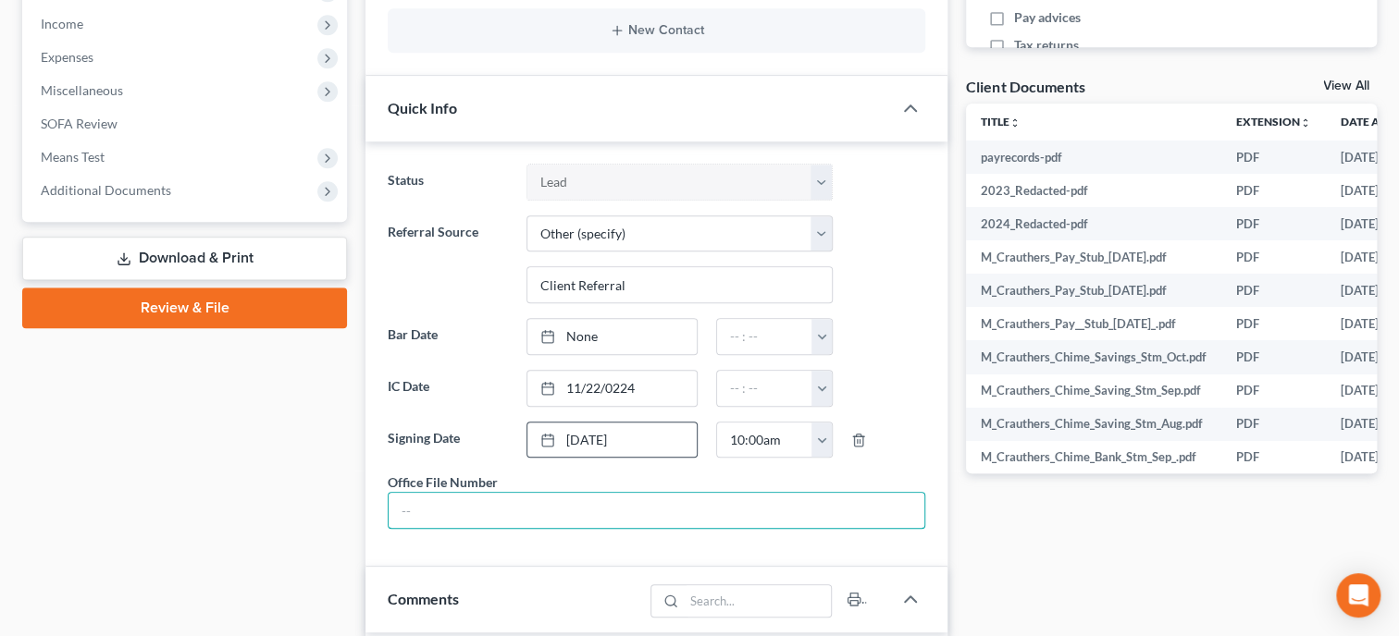
scroll to position [809, 0]
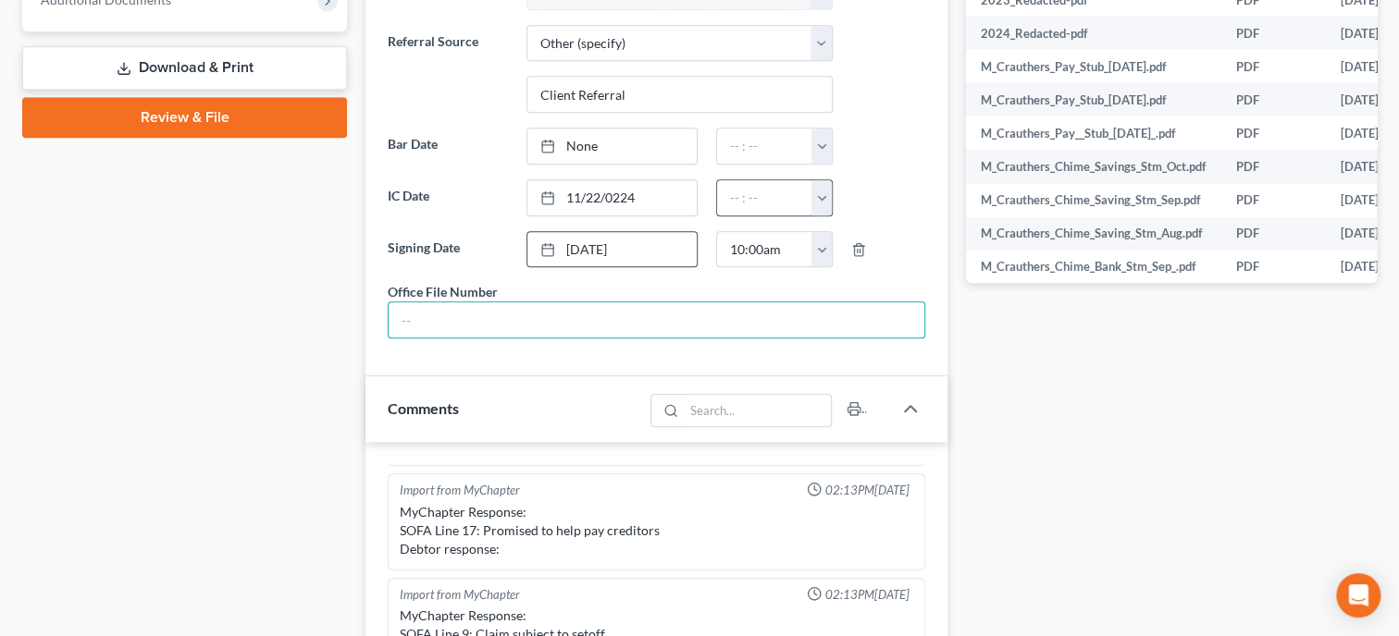
click at [756, 190] on input "text" at bounding box center [764, 197] width 95 height 35
click at [822, 188] on button "button" at bounding box center [821, 197] width 20 height 35
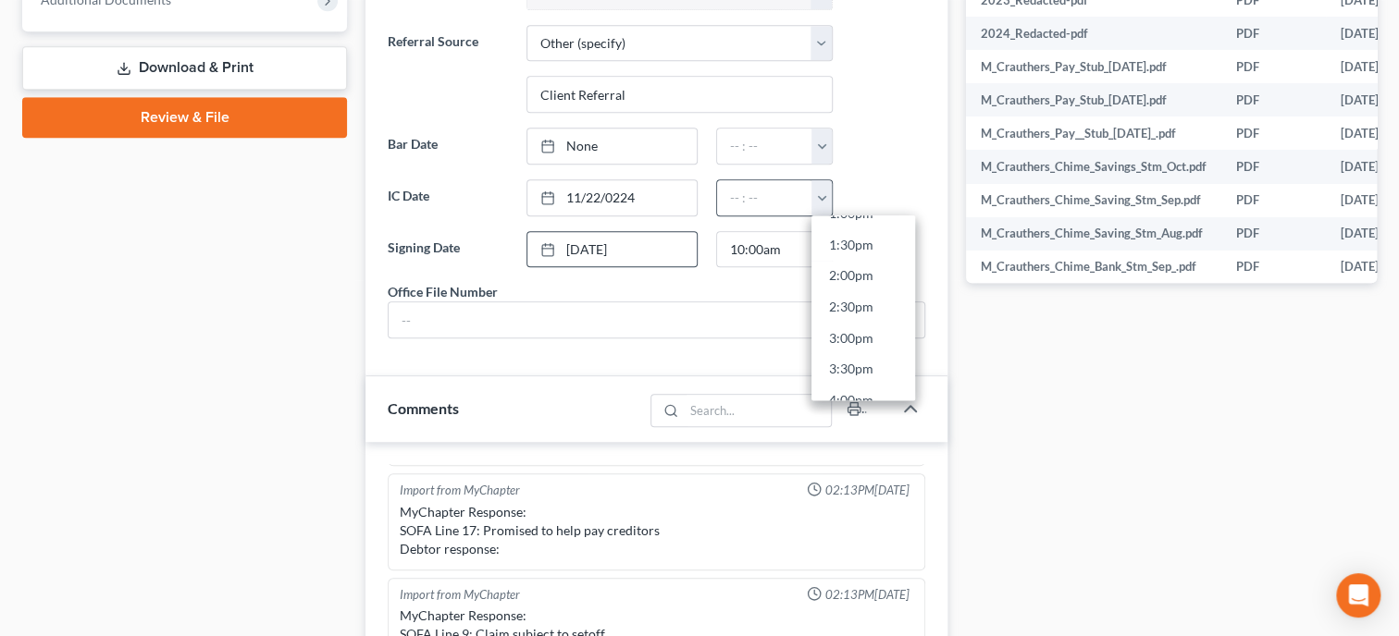
scroll to position [834, 0]
click at [858, 305] on link "2:30pm" at bounding box center [863, 305] width 104 height 31
type input "2:30pm"
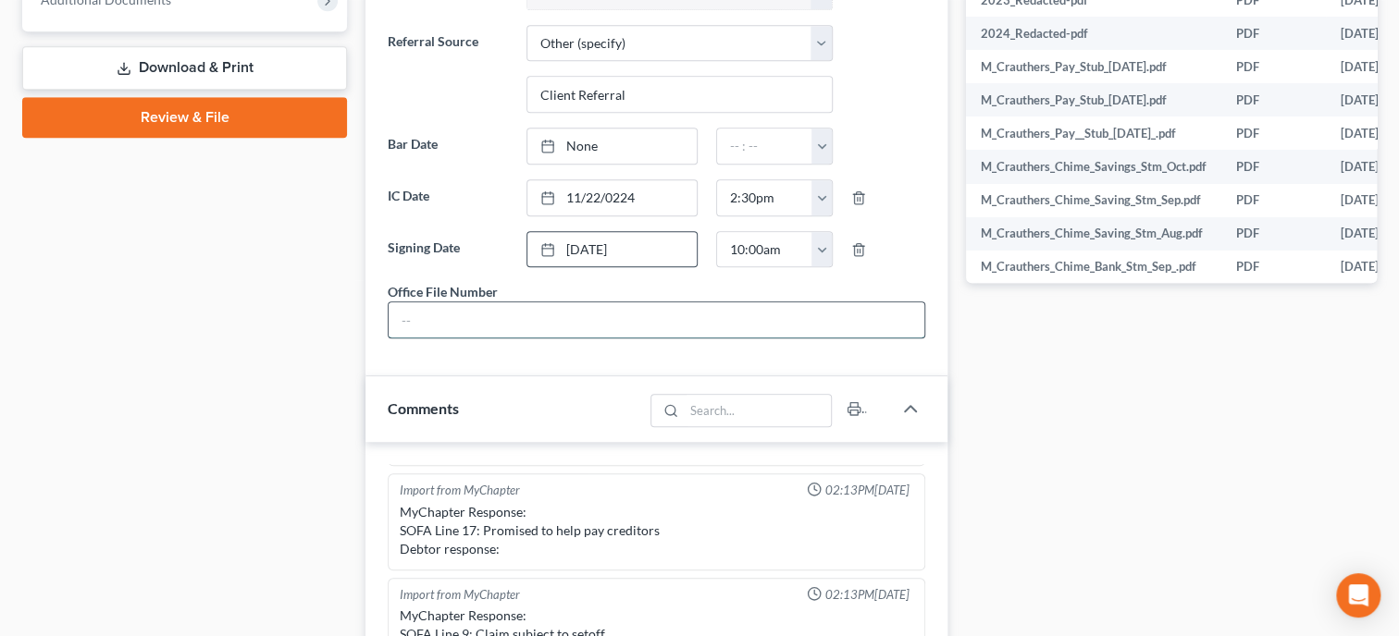
click at [670, 334] on input "text" at bounding box center [657, 320] width 536 height 35
type input "25-089"
click at [274, 414] on div "Case Dashboard Payments Invoices Payments Payments Credit Report Client Profile" at bounding box center [184, 515] width 343 height 2293
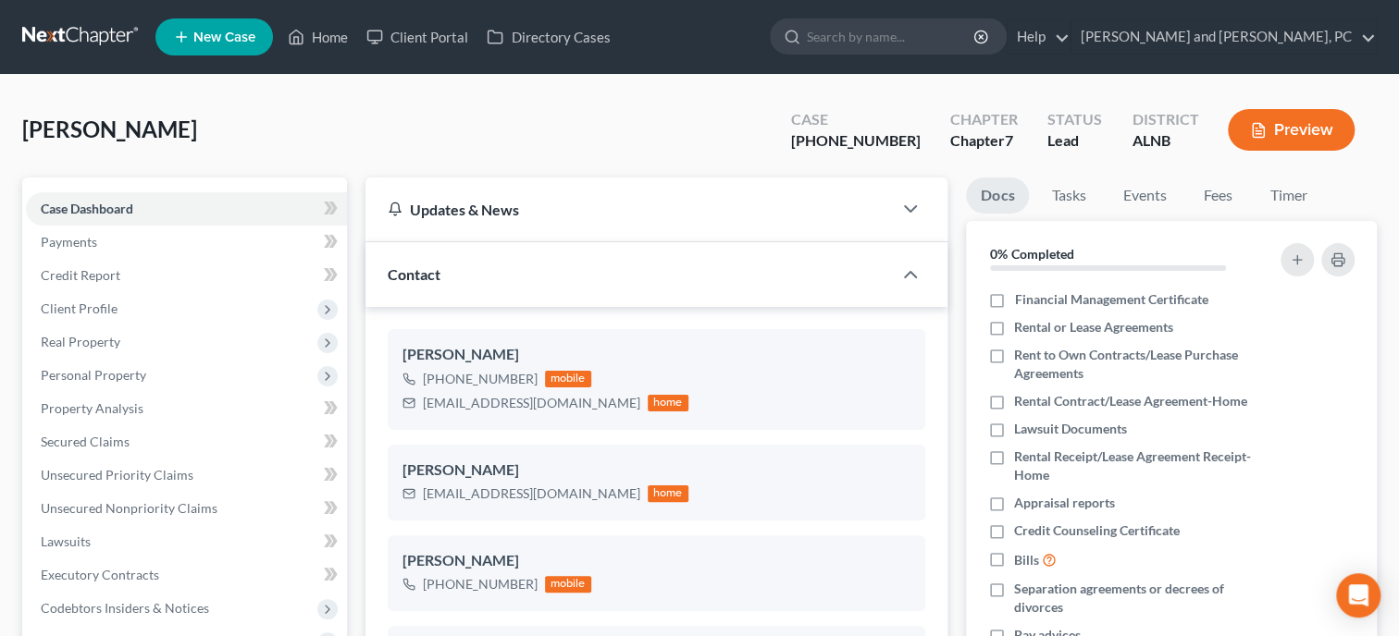
scroll to position [0, 0]
click at [315, 32] on link "Home" at bounding box center [317, 36] width 79 height 33
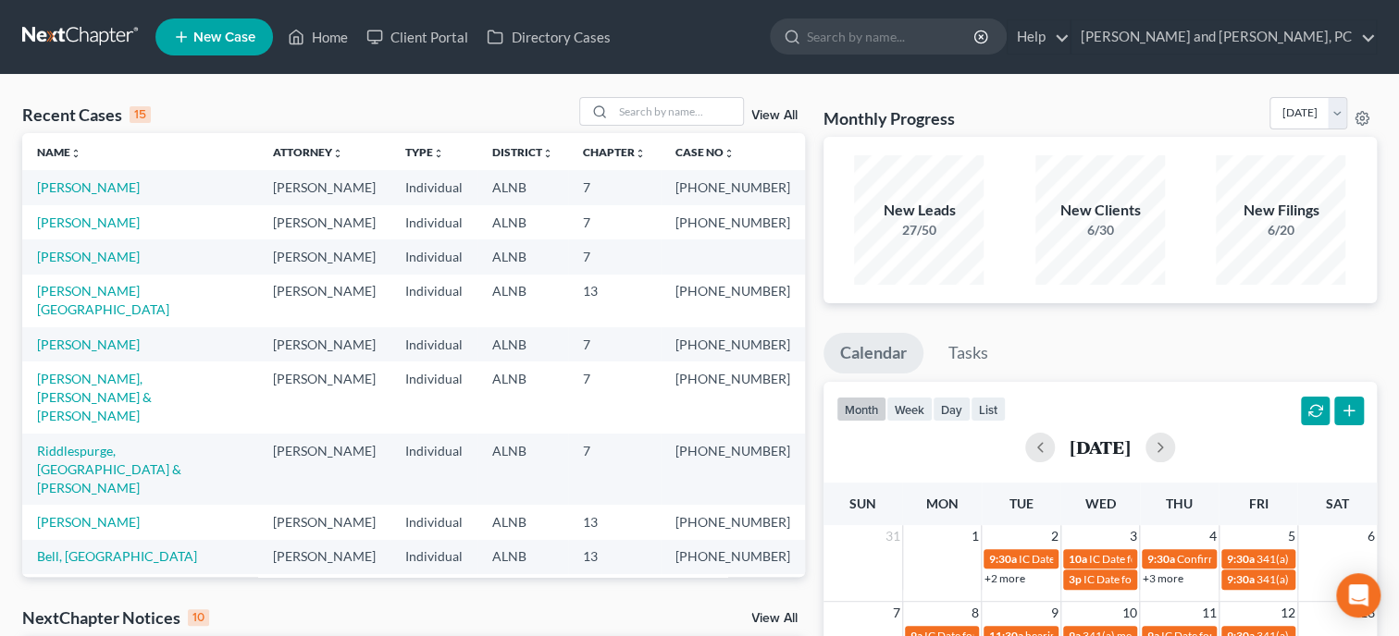
click at [1300, 216] on div "New Filings" at bounding box center [1281, 210] width 130 height 21
click at [1318, 185] on div "New Filings 6/20" at bounding box center [1281, 220] width 130 height 130
click at [1325, 177] on div "New Filings 6/20" at bounding box center [1281, 220] width 130 height 130
click at [958, 238] on div "27/50" at bounding box center [919, 230] width 130 height 19
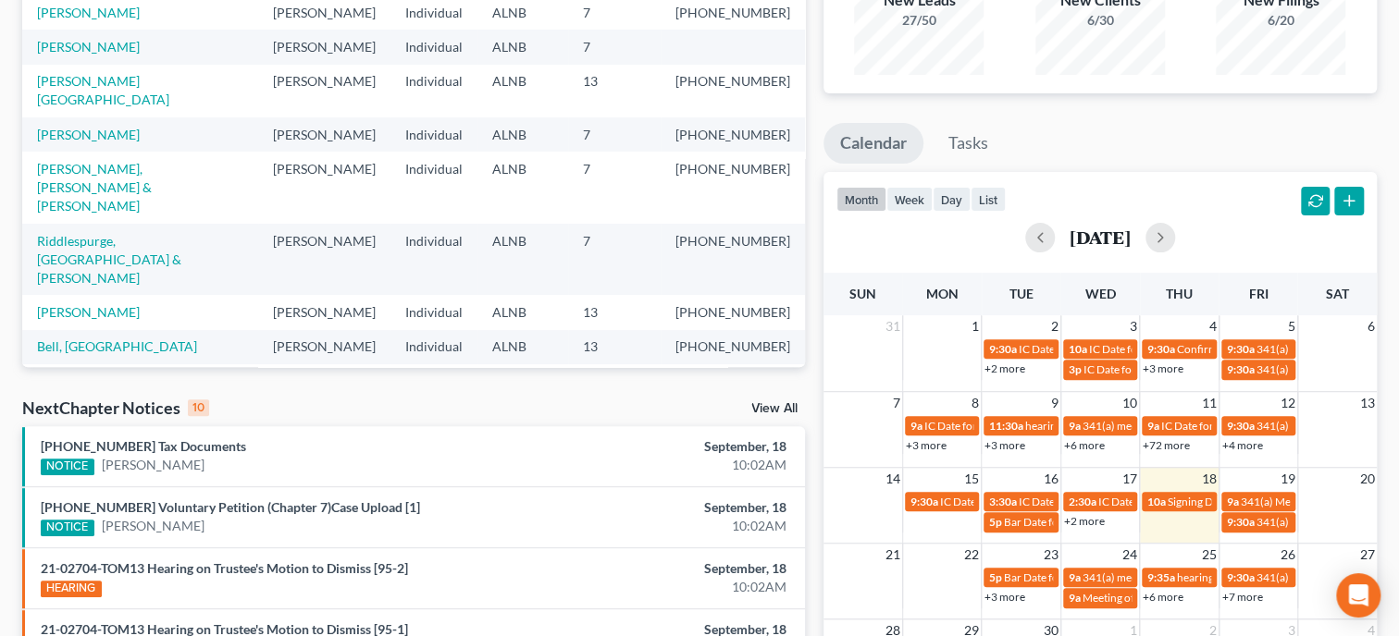
scroll to position [285, 0]
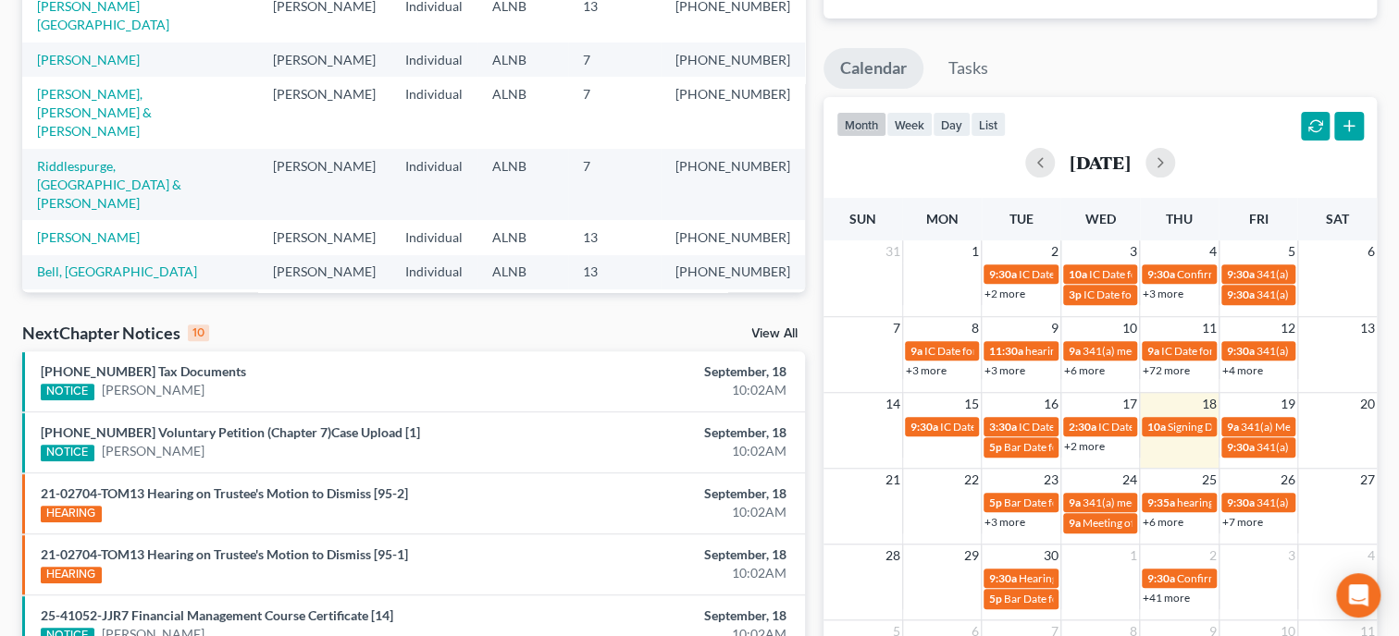
click at [754, 332] on link "View All" at bounding box center [774, 334] width 46 height 13
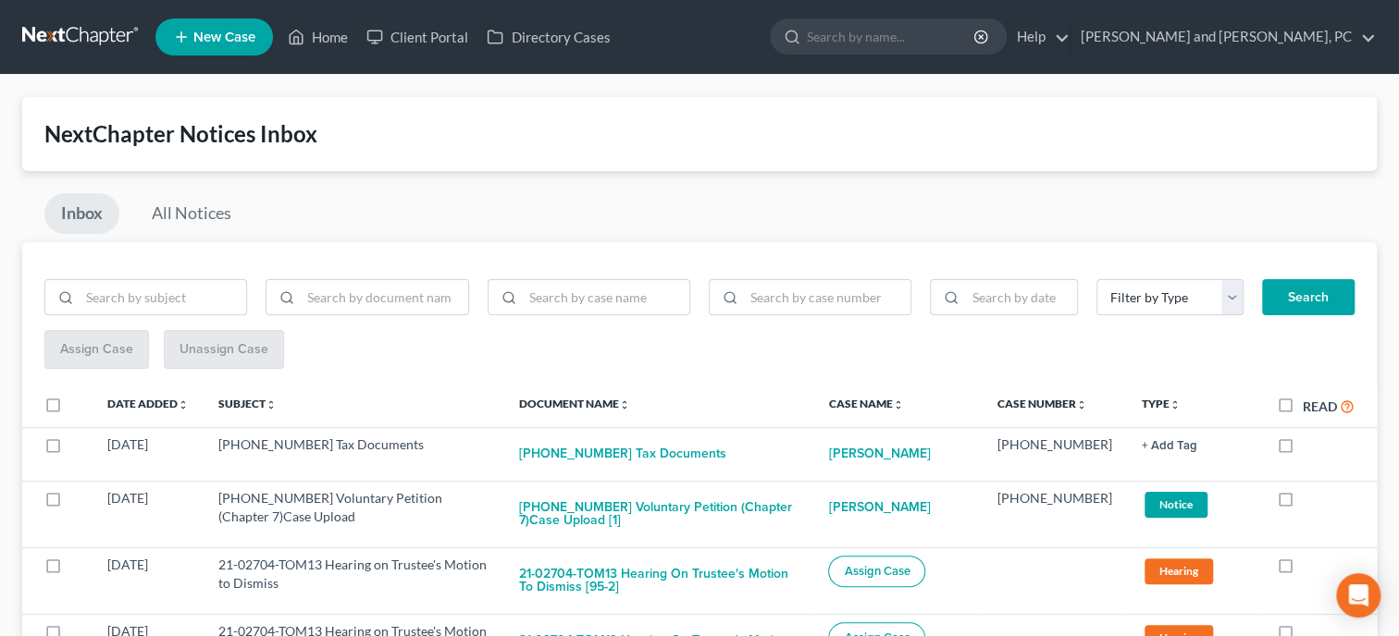
click at [1303, 406] on label "Read" at bounding box center [1329, 406] width 52 height 21
click at [1310, 406] on input "Read" at bounding box center [1316, 402] width 12 height 12
checkbox input "true"
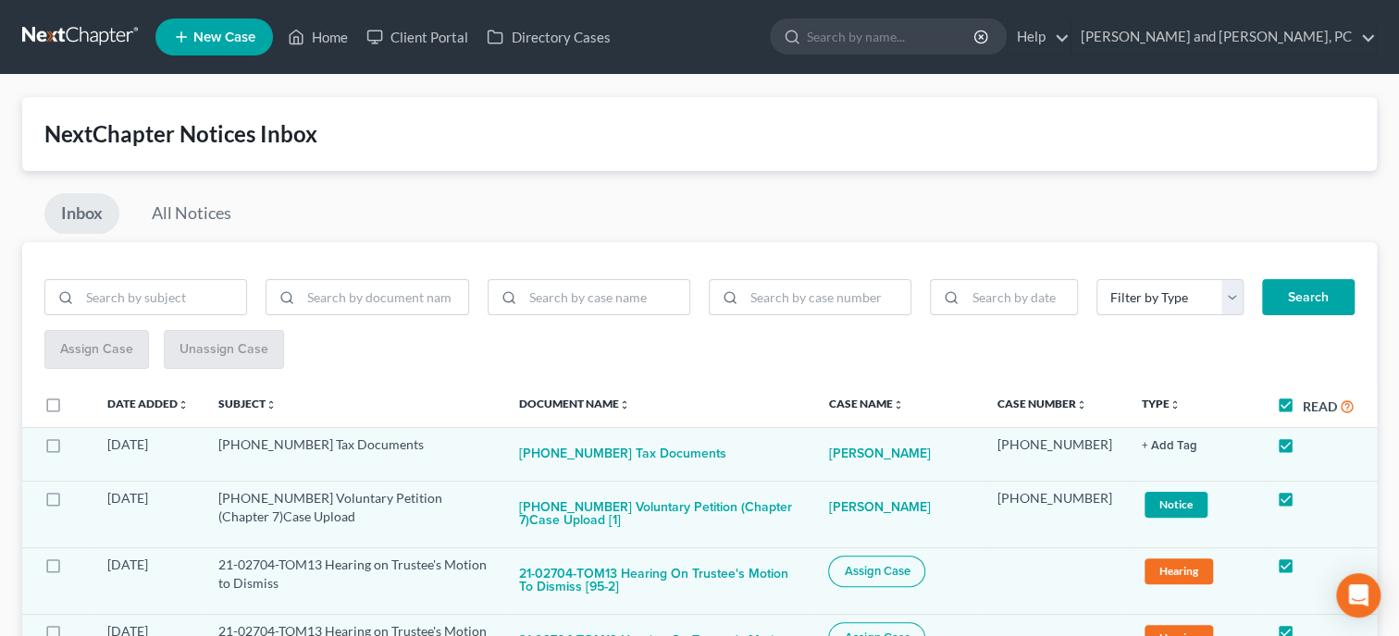
checkbox input "true"
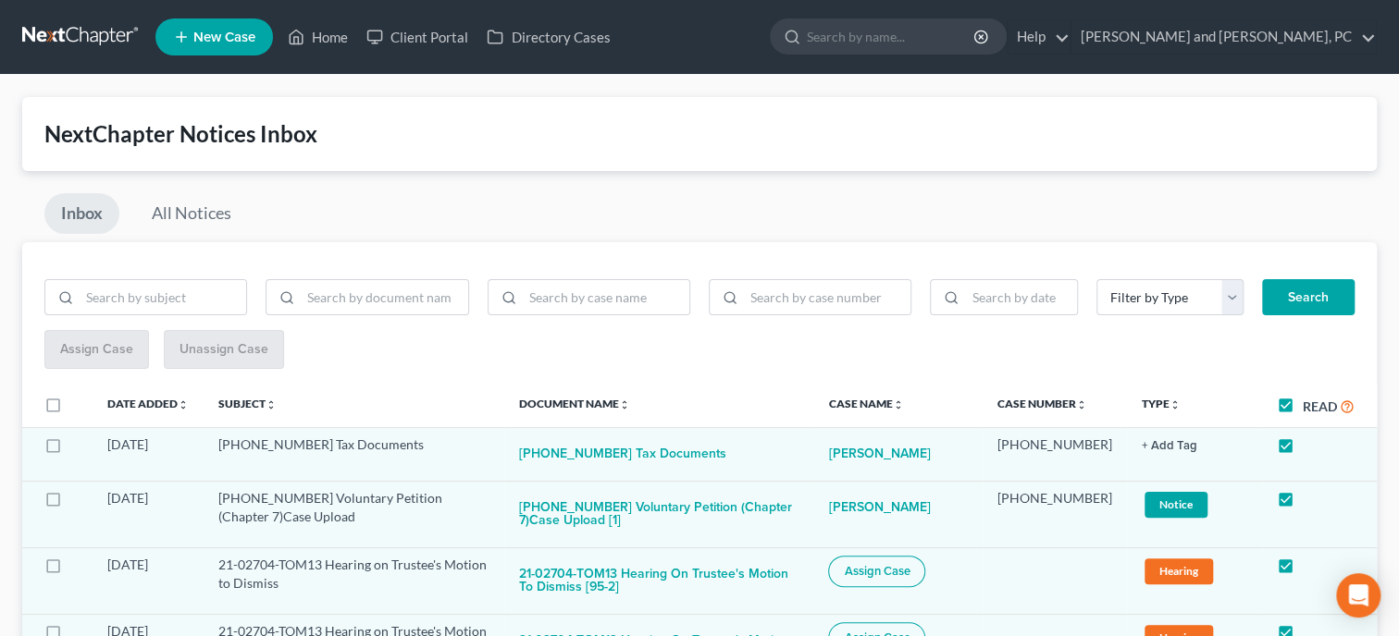
checkbox input "true"
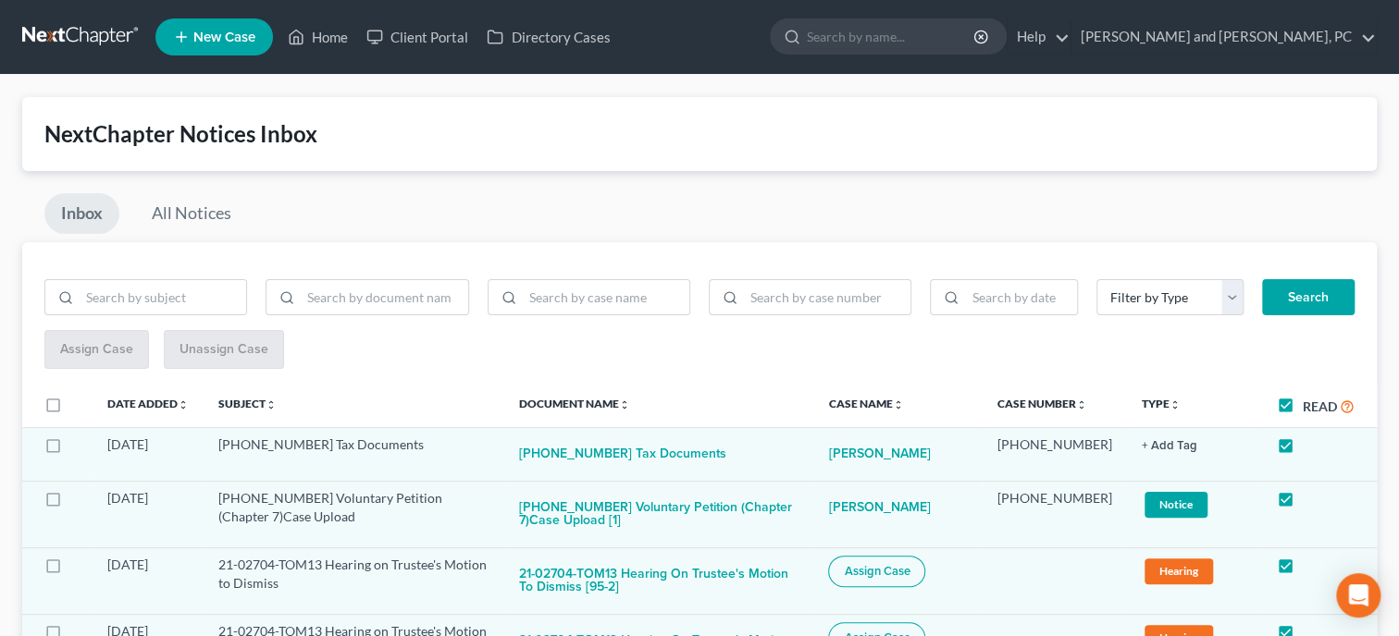
checkbox input "true"
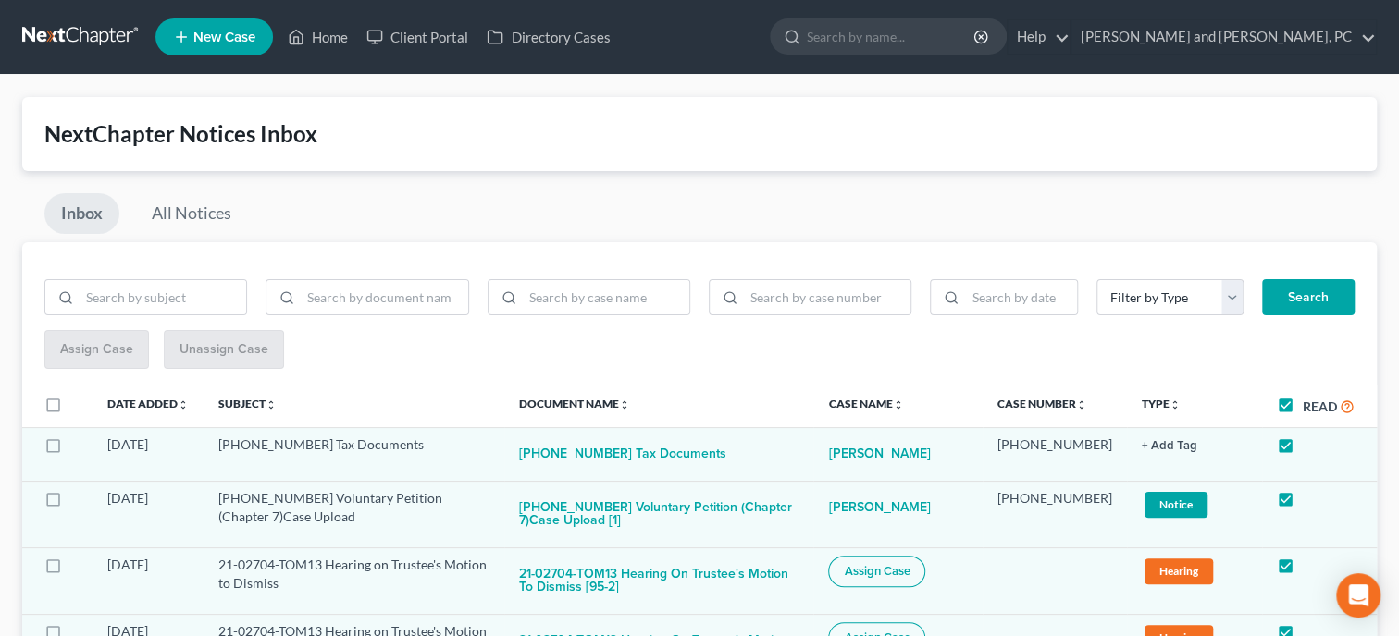
checkbox input "true"
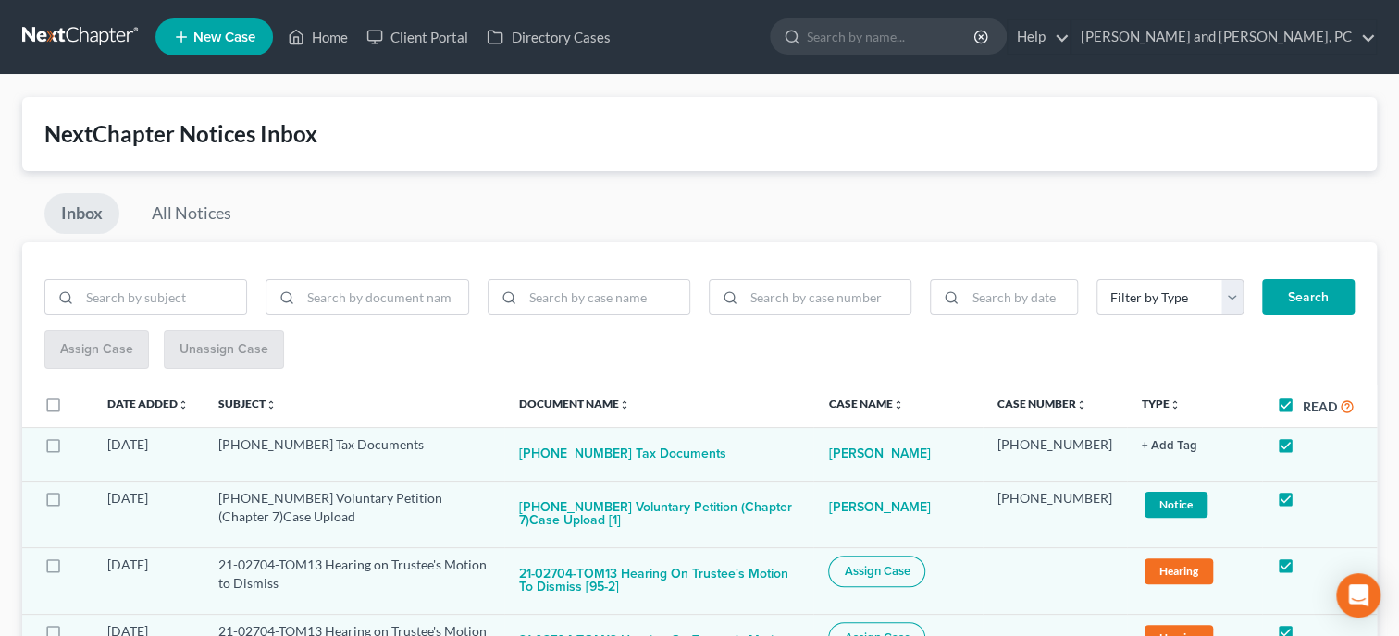
checkbox input "true"
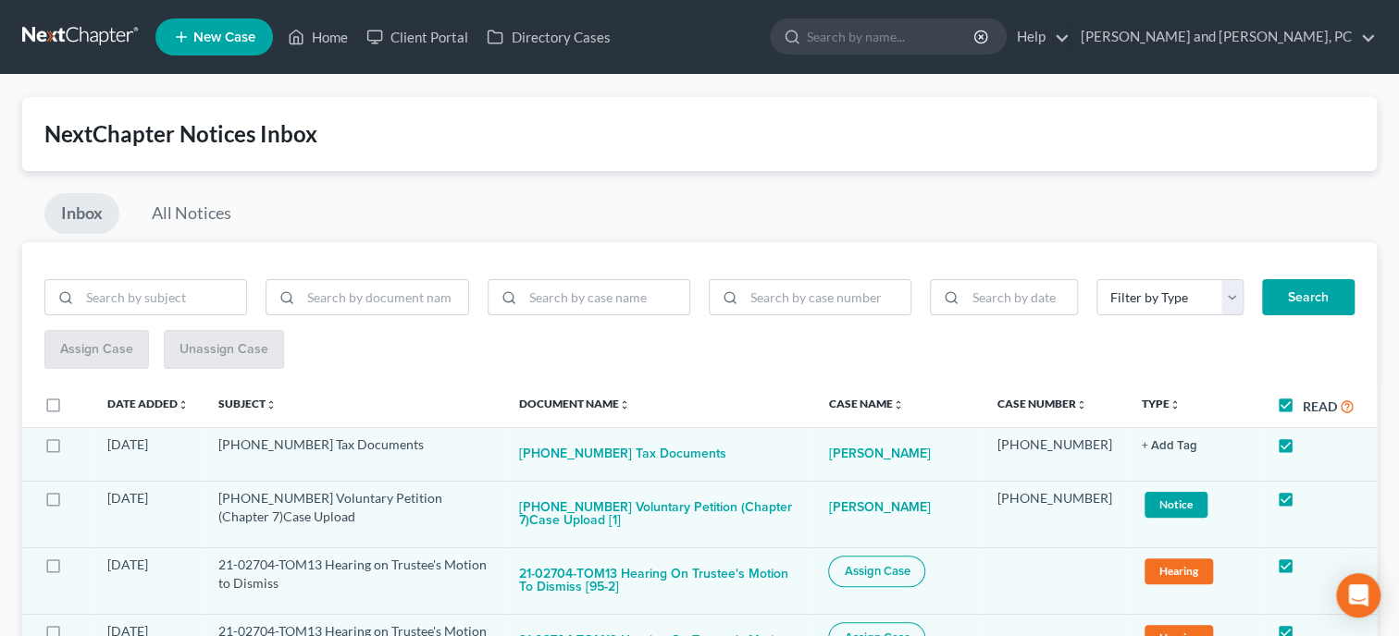
checkbox input "true"
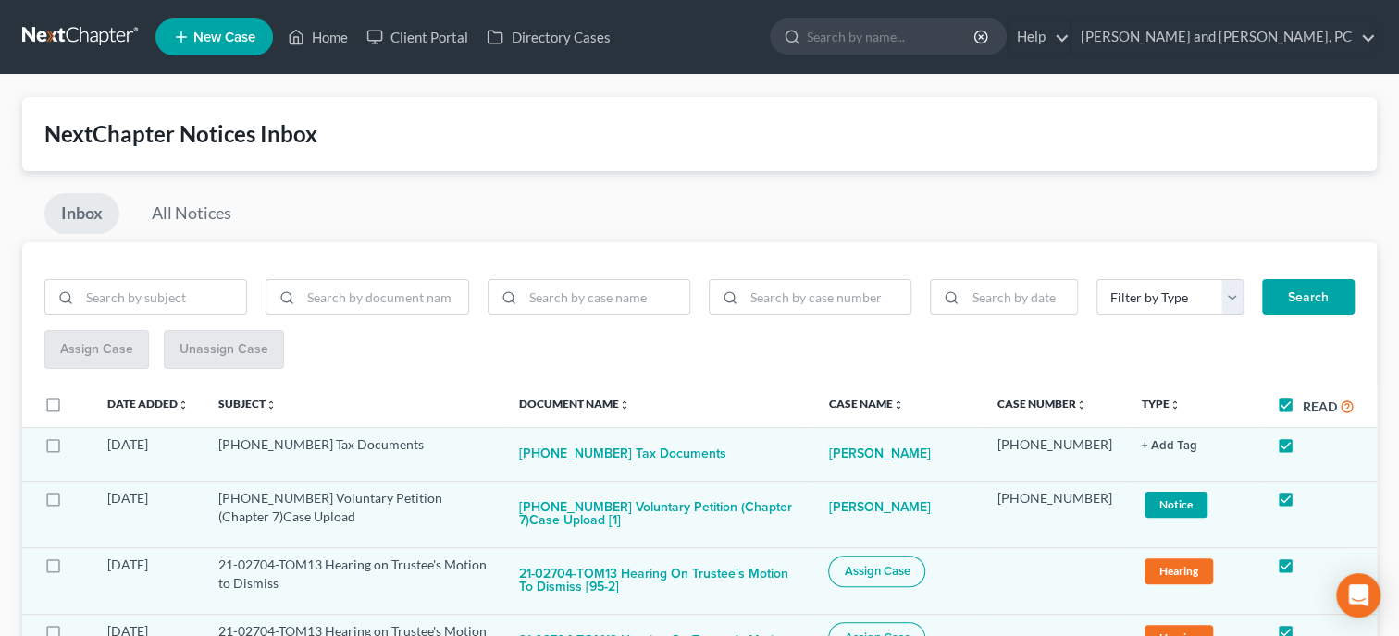
checkbox input "true"
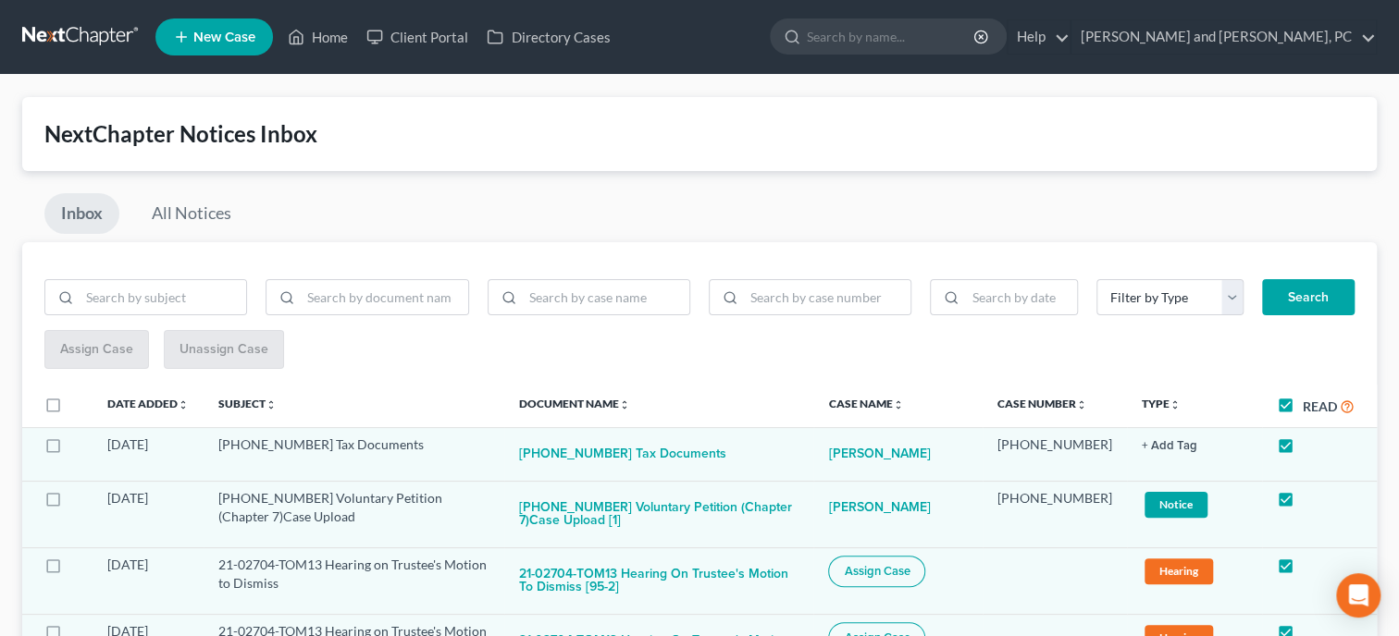
checkbox input "true"
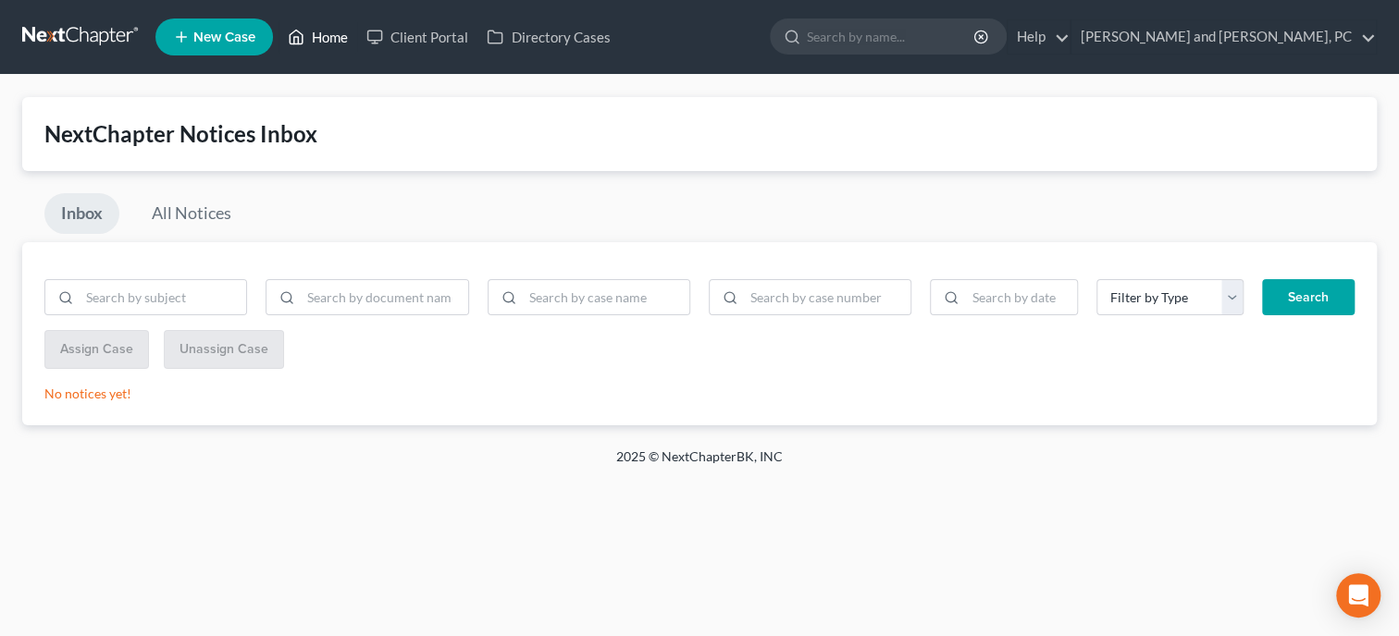
click at [344, 42] on link "Home" at bounding box center [317, 36] width 79 height 33
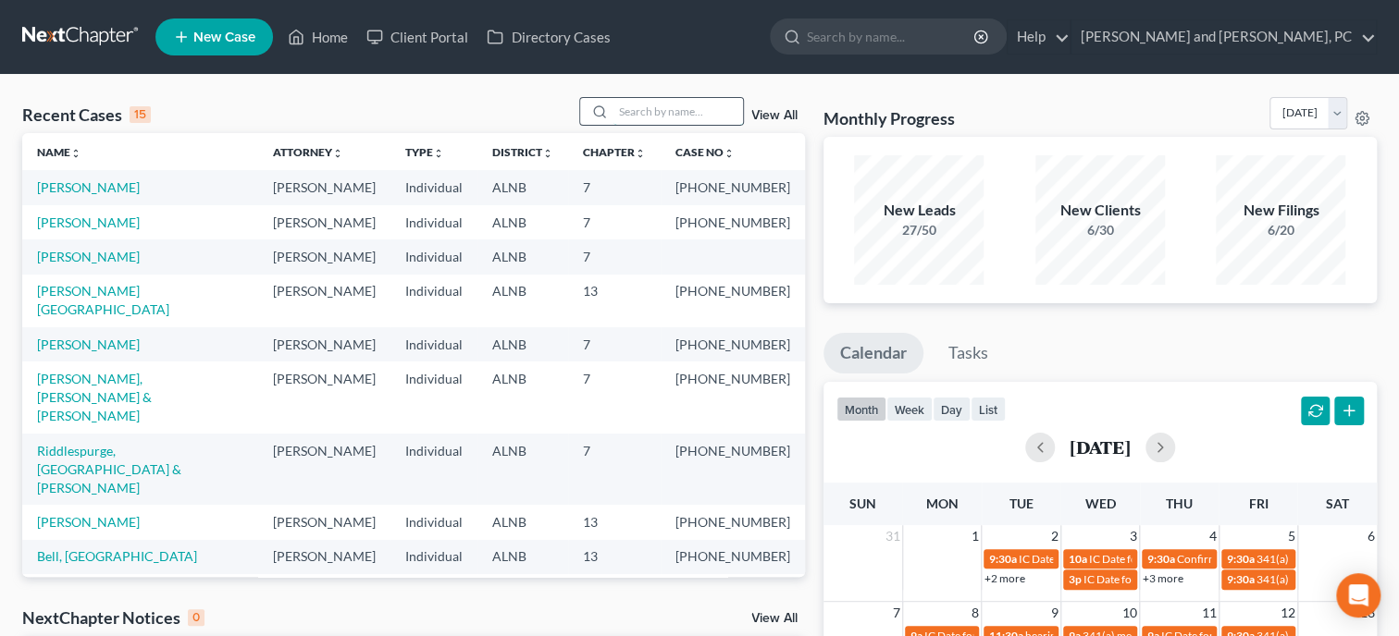
click at [678, 110] on input "search" at bounding box center [678, 111] width 130 height 27
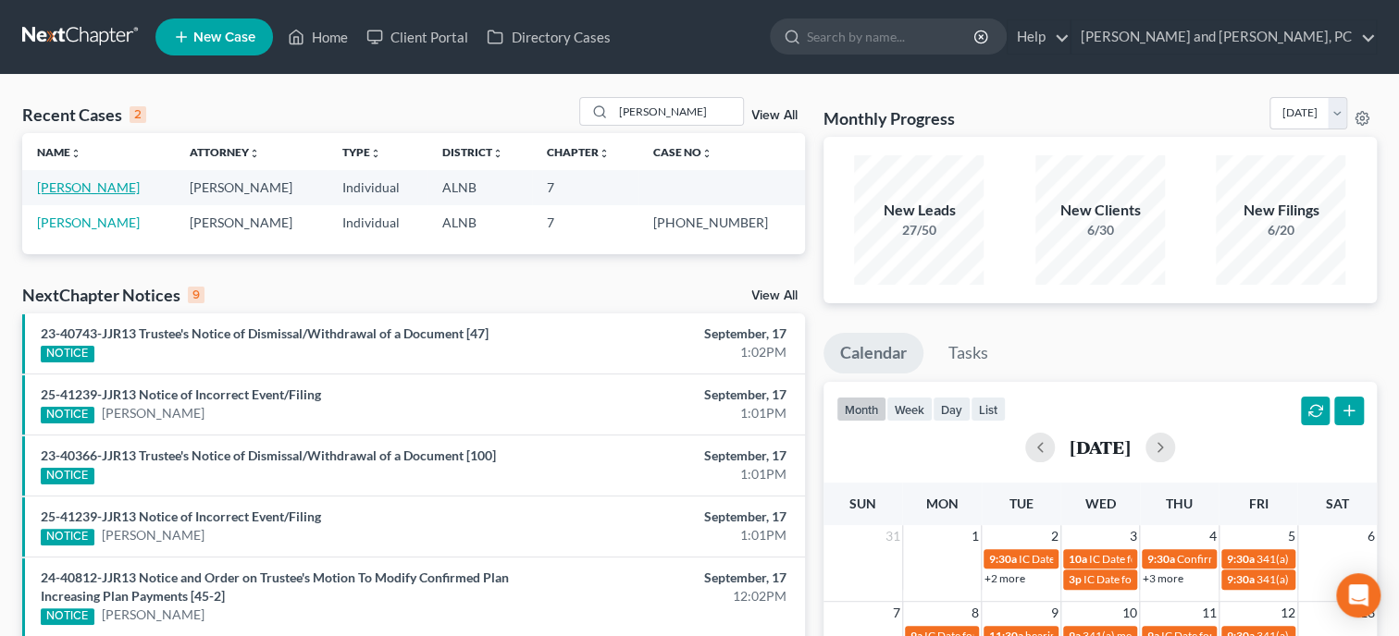
click at [89, 188] on link "[PERSON_NAME]" at bounding box center [88, 187] width 103 height 16
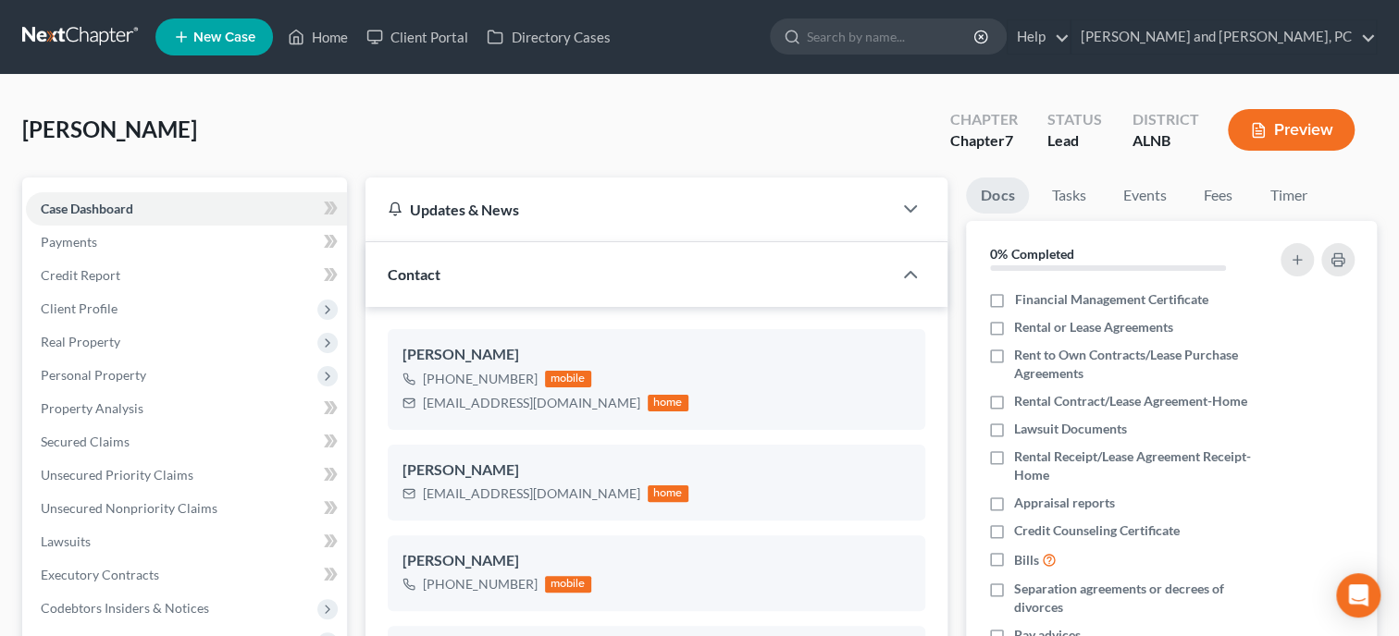
scroll to position [63, 0]
click at [96, 306] on span "Client Profile" at bounding box center [79, 309] width 77 height 16
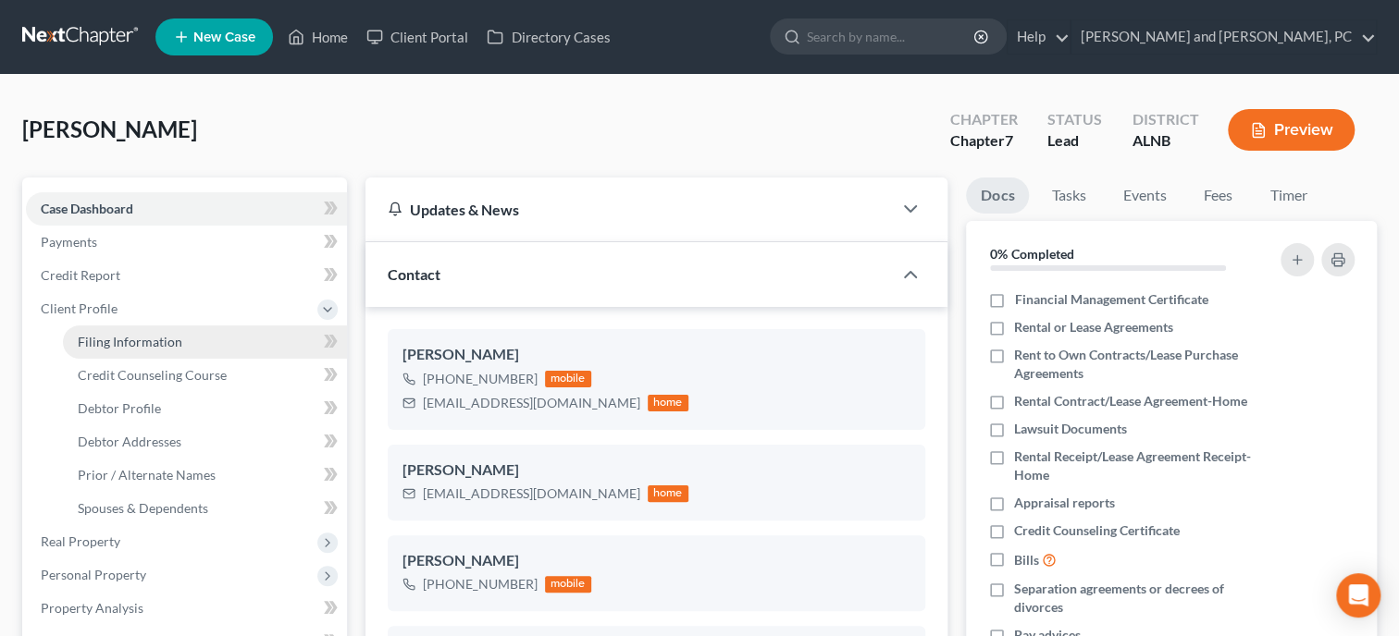
click at [102, 330] on link "Filing Information" at bounding box center [205, 342] width 284 height 33
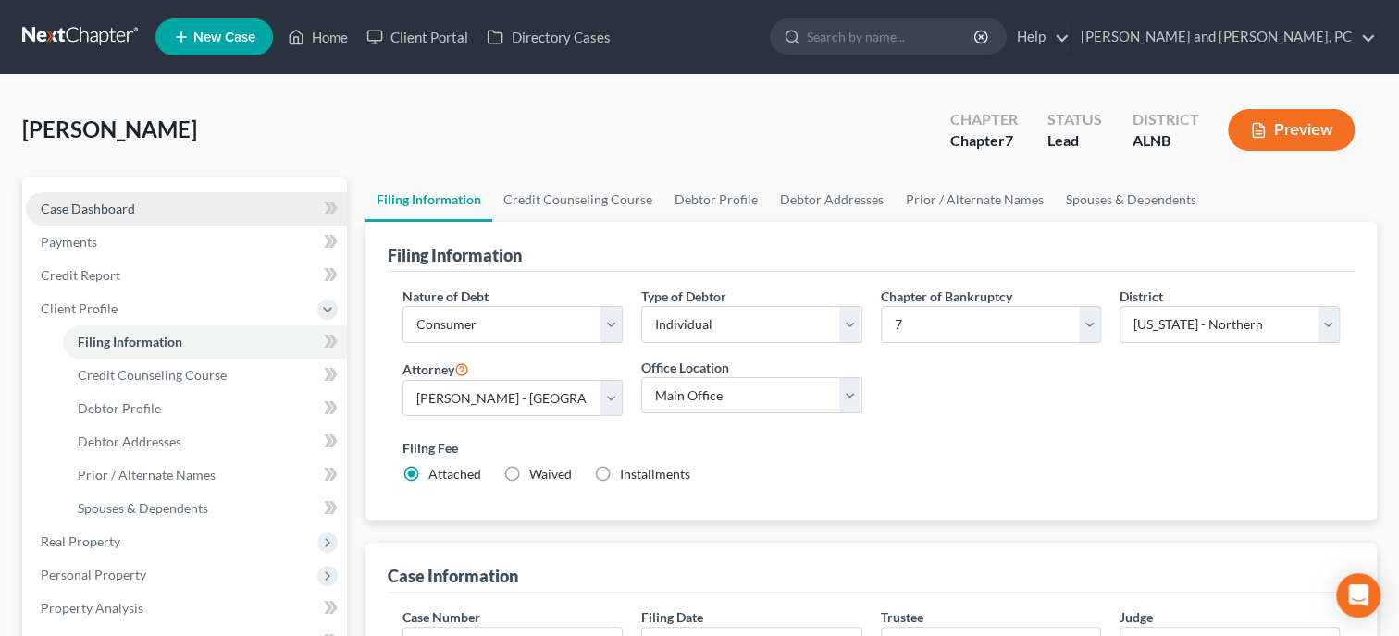
click at [109, 212] on span "Case Dashboard" at bounding box center [88, 209] width 94 height 16
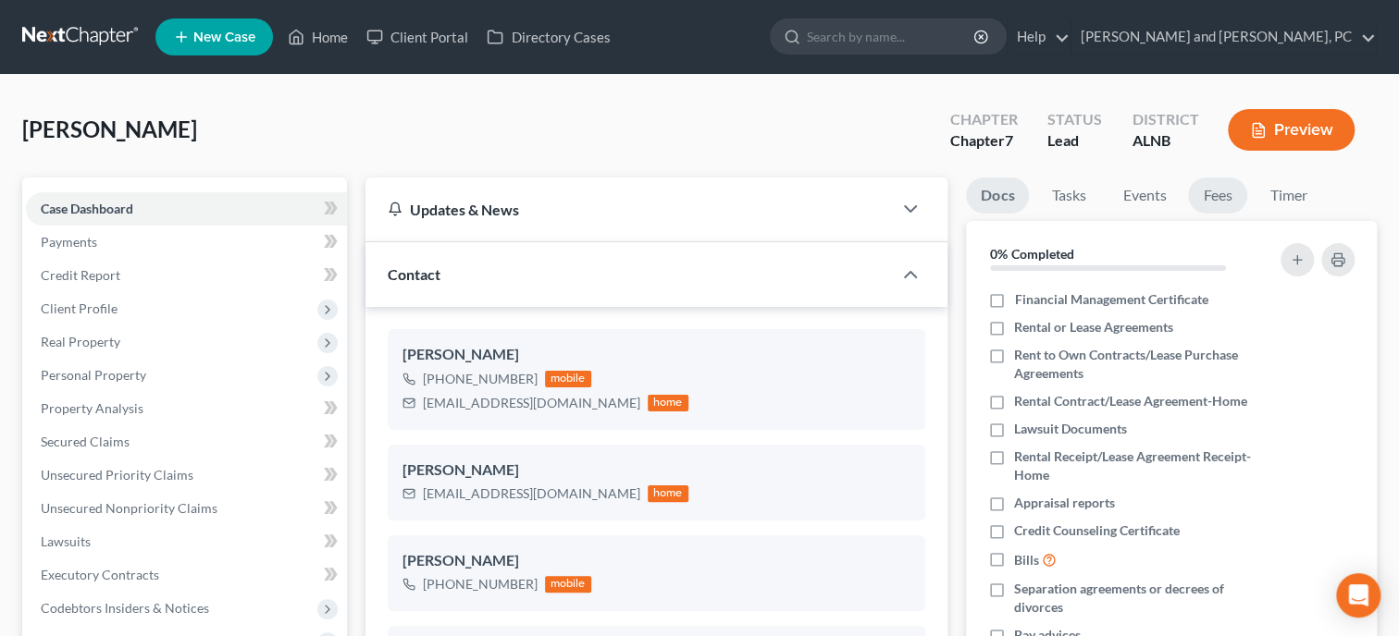
scroll to position [63, 0]
click at [1222, 200] on link "Fees" at bounding box center [1217, 196] width 59 height 36
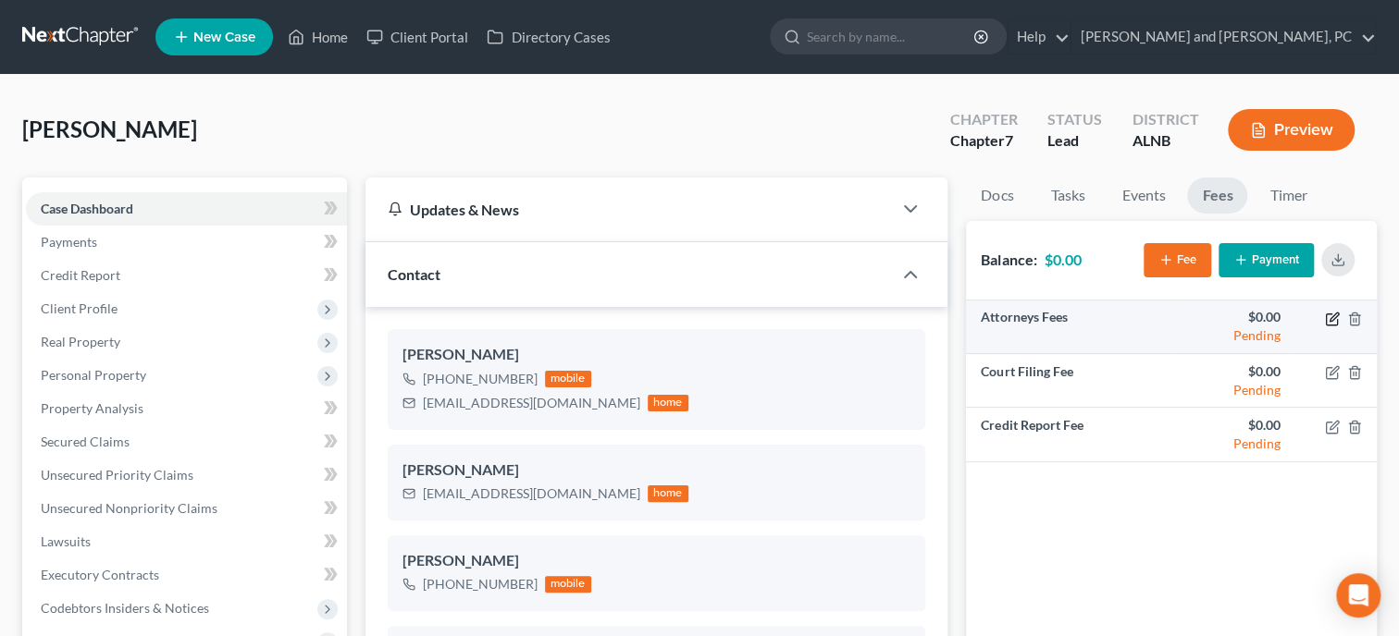
click at [1331, 320] on icon "button" at bounding box center [1333, 317] width 8 height 8
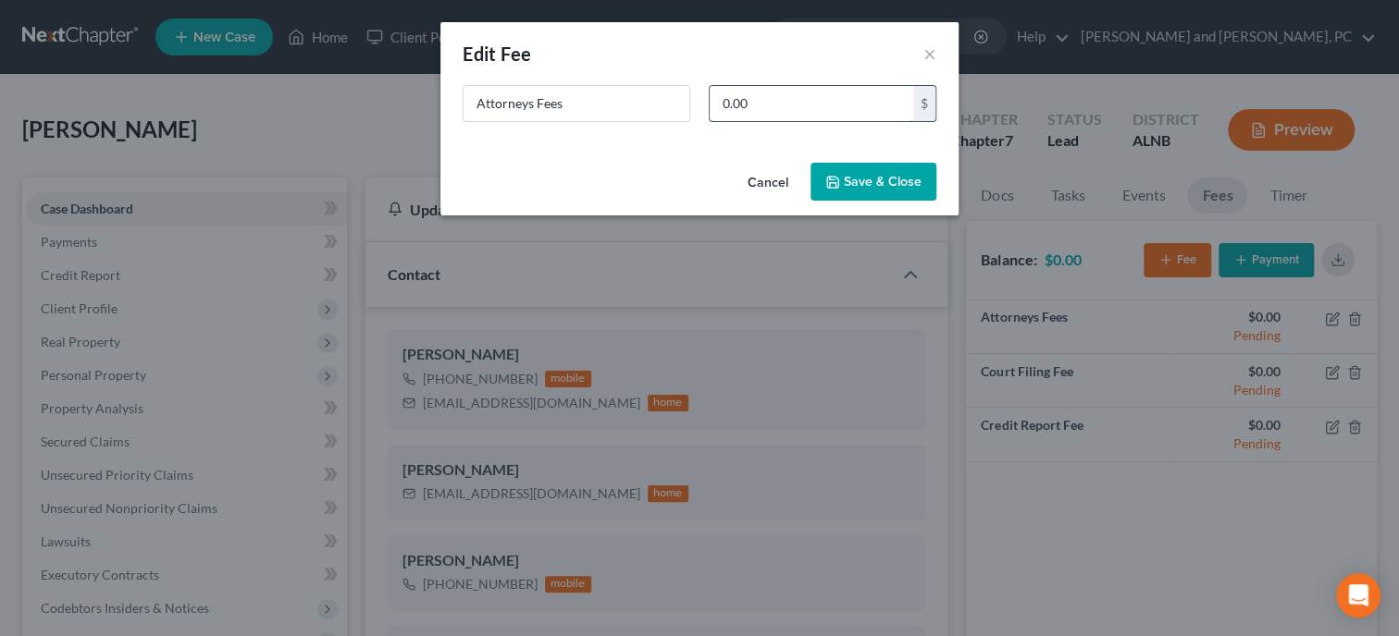
click at [831, 96] on input "0.00" at bounding box center [812, 103] width 204 height 35
click at [842, 191] on button "Save & Close" at bounding box center [873, 182] width 126 height 39
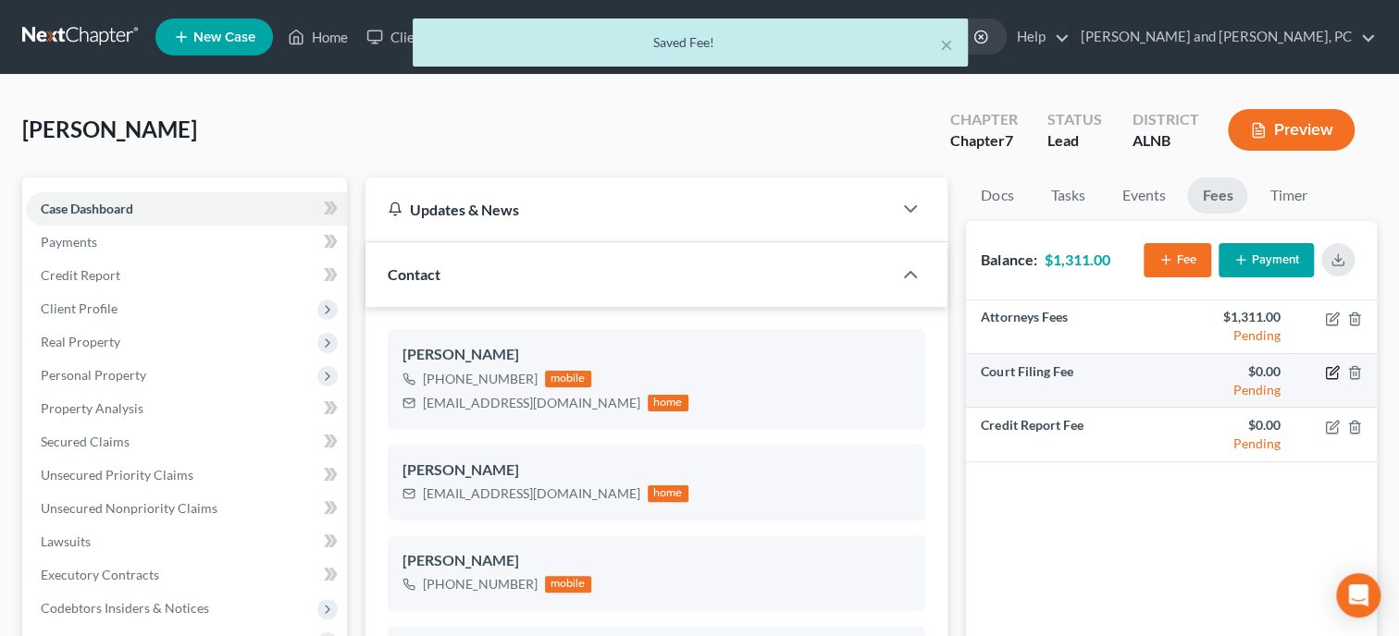
click at [1333, 369] on icon "button" at bounding box center [1333, 370] width 8 height 8
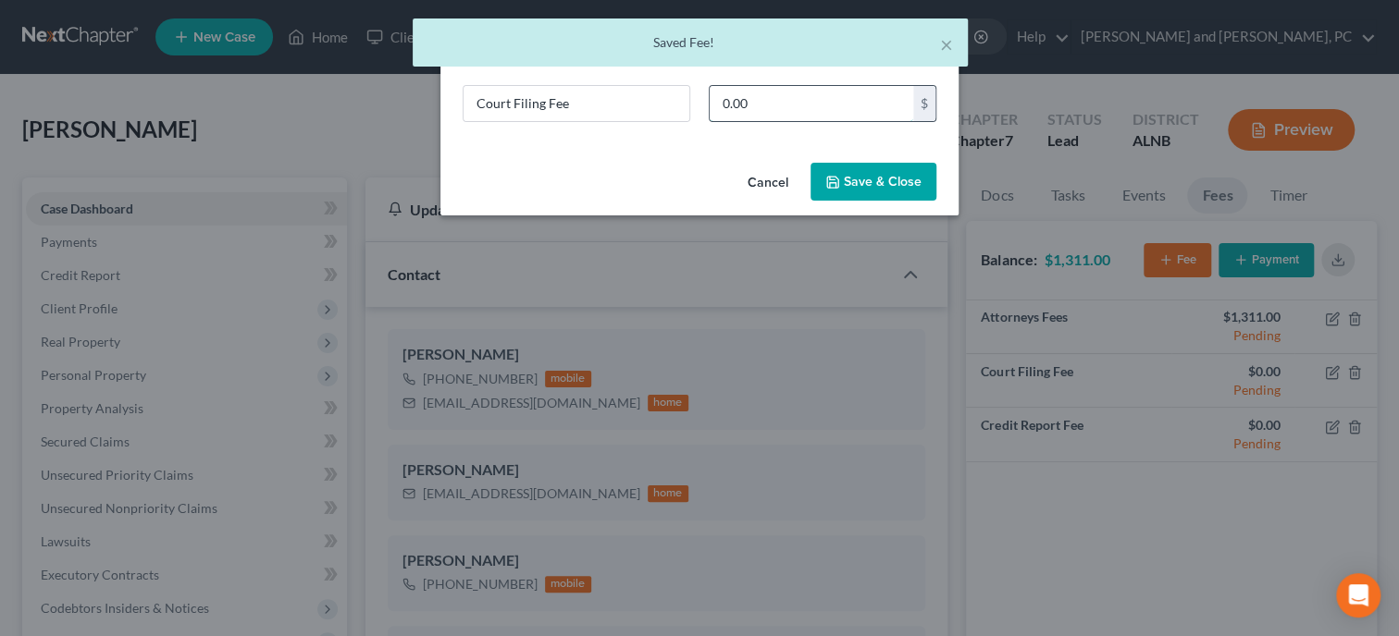
click at [804, 104] on input "0.00" at bounding box center [812, 103] width 204 height 35
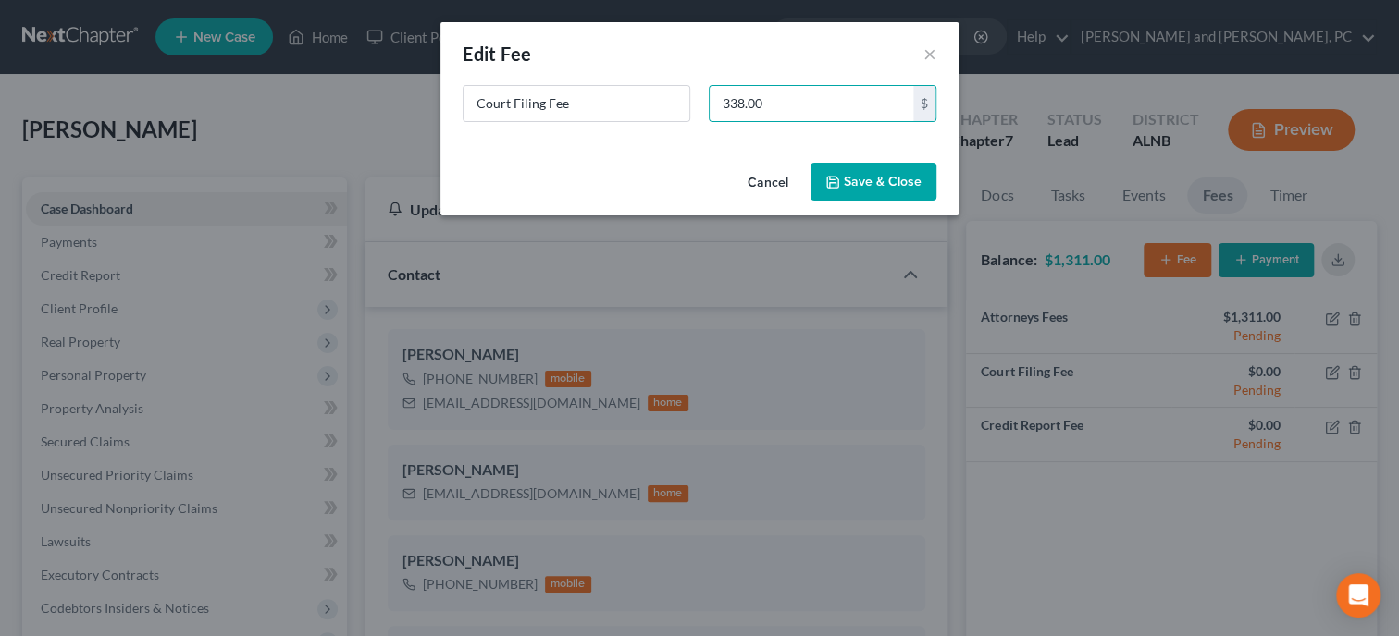
click at [842, 188] on button "Save & Close" at bounding box center [873, 182] width 126 height 39
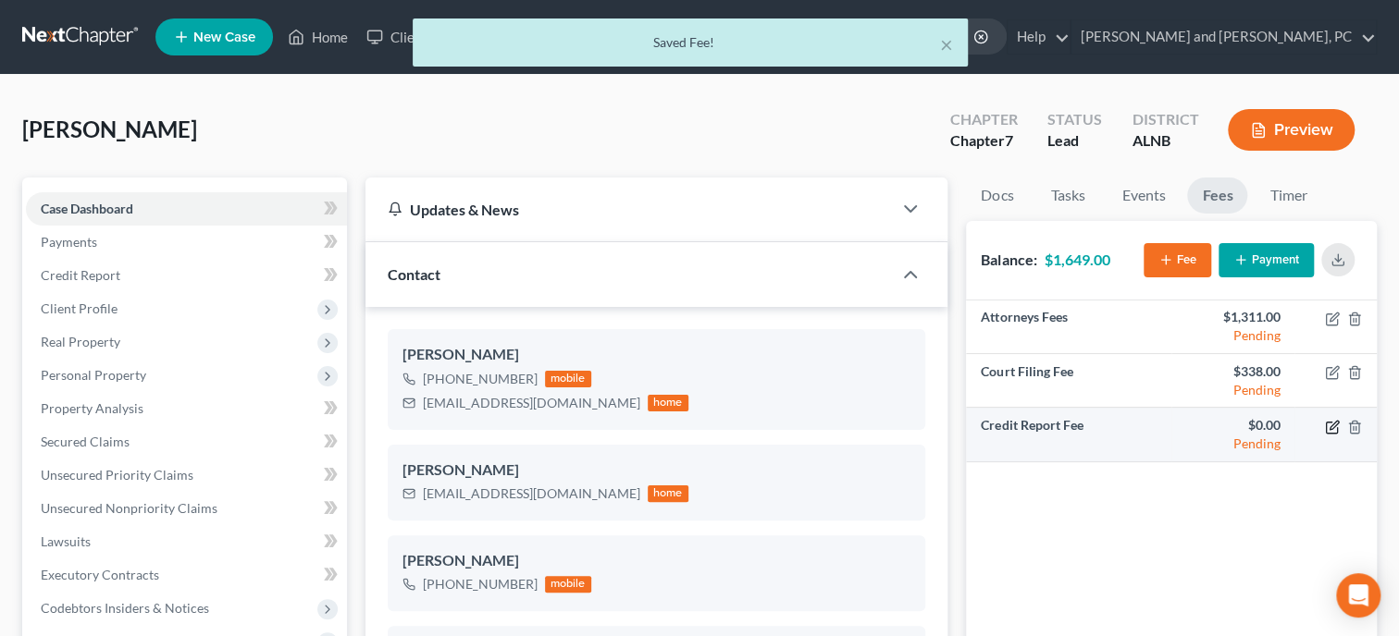
click at [1337, 427] on icon "button" at bounding box center [1331, 427] width 11 height 11
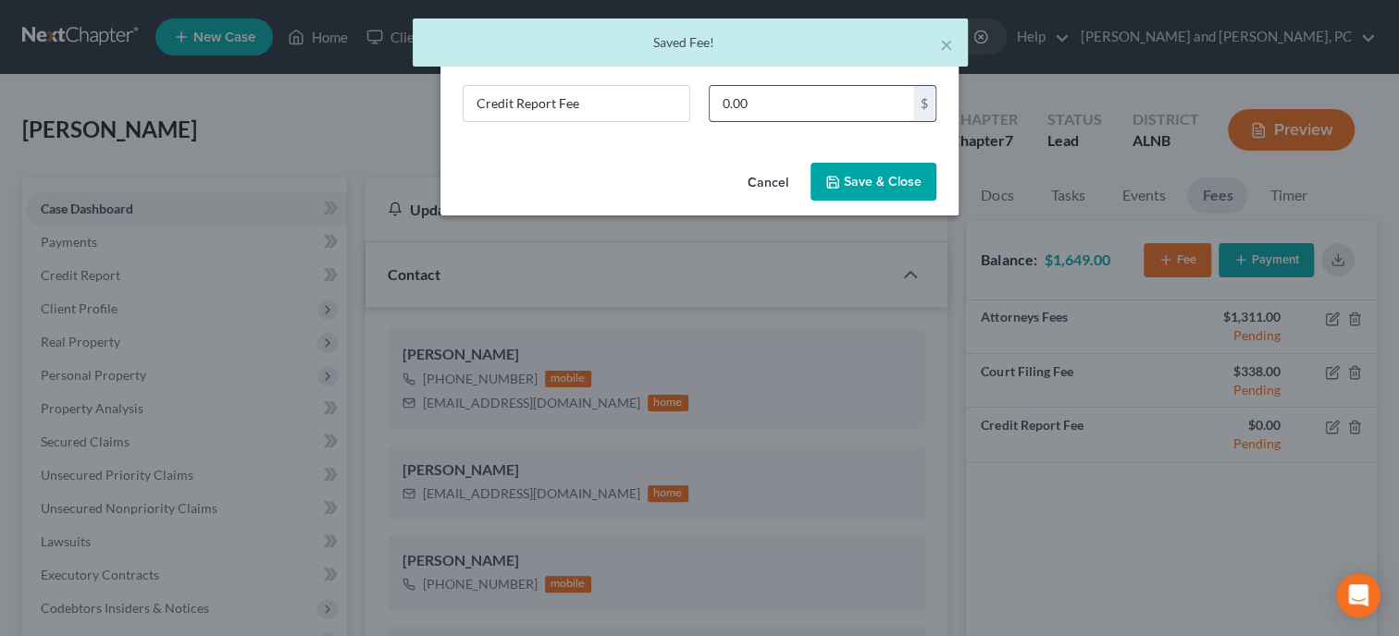
click at [830, 114] on input "0.00" at bounding box center [812, 103] width 204 height 35
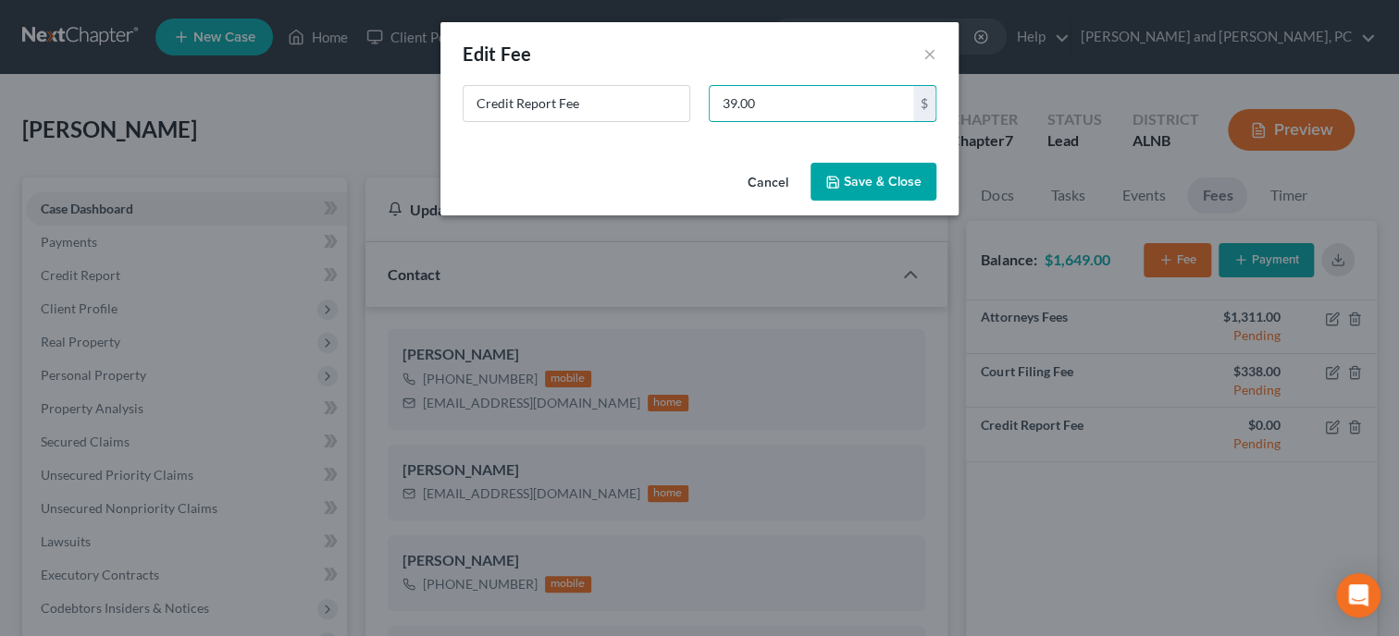
click at [854, 190] on button "Save & Close" at bounding box center [873, 182] width 126 height 39
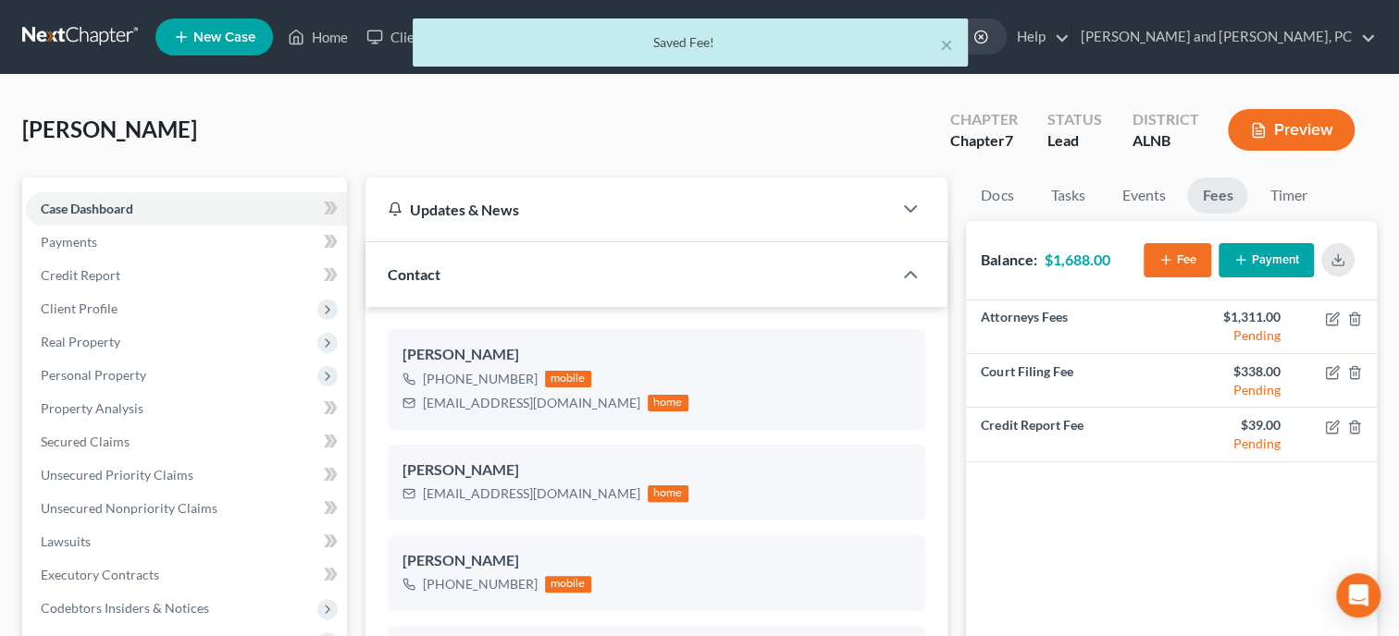
click at [1165, 249] on button "Fee" at bounding box center [1177, 260] width 68 height 34
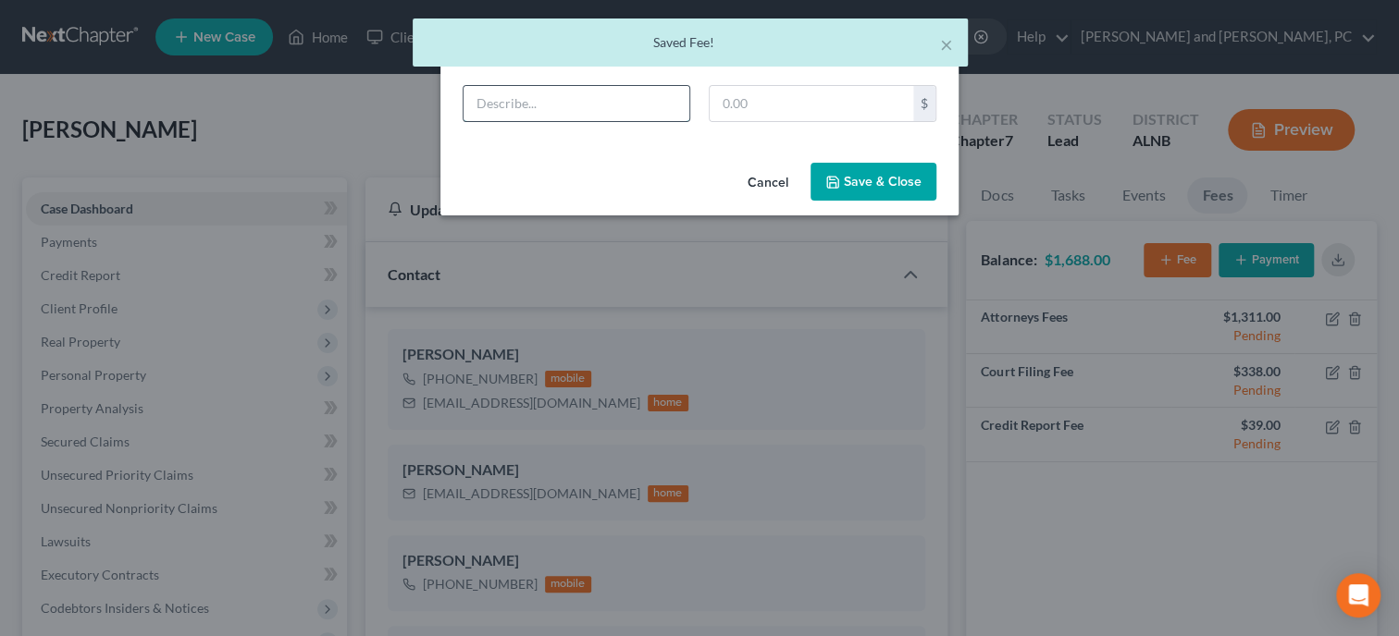
click at [510, 101] on input "text" at bounding box center [576, 103] width 226 height 35
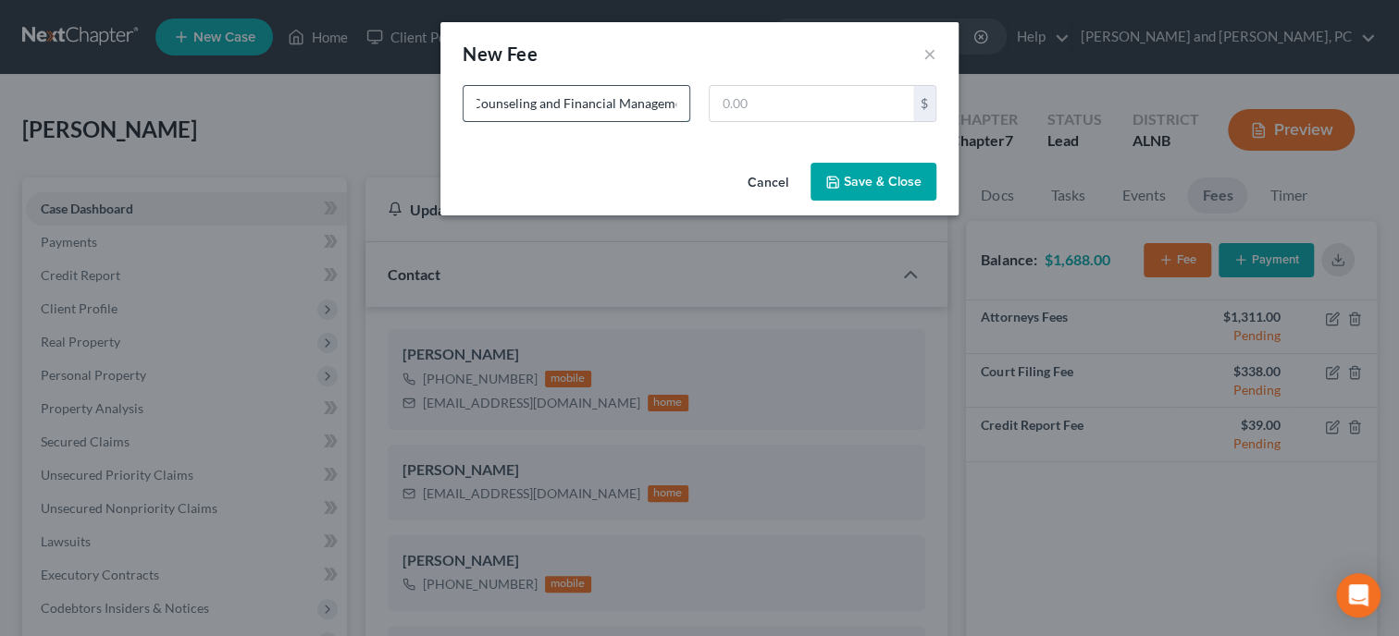
scroll to position [0, 56]
click at [784, 117] on input "text" at bounding box center [812, 103] width 204 height 35
click at [826, 170] on button "Save & Close" at bounding box center [873, 182] width 126 height 39
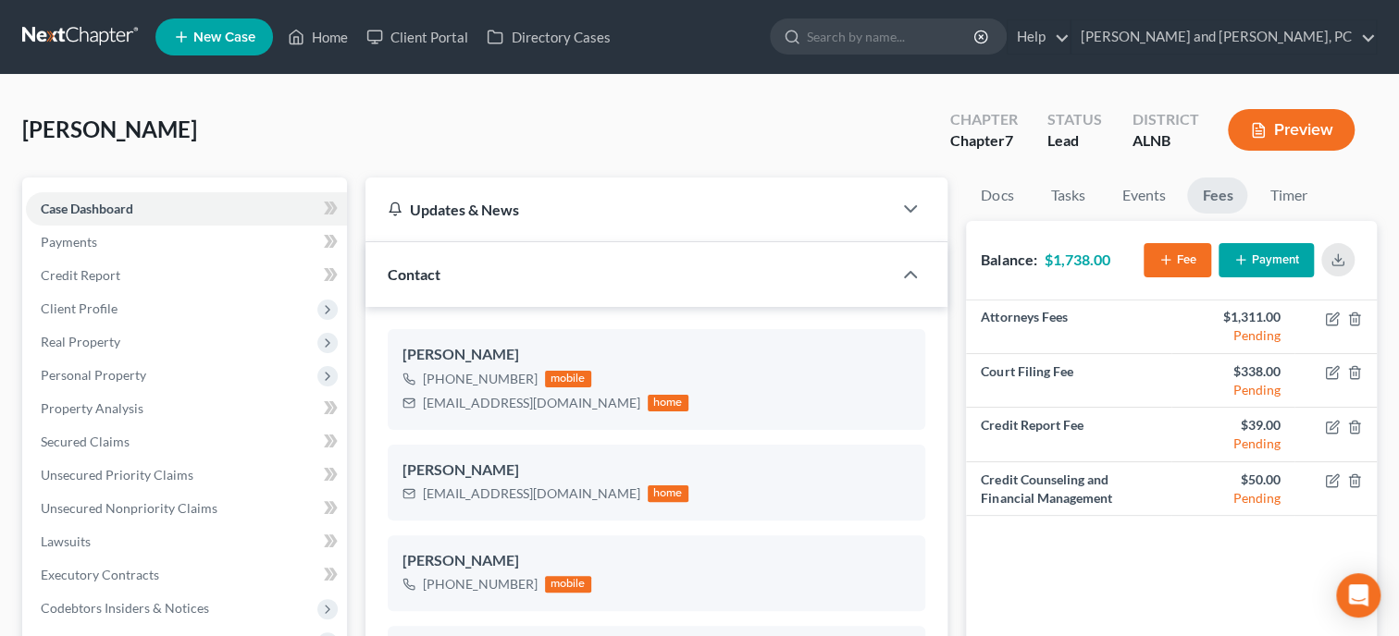
click at [1265, 260] on button "Payment" at bounding box center [1265, 260] width 95 height 34
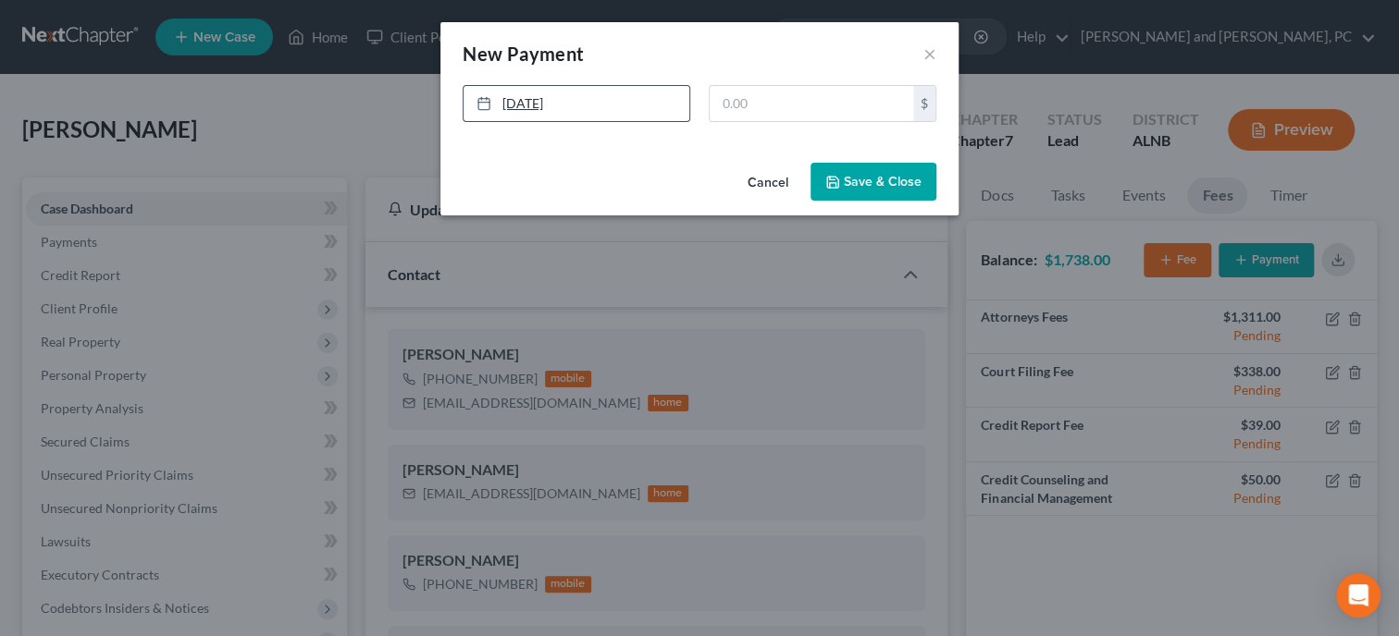
click at [535, 109] on link "[DATE]" at bounding box center [576, 103] width 226 height 35
click at [812, 114] on input "text" at bounding box center [812, 103] width 204 height 35
click at [866, 181] on button "Save & Close" at bounding box center [873, 182] width 126 height 39
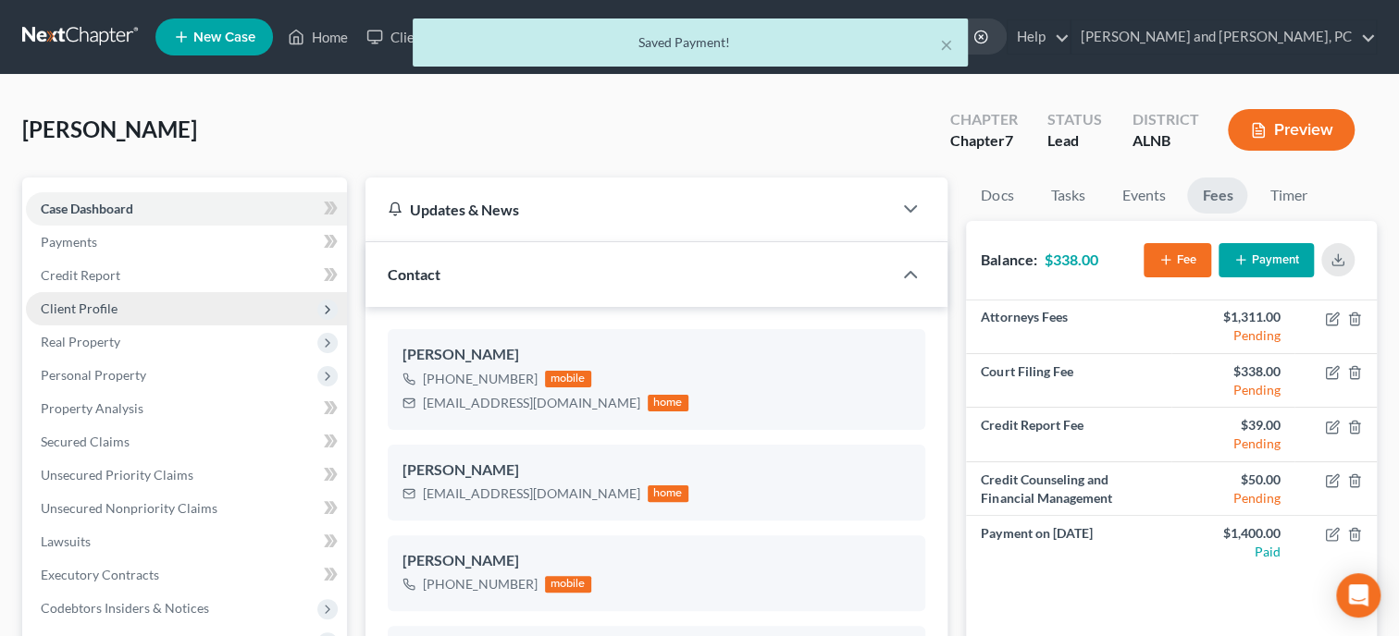
click at [105, 316] on span "Client Profile" at bounding box center [186, 308] width 321 height 33
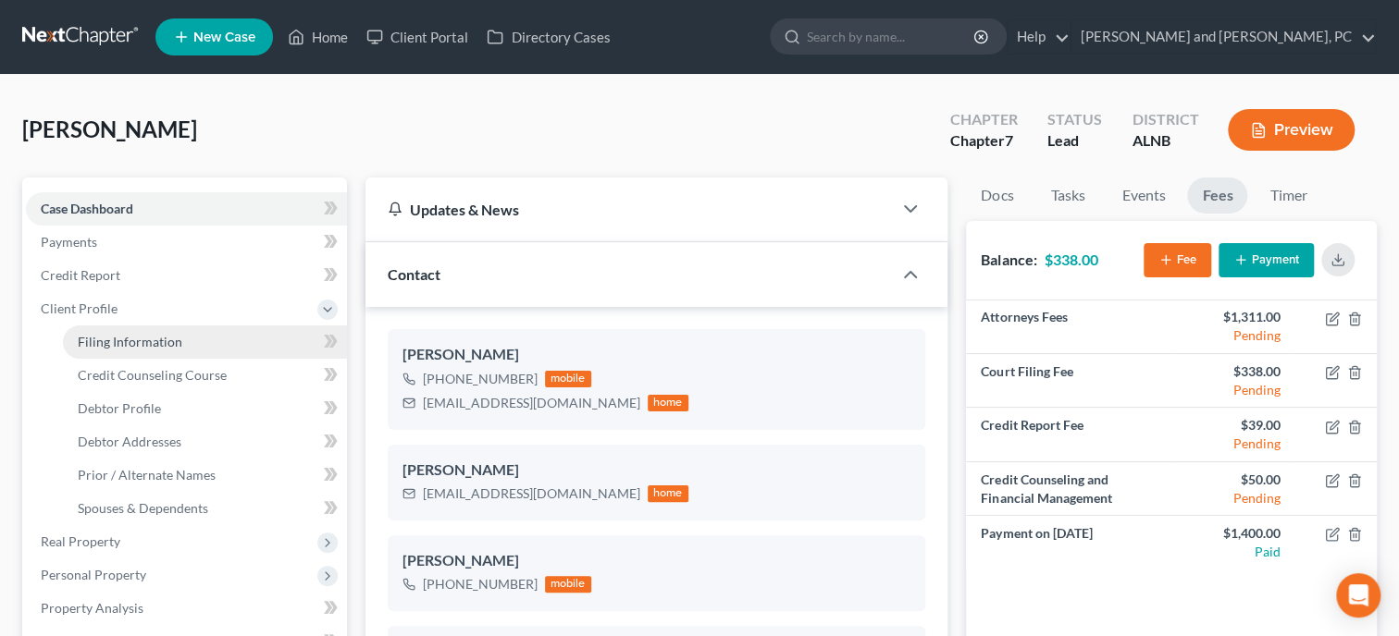
click at [132, 341] on span "Filing Information" at bounding box center [130, 342] width 105 height 16
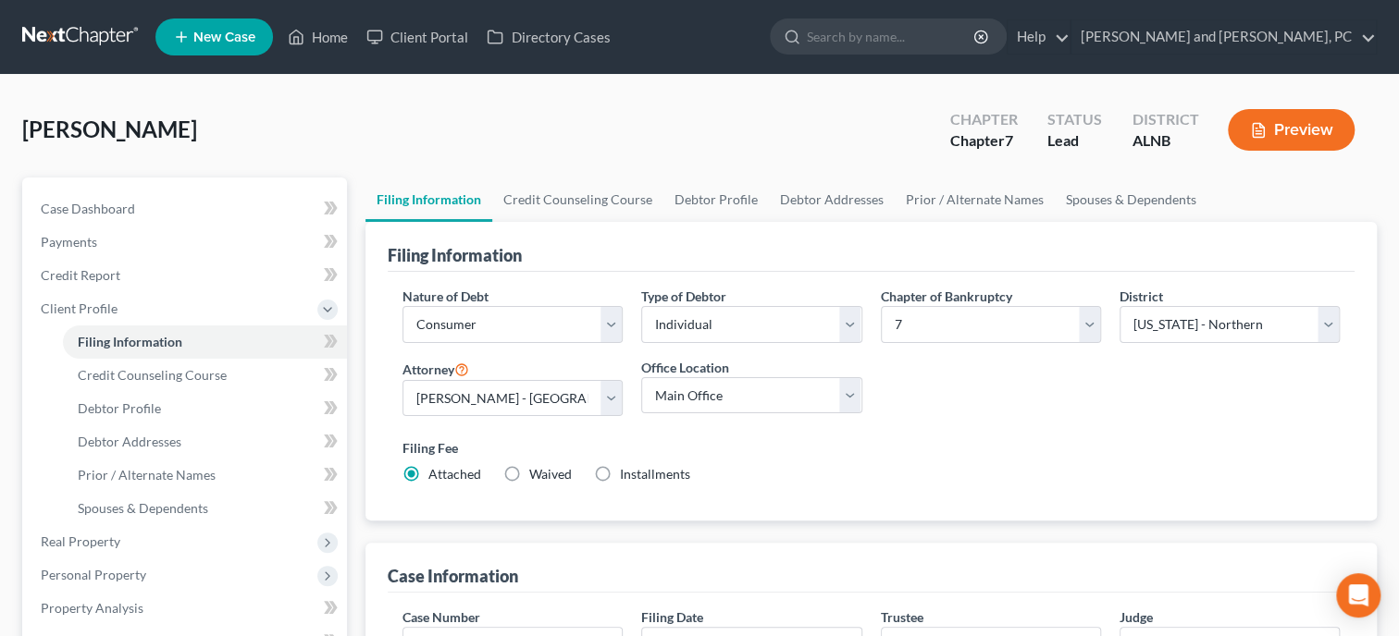
click at [620, 468] on label "Installments Installments" at bounding box center [655, 474] width 70 height 19
click at [627, 468] on input "Installments Installments" at bounding box center [633, 471] width 12 height 12
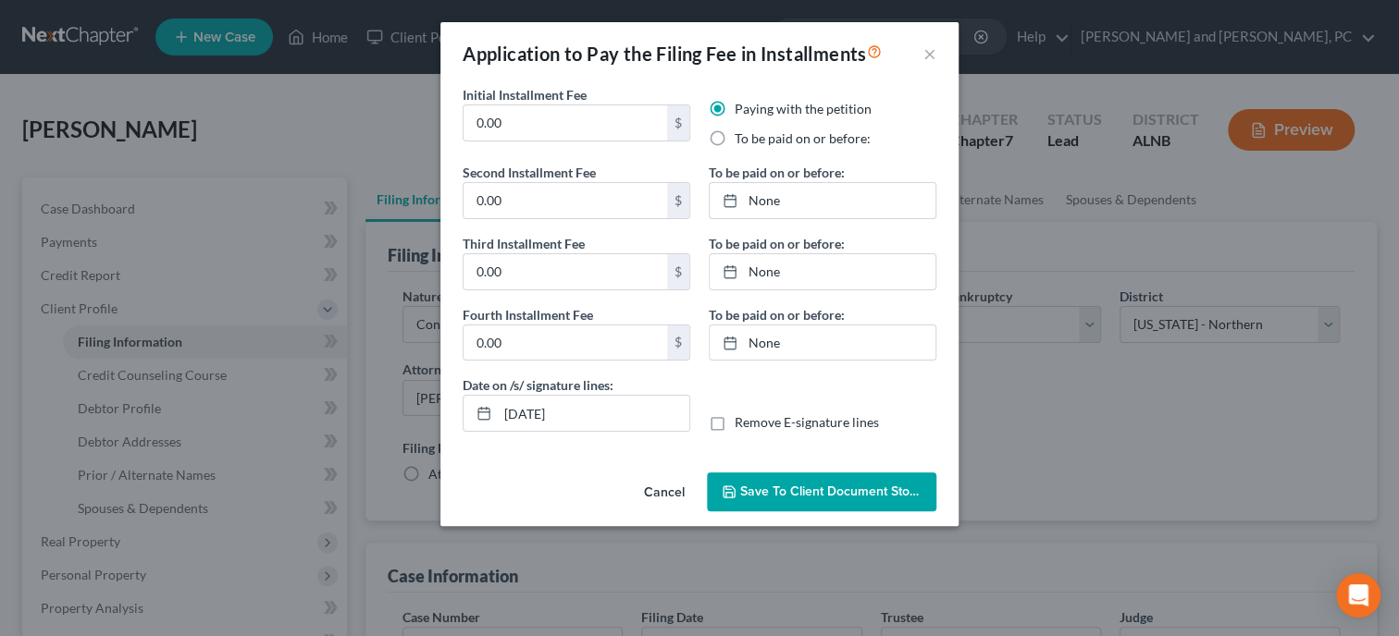
click at [735, 138] on label "To be paid on or before:" at bounding box center [803, 139] width 136 height 19
click at [742, 138] on input "To be paid on or before:" at bounding box center [748, 136] width 12 height 12
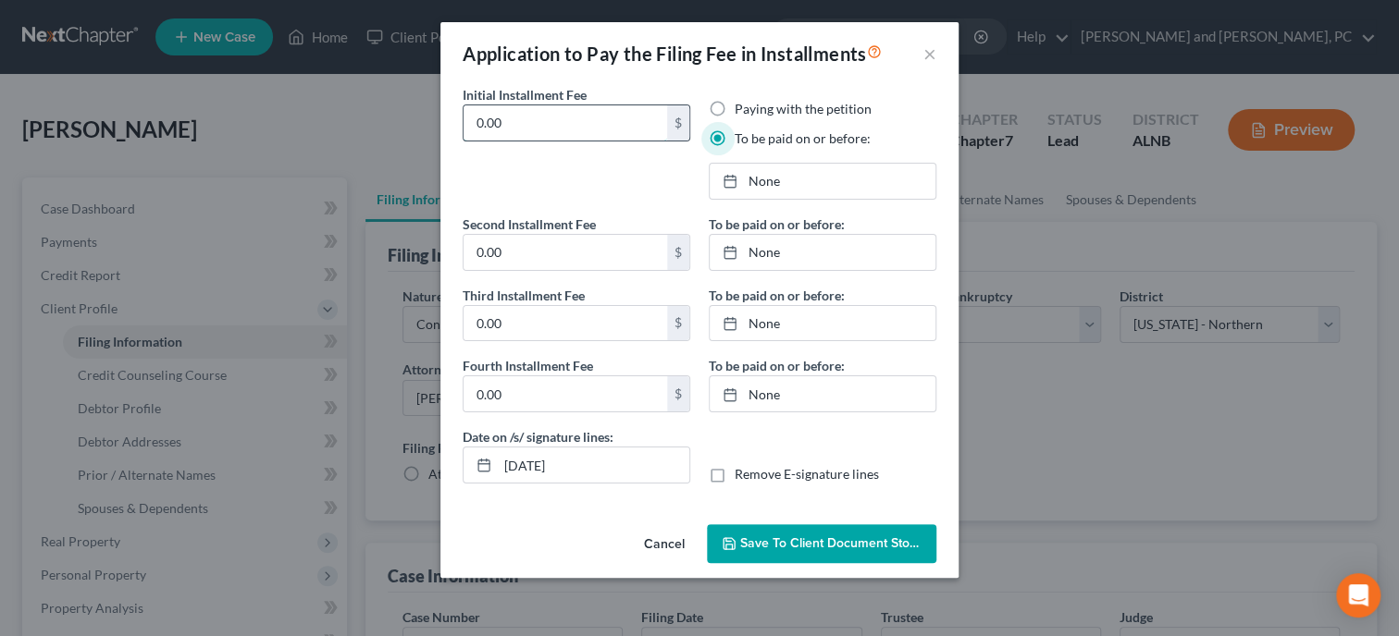
click at [563, 124] on input "0.00" at bounding box center [565, 122] width 204 height 35
drag, startPoint x: 563, startPoint y: 124, endPoint x: 478, endPoint y: 132, distance: 85.5
click at [478, 132] on input "0.00" at bounding box center [565, 122] width 204 height 35
click at [513, 253] on input "0.00" at bounding box center [565, 252] width 204 height 35
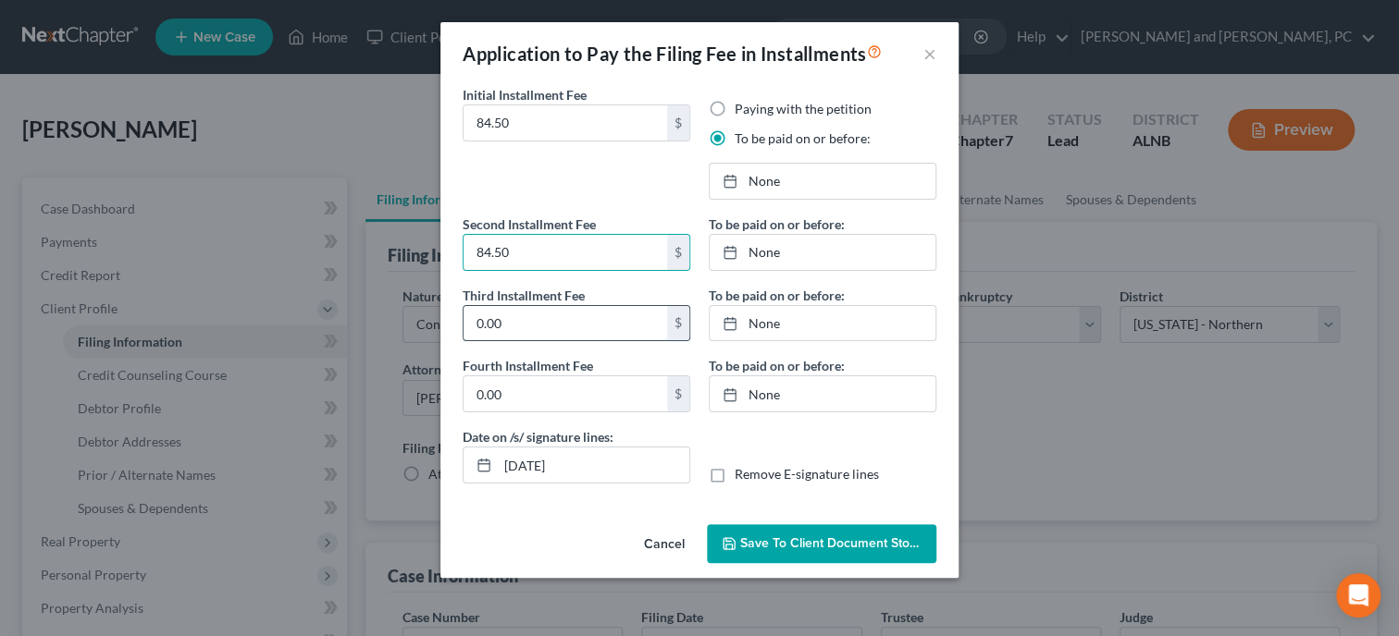
click at [530, 319] on input "0.00" at bounding box center [565, 323] width 204 height 35
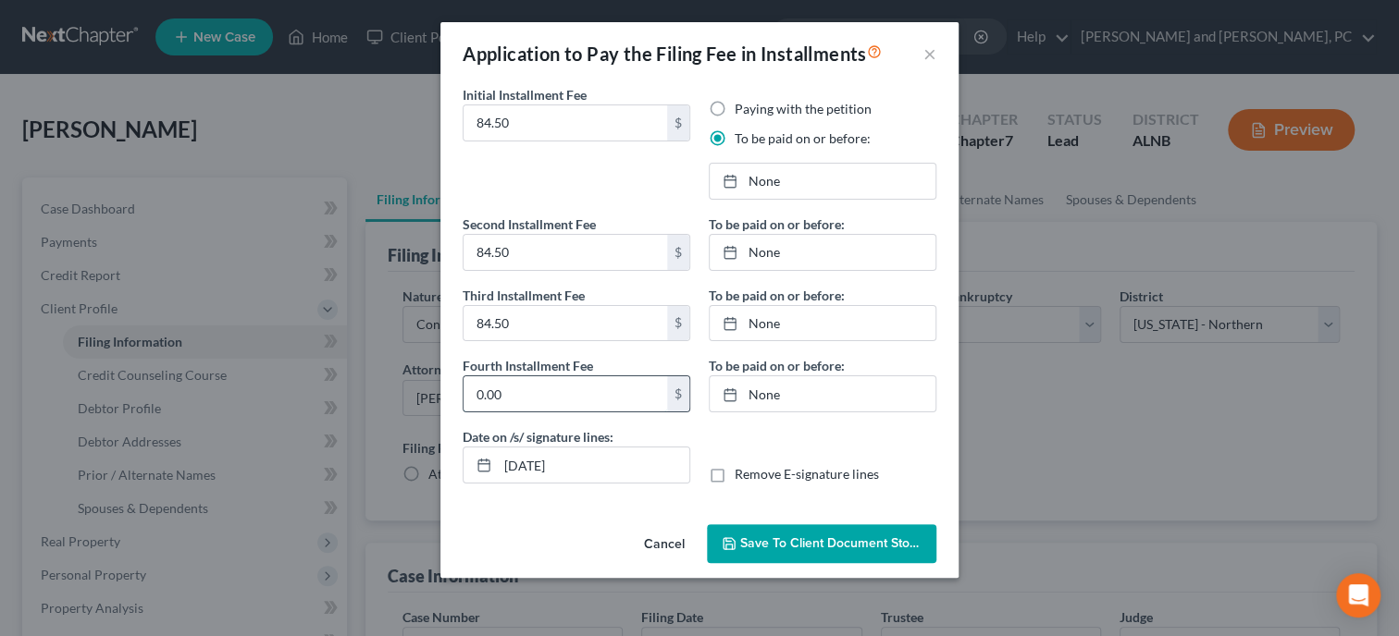
click at [552, 390] on input "0.00" at bounding box center [565, 394] width 204 height 35
click at [775, 189] on link "None" at bounding box center [823, 181] width 226 height 35
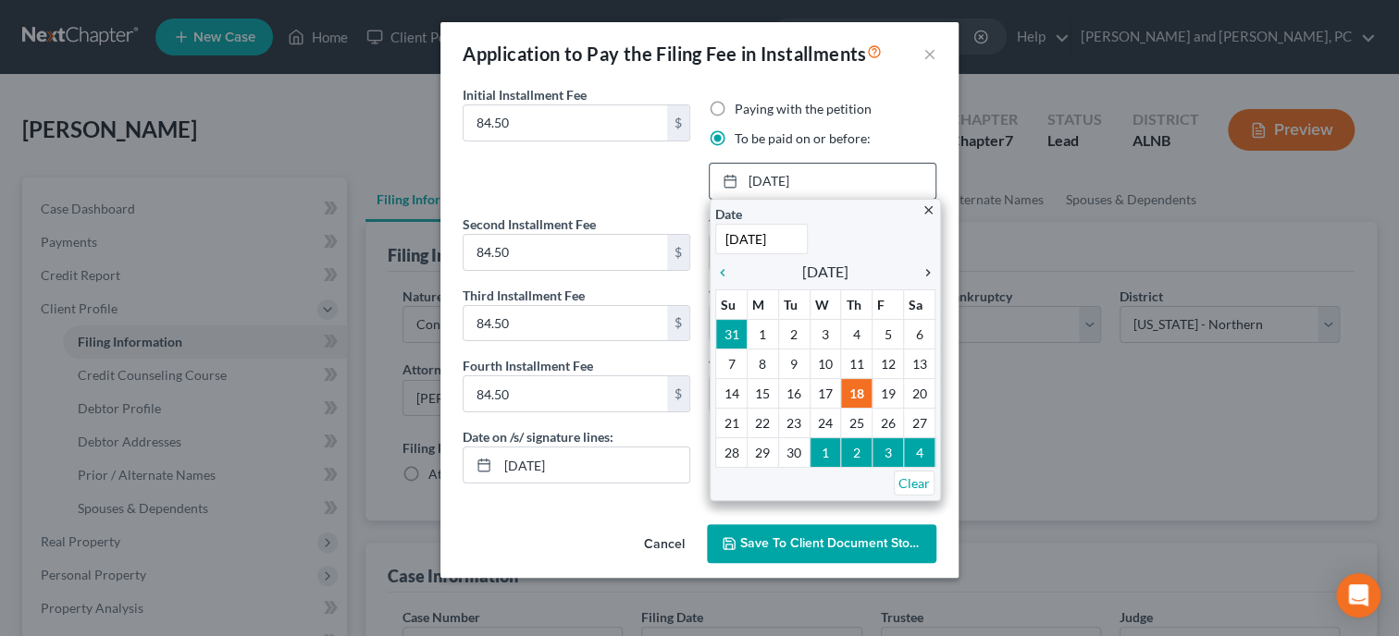
click at [924, 274] on icon "chevron_right" at bounding box center [923, 273] width 24 height 15
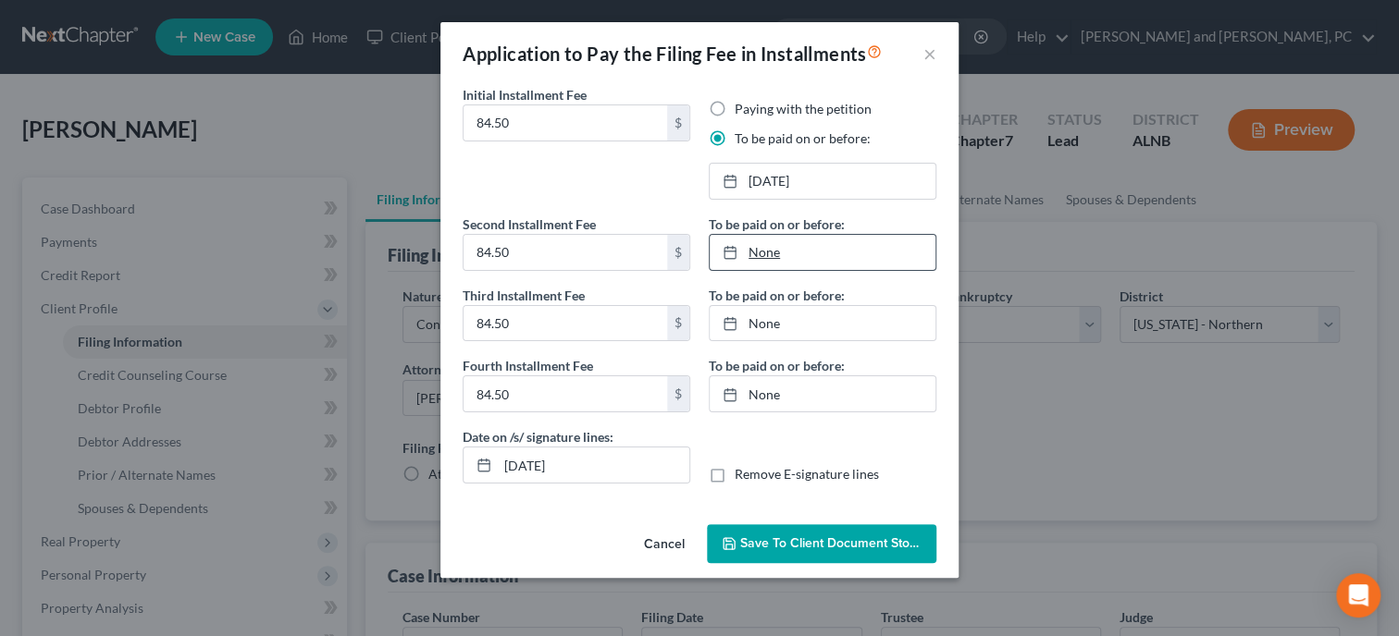
click at [755, 253] on link "None" at bounding box center [823, 252] width 226 height 35
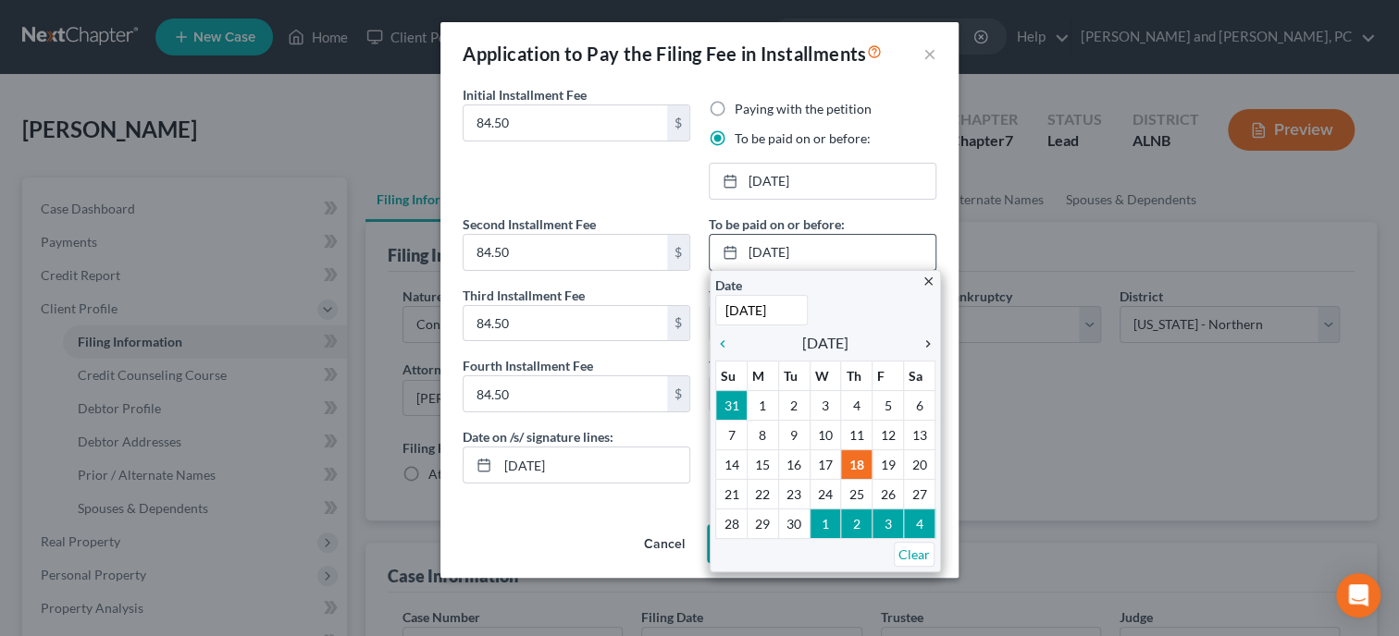
click at [926, 340] on icon "chevron_right" at bounding box center [923, 344] width 24 height 15
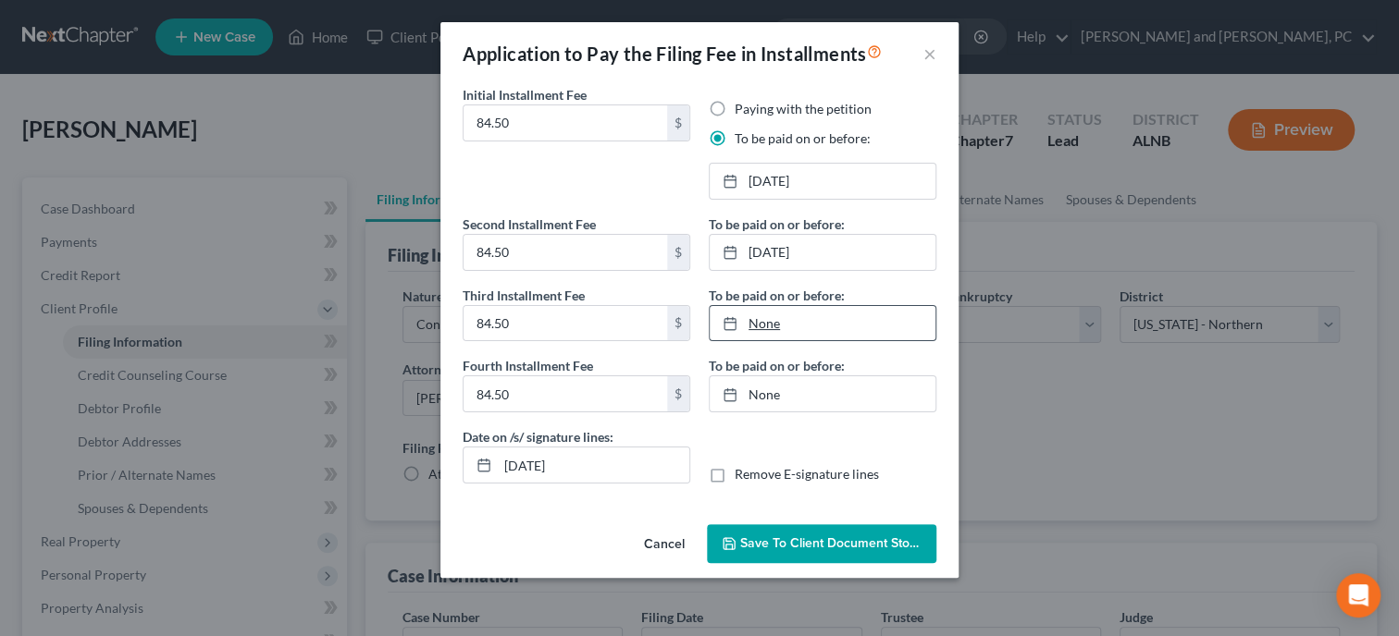
click at [763, 330] on link "None" at bounding box center [823, 323] width 226 height 35
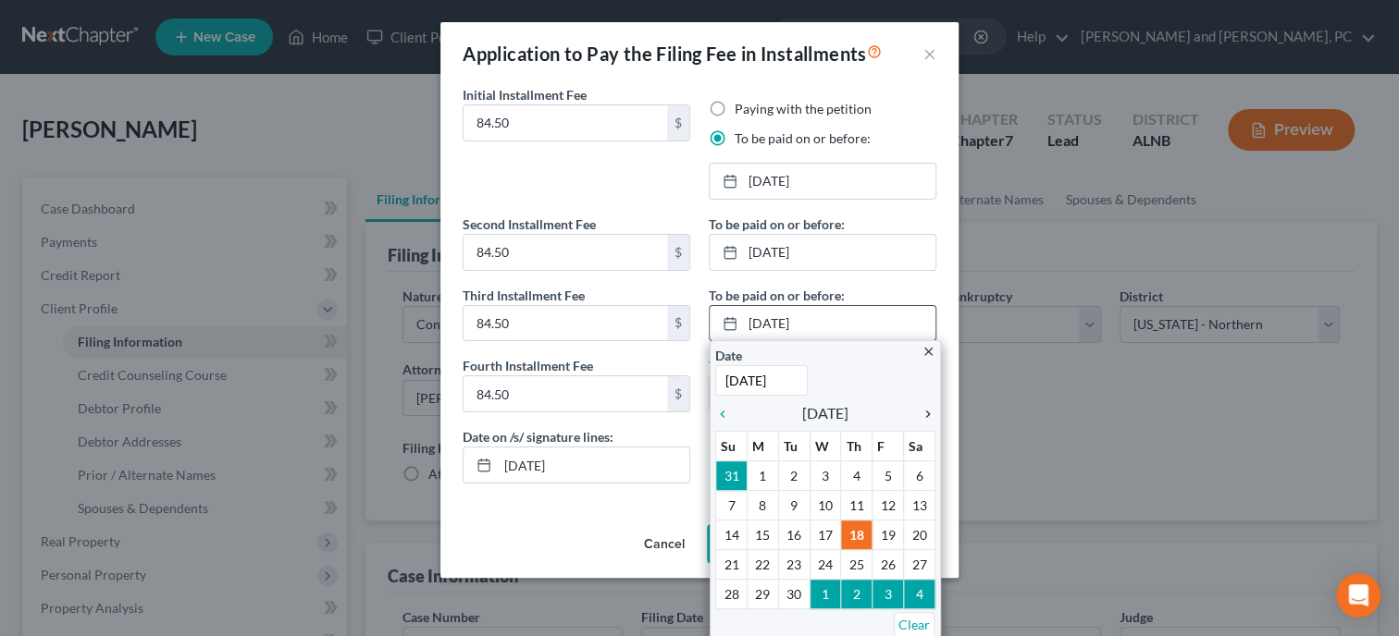
click at [930, 414] on icon "chevron_right" at bounding box center [923, 414] width 24 height 15
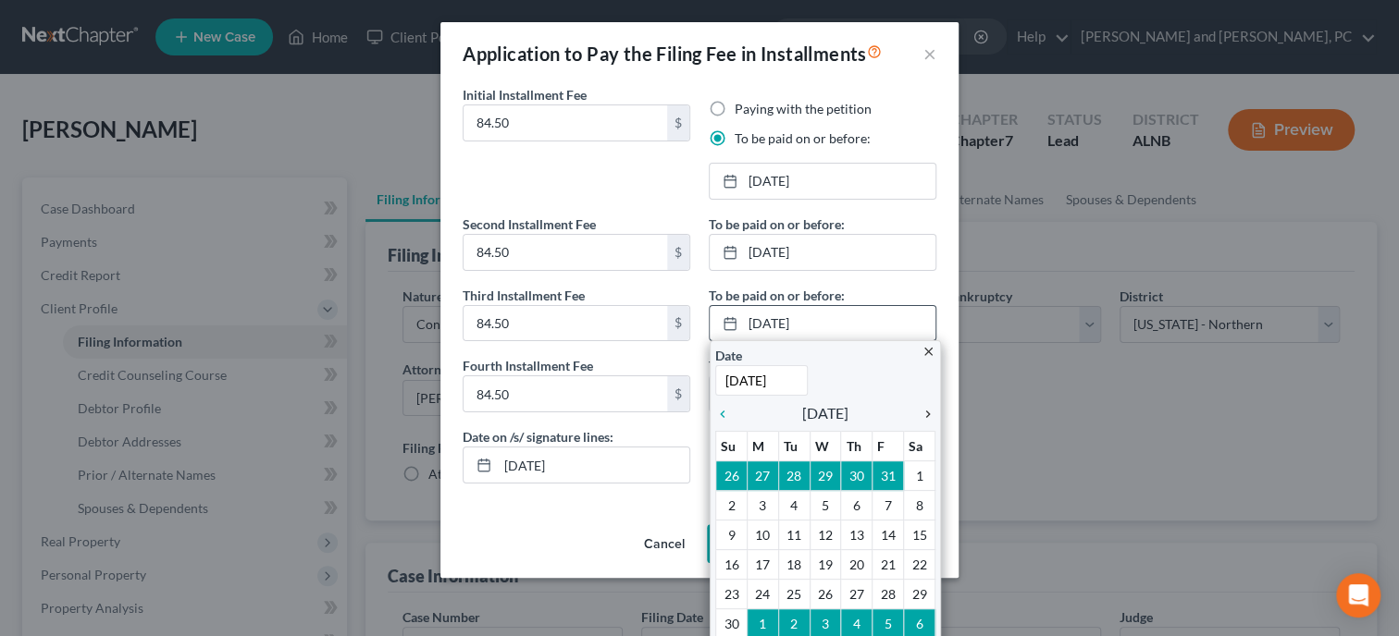
click at [930, 414] on icon "chevron_right" at bounding box center [923, 414] width 24 height 15
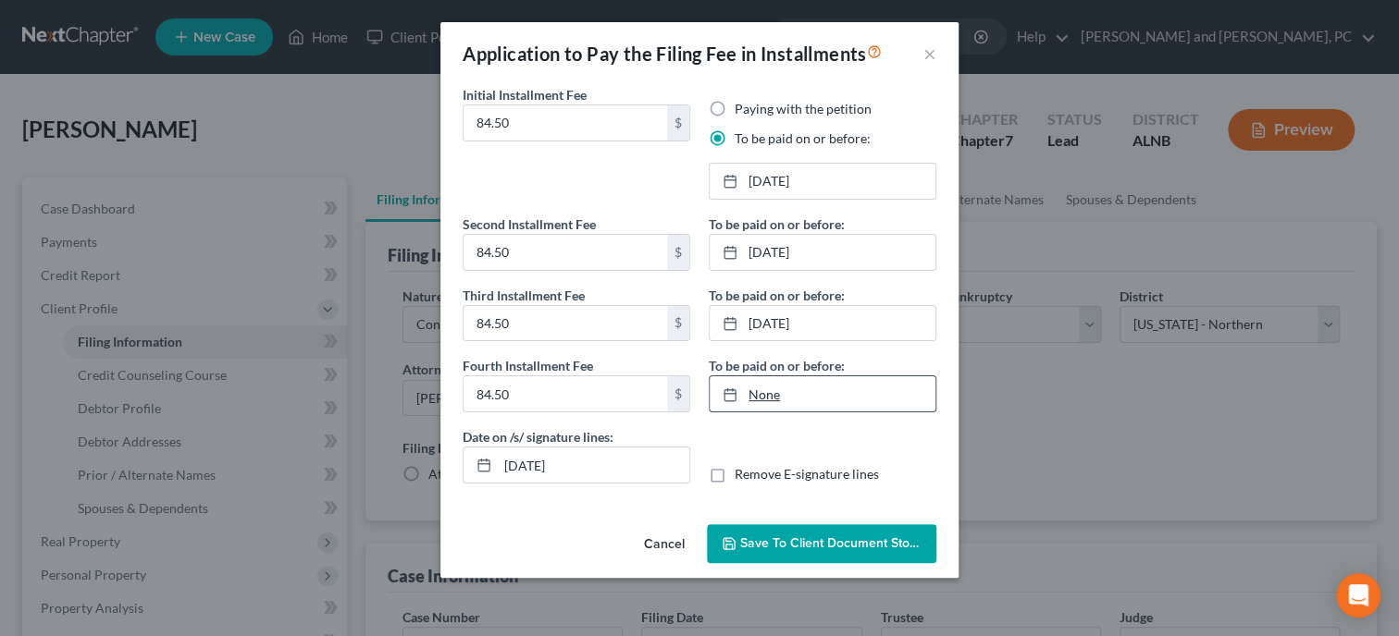
click at [765, 397] on link "None" at bounding box center [823, 394] width 226 height 35
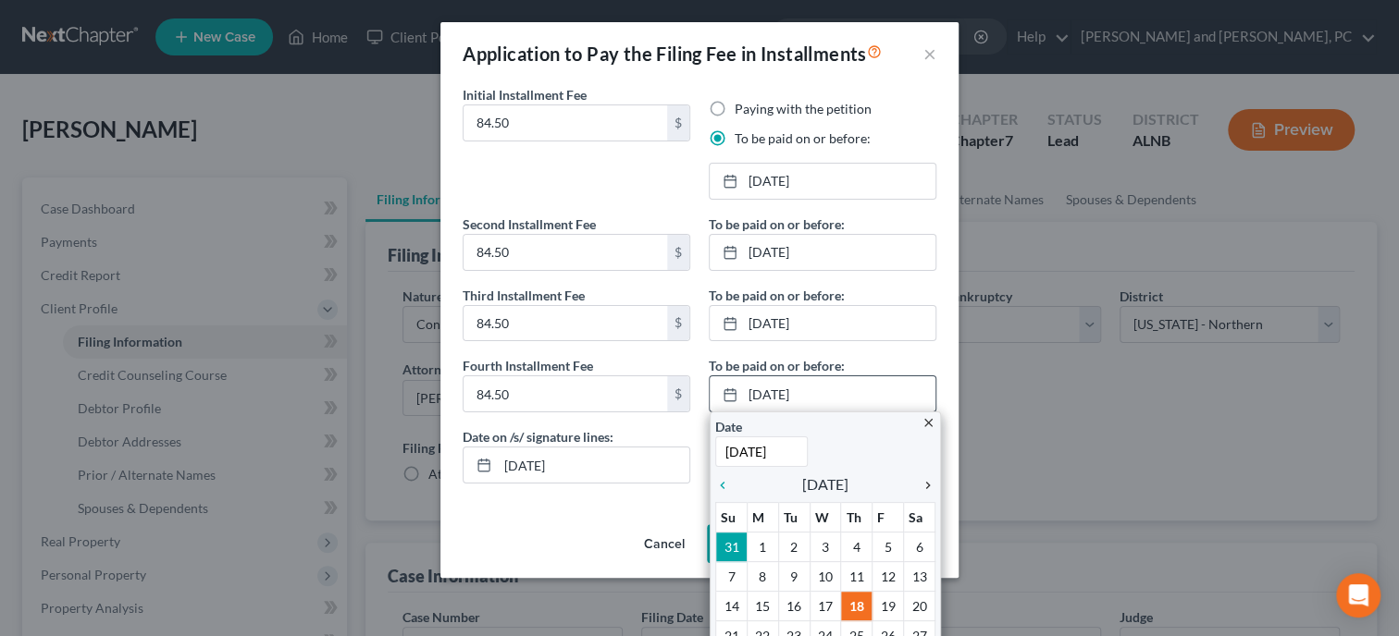
click at [929, 480] on icon "chevron_right" at bounding box center [923, 485] width 24 height 15
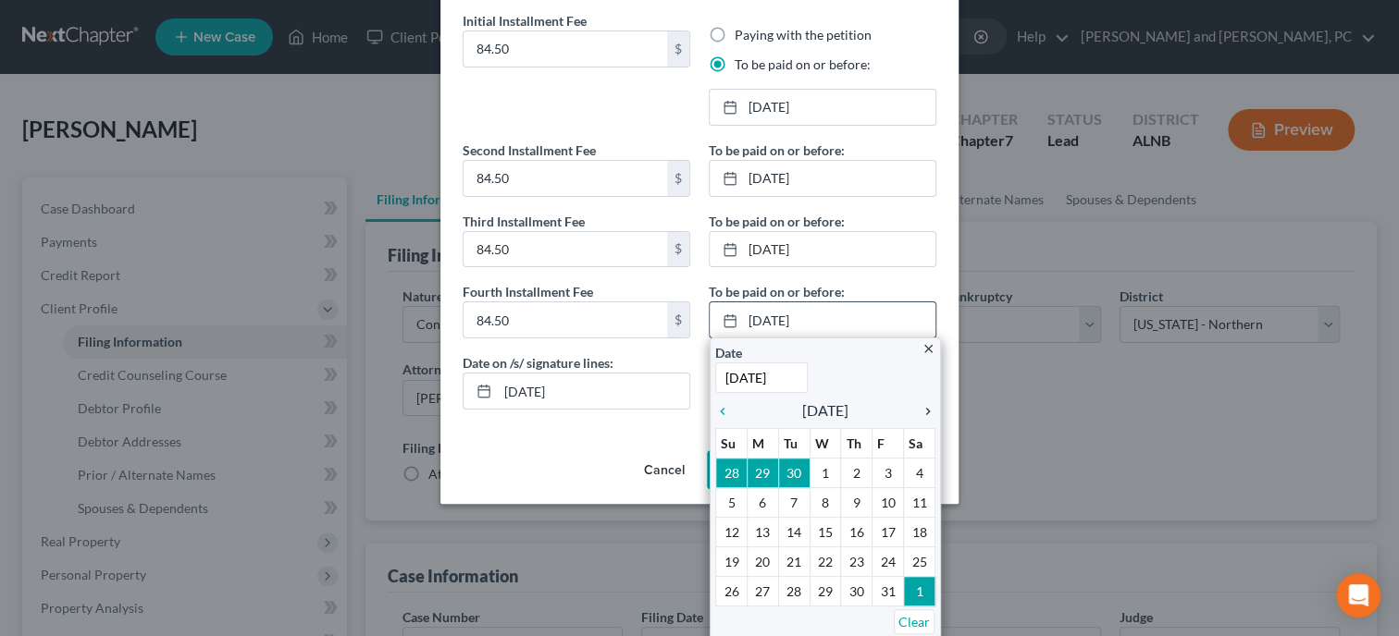
click at [924, 407] on icon "chevron_right" at bounding box center [923, 411] width 24 height 15
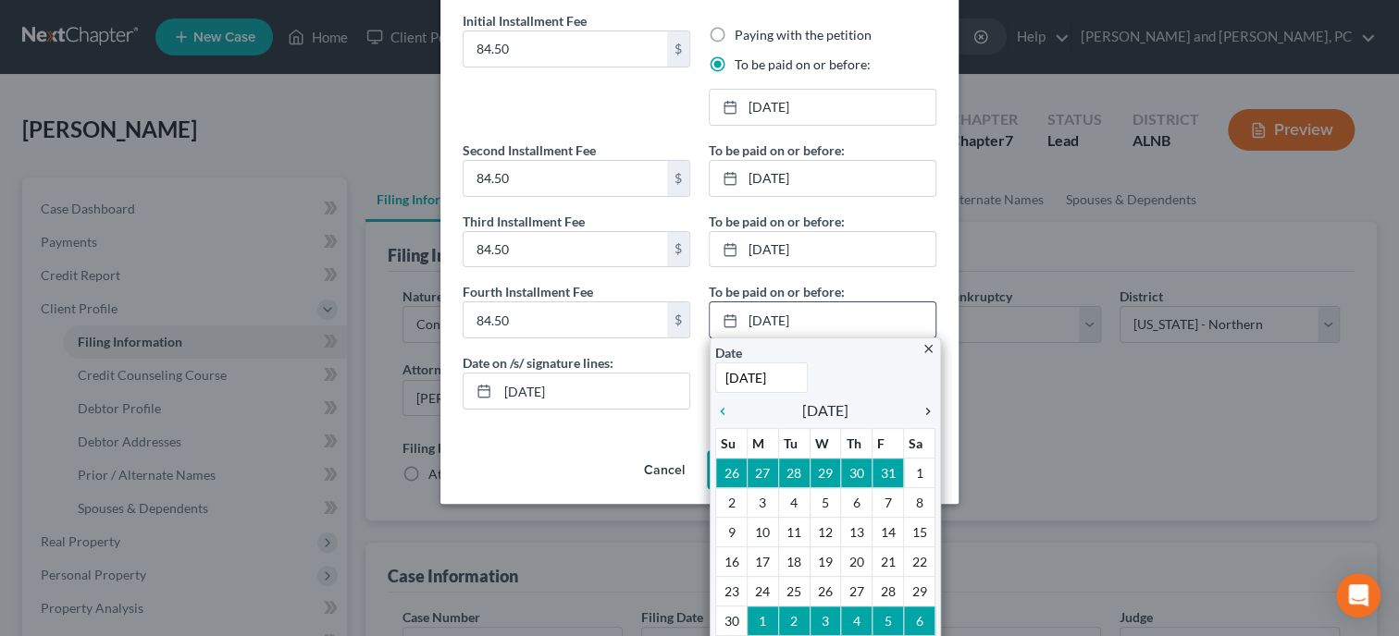
click at [924, 407] on icon "chevron_right" at bounding box center [923, 411] width 24 height 15
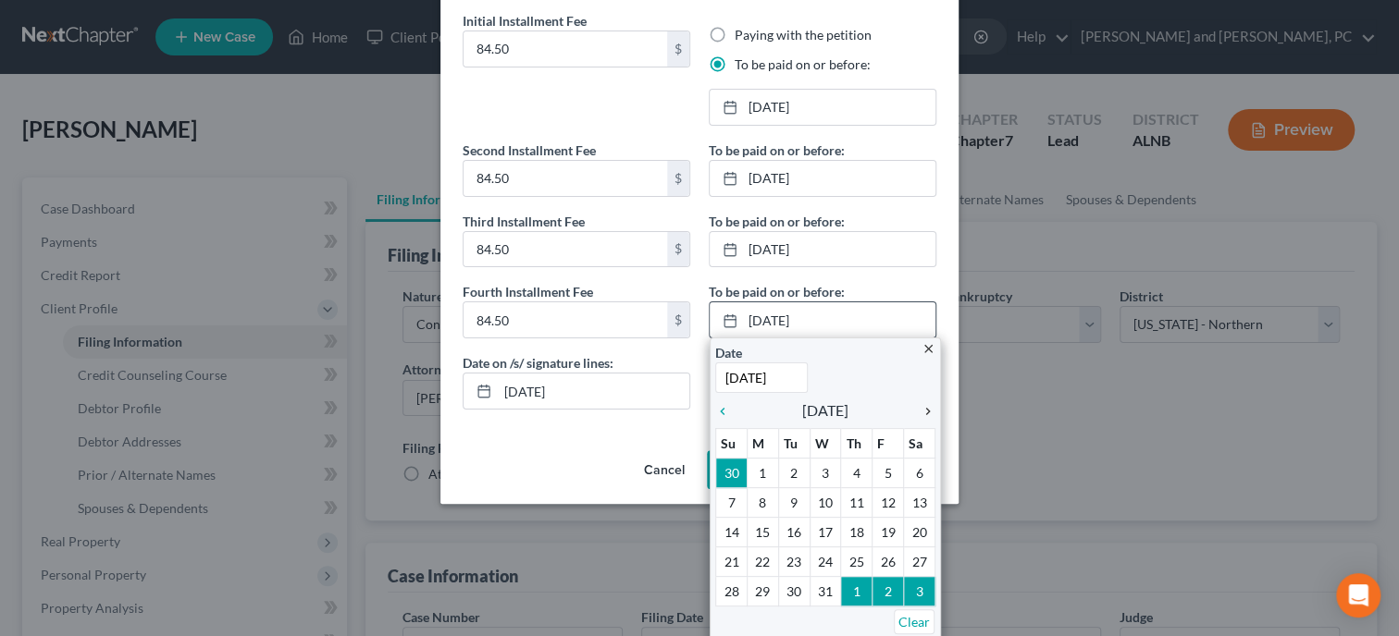
click at [924, 407] on icon "chevron_right" at bounding box center [923, 411] width 24 height 15
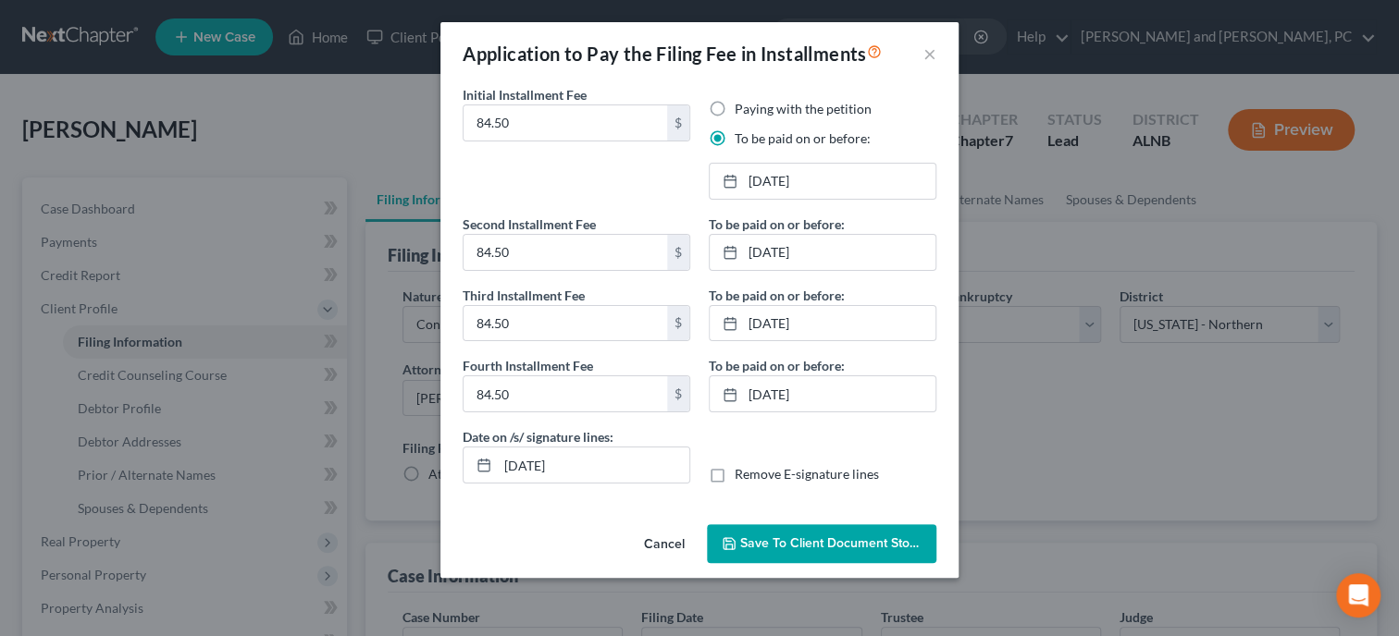
scroll to position [0, 0]
click at [843, 541] on span "Save to Client Document Storage" at bounding box center [838, 544] width 196 height 16
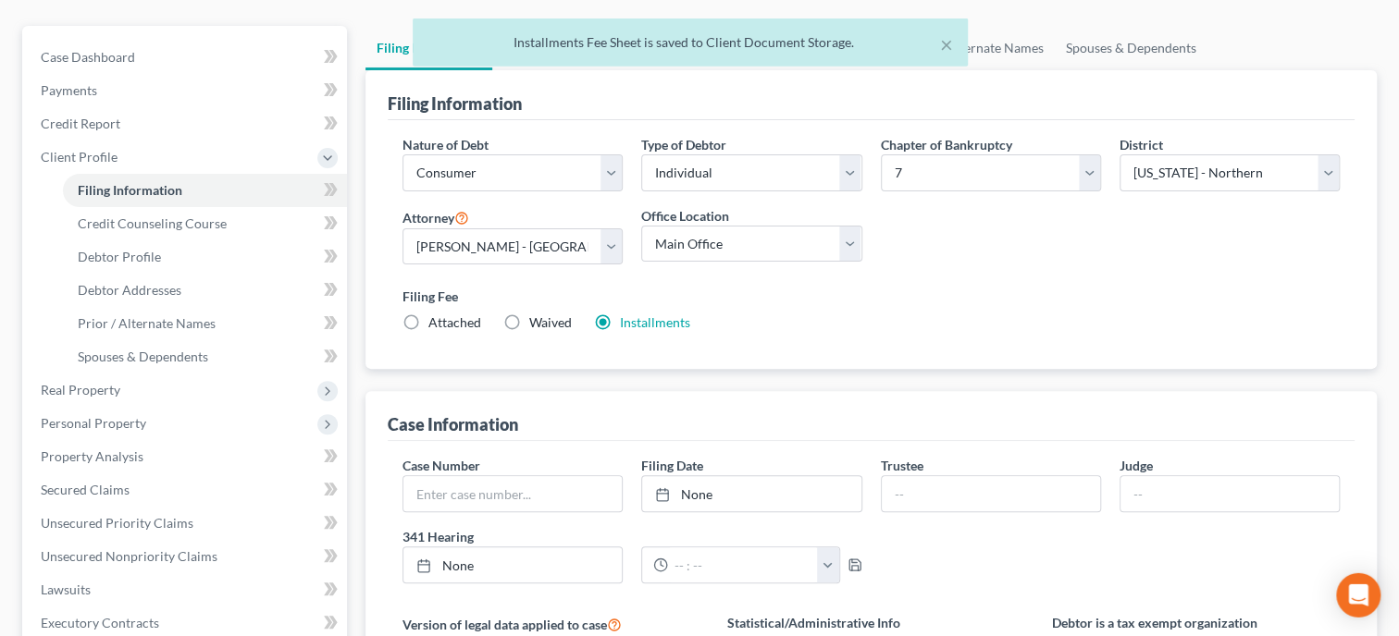
scroll to position [190, 0]
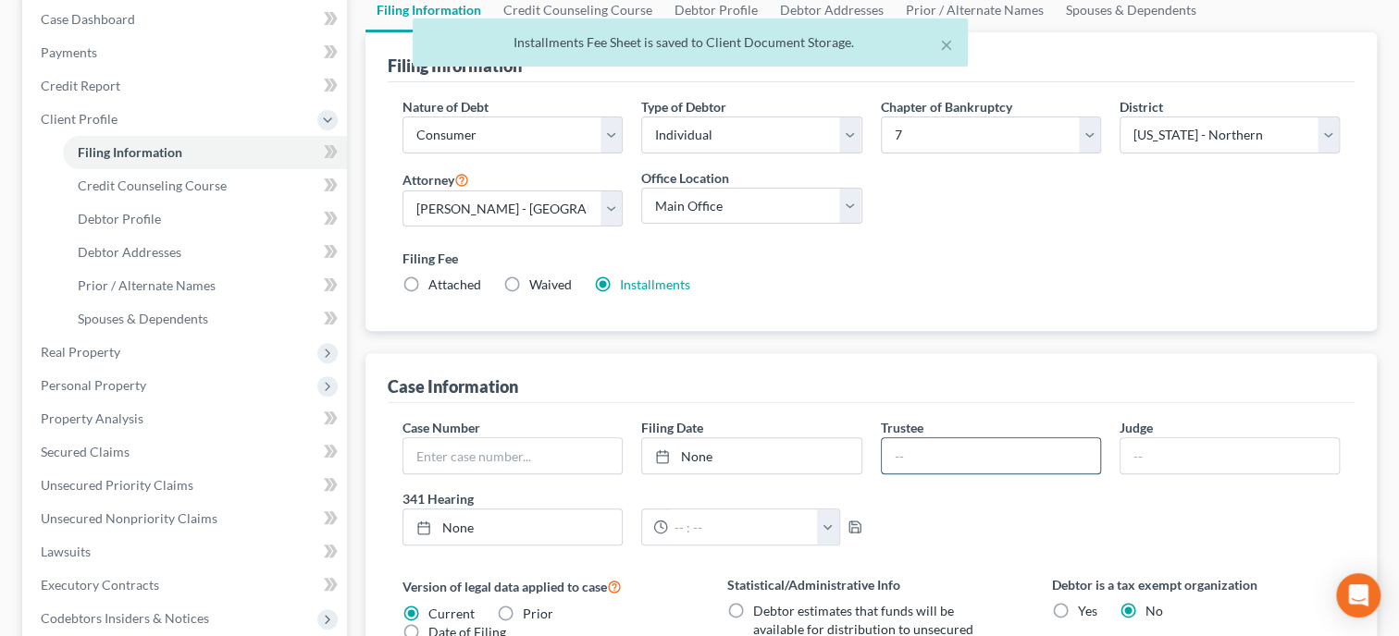
click at [937, 463] on input "text" at bounding box center [991, 456] width 218 height 35
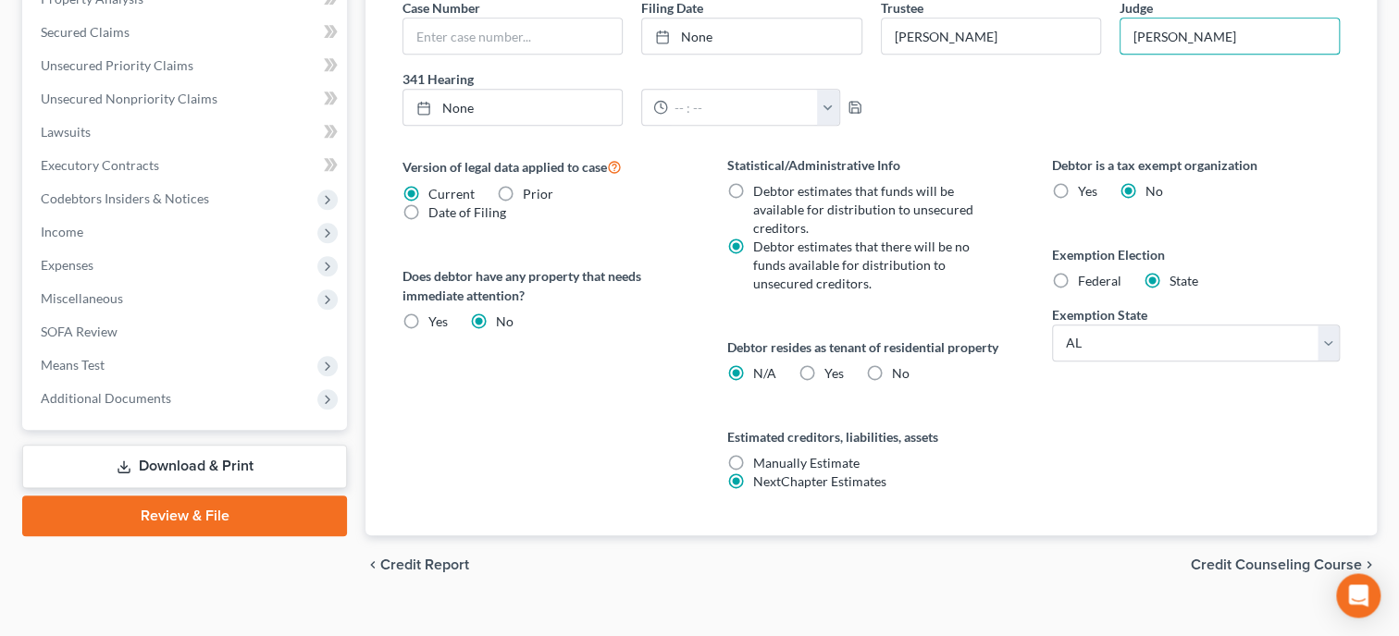
scroll to position [636, 0]
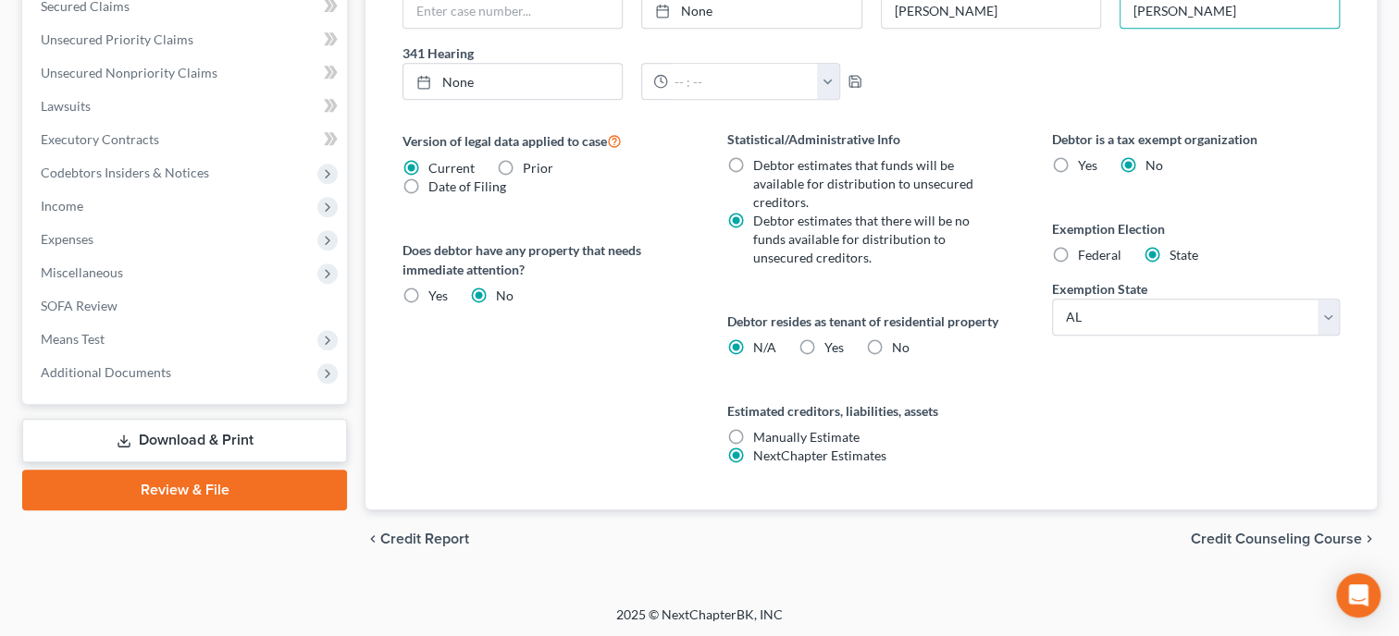
click at [1245, 539] on span "Credit Counseling Course" at bounding box center [1276, 539] width 171 height 15
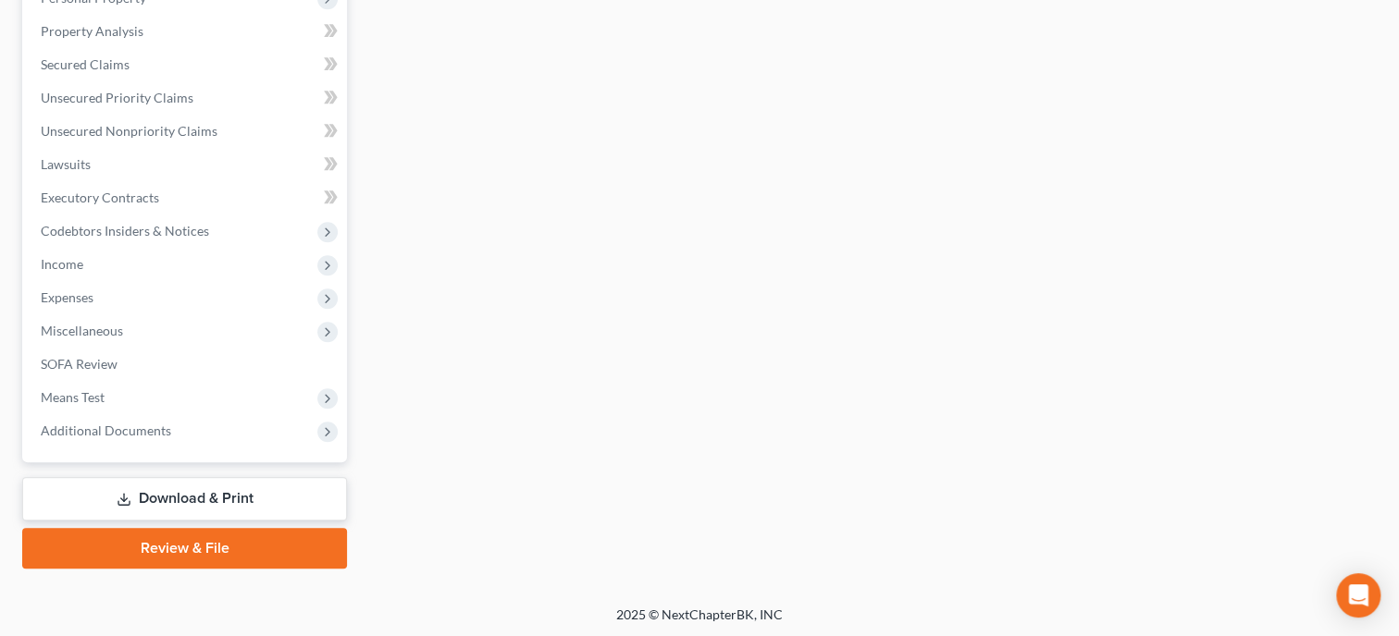
scroll to position [102, 0]
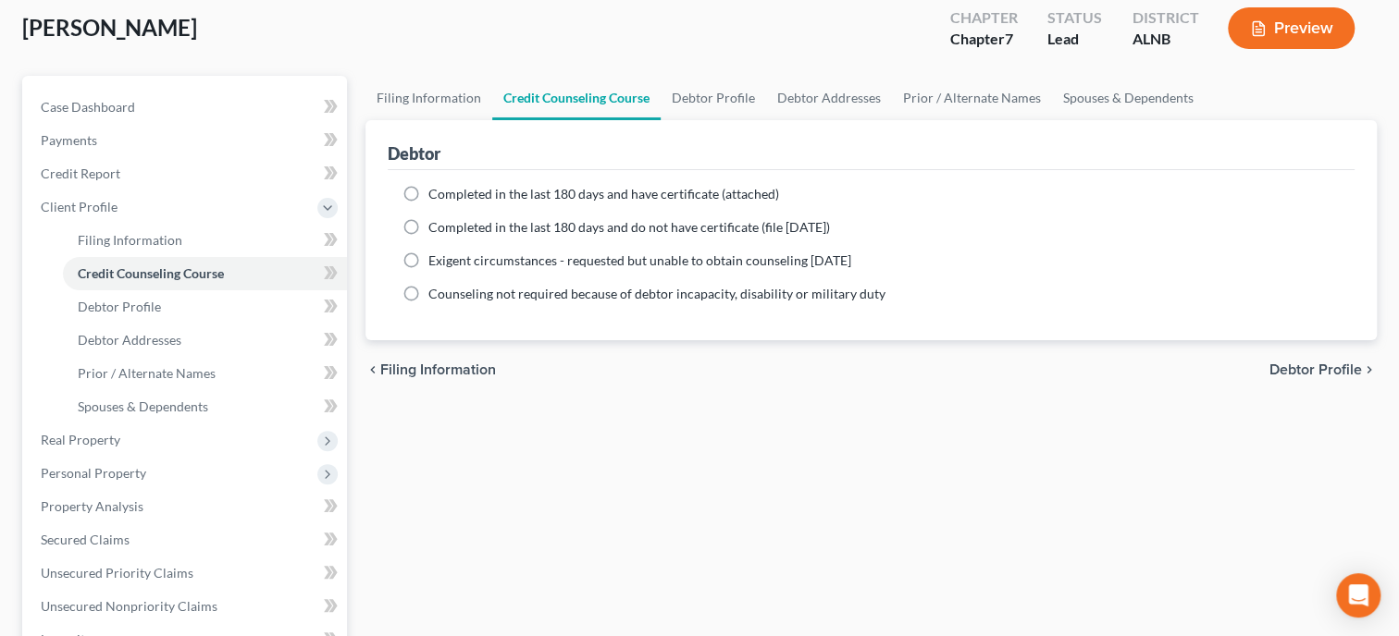
click at [428, 190] on label "Completed in the last 180 days and have certificate (attached)" at bounding box center [603, 194] width 351 height 19
click at [436, 190] on input "Completed in the last 180 days and have certificate (attached)" at bounding box center [442, 191] width 12 height 12
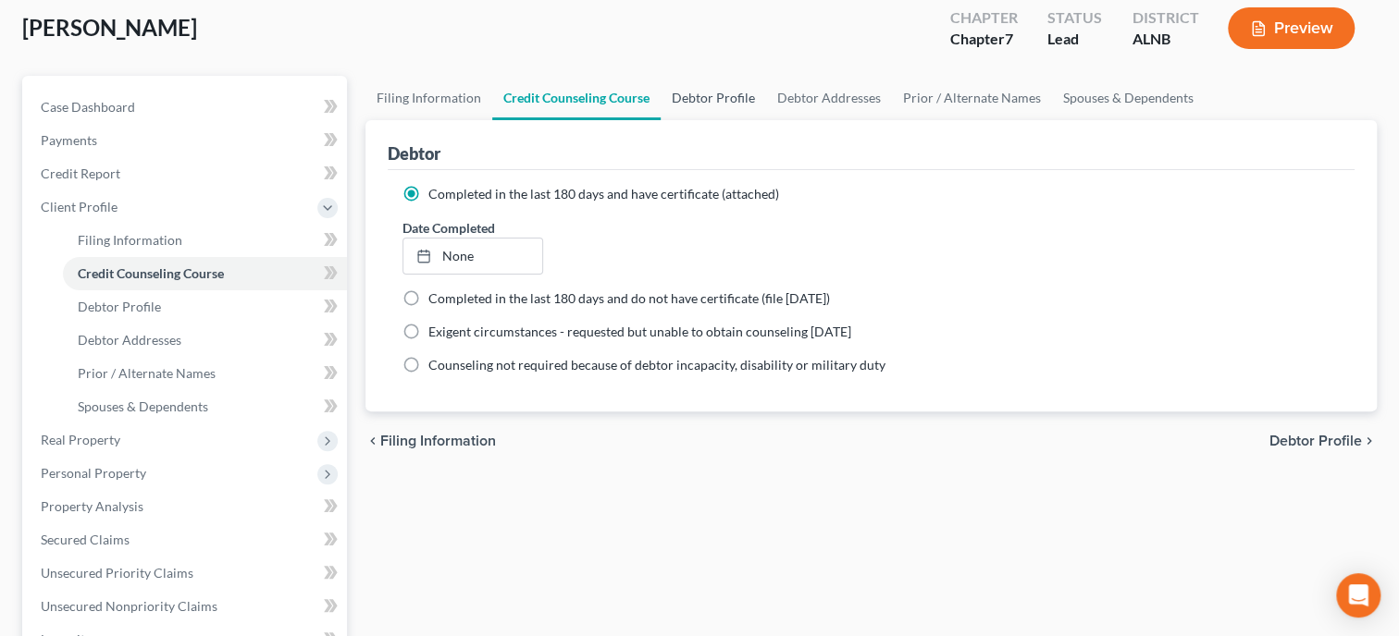
click at [739, 98] on link "Debtor Profile" at bounding box center [713, 98] width 105 height 44
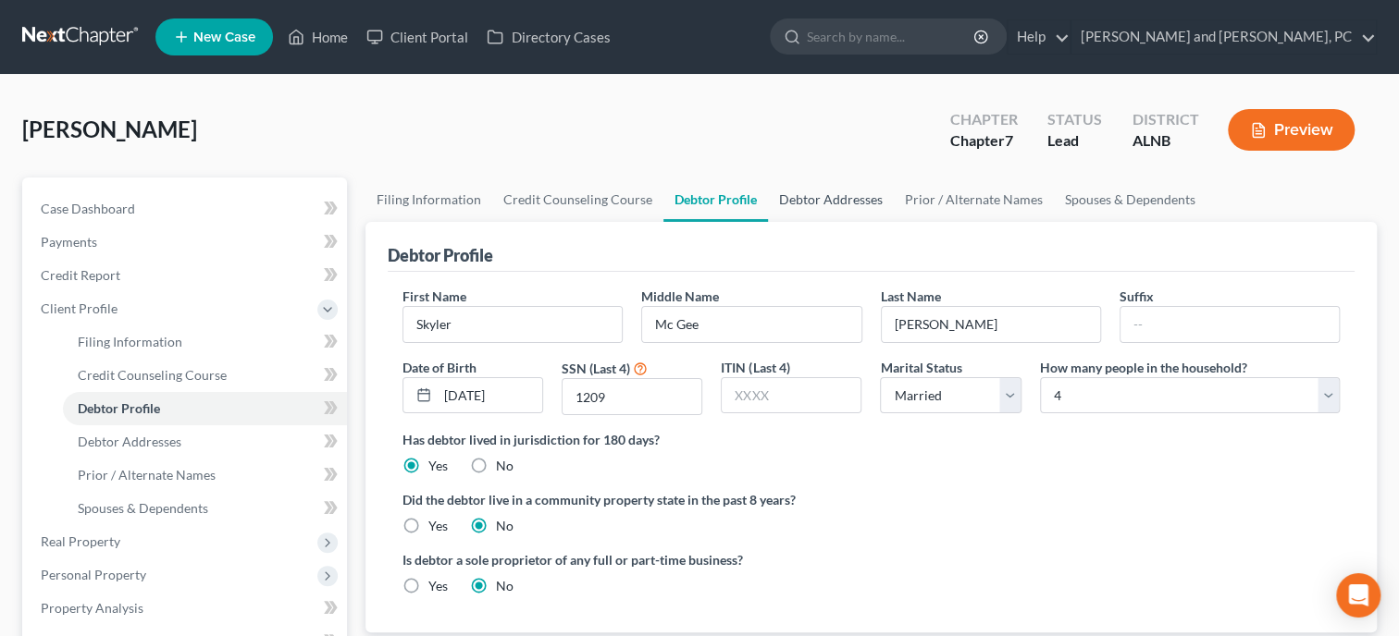
click at [848, 205] on link "Debtor Addresses" at bounding box center [831, 200] width 126 height 44
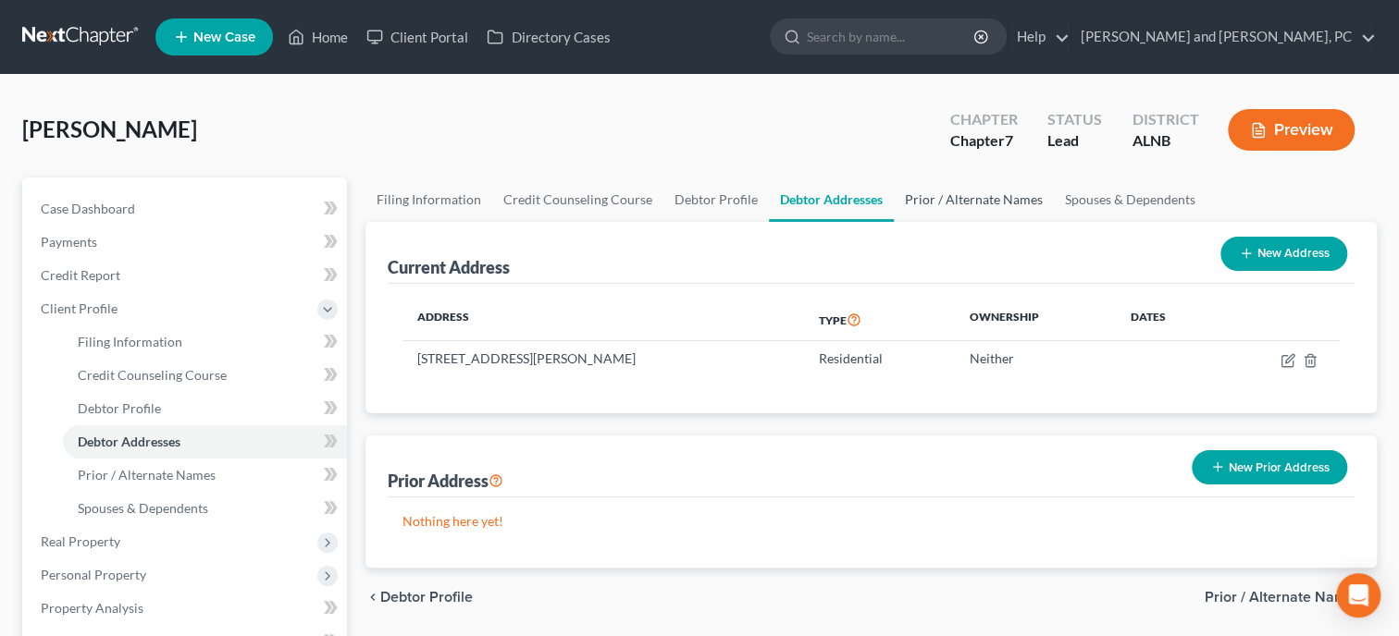
click at [921, 196] on link "Prior / Alternate Names" at bounding box center [974, 200] width 160 height 44
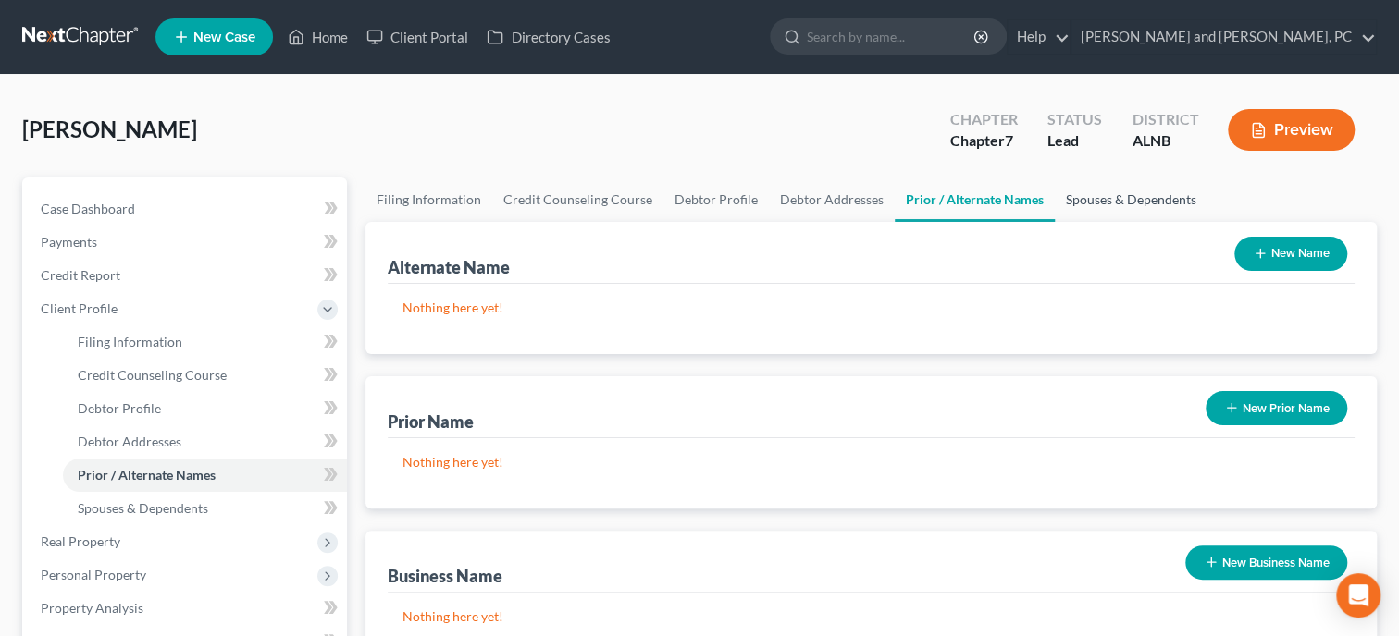
click at [1078, 197] on link "Spouses & Dependents" at bounding box center [1131, 200] width 153 height 44
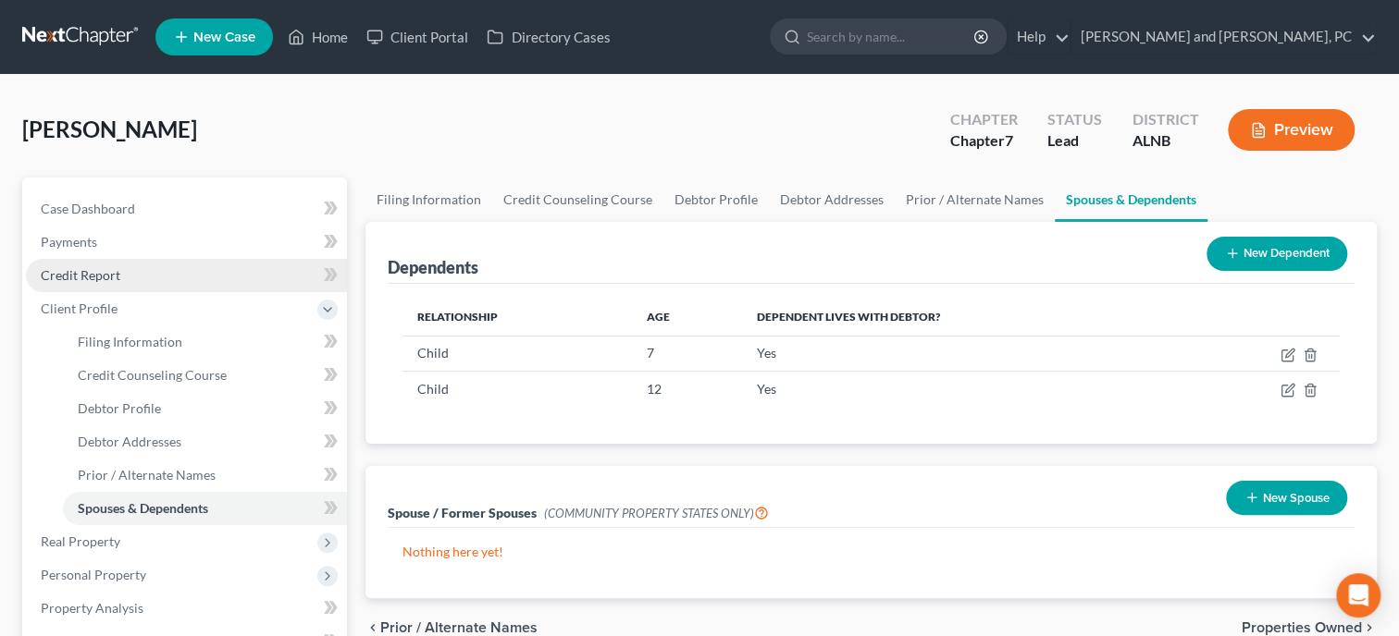
click at [97, 284] on link "Credit Report" at bounding box center [186, 275] width 321 height 33
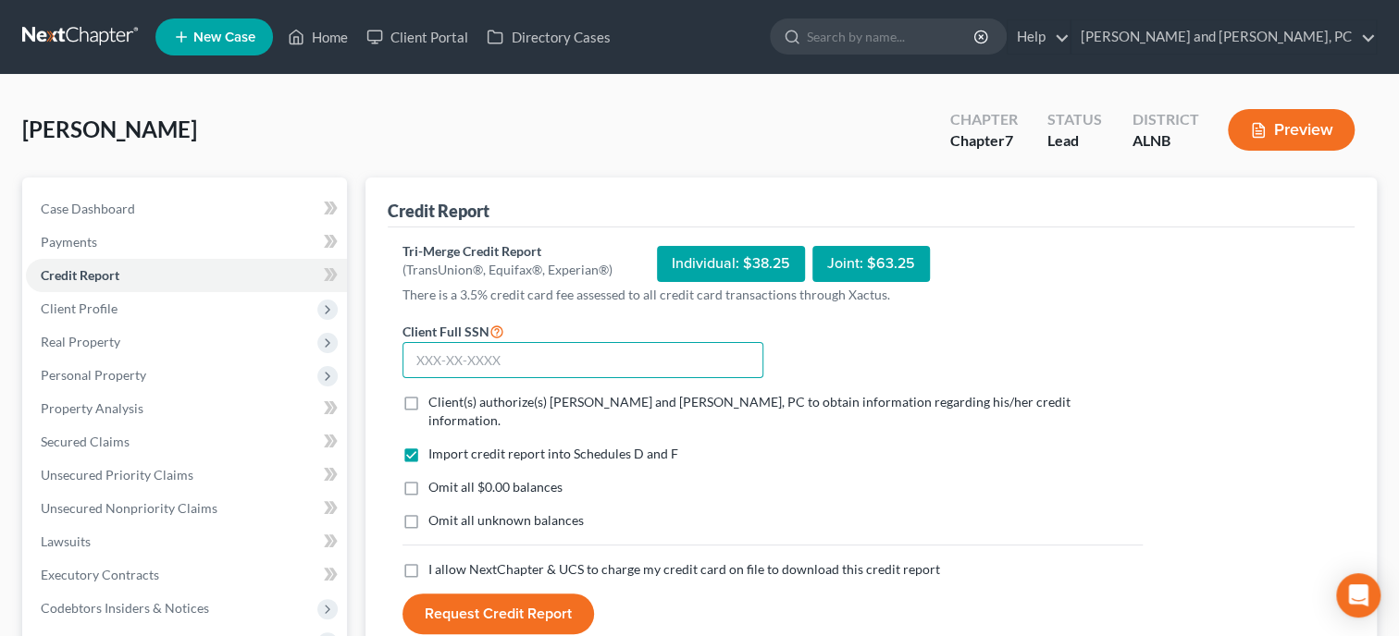
click at [468, 363] on input "text" at bounding box center [582, 360] width 361 height 37
click at [428, 397] on label "Client(s) authorize(s) [PERSON_NAME] and [PERSON_NAME], PC to obtain informatio…" at bounding box center [785, 411] width 714 height 37
click at [436, 397] on input "Client(s) authorize(s) [PERSON_NAME] and [PERSON_NAME], PC to obtain informatio…" at bounding box center [442, 399] width 12 height 12
click at [428, 478] on label "Omit all $0.00 balances" at bounding box center [495, 487] width 134 height 19
click at [436, 478] on input "Omit all $0.00 balances" at bounding box center [442, 484] width 12 height 12
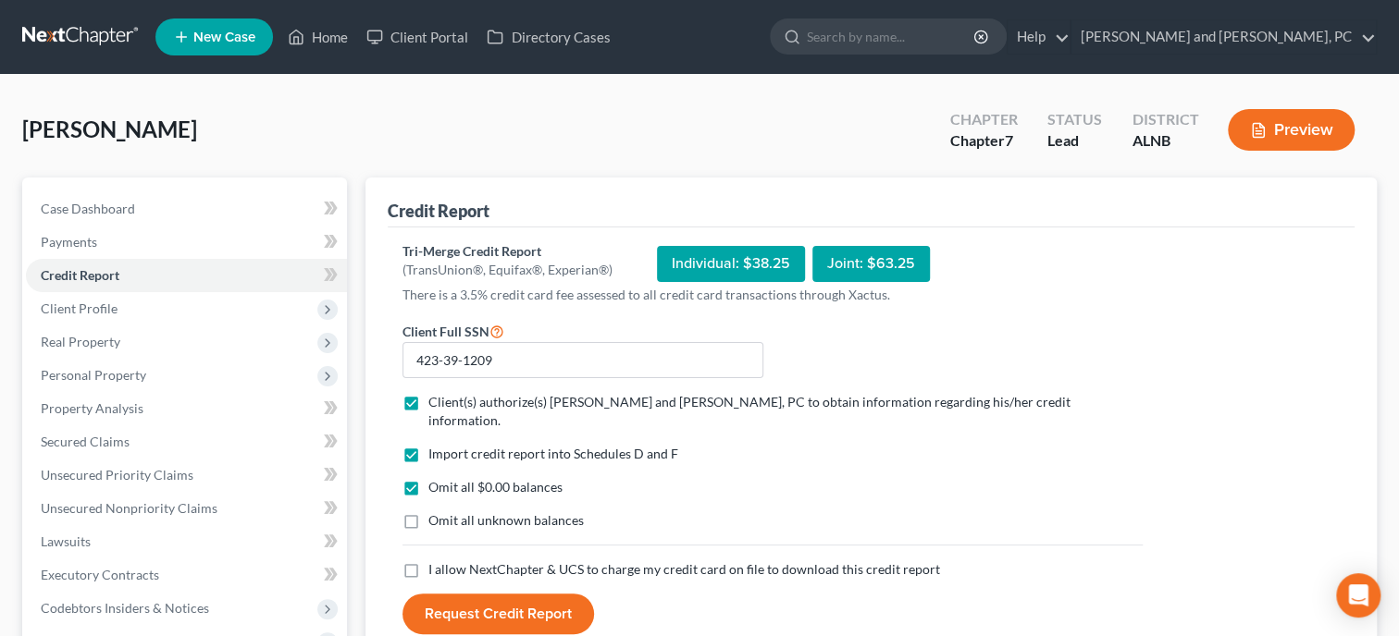
click at [428, 561] on label "I allow NextChapter & UCS to charge my credit card on file to download this cre…" at bounding box center [684, 570] width 512 height 19
click at [436, 561] on input "I allow NextChapter & UCS to charge my credit card on file to download this cre…" at bounding box center [442, 567] width 12 height 12
click at [455, 594] on button "Request Credit Report" at bounding box center [498, 614] width 192 height 41
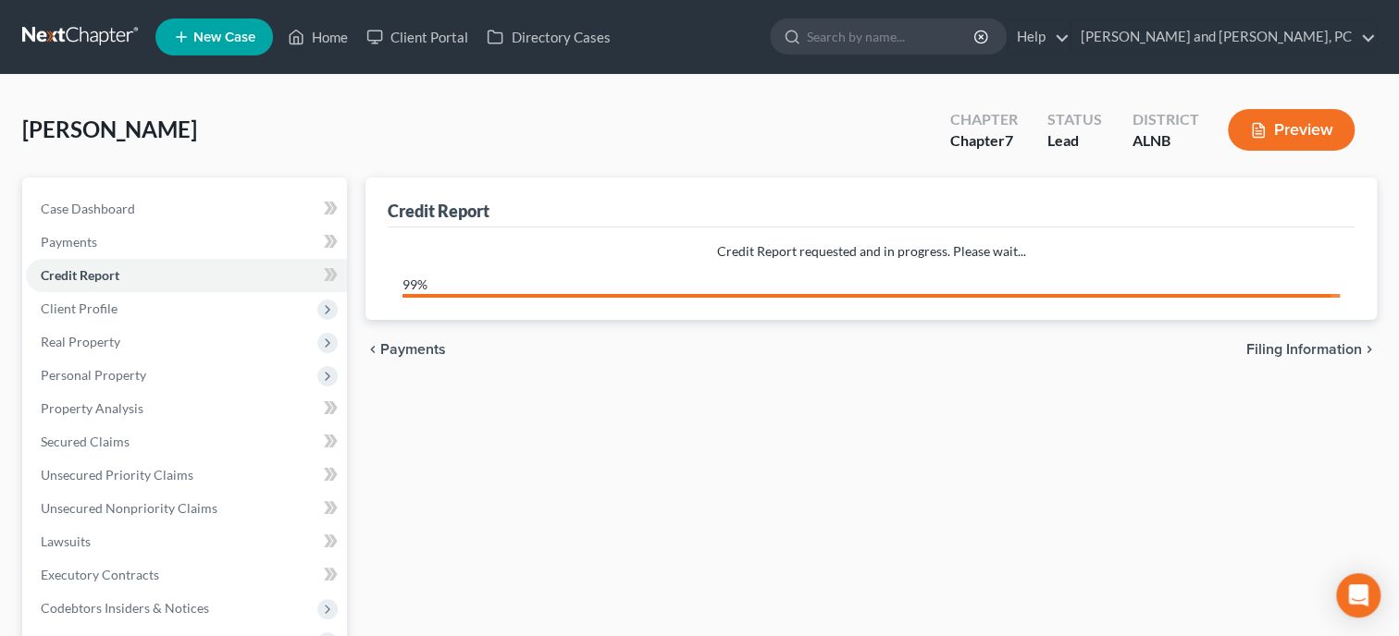
click at [456, 591] on div "Credit Report Credit Report requested and in progress. Please wait... 99% chevr…" at bounding box center [871, 562] width 1030 height 769
click at [393, 500] on div "Credit Report Credit Report requested and in progress. Please wait... 99% chevr…" at bounding box center [871, 562] width 1030 height 769
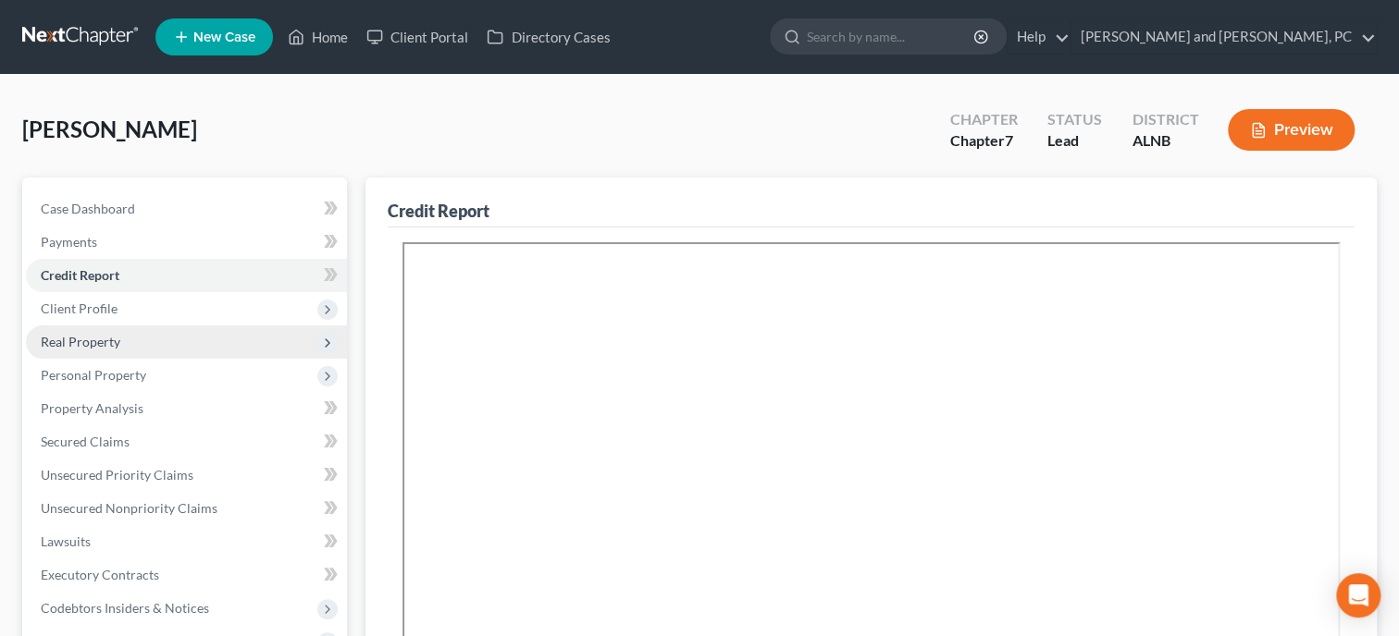
click at [99, 334] on span "Real Property" at bounding box center [81, 342] width 80 height 16
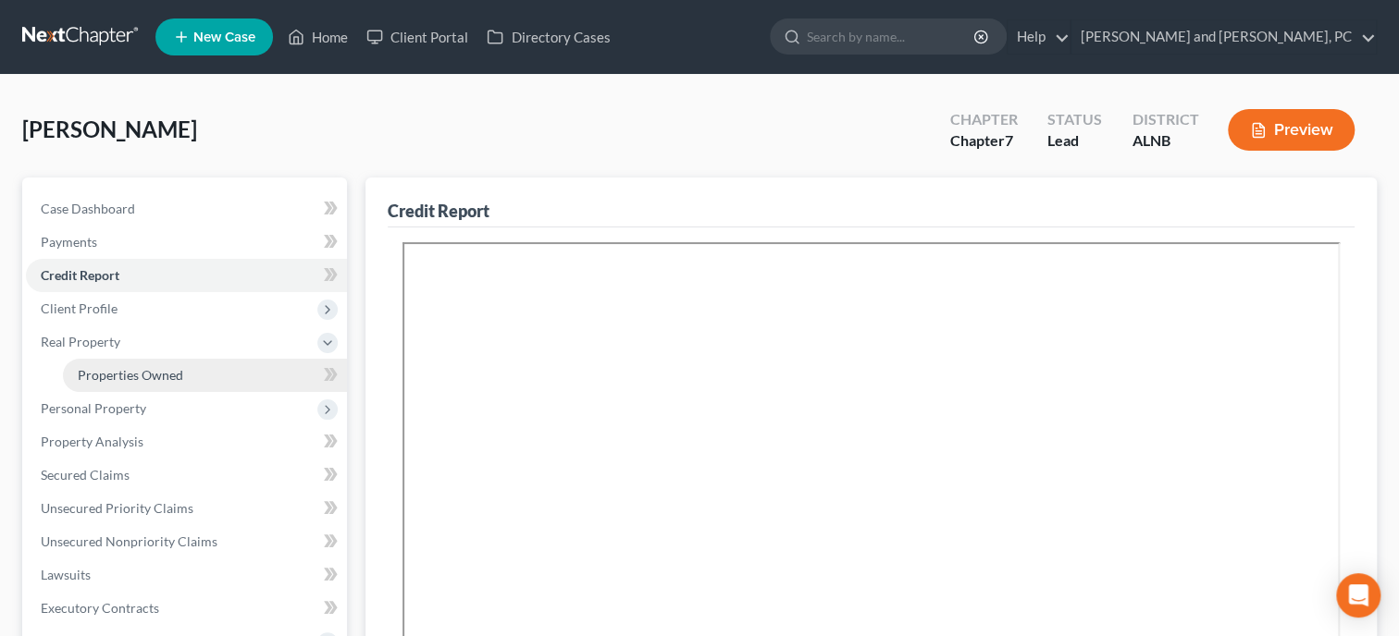
click at [113, 373] on span "Properties Owned" at bounding box center [130, 375] width 105 height 16
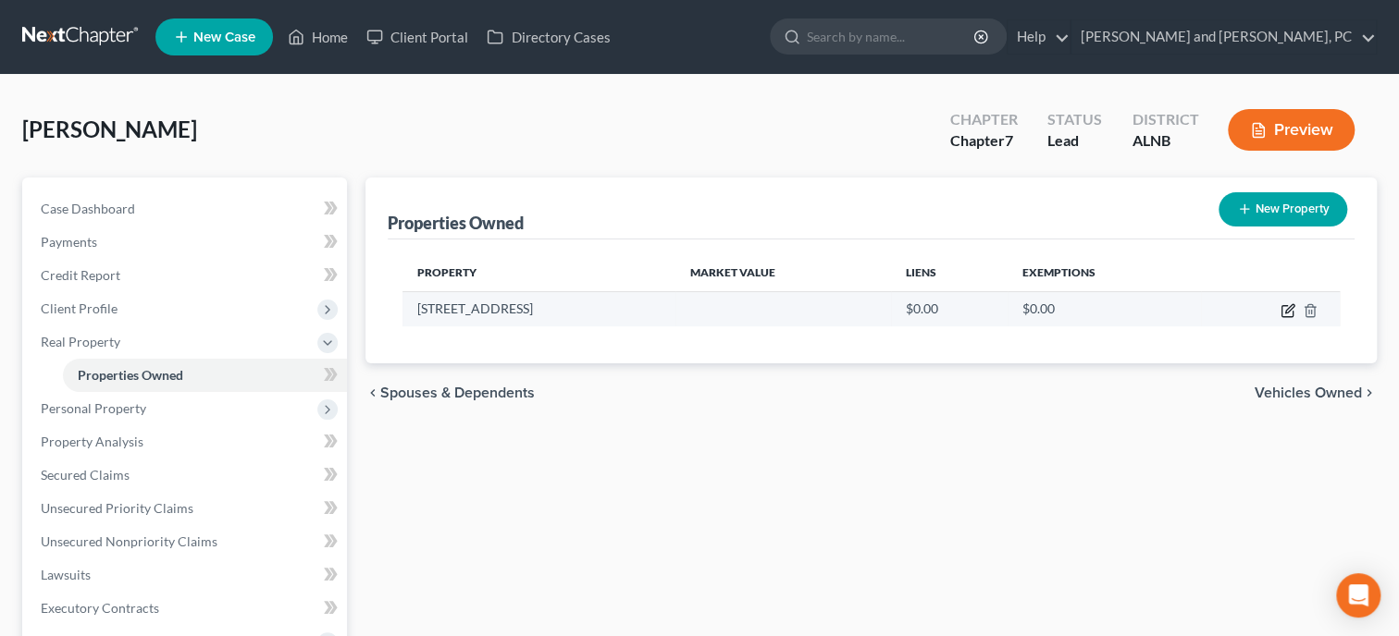
click at [1282, 303] on icon "button" at bounding box center [1287, 310] width 15 height 15
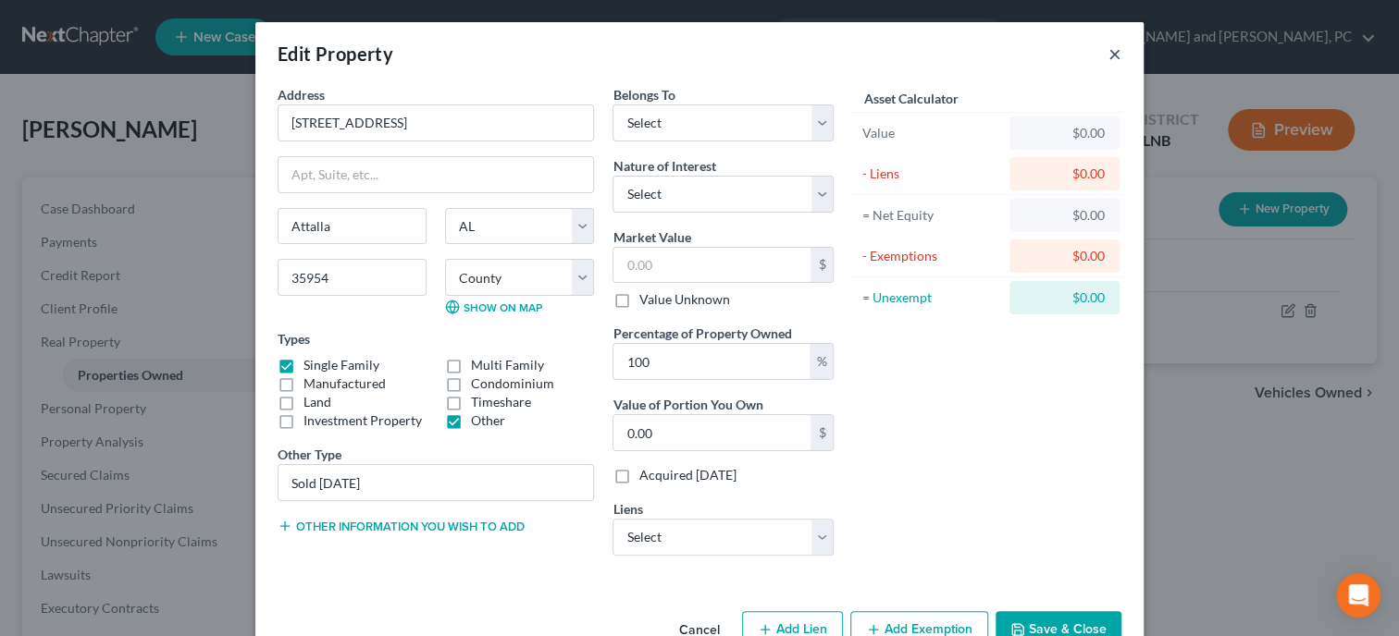
click at [1111, 55] on button "×" at bounding box center [1114, 54] width 13 height 22
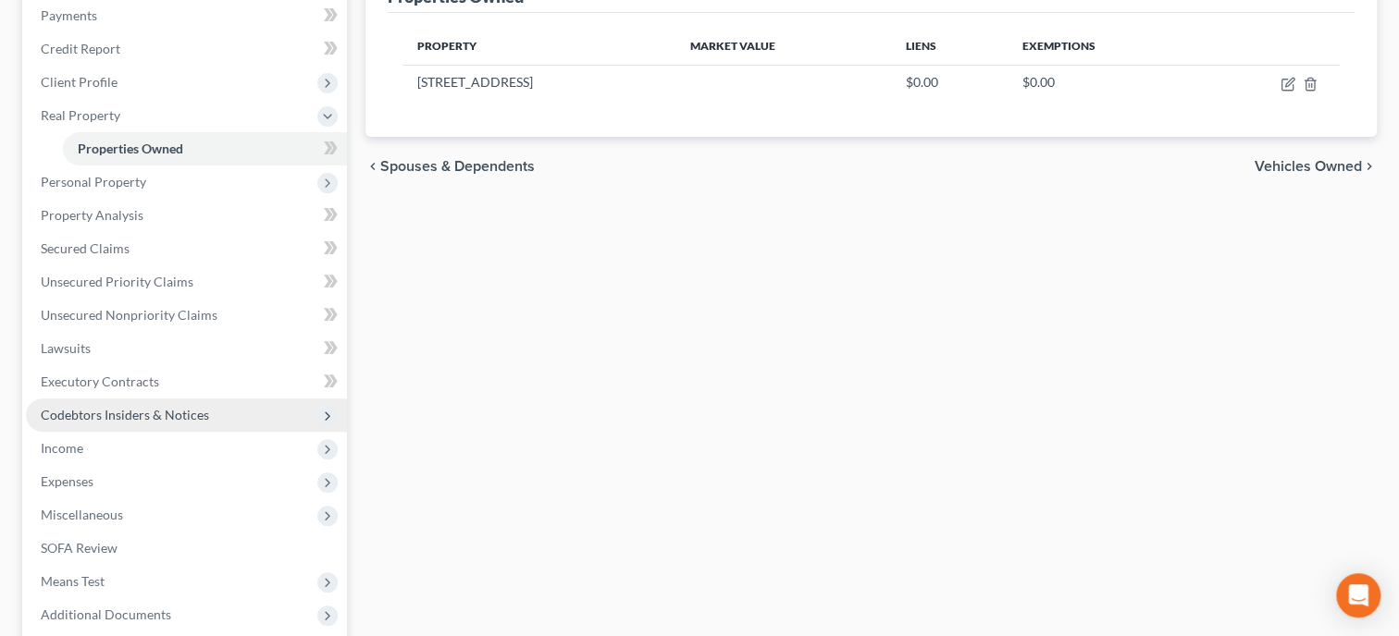
scroll to position [380, 0]
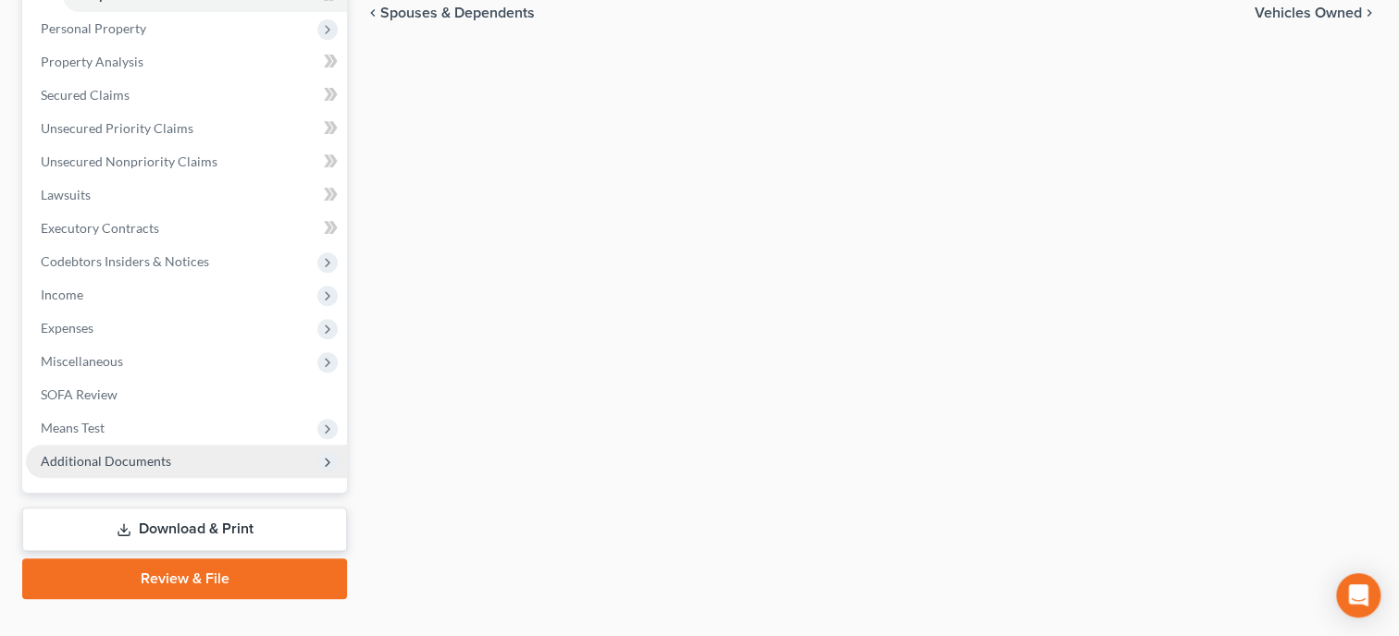
click at [129, 457] on span "Additional Documents" at bounding box center [106, 461] width 130 height 16
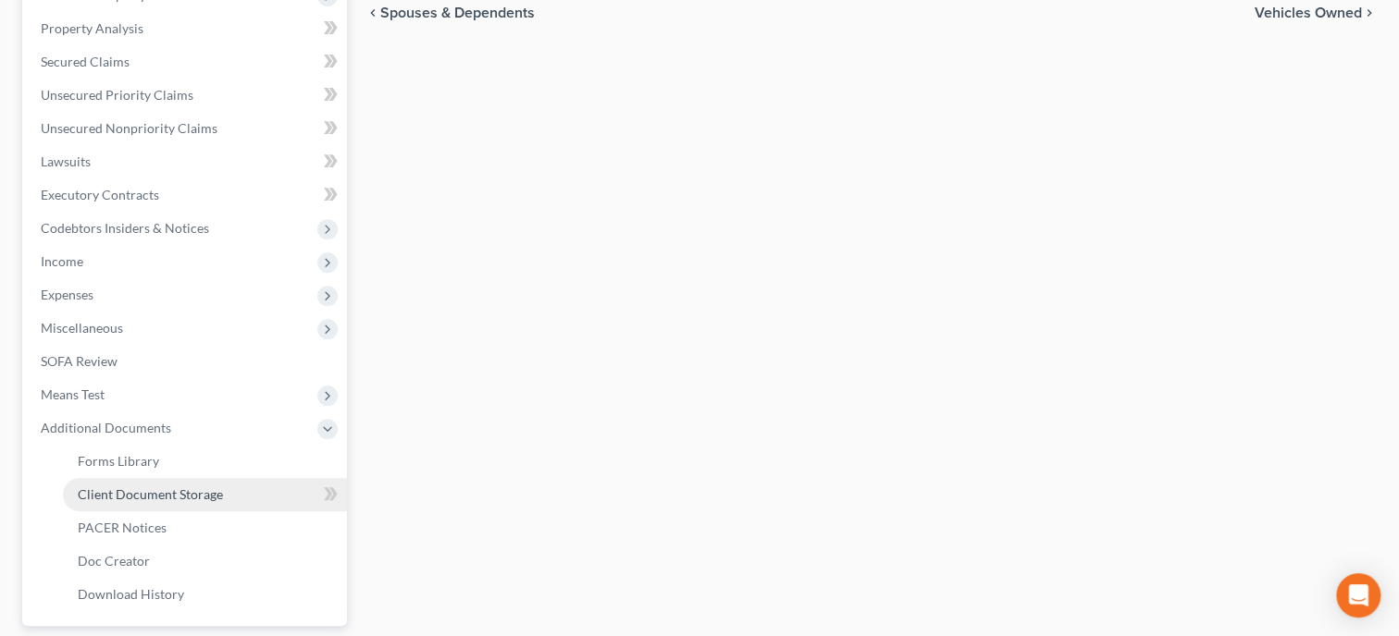
click at [128, 491] on span "Client Document Storage" at bounding box center [150, 495] width 145 height 16
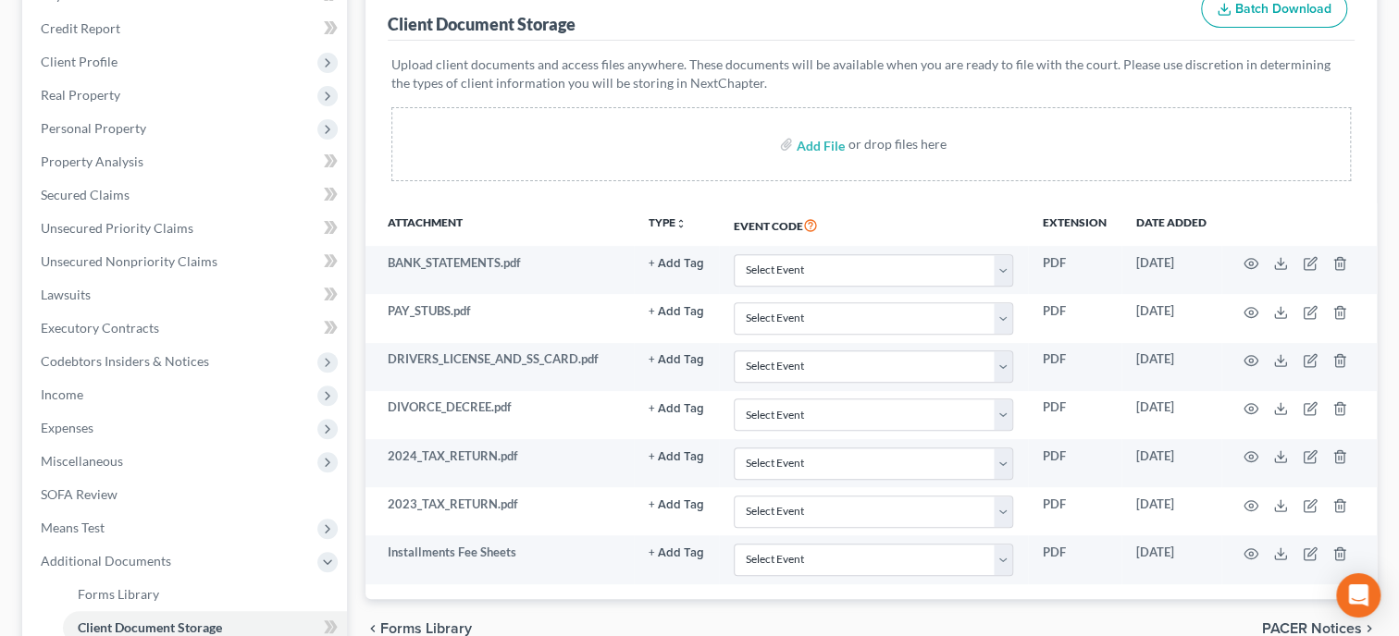
scroll to position [285, 0]
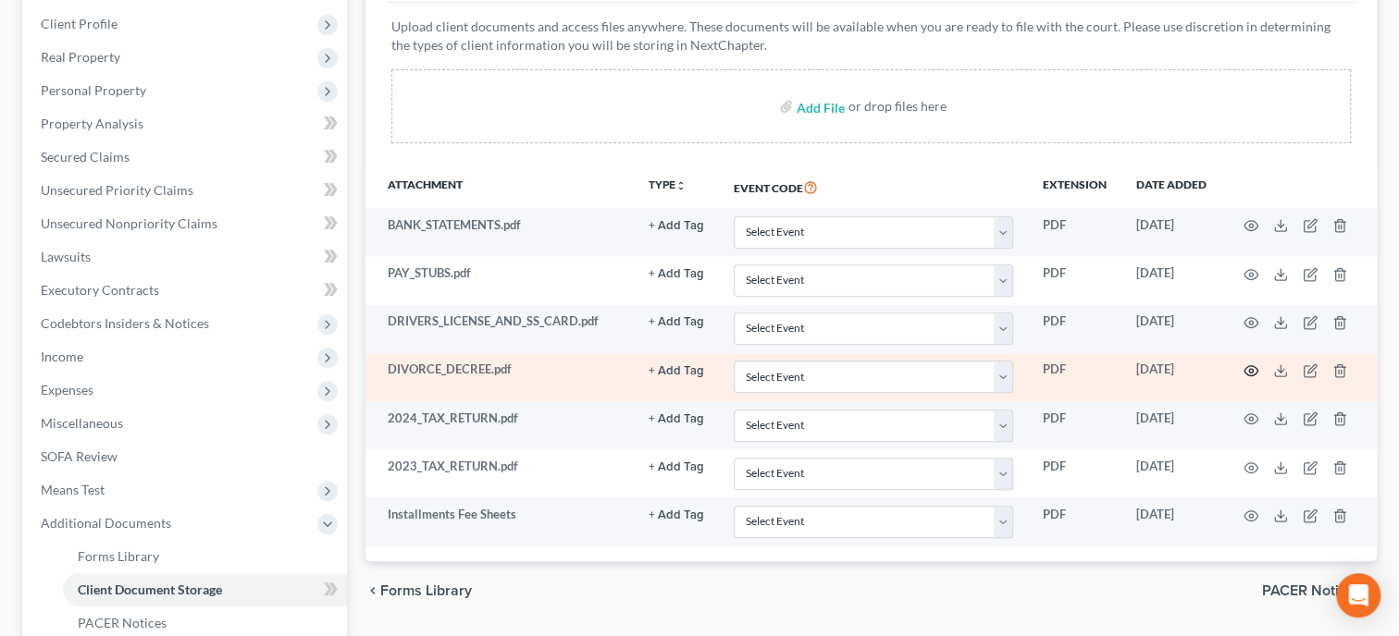
click at [1251, 374] on icon "button" at bounding box center [1251, 371] width 14 height 10
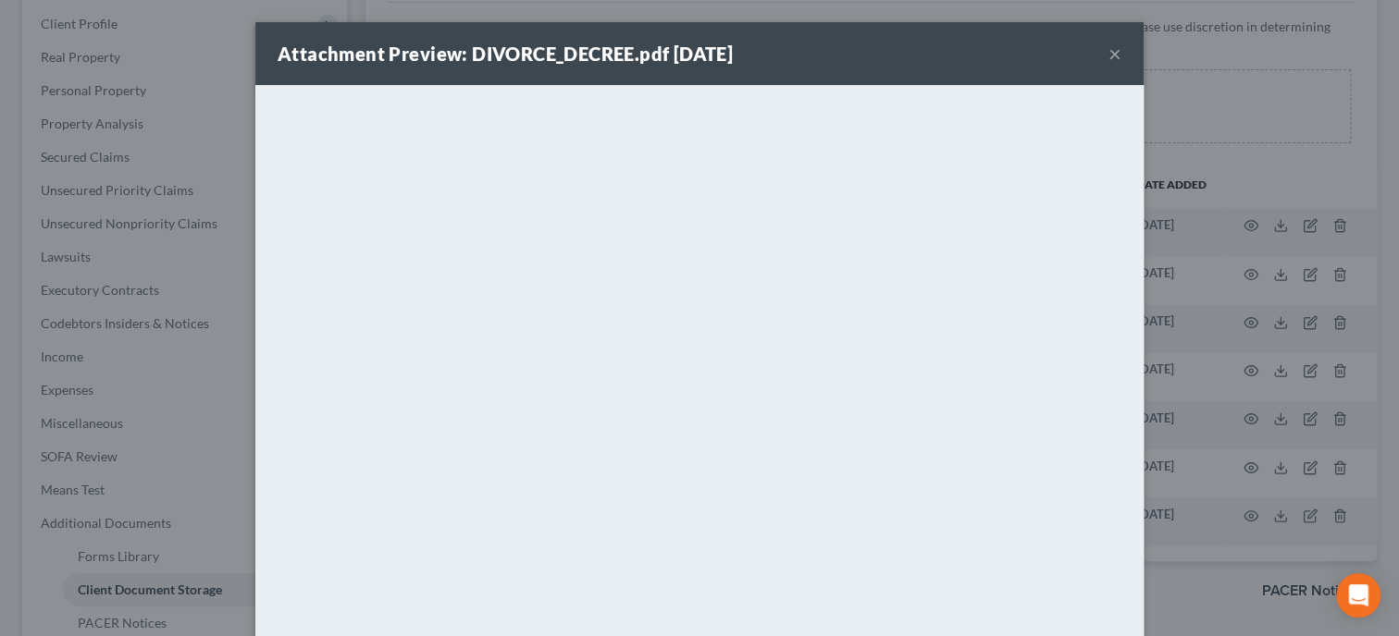
click at [1115, 51] on button "×" at bounding box center [1114, 54] width 13 height 22
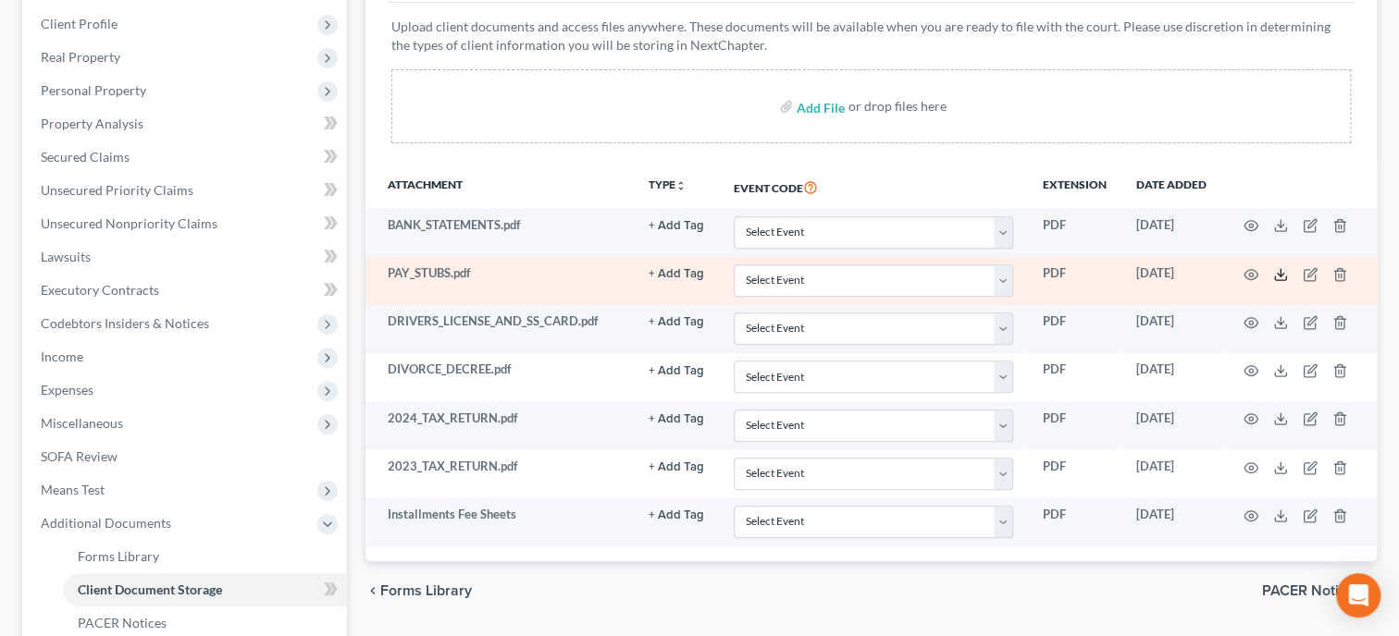
click at [1279, 271] on icon at bounding box center [1280, 274] width 15 height 15
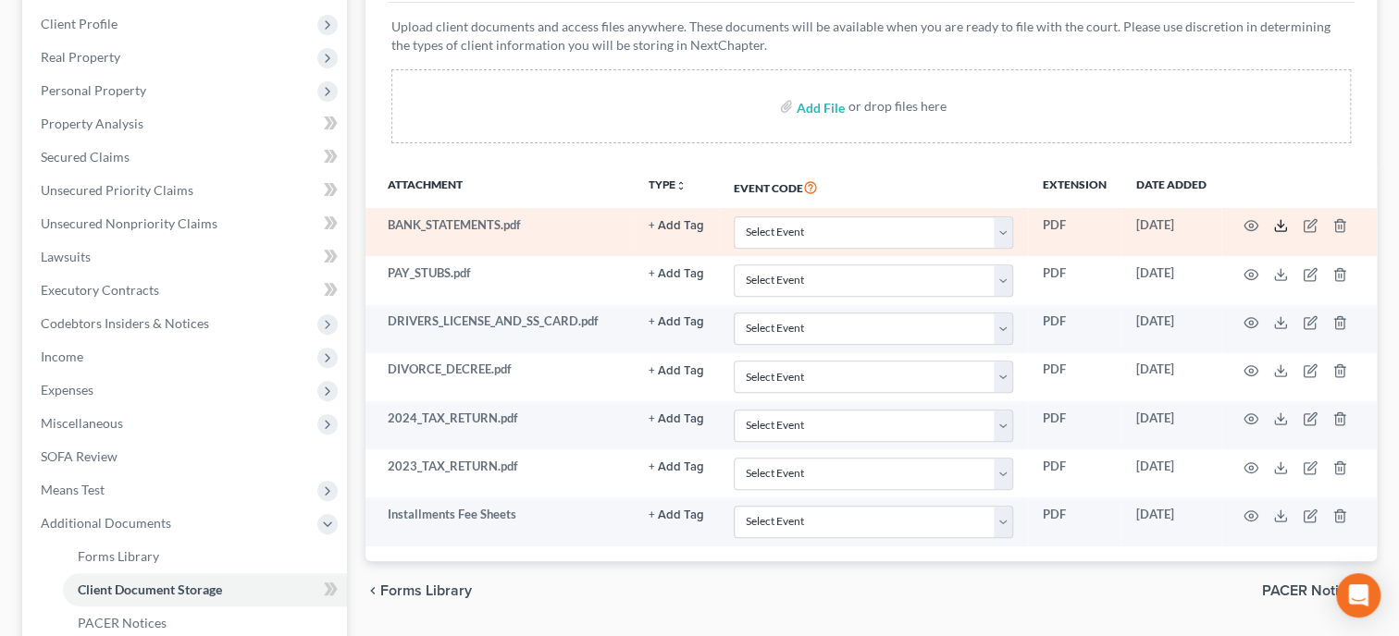
click at [1277, 228] on icon at bounding box center [1280, 225] width 15 height 15
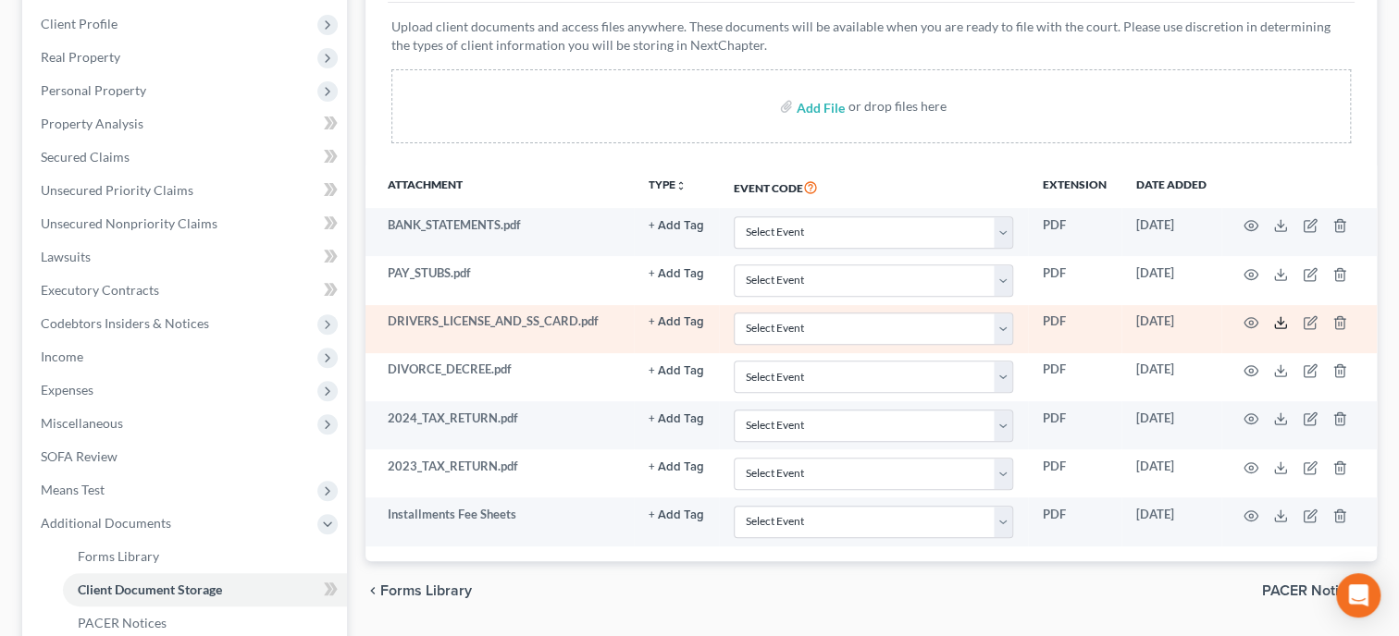
click at [1280, 324] on icon at bounding box center [1280, 322] width 15 height 15
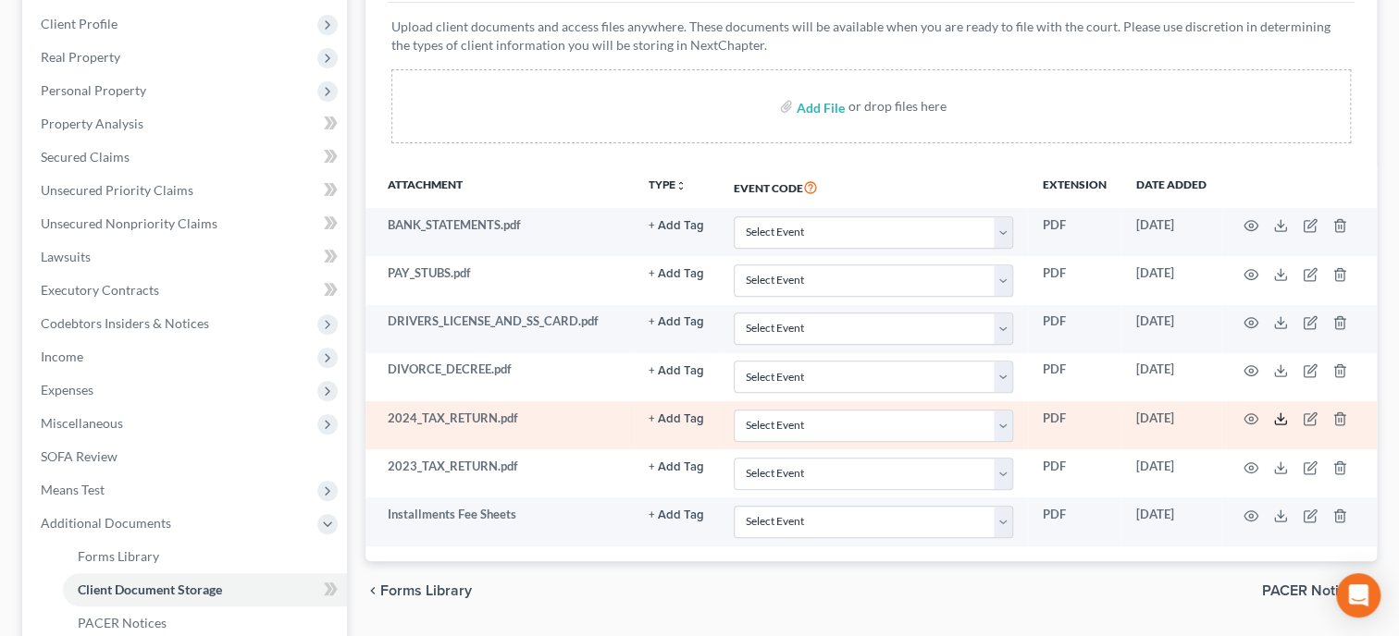
click at [1284, 422] on icon at bounding box center [1280, 419] width 15 height 15
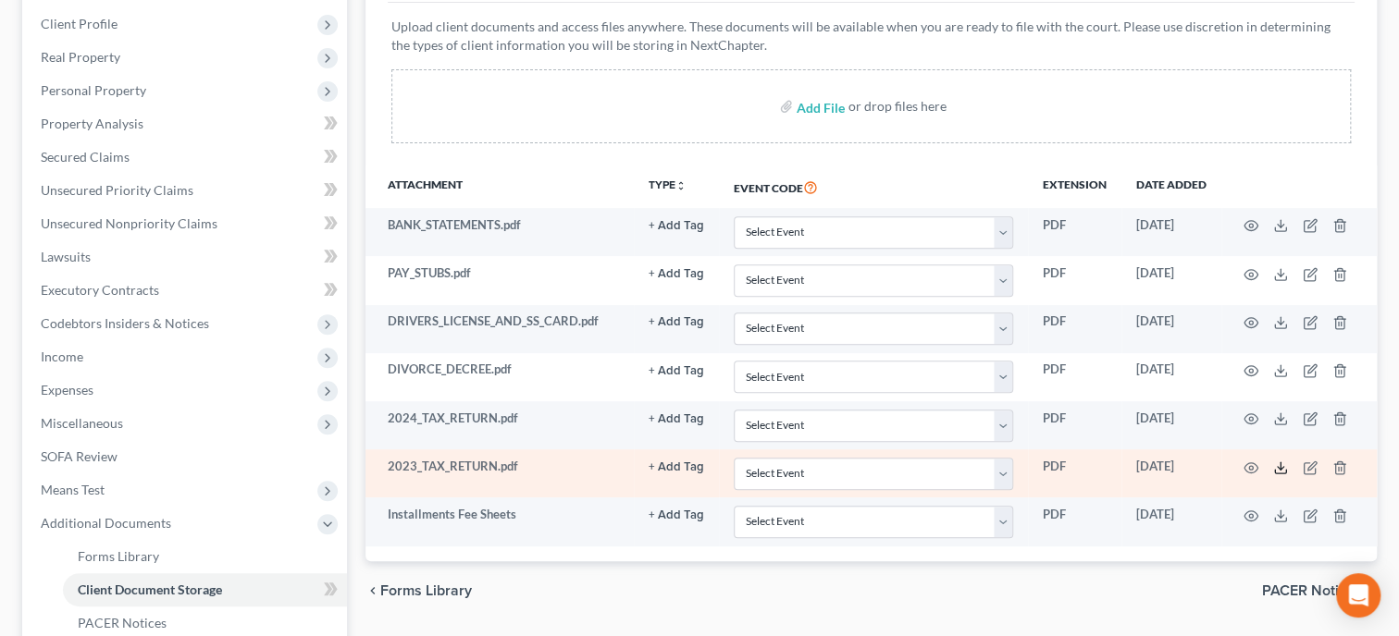
click at [1278, 466] on polyline at bounding box center [1281, 467] width 6 height 3
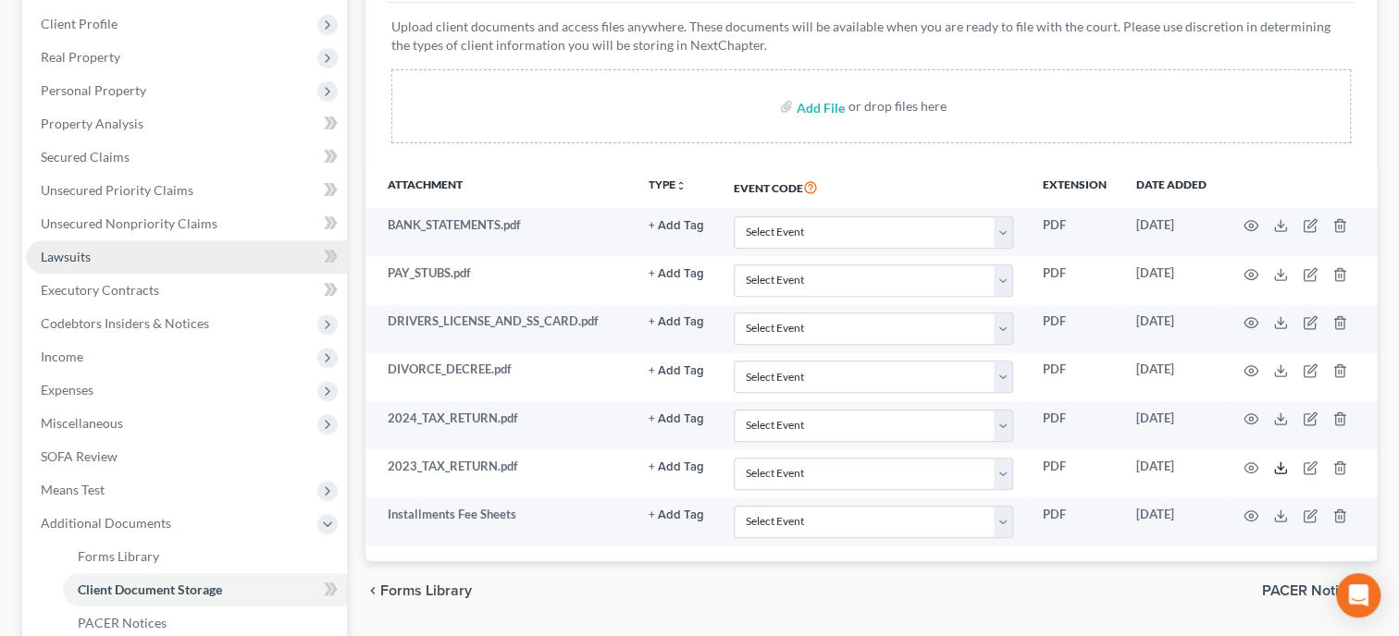
scroll to position [94, 0]
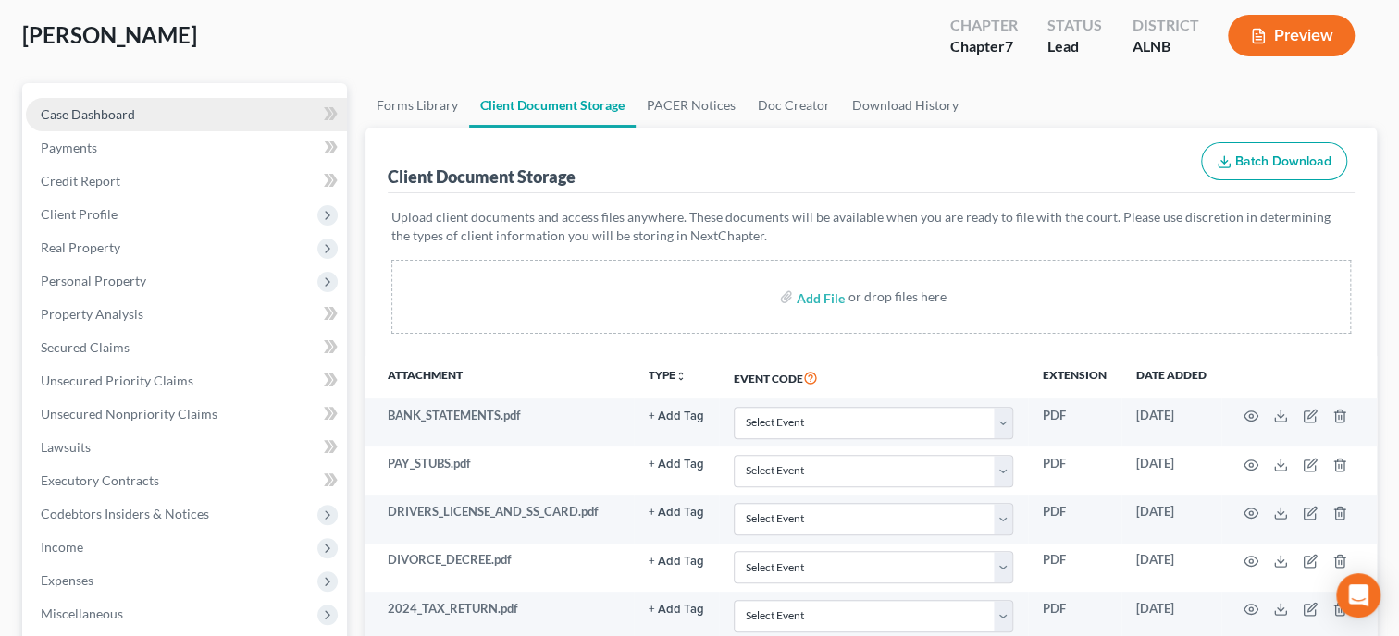
click at [115, 120] on span "Case Dashboard" at bounding box center [88, 114] width 94 height 16
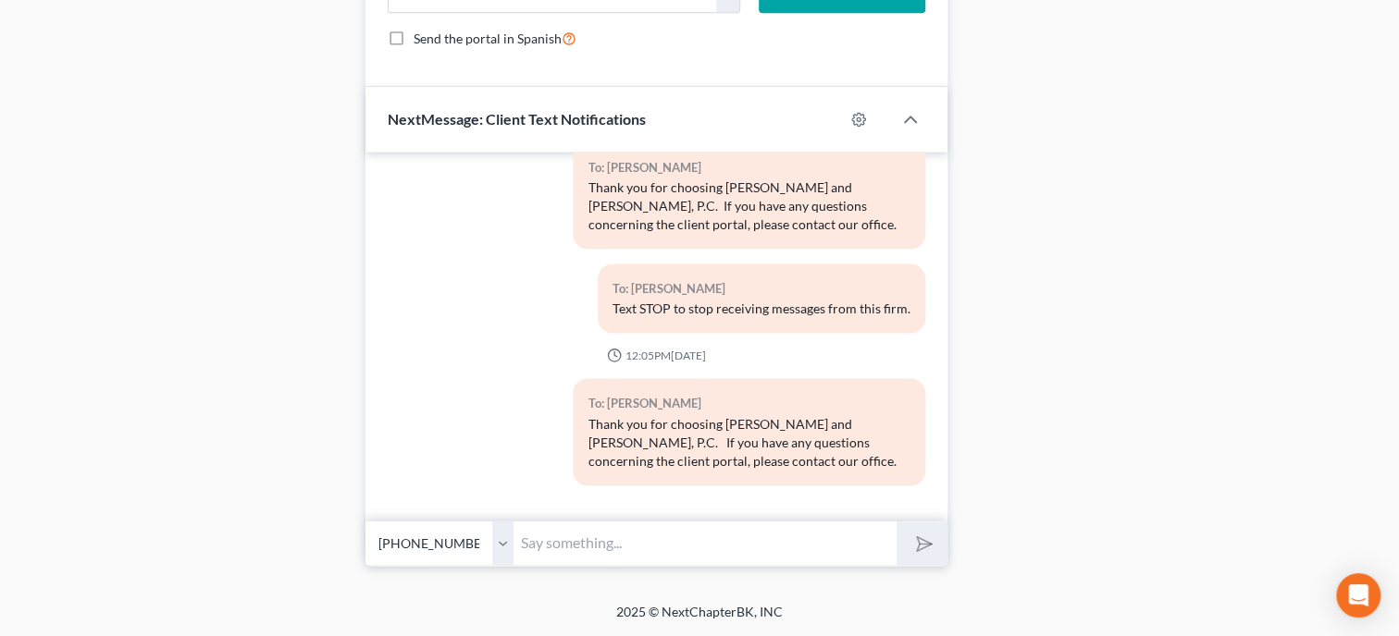
scroll to position [1389, 0]
click at [622, 541] on input "text" at bounding box center [704, 543] width 383 height 45
click at [896, 522] on button "submit" at bounding box center [921, 543] width 51 height 43
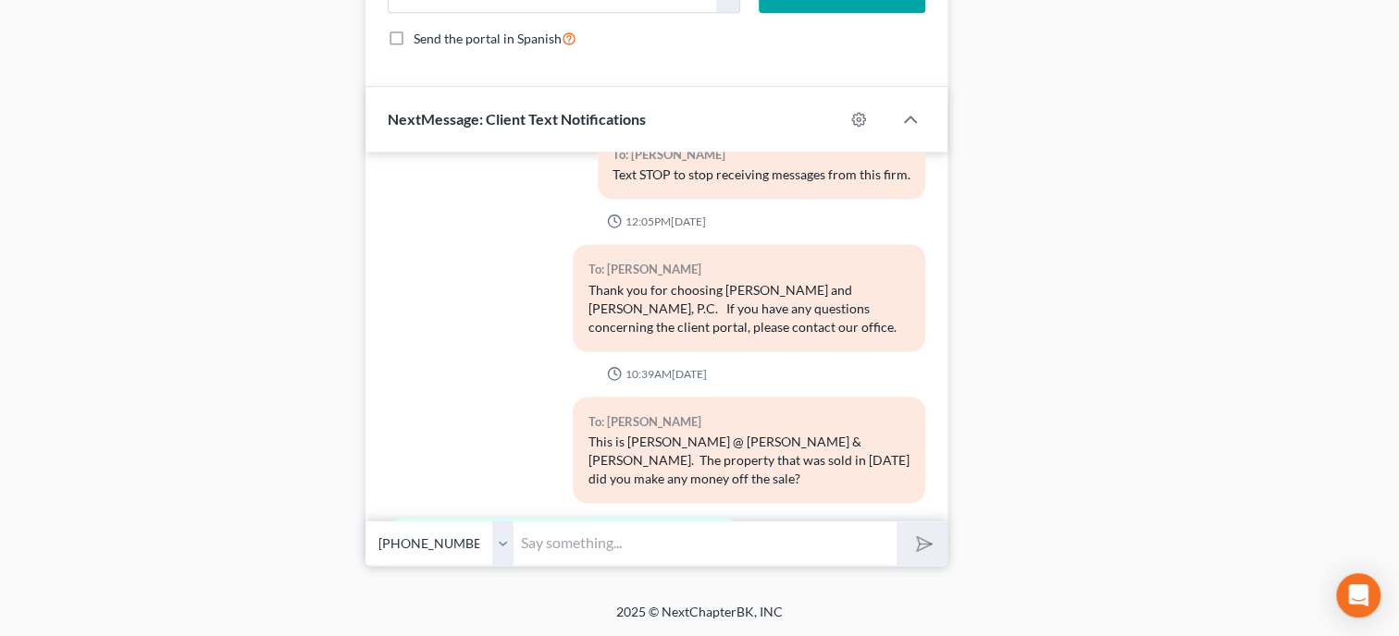
scroll to position [300, 0]
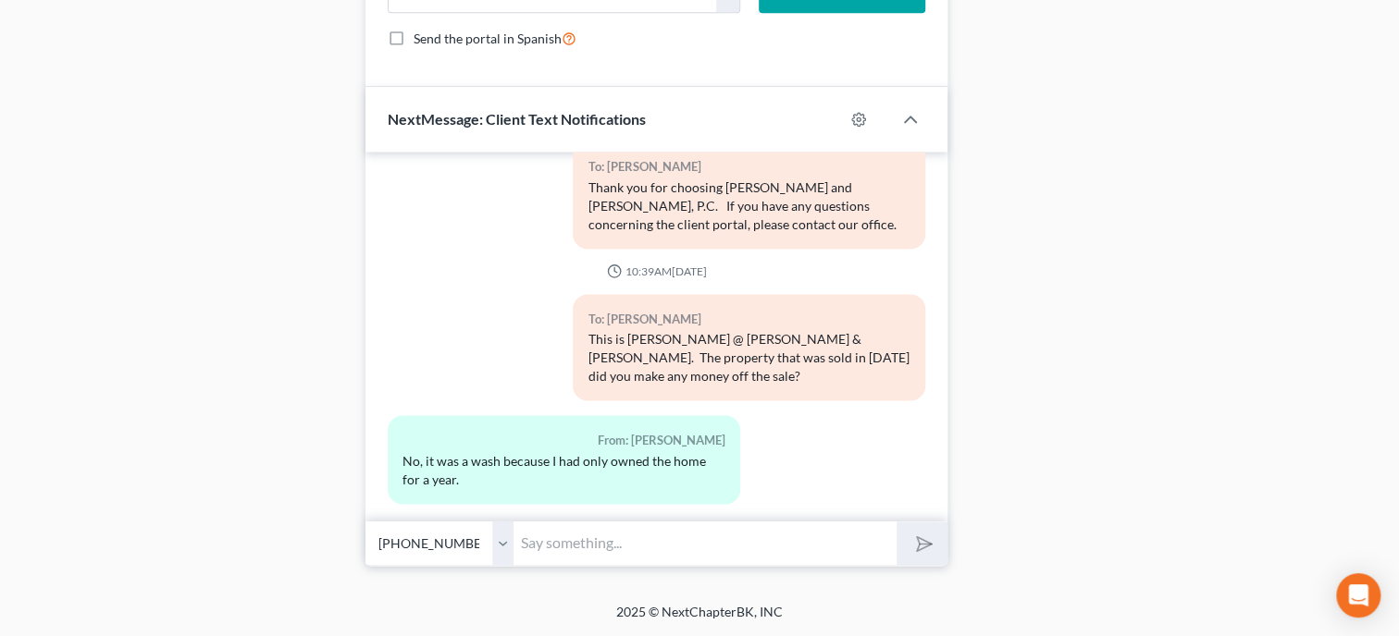
click at [582, 530] on input "text" at bounding box center [704, 543] width 383 height 45
click at [896, 522] on button "submit" at bounding box center [921, 543] width 51 height 43
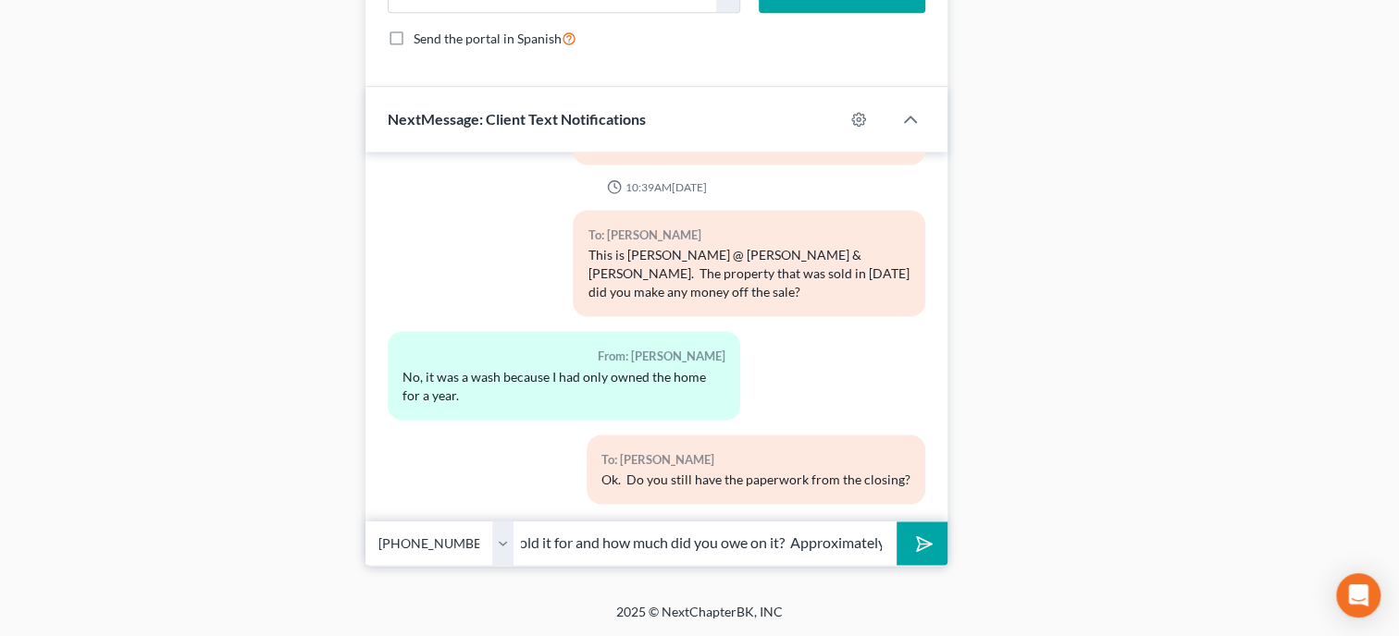
scroll to position [0, 186]
click at [896, 522] on button "submit" at bounding box center [921, 543] width 51 height 43
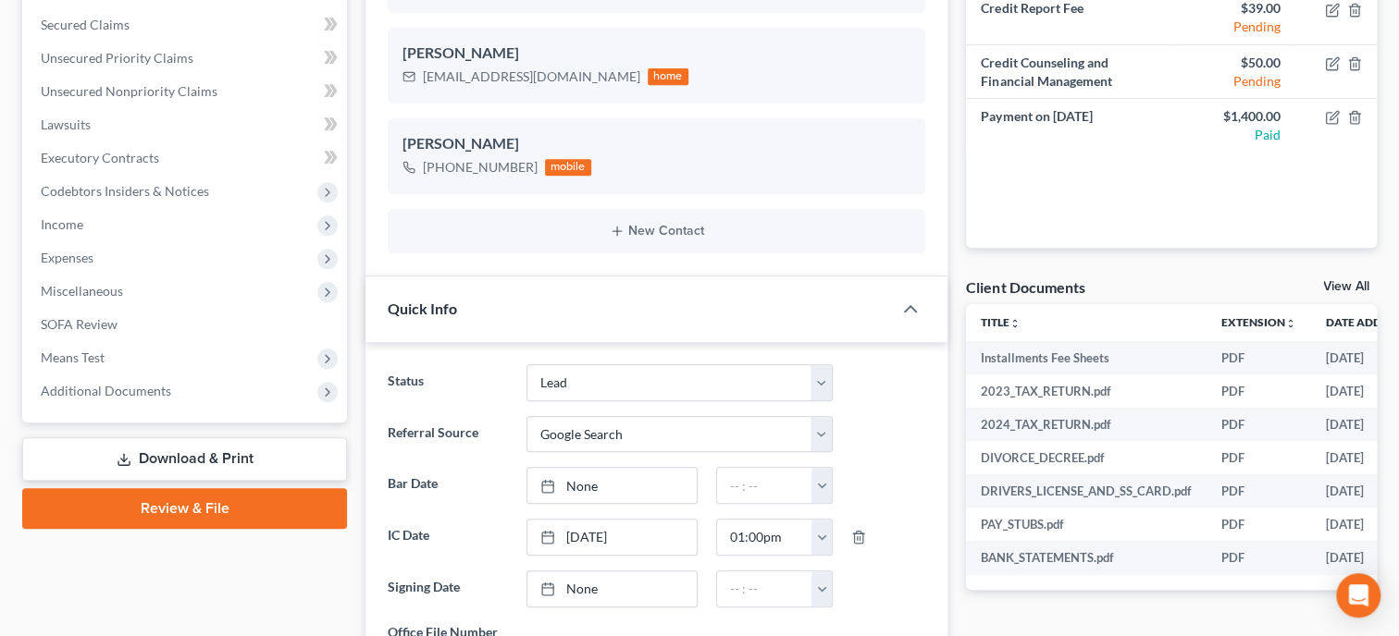
scroll to position [247, 0]
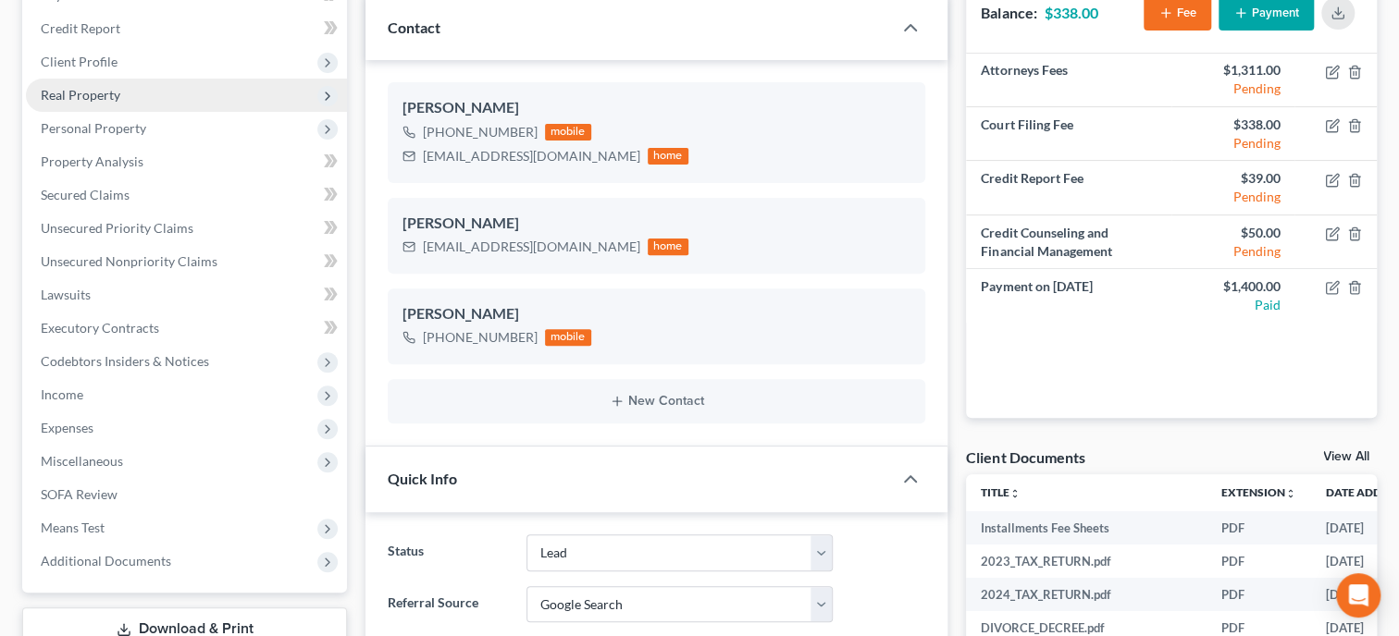
click at [117, 90] on span "Real Property" at bounding box center [81, 95] width 80 height 16
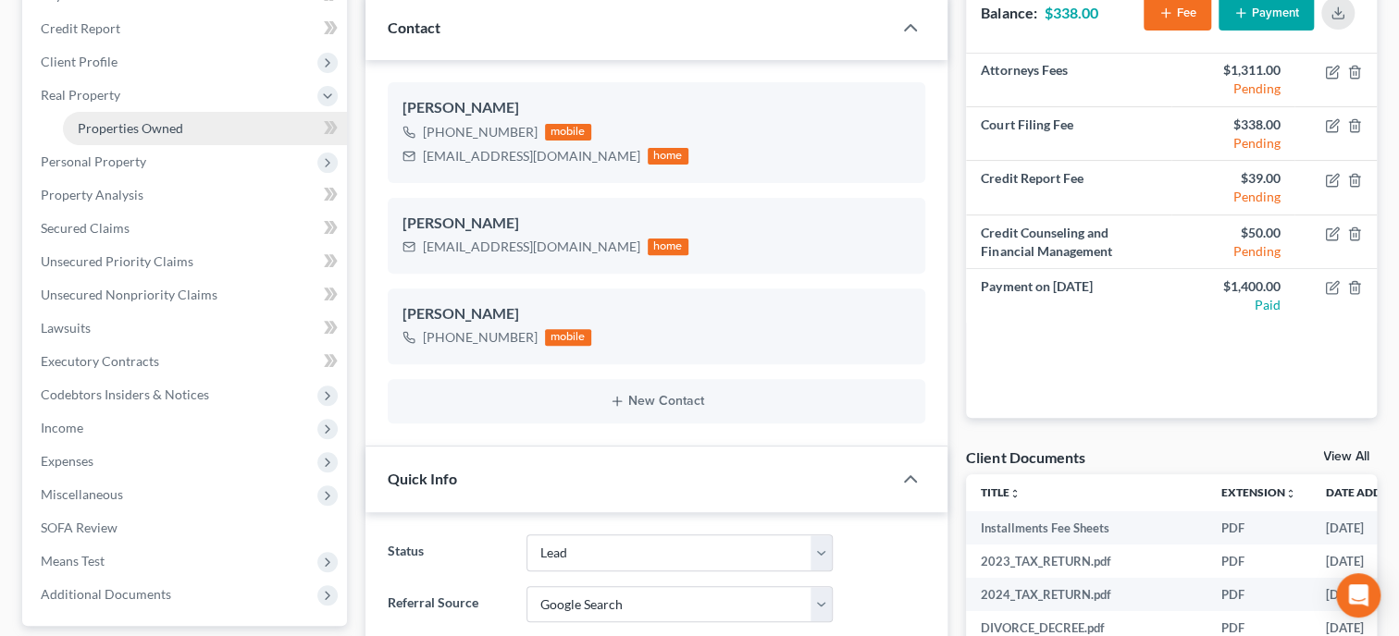
click at [132, 117] on link "Properties Owned" at bounding box center [205, 128] width 284 height 33
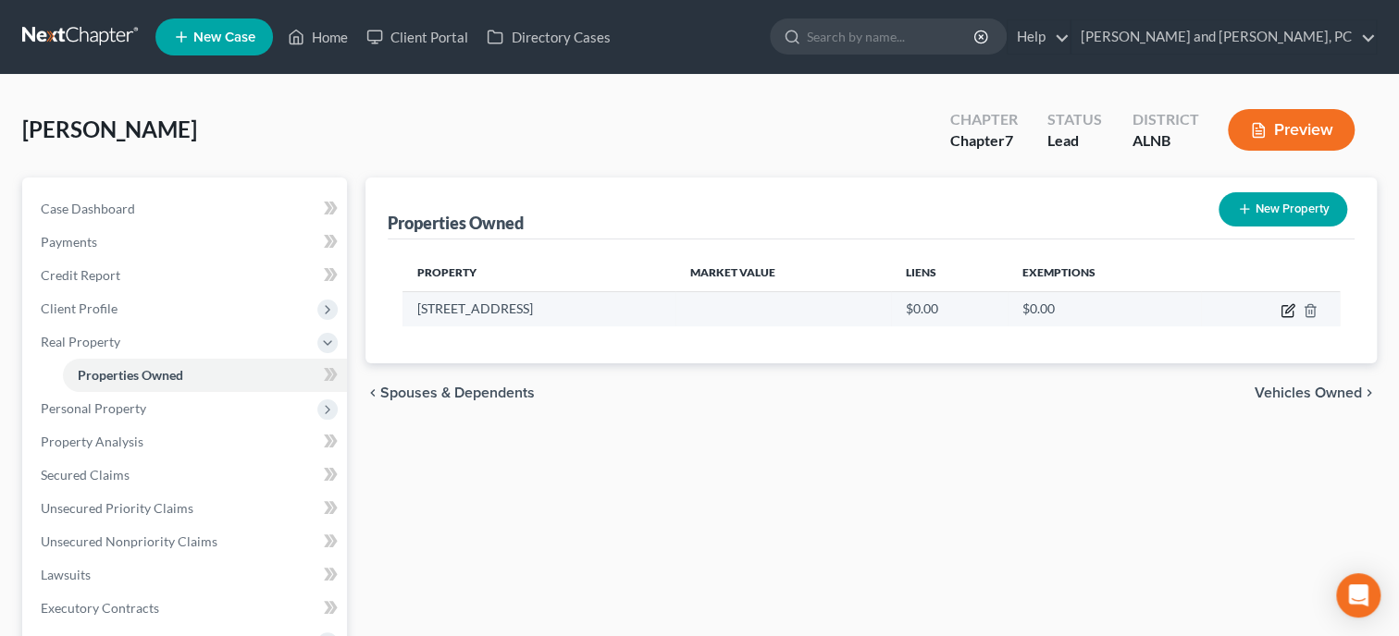
click at [1288, 309] on icon "button" at bounding box center [1287, 310] width 15 height 15
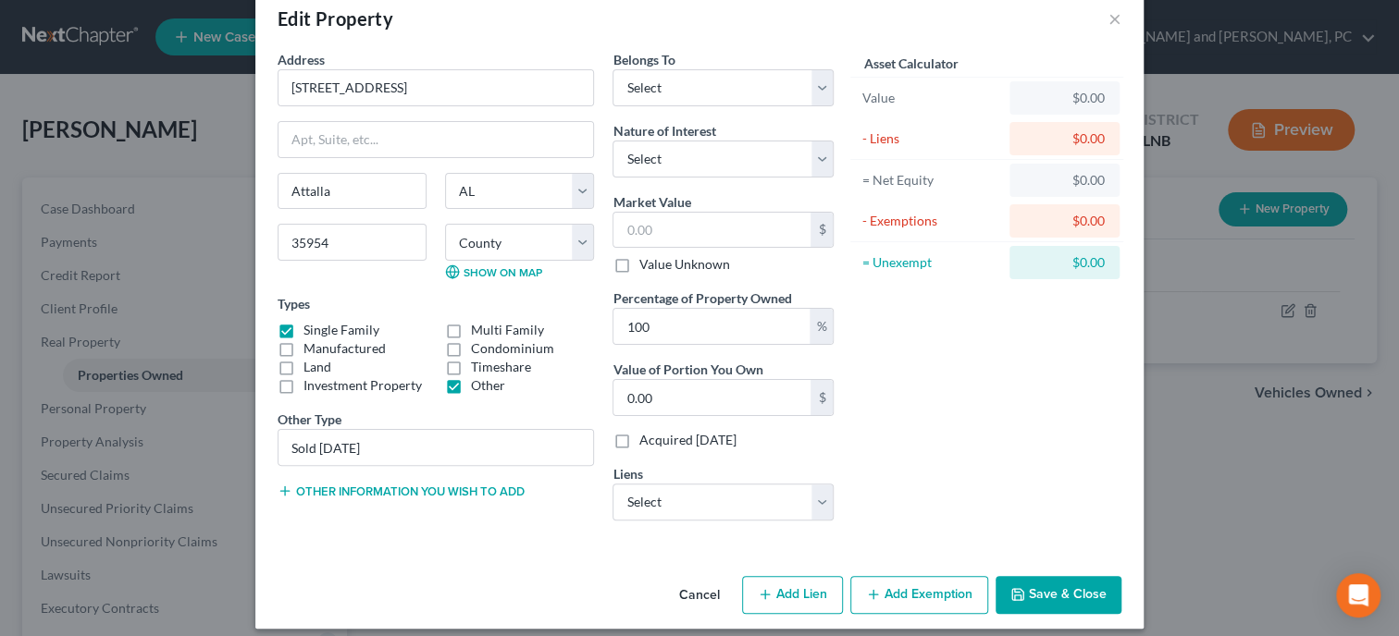
scroll to position [48, 0]
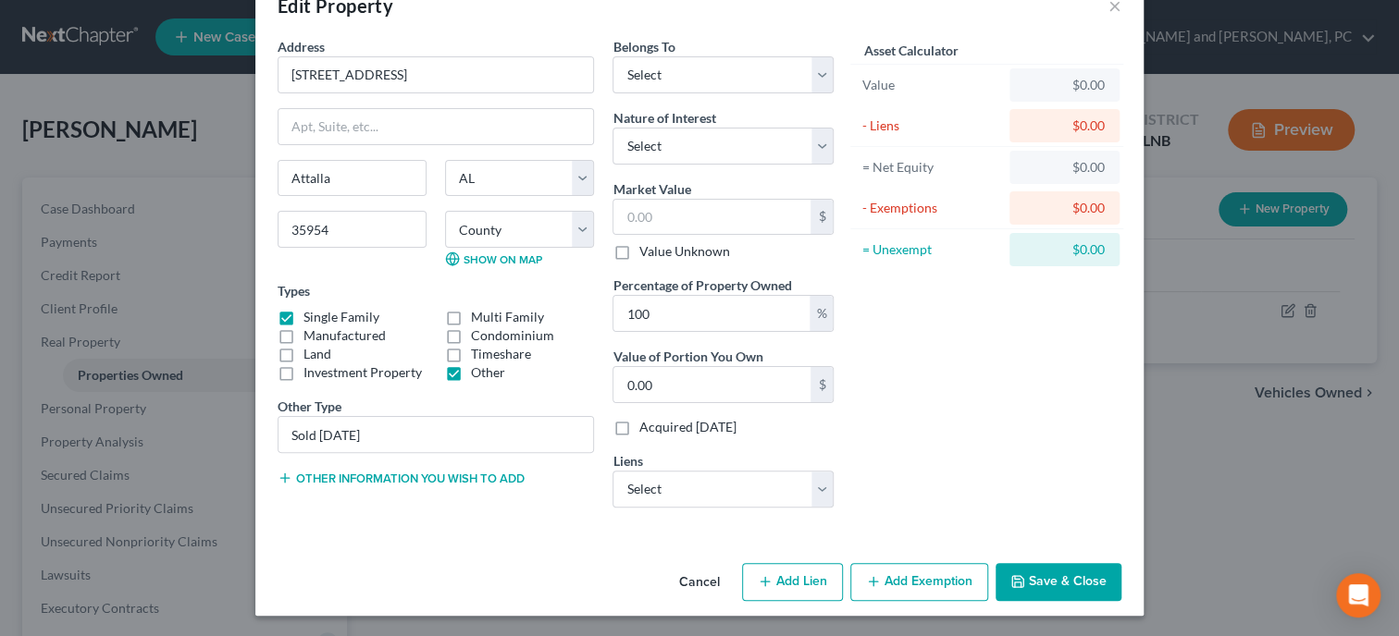
click at [1028, 590] on button "Save & Close" at bounding box center [1058, 582] width 126 height 39
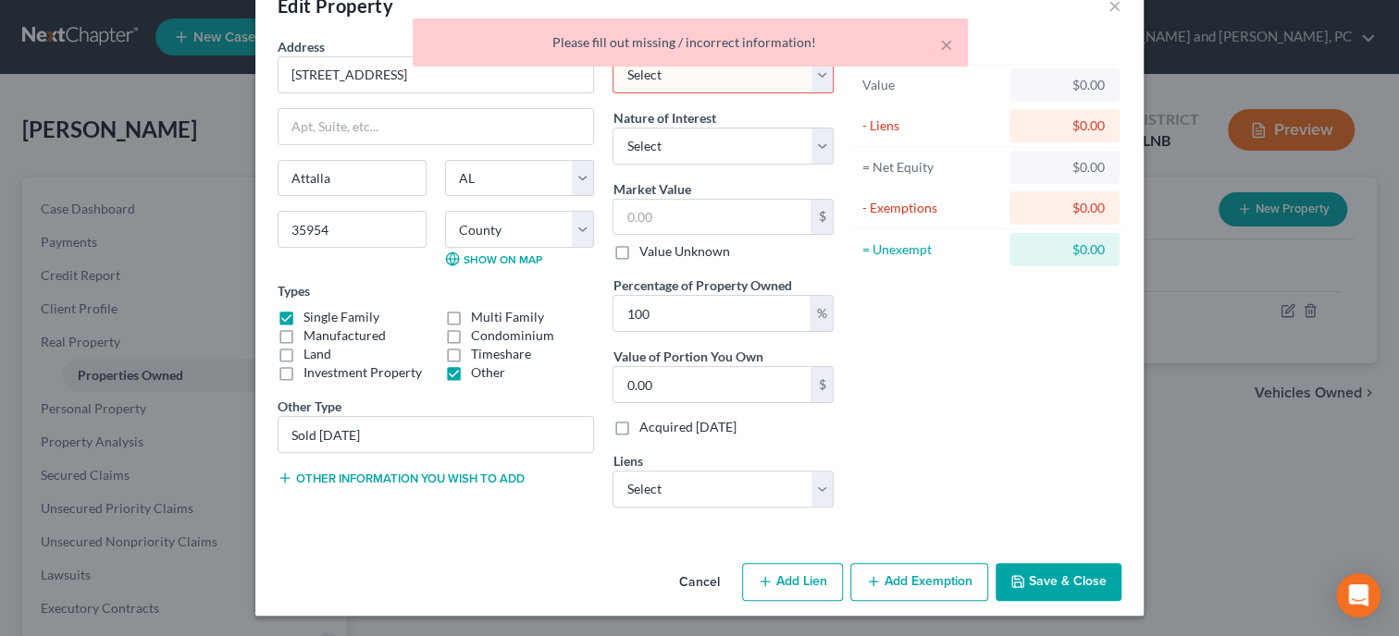
click at [698, 583] on button "Cancel" at bounding box center [699, 583] width 70 height 37
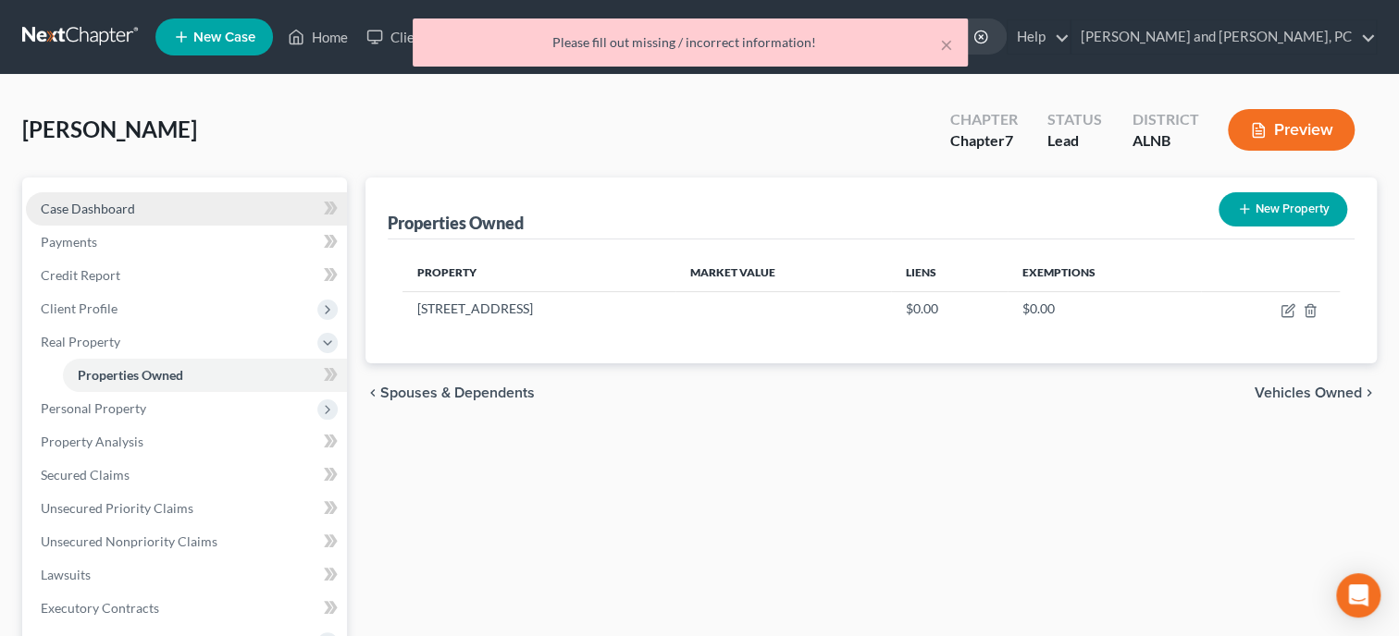
click at [58, 201] on span "Case Dashboard" at bounding box center [88, 209] width 94 height 16
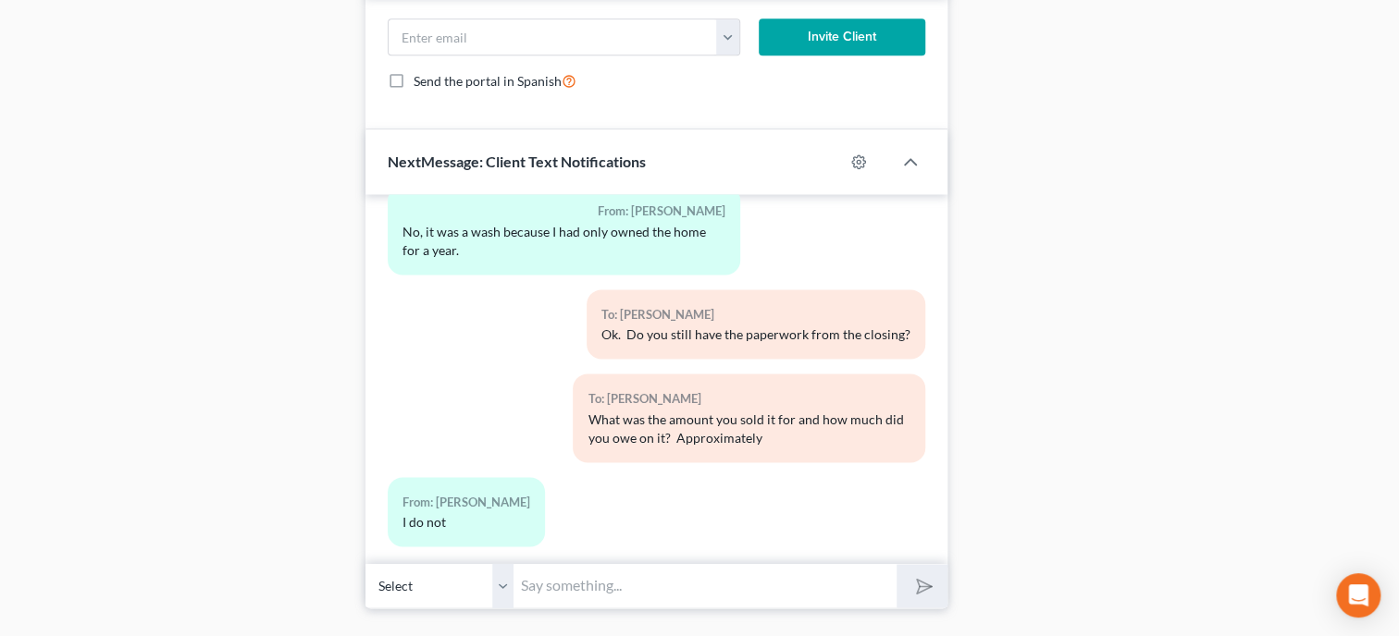
scroll to position [1389, 0]
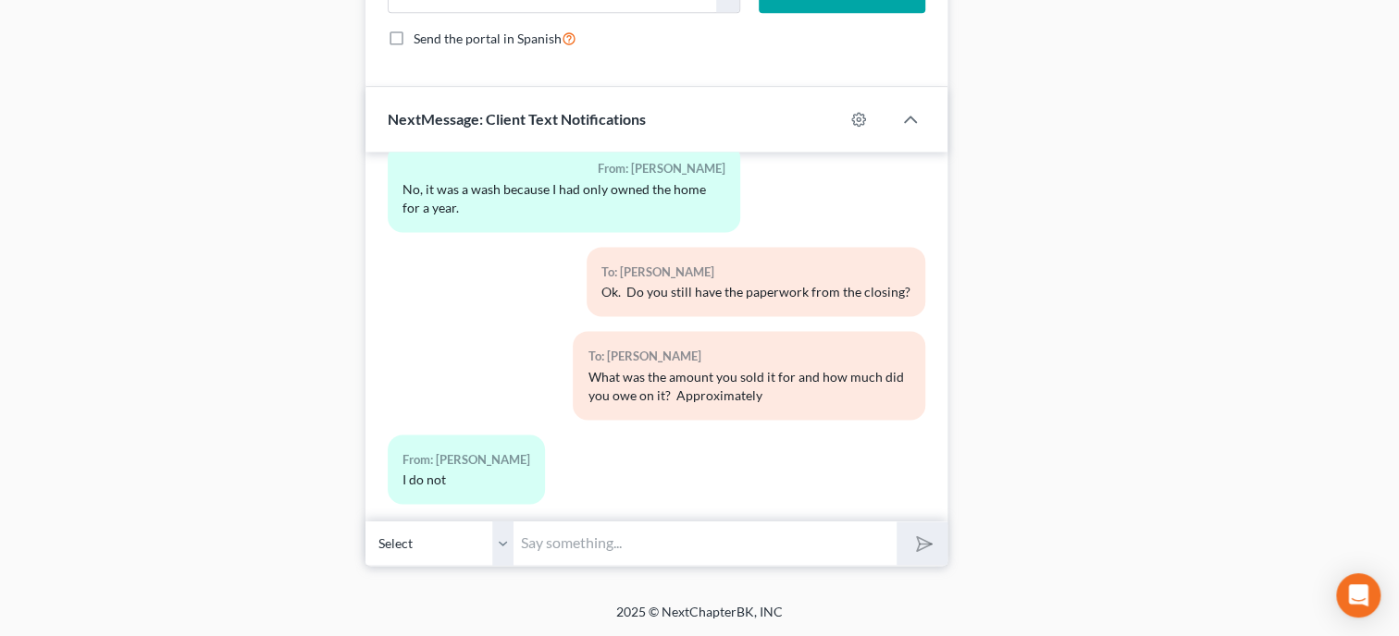
click at [595, 543] on input "text" at bounding box center [704, 543] width 383 height 45
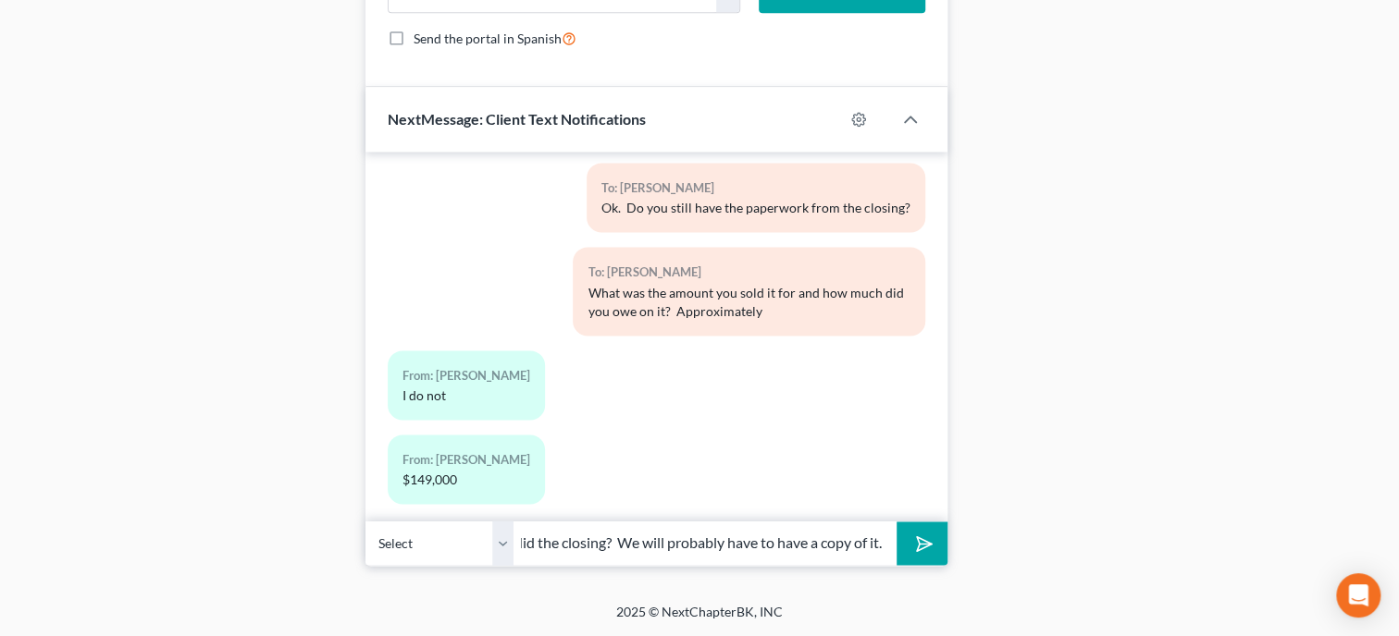
scroll to position [0, 109]
click at [896, 522] on button "submit" at bounding box center [921, 543] width 51 height 43
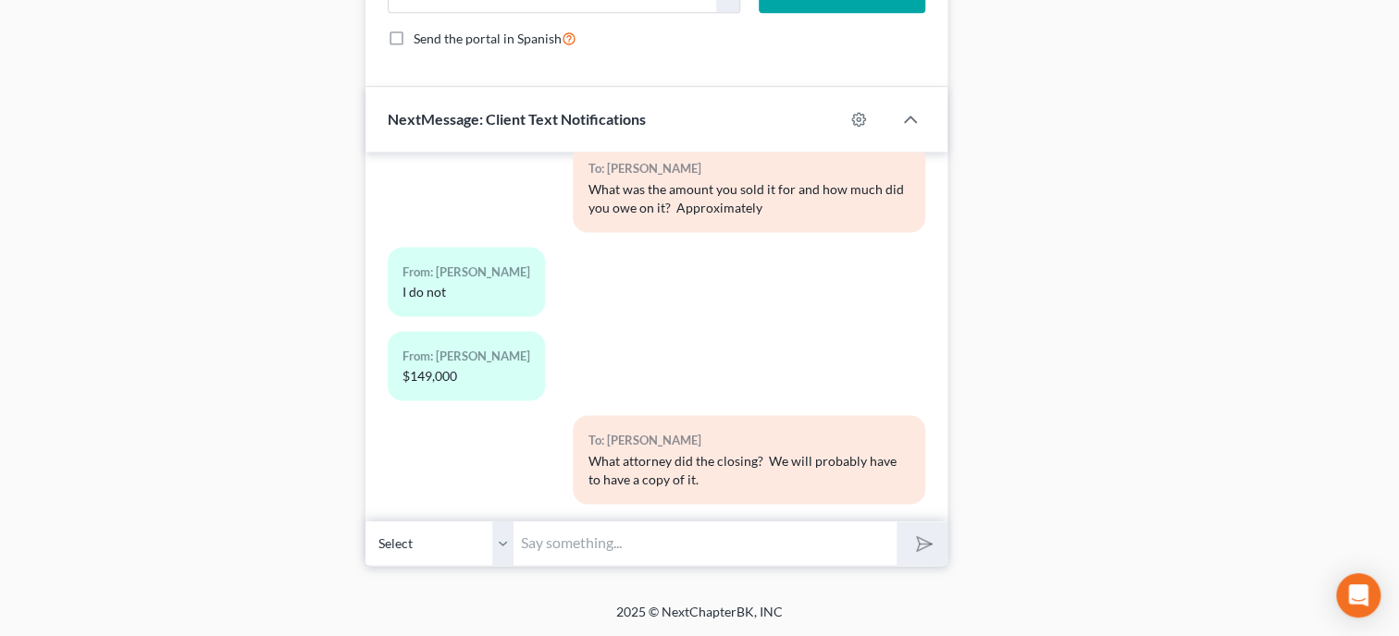
click at [587, 550] on input "text" at bounding box center [704, 543] width 383 height 45
click at [935, 534] on button "submit" at bounding box center [921, 543] width 51 height 43
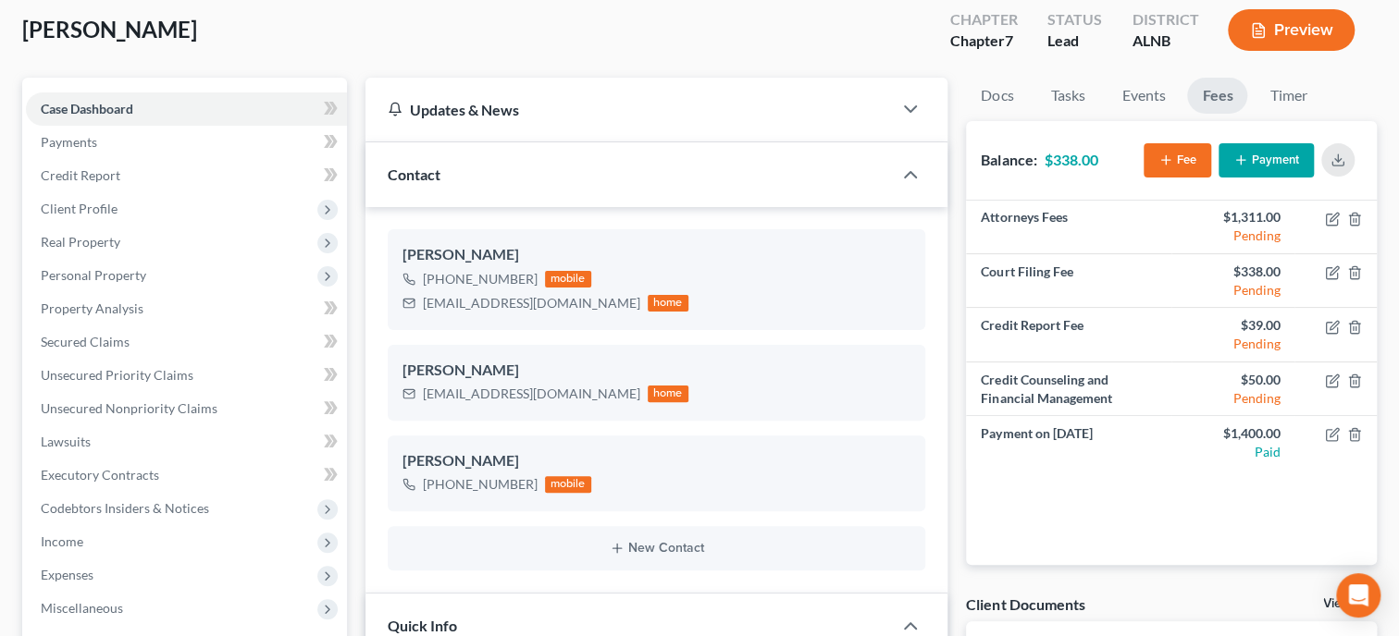
scroll to position [56, 0]
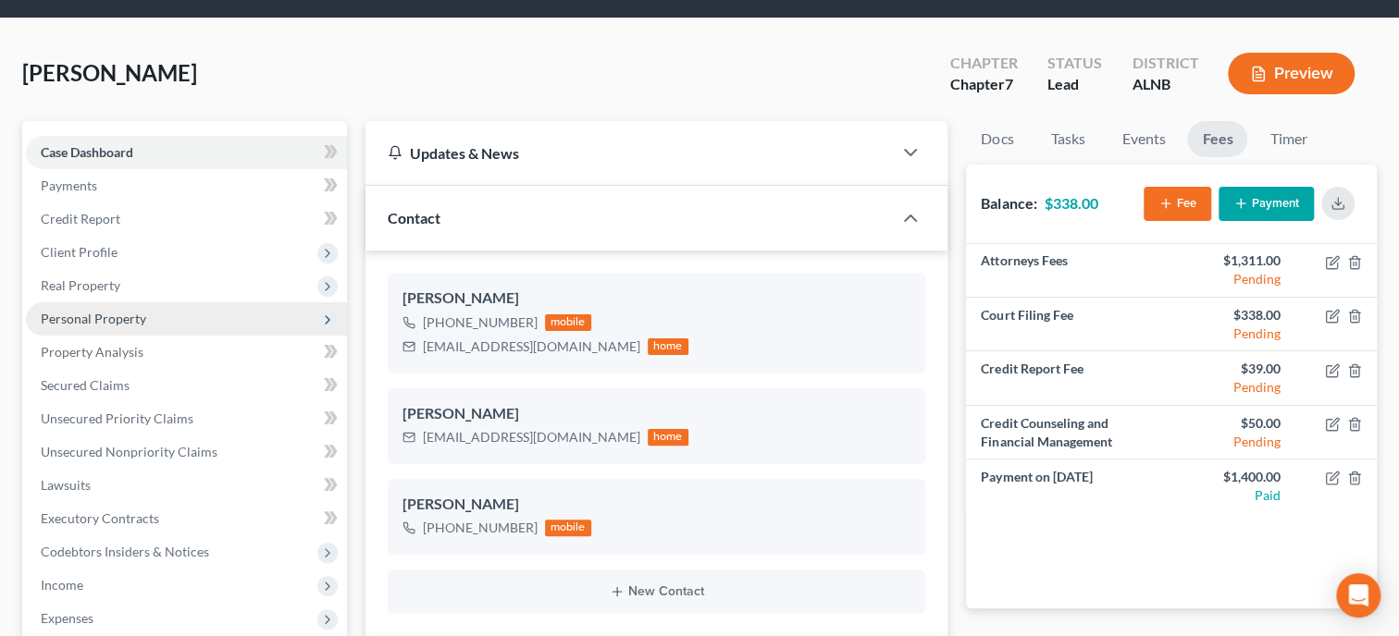
click at [115, 329] on span "Personal Property" at bounding box center [186, 319] width 321 height 33
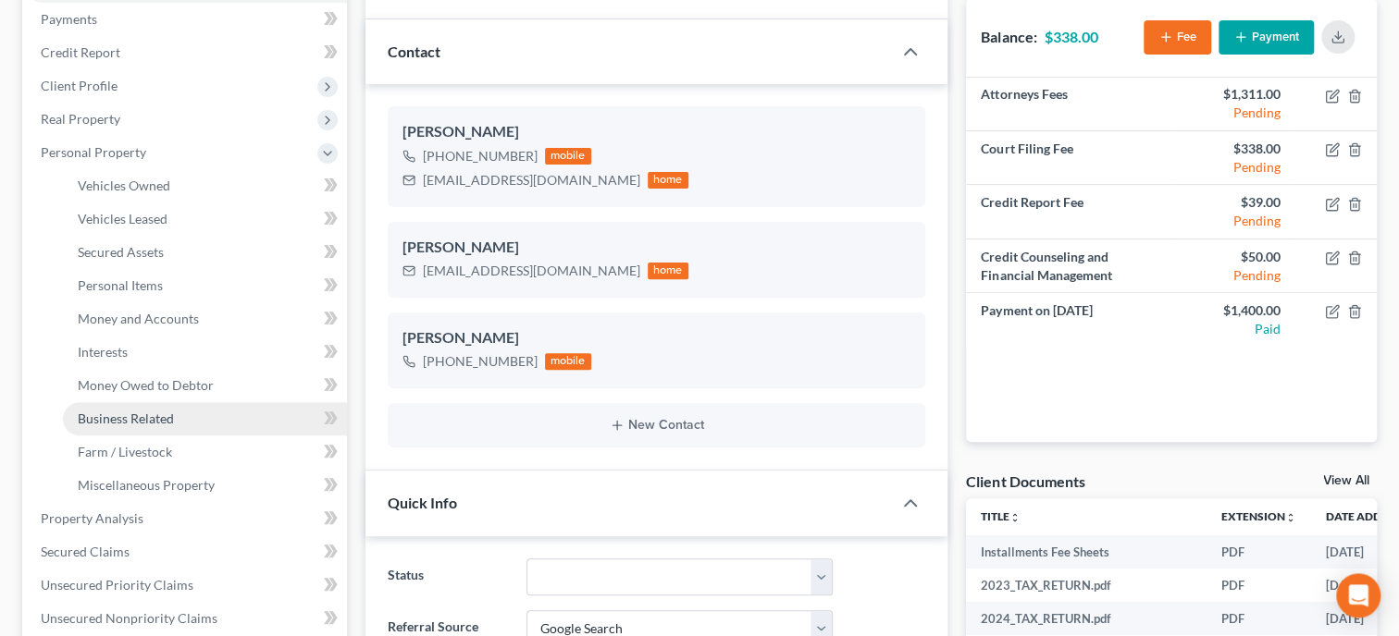
scroll to position [247, 0]
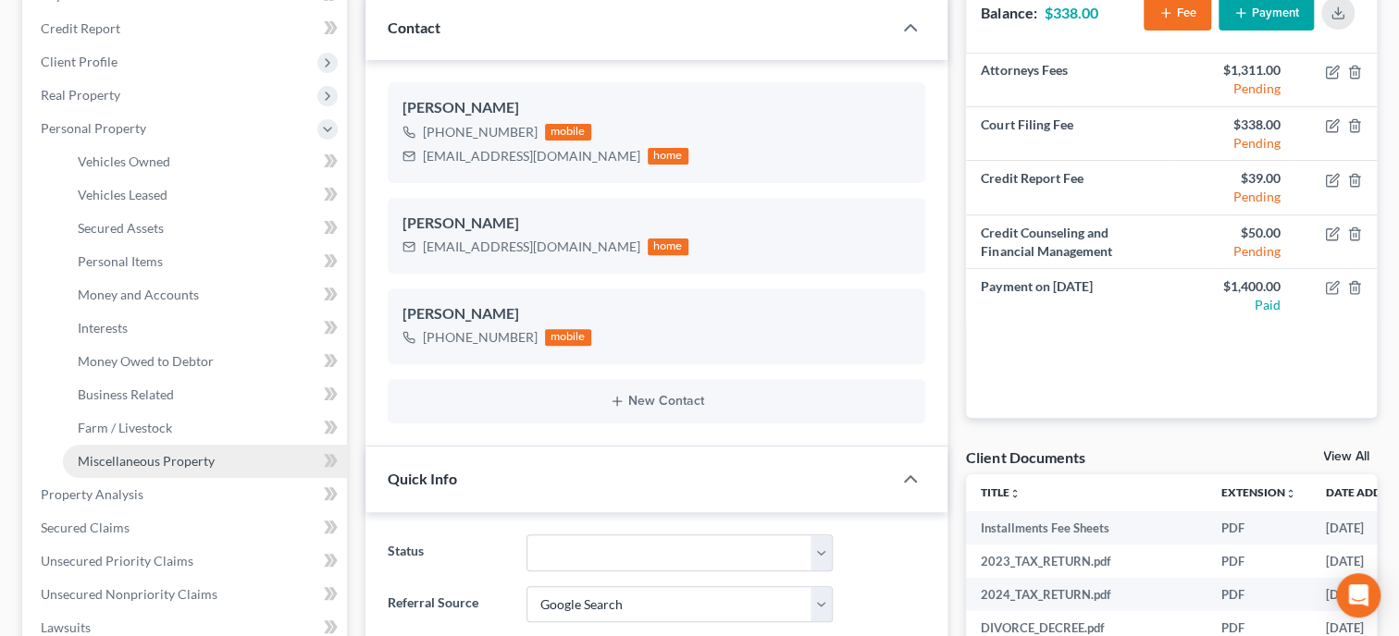
click at [135, 460] on span "Miscellaneous Property" at bounding box center [146, 461] width 137 height 16
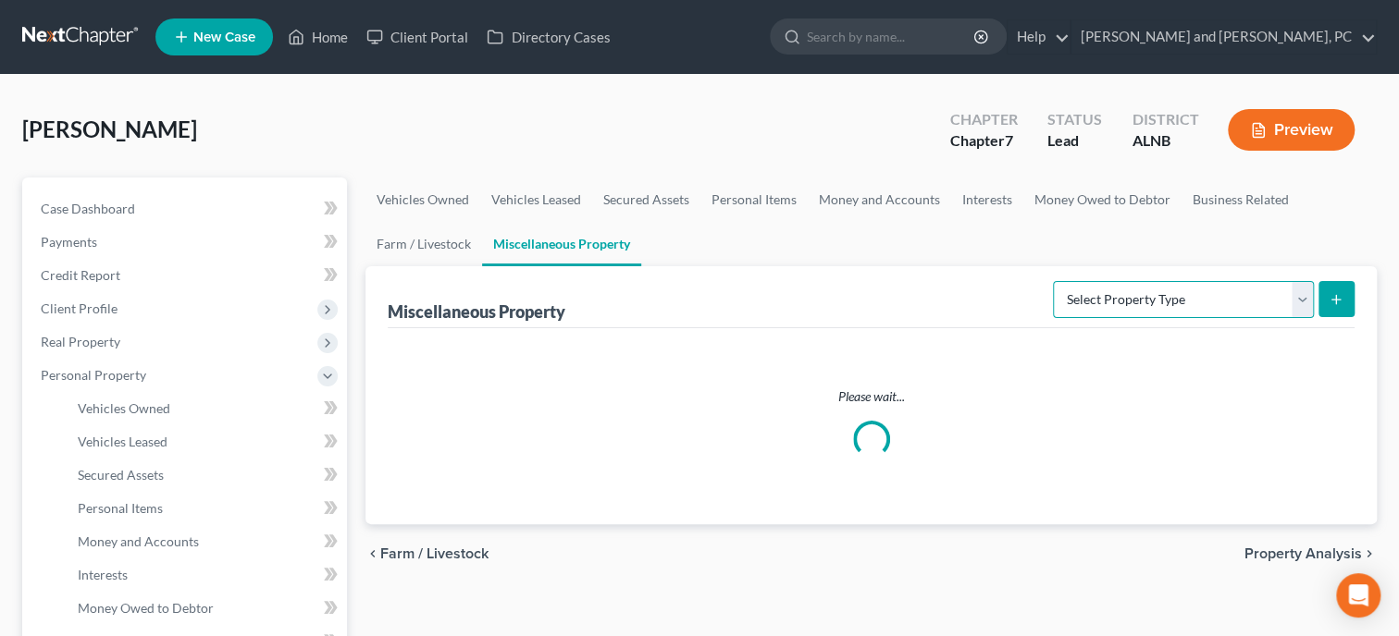
click at [1053, 281] on select "Select Property Type Assigned for Creditor Benefit [DATE] Holding for Another N…" at bounding box center [1183, 299] width 261 height 37
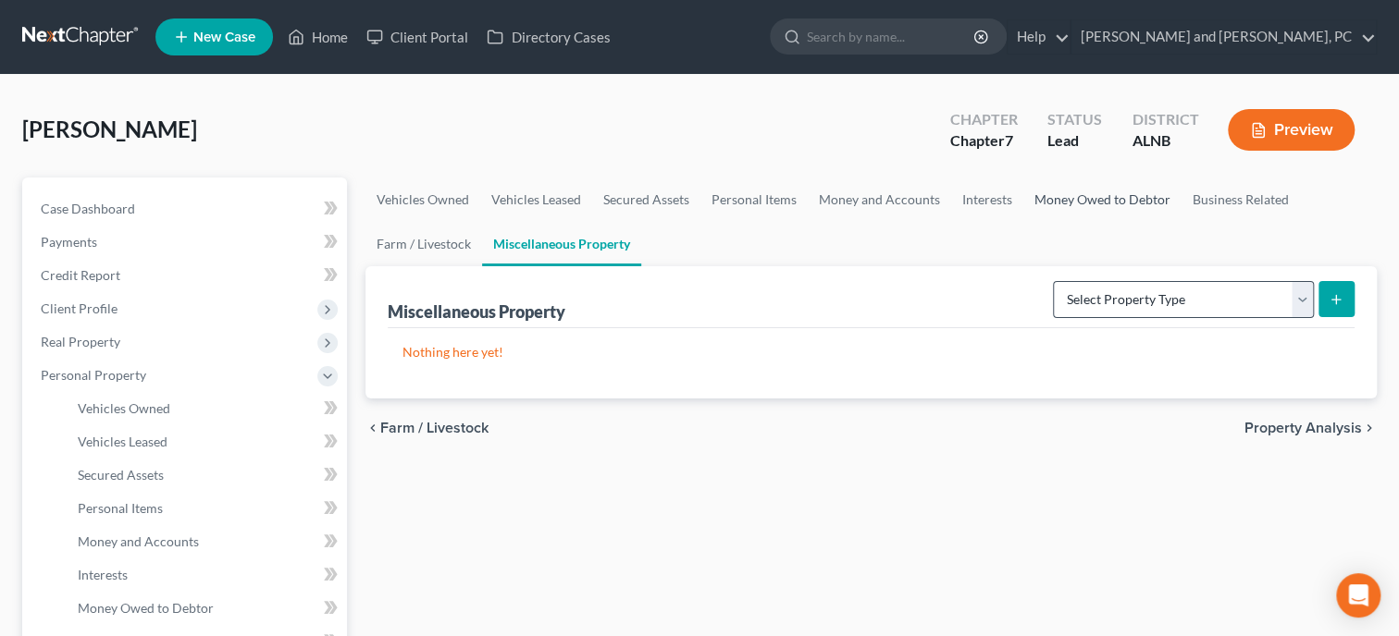
click at [1116, 203] on link "Money Owed to Debtor" at bounding box center [1102, 200] width 158 height 44
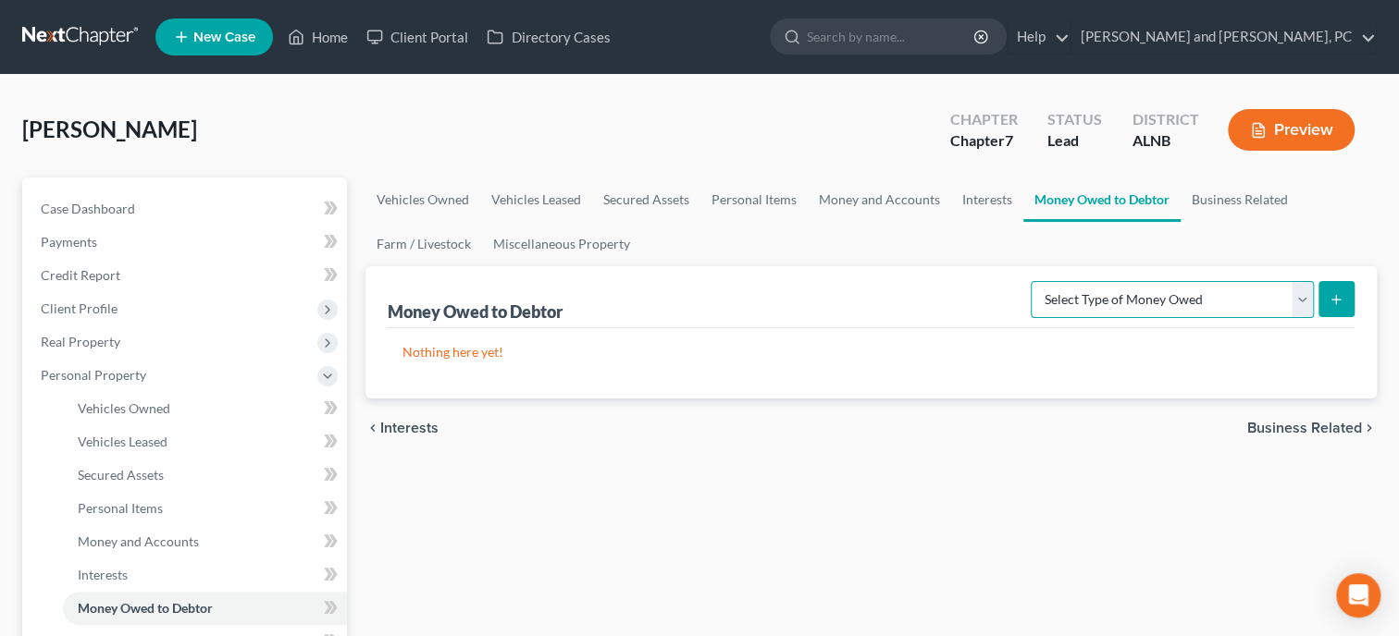
click at [1031, 281] on select "Select Type of Money Owed Accounts Receivable Alimony Child Support Claims Agai…" at bounding box center [1172, 299] width 283 height 37
click at [971, 196] on link "Interests" at bounding box center [987, 200] width 72 height 44
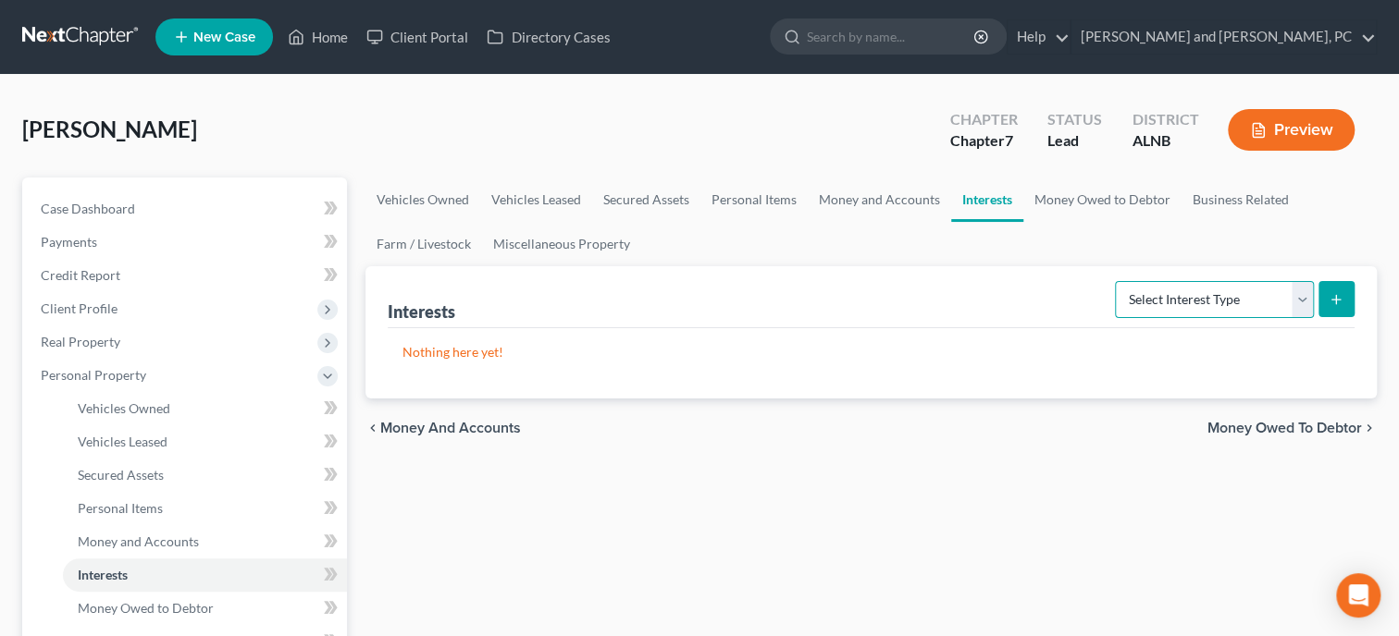
click at [1115, 281] on select "Select Interest Type 401K Annuity Bond Education IRA Government Bond Government…" at bounding box center [1214, 299] width 199 height 37
click at [541, 250] on link "Miscellaneous Property" at bounding box center [561, 244] width 159 height 44
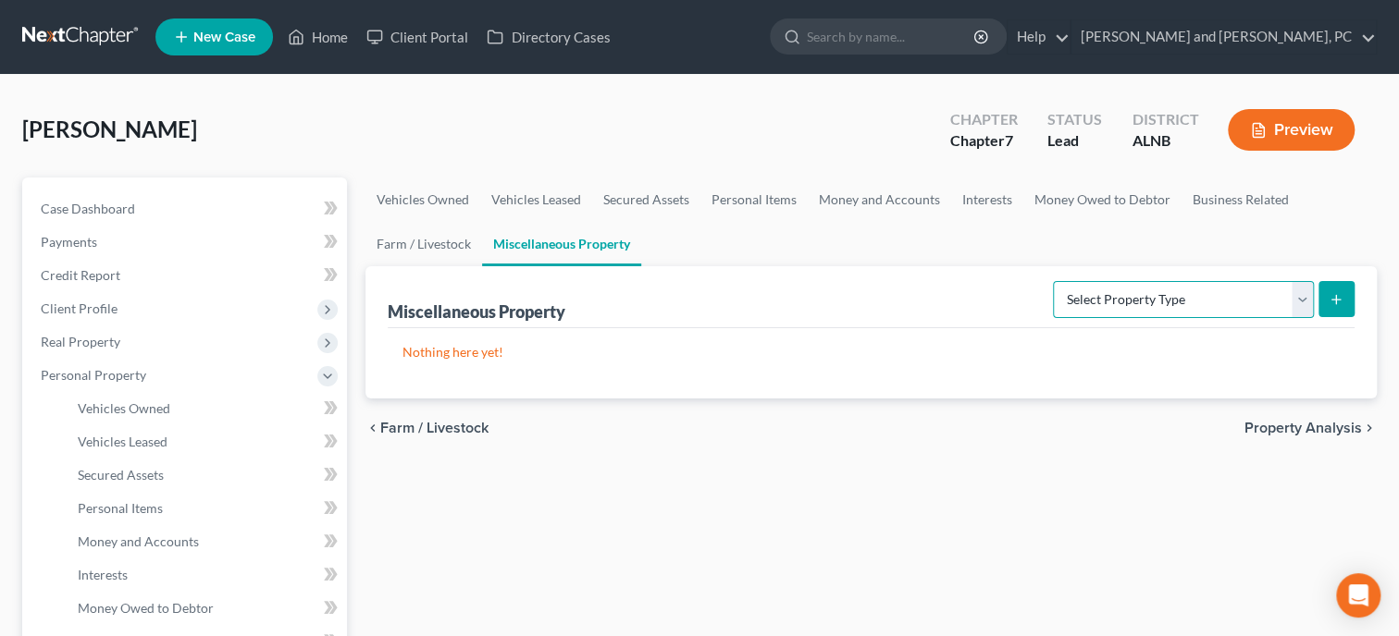
click at [1053, 281] on select "Select Property Type Assigned for Creditor Benefit [DATE] Holding for Another N…" at bounding box center [1183, 299] width 261 height 37
click option "Transferred" at bounding box center [0, 0] width 0 height 0
click at [1341, 298] on icon "submit" at bounding box center [1336, 299] width 15 height 15
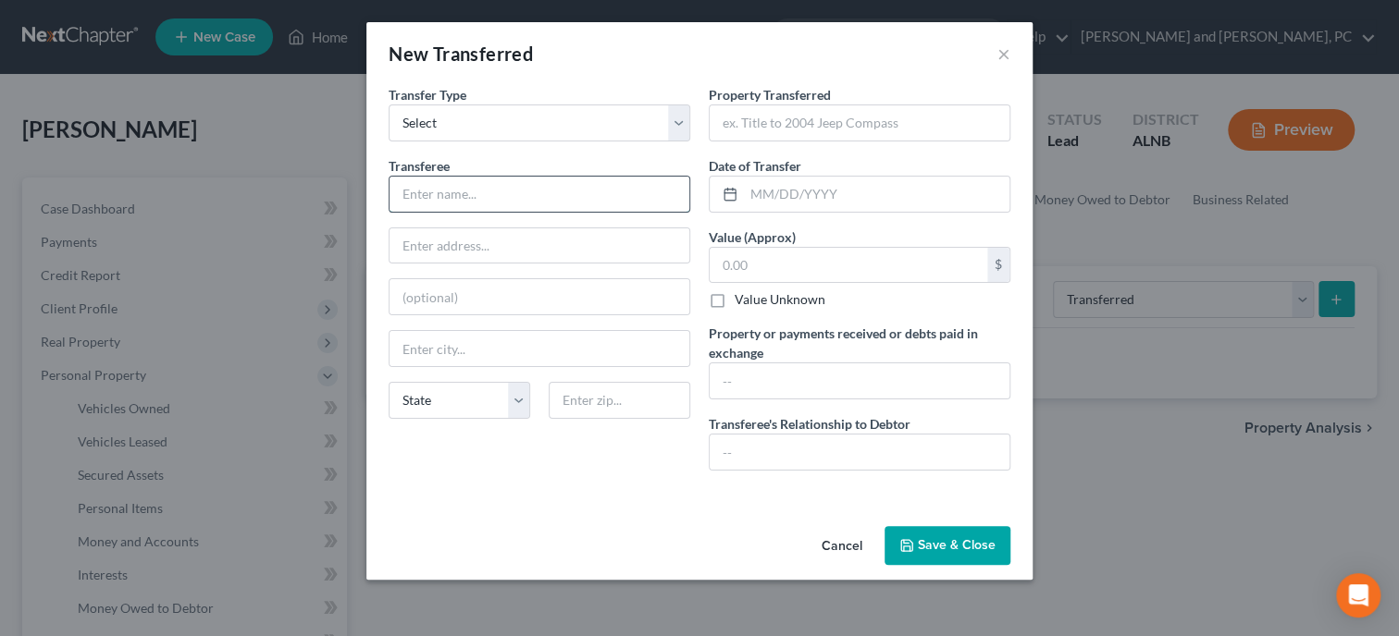
click at [552, 208] on input "text" at bounding box center [539, 194] width 300 height 35
click at [587, 389] on input "text" at bounding box center [620, 400] width 142 height 37
click at [782, 130] on input "text" at bounding box center [860, 122] width 300 height 35
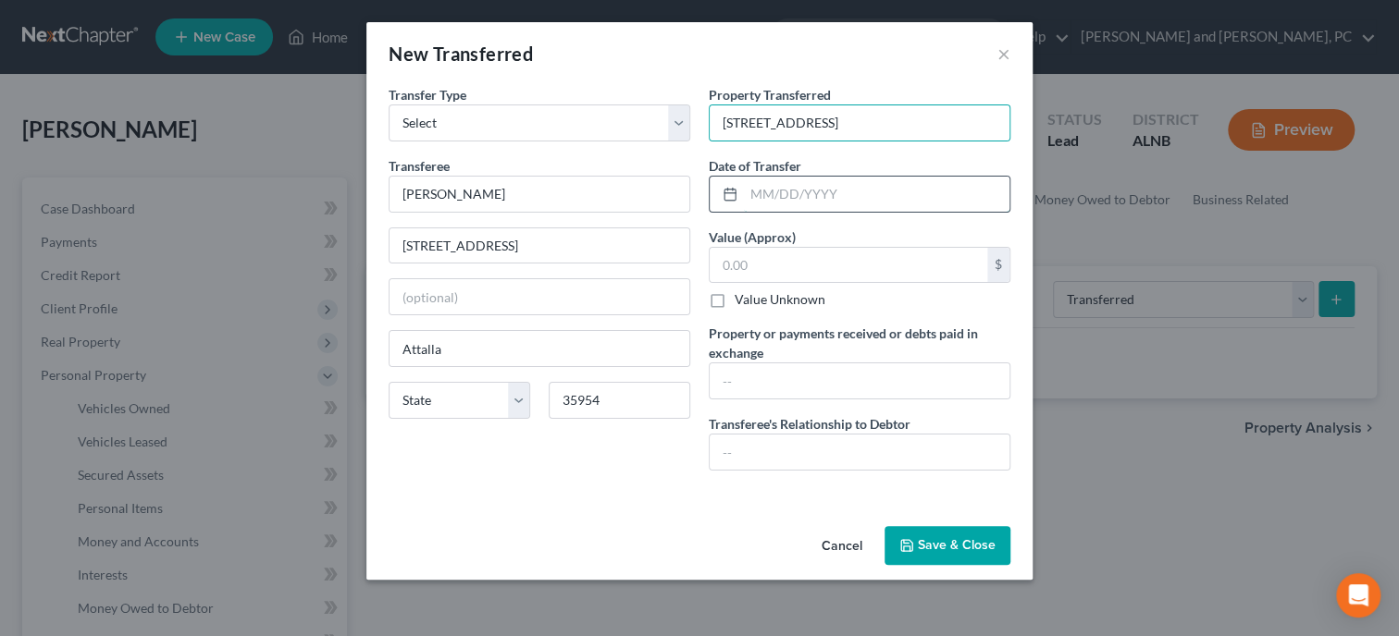
click at [789, 183] on input "text" at bounding box center [877, 194] width 266 height 35
click at [801, 190] on input "text" at bounding box center [877, 194] width 266 height 35
click at [785, 261] on input "text" at bounding box center [849, 265] width 278 height 35
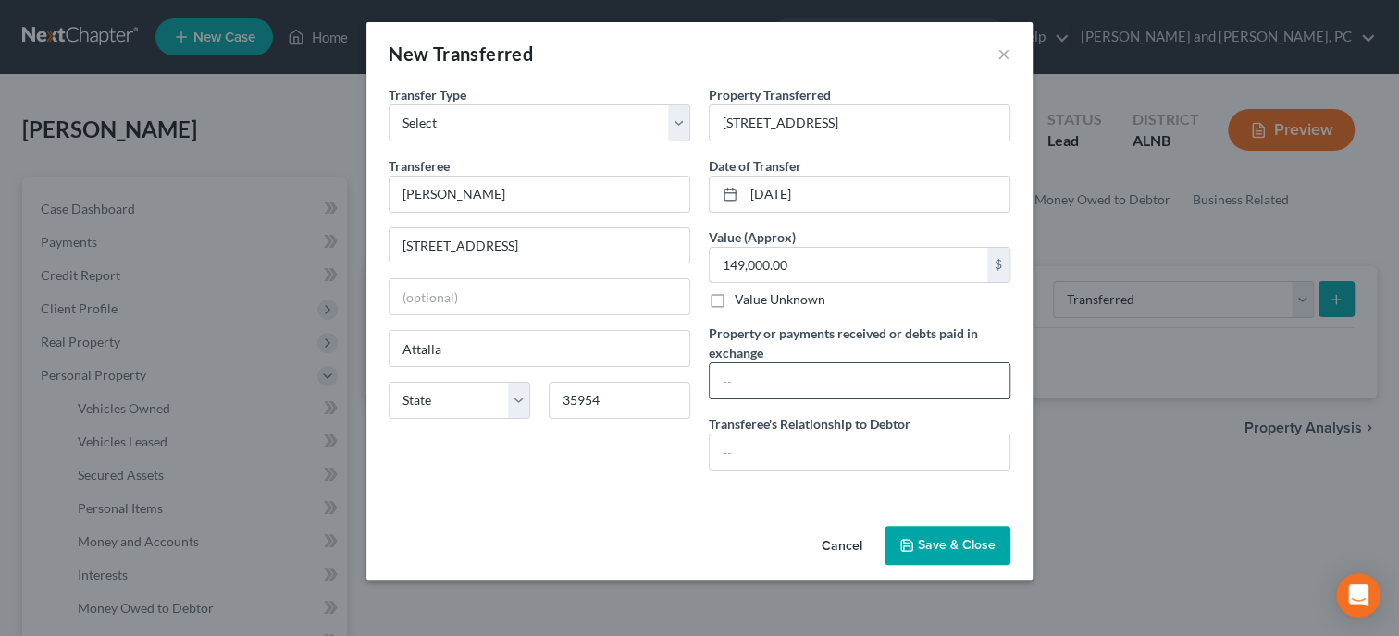
click at [735, 373] on input "text" at bounding box center [860, 381] width 300 height 35
click at [738, 444] on input "text" at bounding box center [860, 452] width 300 height 35
click at [934, 550] on button "Save & Close" at bounding box center [947, 545] width 126 height 39
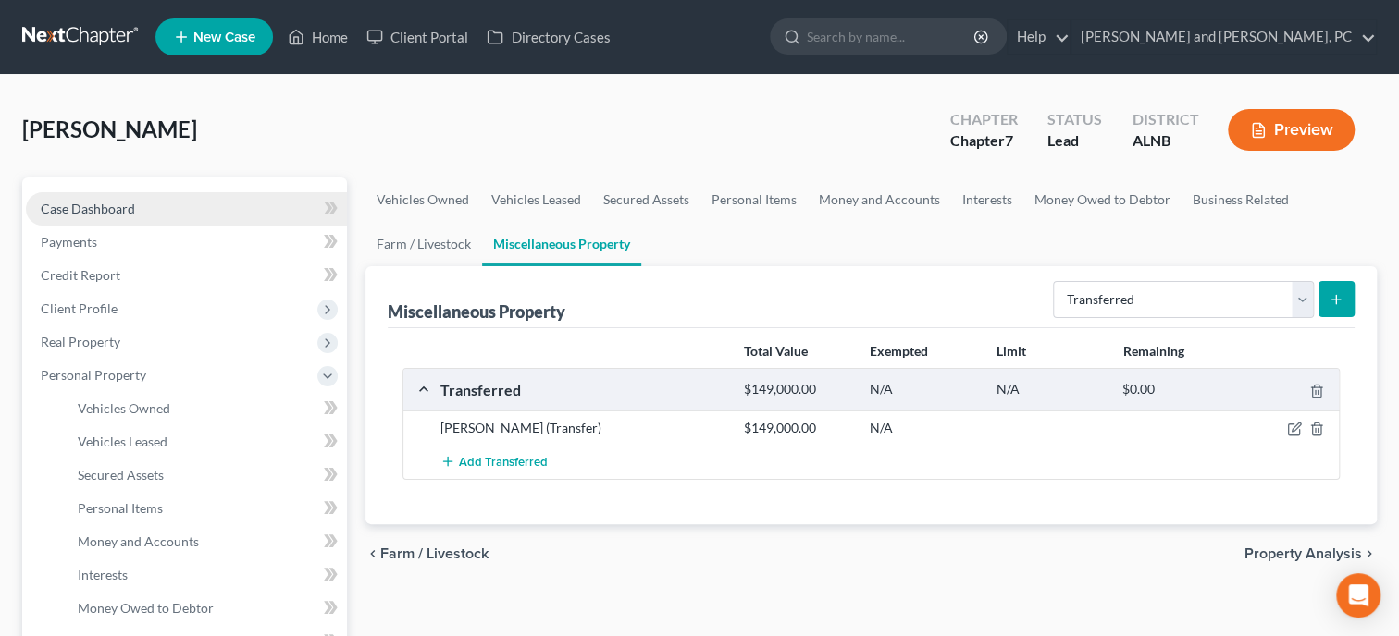
click at [68, 211] on span "Case Dashboard" at bounding box center [88, 209] width 94 height 16
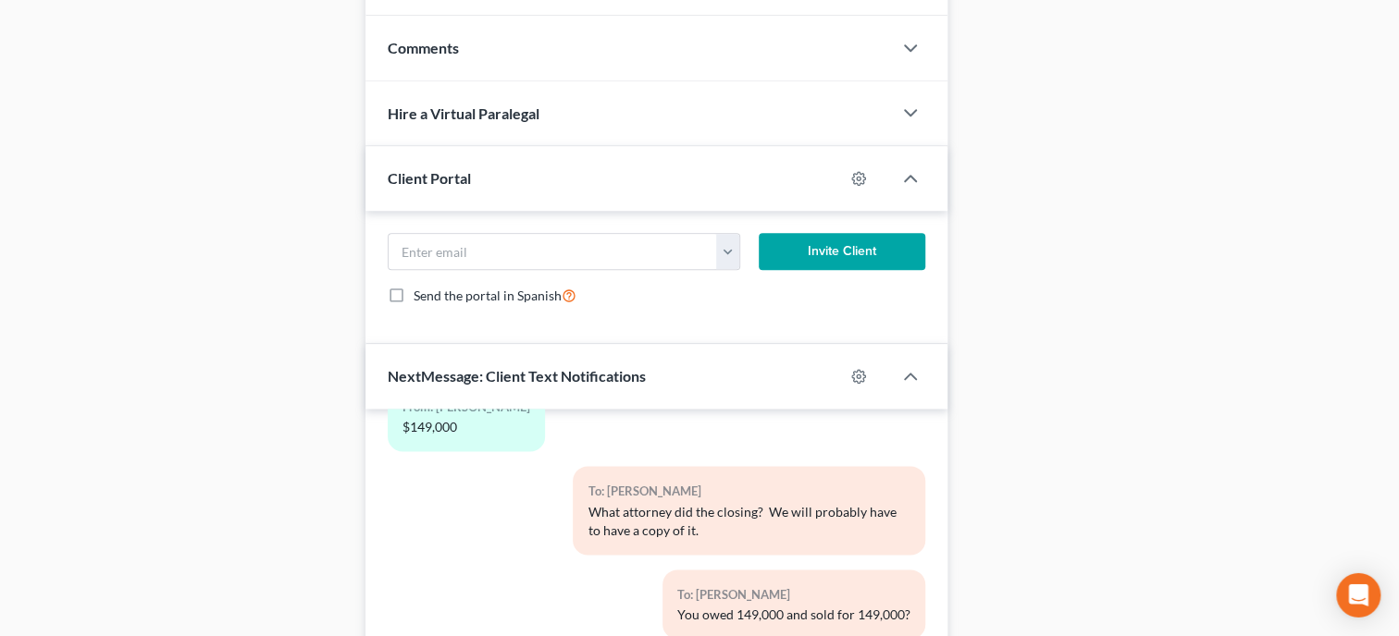
scroll to position [1389, 0]
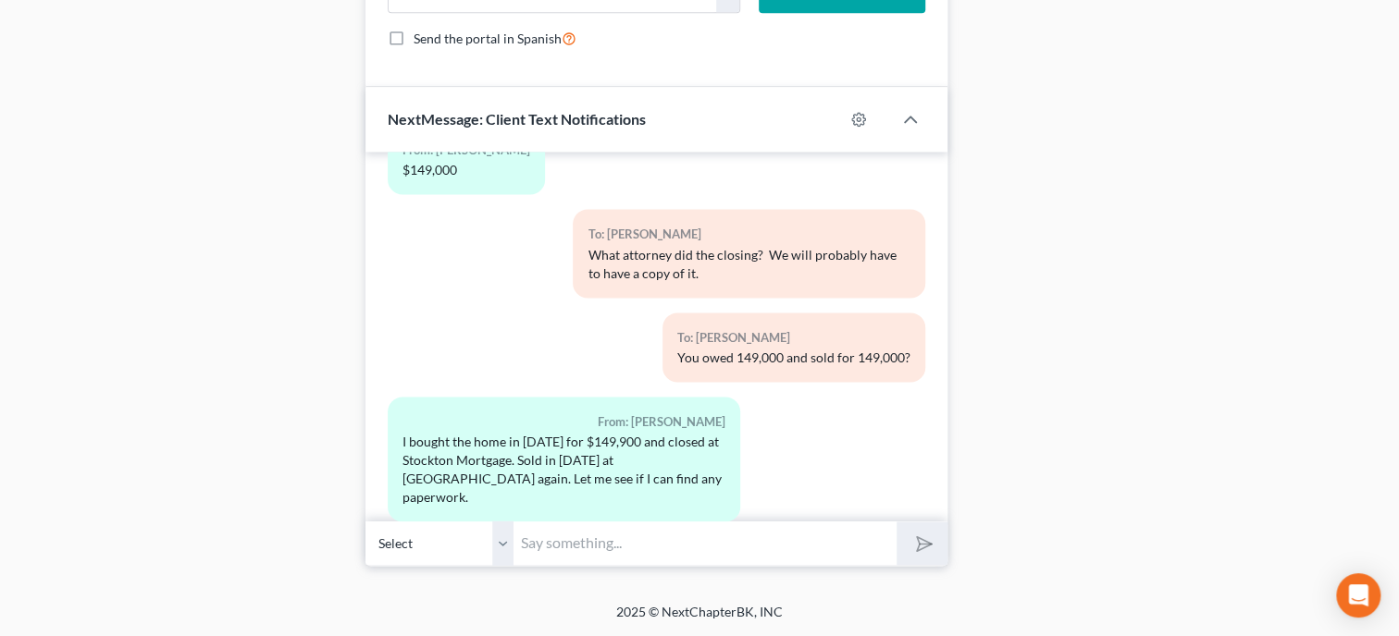
click at [649, 540] on input "text" at bounding box center [704, 543] width 383 height 45
click at [896, 522] on button "submit" at bounding box center [921, 543] width 51 height 43
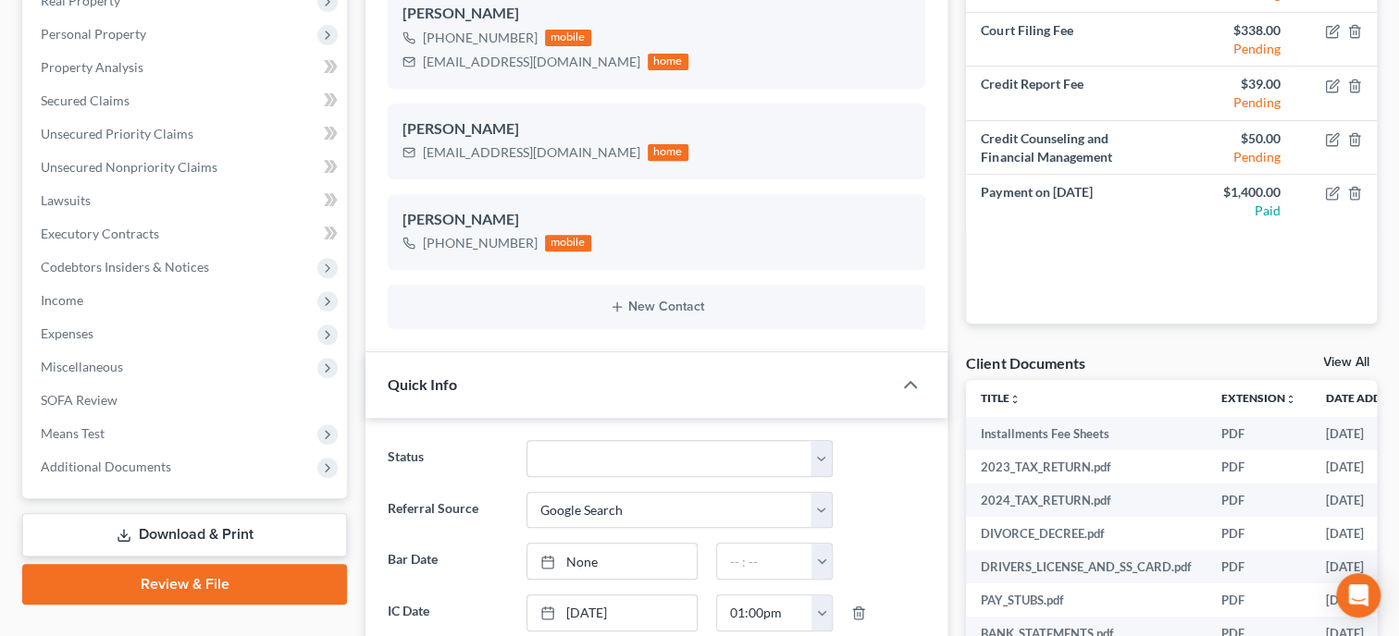
scroll to position [0, 0]
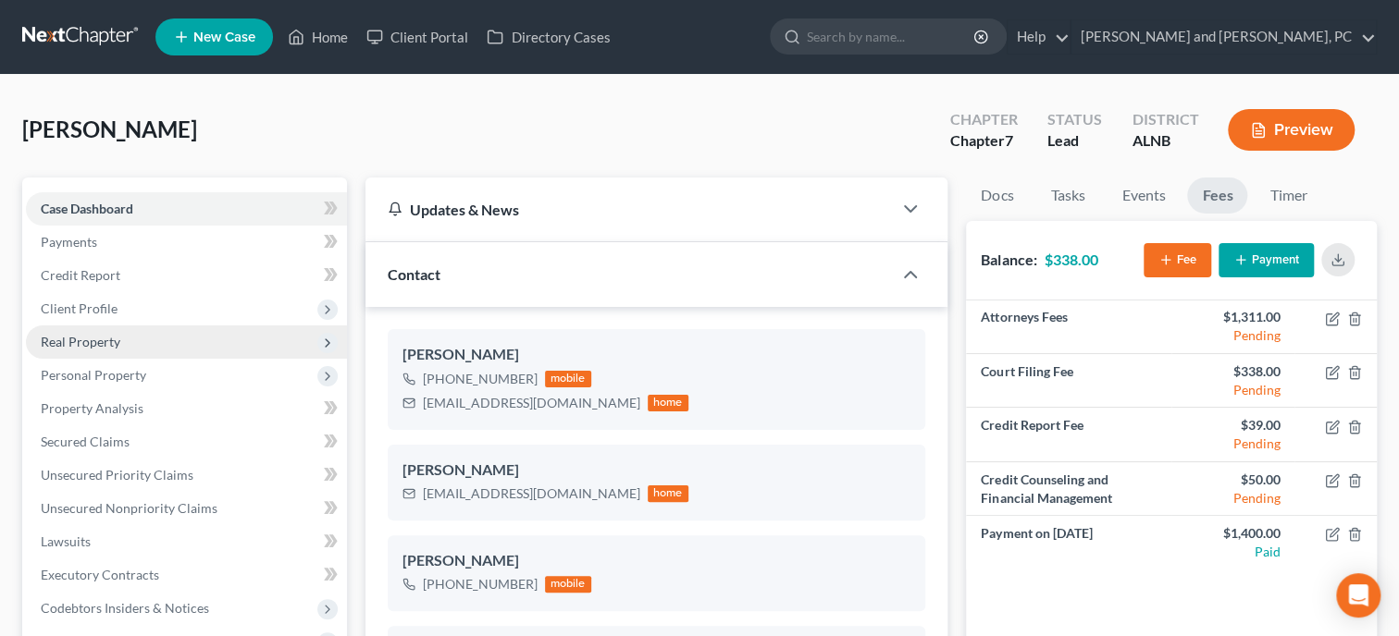
click at [92, 328] on span "Real Property" at bounding box center [186, 342] width 321 height 33
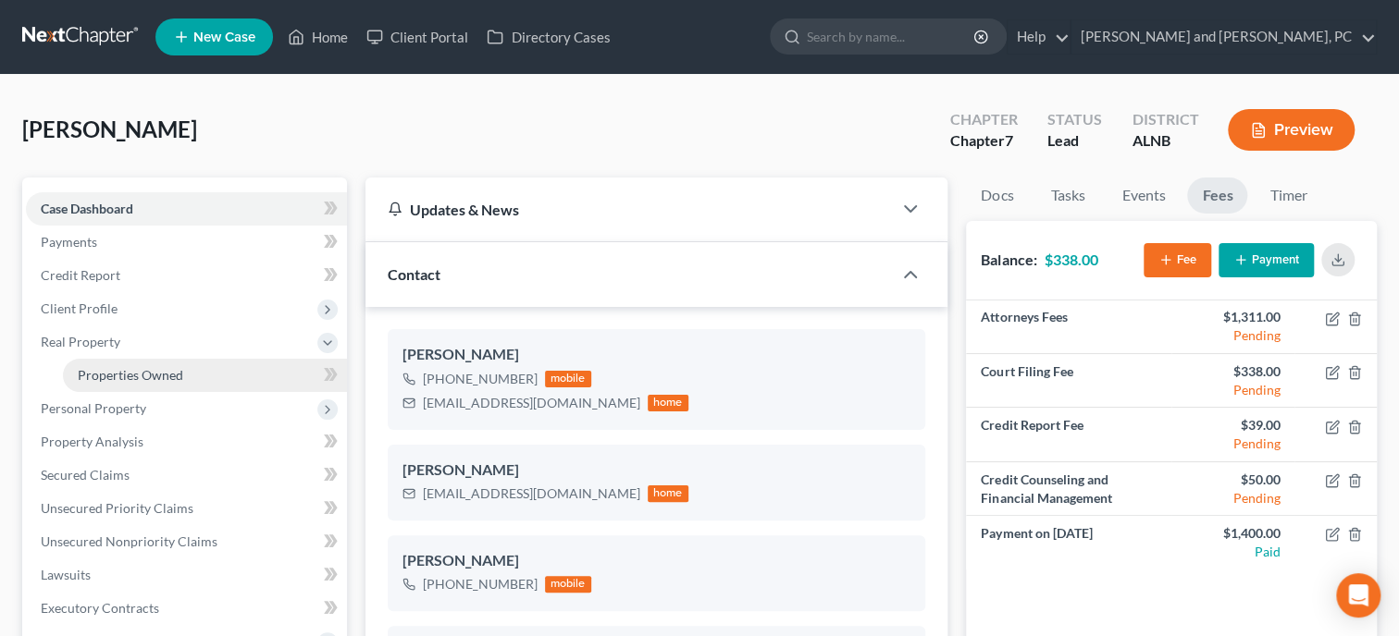
click at [97, 377] on span "Properties Owned" at bounding box center [130, 375] width 105 height 16
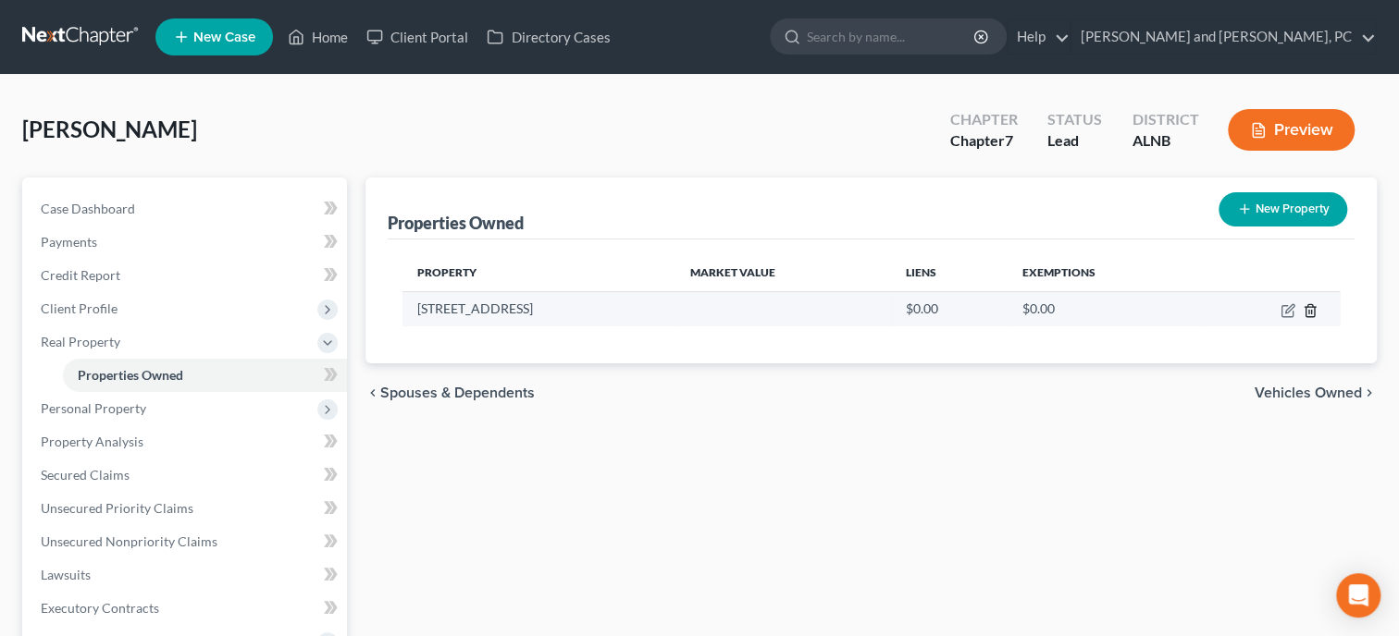
click at [1308, 315] on icon "button" at bounding box center [1310, 310] width 15 height 15
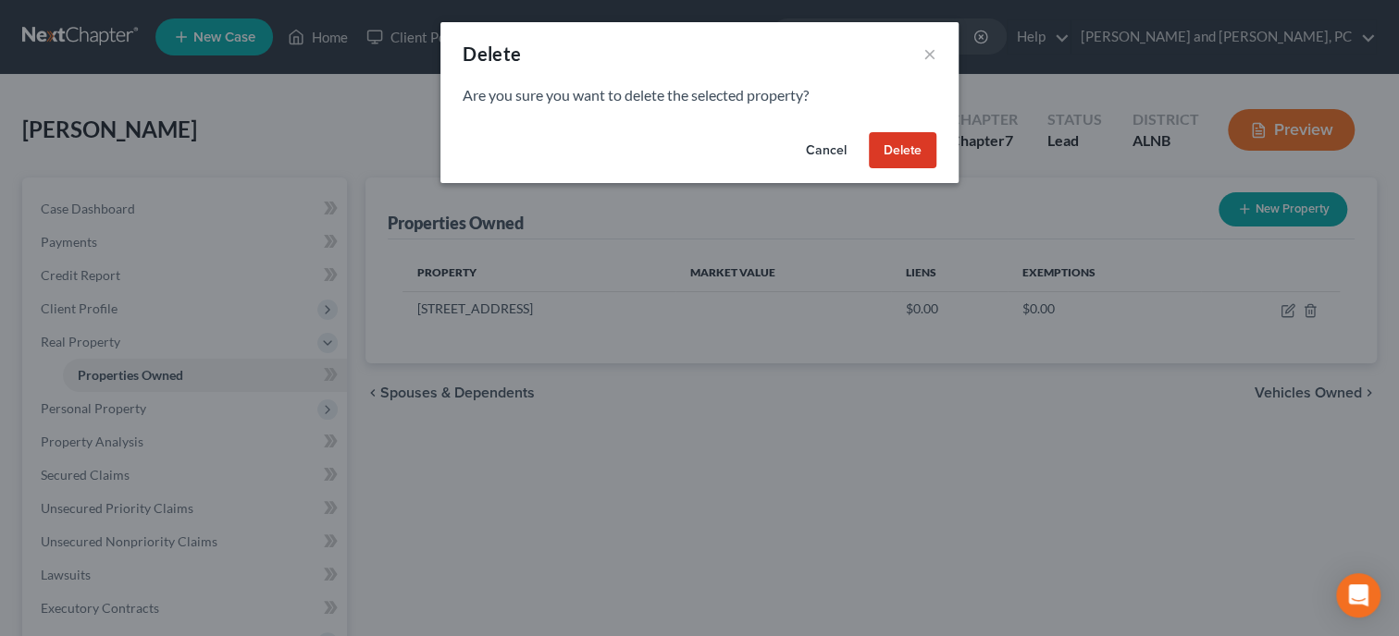
click at [915, 147] on button "Delete" at bounding box center [903, 150] width 68 height 37
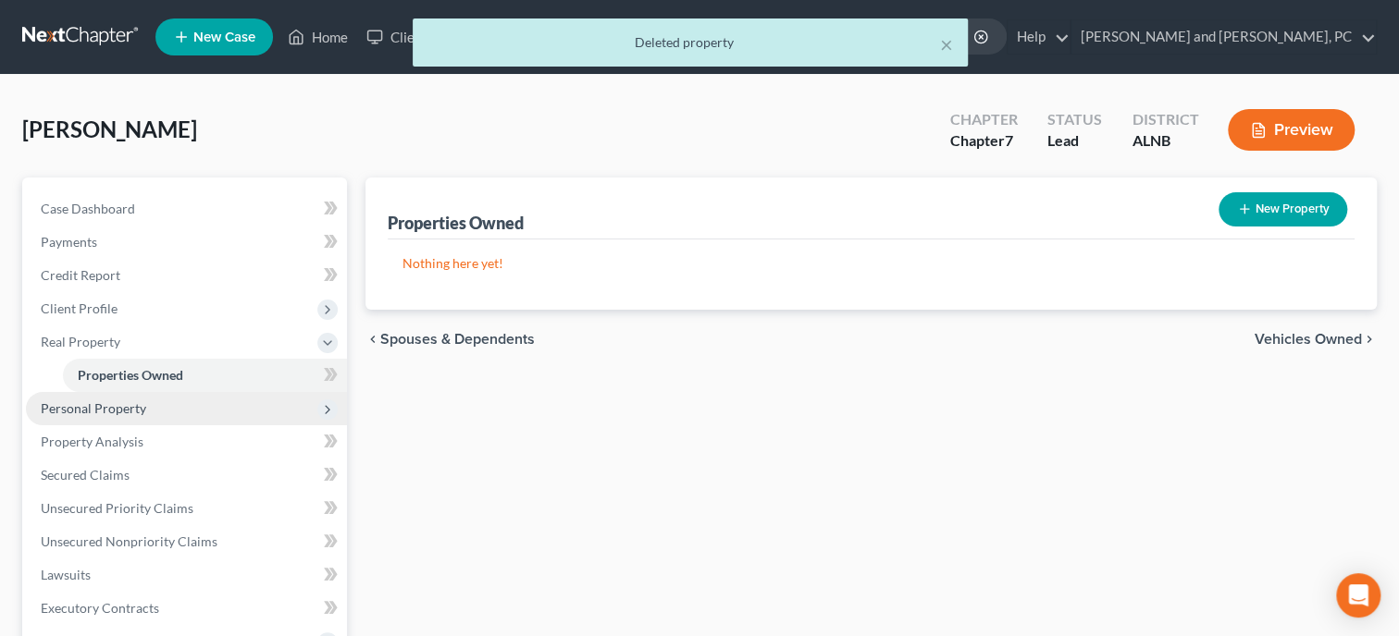
click at [154, 419] on span "Personal Property" at bounding box center [186, 408] width 321 height 33
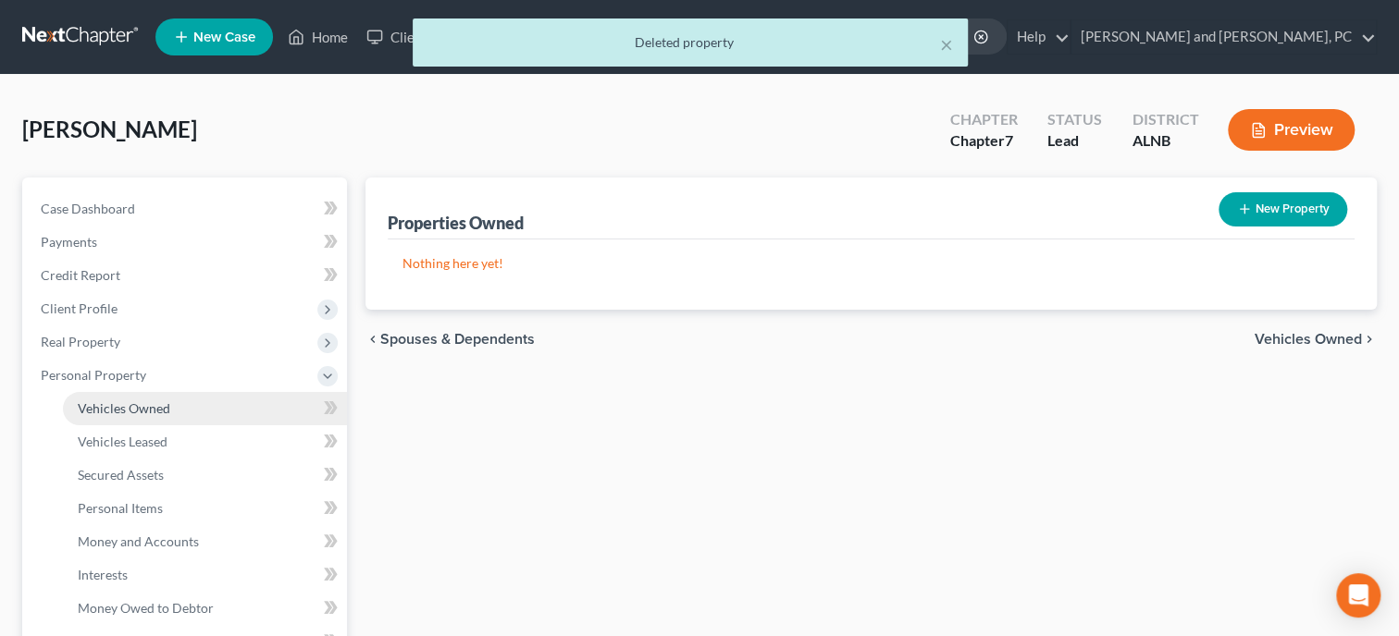
click at [154, 409] on span "Vehicles Owned" at bounding box center [124, 409] width 93 height 16
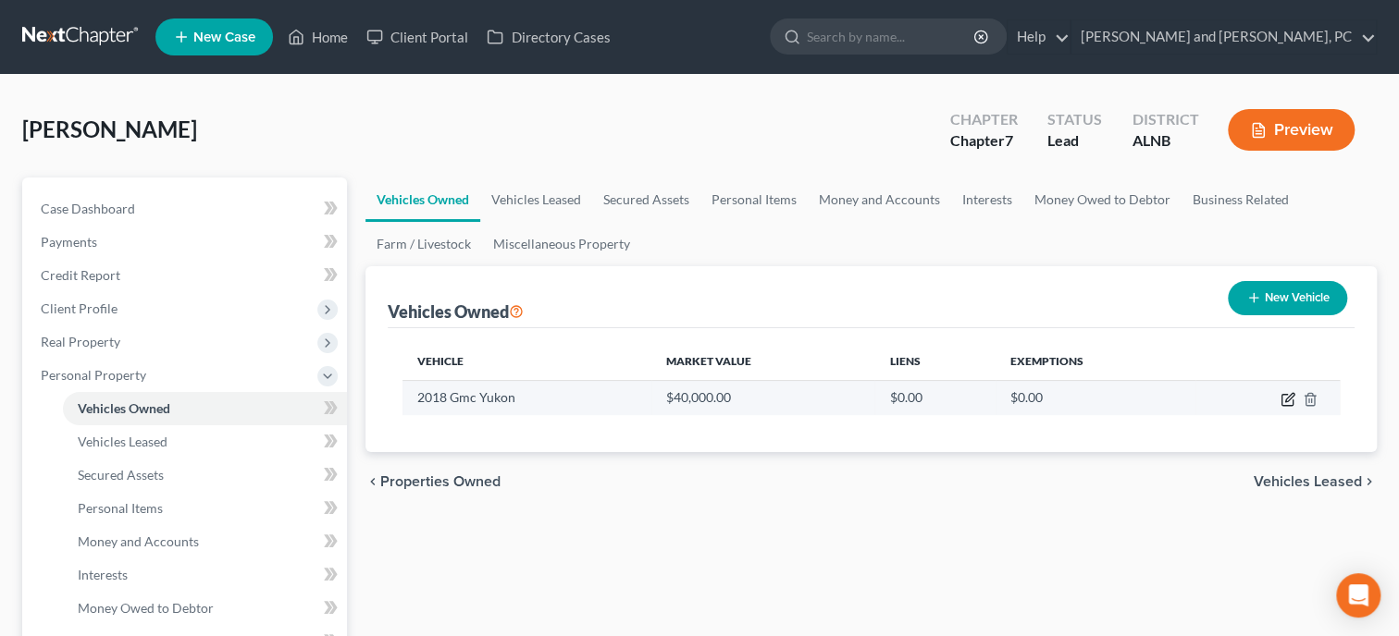
click at [1281, 396] on icon "button" at bounding box center [1286, 400] width 11 height 11
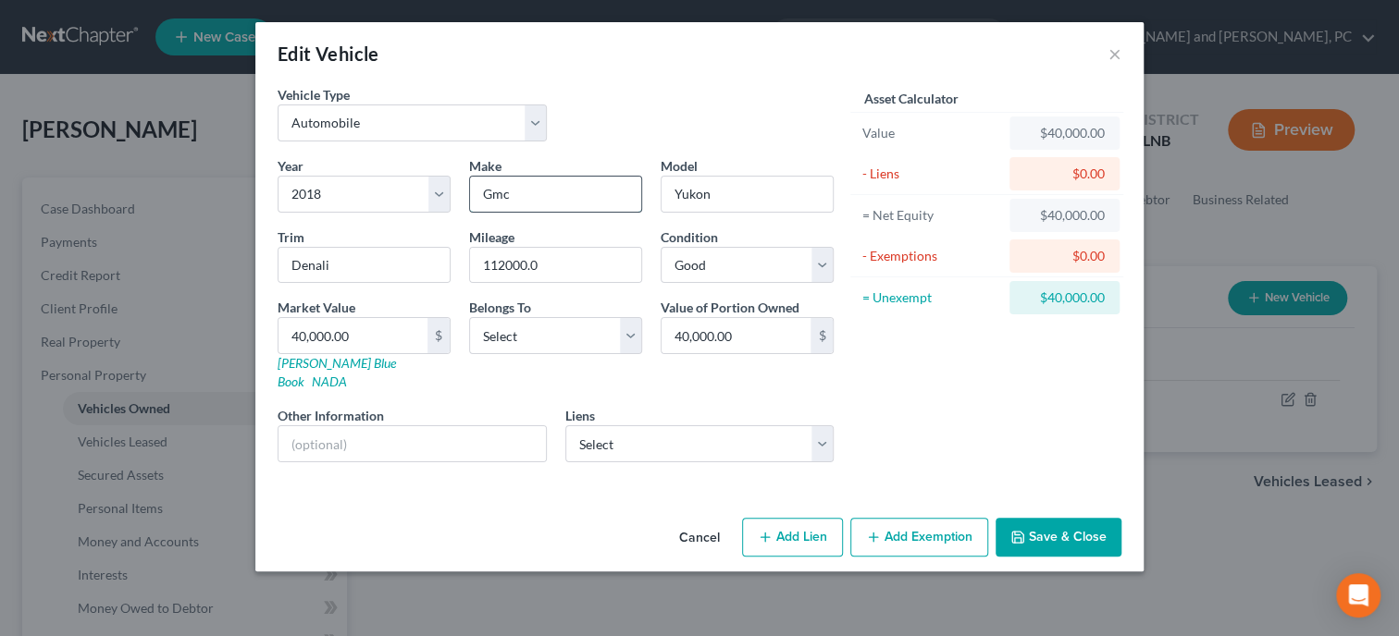
click at [540, 201] on input "Gmc" at bounding box center [555, 194] width 171 height 35
click at [565, 426] on select "Select Ally Financial - $39,786.00 Familysavfcu - $3,661.00" at bounding box center [699, 444] width 269 height 37
click option "Ally Financial - $39,786.00" at bounding box center [0, 0] width 0 height 0
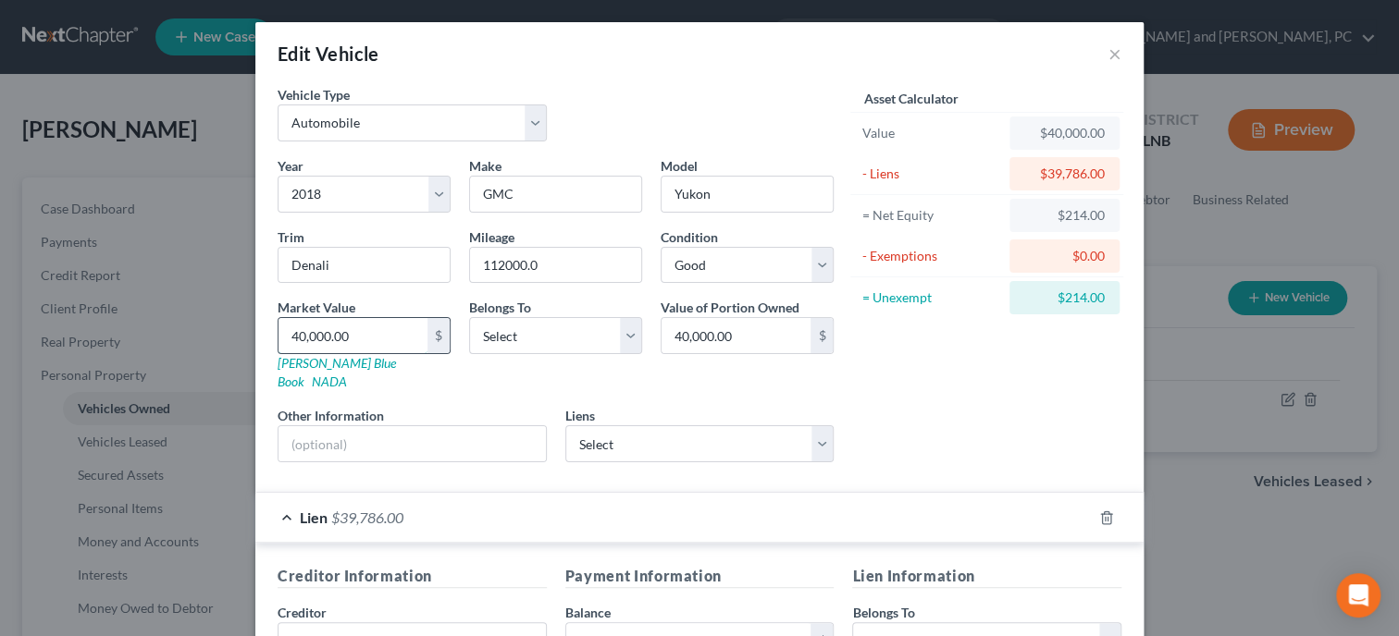
click at [389, 340] on input "40,000.00" at bounding box center [352, 335] width 149 height 35
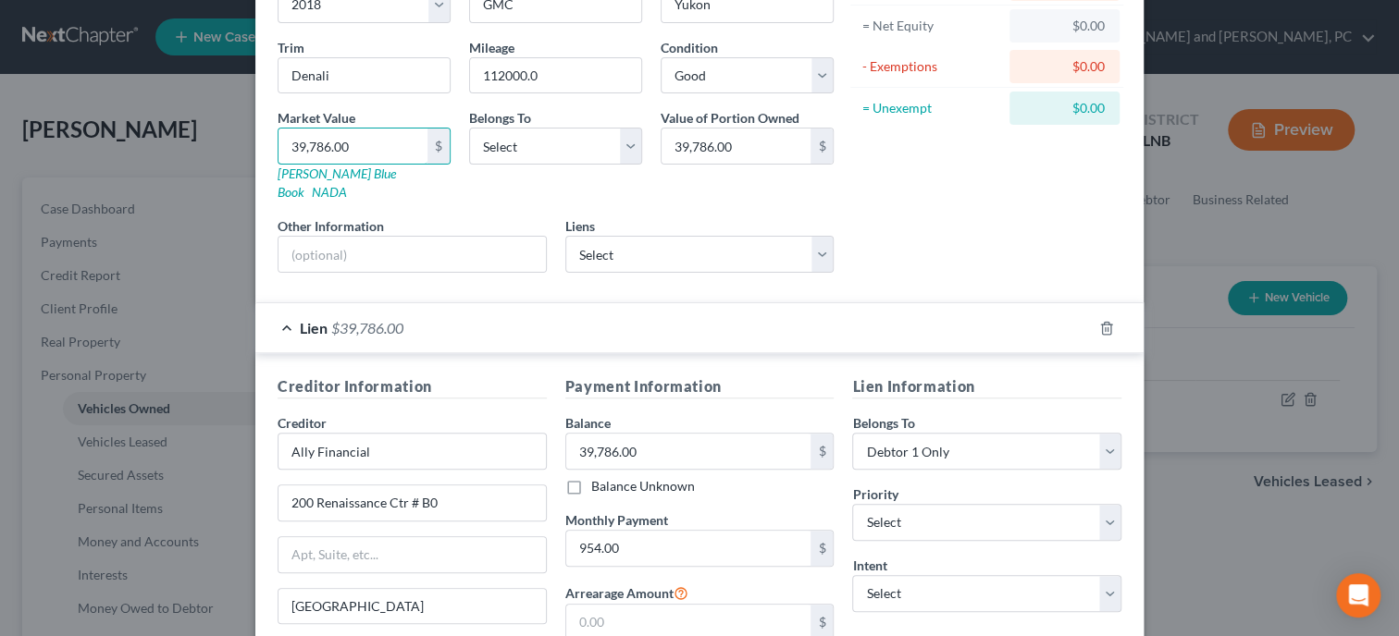
scroll to position [285, 0]
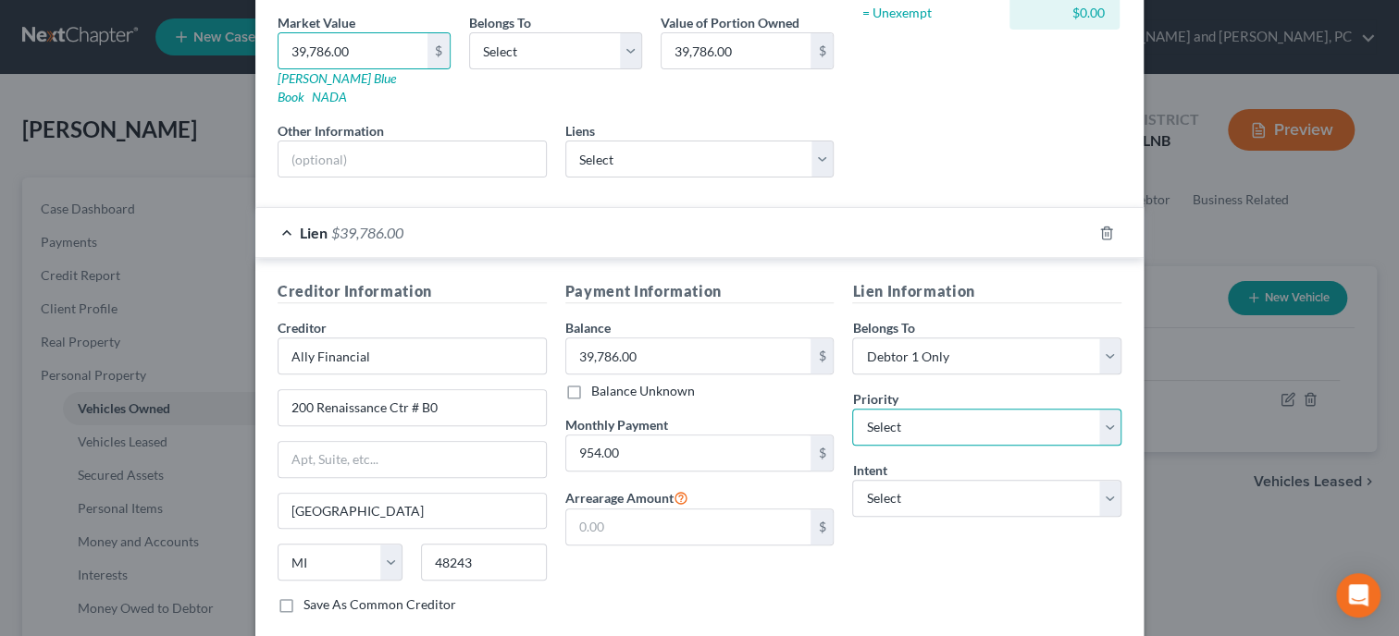
click at [852, 409] on select "Select 1st 2nd 3rd 4th 5th 6th 7th 8th 9th 10th 11th 12th 13th 14th 15th 16th 1…" at bounding box center [986, 427] width 269 height 37
click option "1st" at bounding box center [0, 0] width 0 height 0
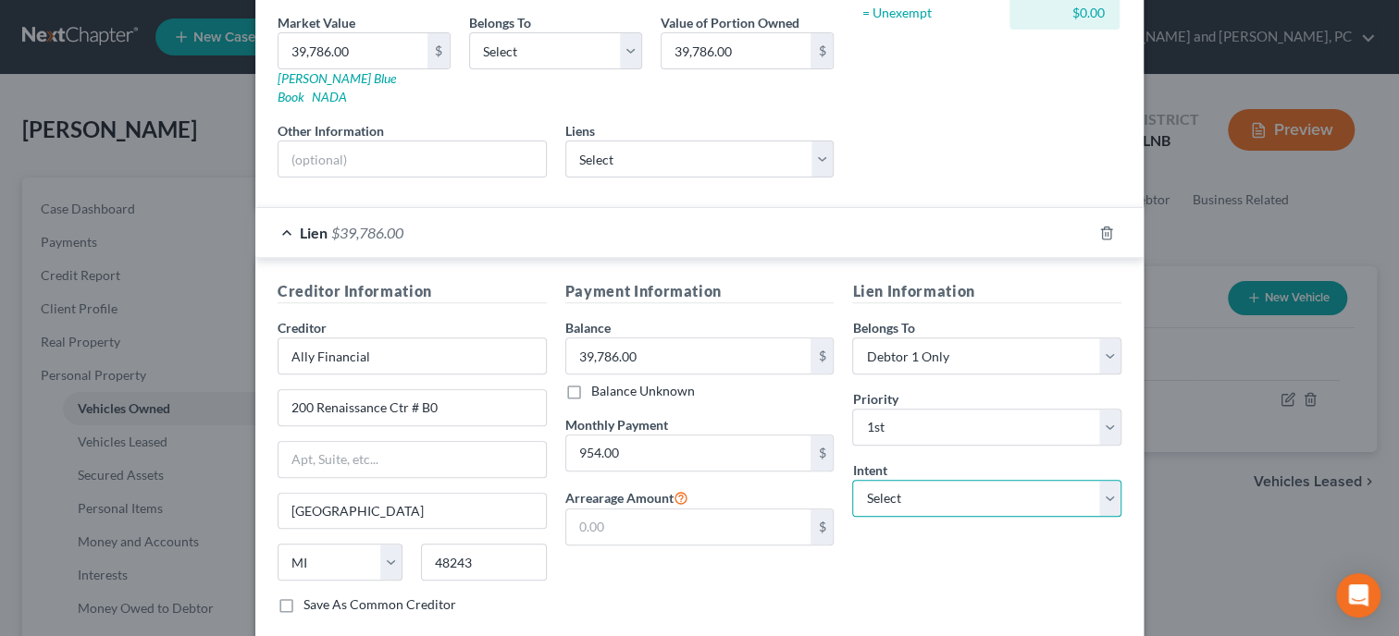
click at [852, 480] on select "Select Surrender Redeem Reaffirm Avoid Other" at bounding box center [986, 498] width 269 height 37
click option "Surrender" at bounding box center [0, 0] width 0 height 0
click at [826, 557] on div "Payment Information Balance 39,786.00 $ Balance Unknown Balance Undetermined 39…" at bounding box center [700, 454] width 288 height 349
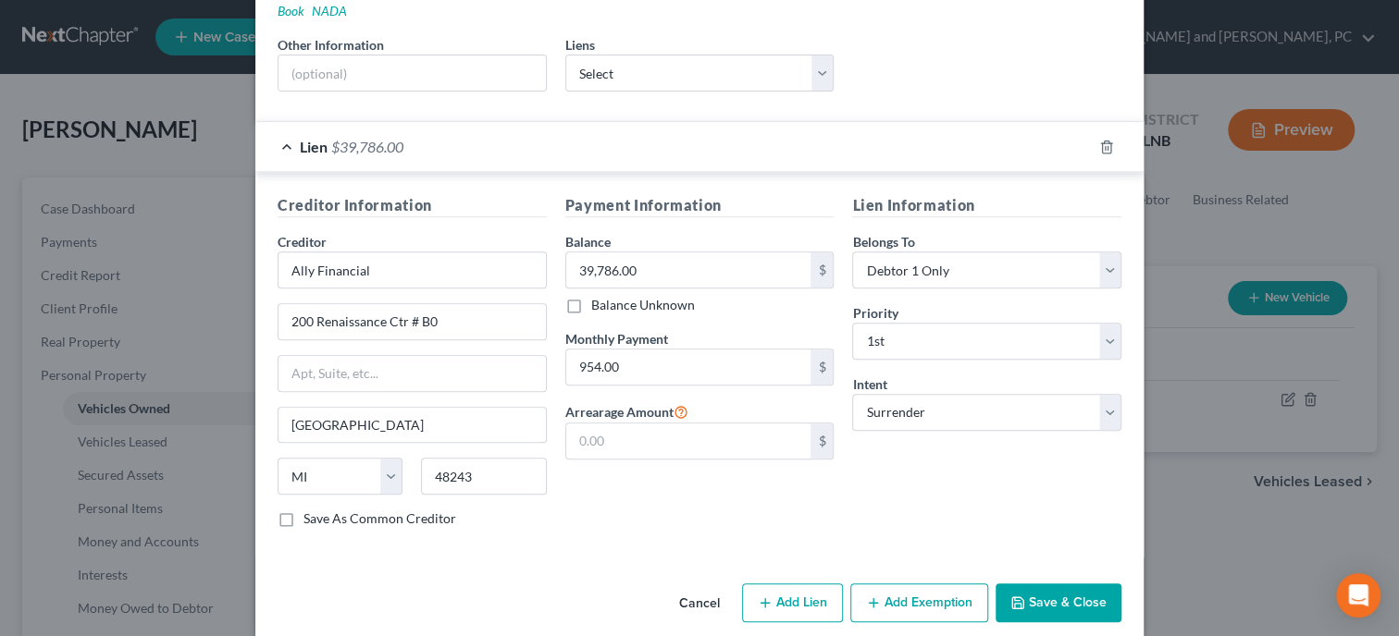
click at [1020, 584] on button "Save & Close" at bounding box center [1058, 603] width 126 height 39
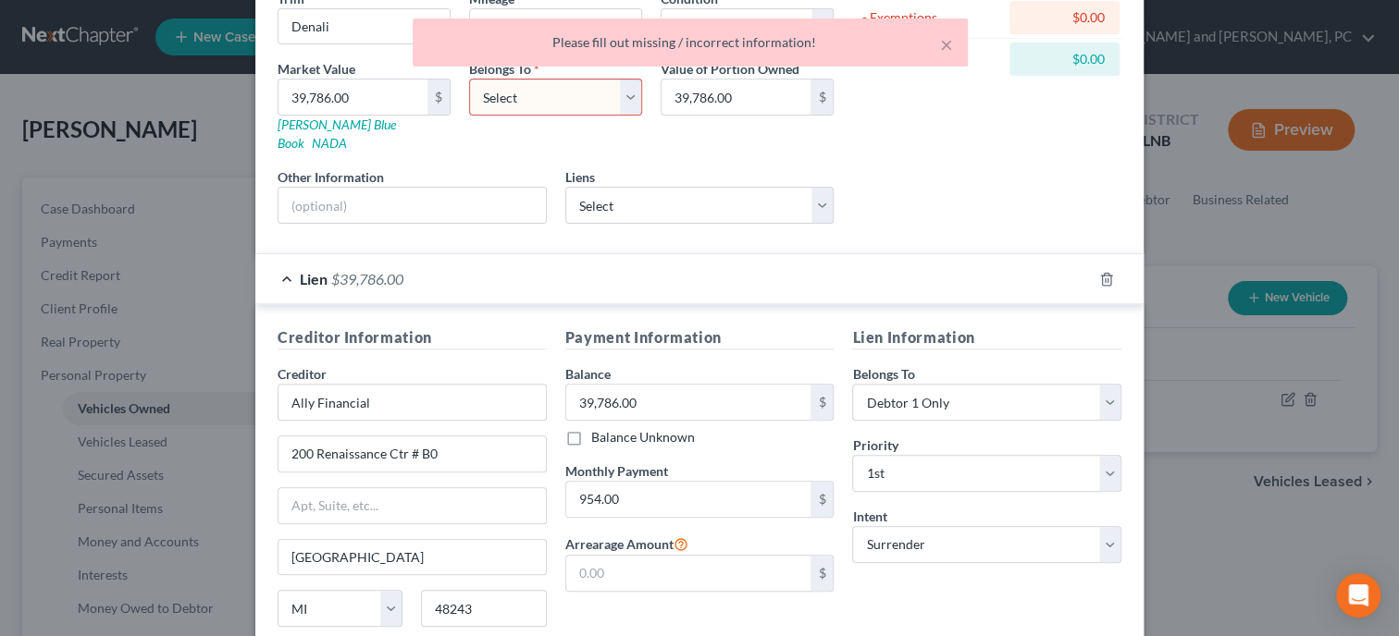
scroll to position [86, 0]
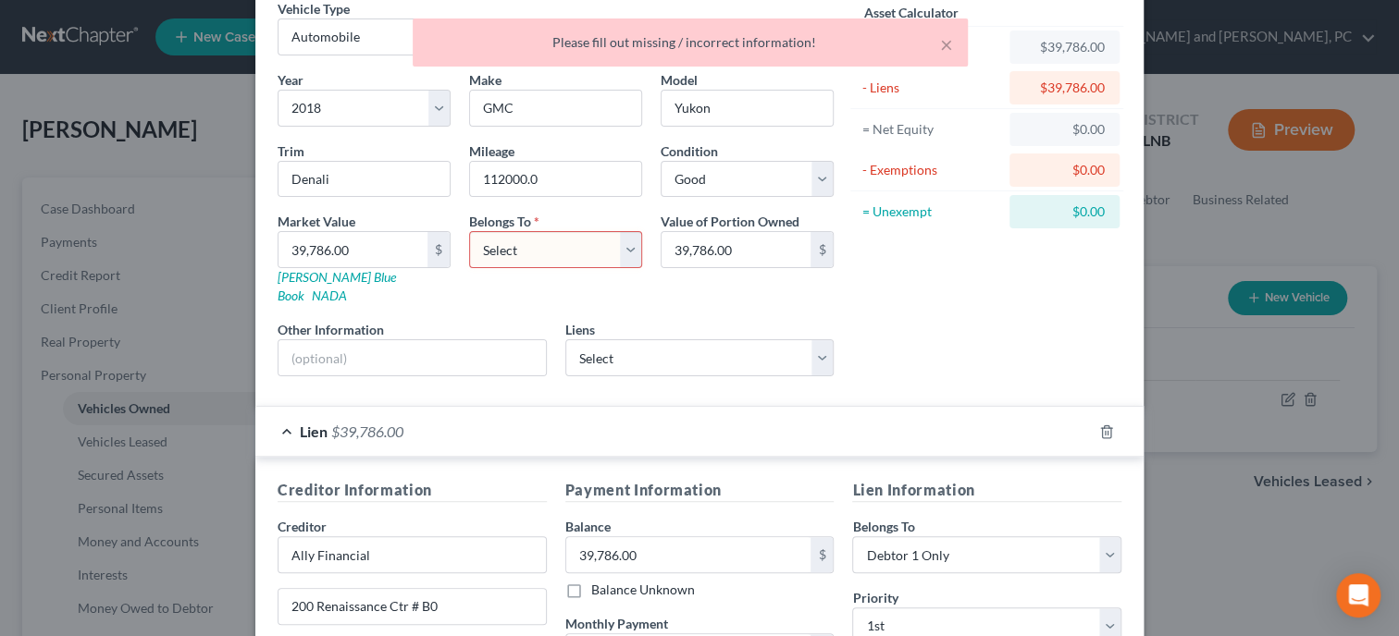
click at [469, 231] on select "Select Debtor 1 Only Debtor 2 Only Debtor 1 And Debtor 2 Only At Least One Of T…" at bounding box center [555, 249] width 173 height 37
click option "Debtor 1 Only" at bounding box center [0, 0] width 0 height 0
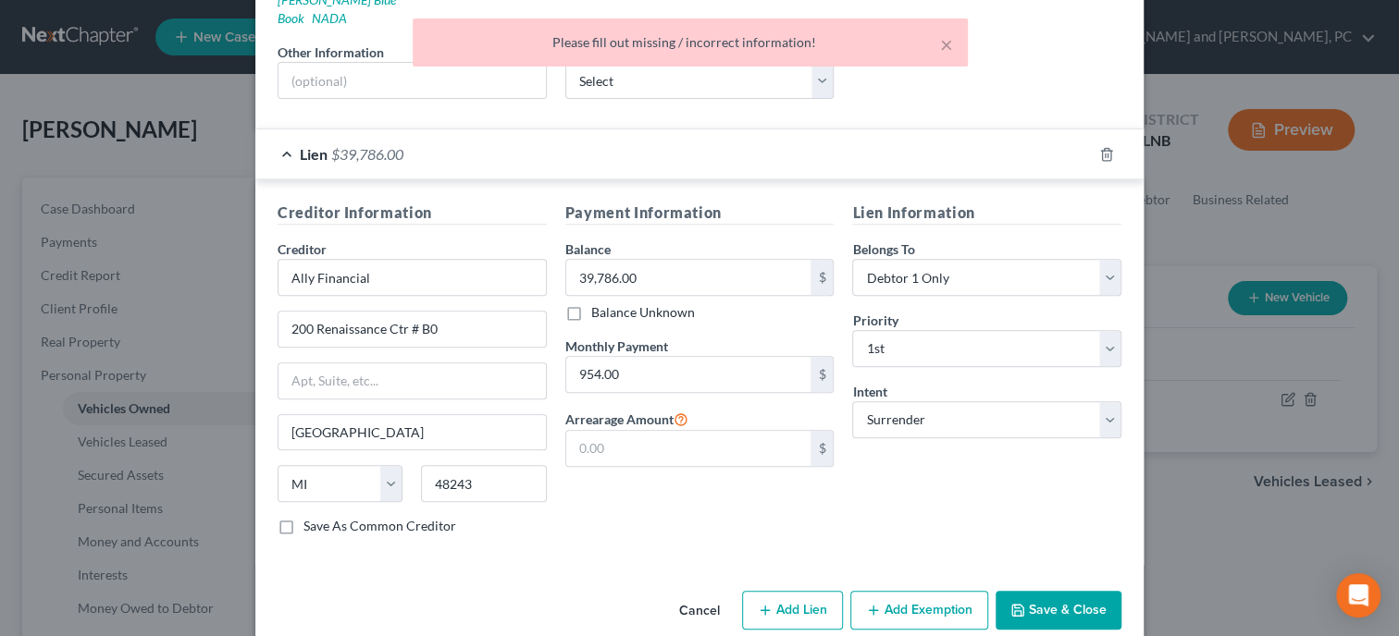
scroll to position [371, 0]
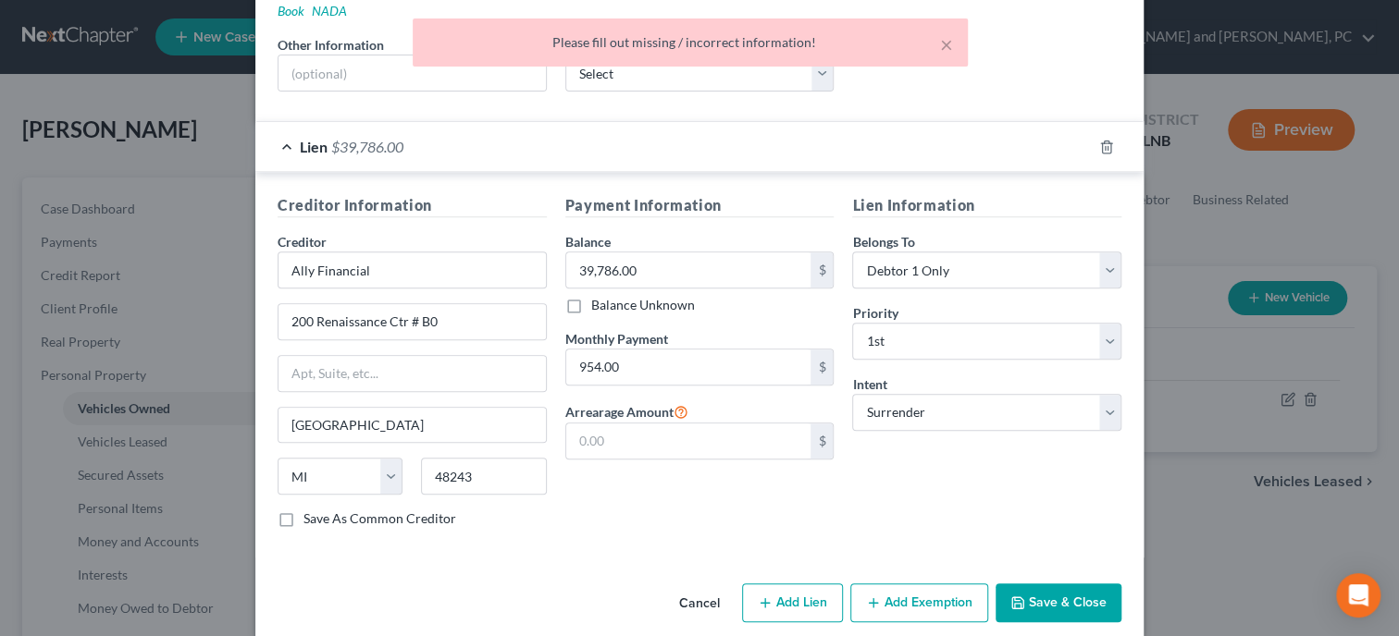
click at [1052, 584] on button "Save & Close" at bounding box center [1058, 603] width 126 height 39
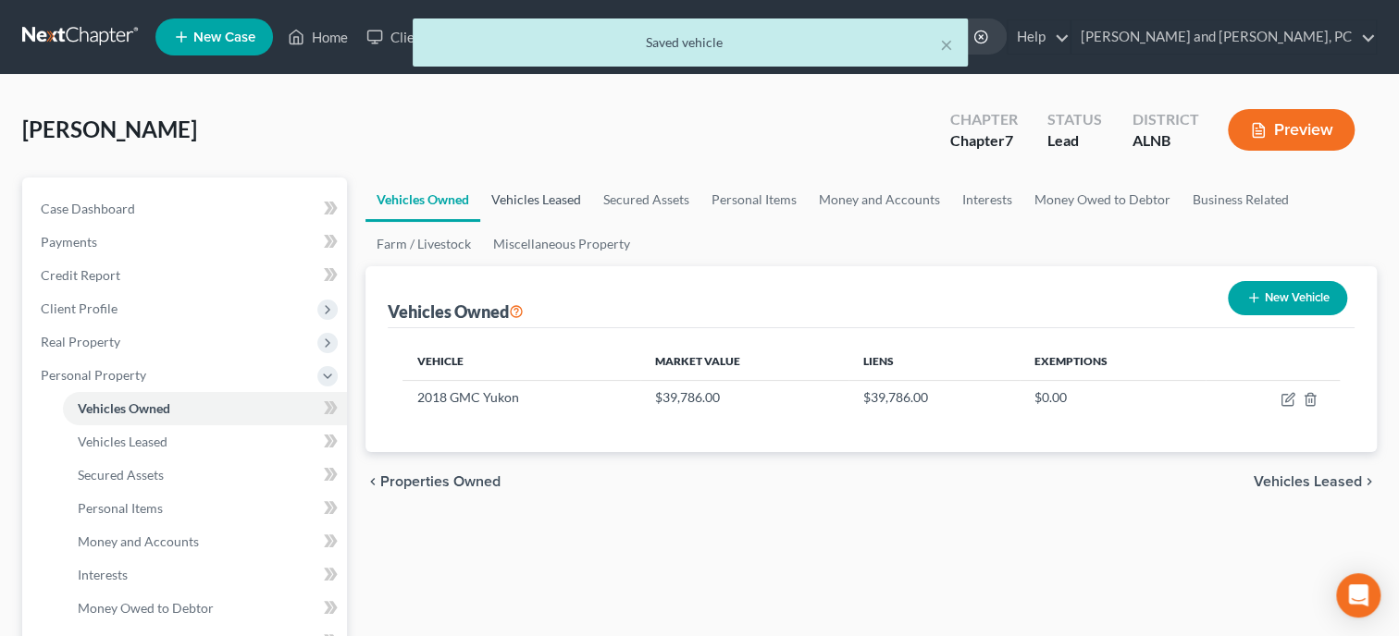
click at [573, 205] on link "Vehicles Leased" at bounding box center [536, 200] width 112 height 44
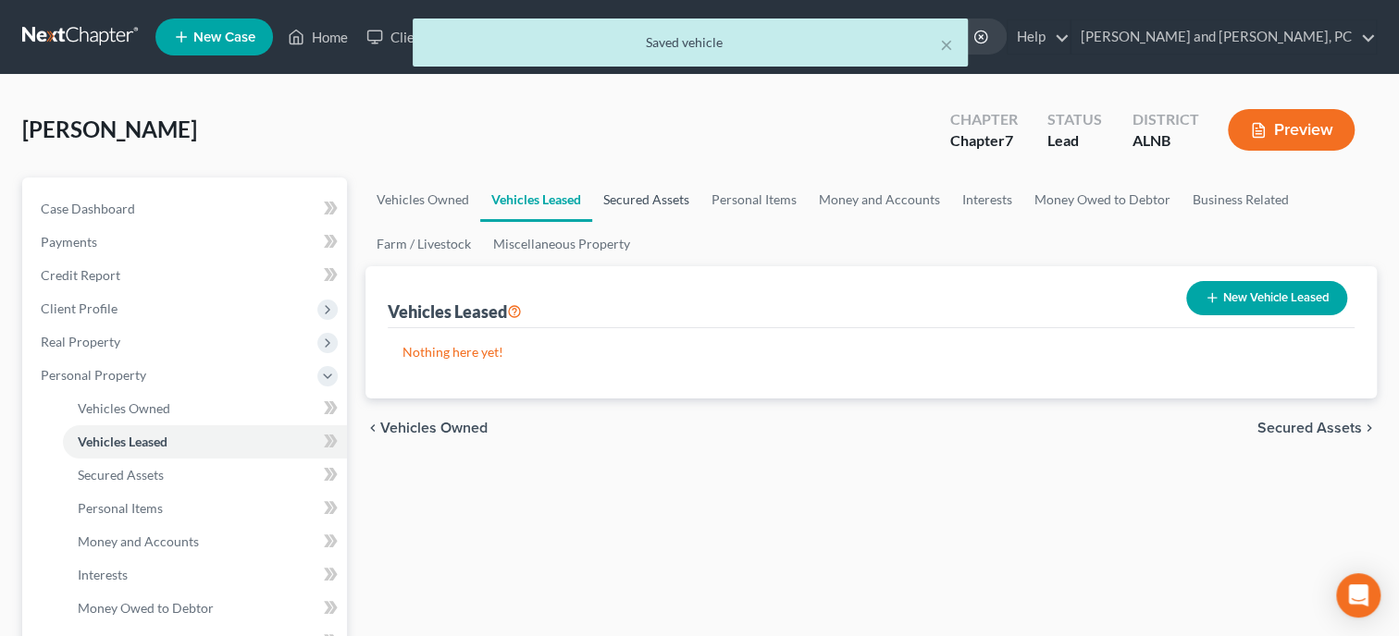
click at [638, 204] on link "Secured Assets" at bounding box center [646, 200] width 108 height 44
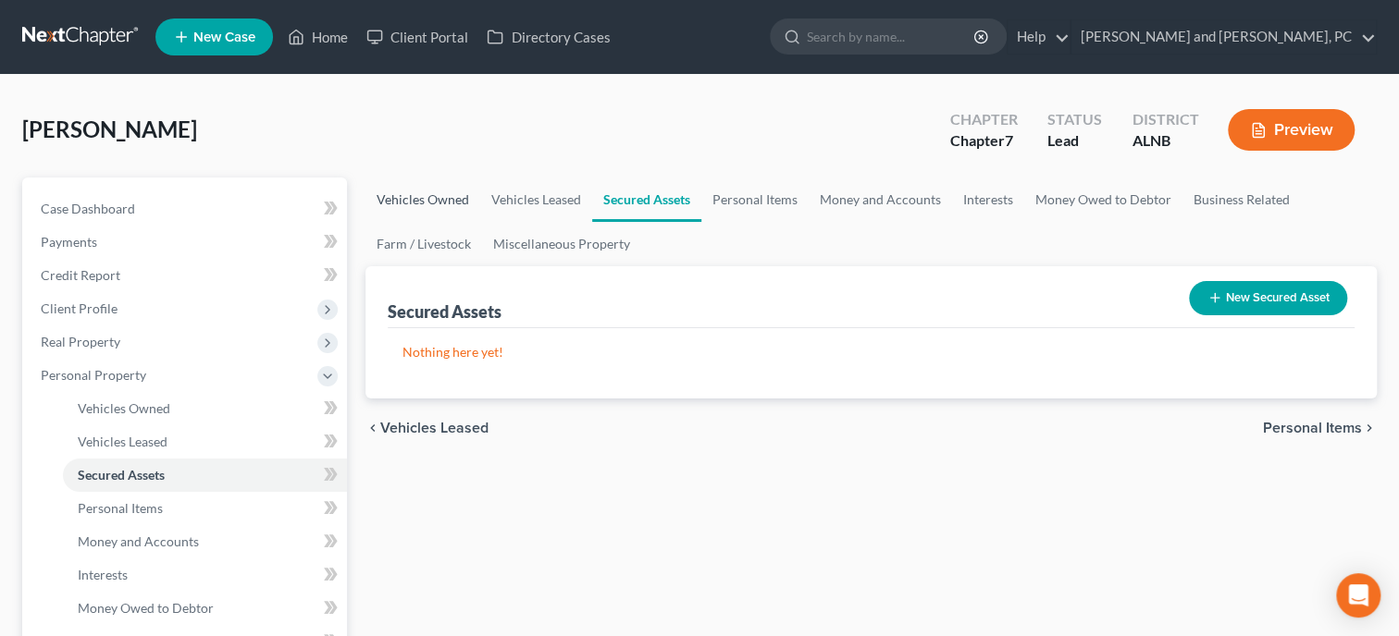
click at [454, 203] on link "Vehicles Owned" at bounding box center [422, 200] width 115 height 44
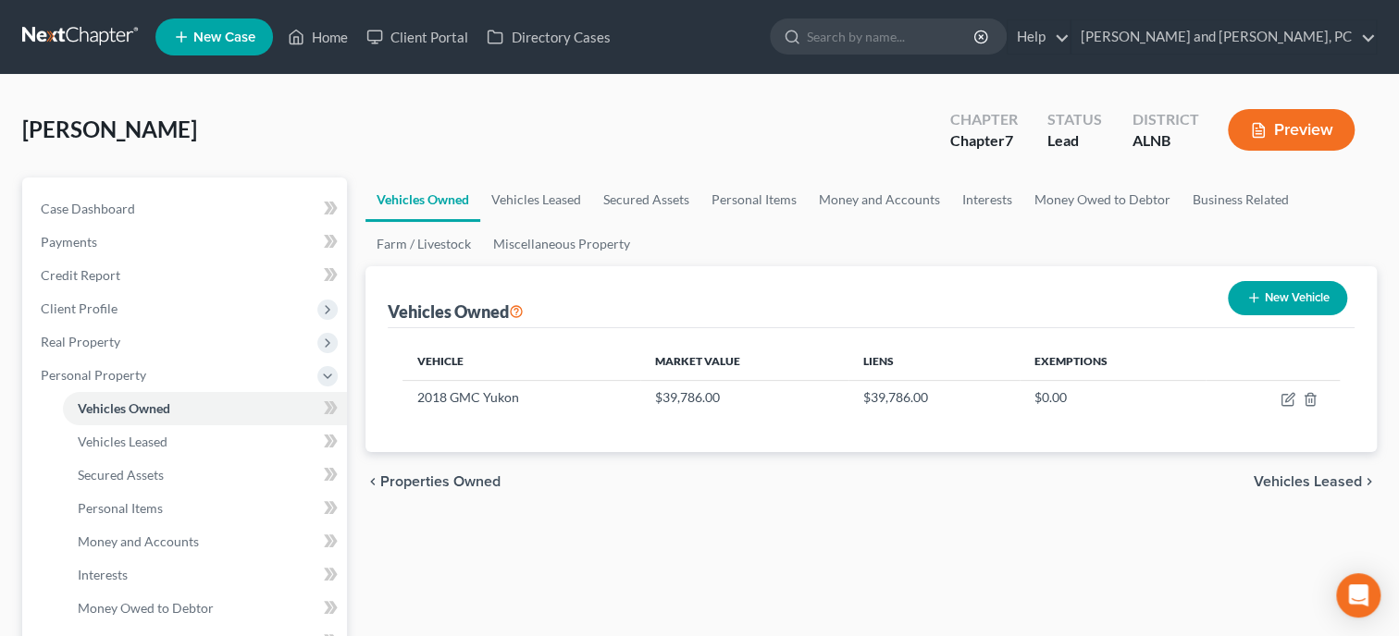
click at [1249, 298] on line "button" at bounding box center [1253, 298] width 8 height 0
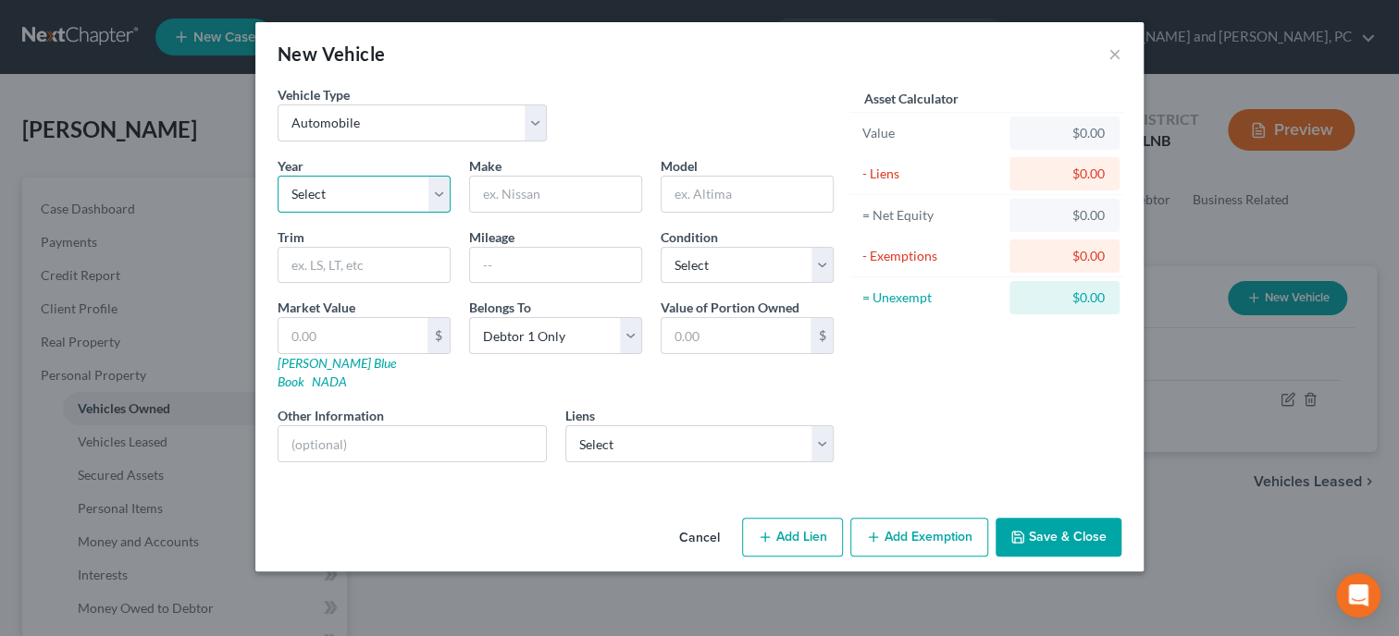
click at [278, 176] on select "Select 2026 2025 2024 2023 2022 2021 2020 2019 2018 2017 2016 2015 2014 2013 20…" at bounding box center [364, 194] width 173 height 37
click option "2003" at bounding box center [0, 0] width 0 height 0
click at [559, 183] on input "text" at bounding box center [555, 194] width 171 height 35
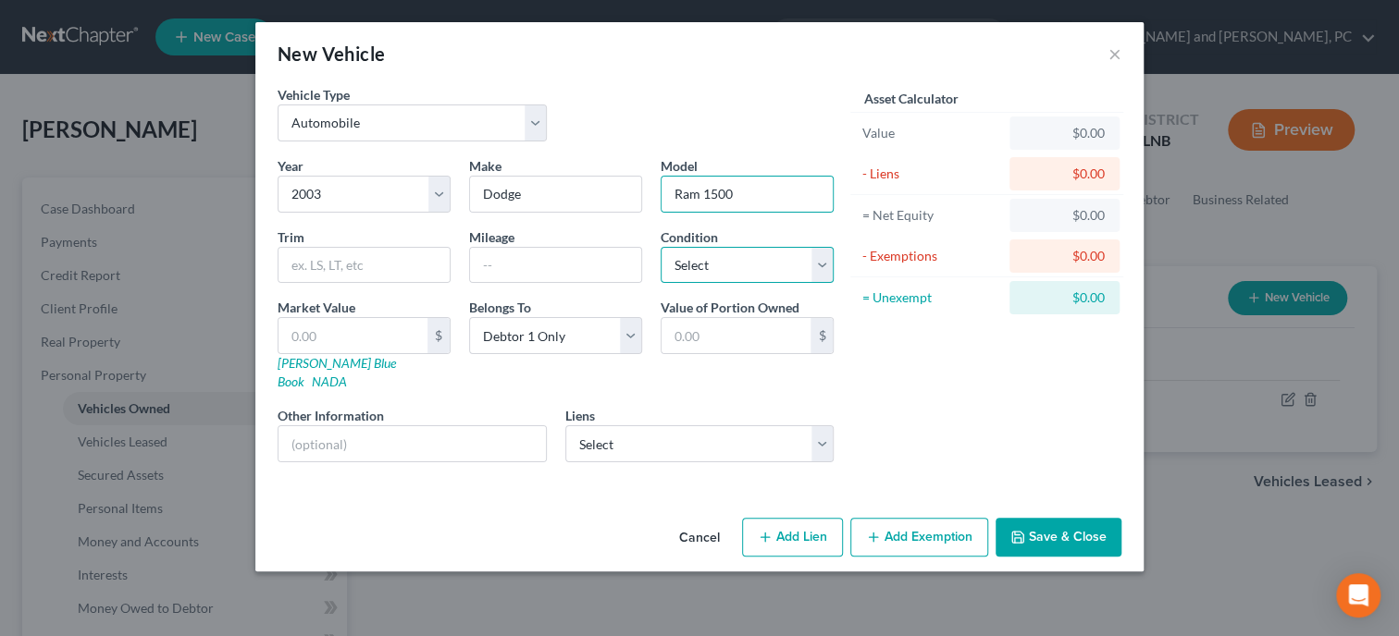
click at [661, 247] on select "Select Excellent Very Good Good Fair Poor" at bounding box center [747, 265] width 173 height 37
click option "Good" at bounding box center [0, 0] width 0 height 0
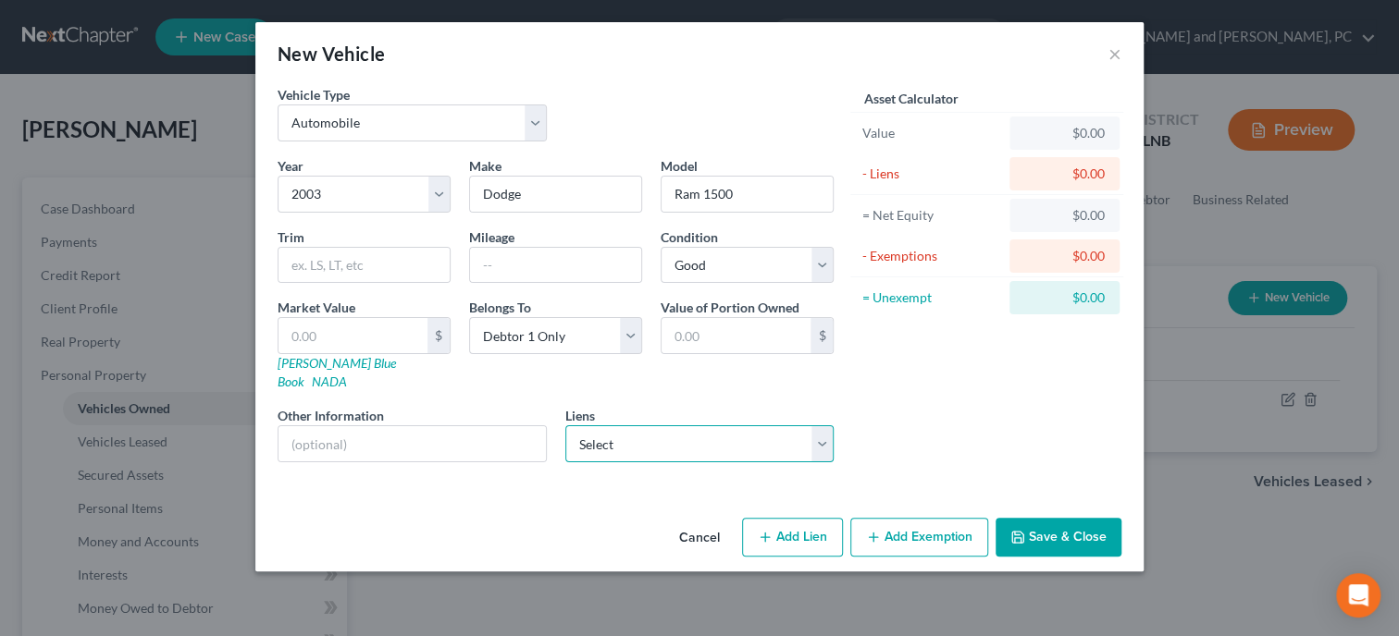
click at [565, 426] on select "Select Familysavfcu - $3,661.00" at bounding box center [699, 444] width 269 height 37
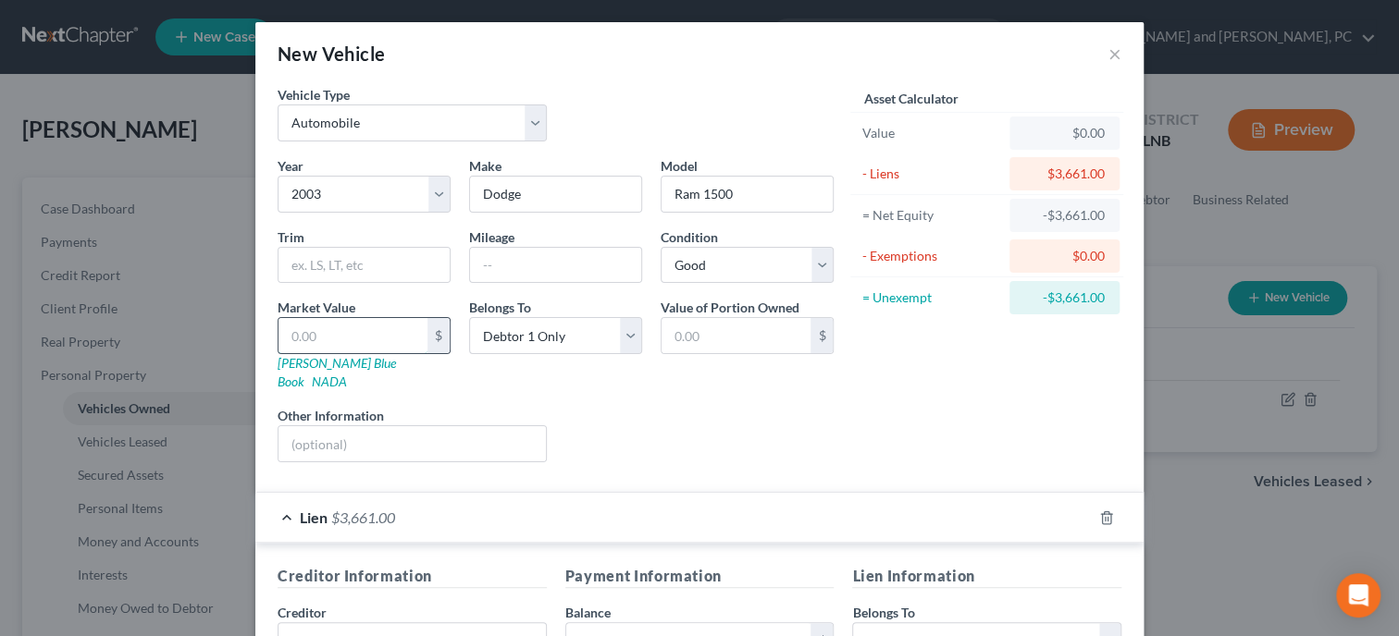
click at [345, 340] on input "text" at bounding box center [352, 335] width 149 height 35
click at [684, 418] on div "Liens Select" at bounding box center [700, 434] width 288 height 56
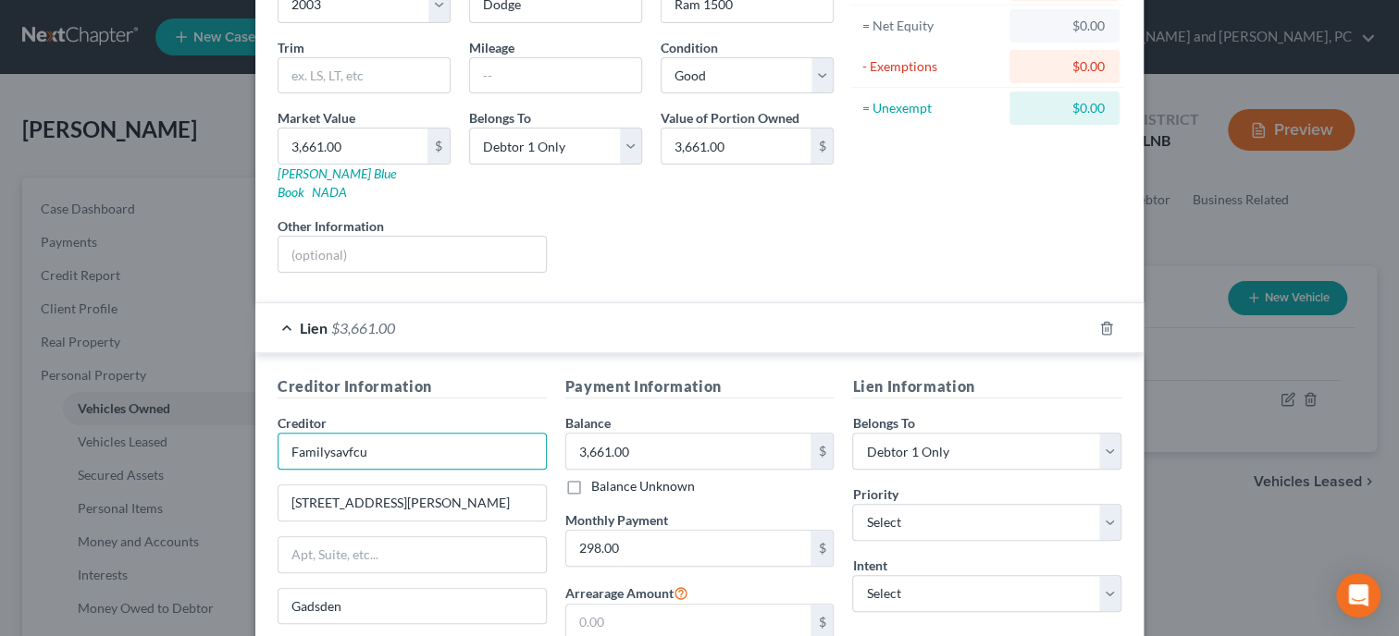
click at [393, 433] on input "Familysavfcu" at bounding box center [412, 451] width 269 height 37
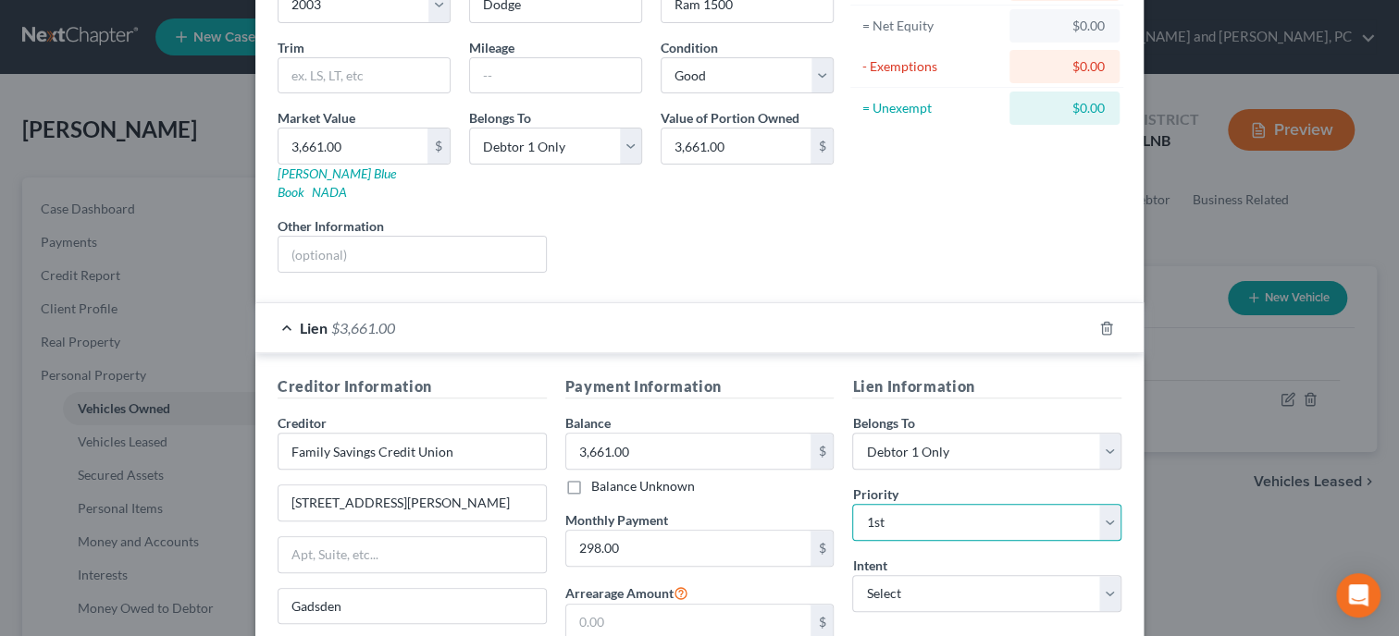
click option "1st" at bounding box center [0, 0] width 0 height 0
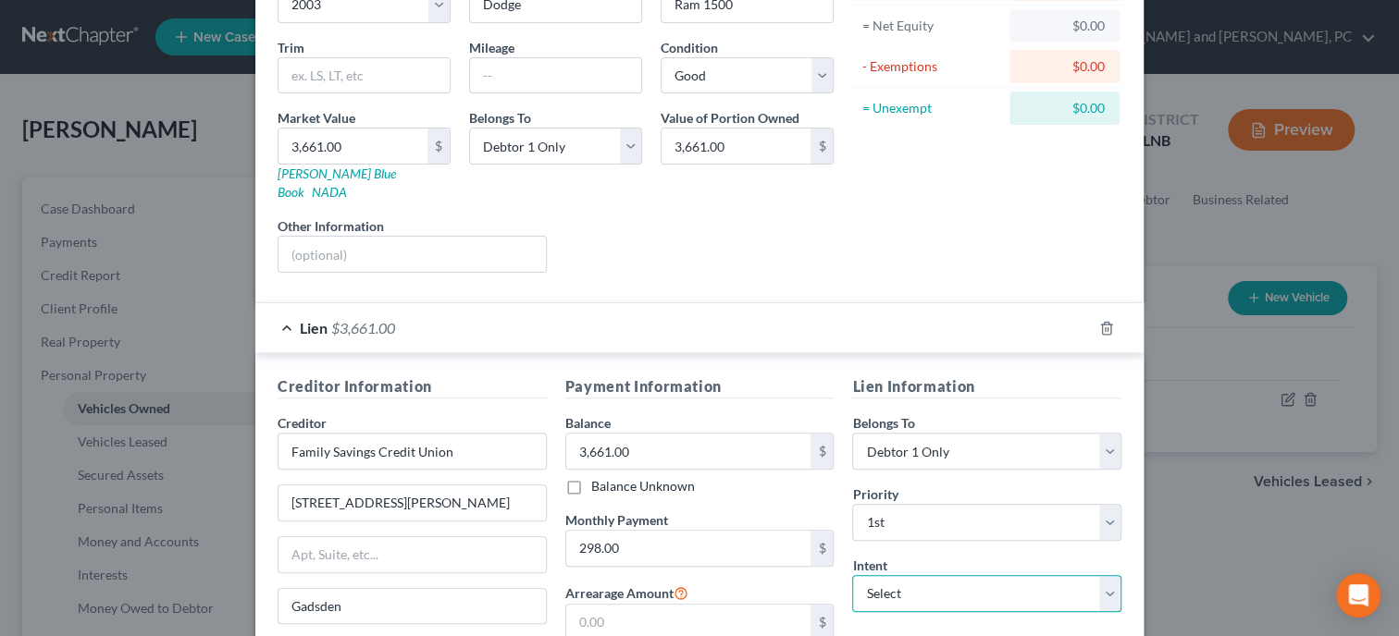
click at [852, 575] on select "Select Surrender Redeem Reaffirm Avoid Other" at bounding box center [986, 593] width 269 height 37
click option "Reaffirm" at bounding box center [0, 0] width 0 height 0
click at [839, 376] on div "Payment Information Balance 3,661.00 $ Balance Unknown Balance Undetermined 3,6…" at bounding box center [700, 550] width 288 height 349
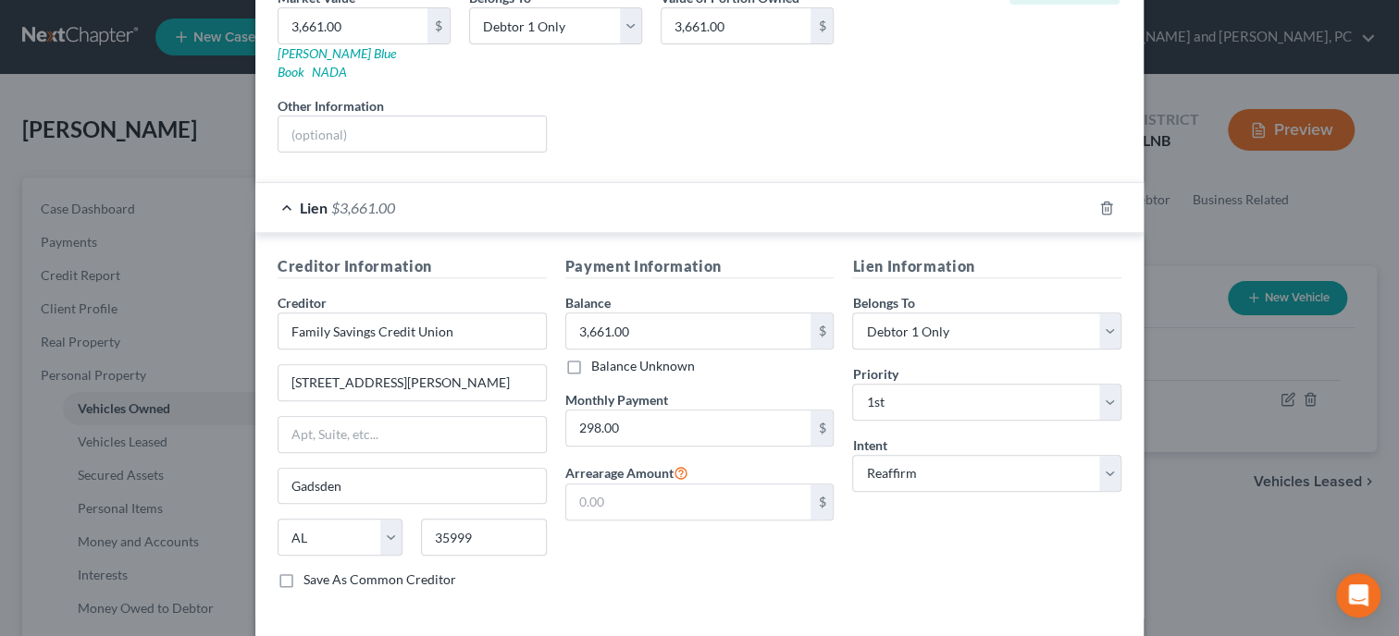
scroll to position [371, 0]
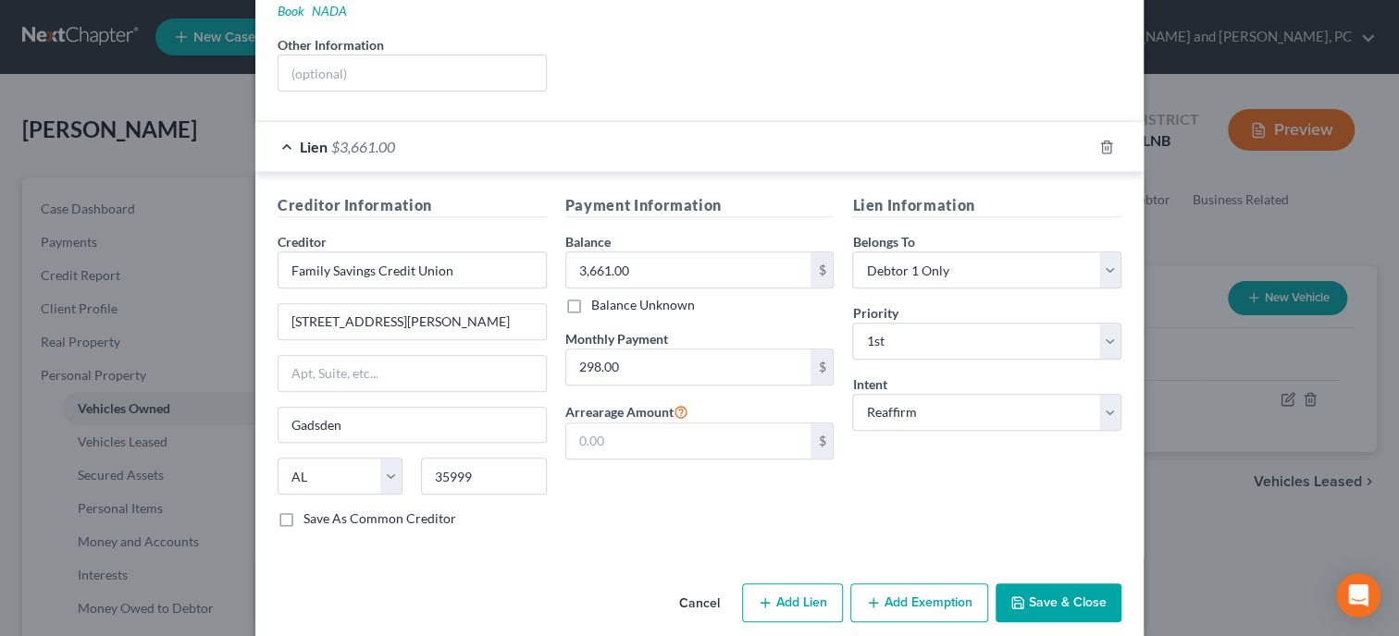
click at [1085, 584] on button "Save & Close" at bounding box center [1058, 603] width 126 height 39
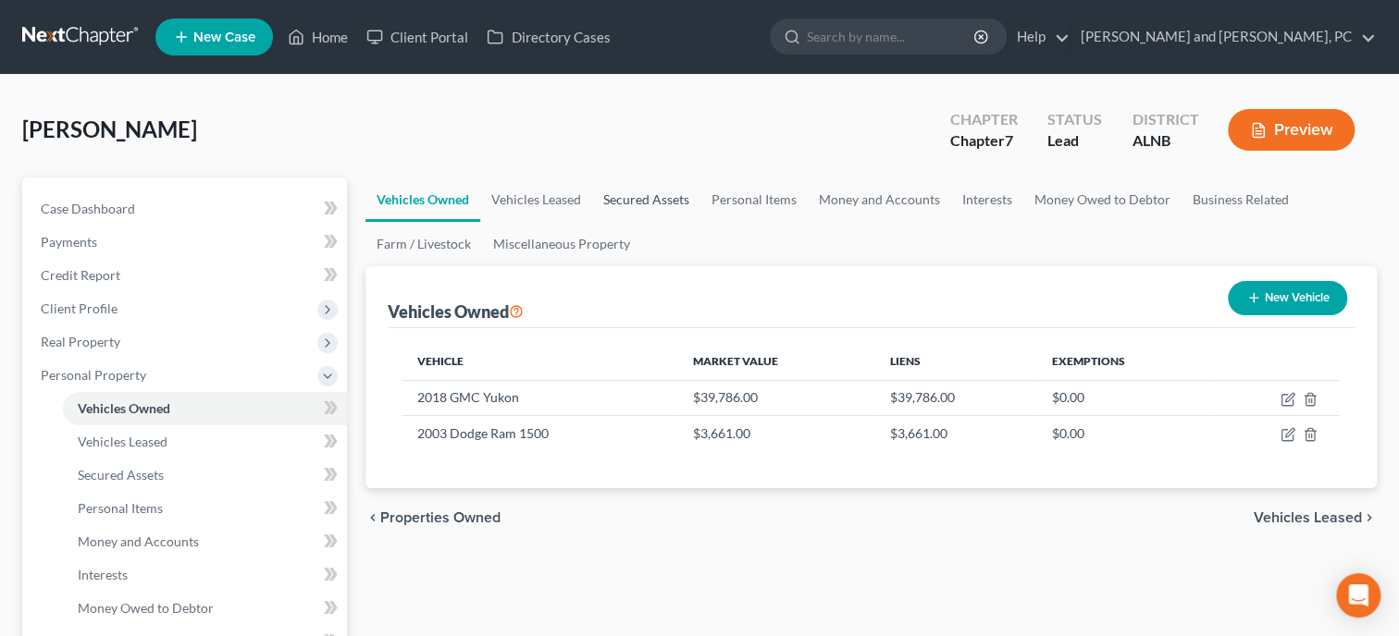
click at [627, 205] on link "Secured Assets" at bounding box center [646, 200] width 108 height 44
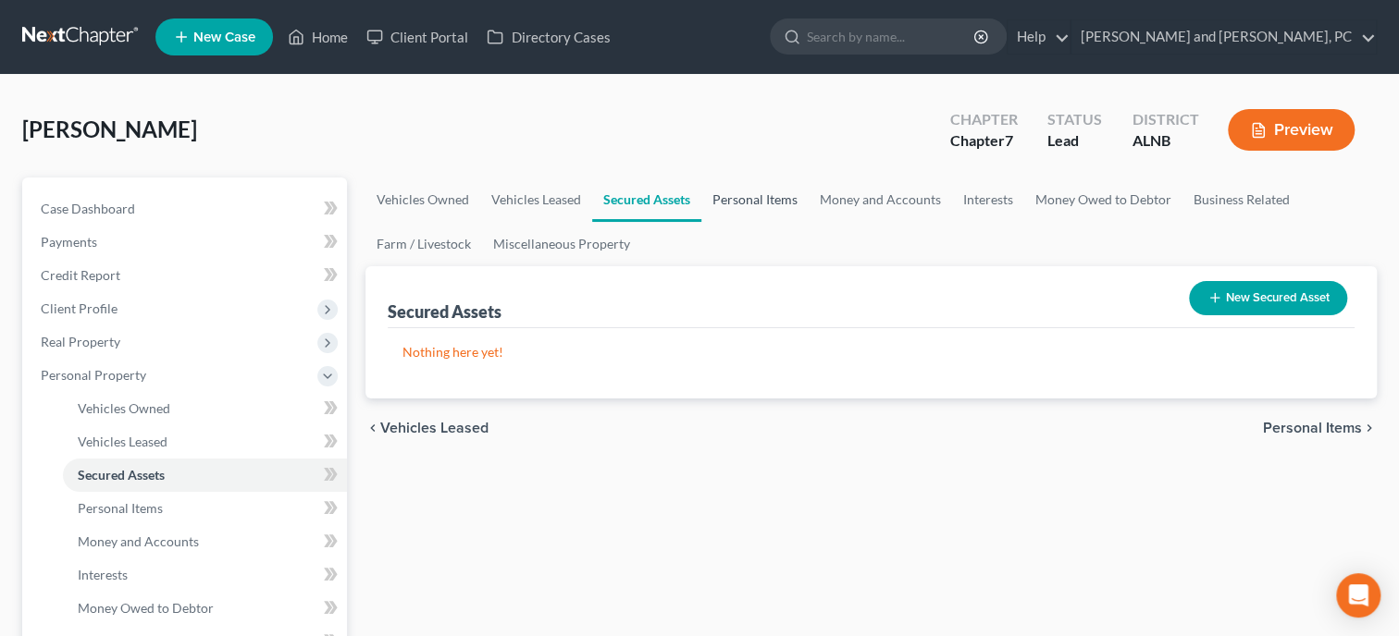
click at [774, 201] on link "Personal Items" at bounding box center [754, 200] width 107 height 44
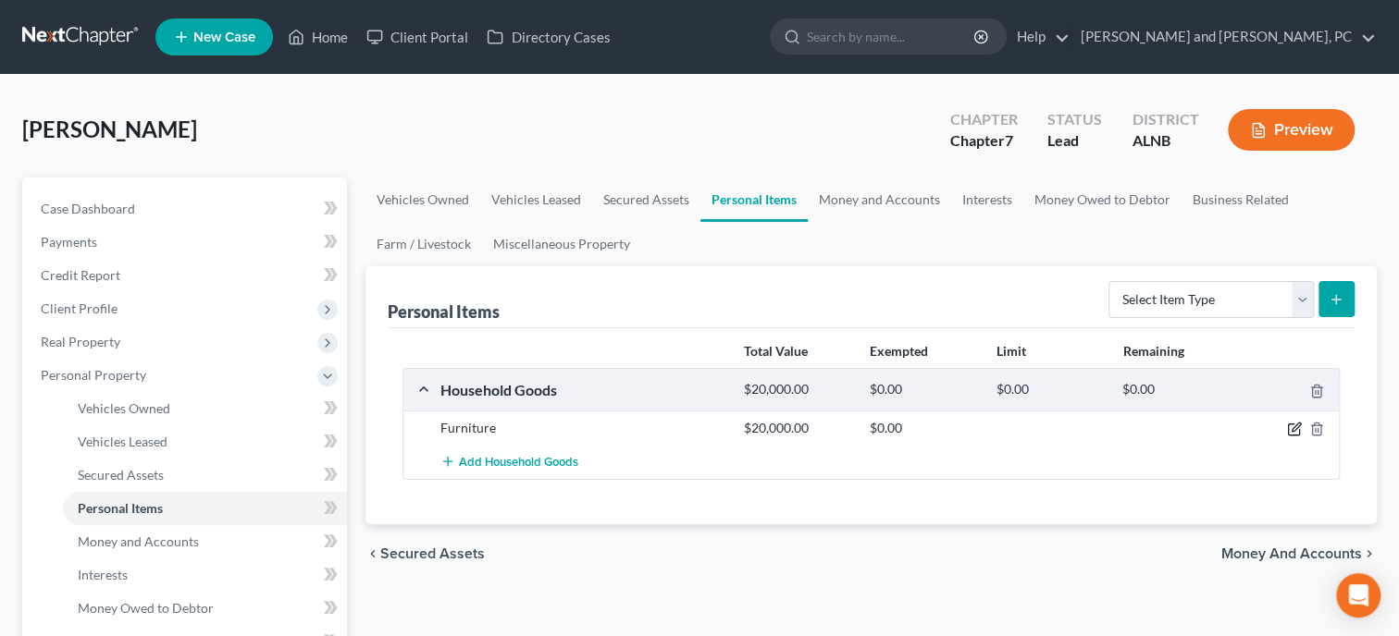
click at [1289, 429] on icon "button" at bounding box center [1294, 429] width 15 height 15
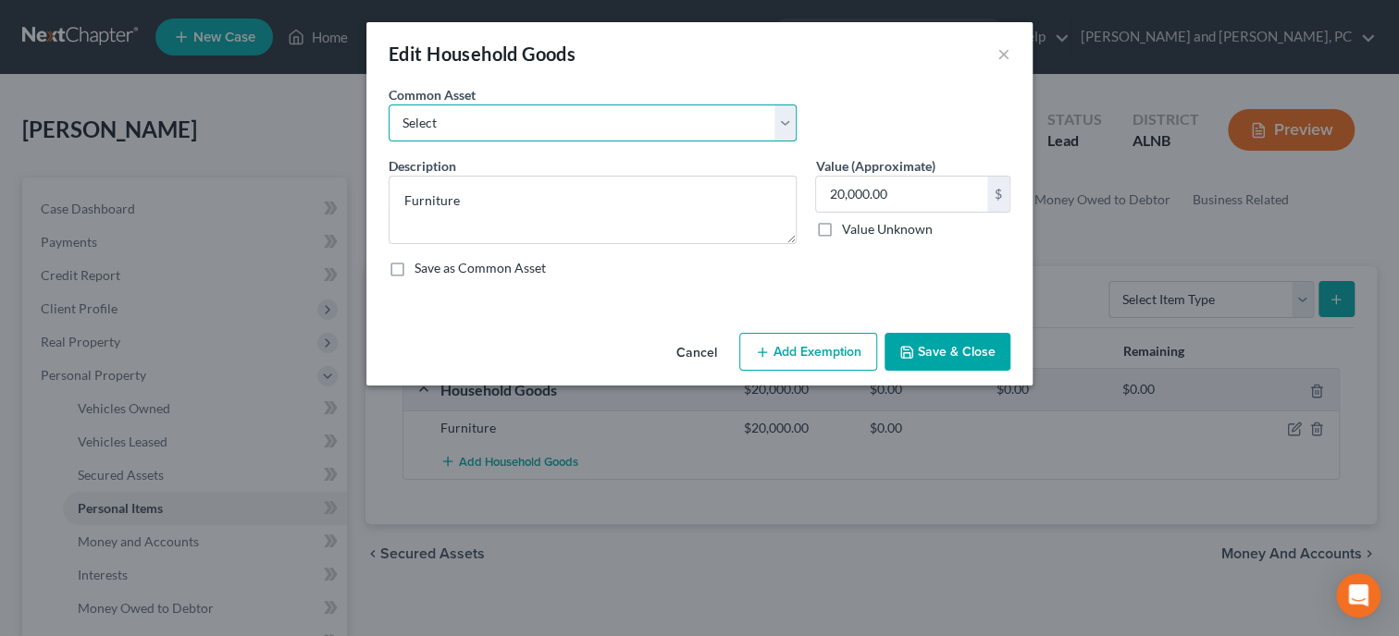
click at [389, 105] on select "Select Household Goods and Furnishings Household Goods and Furnishings" at bounding box center [593, 123] width 408 height 37
click option "Household Goods and Furnishings" at bounding box center [0, 0] width 0 height 0
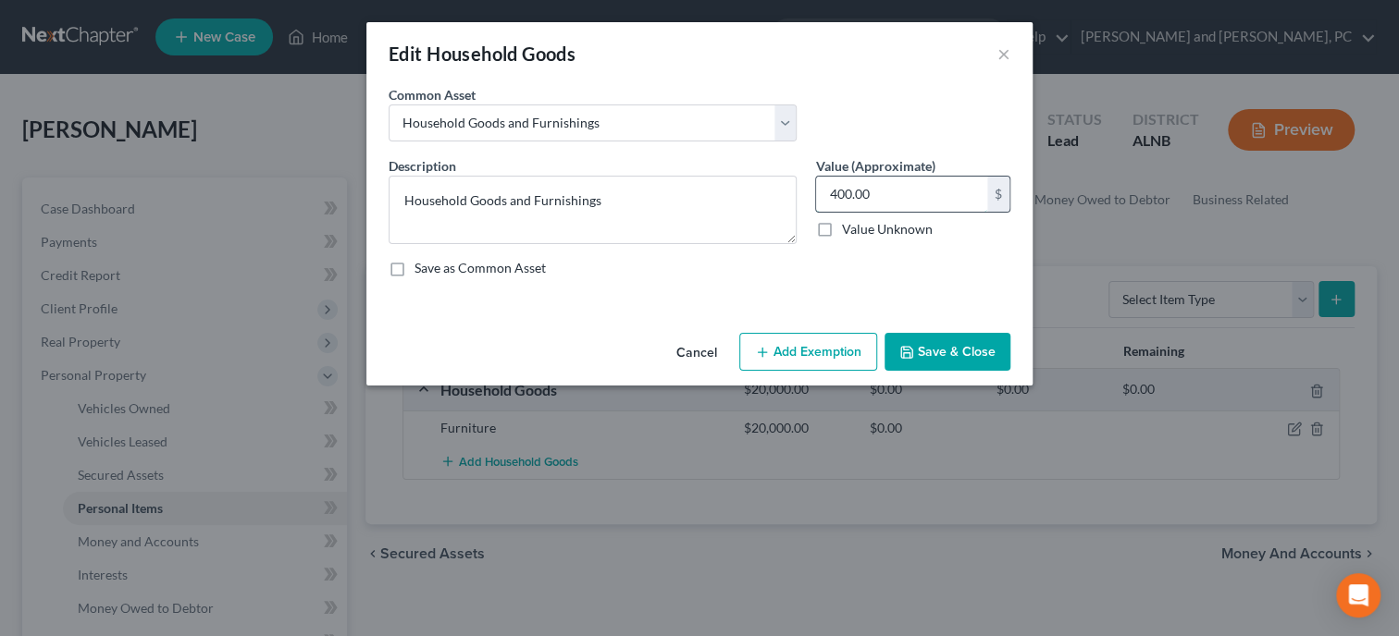
click at [920, 198] on input "400.00" at bounding box center [901, 194] width 171 height 35
click at [836, 352] on button "Add Exemption" at bounding box center [808, 352] width 138 height 39
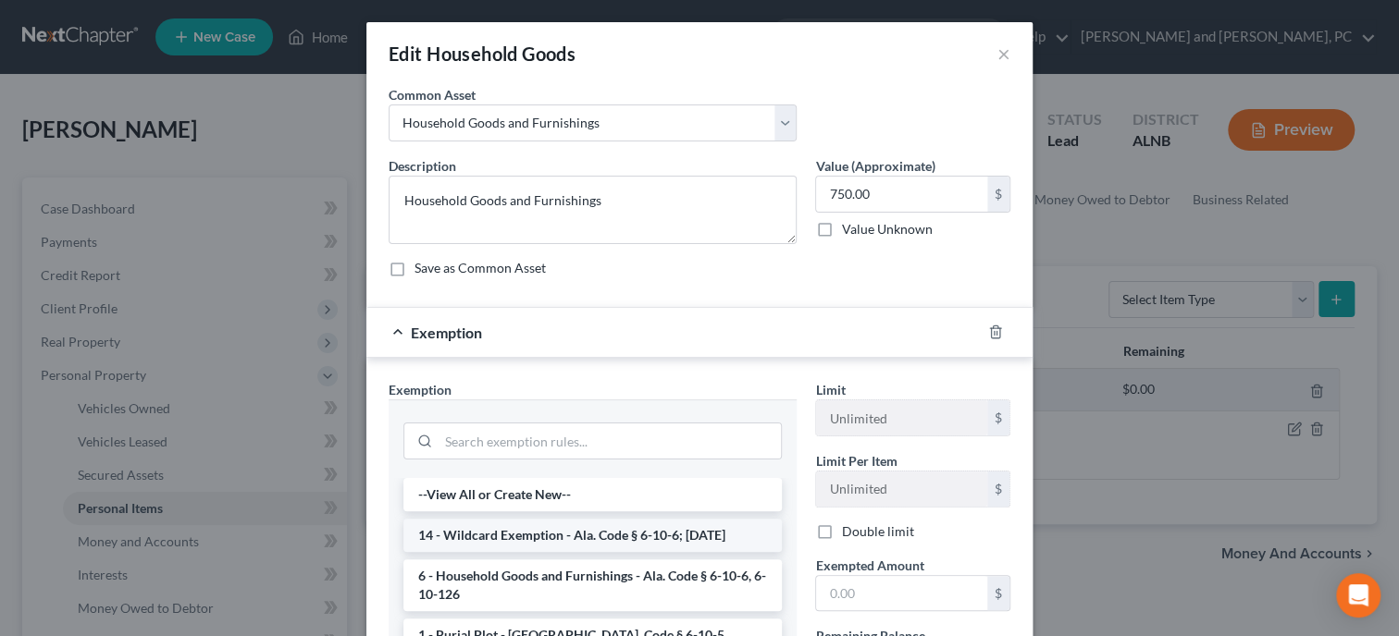
click at [589, 525] on li "14 - Wildcard Exemption - Ala. Code § 6-10-6; [DATE]" at bounding box center [592, 535] width 378 height 33
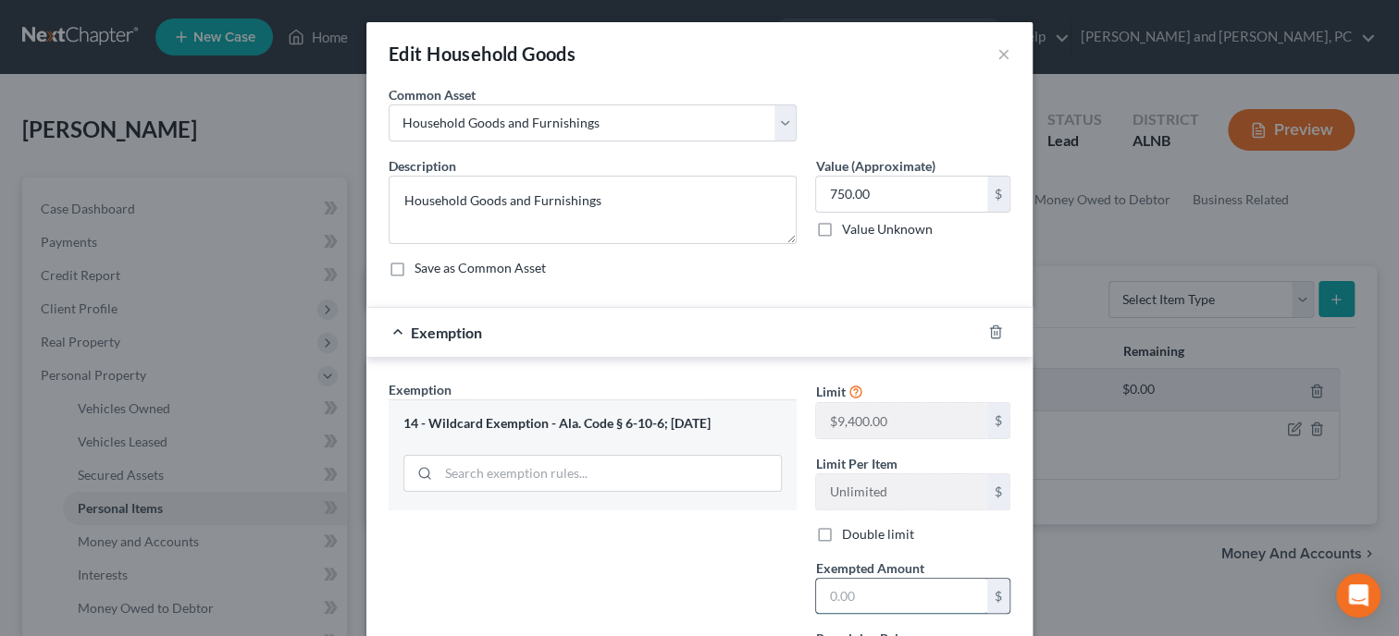
click at [847, 583] on input "text" at bounding box center [901, 596] width 171 height 35
click at [718, 593] on div "Exemption Set must be selected for CA. Exemption * 14 - Wildcard Exemption - Al…" at bounding box center [592, 540] width 426 height 320
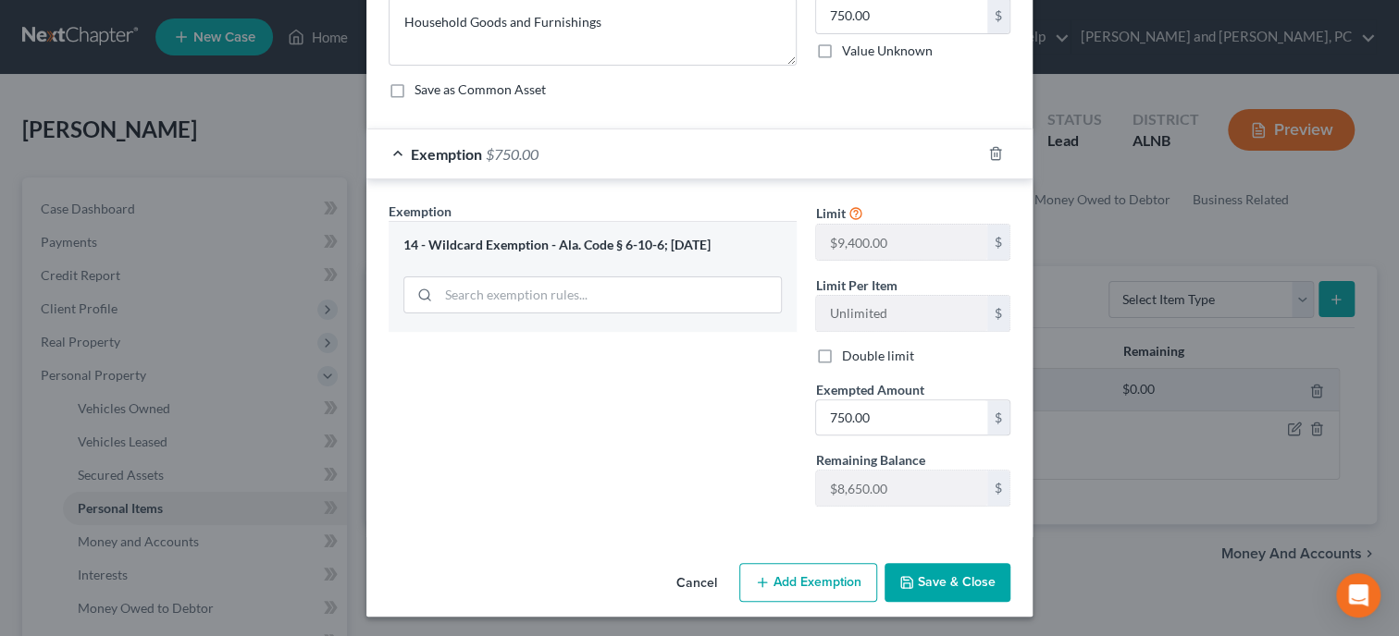
click at [972, 586] on button "Save & Close" at bounding box center [947, 582] width 126 height 39
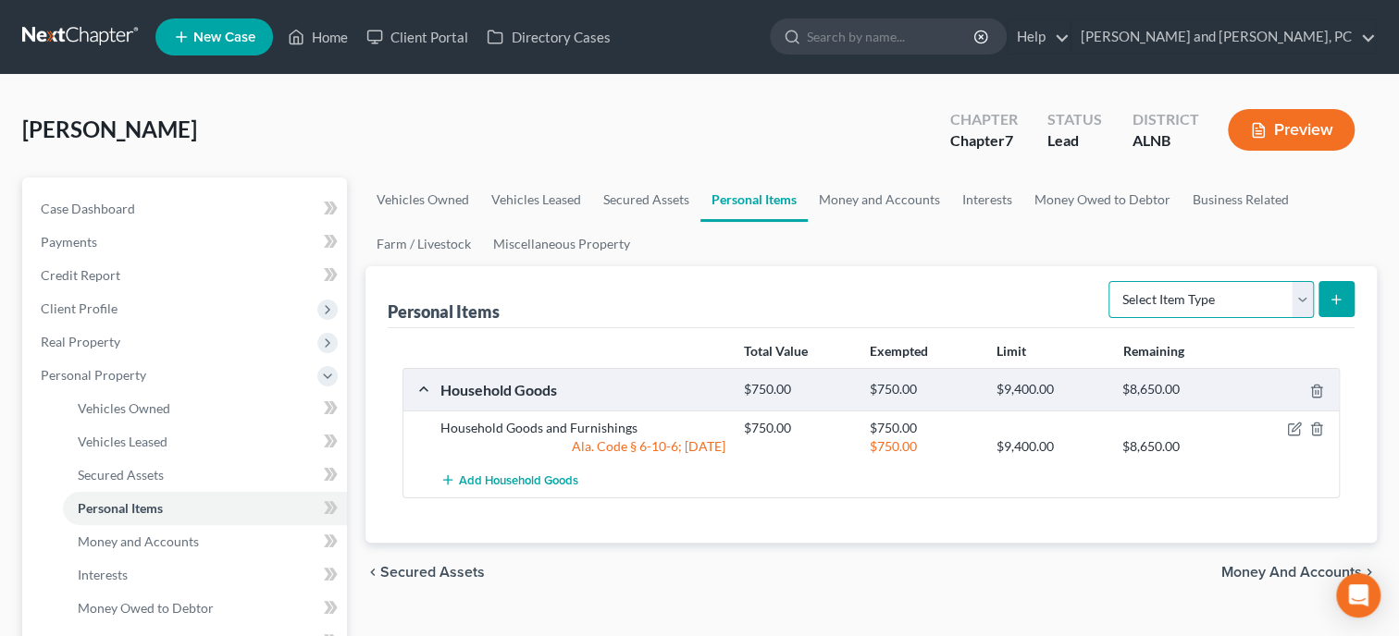
click at [1108, 281] on select "Select Item Type Clothing Collectibles Of Value Electronics Firearms Household …" at bounding box center [1210, 299] width 205 height 37
click option "Clothing" at bounding box center [0, 0] width 0 height 0
click at [1324, 297] on button "submit" at bounding box center [1336, 299] width 36 height 36
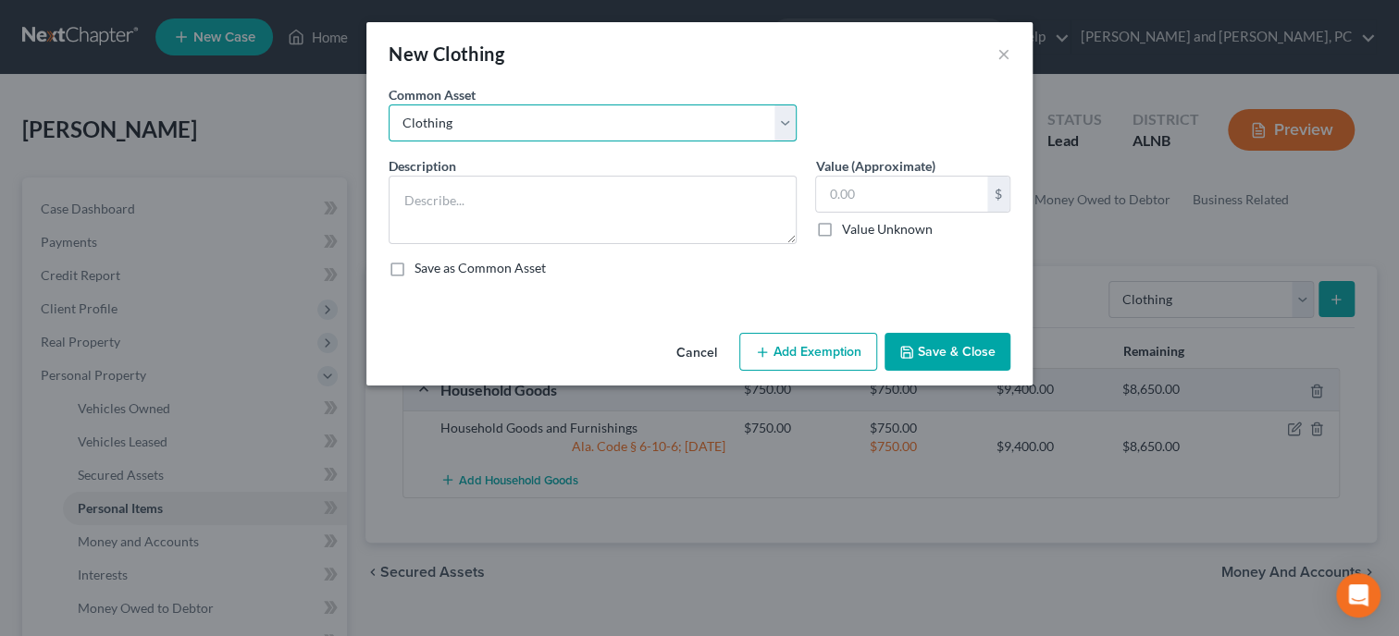
click option "Clothing" at bounding box center [0, 0] width 0 height 0
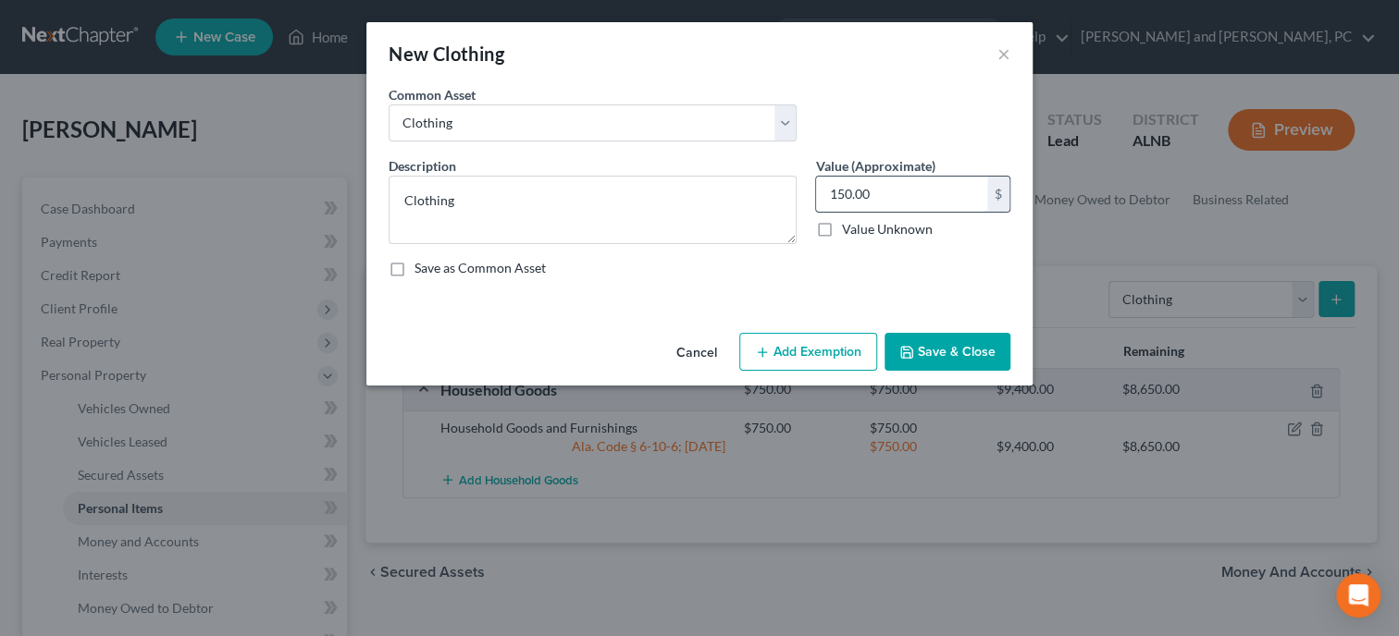
click at [882, 196] on input "150.00" at bounding box center [901, 194] width 171 height 35
click at [822, 353] on button "Add Exemption" at bounding box center [808, 352] width 138 height 39
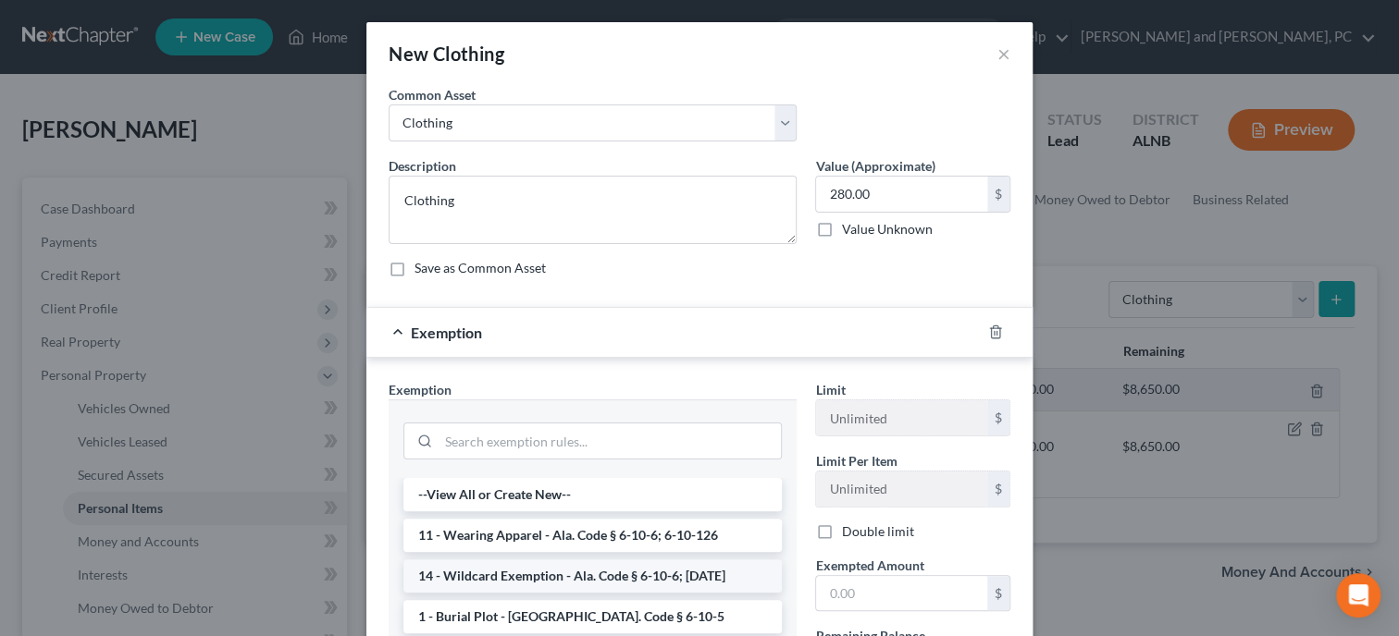
click at [598, 562] on li "14 - Wildcard Exemption - Ala. Code § 6-10-6; [DATE]" at bounding box center [592, 576] width 378 height 33
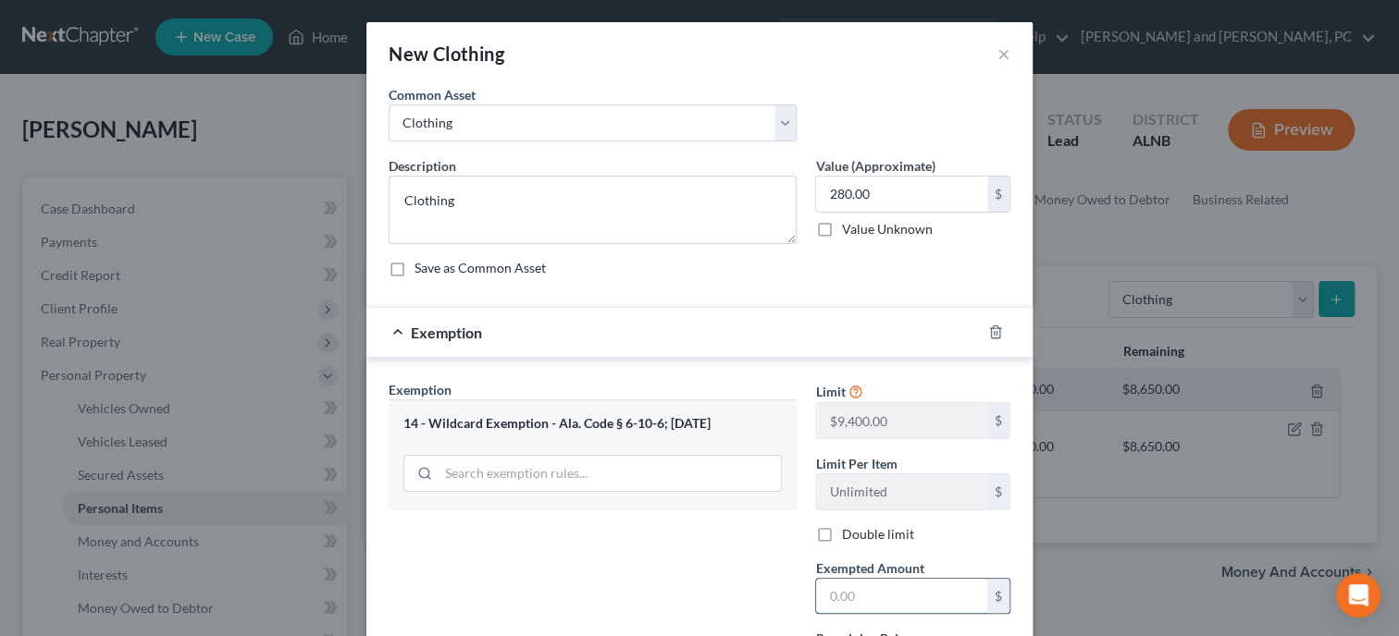
click at [831, 596] on input "text" at bounding box center [901, 596] width 171 height 35
click at [702, 587] on div "Exemption Set must be selected for CA. Exemption * 14 - Wildcard Exemption - Al…" at bounding box center [592, 540] width 426 height 320
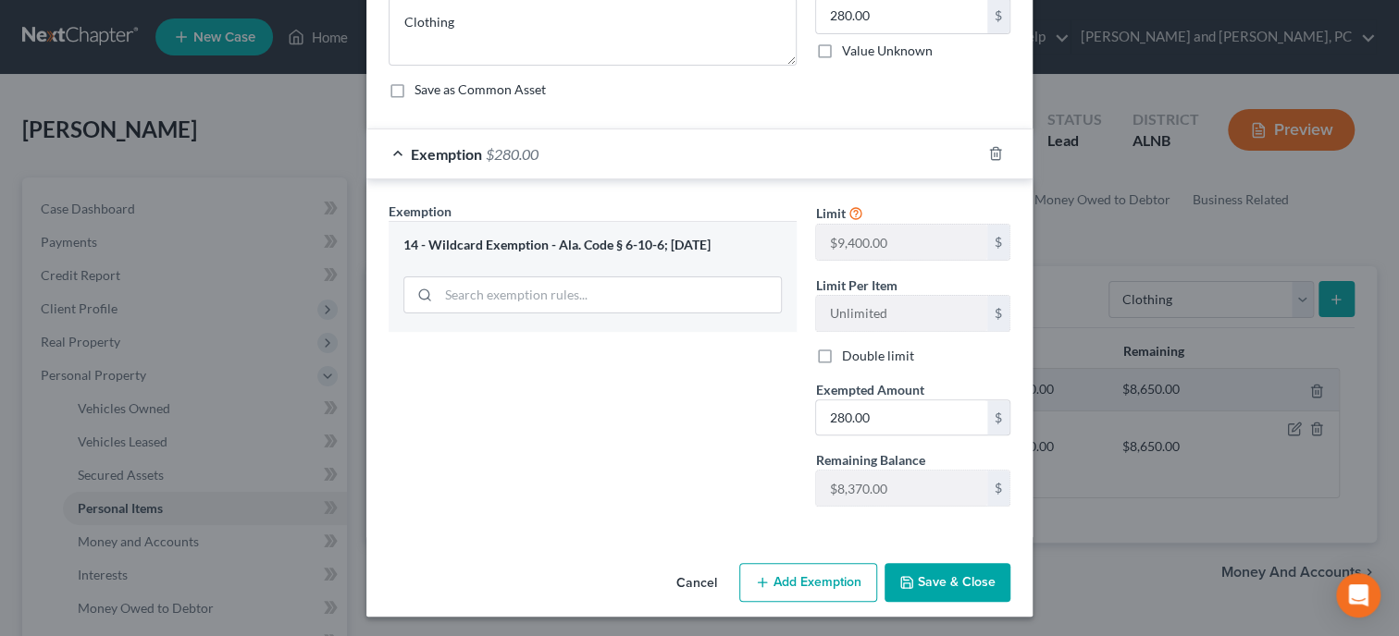
click at [973, 583] on button "Save & Close" at bounding box center [947, 582] width 126 height 39
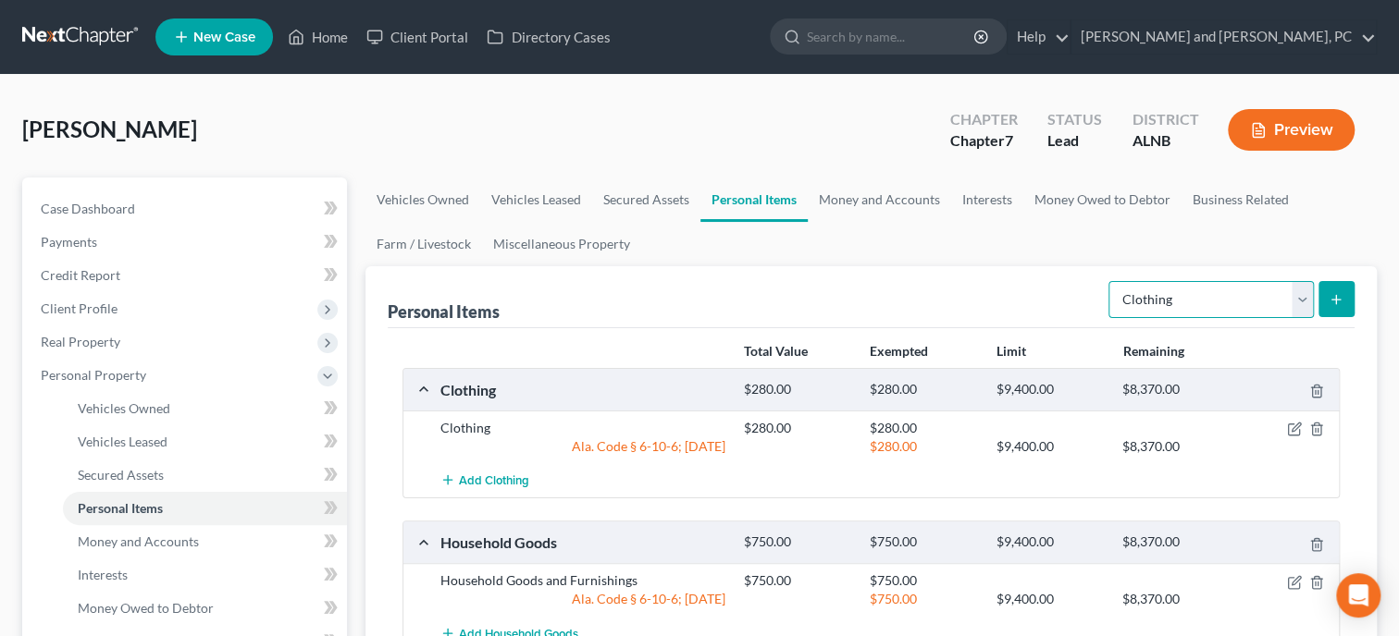
click at [1108, 281] on select "Select Item Type Clothing Collectibles Of Value Electronics Firearms Household …" at bounding box center [1210, 299] width 205 height 37
click option "Electronics" at bounding box center [0, 0] width 0 height 0
click at [1338, 283] on button "submit" at bounding box center [1336, 299] width 36 height 36
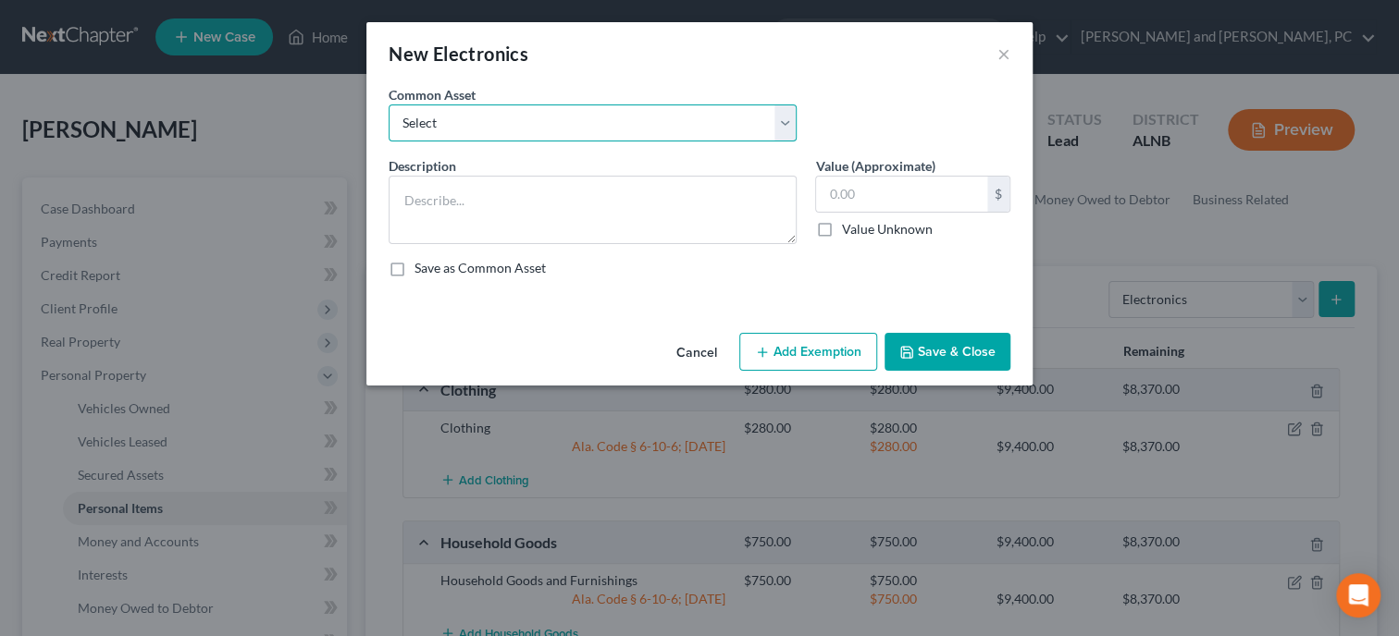
click at [389, 105] on select "Select Misc. Electronics Misc. Electronics Television, Miscellaneous Electronic…" at bounding box center [593, 123] width 408 height 37
click option "Misc. Electronics" at bounding box center [0, 0] width 0 height 0
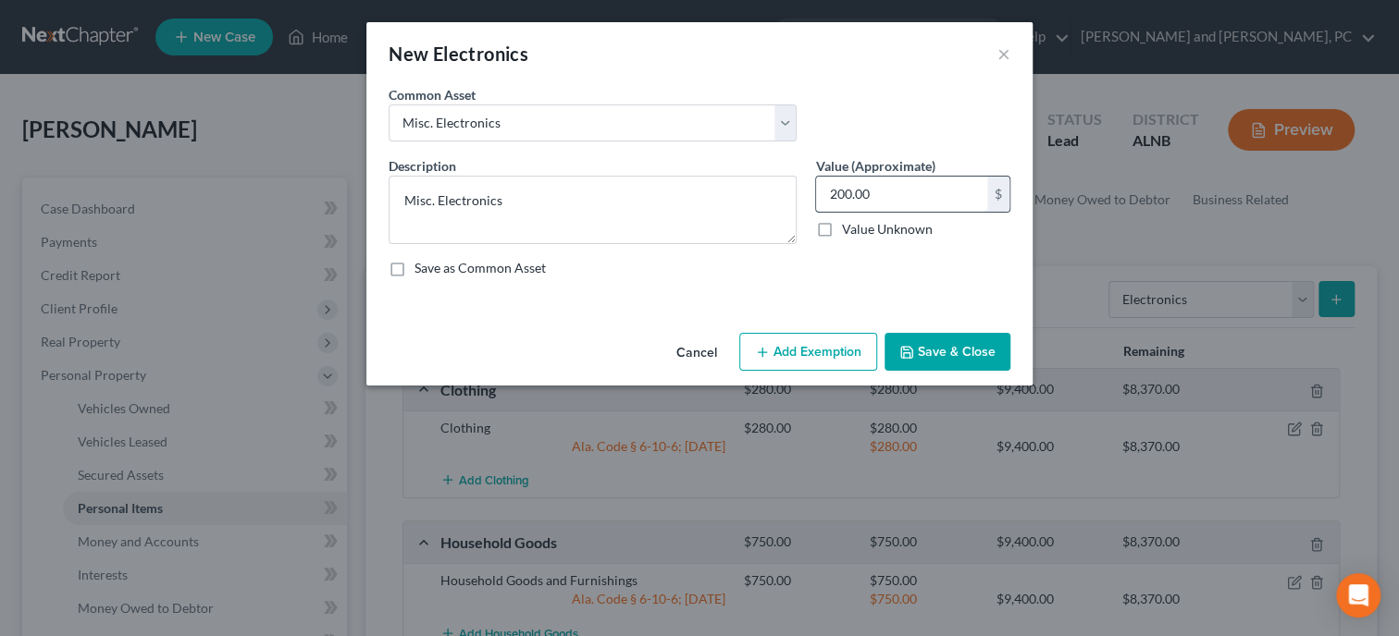
click at [900, 194] on input "200.00" at bounding box center [901, 194] width 171 height 35
click at [779, 355] on button "Add Exemption" at bounding box center [808, 352] width 138 height 39
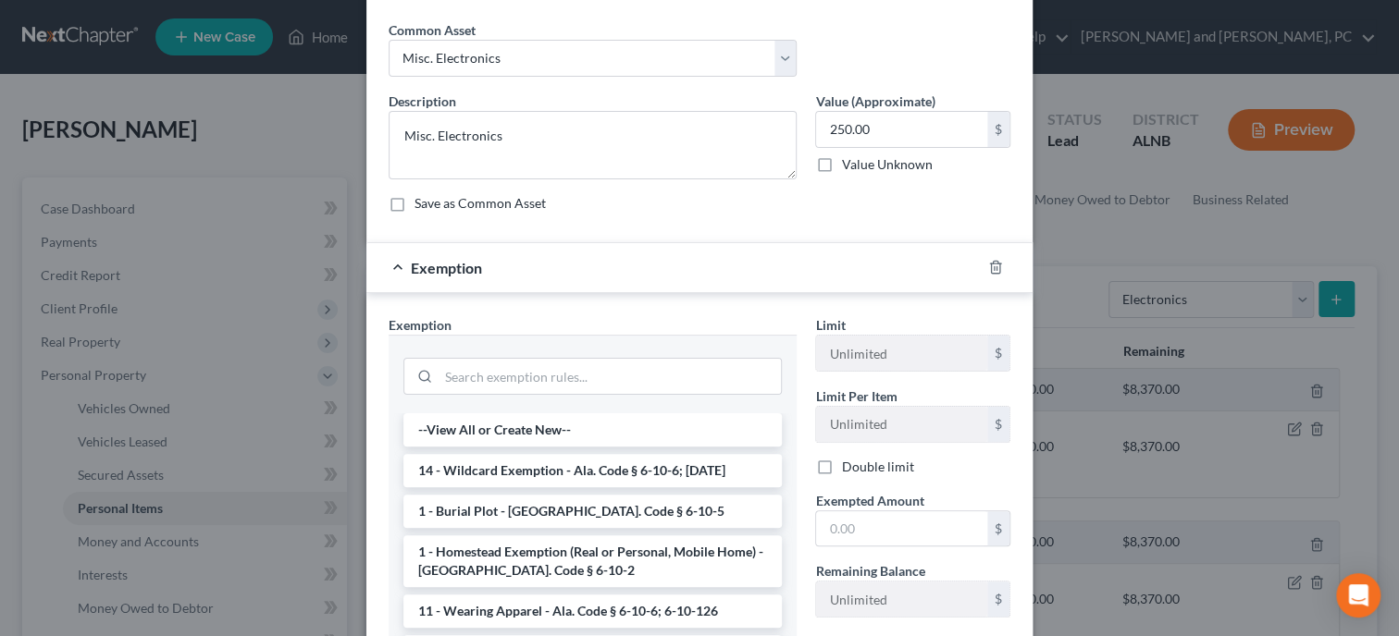
scroll to position [94, 0]
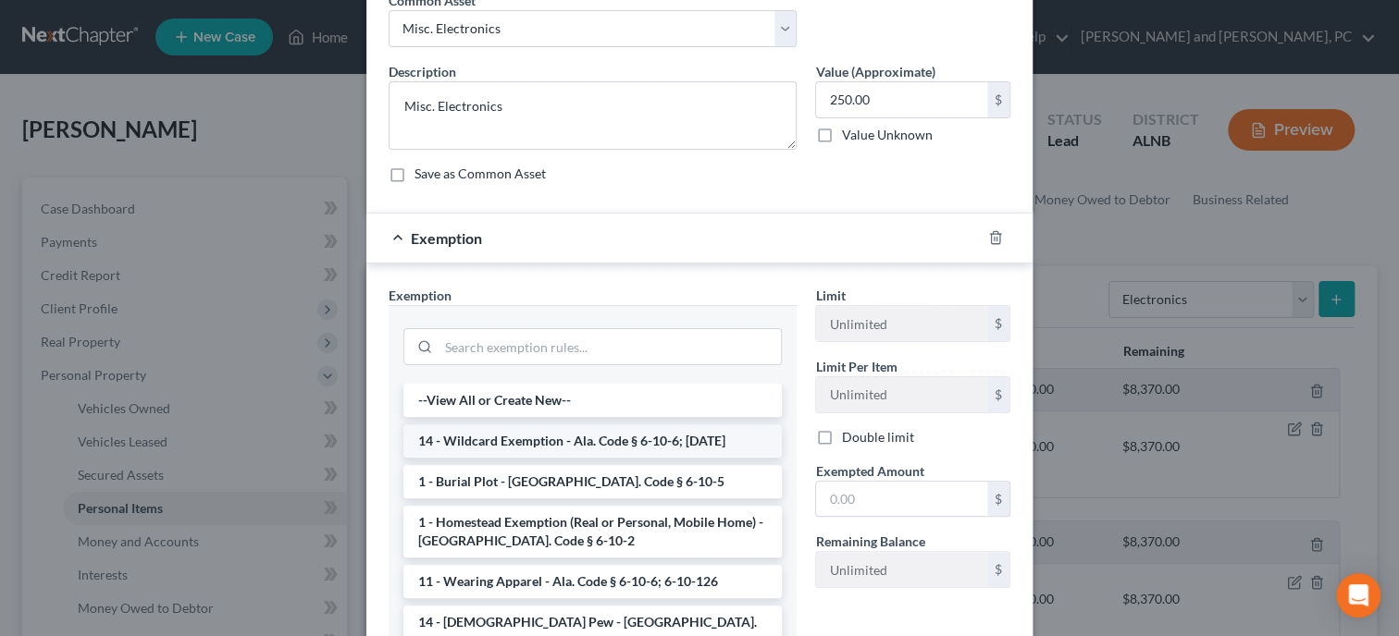
click at [659, 431] on li "14 - Wildcard Exemption - Ala. Code § 6-10-6; [DATE]" at bounding box center [592, 441] width 378 height 33
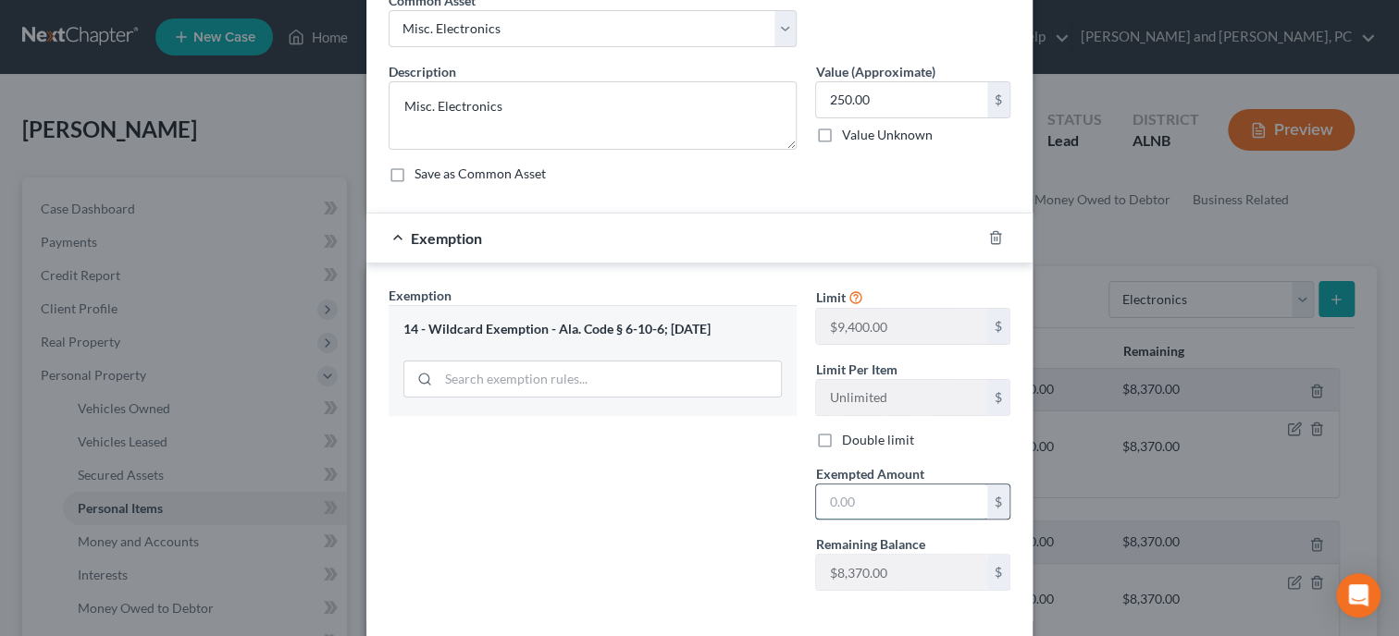
click at [862, 501] on input "text" at bounding box center [901, 502] width 171 height 35
click at [698, 512] on div "Exemption Set must be selected for CA. Exemption * 14 - Wildcard Exemption - Al…" at bounding box center [592, 446] width 426 height 320
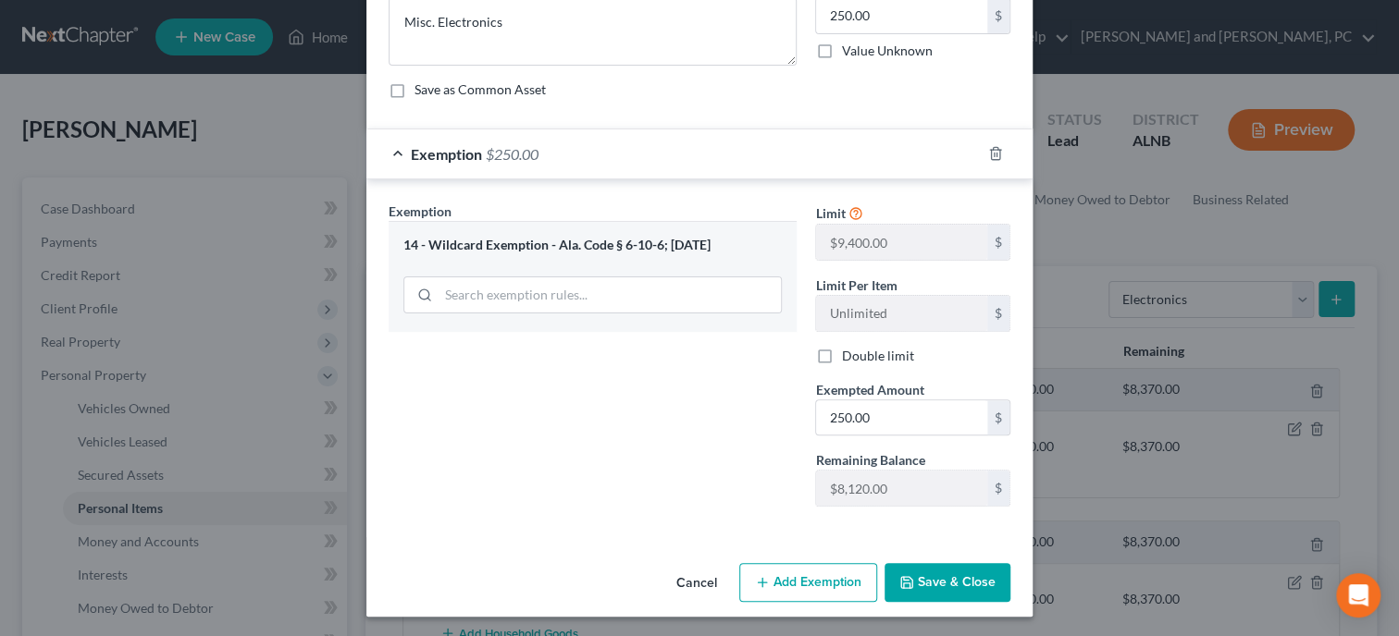
click at [928, 578] on button "Save & Close" at bounding box center [947, 582] width 126 height 39
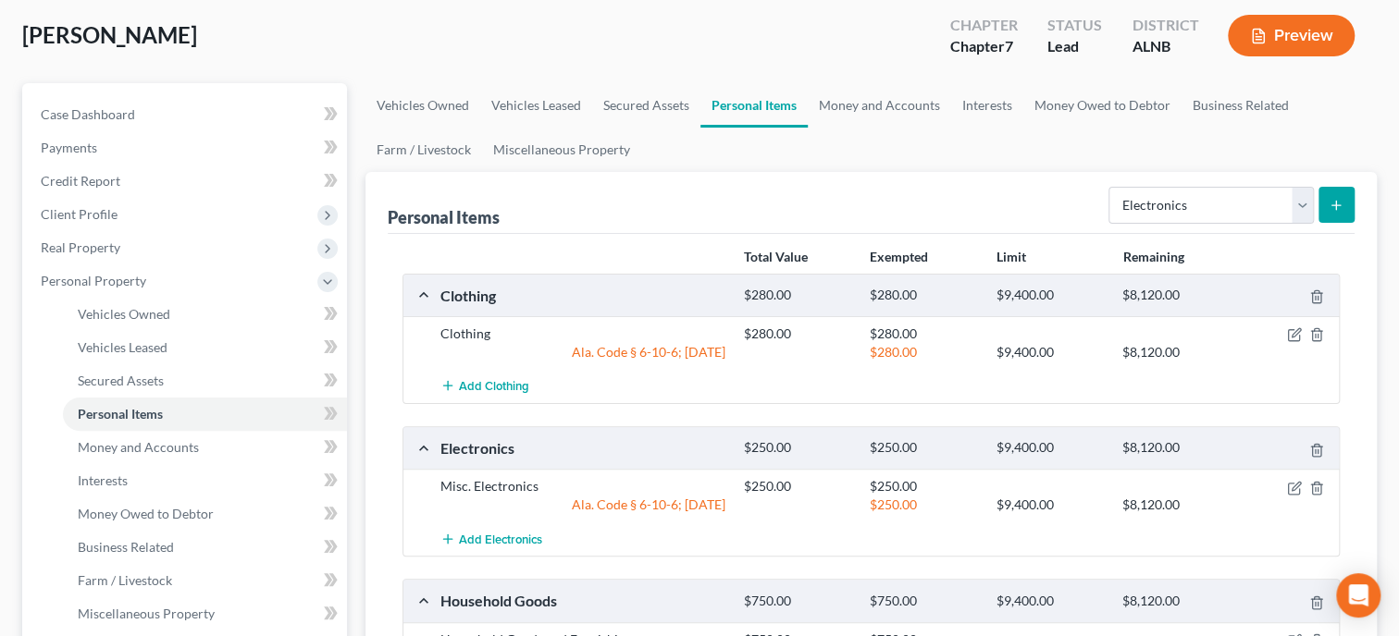
scroll to position [190, 0]
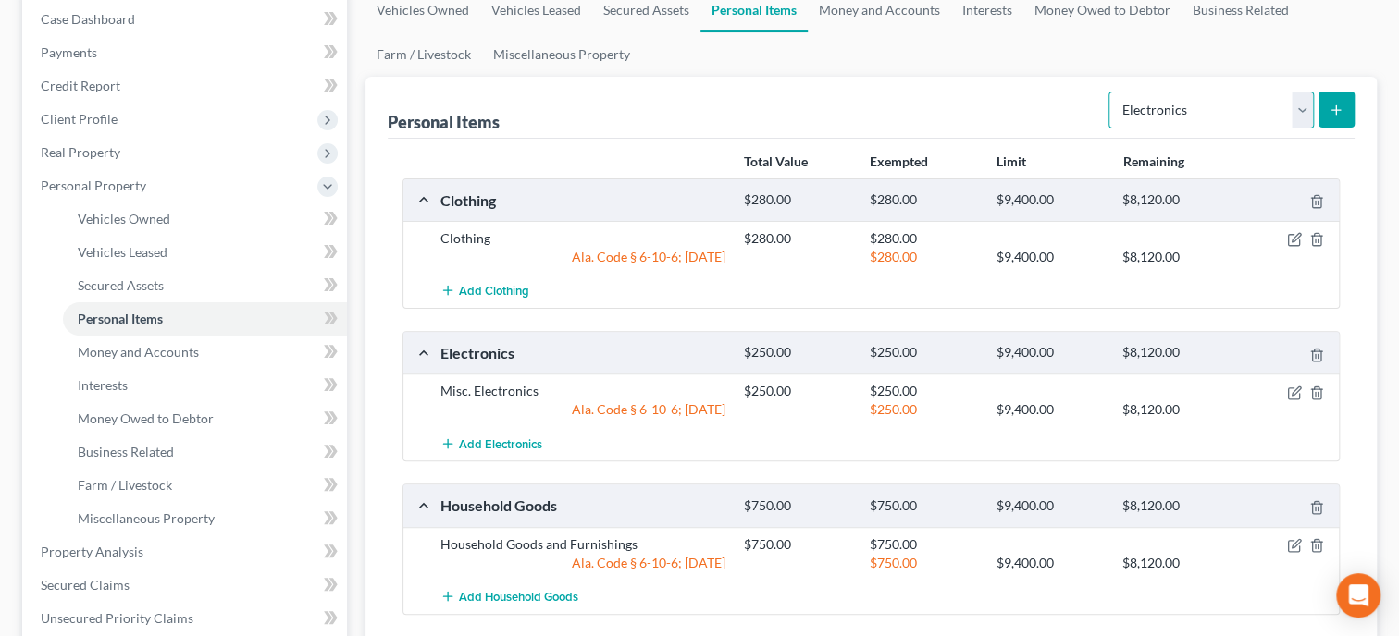
click at [1108, 92] on select "Select Item Type Clothing Collectibles Of Value Electronics Firearms Household …" at bounding box center [1210, 110] width 205 height 37
click option "Jewelry" at bounding box center [0, 0] width 0 height 0
click at [1322, 106] on button "submit" at bounding box center [1336, 110] width 36 height 36
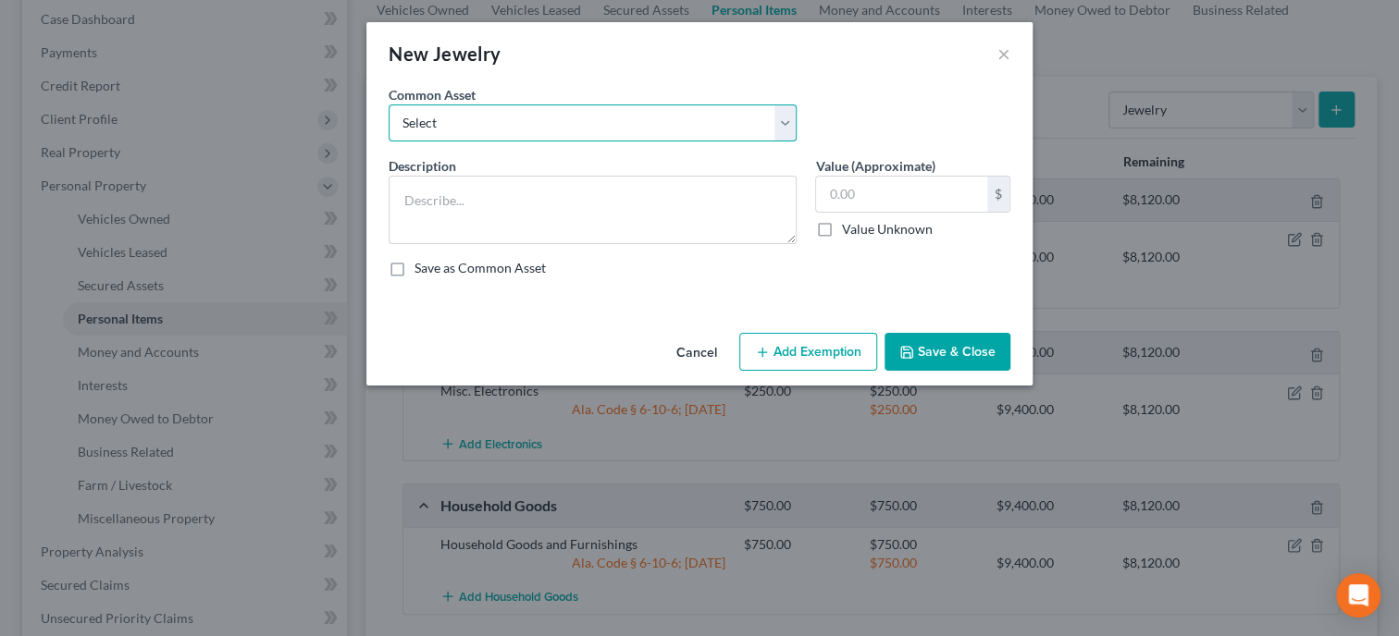
click at [389, 105] on select "Select Misc. Jewelry" at bounding box center [593, 123] width 408 height 37
click option "Misc. Jewelry" at bounding box center [0, 0] width 0 height 0
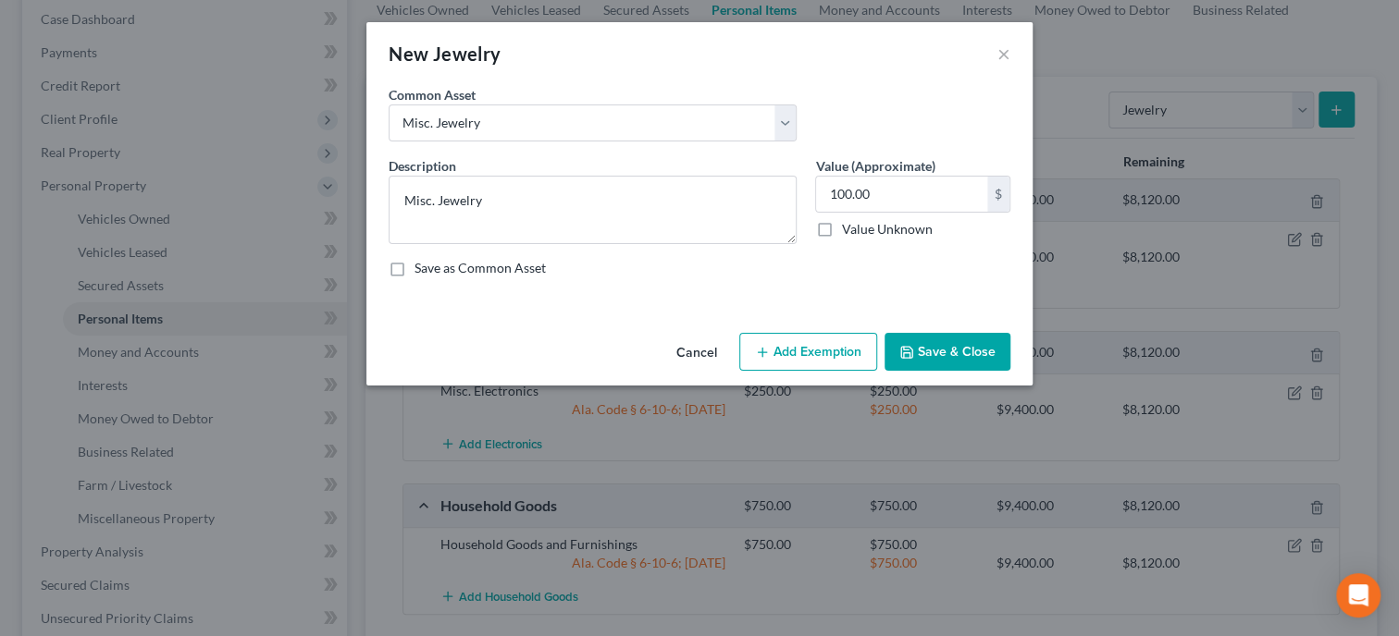
click at [782, 360] on button "Add Exemption" at bounding box center [808, 352] width 138 height 39
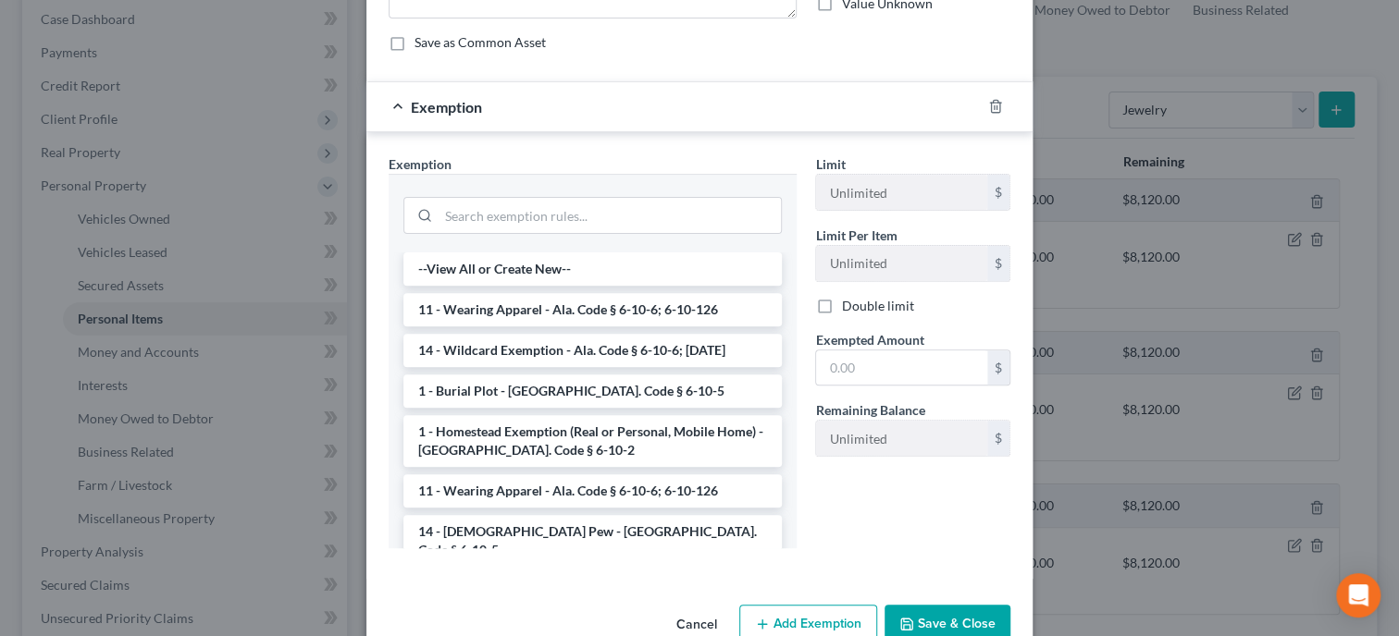
scroll to position [267, 0]
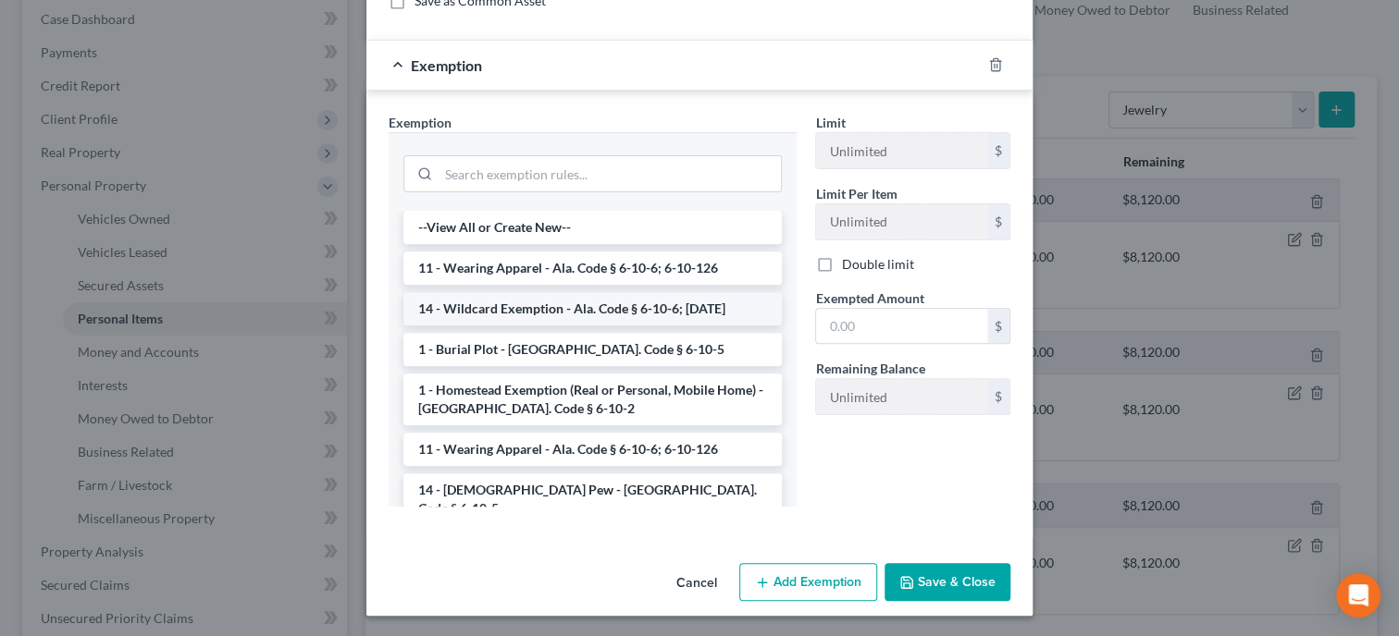
click at [568, 311] on li "14 - Wildcard Exemption - Ala. Code § 6-10-6; [DATE]" at bounding box center [592, 308] width 378 height 33
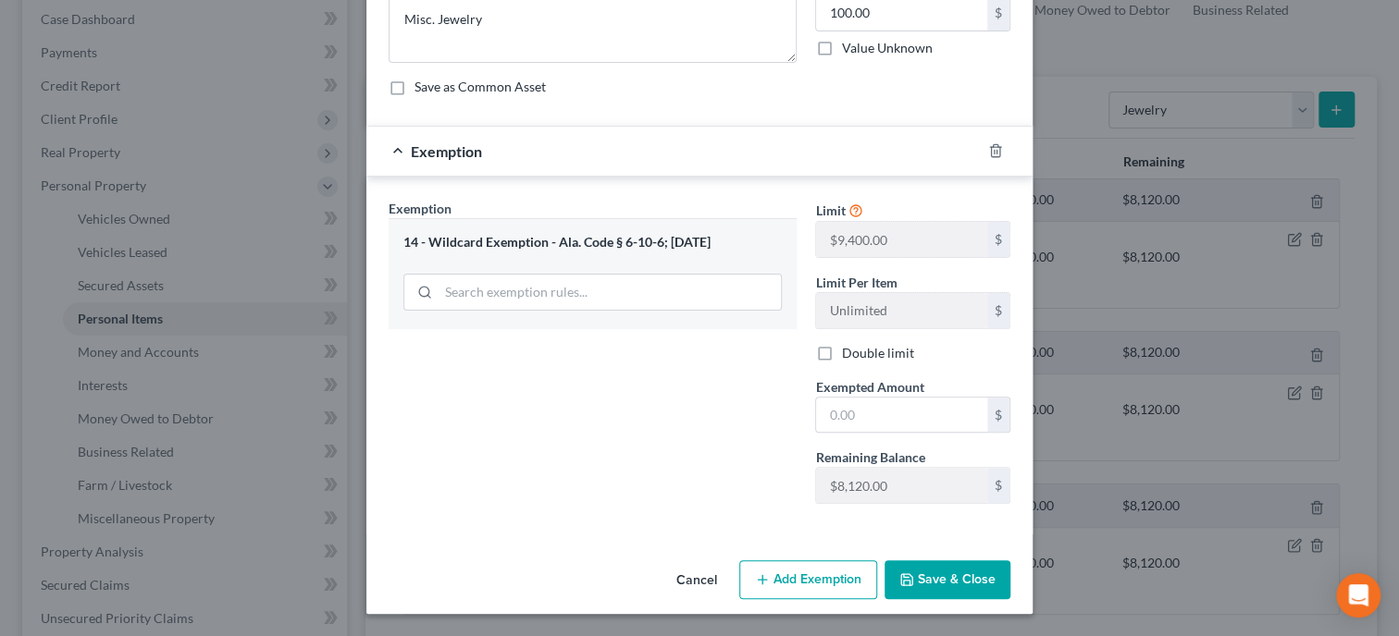
scroll to position [179, 0]
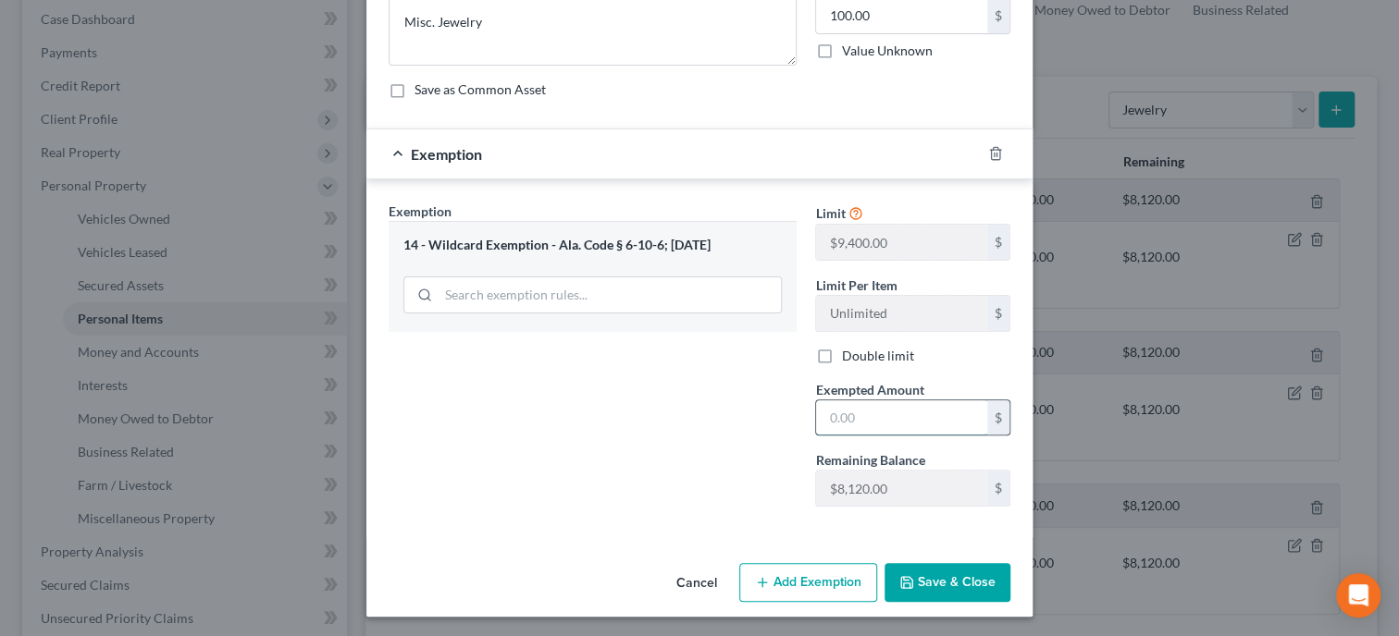
click at [865, 404] on input "text" at bounding box center [901, 418] width 171 height 35
click at [936, 579] on button "Save & Close" at bounding box center [947, 582] width 126 height 39
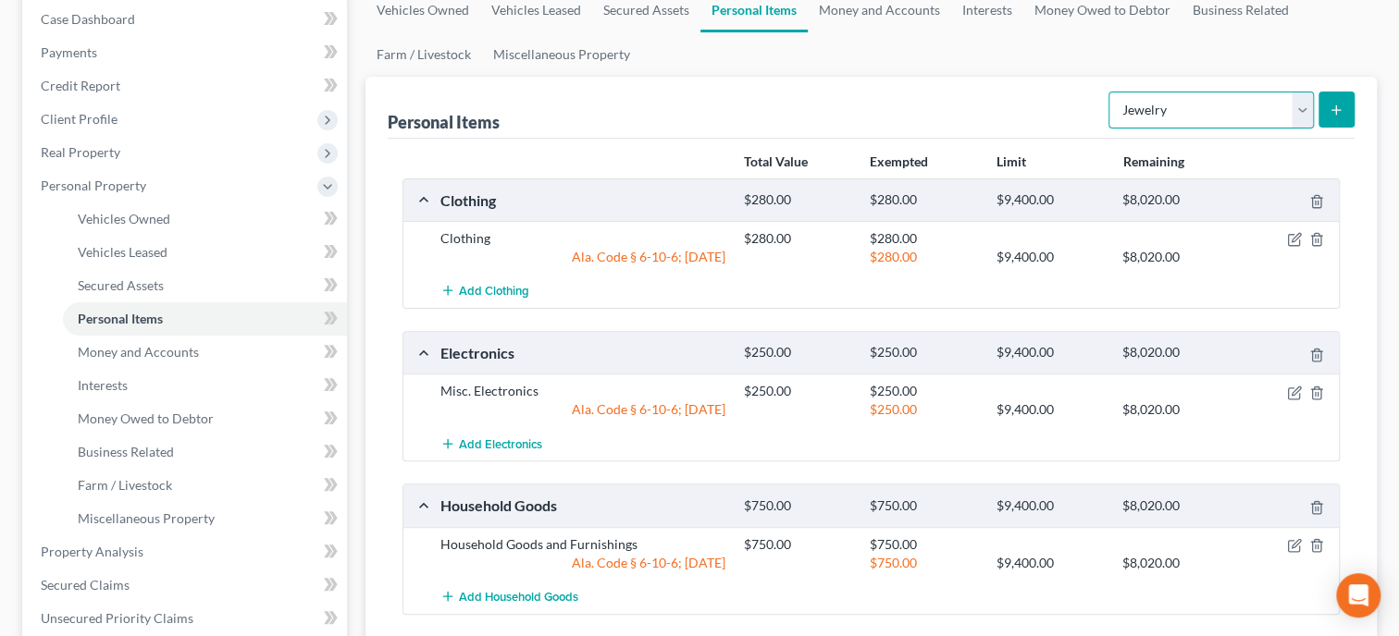
click at [1108, 92] on select "Select Item Type Clothing Collectibles Of Value Electronics Firearms Household …" at bounding box center [1210, 110] width 205 height 37
click at [1242, 115] on select "Select Item Type Clothing Collectibles Of Value Electronics Firearms Household …" at bounding box center [1210, 110] width 205 height 37
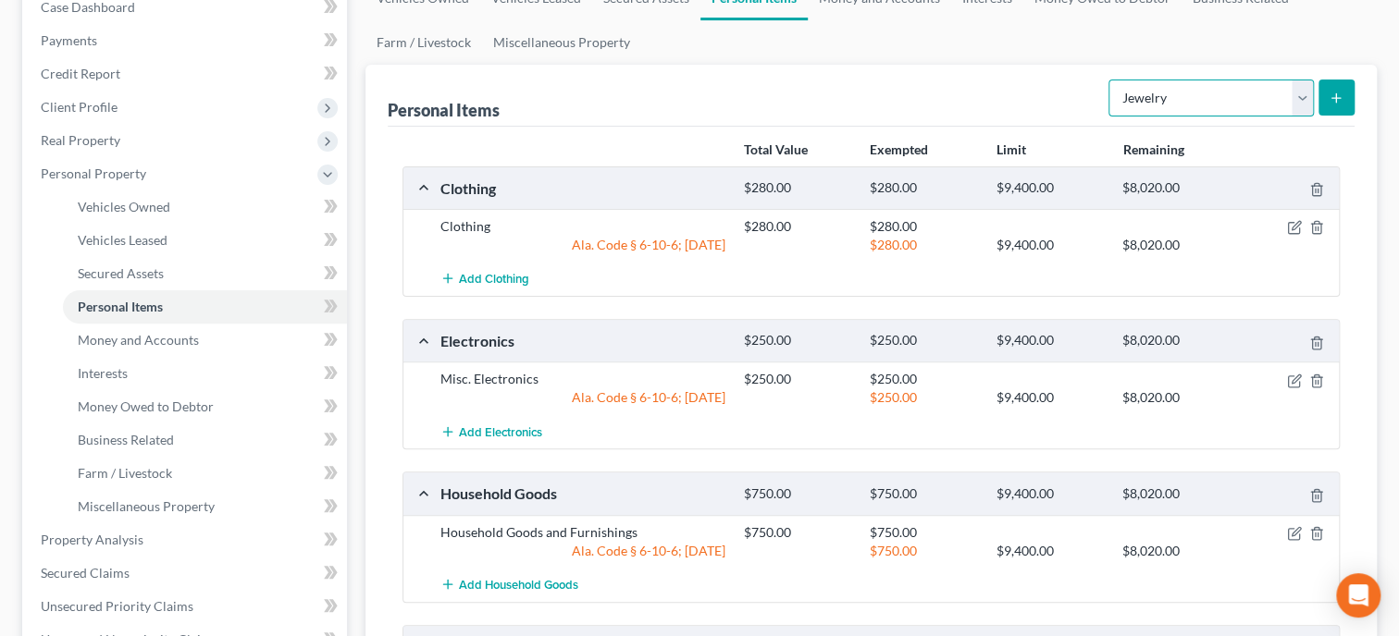
scroll to position [94, 0]
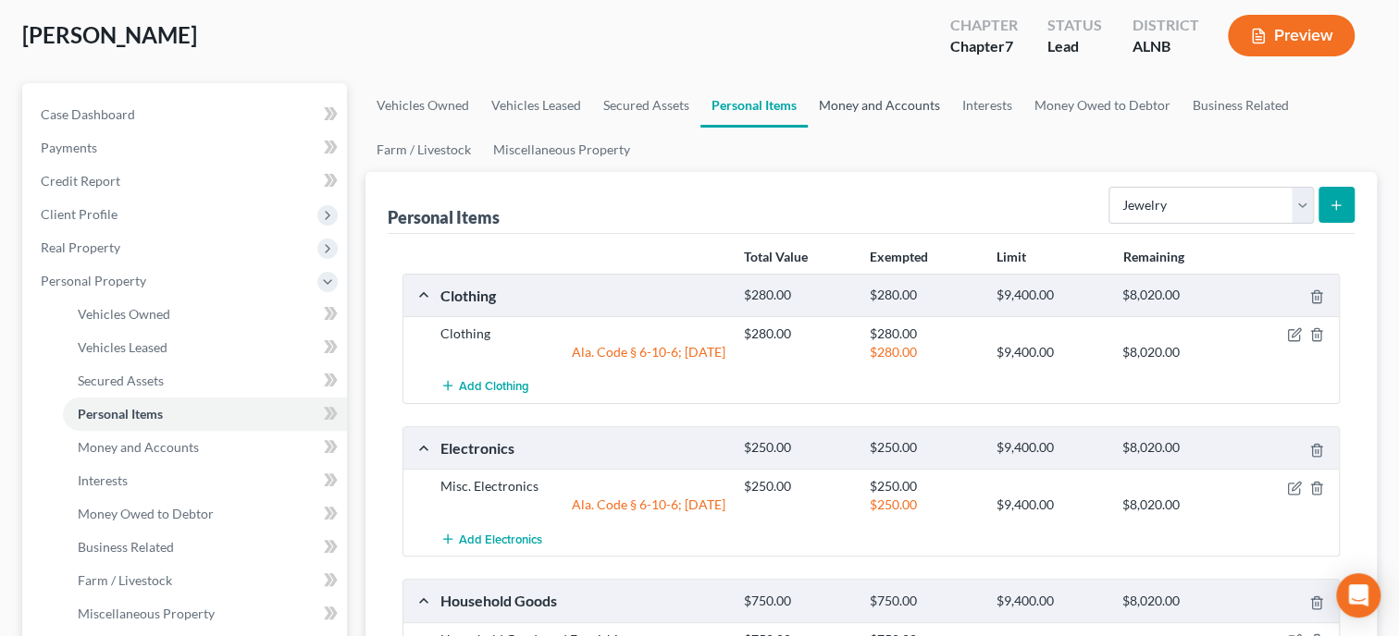
click at [891, 105] on link "Money and Accounts" at bounding box center [879, 105] width 143 height 44
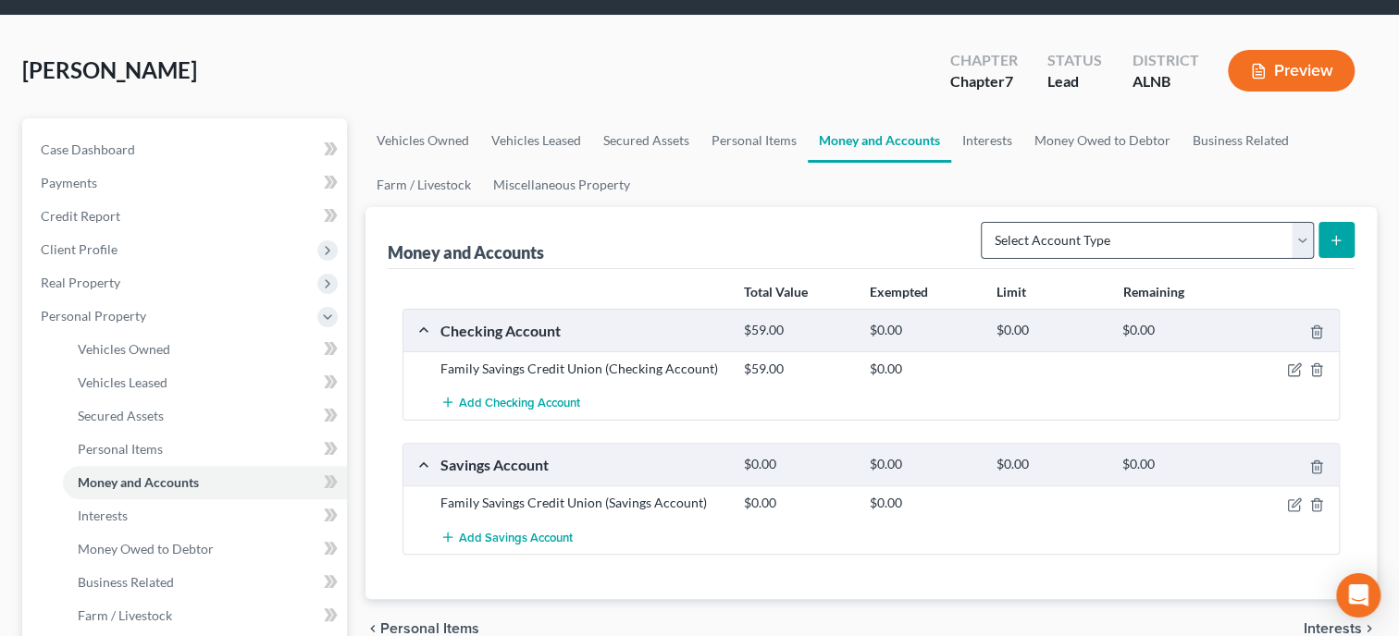
scroll to position [94, 0]
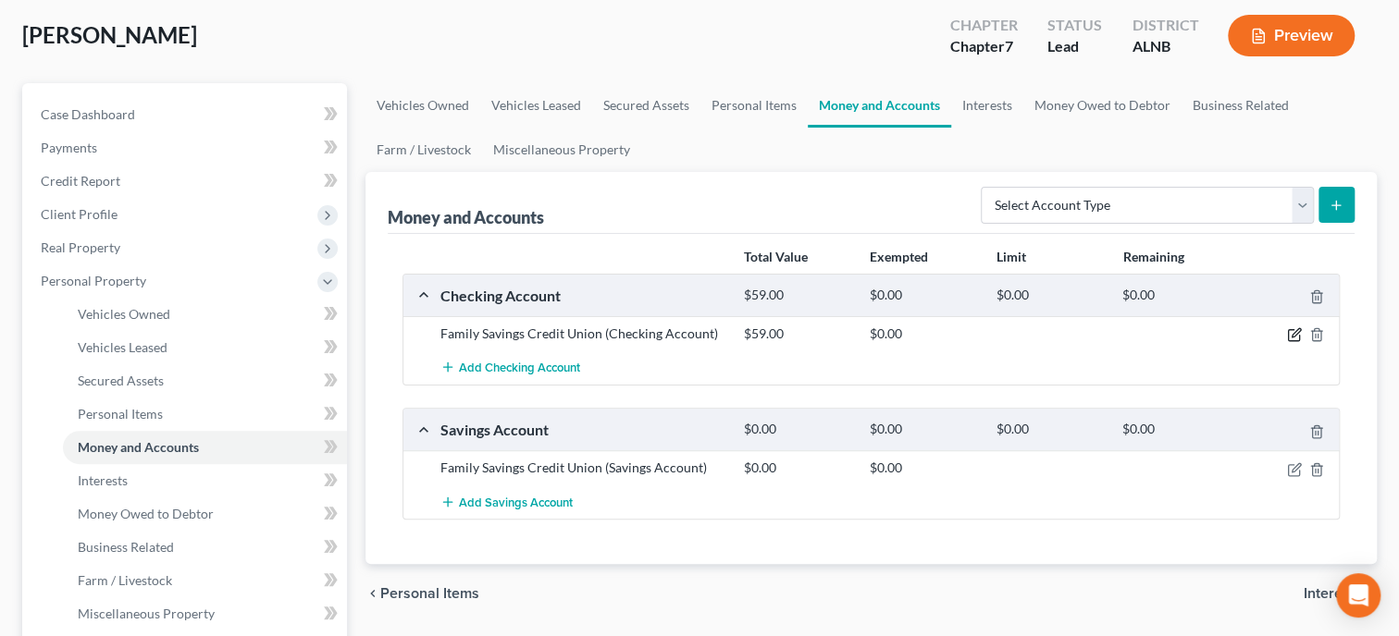
click at [1297, 332] on icon "button" at bounding box center [1296, 333] width 8 height 8
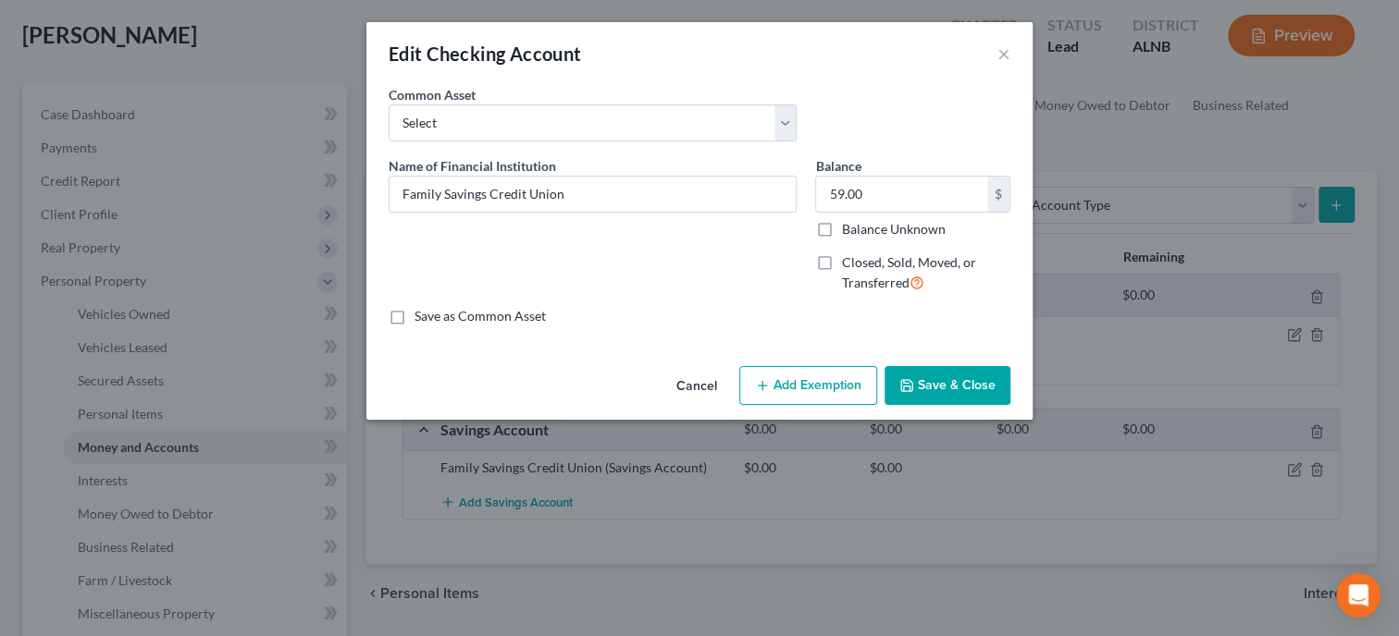
click at [828, 389] on button "Add Exemption" at bounding box center [808, 385] width 138 height 39
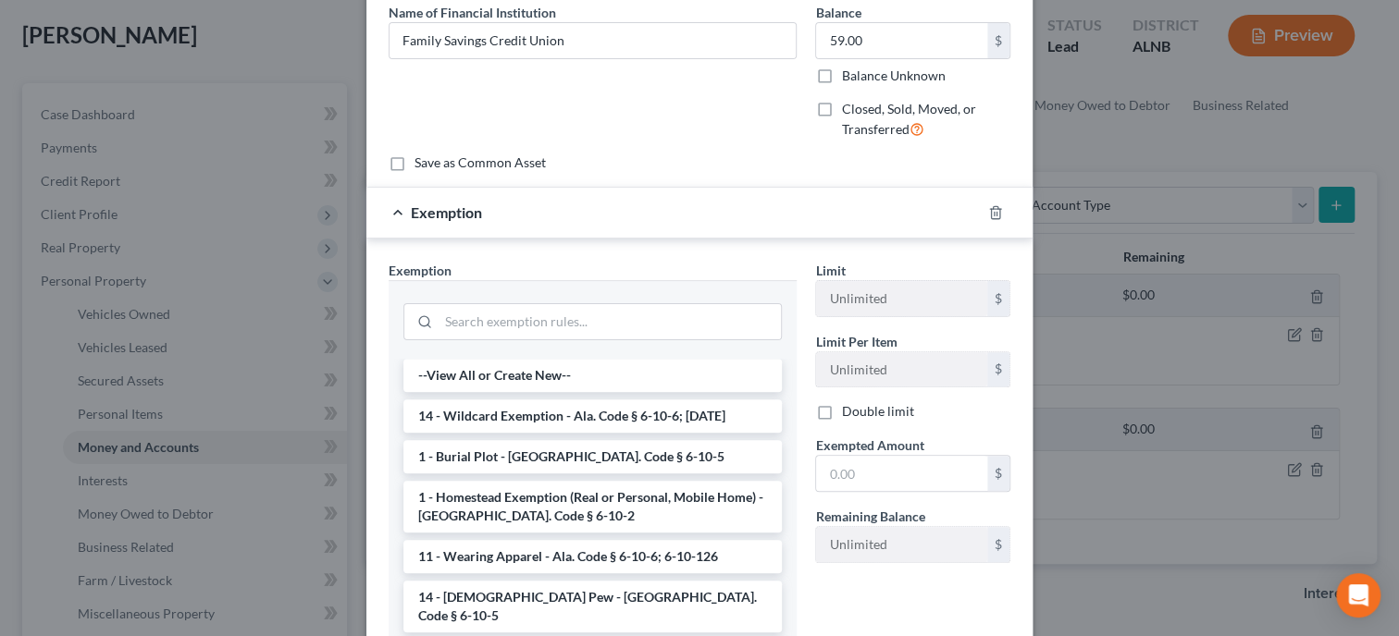
scroll to position [190, 0]
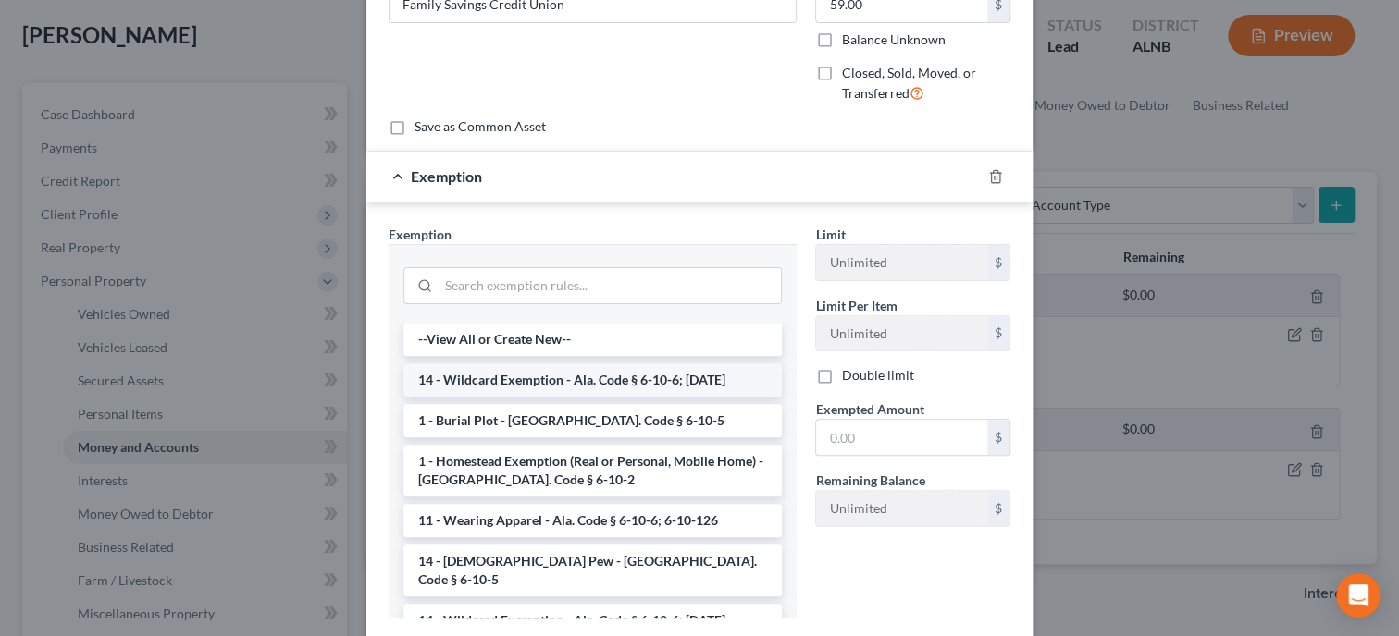
click at [651, 387] on li "14 - Wildcard Exemption - Ala. Code § 6-10-6; [DATE]" at bounding box center [592, 380] width 378 height 33
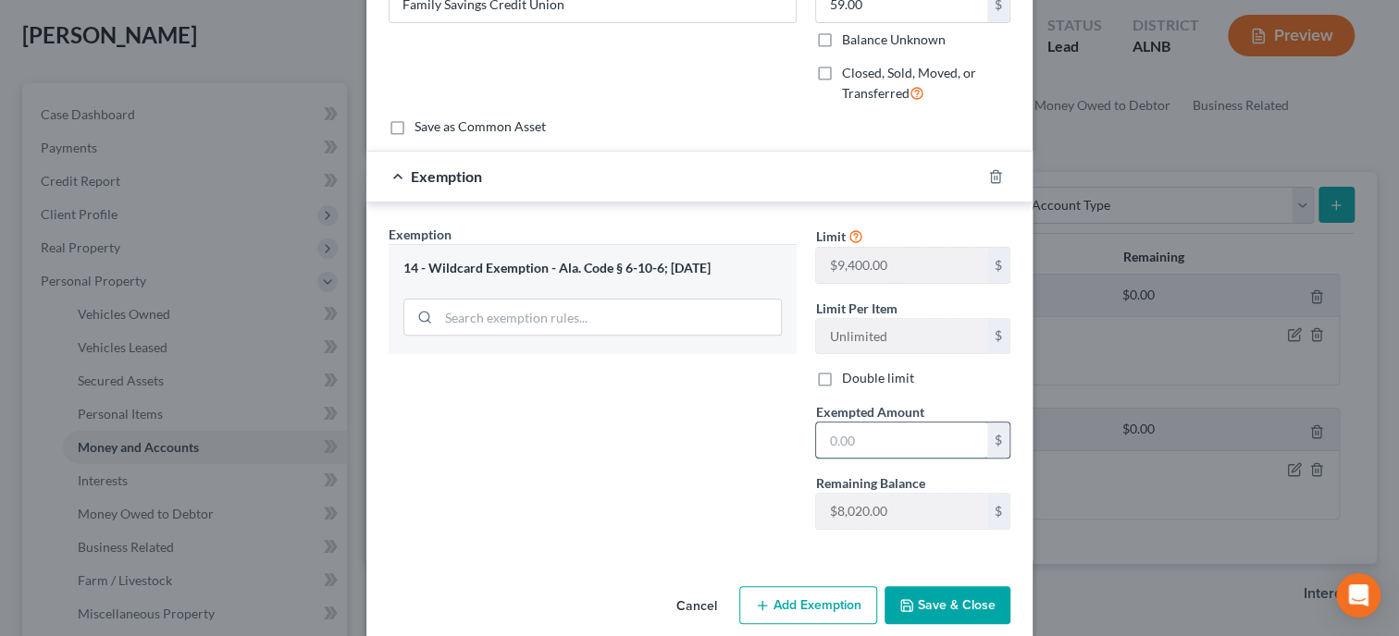
click at [848, 439] on input "text" at bounding box center [901, 440] width 171 height 35
click at [943, 601] on button "Save & Close" at bounding box center [947, 606] width 126 height 39
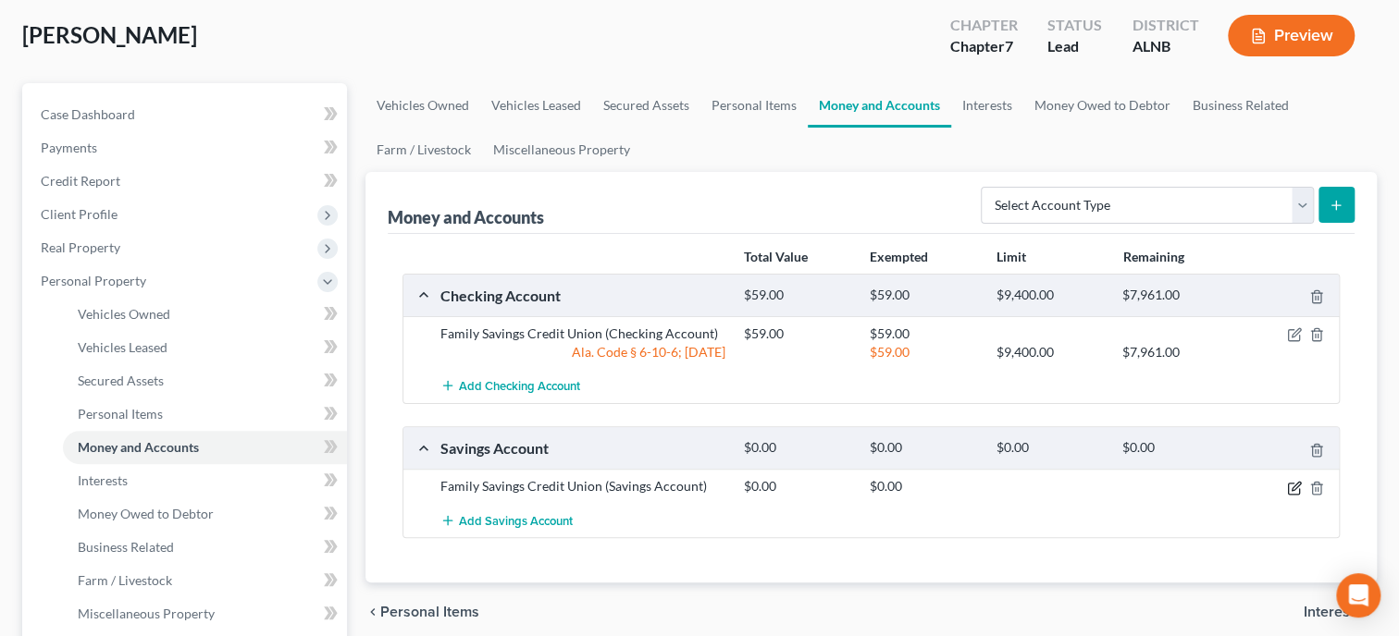
click at [1292, 484] on icon "button" at bounding box center [1294, 488] width 15 height 15
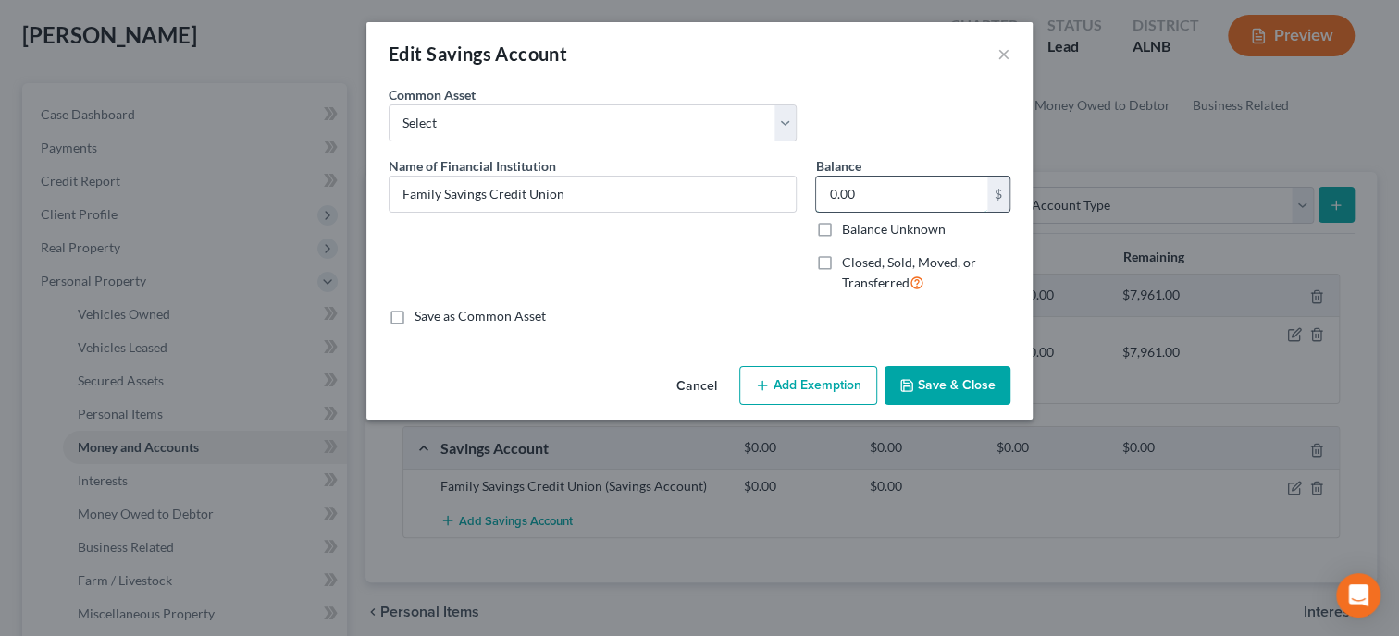
click at [863, 194] on input "0.00" at bounding box center [901, 194] width 171 height 35
click at [763, 395] on button "Add Exemption" at bounding box center [808, 385] width 138 height 39
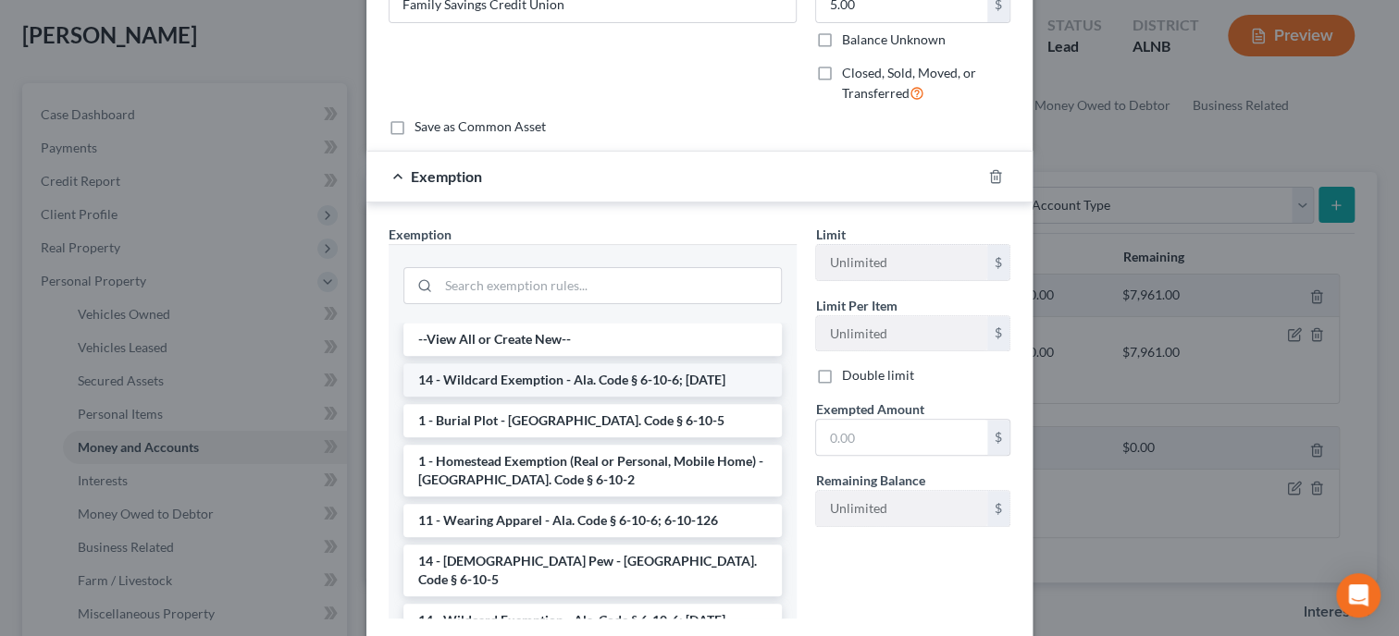
click at [583, 390] on li "14 - Wildcard Exemption - Ala. Code § 6-10-6; [DATE]" at bounding box center [592, 380] width 378 height 33
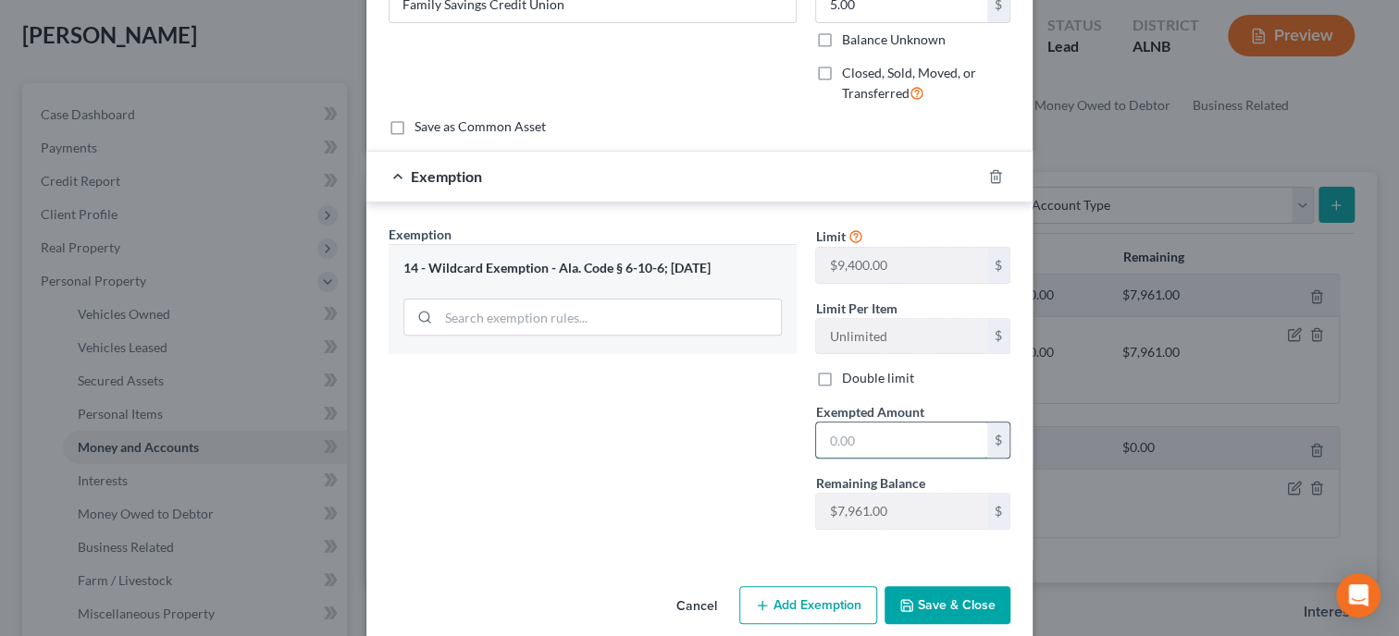
click at [888, 436] on input "text" at bounding box center [901, 440] width 171 height 35
click at [673, 446] on div "Exemption Set must be selected for CA. Exemption * 14 - Wildcard Exemption - Al…" at bounding box center [592, 385] width 426 height 320
click at [936, 610] on button "Save & Close" at bounding box center [947, 606] width 126 height 39
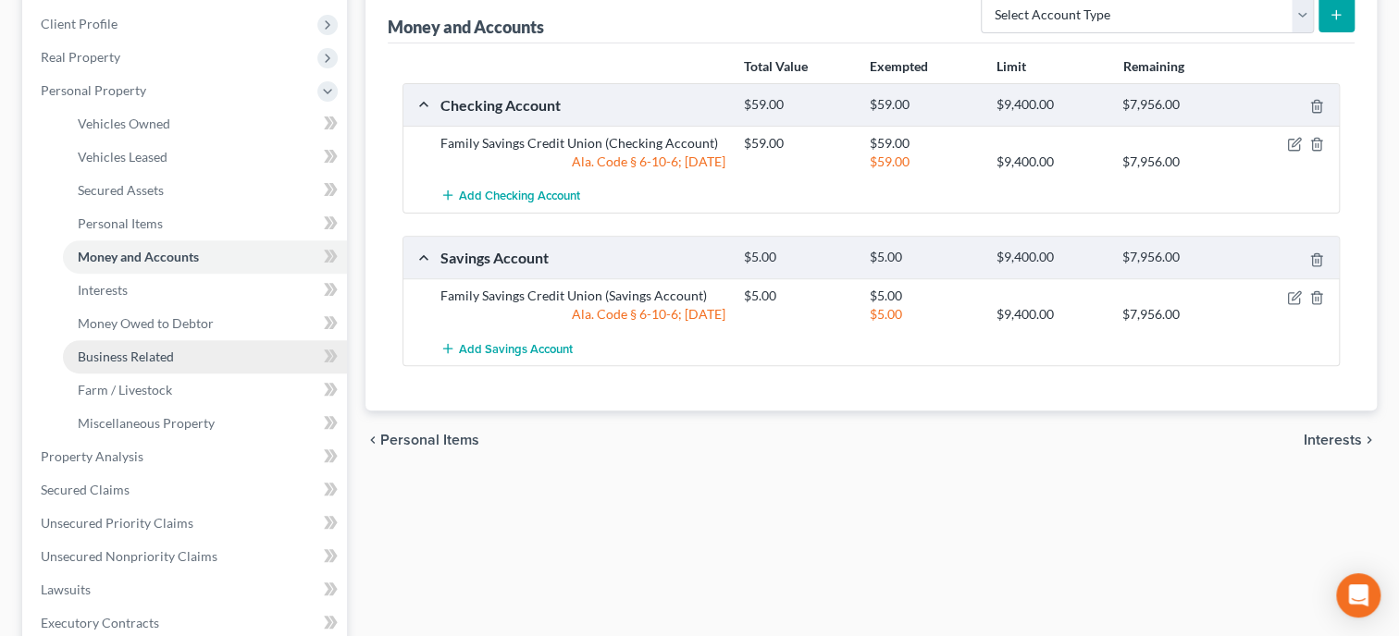
scroll to position [380, 0]
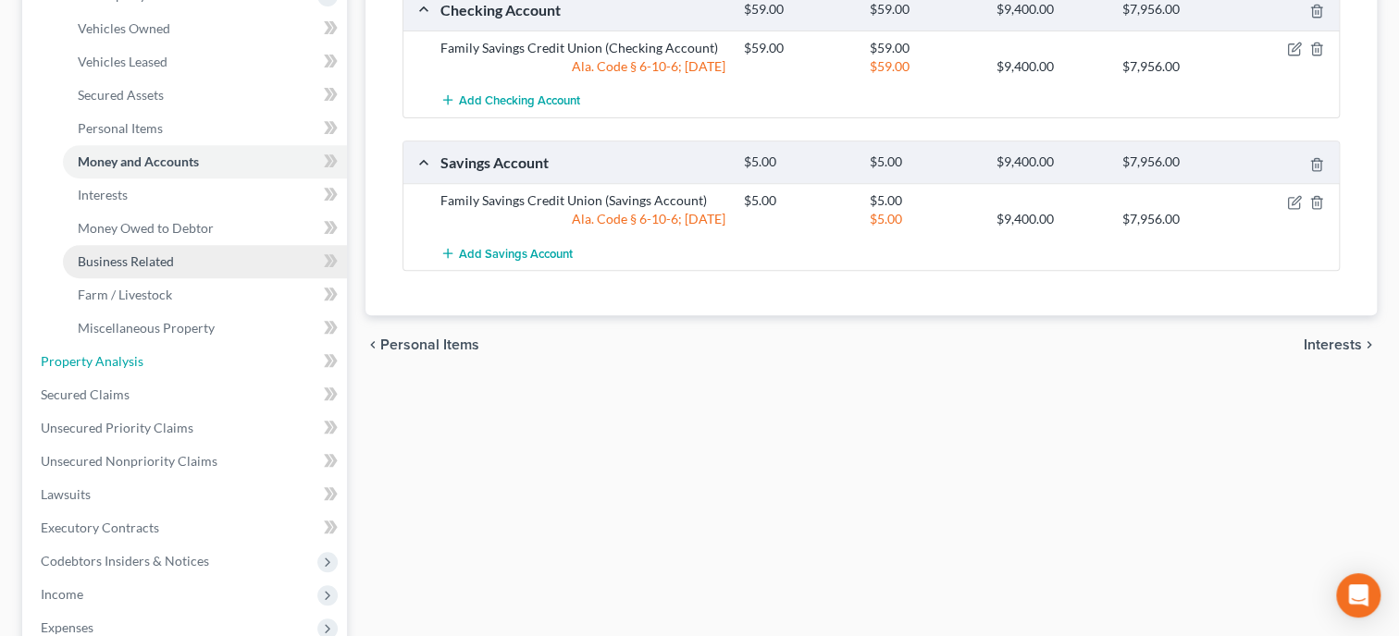
click at [148, 353] on link "Property Analysis" at bounding box center [186, 361] width 321 height 33
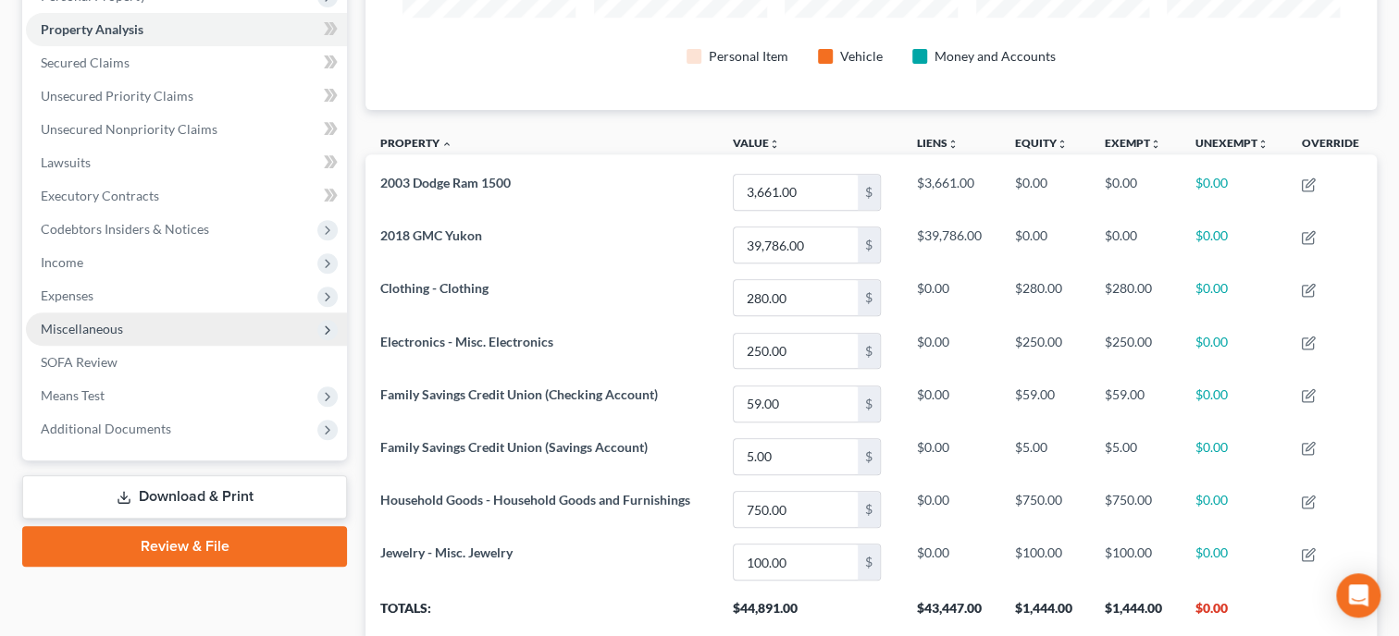
scroll to position [190, 0]
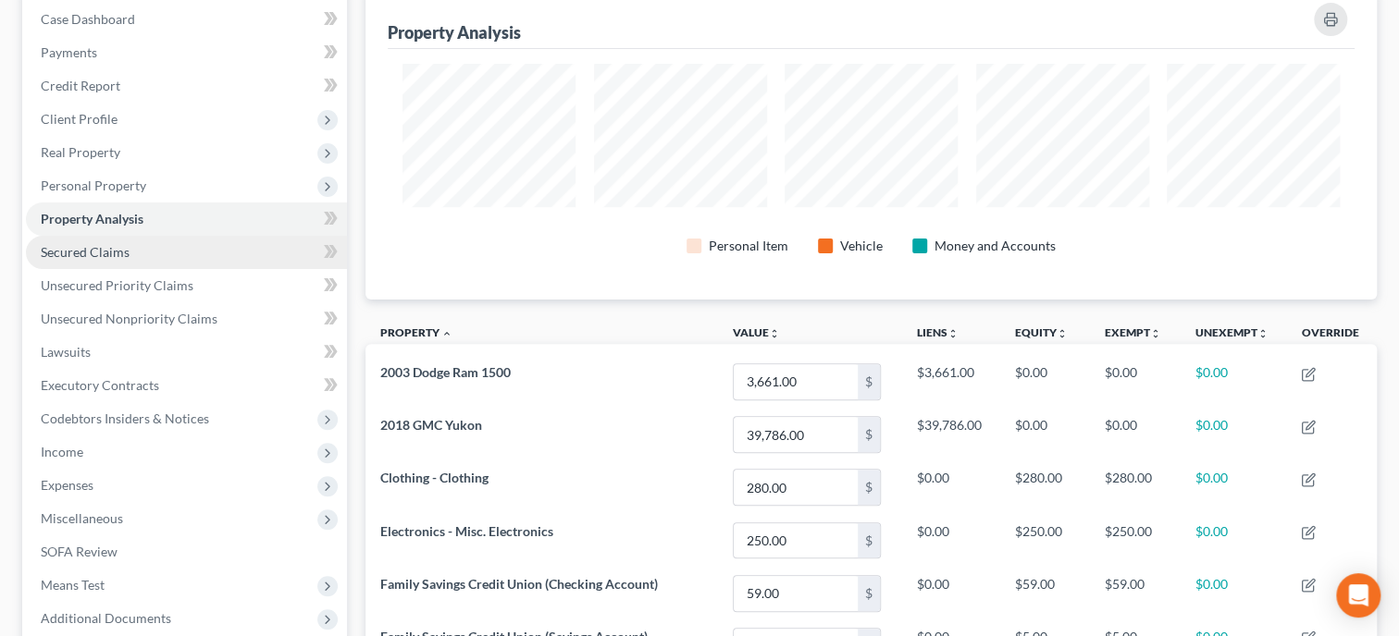
click at [162, 257] on link "Secured Claims" at bounding box center [186, 252] width 321 height 33
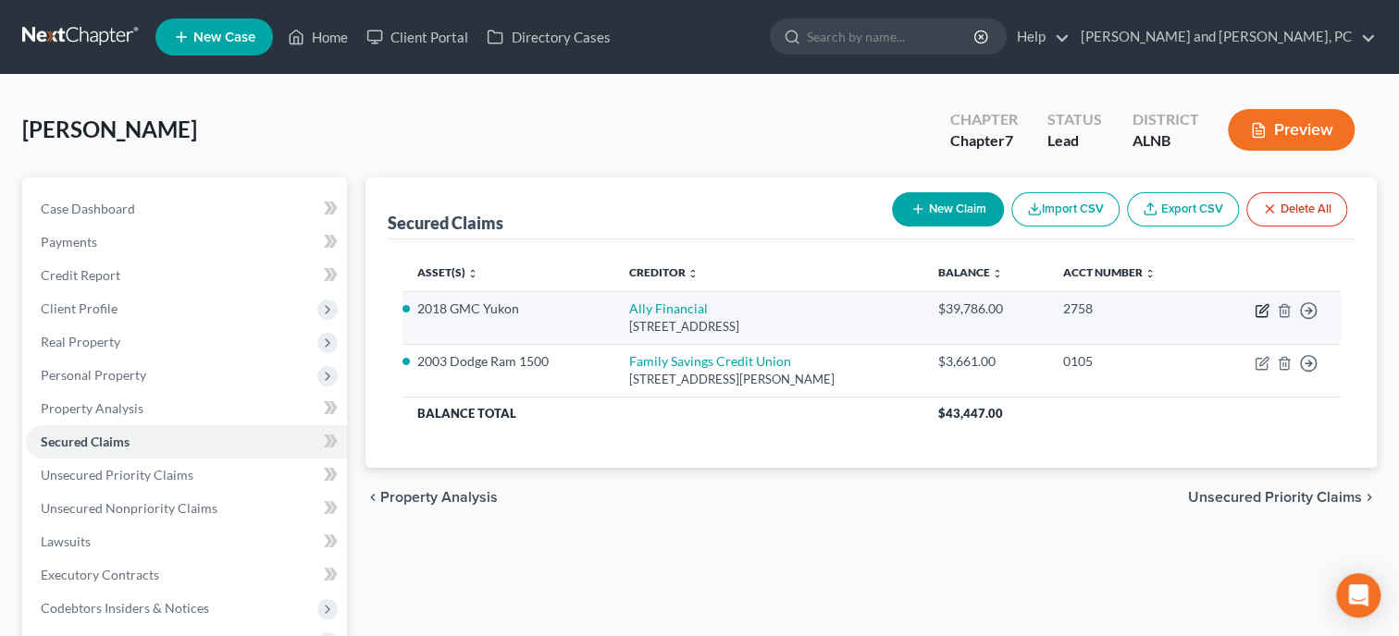
click at [1259, 308] on icon "button" at bounding box center [1261, 310] width 15 height 15
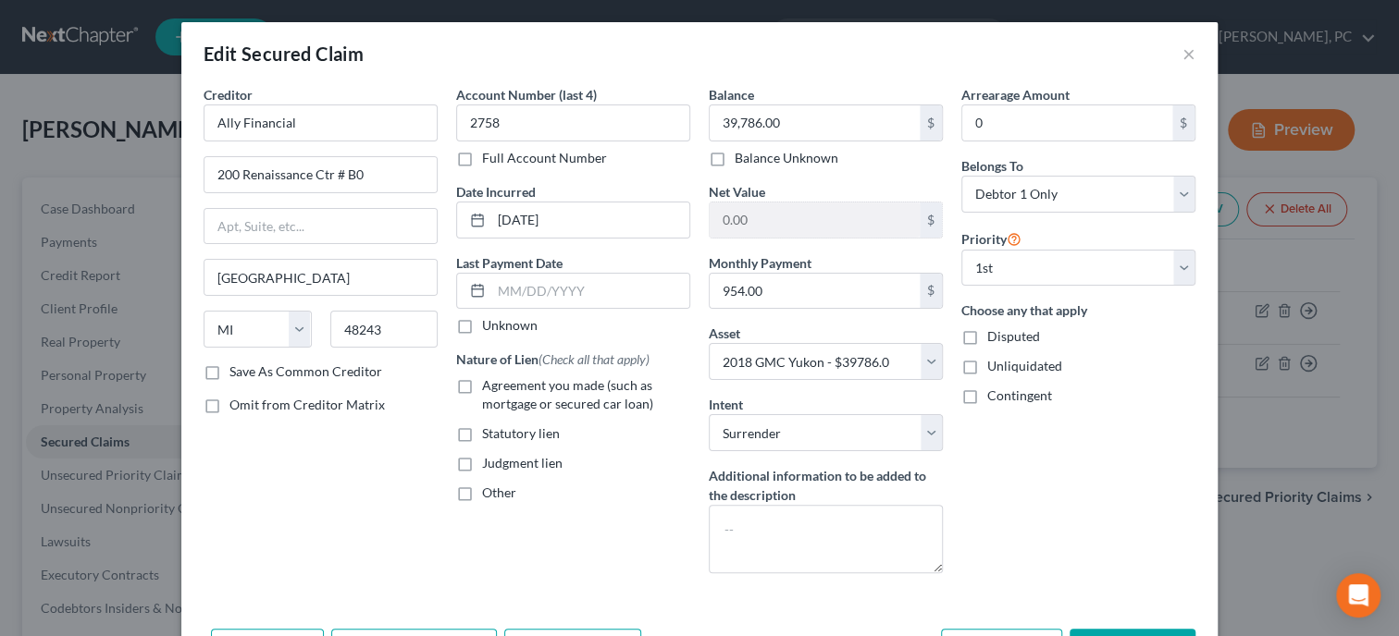
click at [482, 386] on label "Agreement you made (such as mortgage or secured car loan)" at bounding box center [586, 395] width 208 height 37
click at [489, 386] on input "Agreement you made (such as mortgage or secured car loan)" at bounding box center [495, 383] width 12 height 12
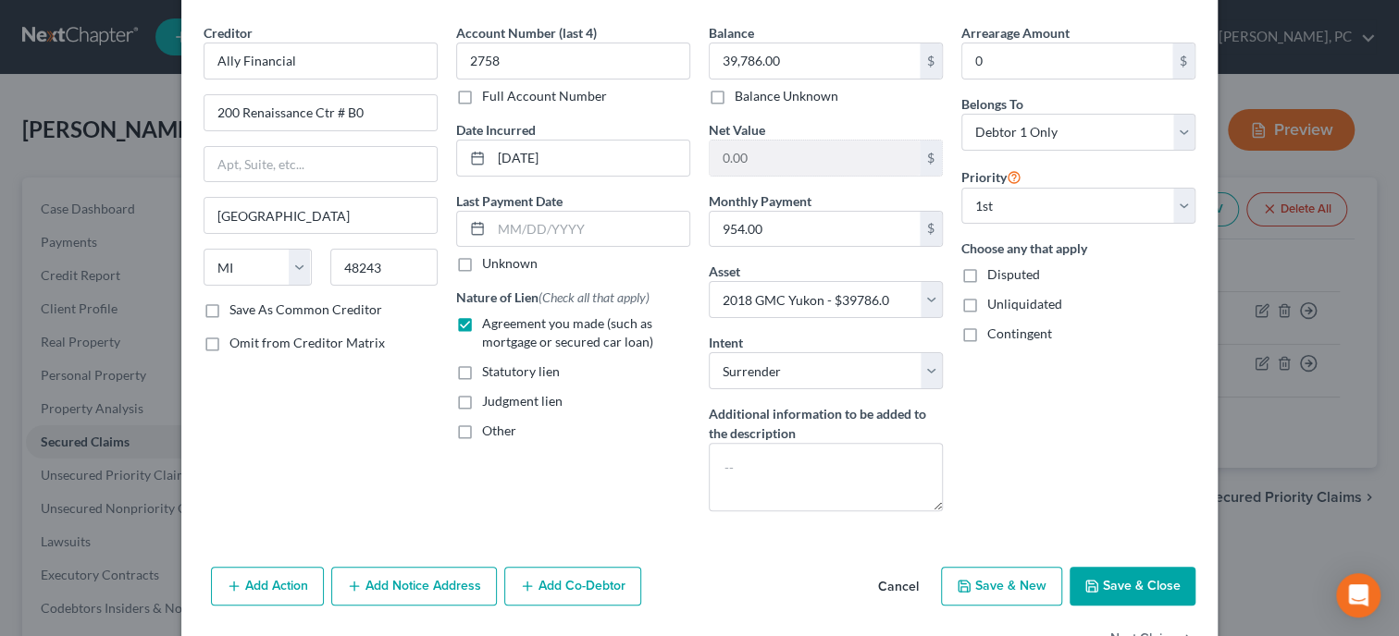
scroll to position [119, 0]
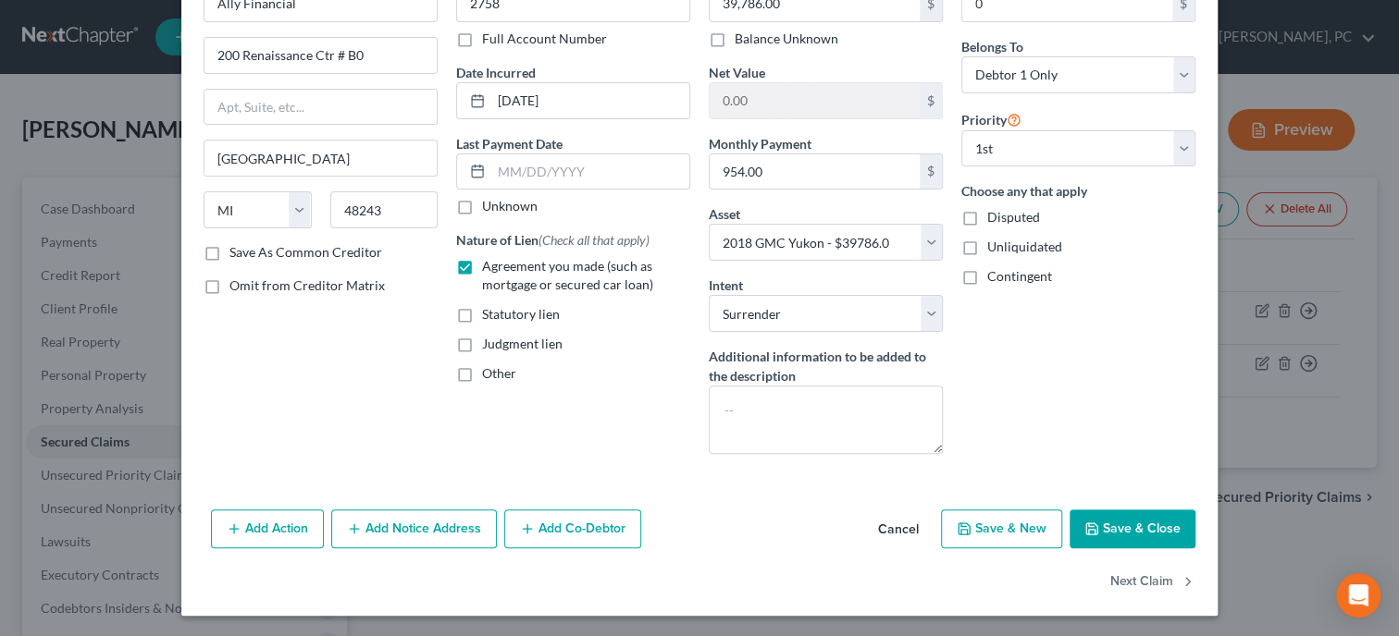
click at [1112, 524] on button "Save & Close" at bounding box center [1132, 529] width 126 height 39
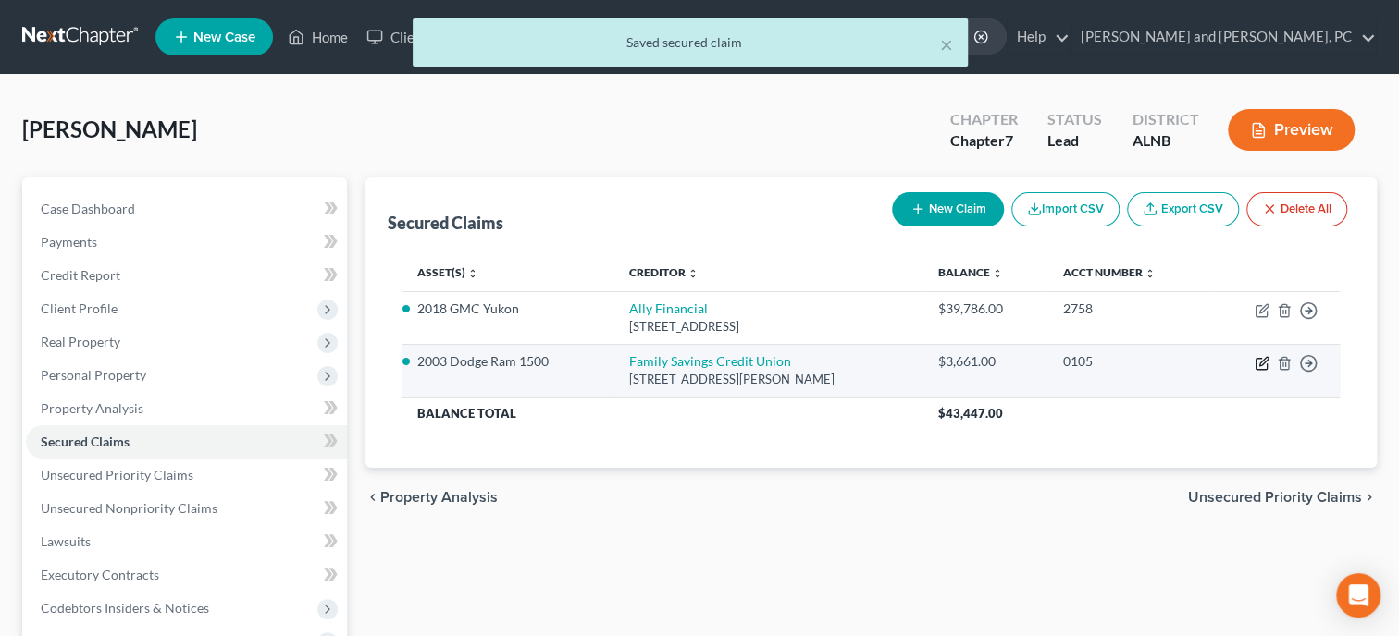
click at [1264, 356] on icon "button" at bounding box center [1261, 363] width 15 height 15
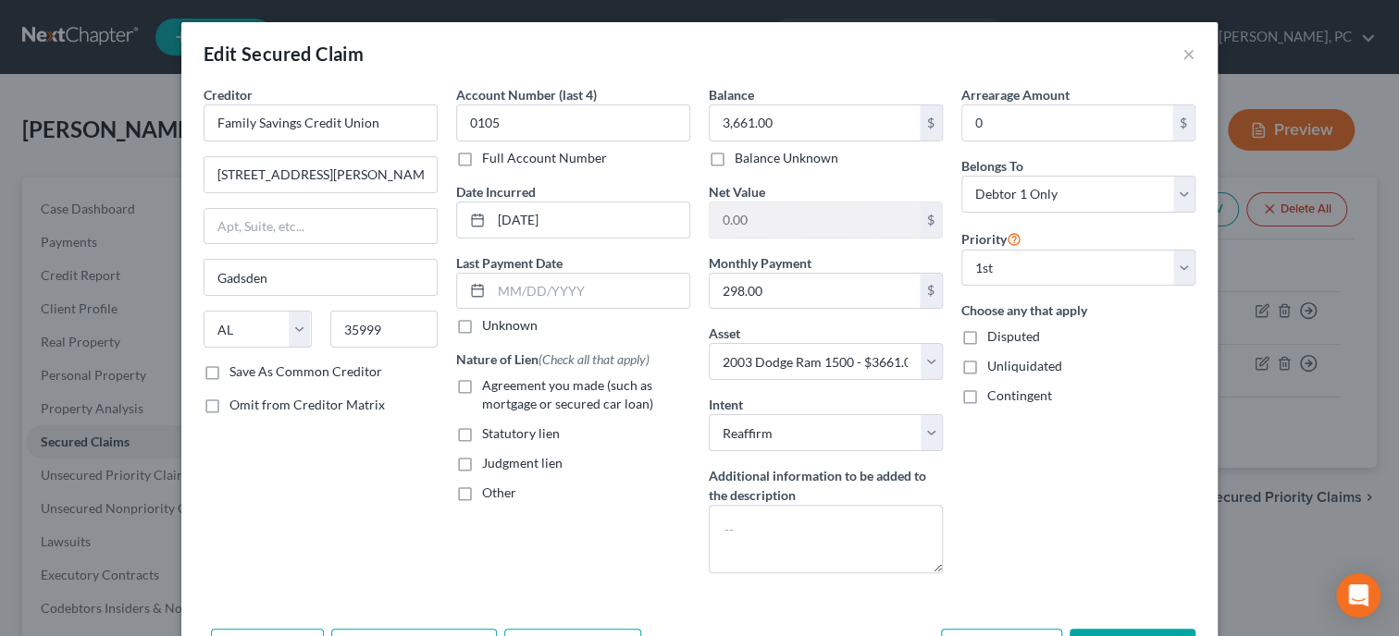
click at [482, 384] on label "Agreement you made (such as mortgage or secured car loan)" at bounding box center [586, 395] width 208 height 37
click at [489, 384] on input "Agreement you made (such as mortgage or secured car loan)" at bounding box center [495, 383] width 12 height 12
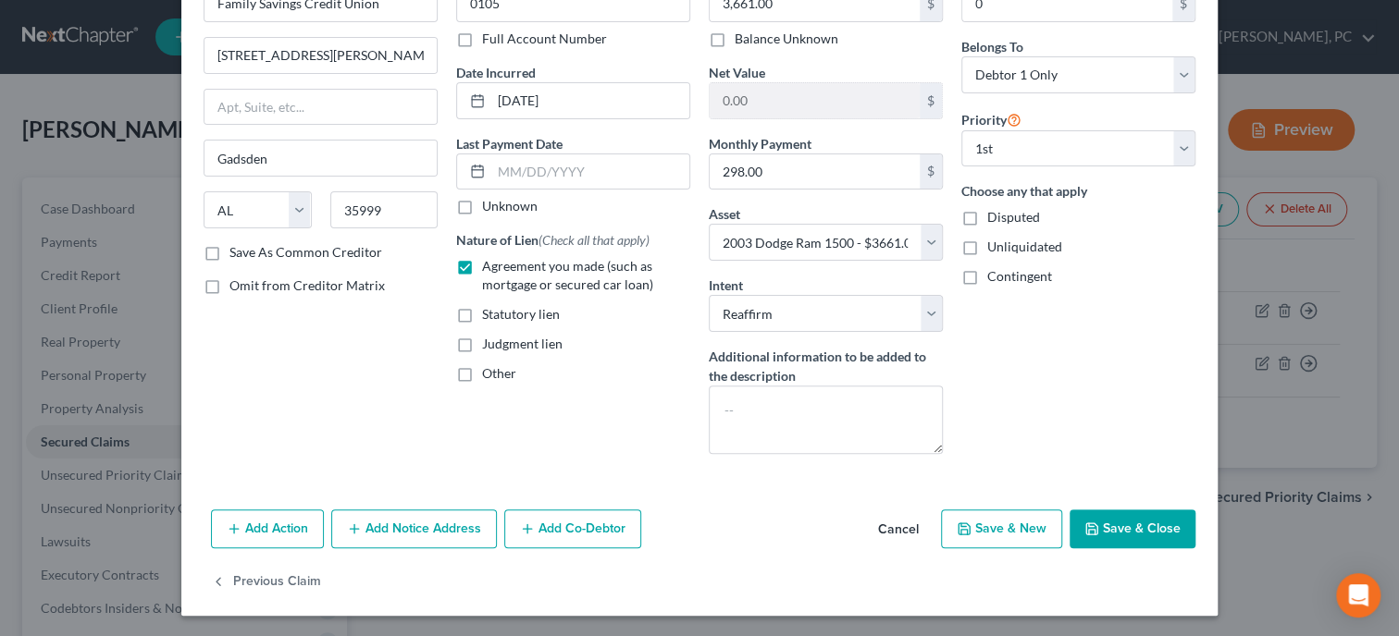
click at [1156, 517] on button "Save & Close" at bounding box center [1132, 529] width 126 height 39
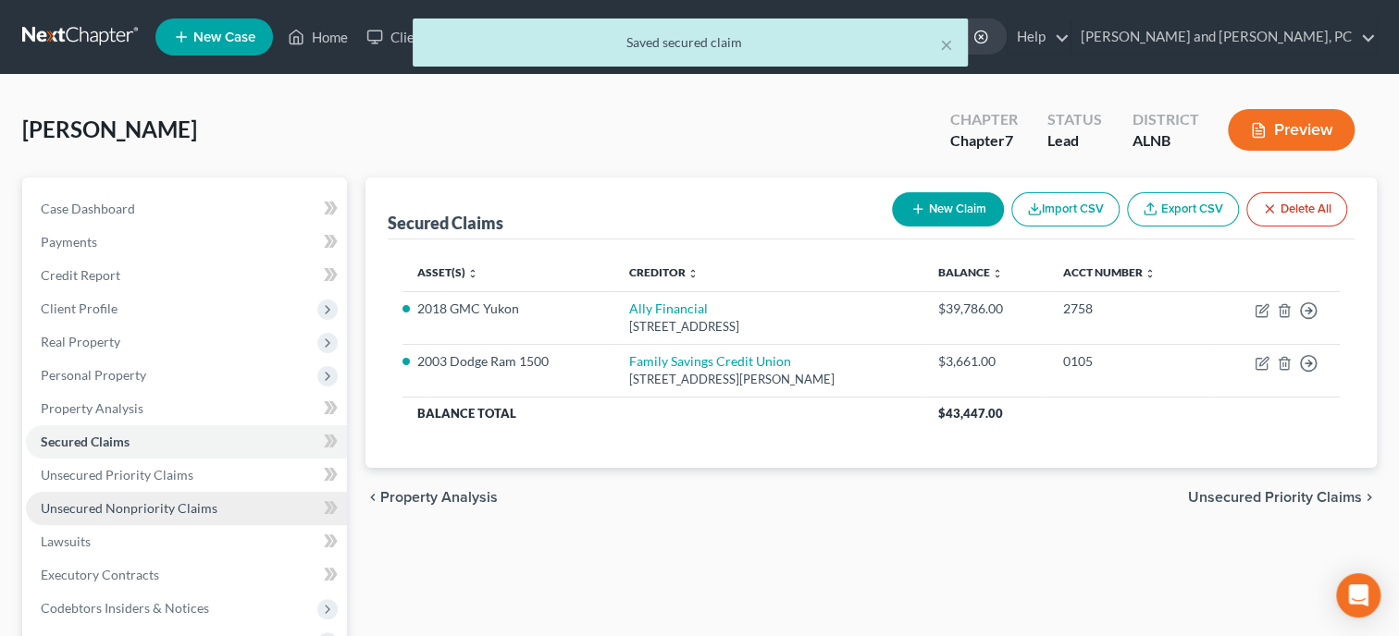
click at [121, 504] on span "Unsecured Nonpriority Claims" at bounding box center [129, 509] width 177 height 16
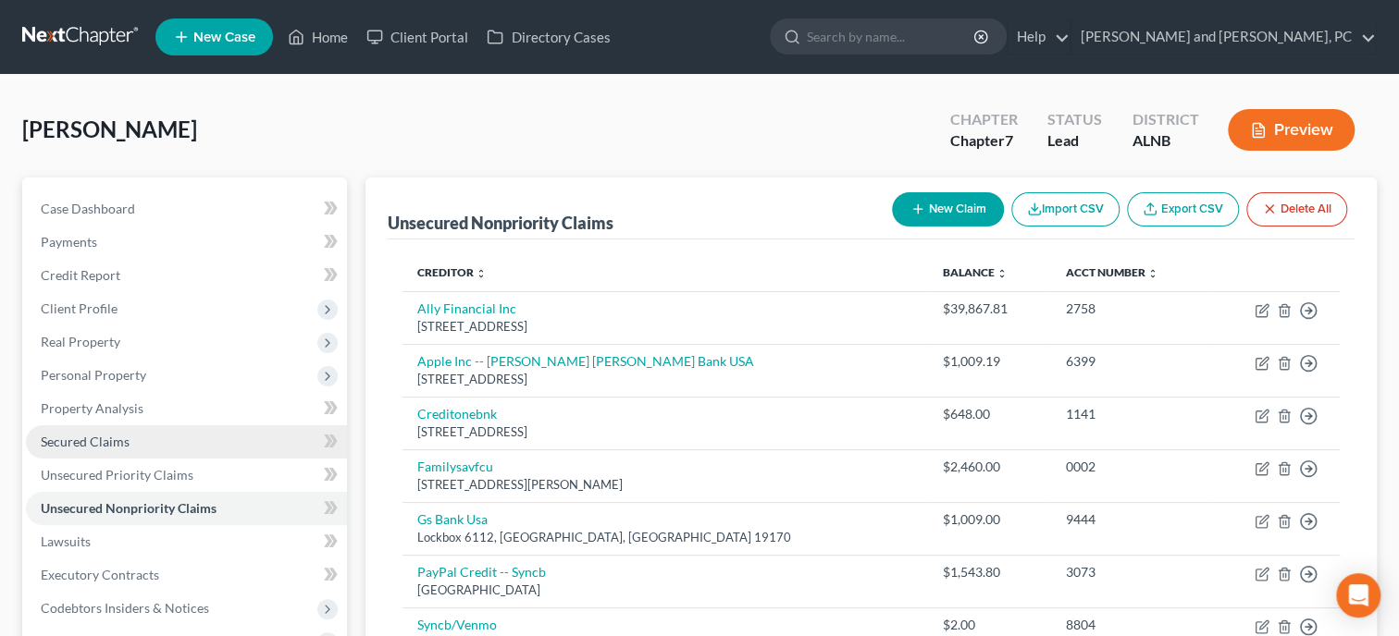
click at [192, 451] on link "Secured Claims" at bounding box center [186, 442] width 321 height 33
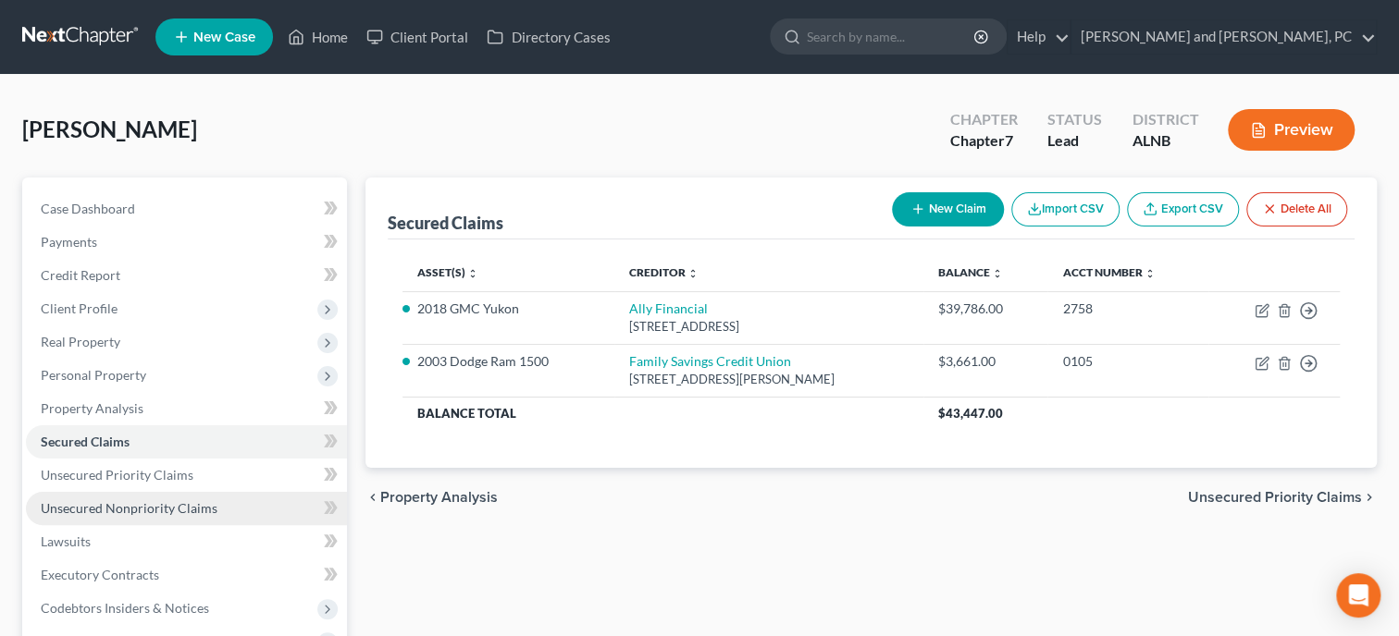
click at [184, 501] on span "Unsecured Nonpriority Claims" at bounding box center [129, 509] width 177 height 16
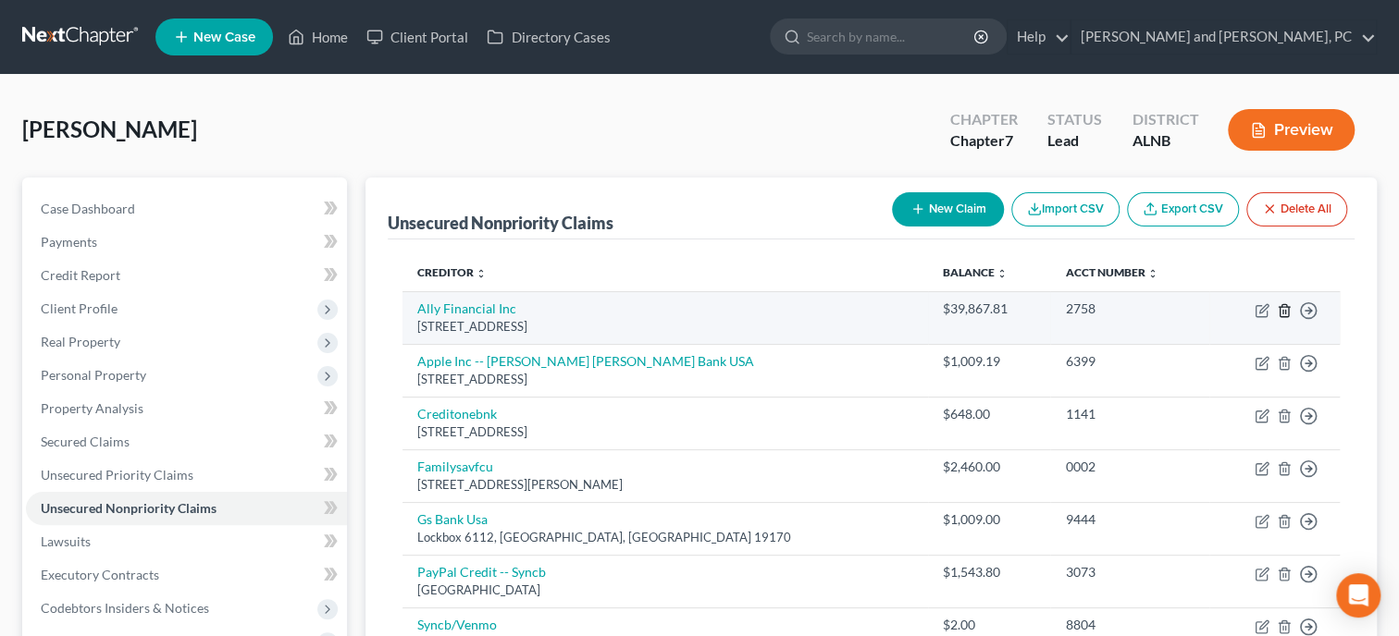
click at [1284, 314] on icon "button" at bounding box center [1284, 310] width 15 height 15
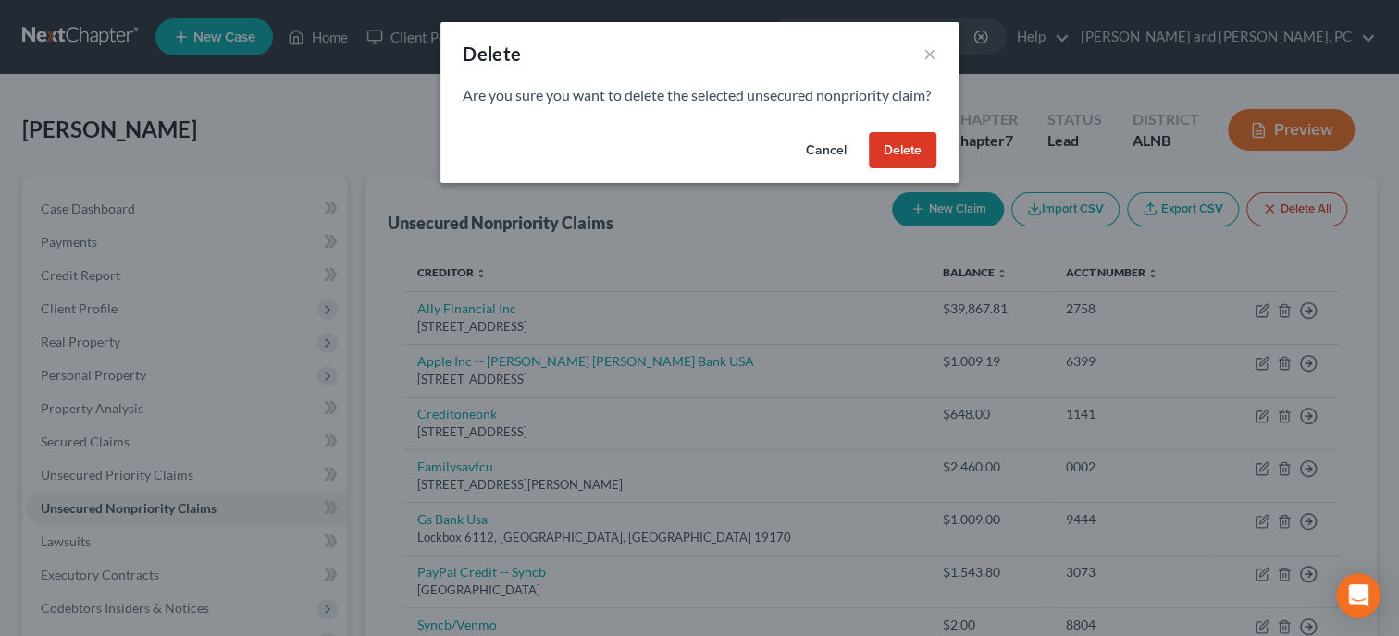
click at [912, 167] on button "Delete" at bounding box center [903, 150] width 68 height 37
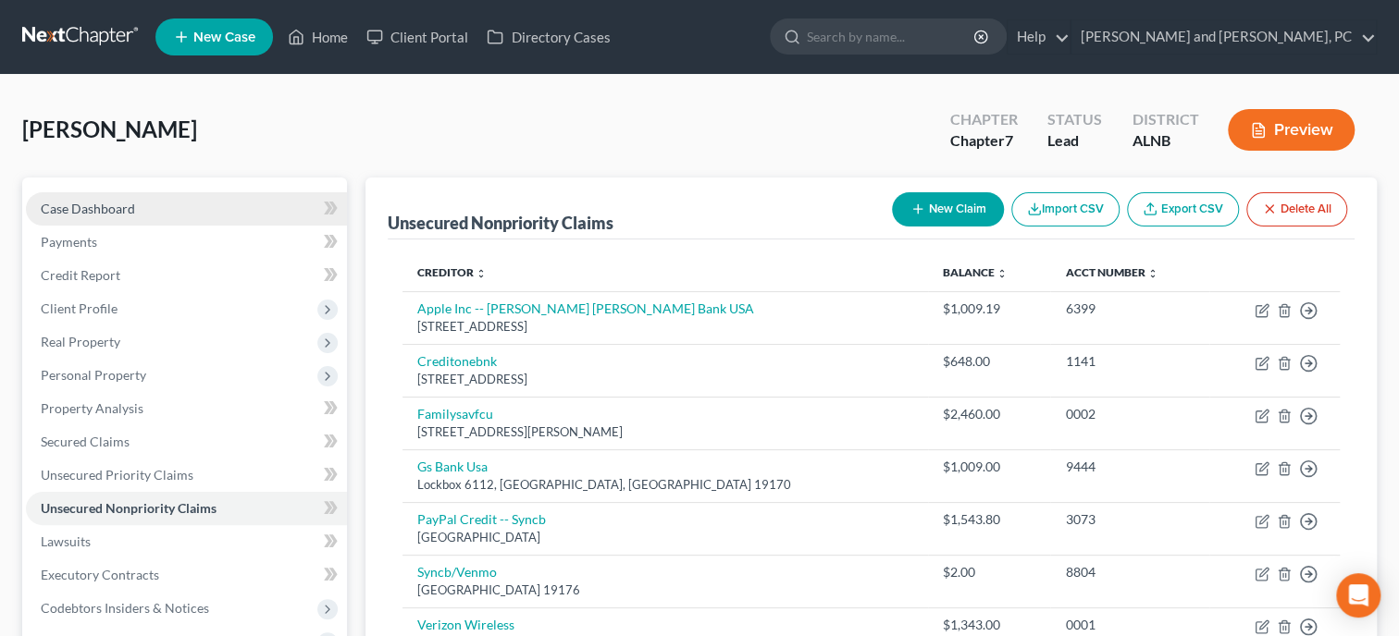
click at [124, 213] on span "Case Dashboard" at bounding box center [88, 209] width 94 height 16
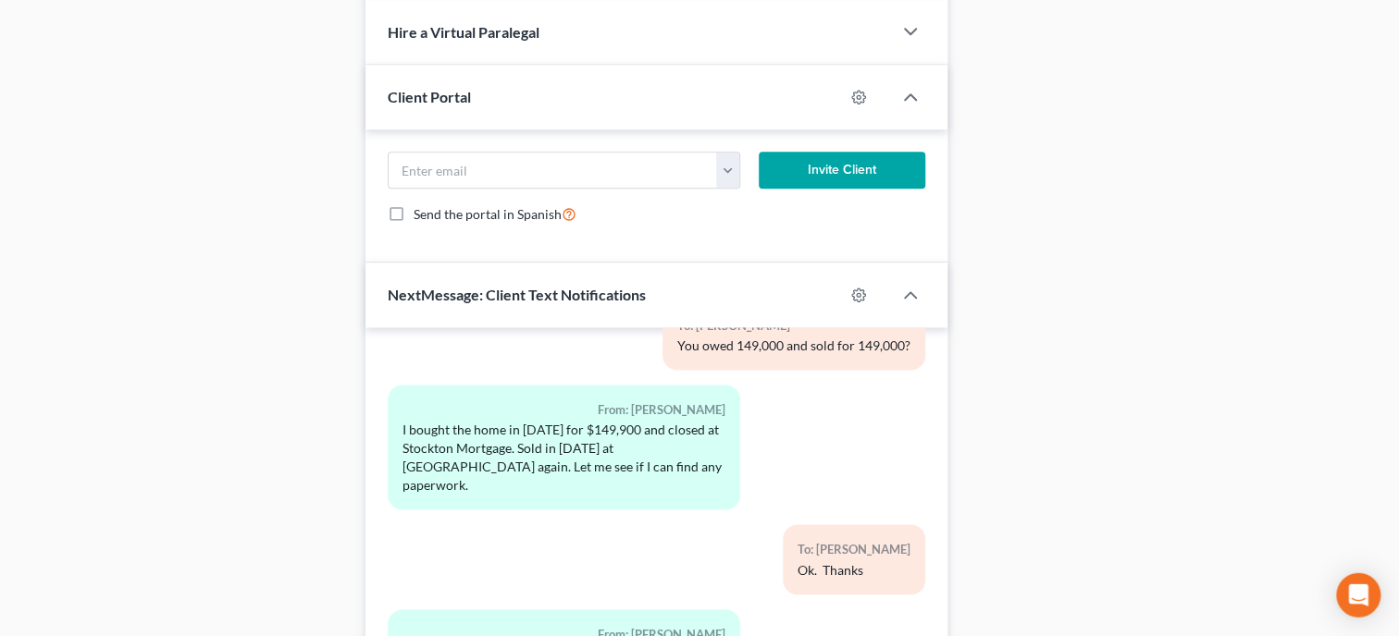
scroll to position [1389, 0]
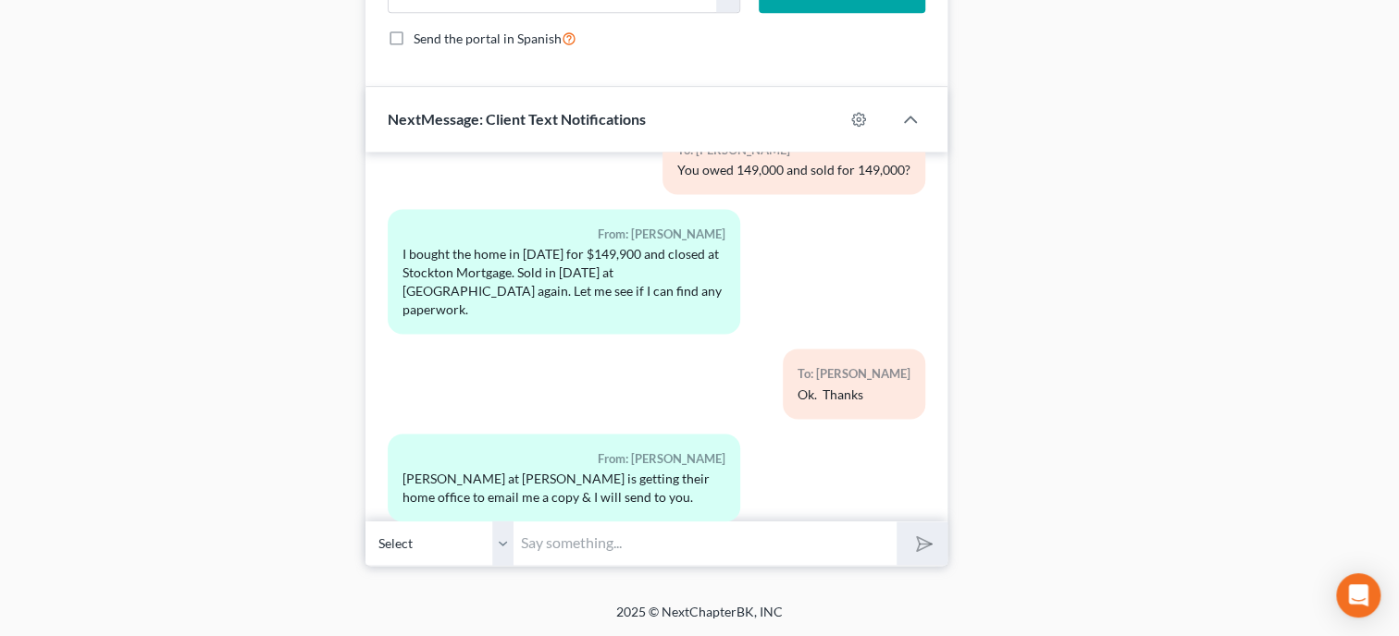
click at [635, 562] on input "text" at bounding box center [704, 543] width 383 height 45
click at [896, 522] on button "submit" at bounding box center [921, 543] width 51 height 43
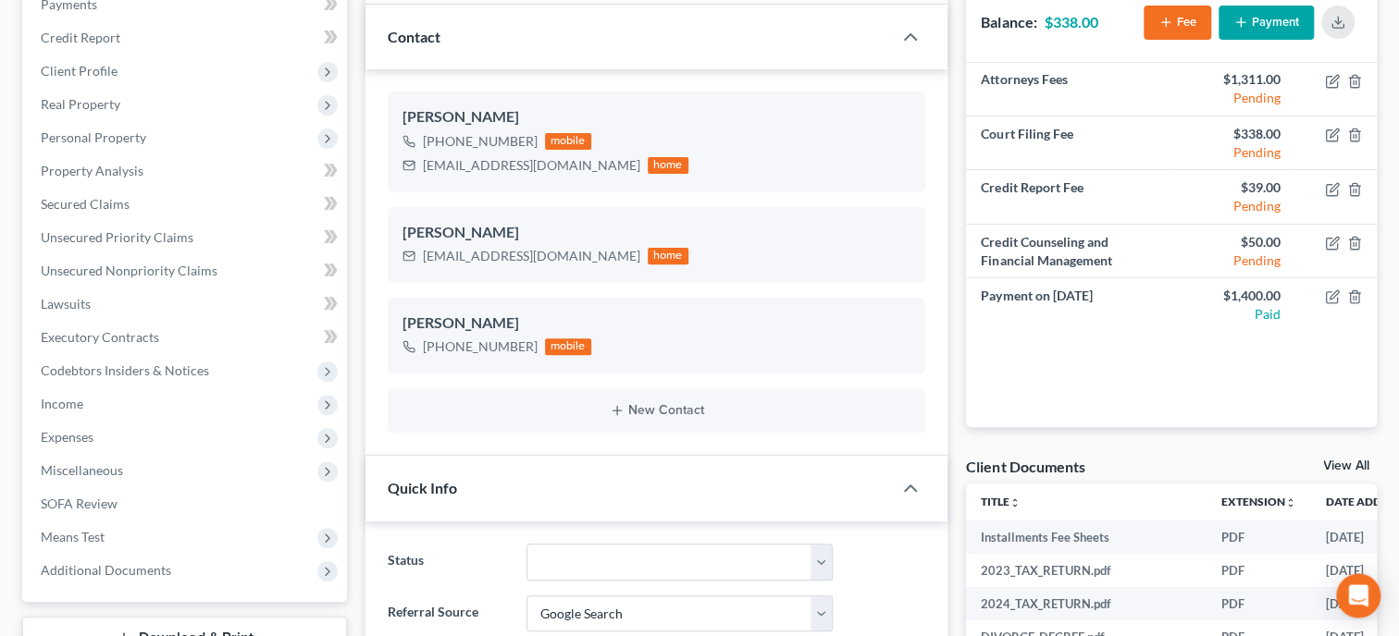
scroll to position [152, 0]
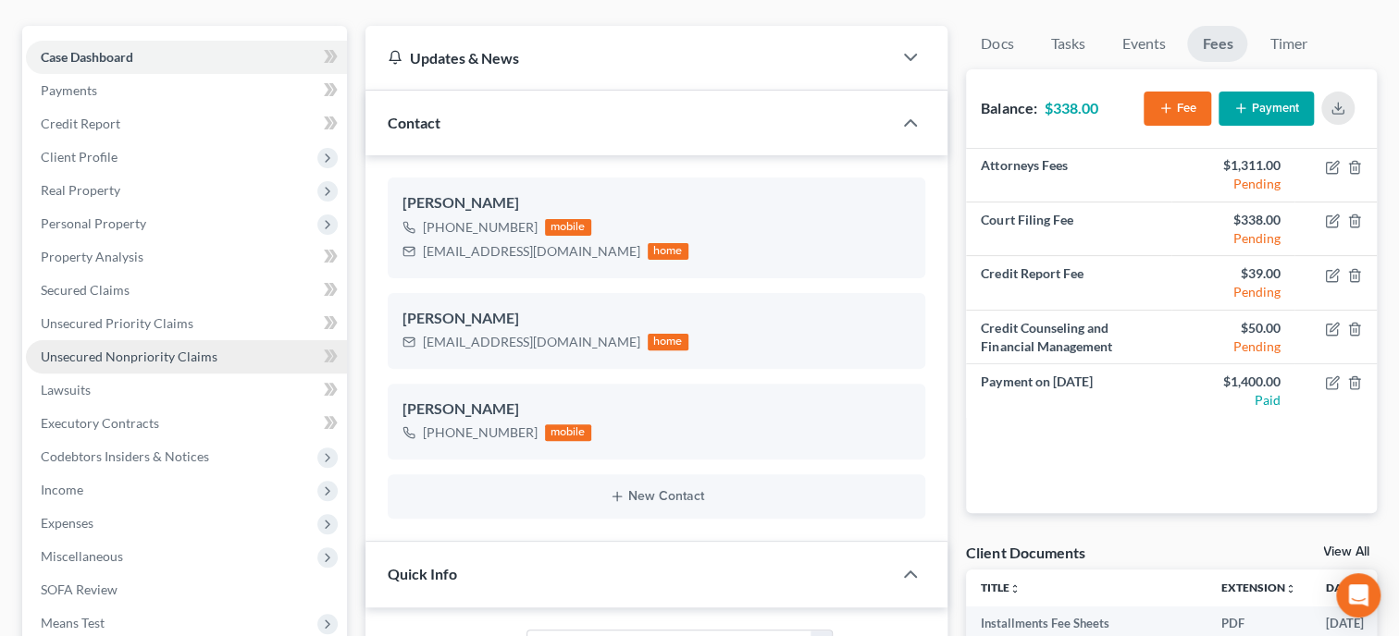
click at [138, 353] on span "Unsecured Nonpriority Claims" at bounding box center [129, 357] width 177 height 16
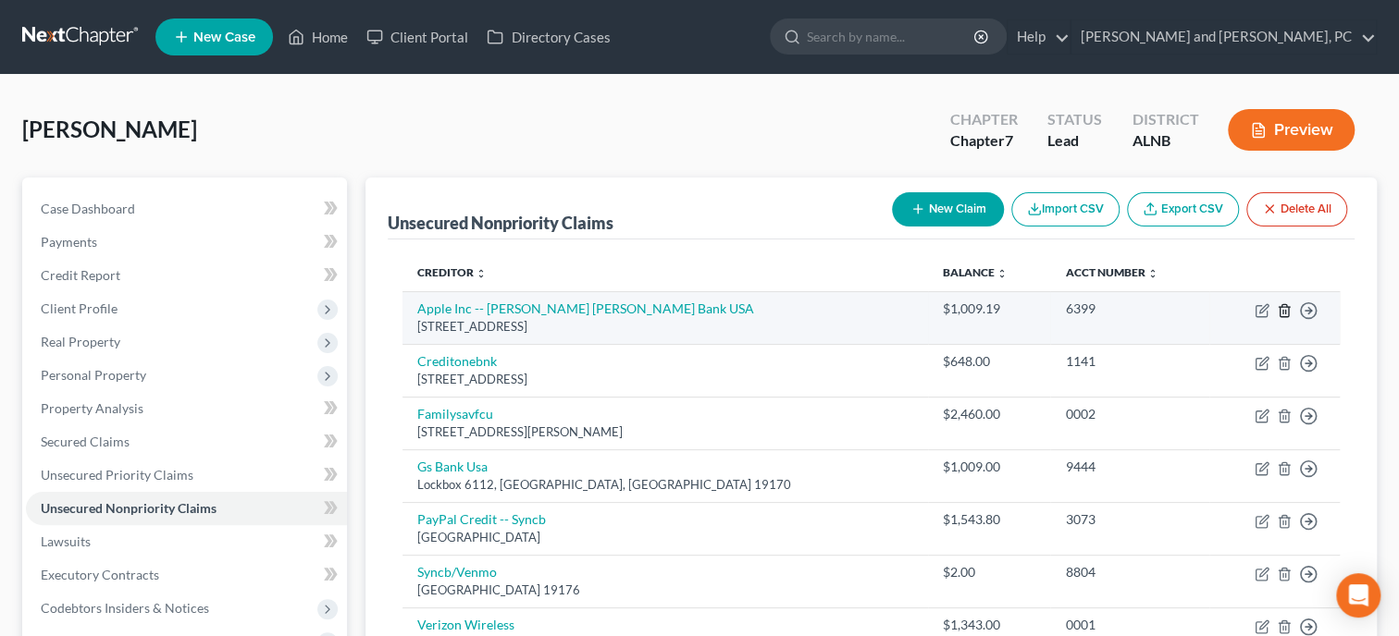
click at [1288, 304] on icon "button" at bounding box center [1284, 310] width 15 height 15
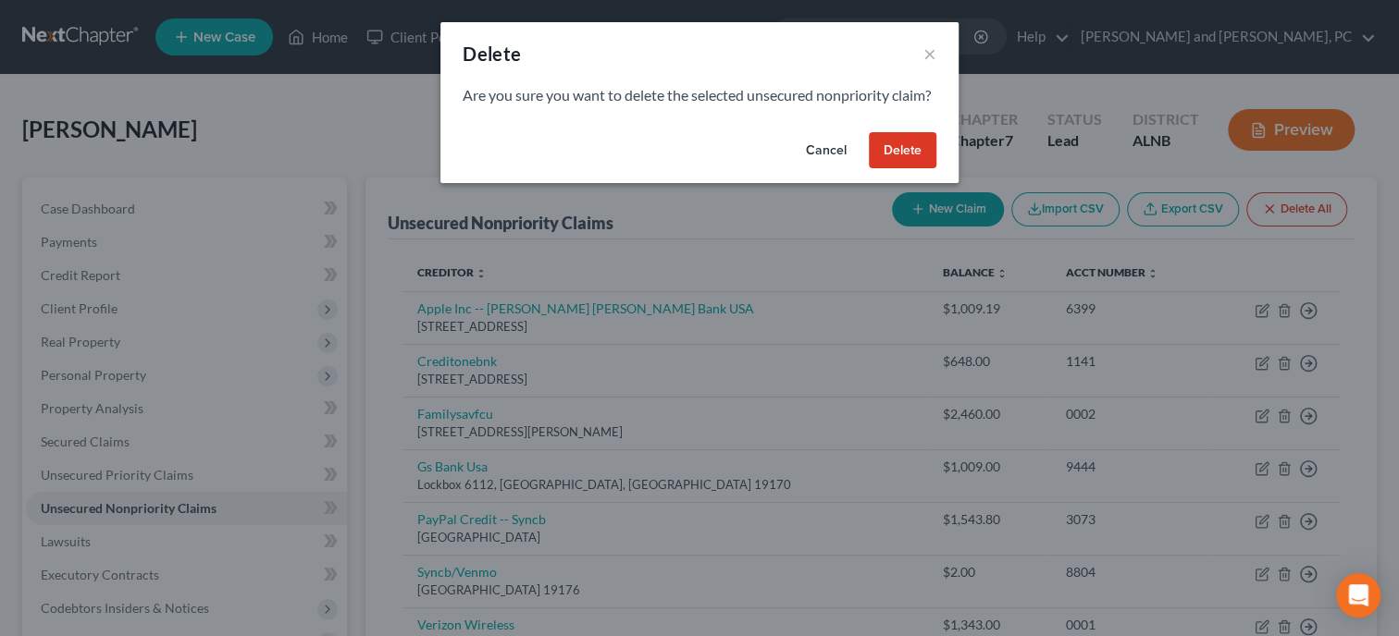
click at [905, 169] on button "Delete" at bounding box center [903, 150] width 68 height 37
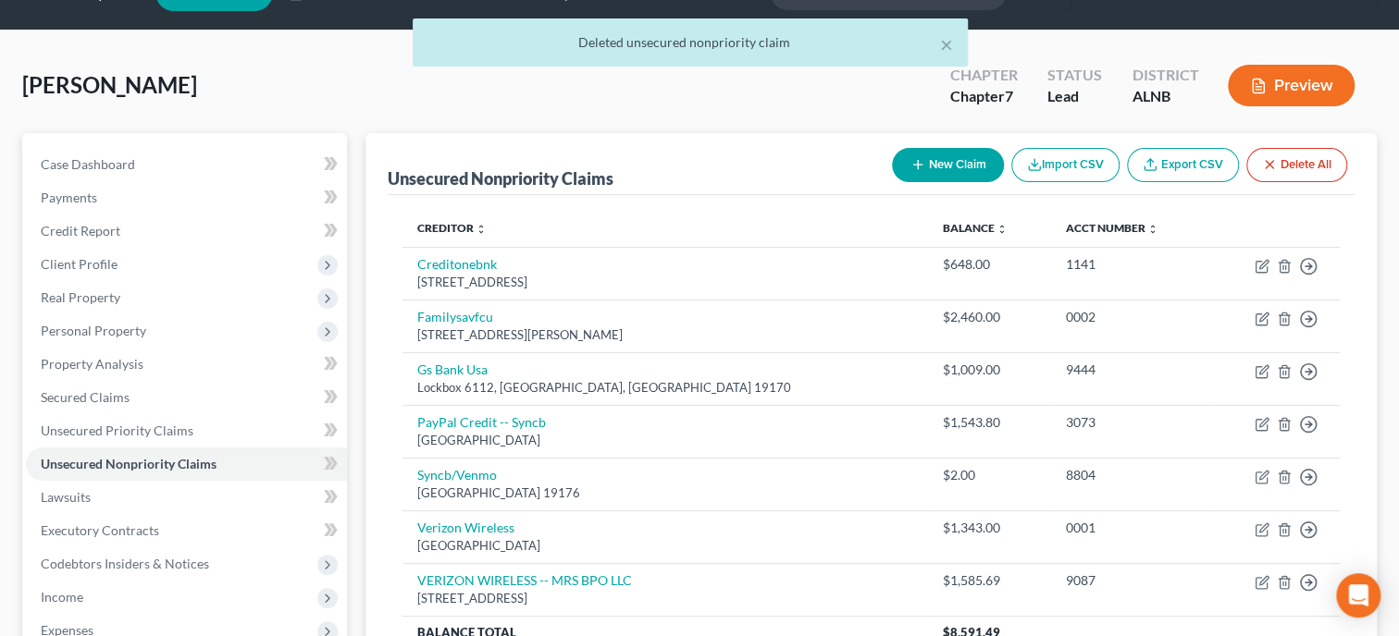
scroll to position [94, 0]
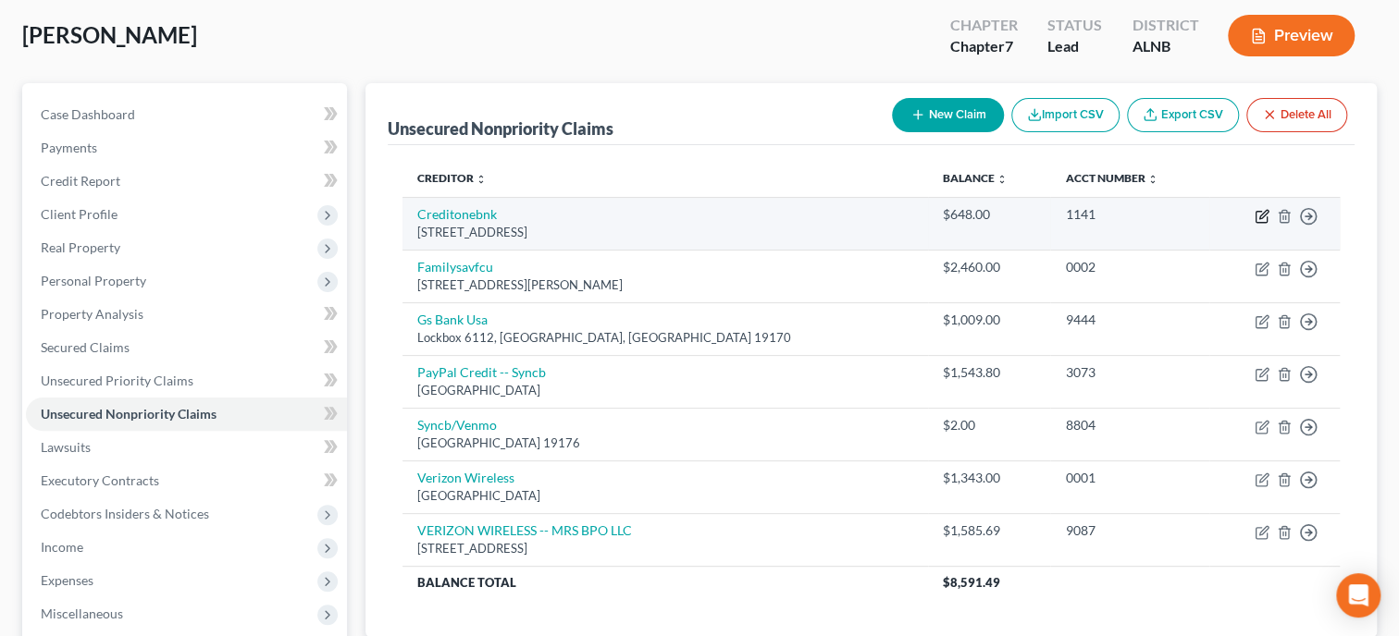
click at [1260, 216] on icon "button" at bounding box center [1263, 214] width 8 height 8
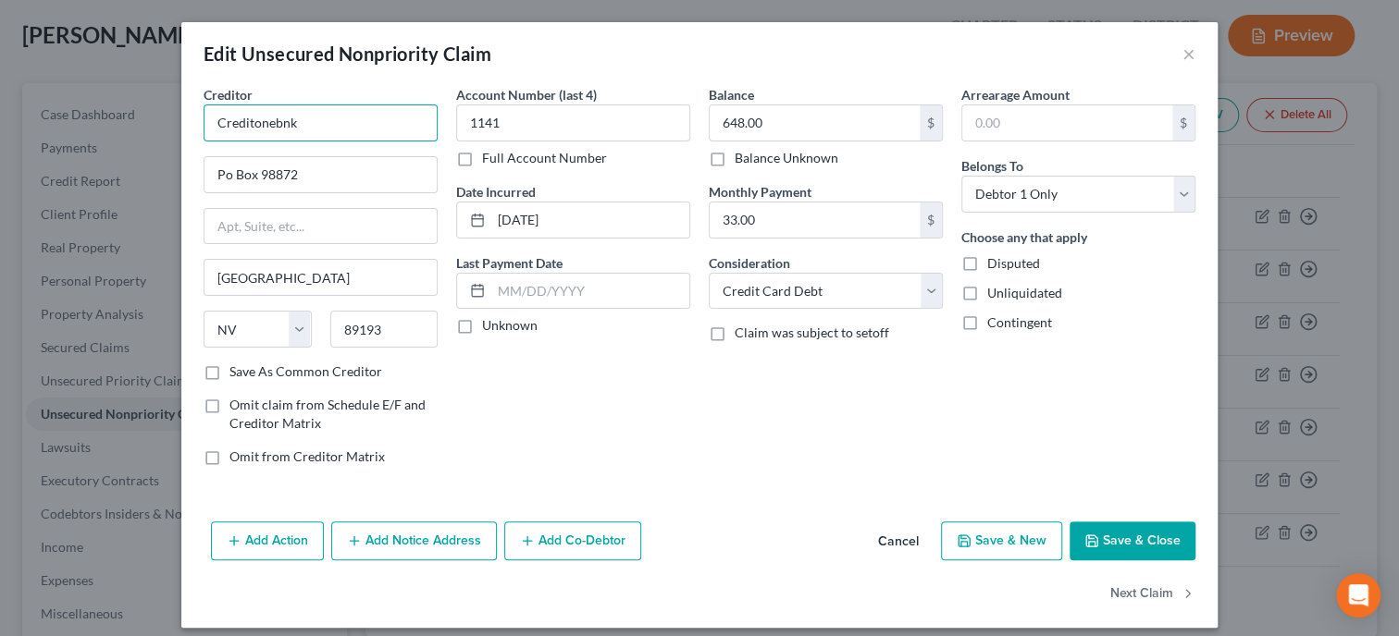
click at [253, 127] on input "Creditonebnk" at bounding box center [321, 123] width 234 height 37
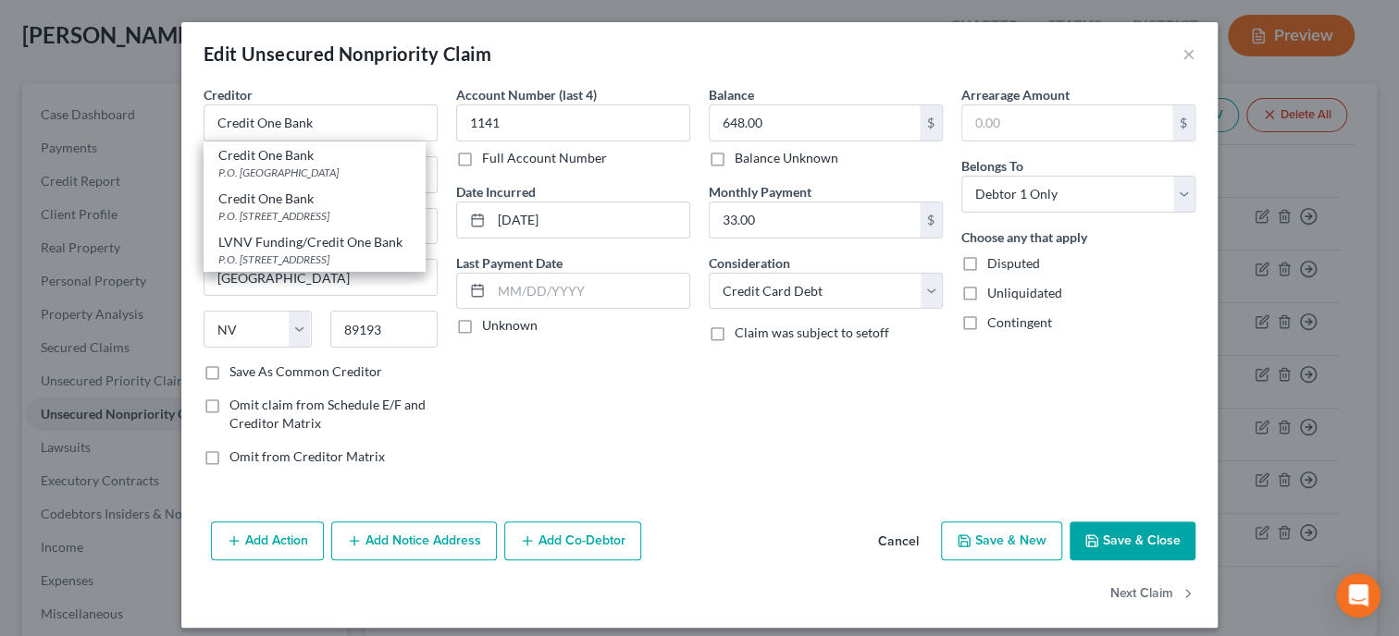
click at [364, 84] on div "Edit Unsecured Nonpriority Claim ×" at bounding box center [699, 53] width 1036 height 63
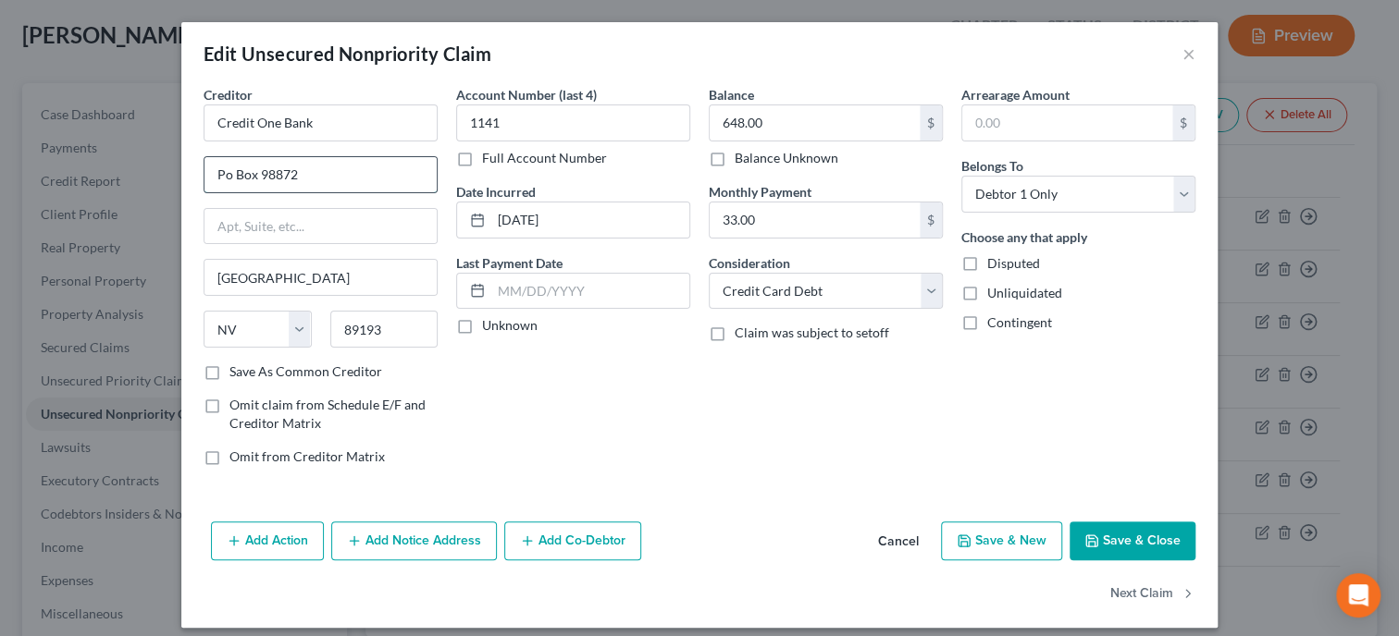
click at [225, 179] on input "Po Box 98872" at bounding box center [320, 174] width 232 height 35
click at [1143, 542] on button "Save & Close" at bounding box center [1132, 541] width 126 height 39
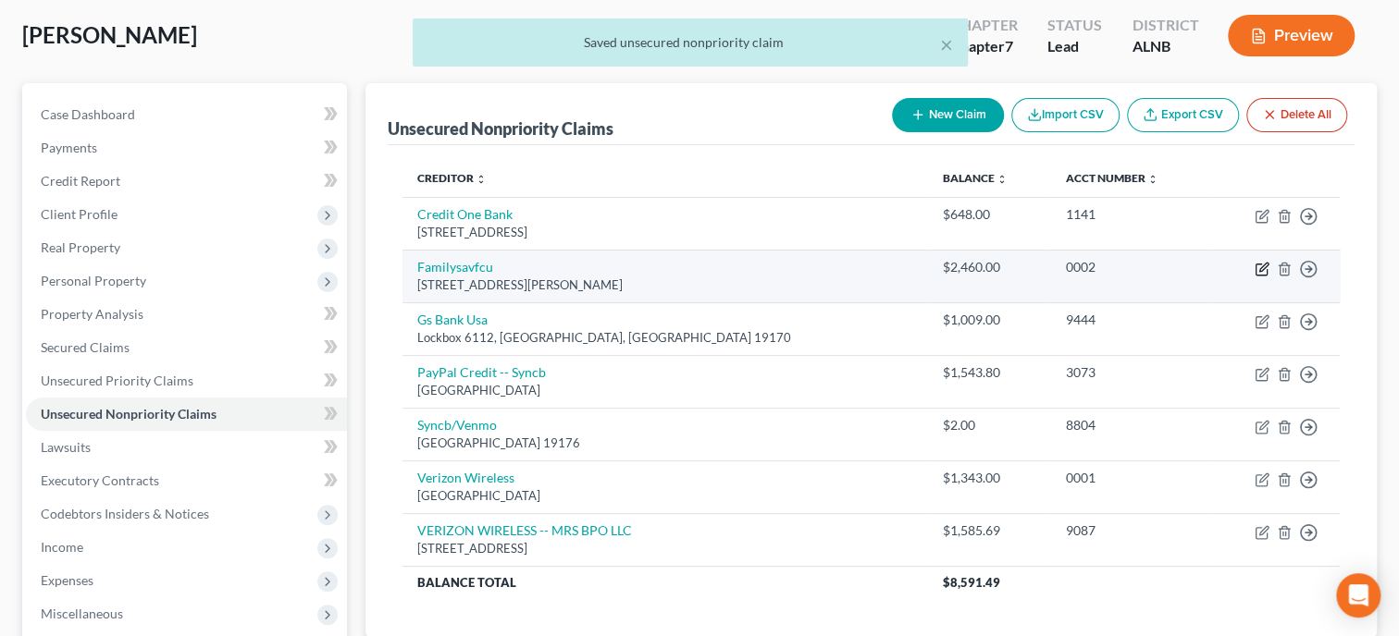
click at [1264, 272] on icon "button" at bounding box center [1261, 269] width 15 height 15
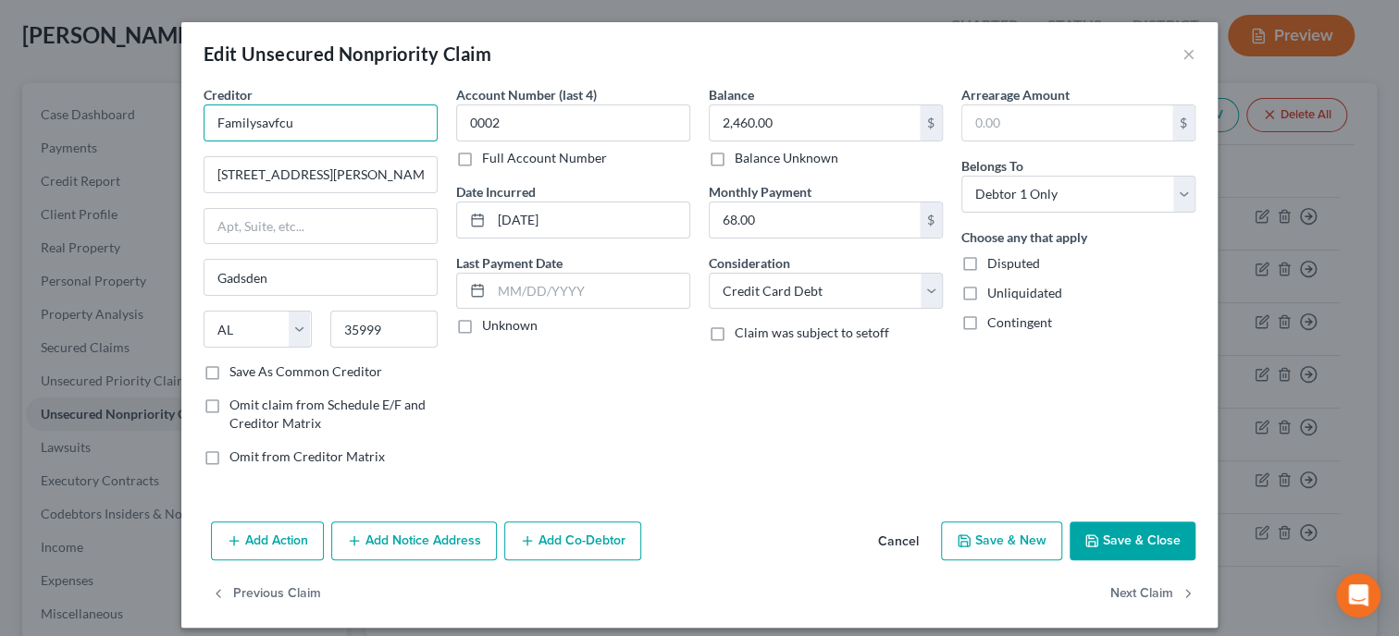
click at [253, 121] on input "Familysavfcu" at bounding box center [321, 123] width 234 height 37
click at [1109, 537] on button "Save & Close" at bounding box center [1132, 541] width 126 height 39
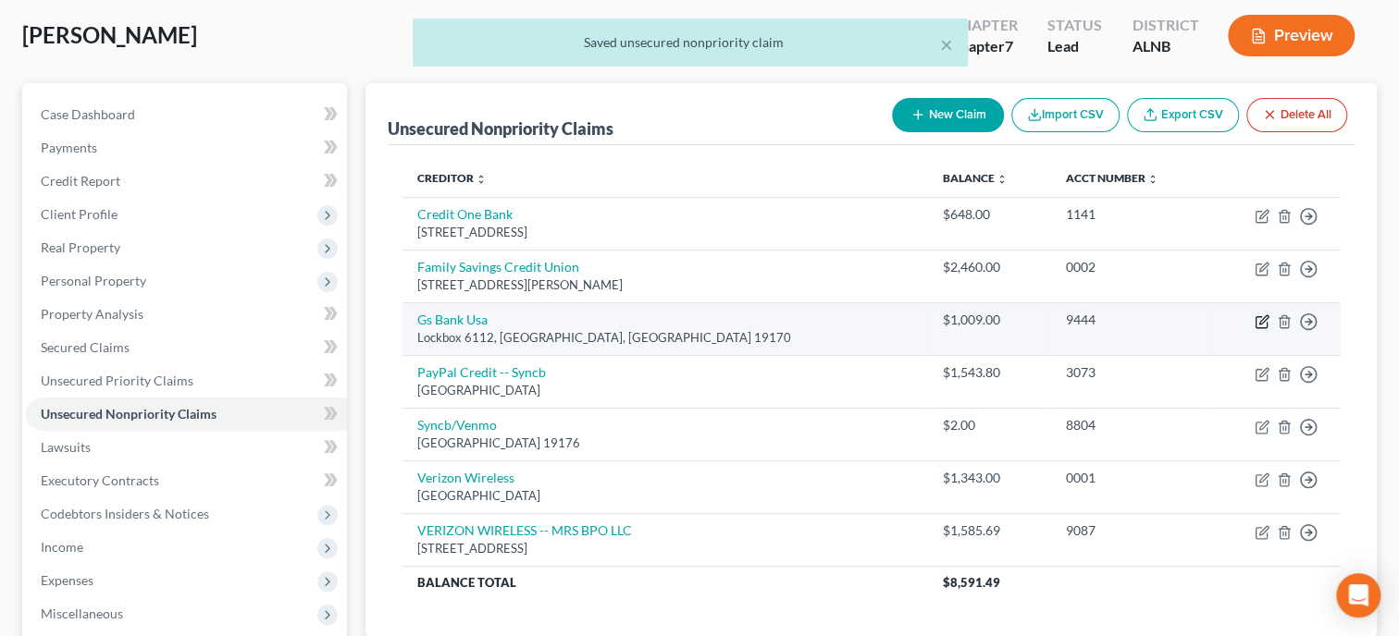
click at [1262, 320] on icon "button" at bounding box center [1263, 319] width 8 height 8
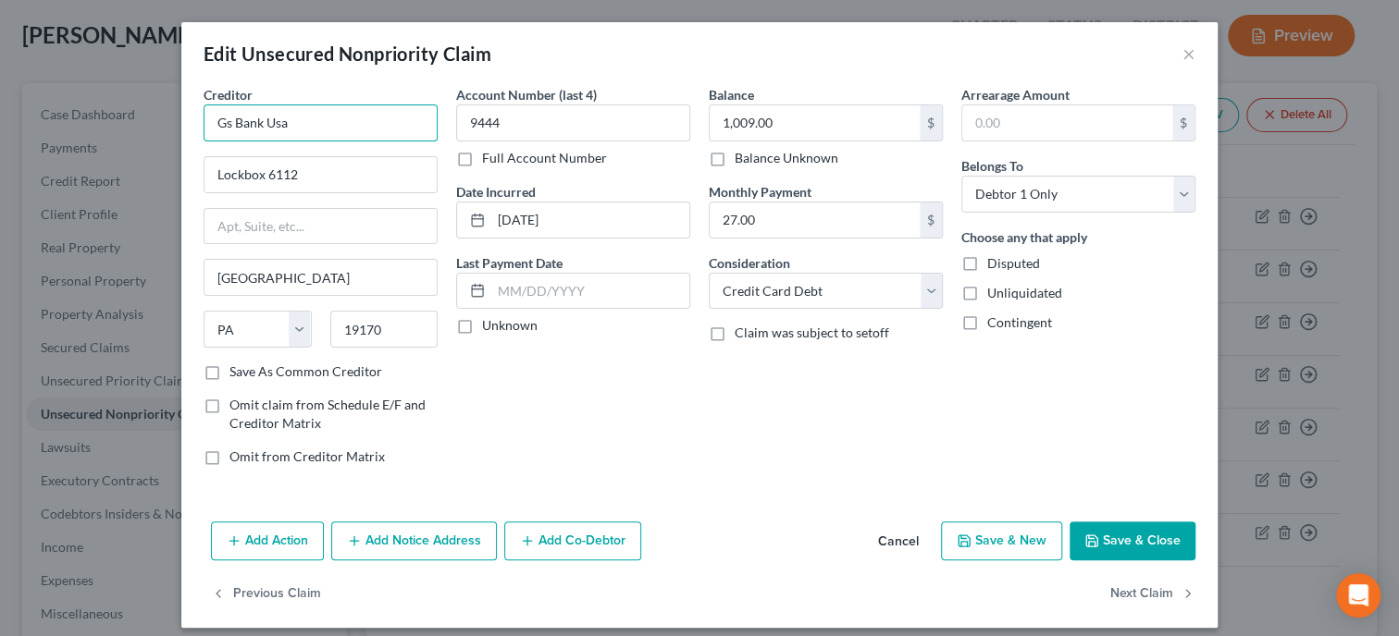
click at [223, 121] on input "Gs Bank Usa" at bounding box center [321, 123] width 234 height 37
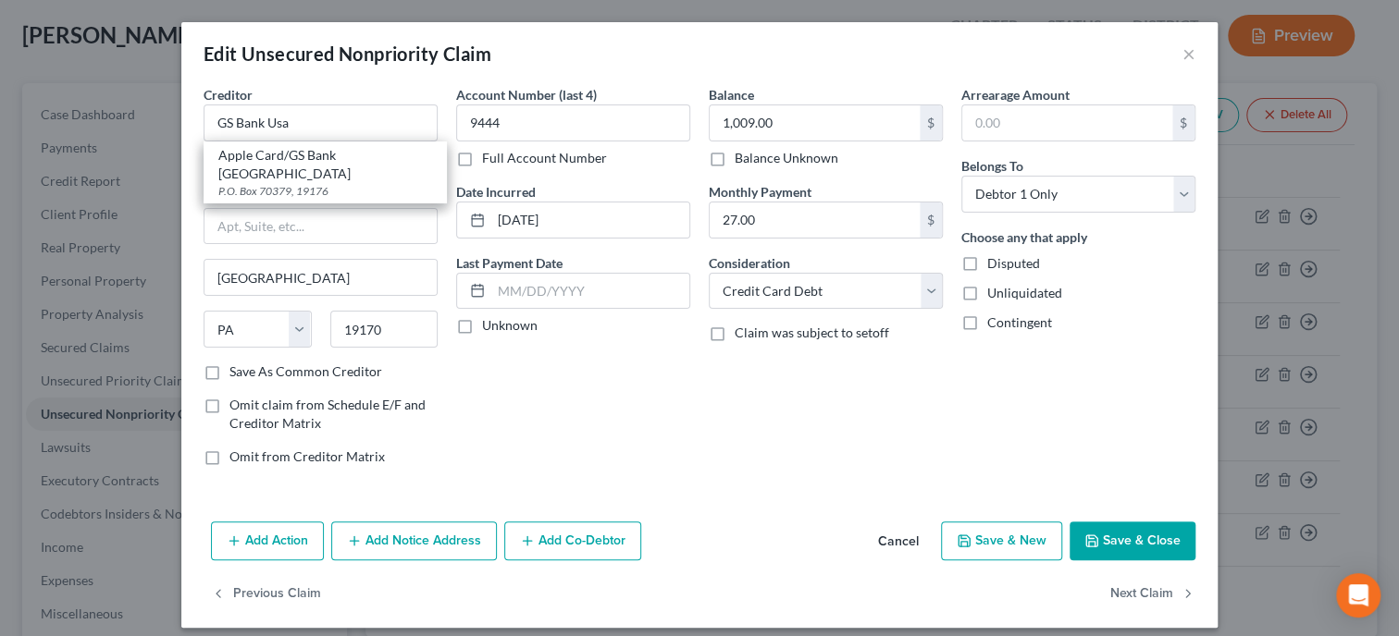
click at [394, 80] on div "Edit Unsecured Nonpriority Claim ×" at bounding box center [699, 53] width 1036 height 63
click at [243, 171] on input "Lockbox 6112" at bounding box center [320, 174] width 232 height 35
click at [1107, 542] on button "Save & Close" at bounding box center [1132, 541] width 126 height 39
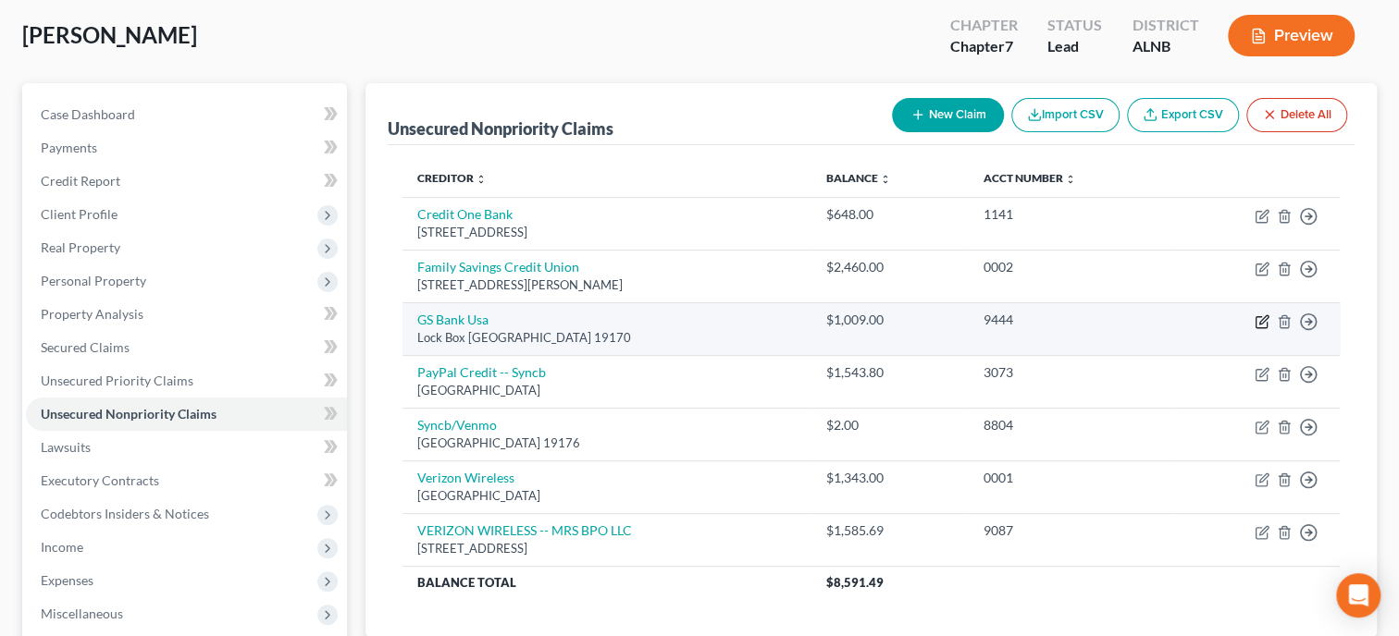
click at [1261, 319] on icon "button" at bounding box center [1261, 322] width 15 height 15
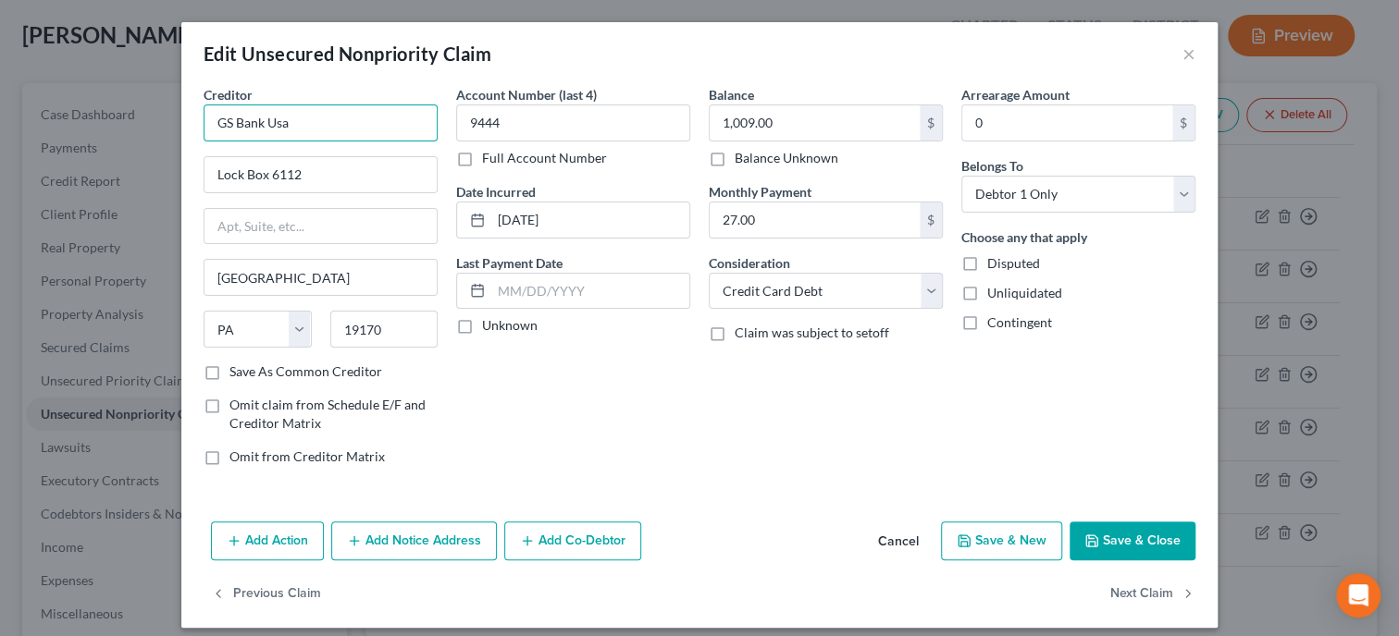
click at [354, 118] on input "GS Bank Usa" at bounding box center [321, 123] width 234 height 37
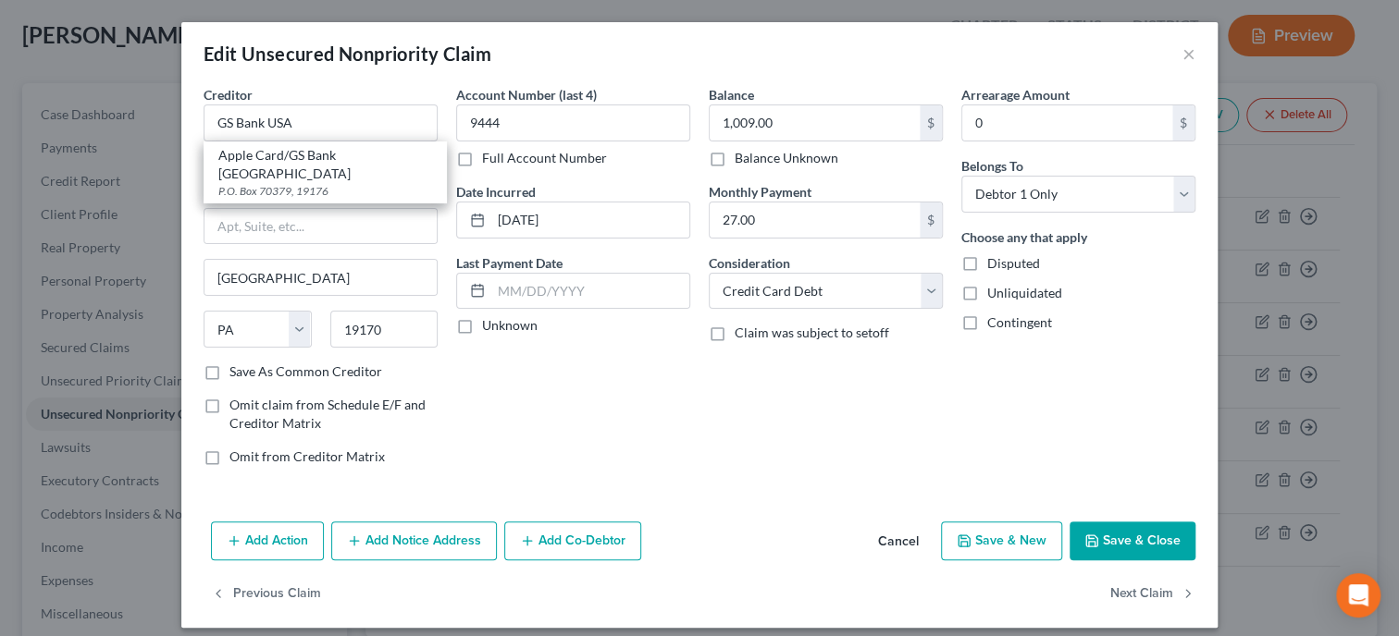
click at [1126, 531] on button "Save & Close" at bounding box center [1132, 541] width 126 height 39
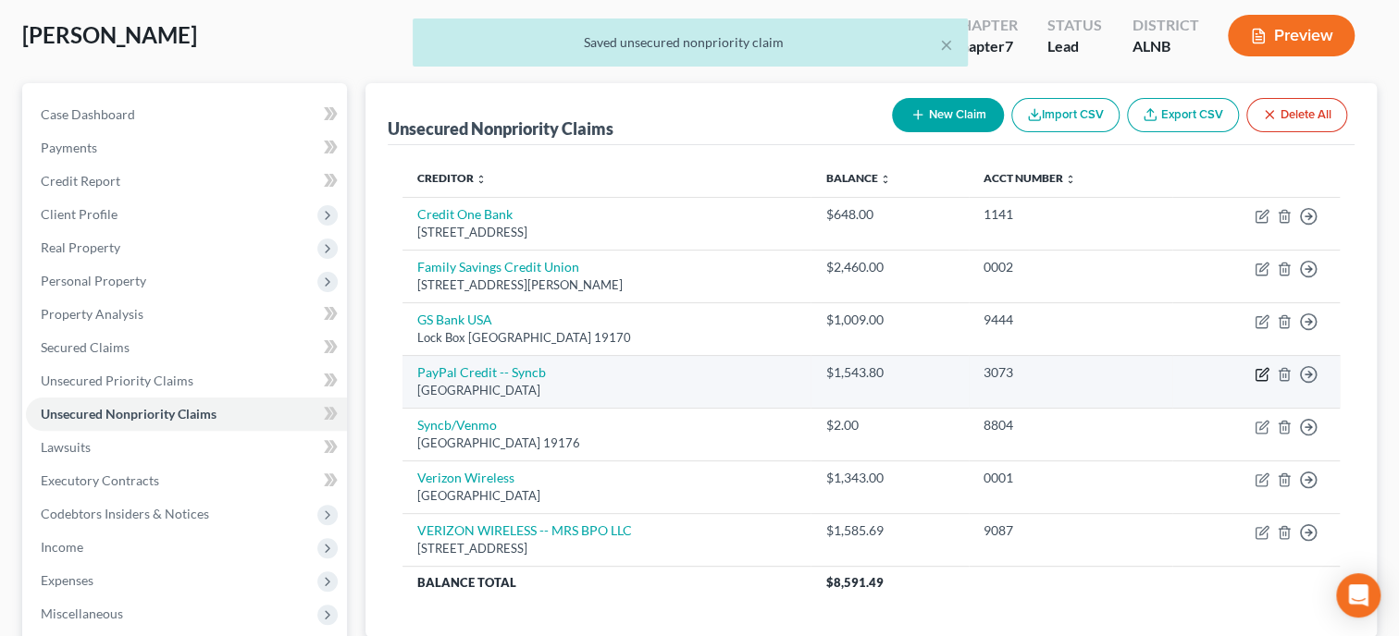
click at [1262, 374] on icon "button" at bounding box center [1263, 372] width 8 height 8
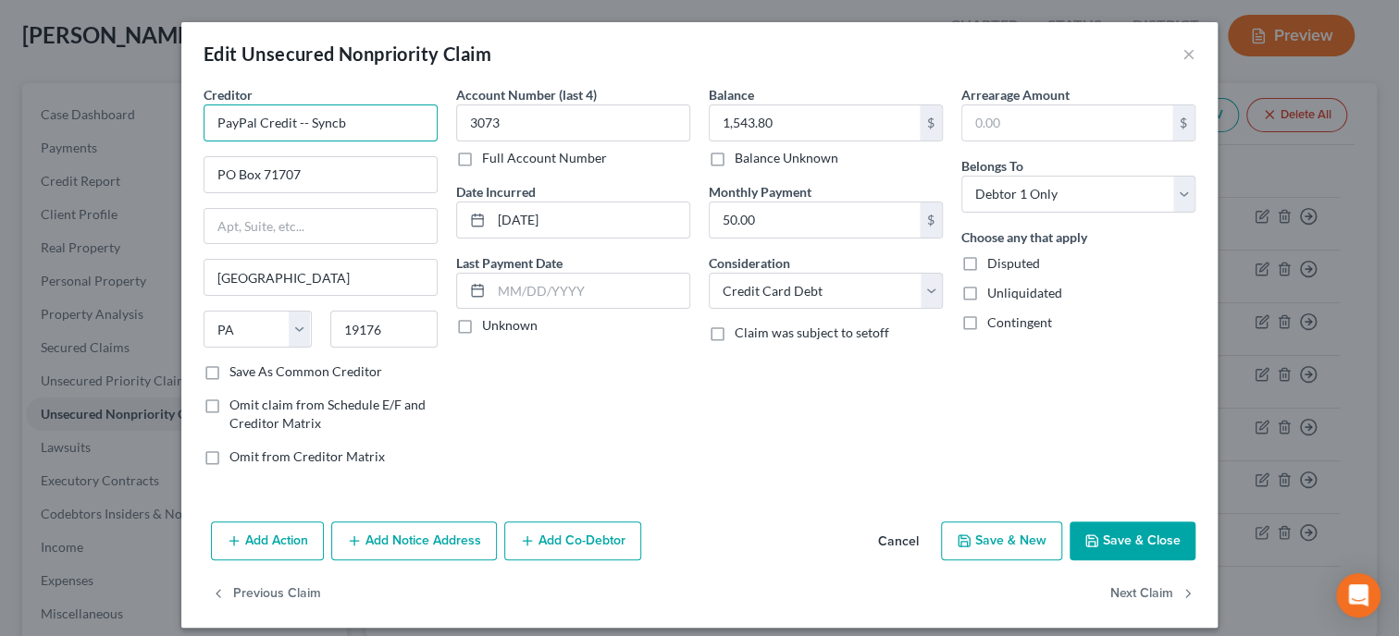
click at [300, 125] on input "PayPal Credit -- Syncb" at bounding box center [321, 123] width 234 height 37
click at [338, 123] on input "PayPal Credit/ Syncb" at bounding box center [321, 123] width 234 height 37
click at [1099, 539] on icon "button" at bounding box center [1091, 541] width 15 height 15
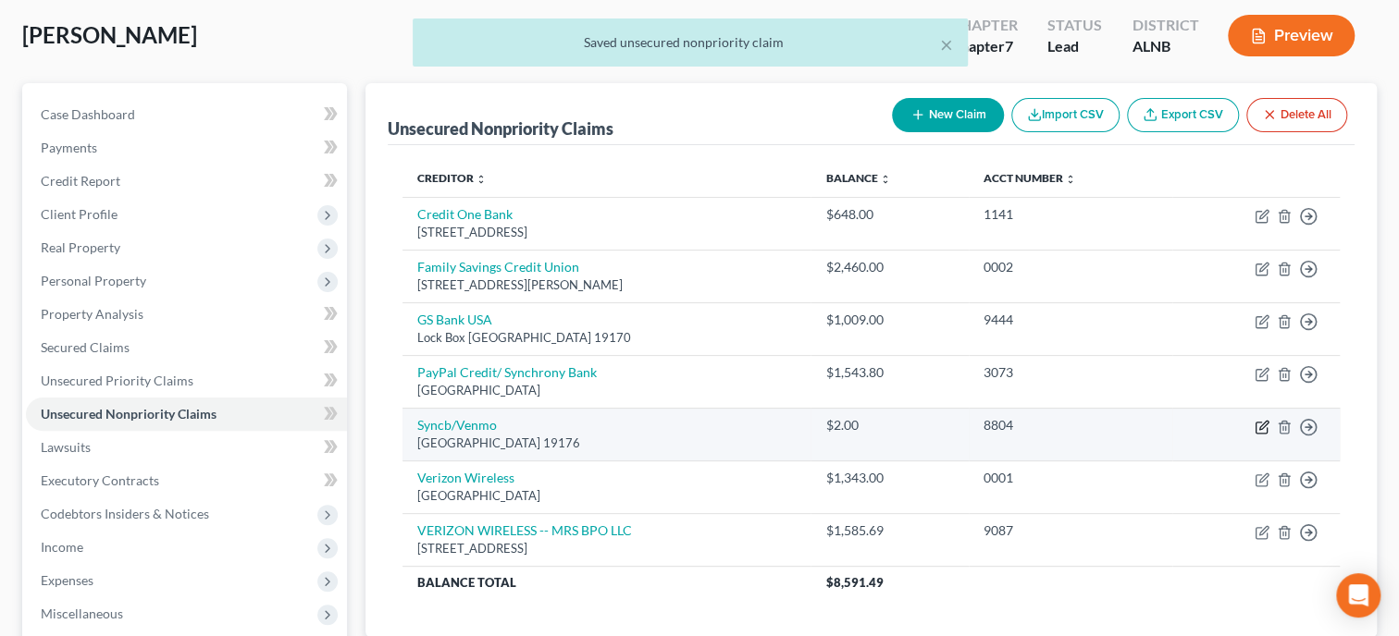
click at [1256, 424] on icon "button" at bounding box center [1261, 427] width 15 height 15
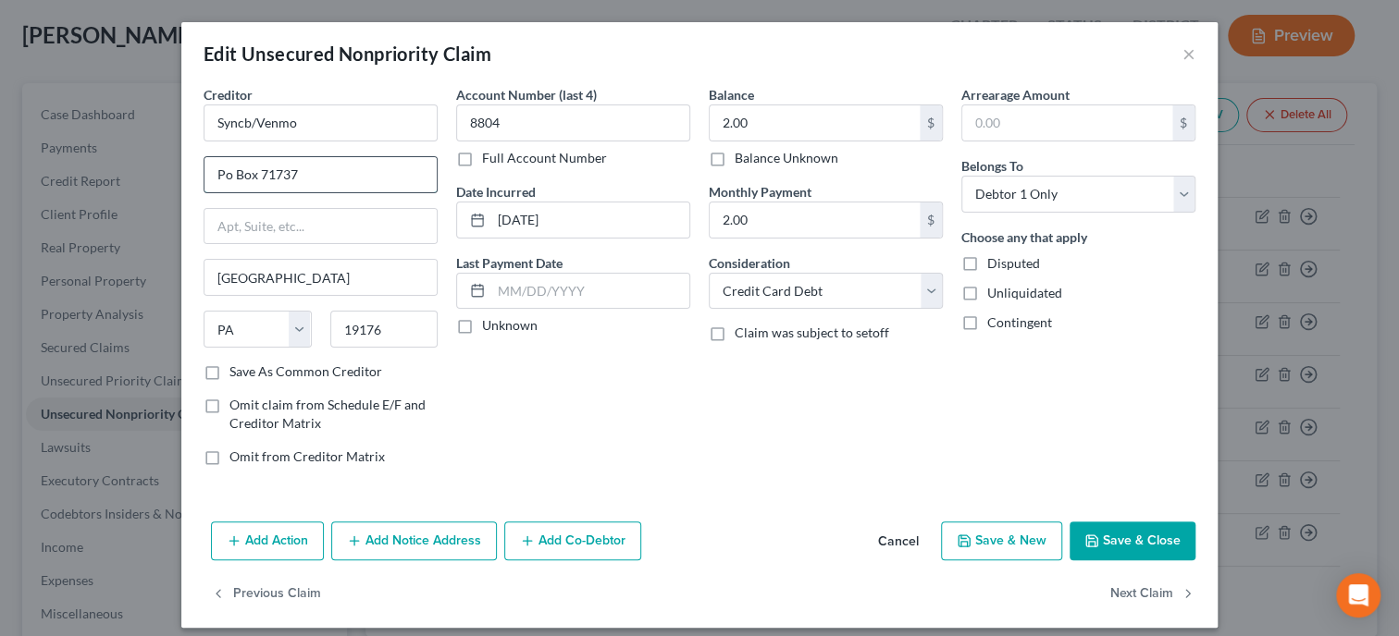
click at [224, 182] on input "Po Box 71737" at bounding box center [320, 174] width 232 height 35
click at [1142, 548] on button "Save & Close" at bounding box center [1132, 541] width 126 height 39
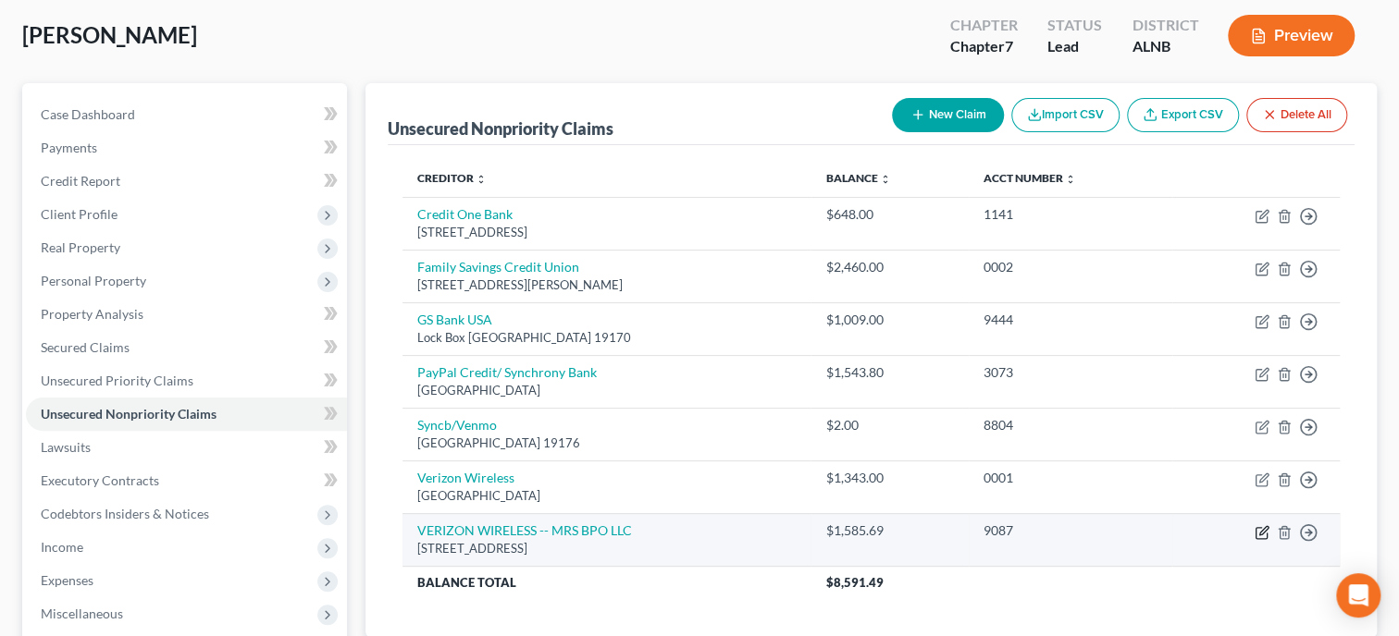
click at [1259, 536] on icon "button" at bounding box center [1260, 532] width 11 height 11
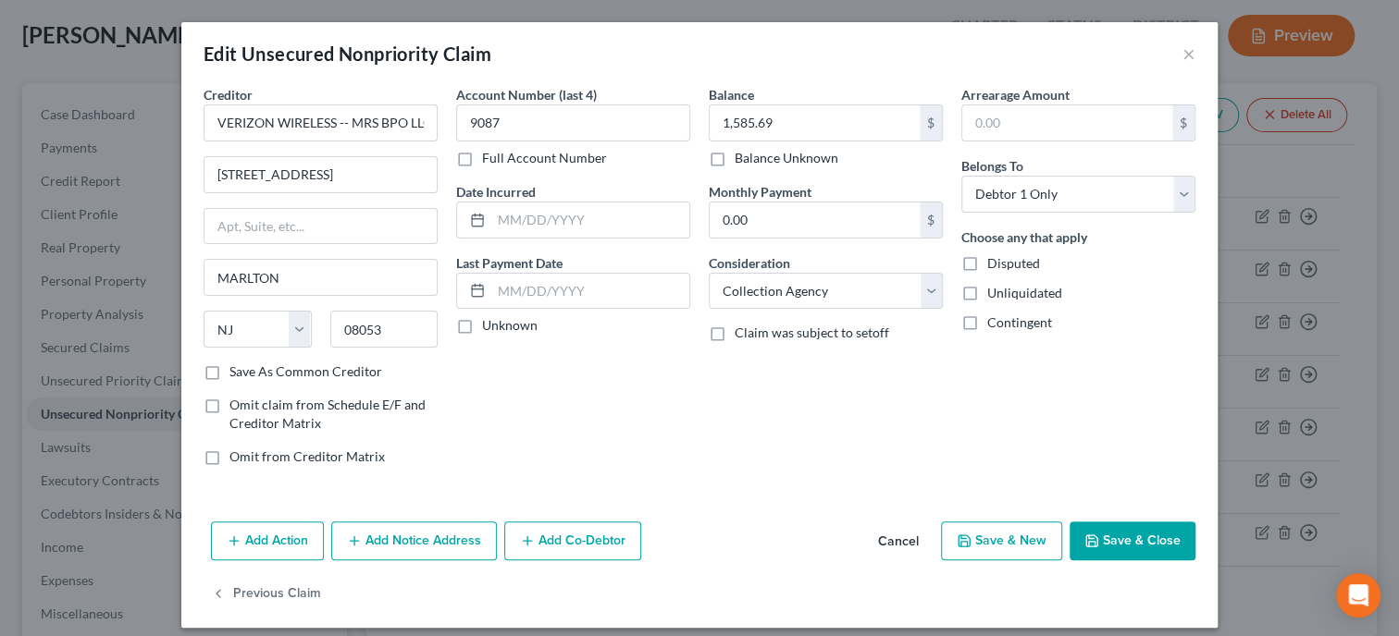
click at [888, 539] on button "Cancel" at bounding box center [898, 542] width 70 height 37
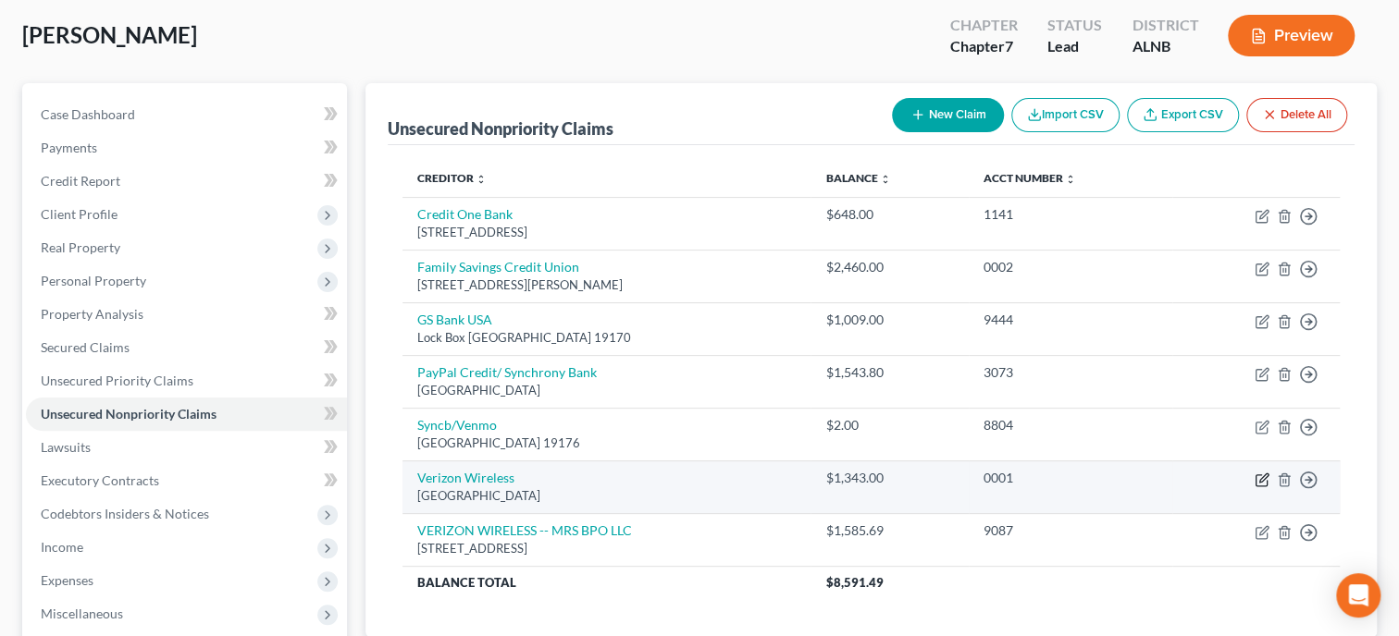
click at [1258, 477] on icon "button" at bounding box center [1261, 480] width 15 height 15
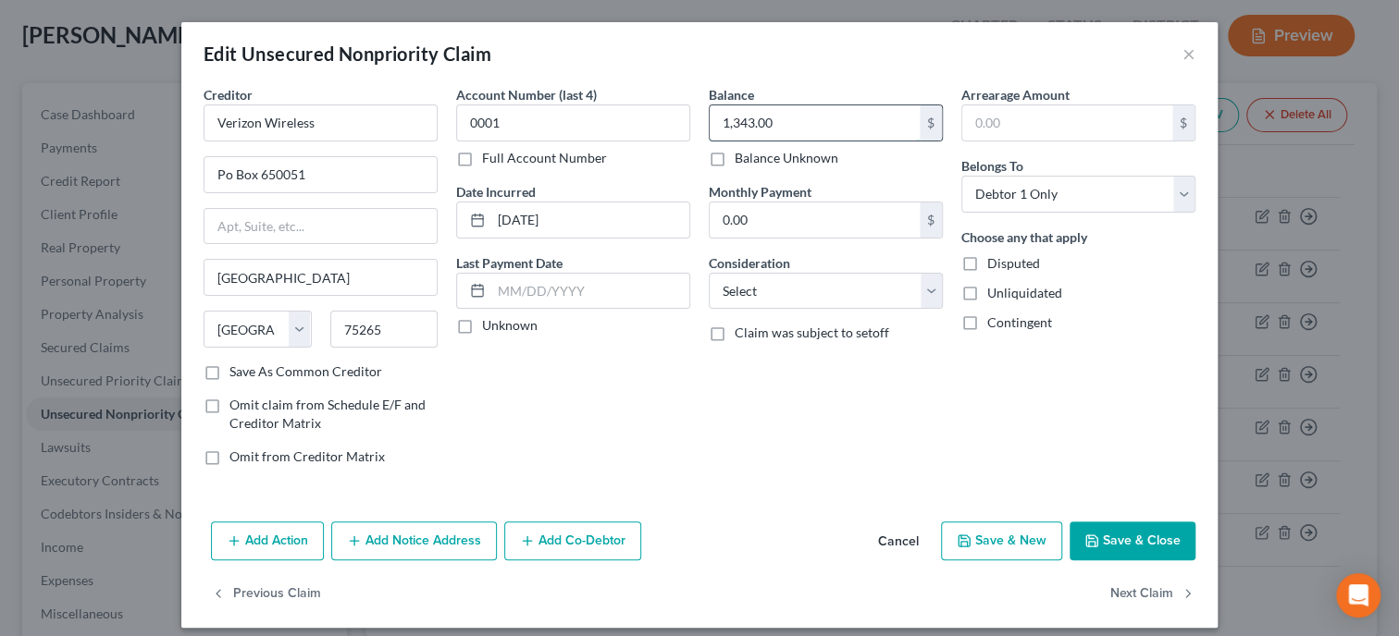
click at [773, 122] on input "1,343.00" at bounding box center [815, 122] width 210 height 35
click at [709, 273] on select "Select Cable / Satellite Services Collection Agency Credit Card Debt Debt Couns…" at bounding box center [826, 291] width 234 height 37
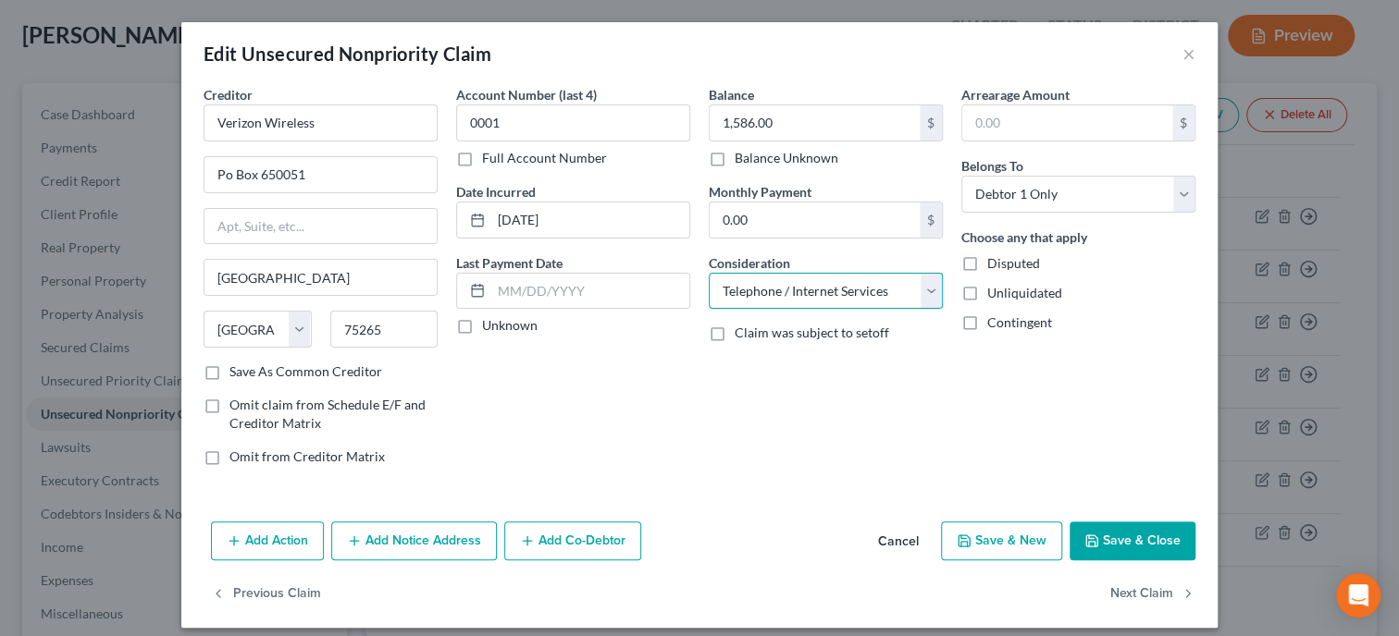
click option "Telephone / Internet Services" at bounding box center [0, 0] width 0 height 0
click at [1095, 538] on icon "button" at bounding box center [1091, 541] width 15 height 15
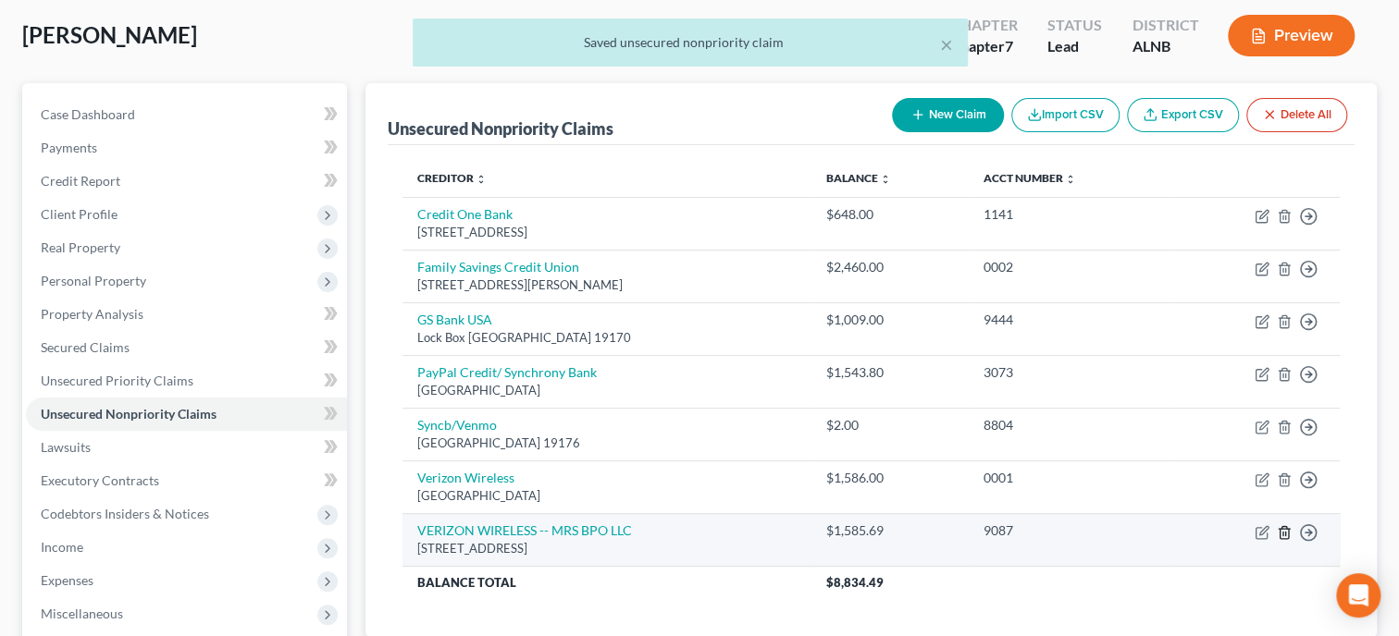
click at [1278, 530] on icon "button" at bounding box center [1284, 532] width 15 height 15
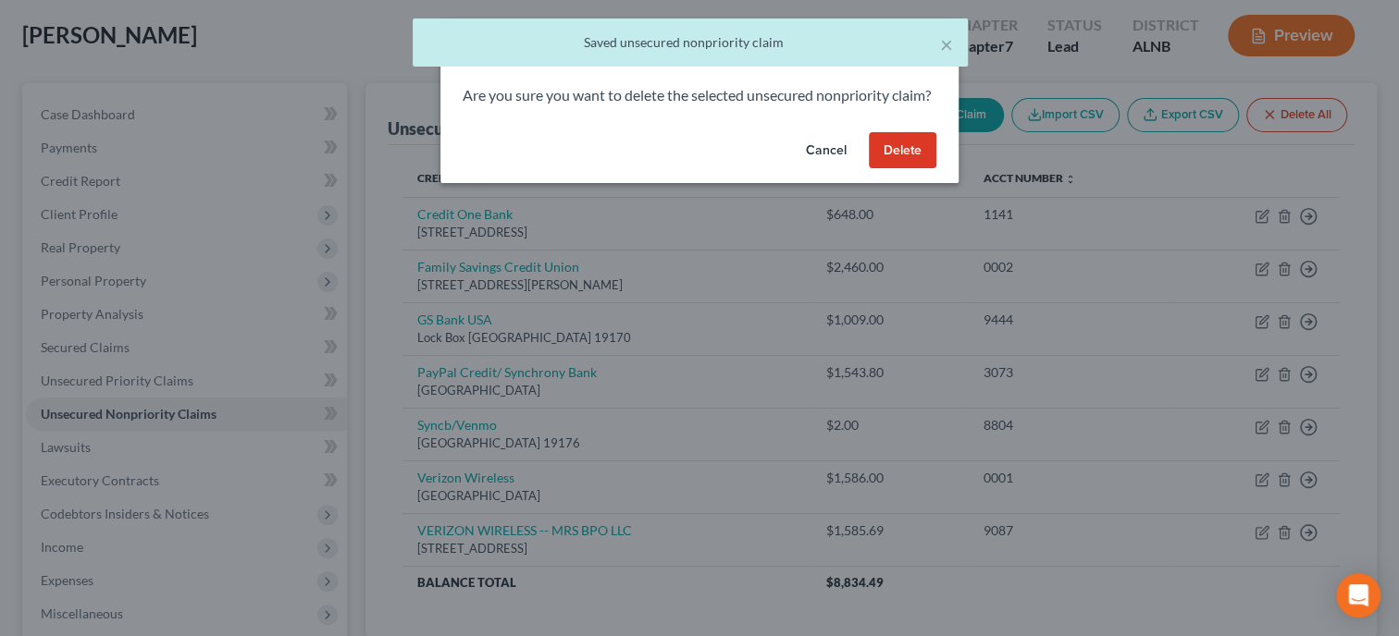
click at [899, 169] on button "Delete" at bounding box center [903, 150] width 68 height 37
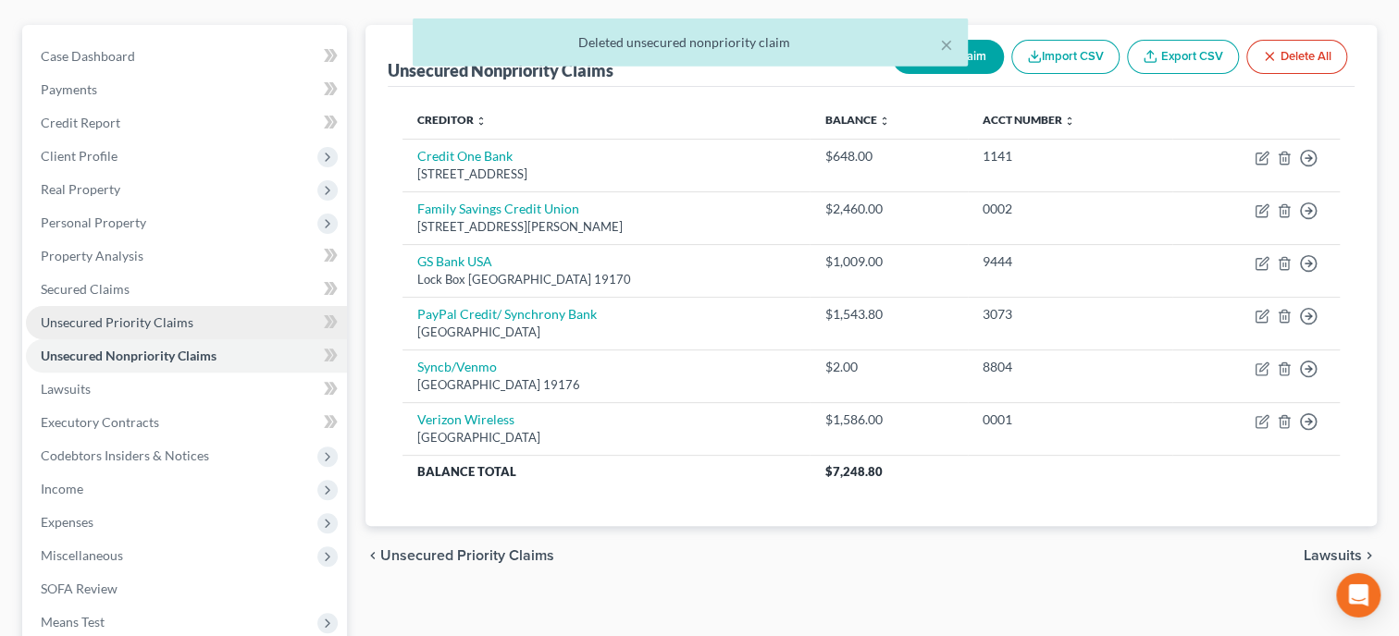
scroll to position [190, 0]
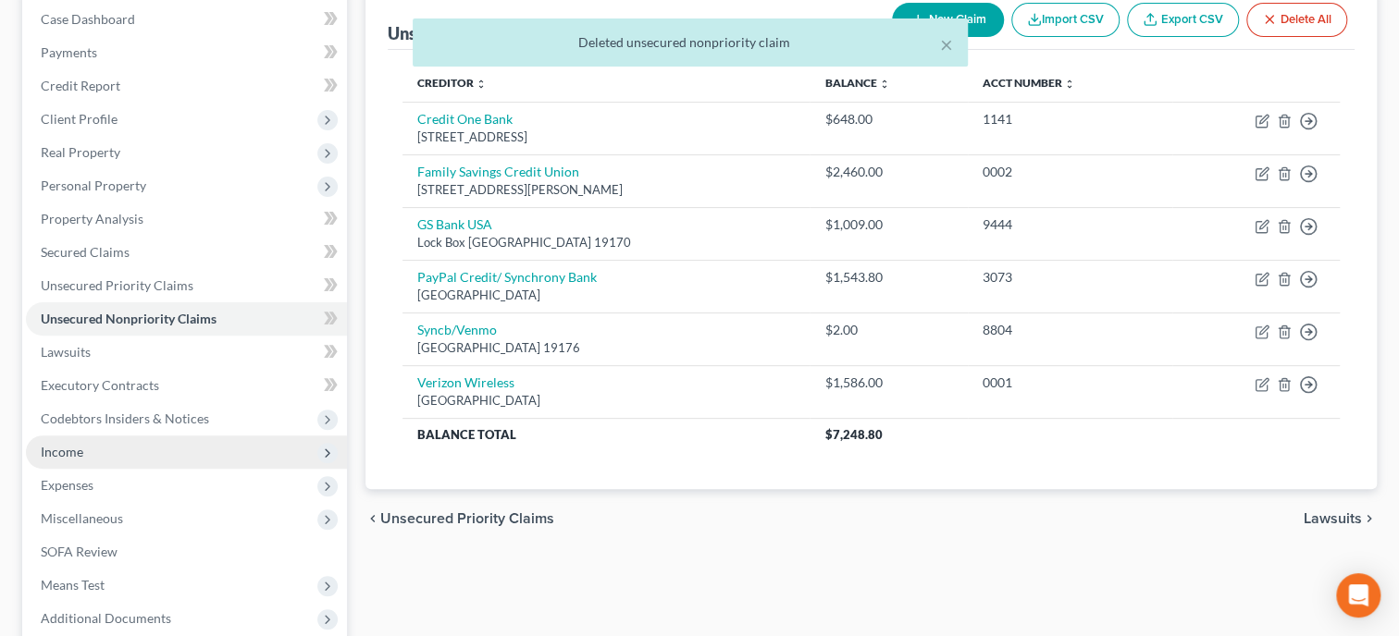
click at [169, 447] on span "Income" at bounding box center [186, 452] width 321 height 33
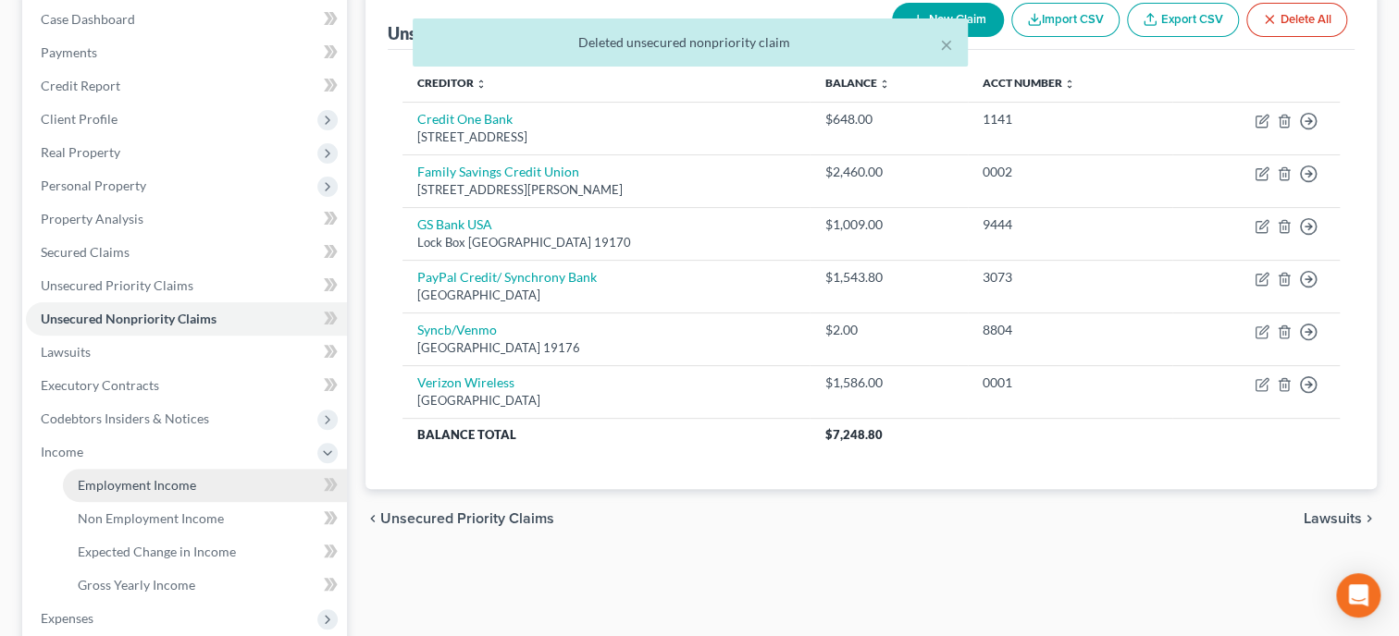
click at [175, 475] on link "Employment Income" at bounding box center [205, 485] width 284 height 33
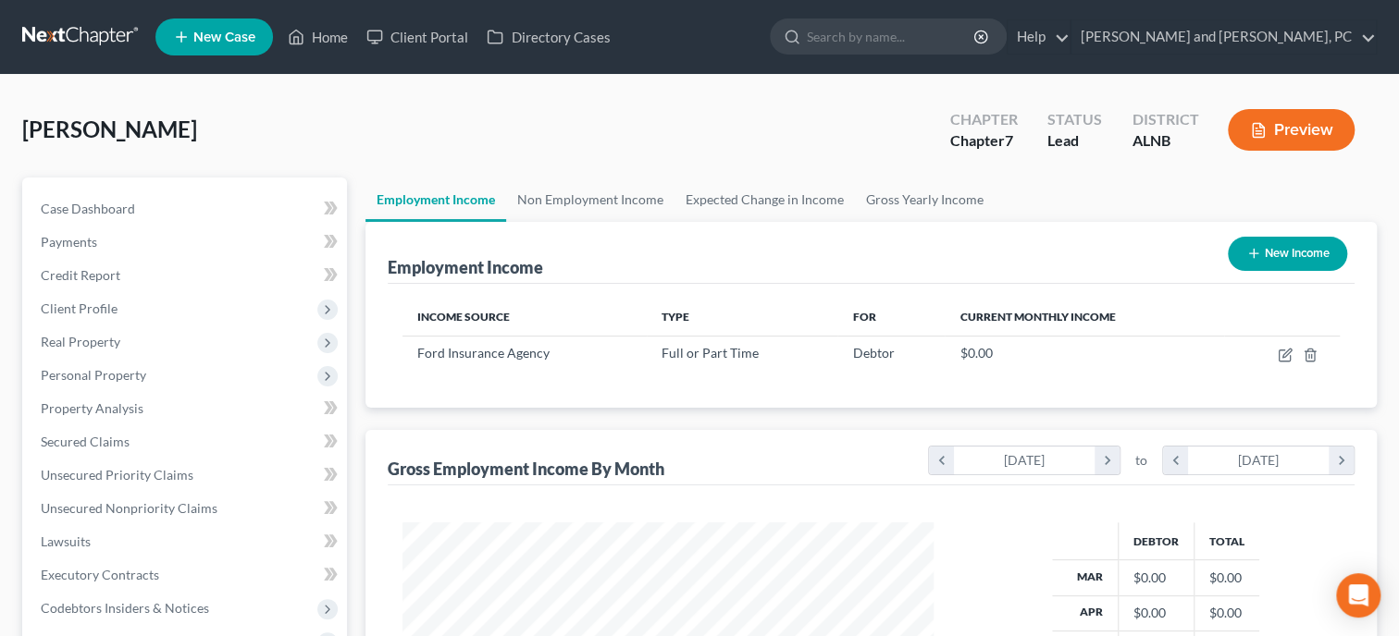
scroll to position [329, 568]
click at [1284, 352] on icon "button" at bounding box center [1285, 355] width 15 height 15
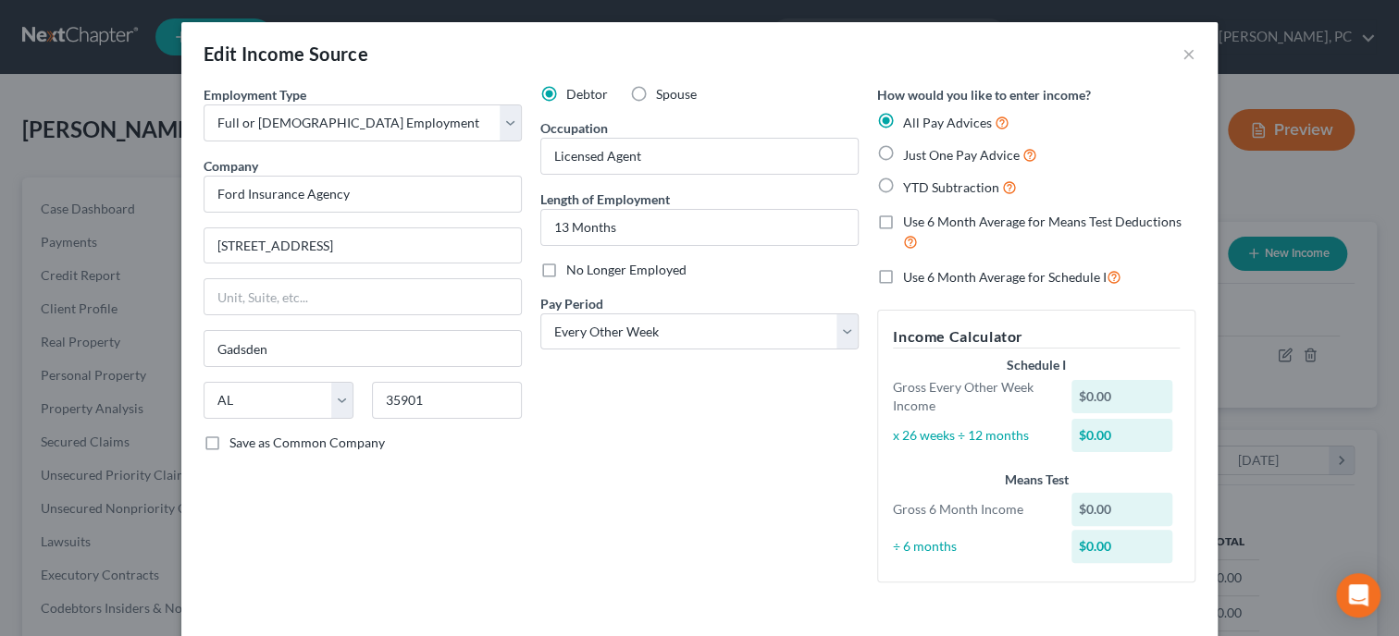
click at [903, 155] on label "Just One Pay Advice" at bounding box center [970, 154] width 134 height 21
click at [910, 155] on input "Just One Pay Advice" at bounding box center [916, 150] width 12 height 12
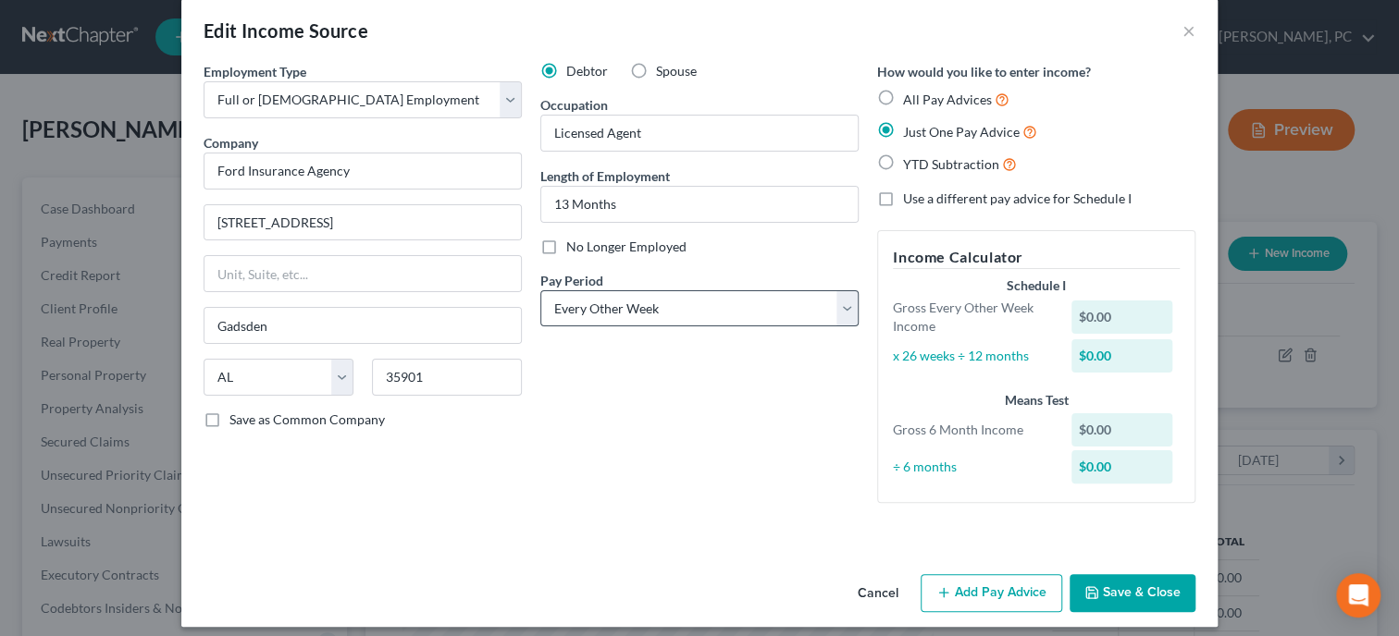
scroll to position [36, 0]
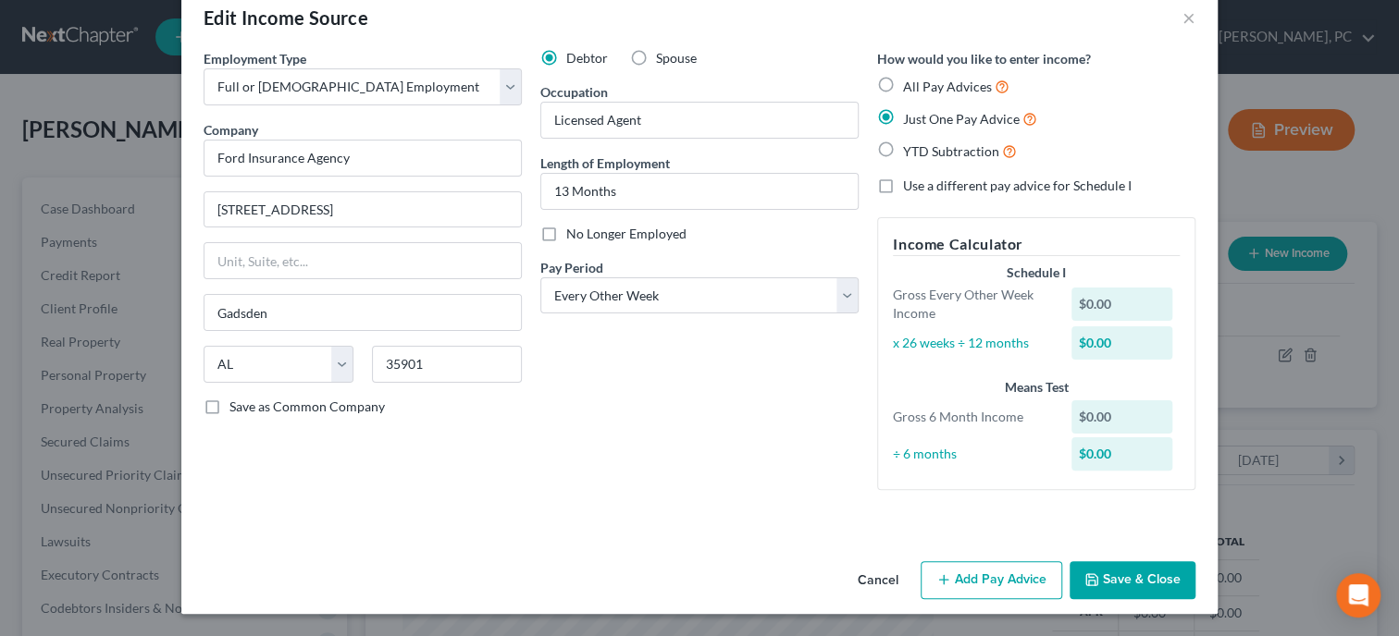
click at [954, 583] on button "Add Pay Advice" at bounding box center [992, 581] width 142 height 39
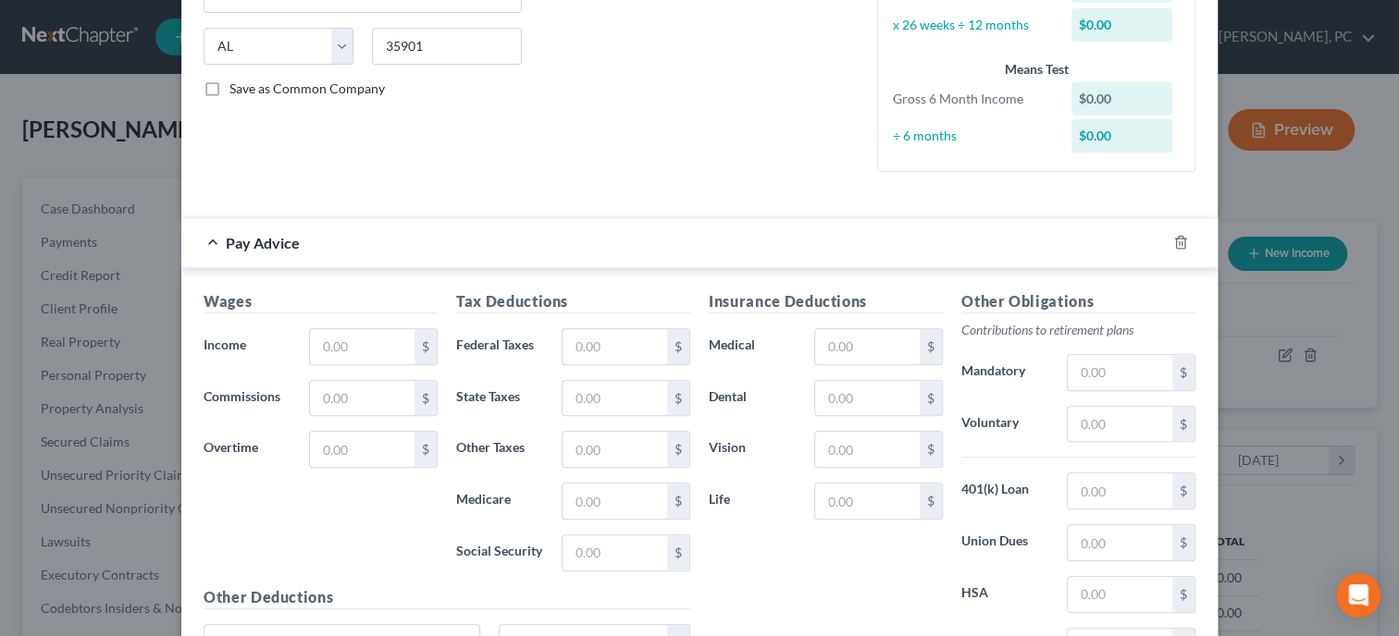
scroll to position [416, 0]
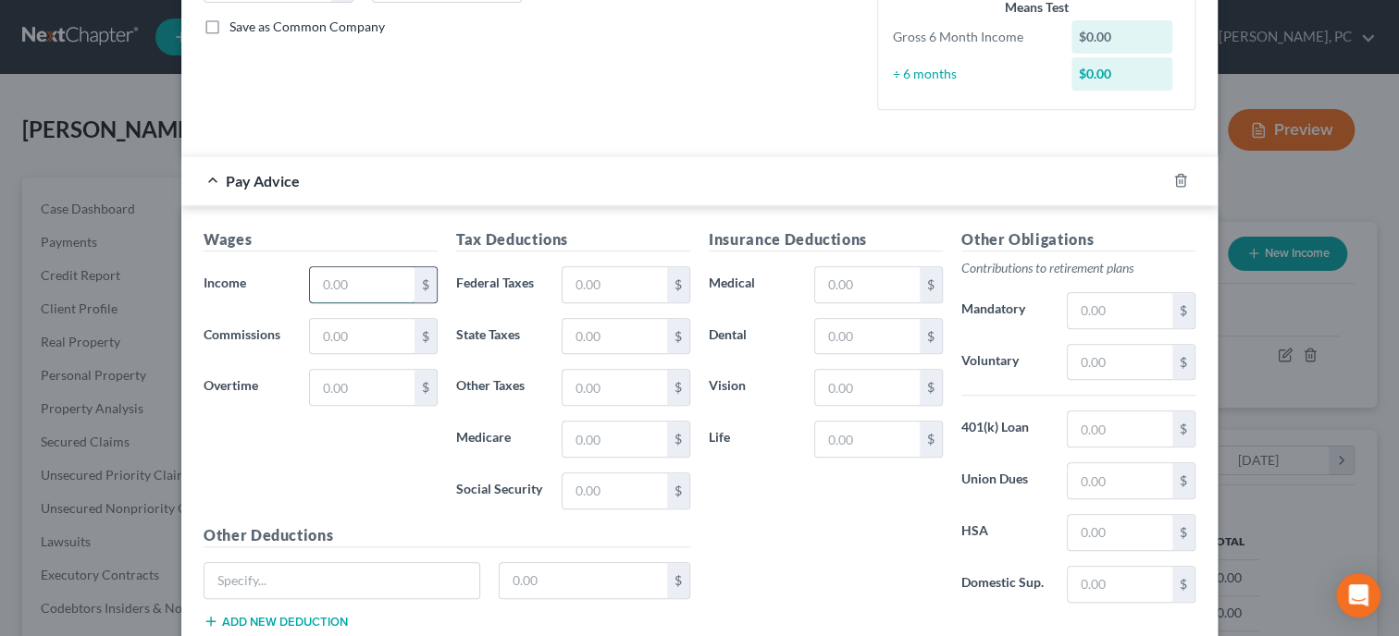
click at [336, 272] on input "text" at bounding box center [362, 284] width 105 height 35
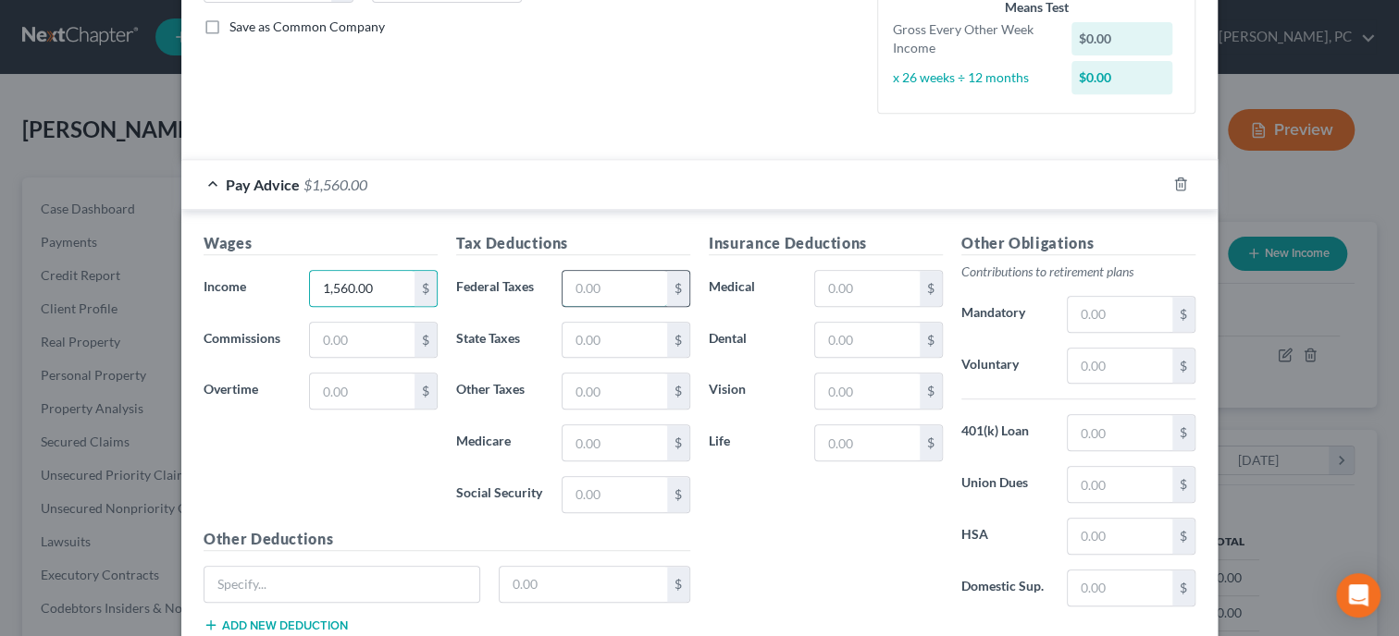
click at [580, 290] on input "text" at bounding box center [614, 288] width 105 height 35
click at [599, 332] on input "text" at bounding box center [614, 340] width 105 height 35
click at [604, 389] on input "text" at bounding box center [614, 391] width 105 height 35
click at [618, 439] on input "text" at bounding box center [614, 443] width 105 height 35
click at [624, 492] on input "text" at bounding box center [614, 494] width 105 height 35
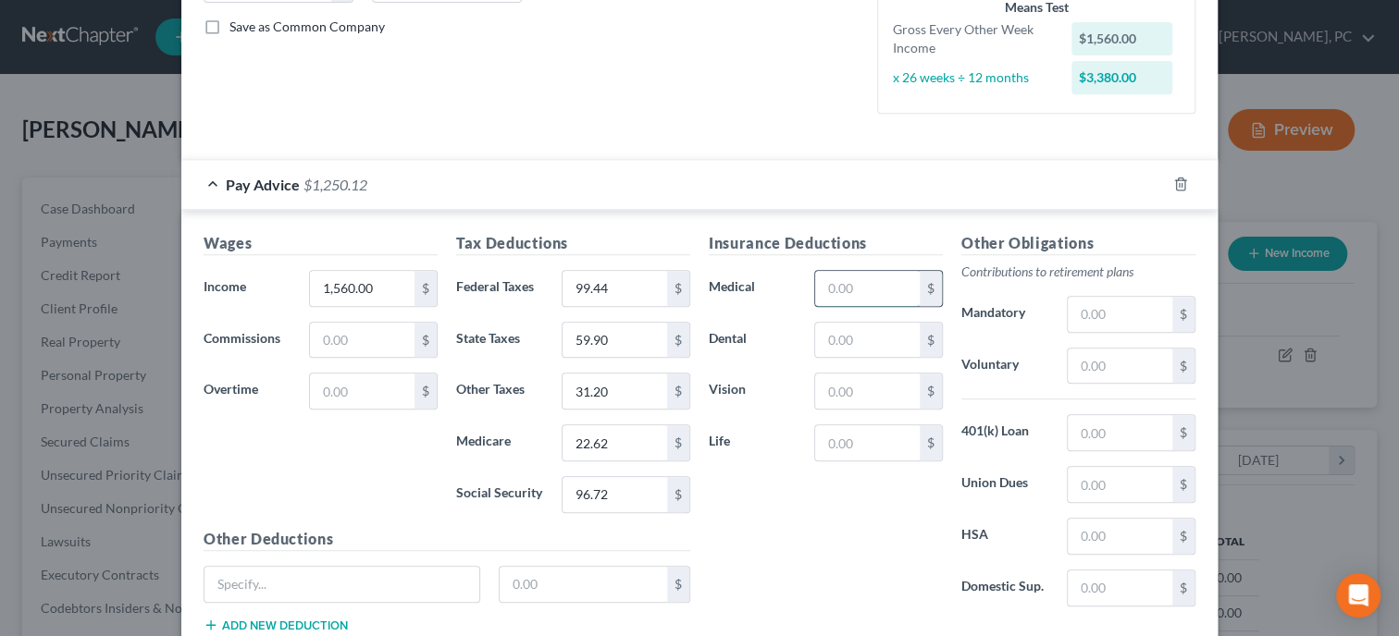
click at [868, 278] on input "text" at bounding box center [867, 288] width 105 height 35
click at [1103, 310] on input "text" at bounding box center [1120, 314] width 105 height 35
click at [855, 566] on div "Insurance Deductions Medical $ Dental $ Vision $ Life $" at bounding box center [825, 426] width 253 height 389
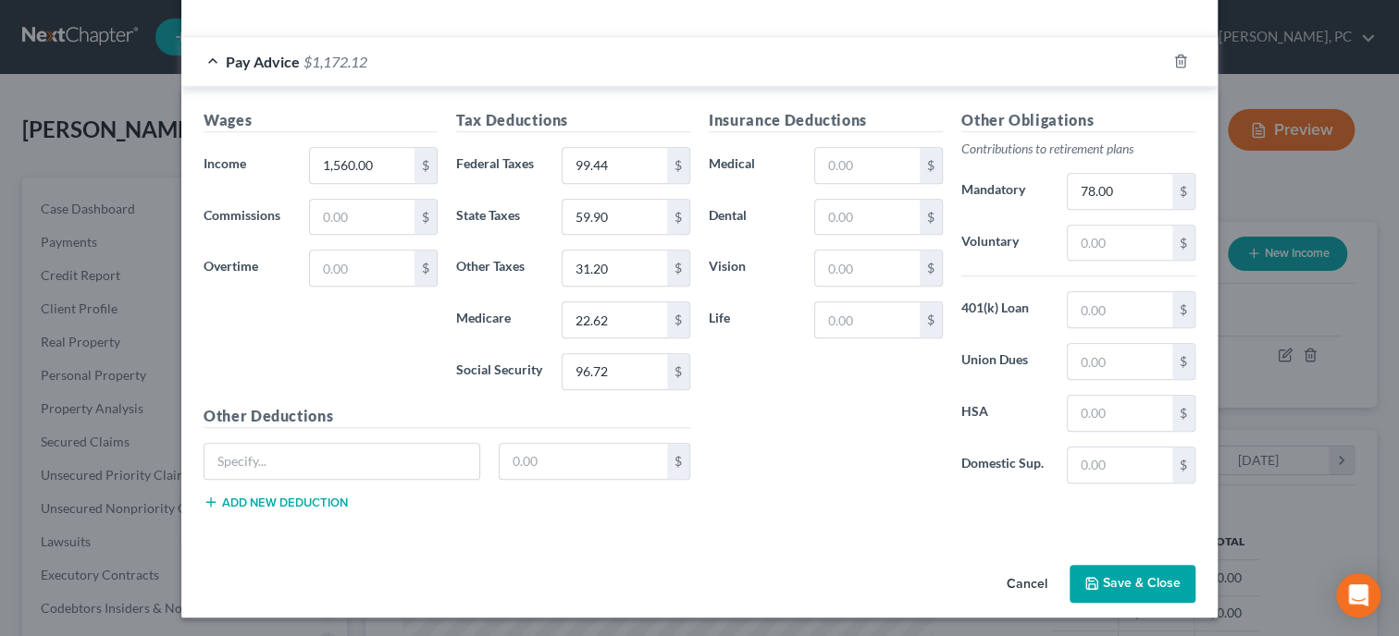
click at [1106, 587] on button "Save & Close" at bounding box center [1132, 584] width 126 height 39
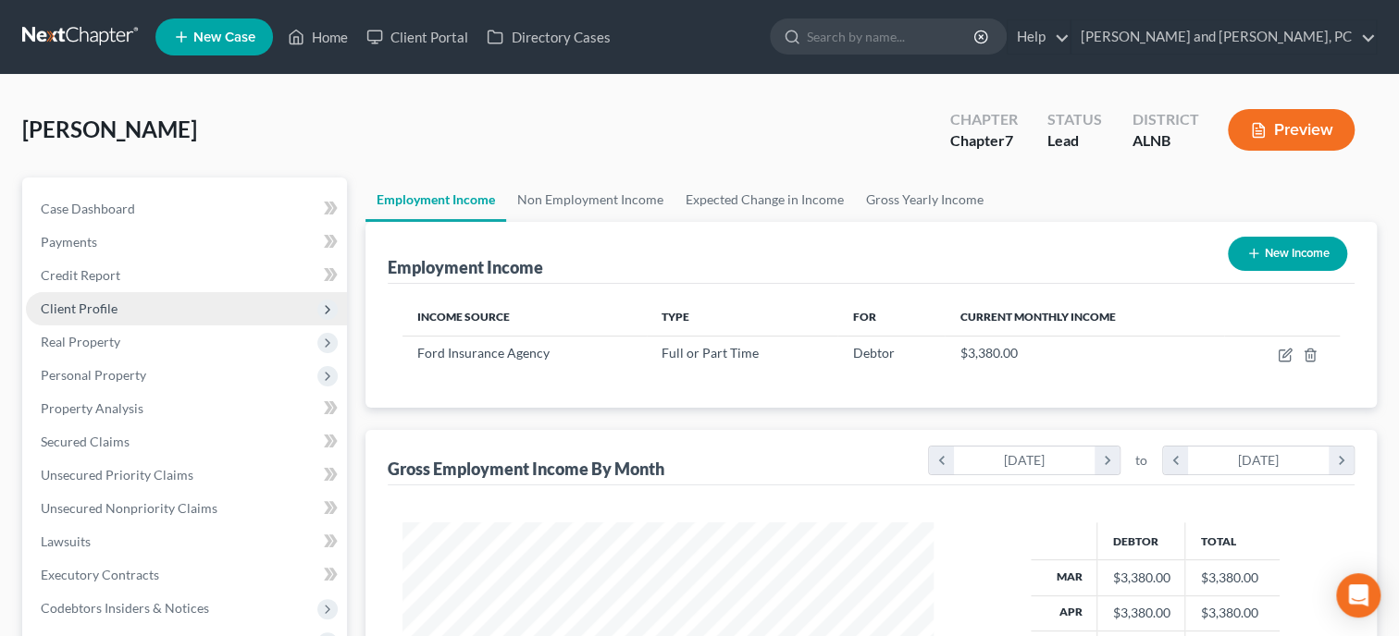
click at [87, 307] on span "Client Profile" at bounding box center [79, 309] width 77 height 16
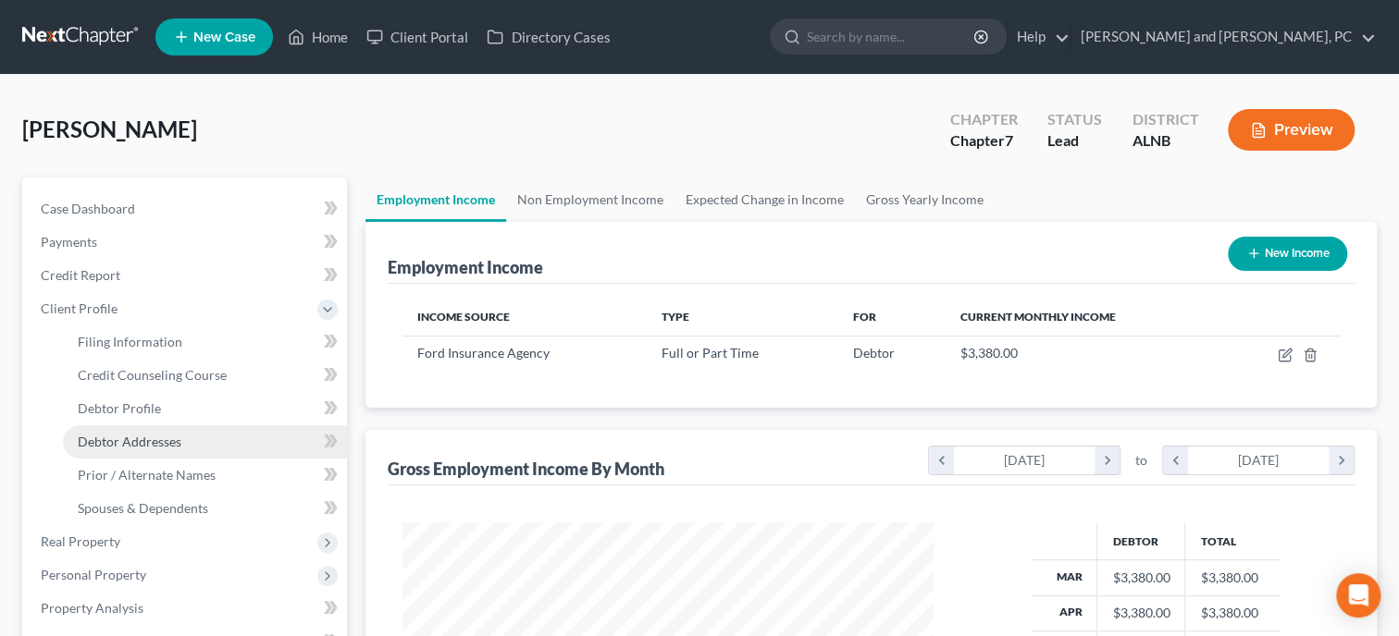
click at [142, 438] on span "Debtor Addresses" at bounding box center [130, 442] width 104 height 16
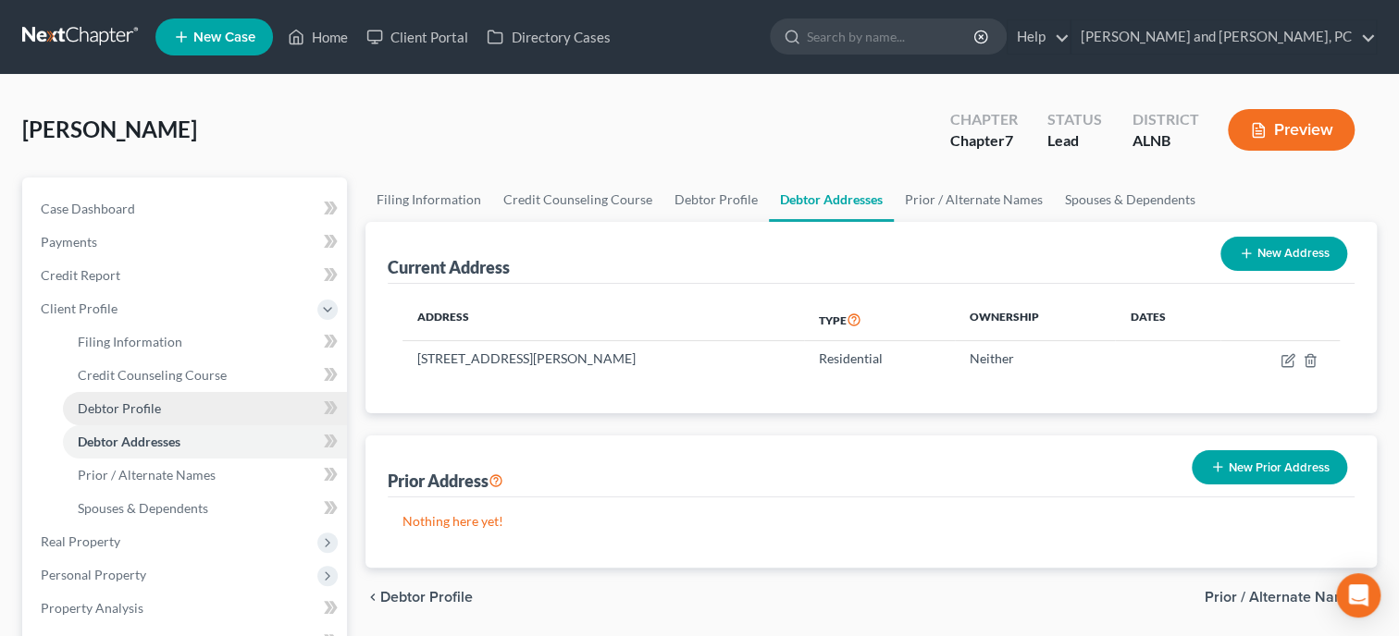
click at [155, 411] on span "Debtor Profile" at bounding box center [119, 409] width 83 height 16
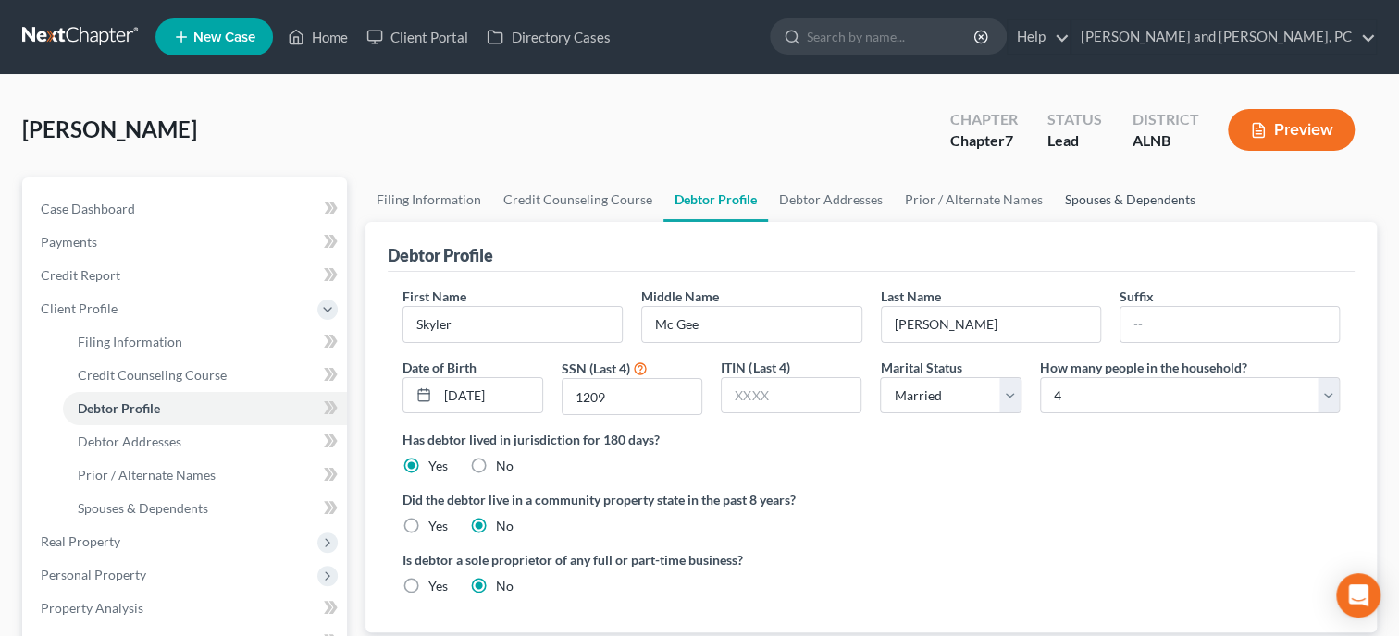
click at [1118, 200] on link "Spouses & Dependents" at bounding box center [1130, 200] width 153 height 44
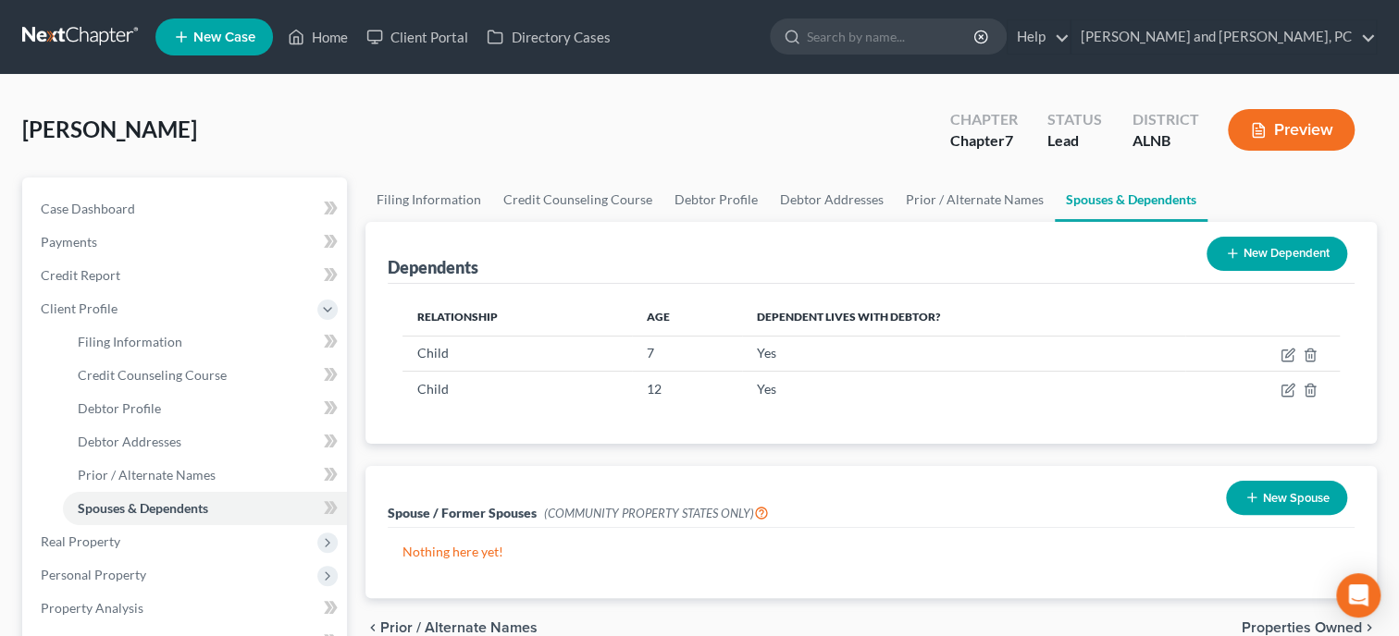
click at [1280, 264] on button "New Dependent" at bounding box center [1276, 254] width 141 height 34
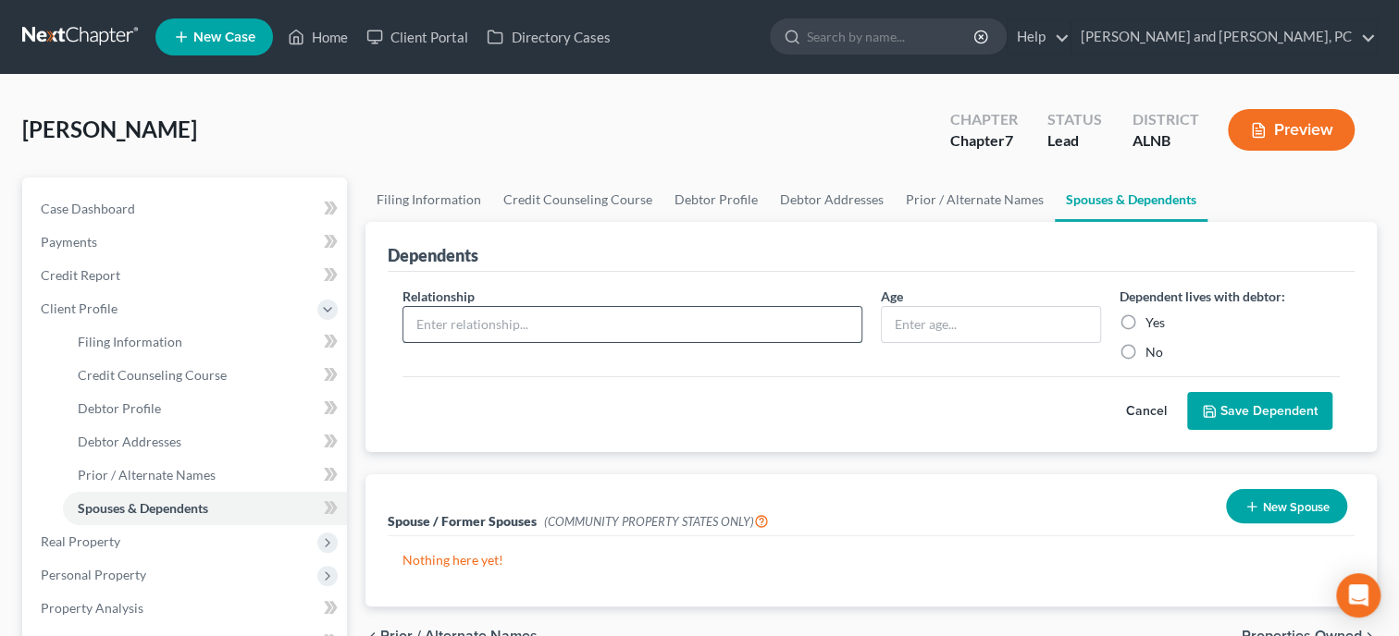
click at [596, 325] on input "text" at bounding box center [632, 324] width 458 height 35
click at [1254, 414] on button "Save Dependent" at bounding box center [1259, 411] width 145 height 39
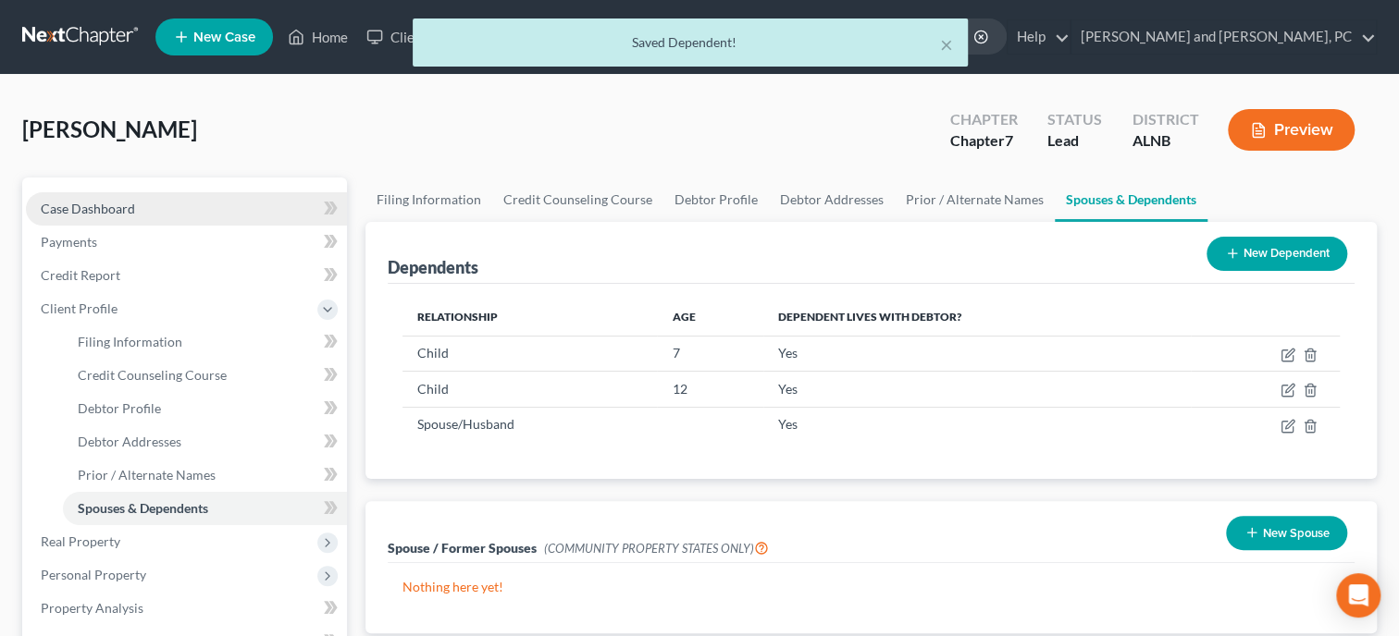
click at [90, 204] on span "Case Dashboard" at bounding box center [88, 209] width 94 height 16
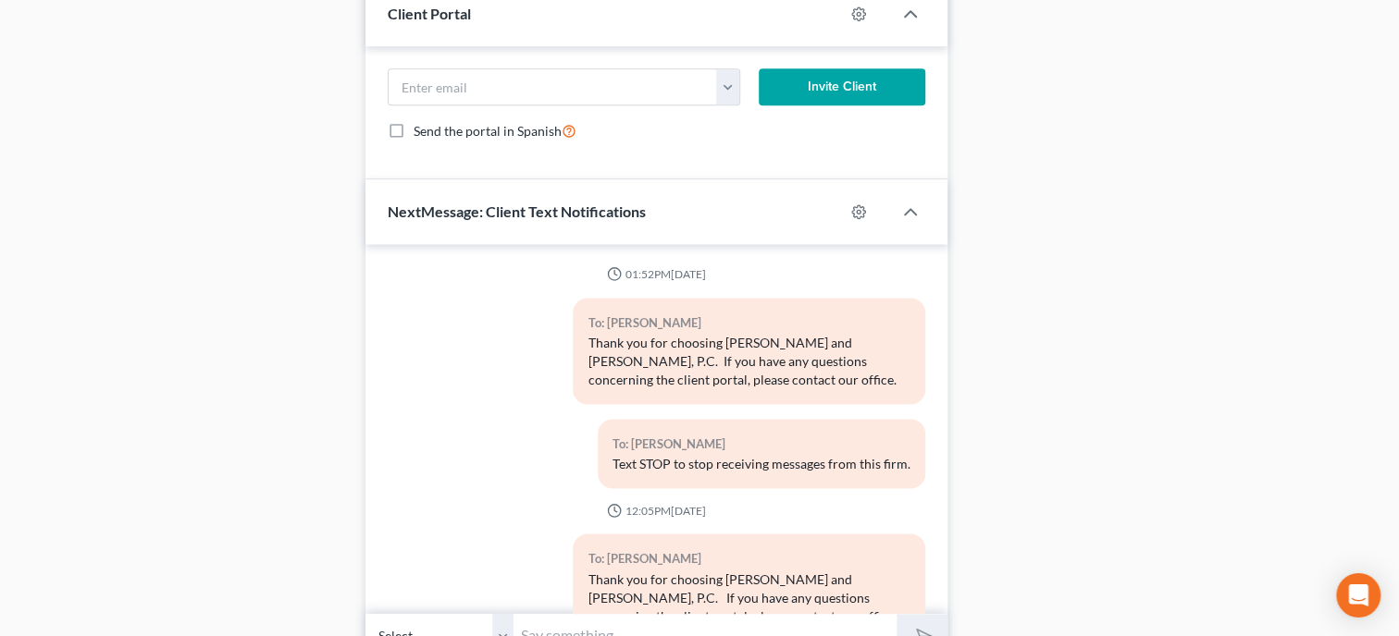
scroll to position [1238, 0]
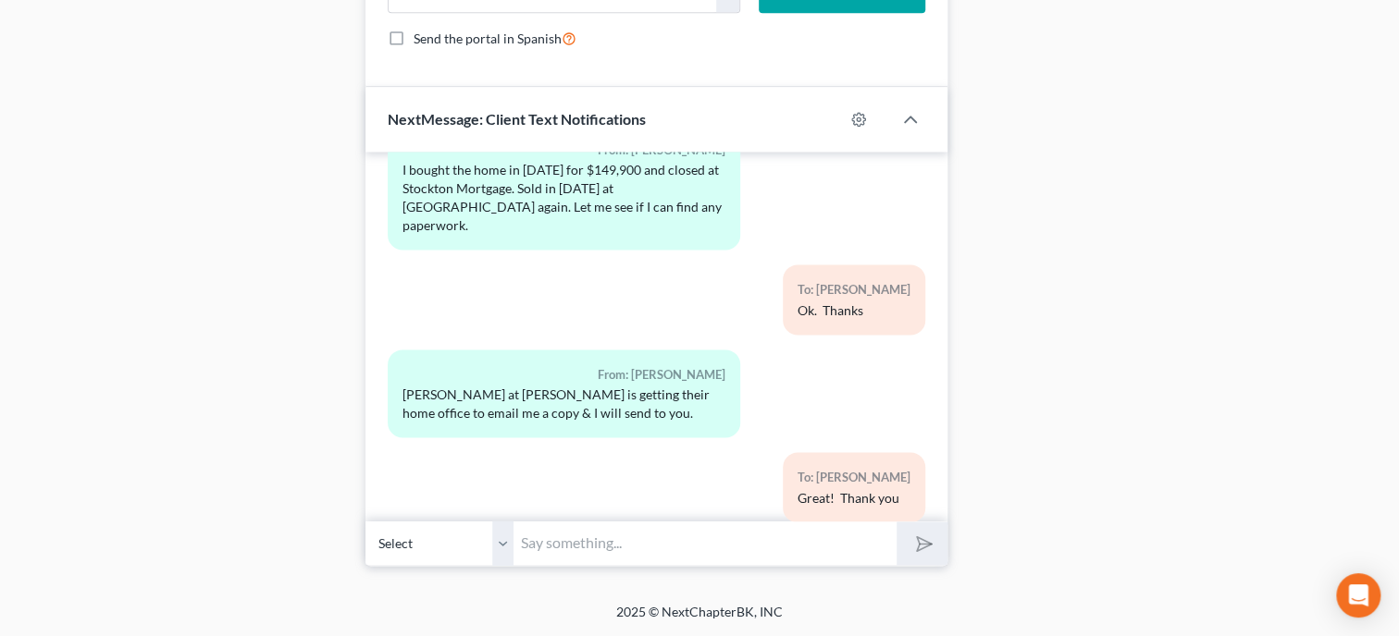
click at [688, 538] on input "text" at bounding box center [704, 543] width 383 height 45
click at [896, 522] on button "submit" at bounding box center [921, 543] width 51 height 43
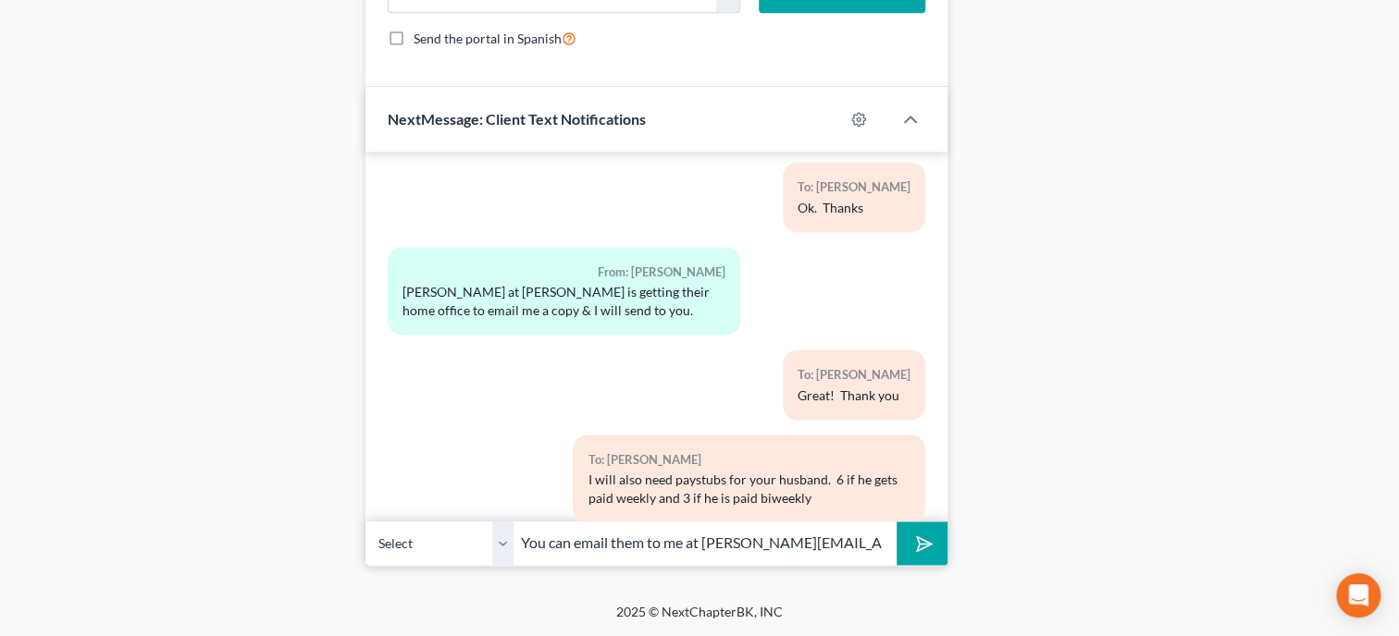
scroll to position [0, 21]
click at [919, 536] on icon "submit" at bounding box center [921, 544] width 26 height 26
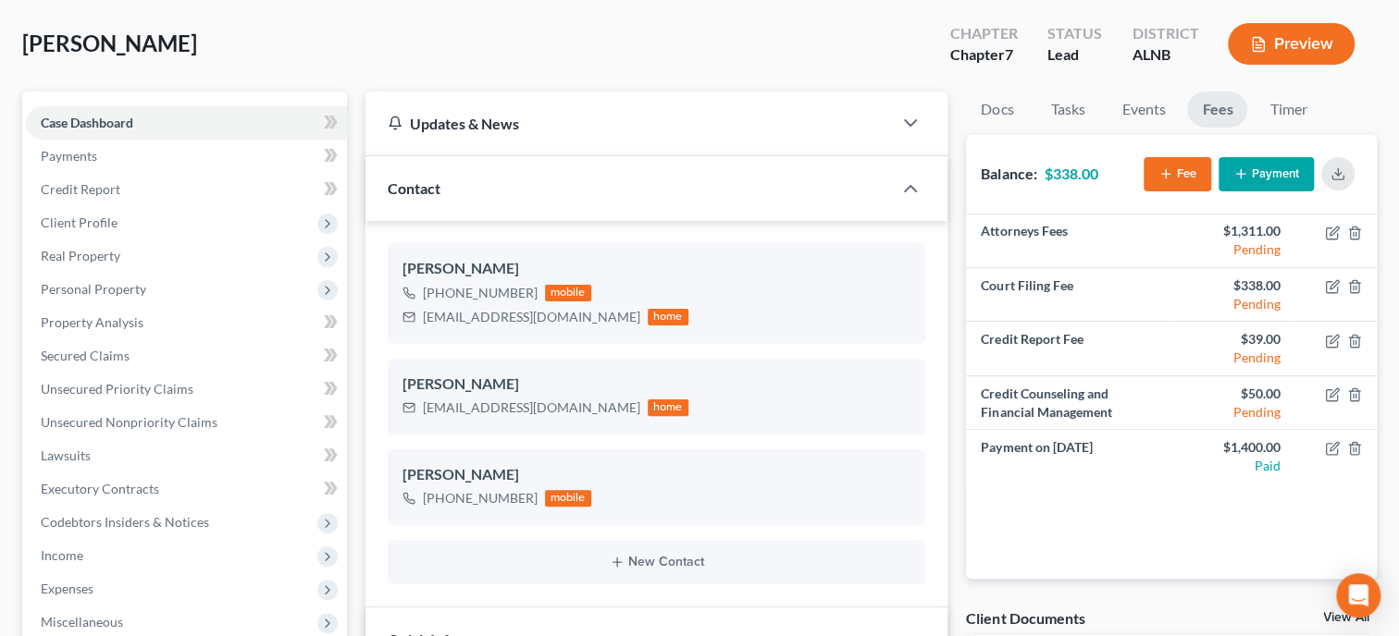
scroll to position [0, 0]
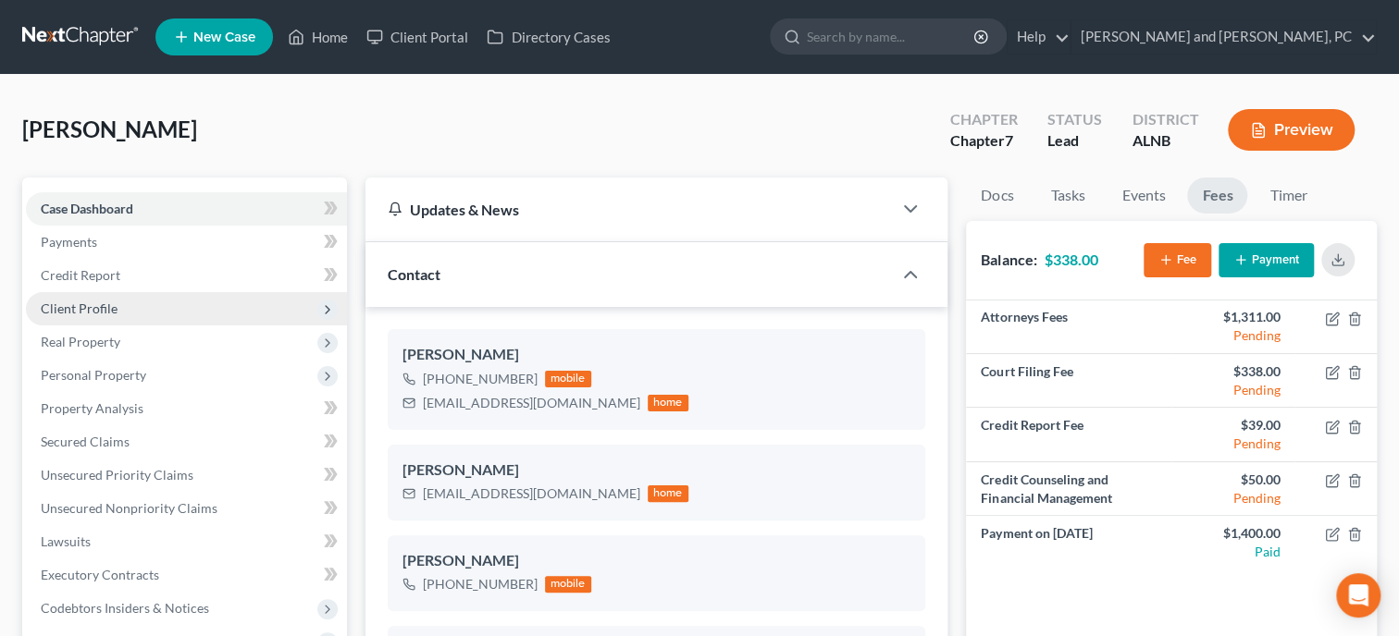
click at [88, 303] on span "Client Profile" at bounding box center [79, 309] width 77 height 16
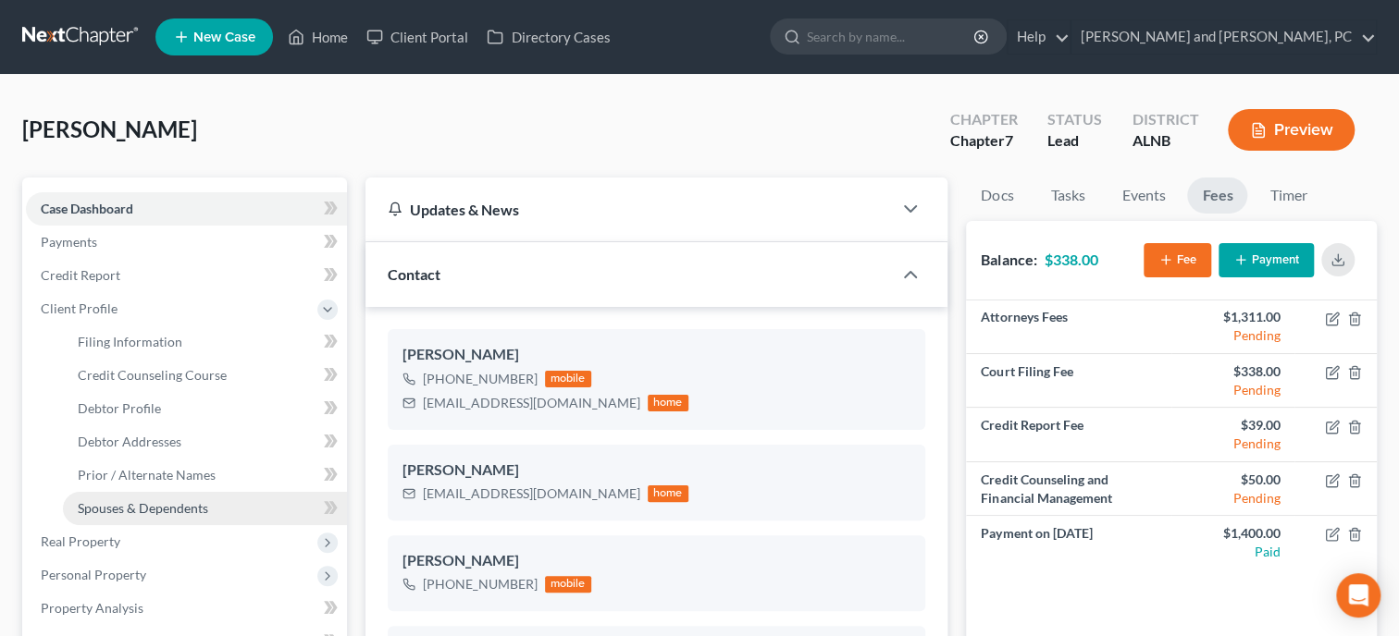
click at [126, 504] on span "Spouses & Dependents" at bounding box center [143, 509] width 130 height 16
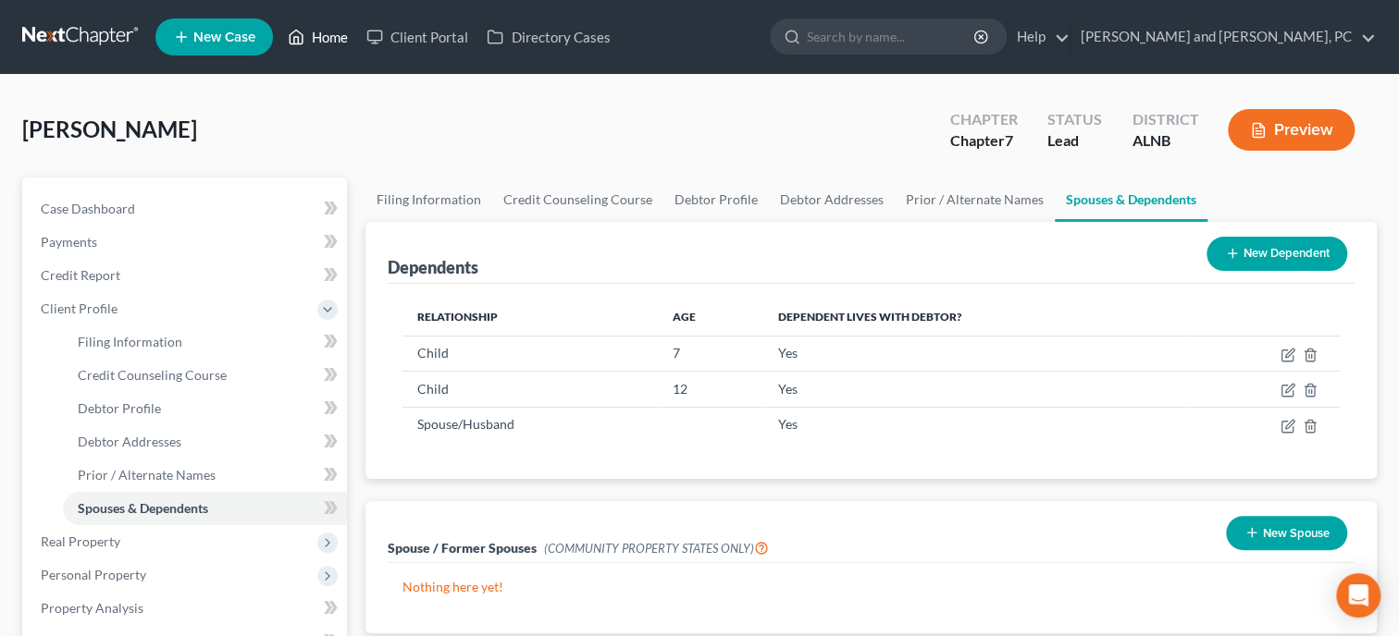
click at [320, 40] on link "Home" at bounding box center [317, 36] width 79 height 33
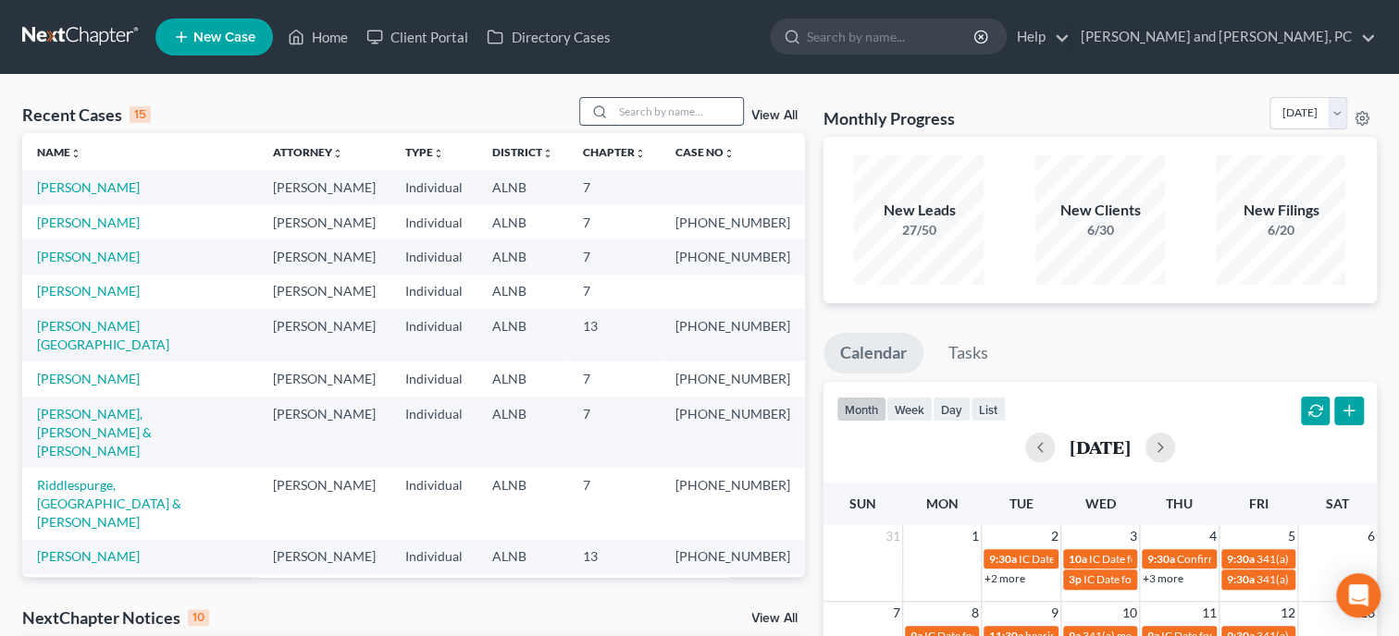
click at [662, 109] on input "search" at bounding box center [678, 111] width 130 height 27
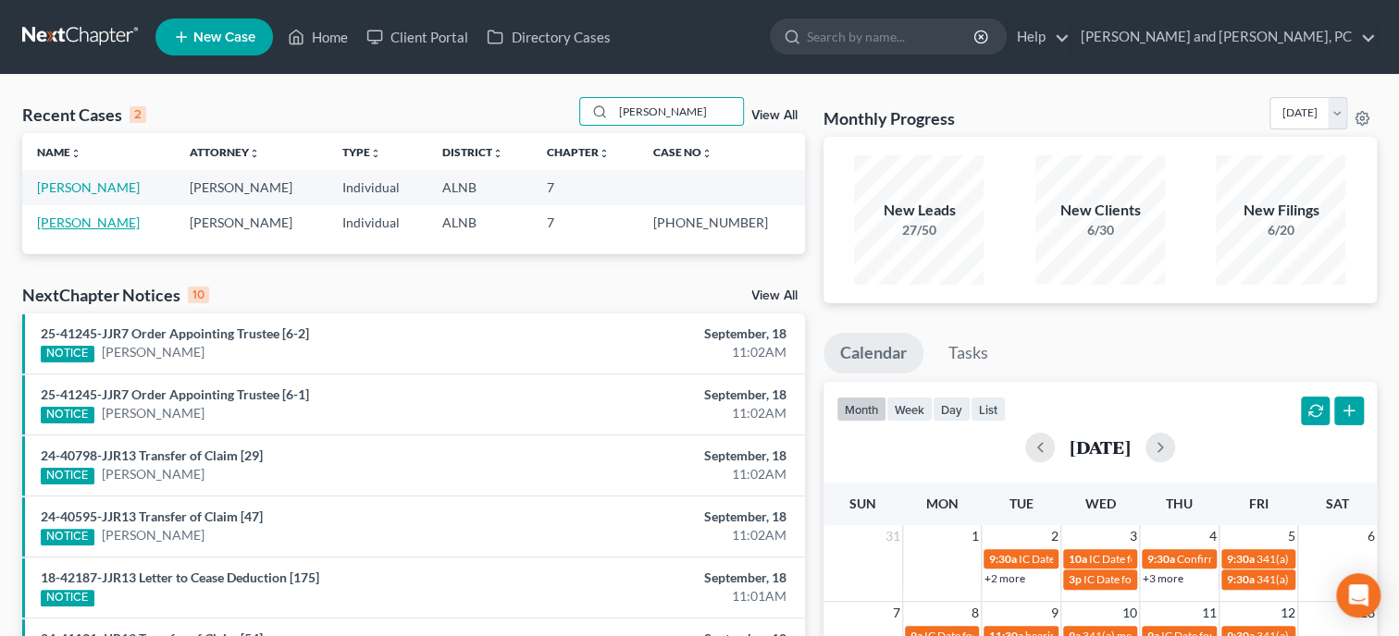
click at [119, 226] on link "[PERSON_NAME]" at bounding box center [88, 223] width 103 height 16
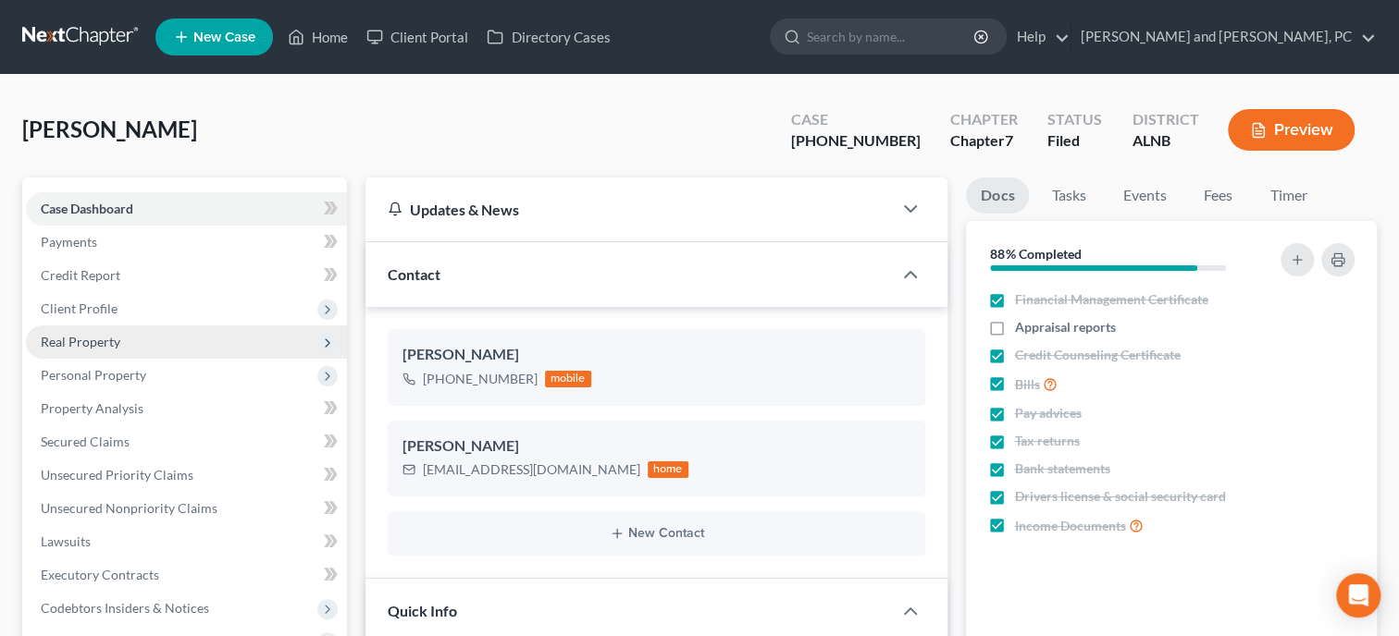
scroll to position [4171, 0]
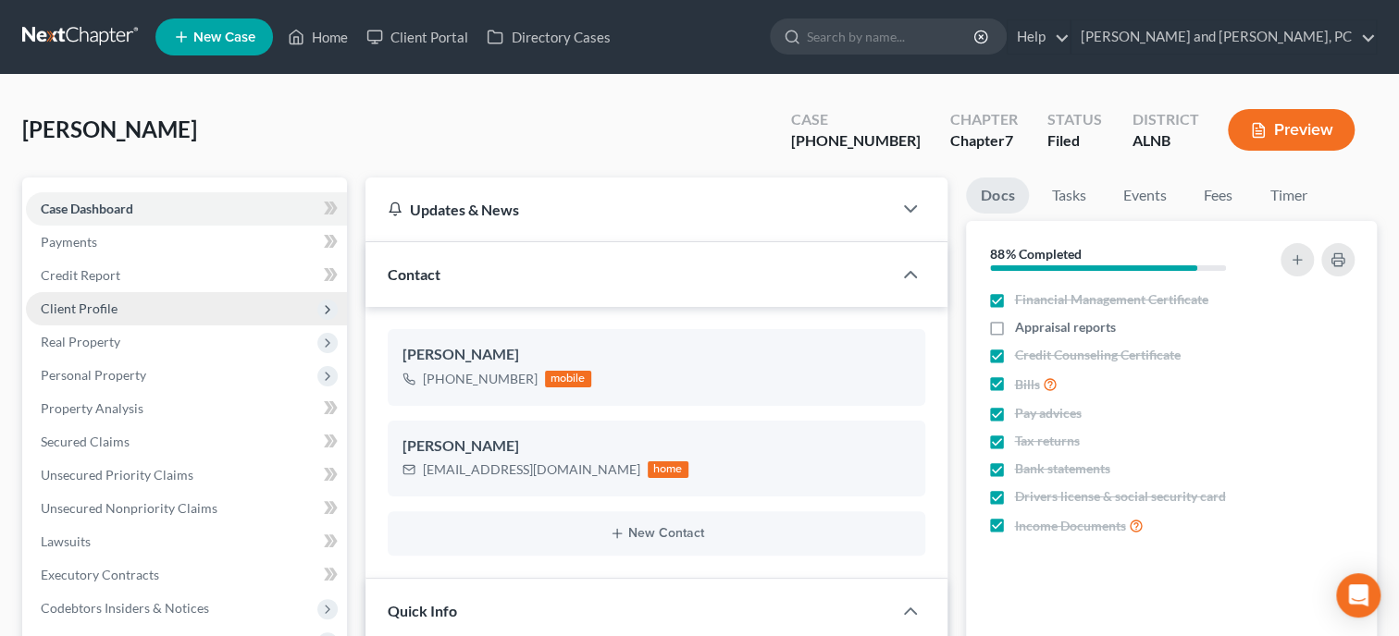
click at [125, 313] on span "Client Profile" at bounding box center [186, 308] width 321 height 33
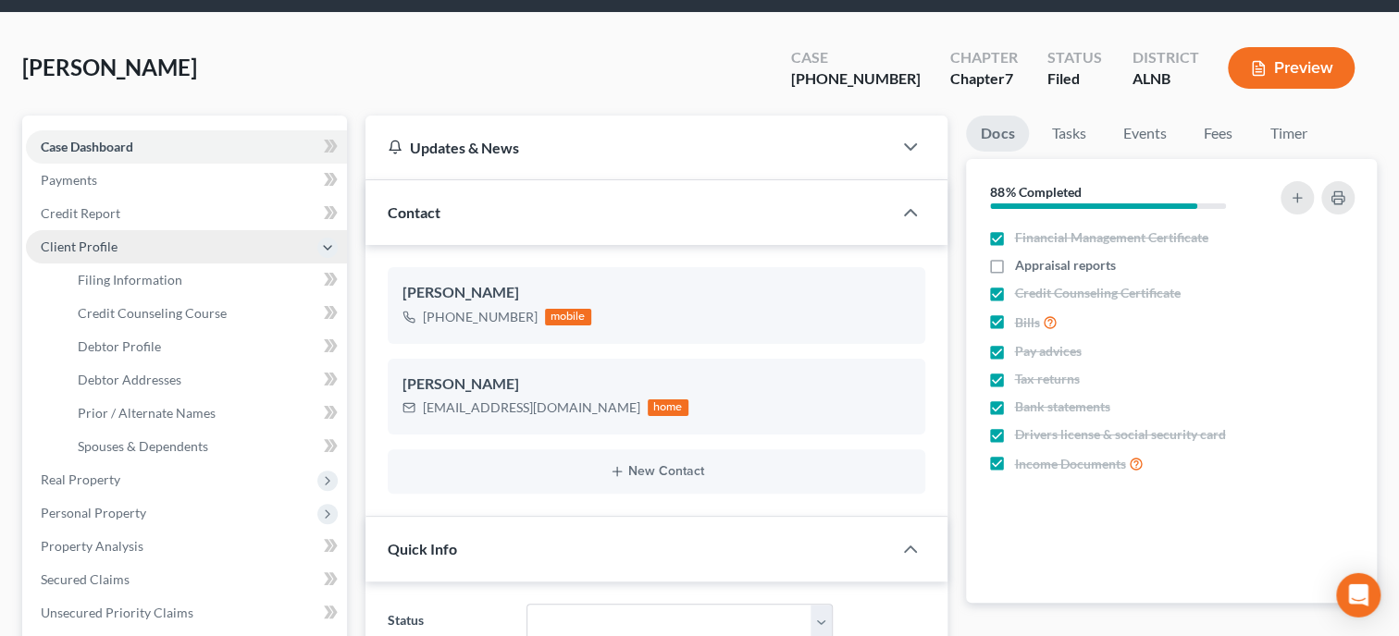
scroll to position [94, 0]
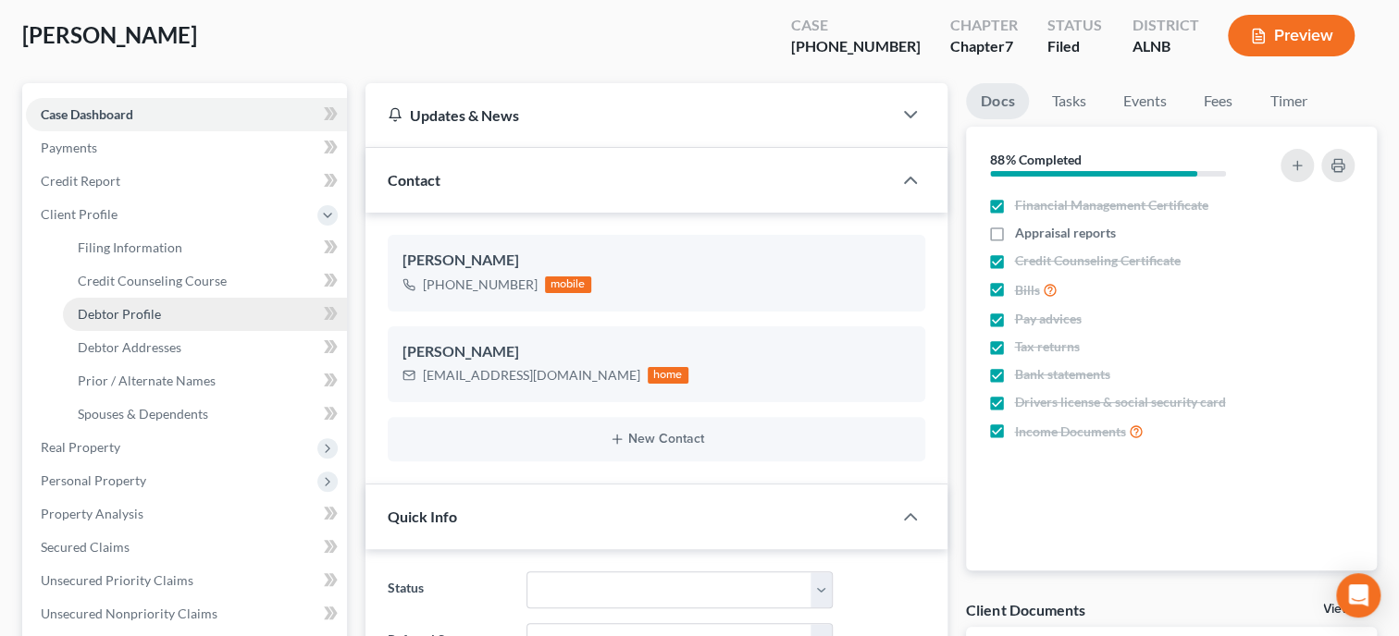
click at [152, 311] on span "Debtor Profile" at bounding box center [119, 314] width 83 height 16
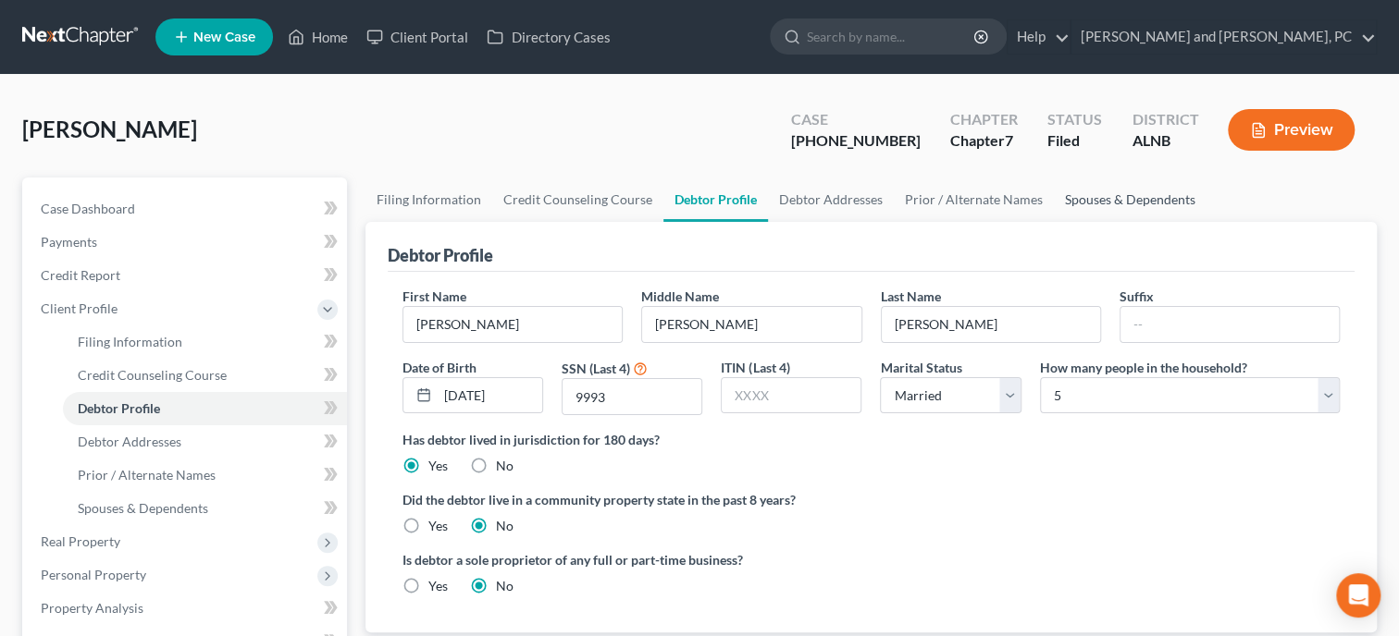
click at [1081, 197] on link "Spouses & Dependents" at bounding box center [1130, 200] width 153 height 44
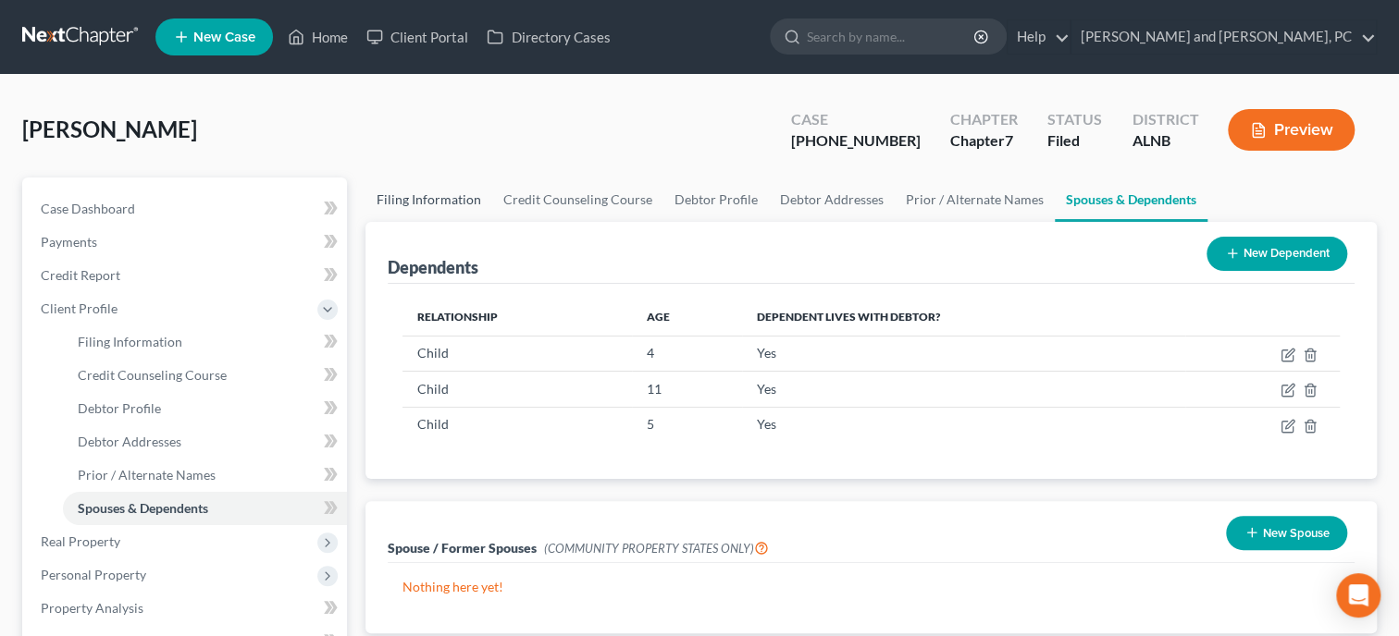
click at [410, 212] on link "Filing Information" at bounding box center [428, 200] width 127 height 44
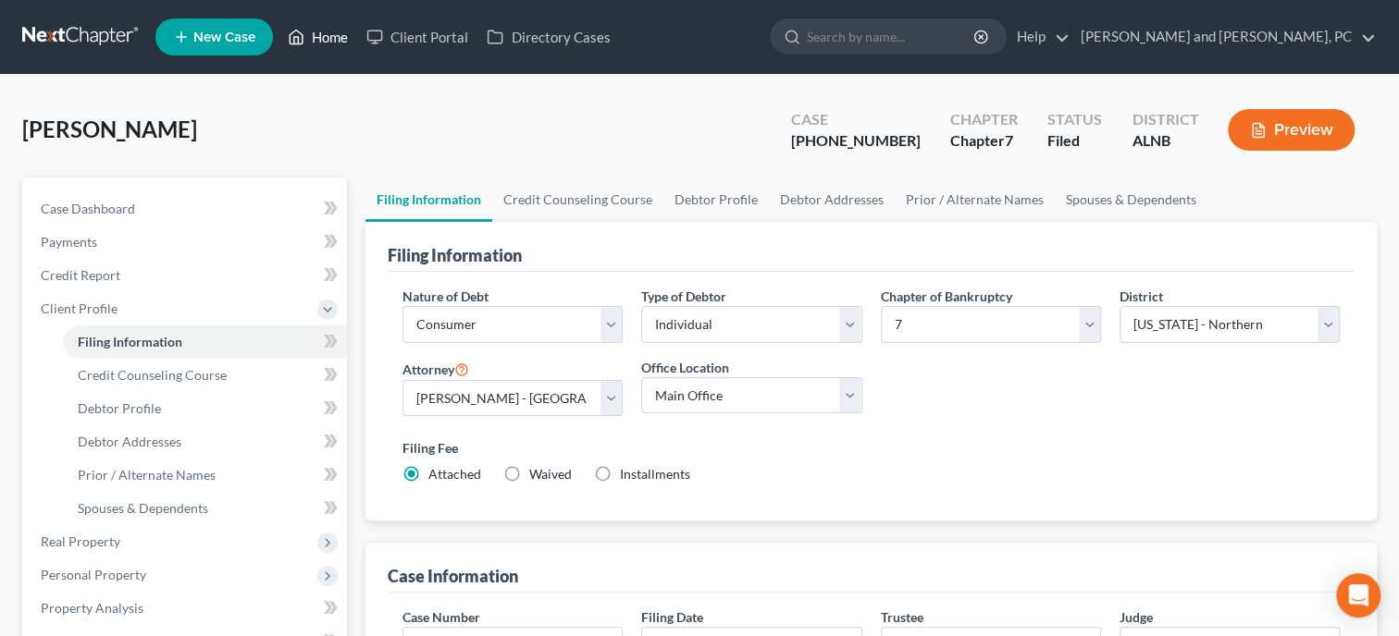
click at [339, 43] on link "Home" at bounding box center [317, 36] width 79 height 33
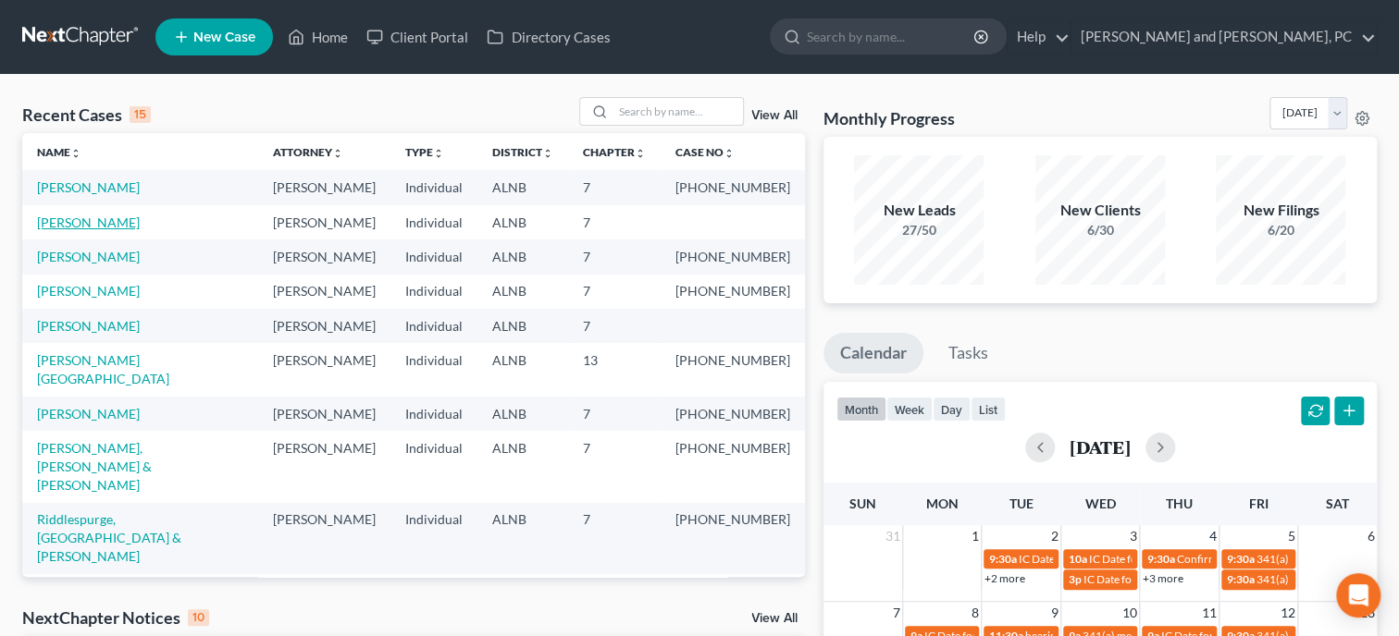
click at [89, 225] on link "[PERSON_NAME]" at bounding box center [88, 223] width 103 height 16
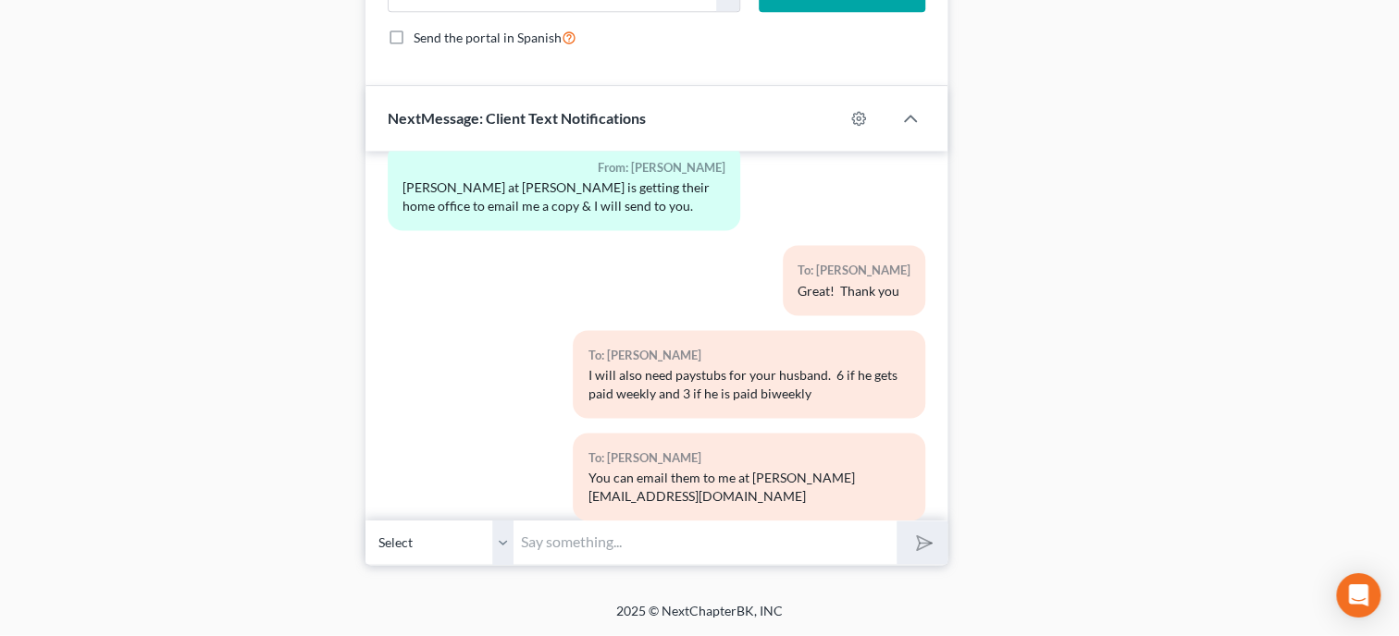
scroll to position [1389, 0]
click at [582, 532] on input "text" at bounding box center [704, 543] width 383 height 45
click at [896, 522] on button "submit" at bounding box center [921, 543] width 51 height 43
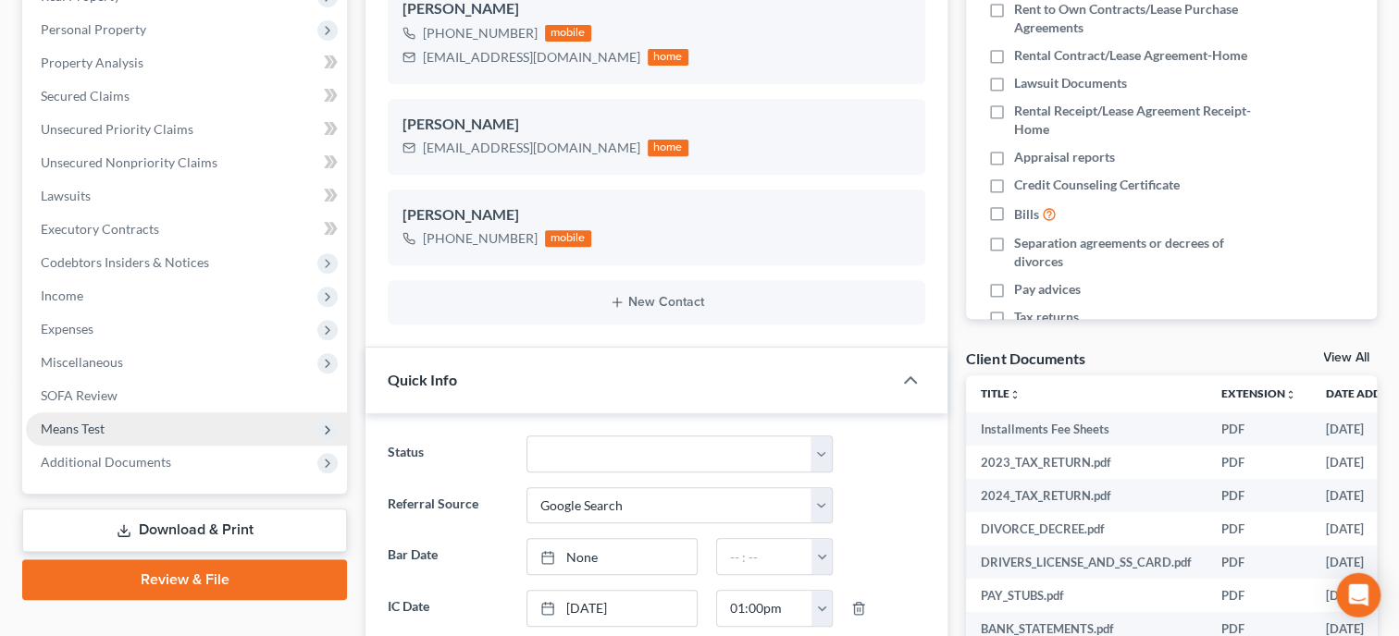
scroll to position [341, 0]
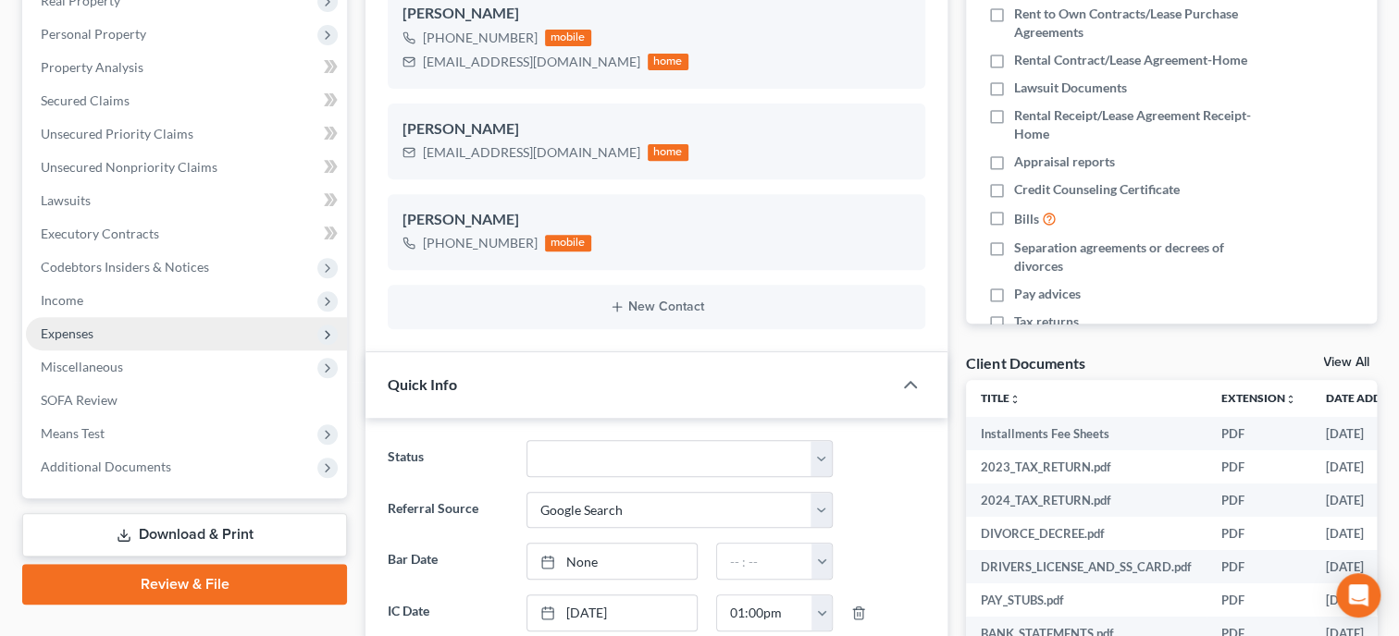
click at [87, 328] on span "Expenses" at bounding box center [67, 334] width 53 height 16
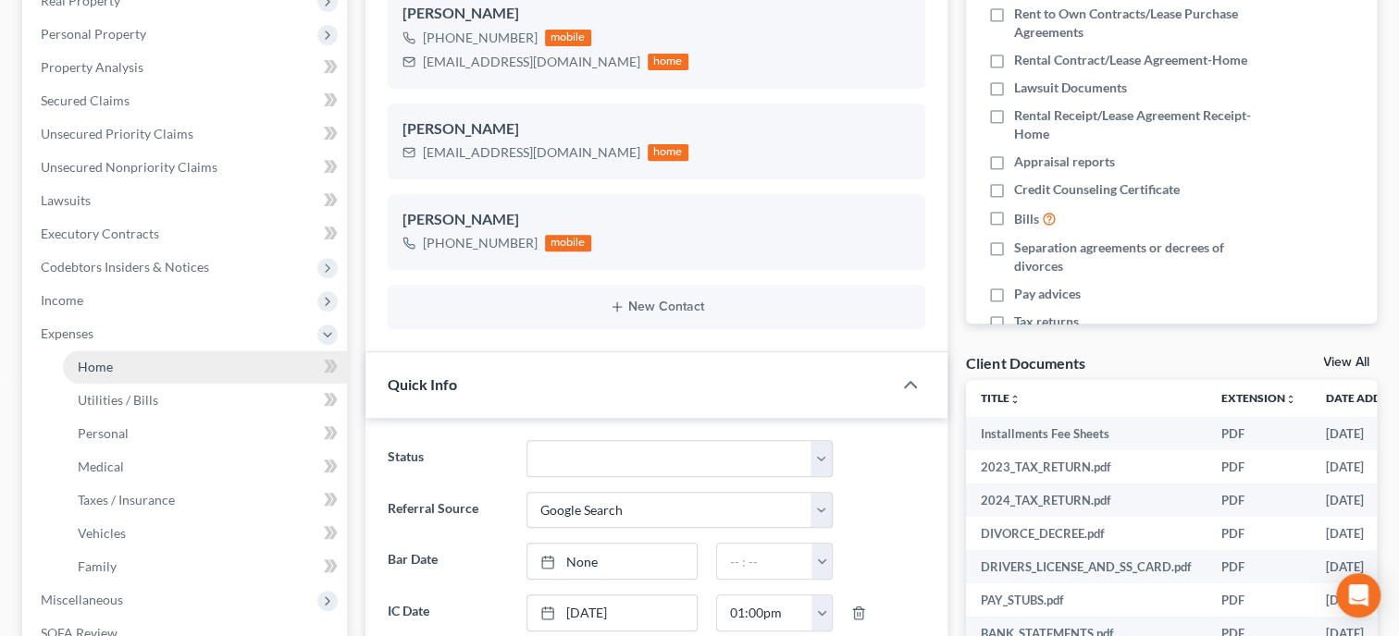
click at [106, 365] on span "Home" at bounding box center [95, 367] width 35 height 16
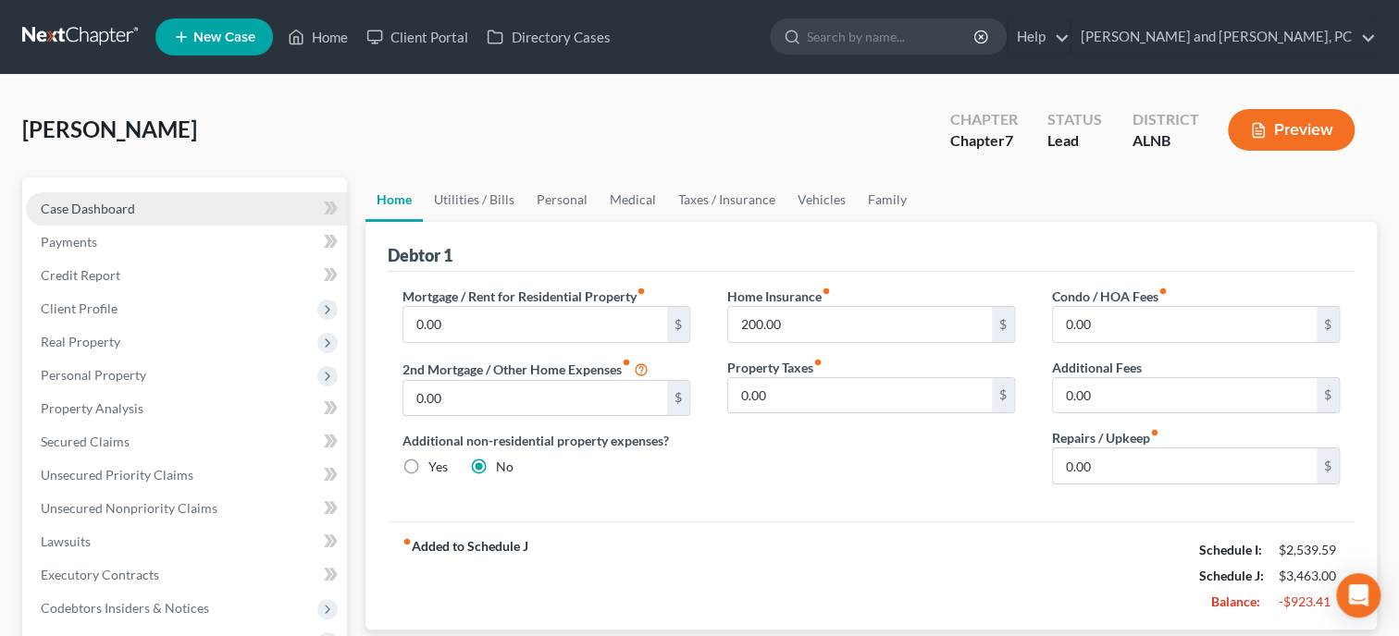
click at [148, 215] on link "Case Dashboard" at bounding box center [186, 208] width 321 height 33
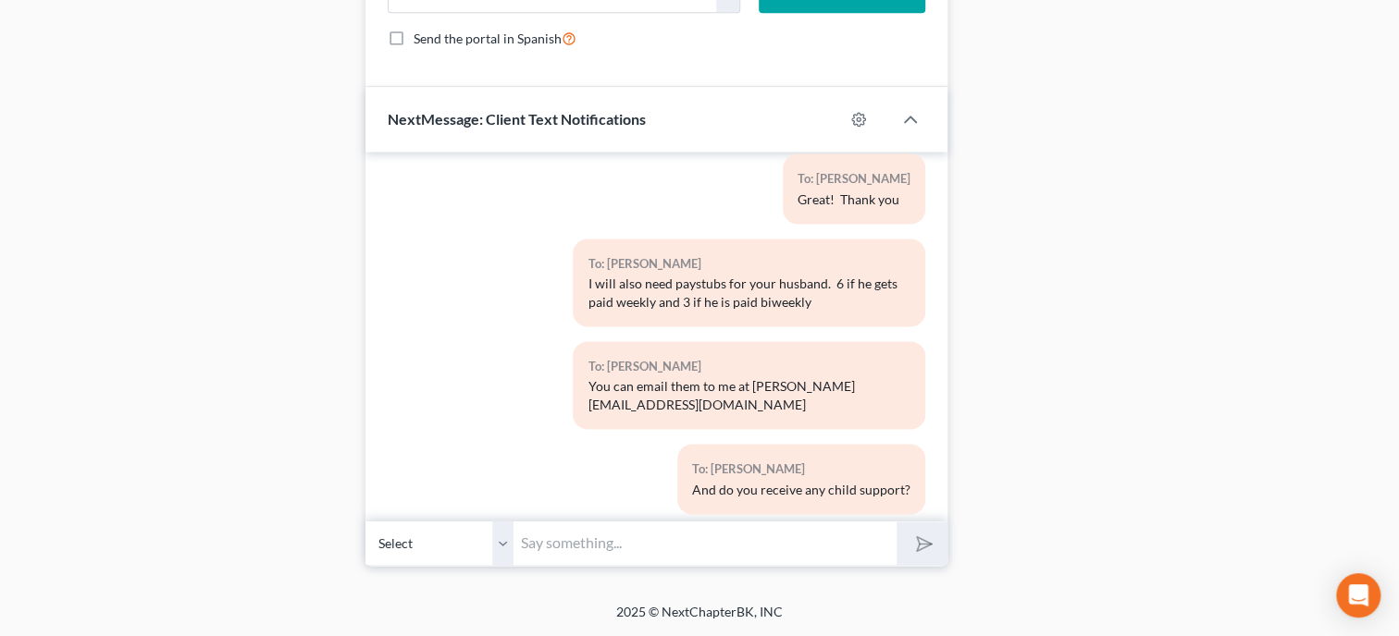
scroll to position [1632, 0]
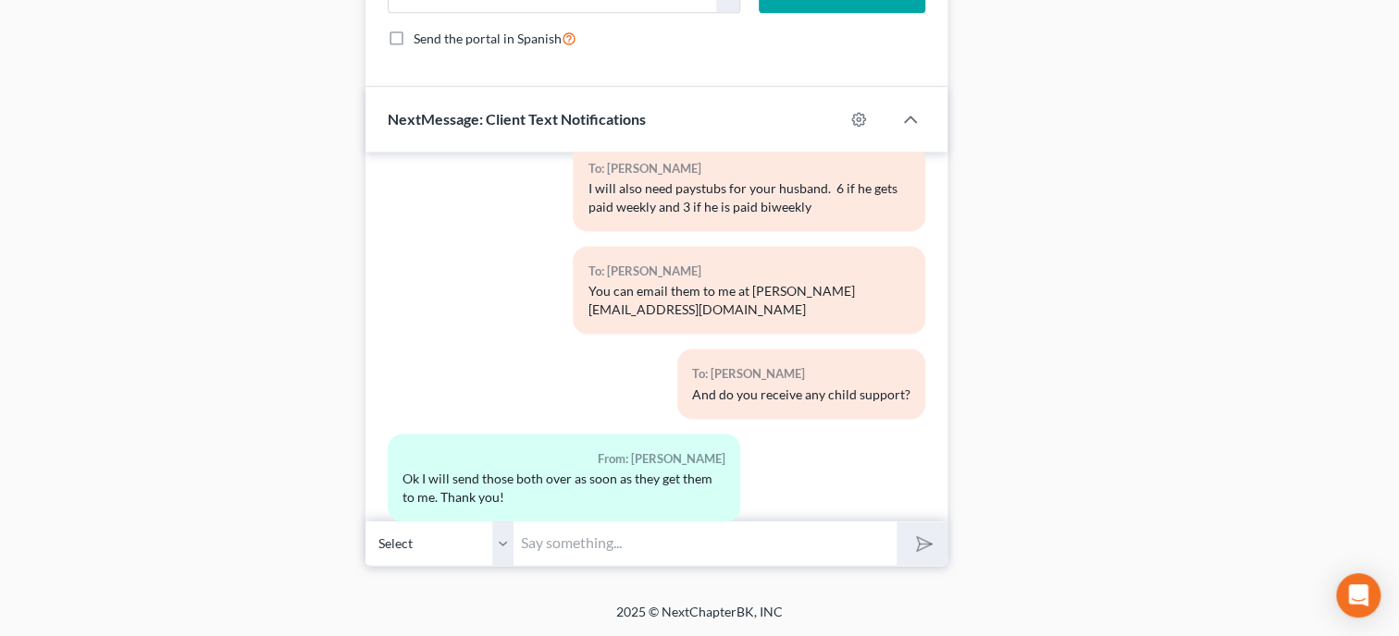
click at [674, 559] on input "text" at bounding box center [704, 543] width 383 height 45
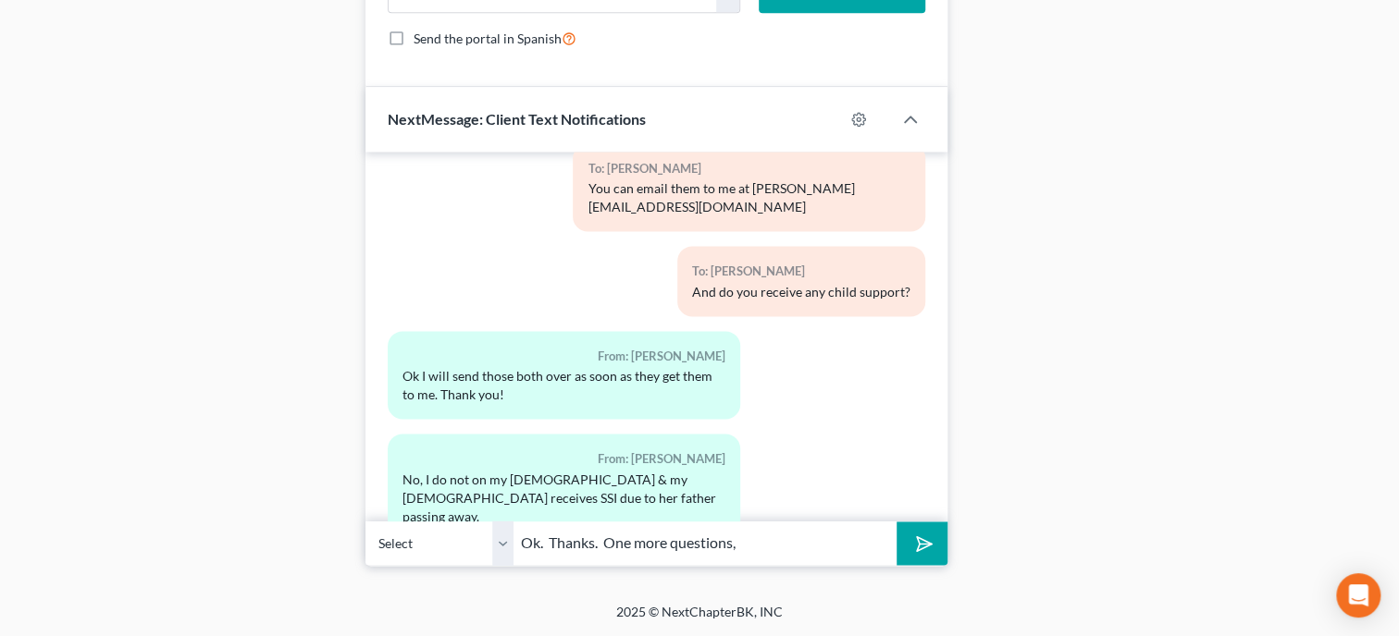
click at [801, 542] on input "Ok. Thanks. One more questions," at bounding box center [704, 543] width 383 height 45
click at [896, 522] on button "submit" at bounding box center [921, 543] width 51 height 43
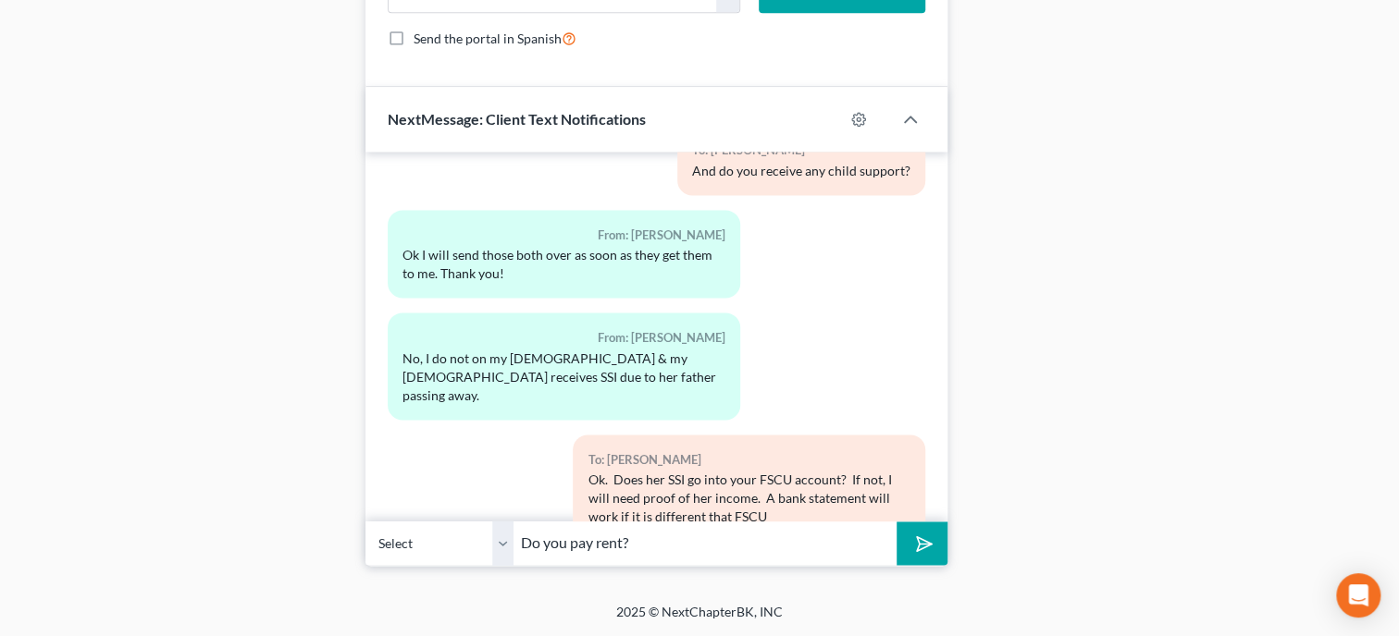
click at [896, 522] on button "submit" at bounding box center [921, 543] width 51 height 43
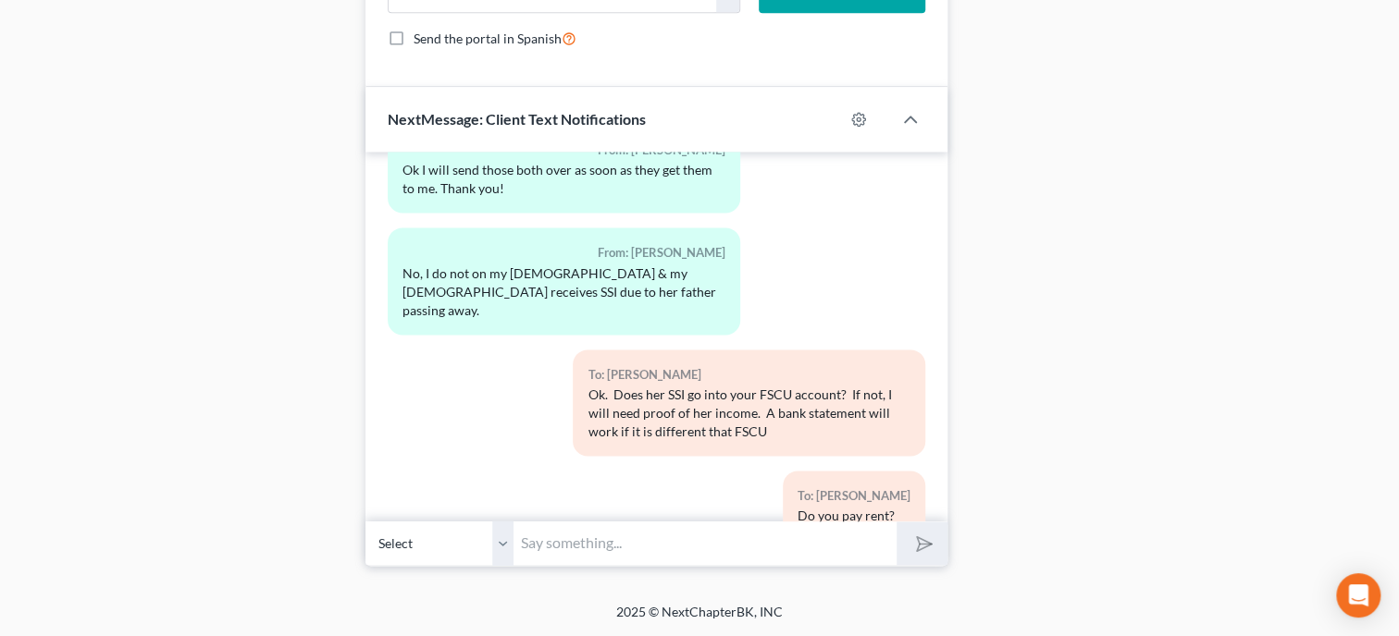
click at [544, 546] on input "text" at bounding box center [704, 543] width 383 height 45
click at [896, 522] on button "submit" at bounding box center [921, 543] width 51 height 43
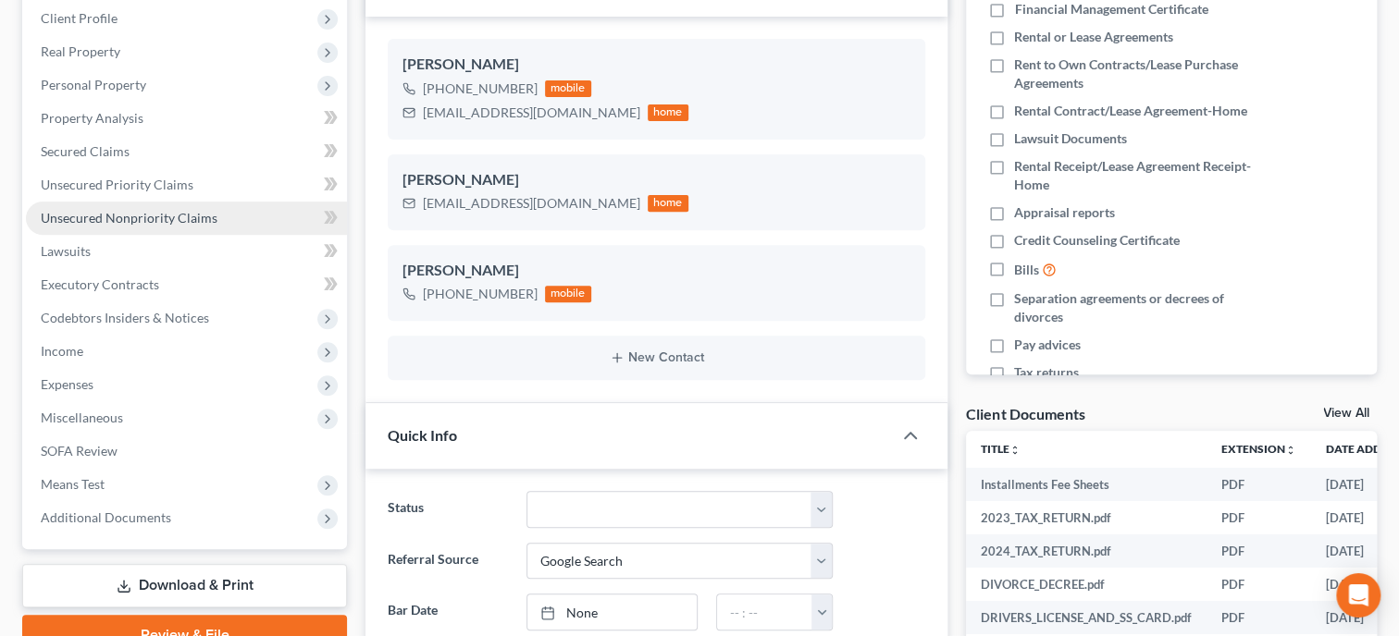
scroll to position [380, 0]
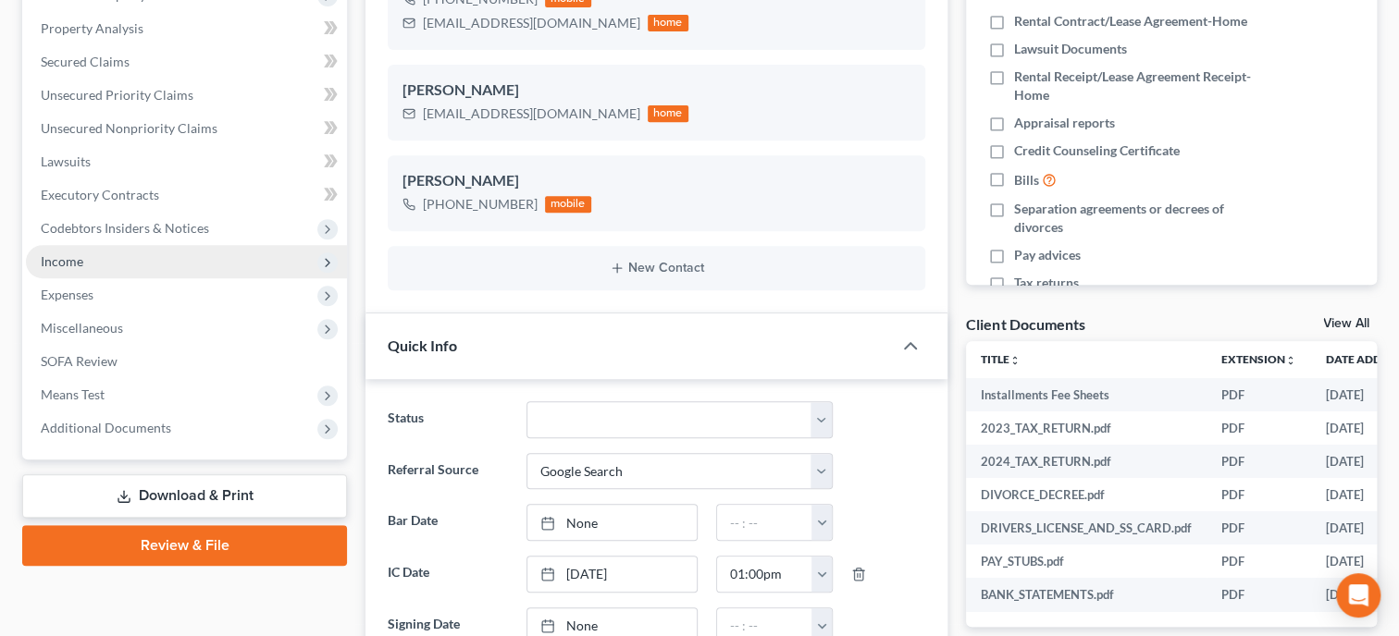
click at [93, 253] on span "Income" at bounding box center [186, 261] width 321 height 33
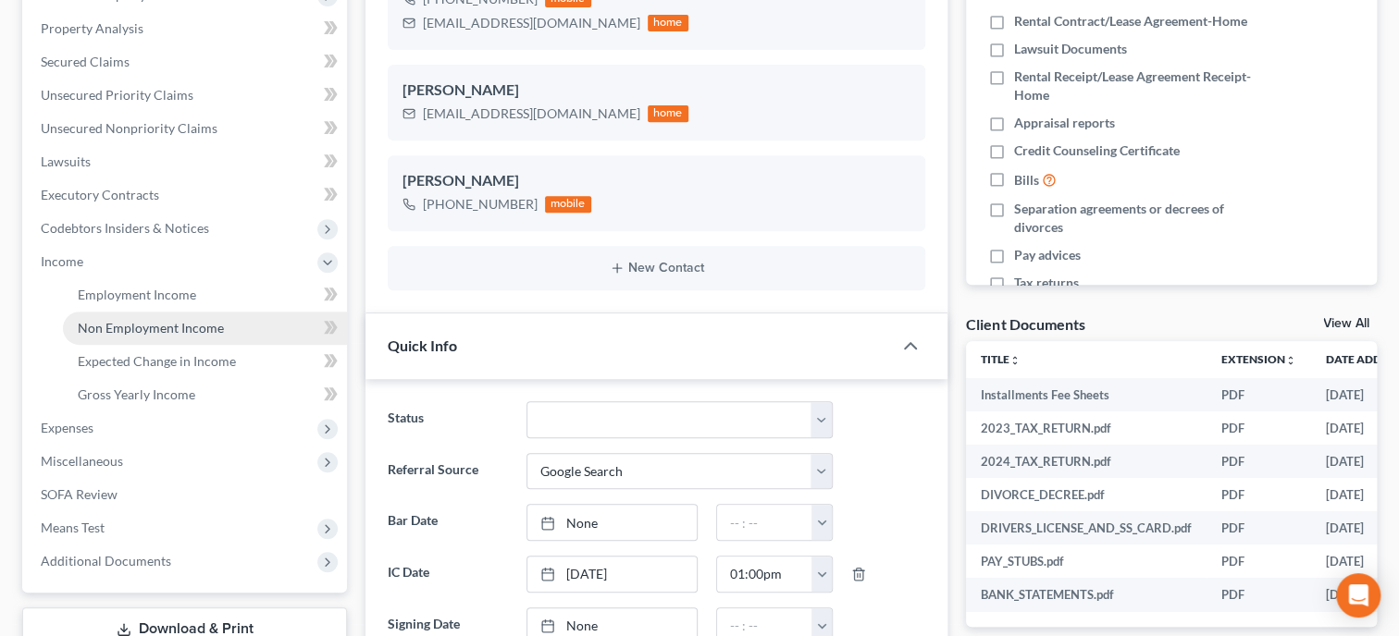
click at [130, 320] on span "Non Employment Income" at bounding box center [151, 328] width 146 height 16
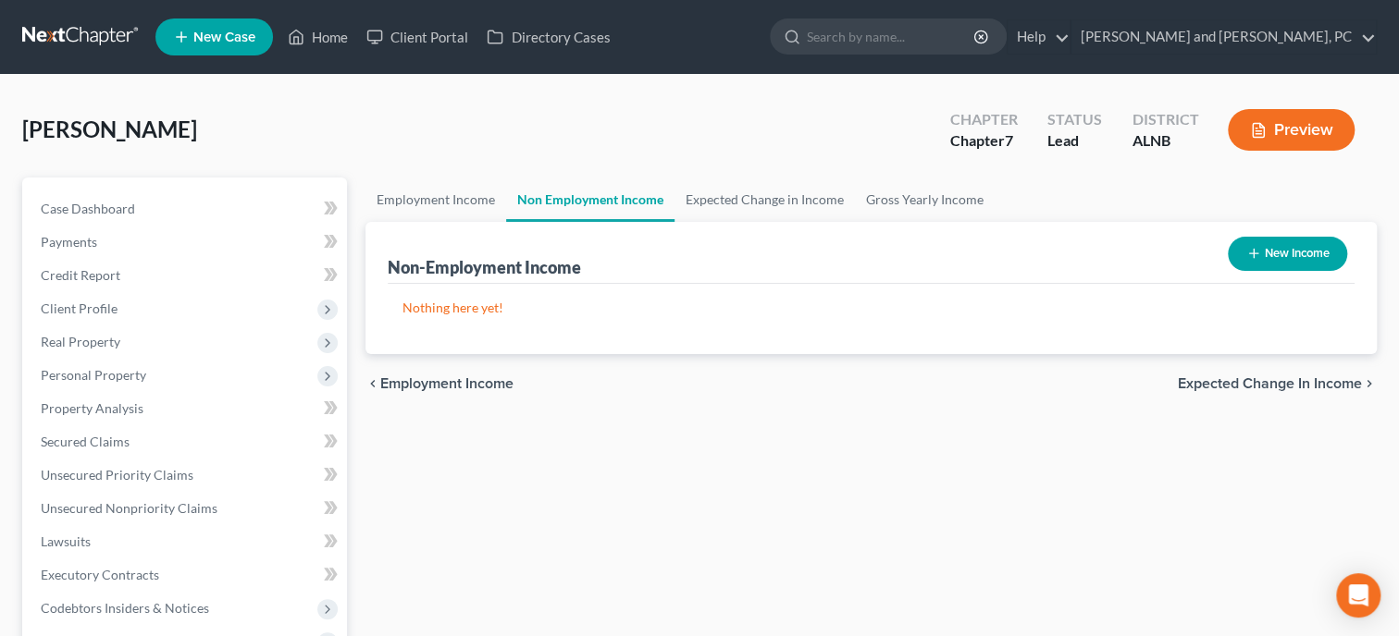
click at [1270, 257] on button "New Income" at bounding box center [1287, 254] width 119 height 34
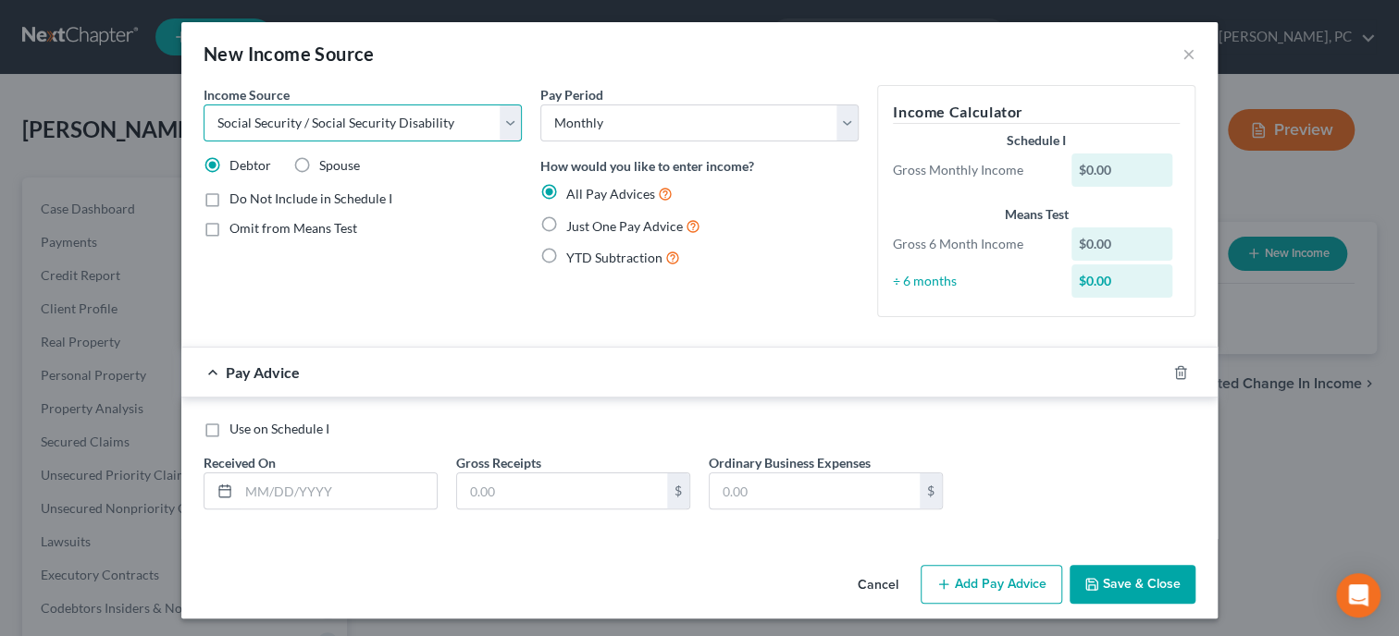
click option "Social Security / Social Security Disability" at bounding box center [0, 0] width 0 height 0
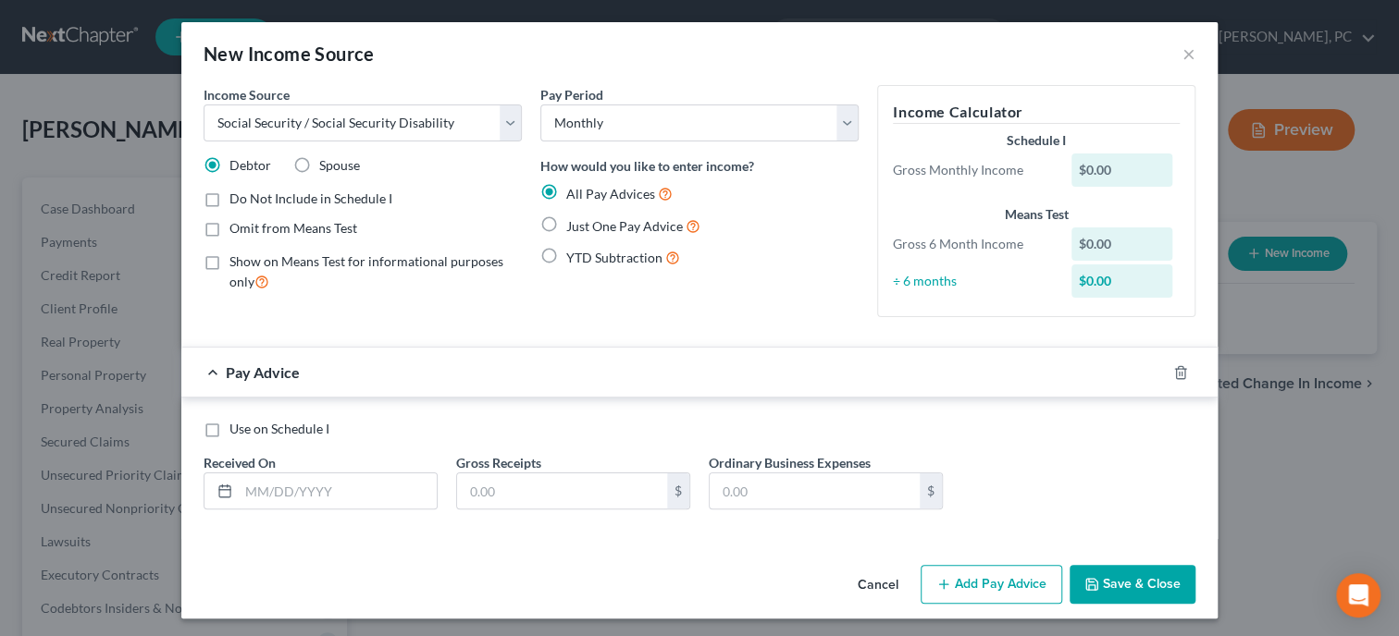
click at [229, 265] on label "Show on Means Test for informational purposes only" at bounding box center [375, 273] width 292 height 40
click at [237, 265] on input "Show on Means Test for informational purposes only" at bounding box center [243, 259] width 12 height 12
click at [1127, 587] on button "Save & Close" at bounding box center [1132, 584] width 126 height 39
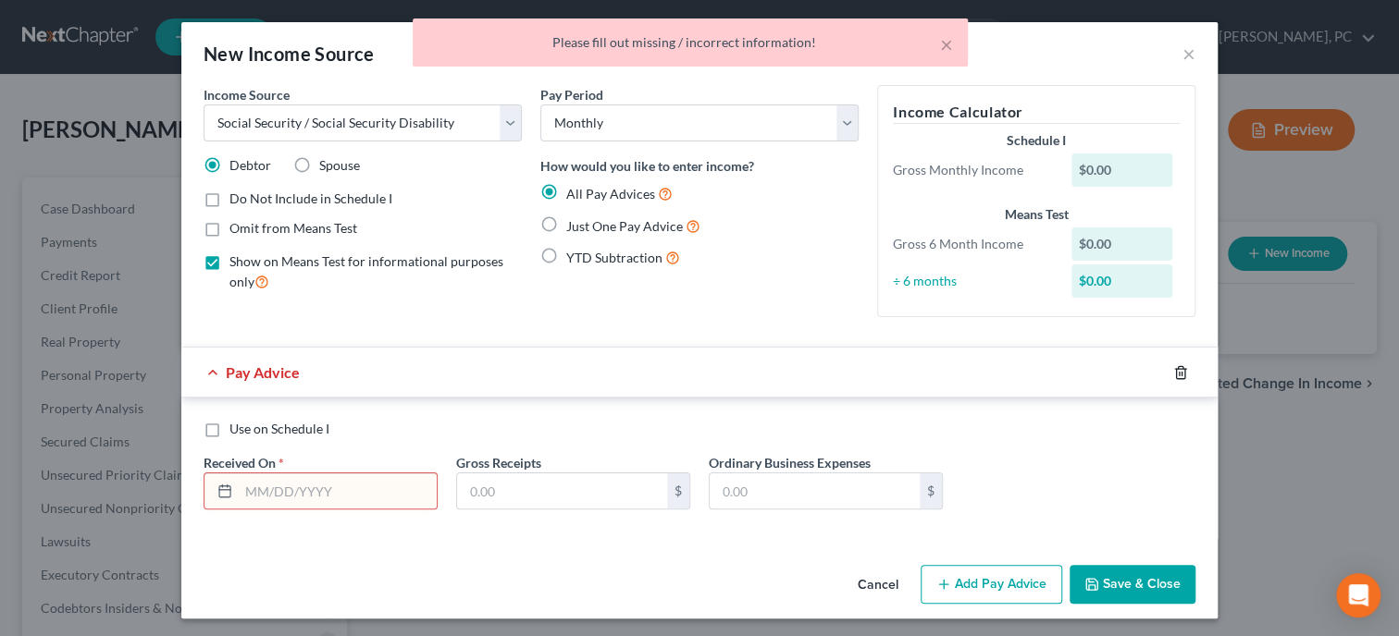
click at [1186, 369] on icon "button" at bounding box center [1180, 372] width 15 height 15
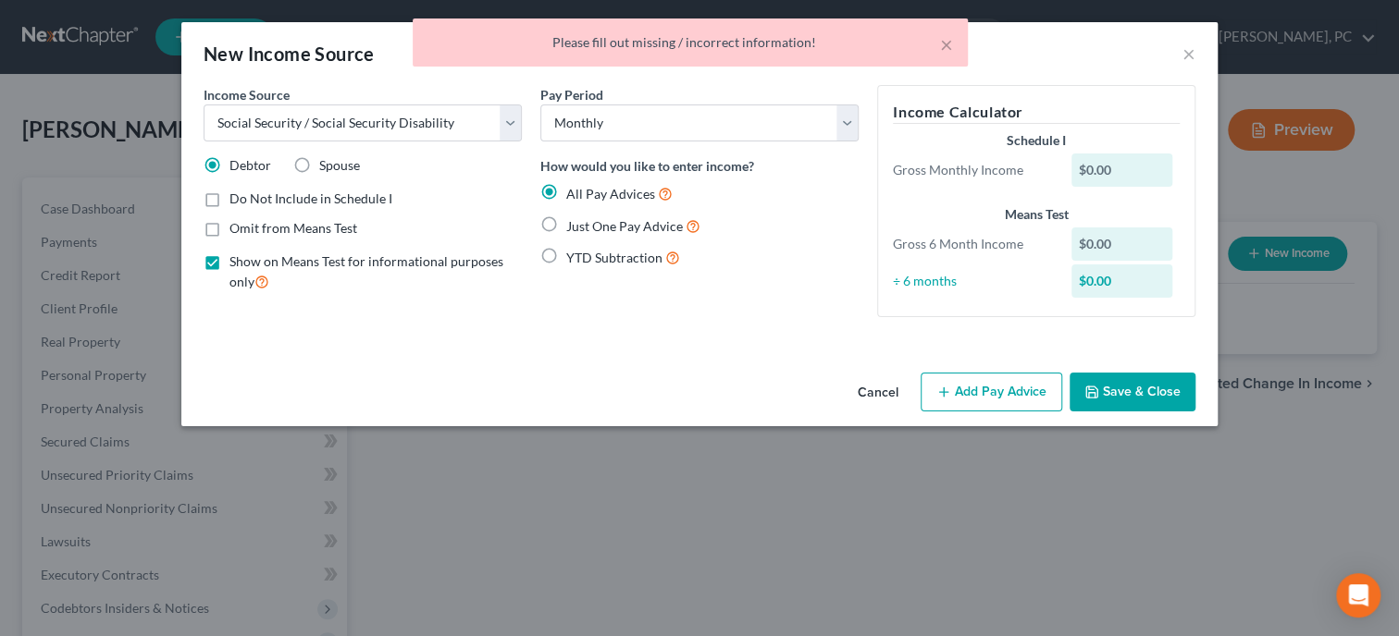
click at [1164, 395] on button "Save & Close" at bounding box center [1132, 392] width 126 height 39
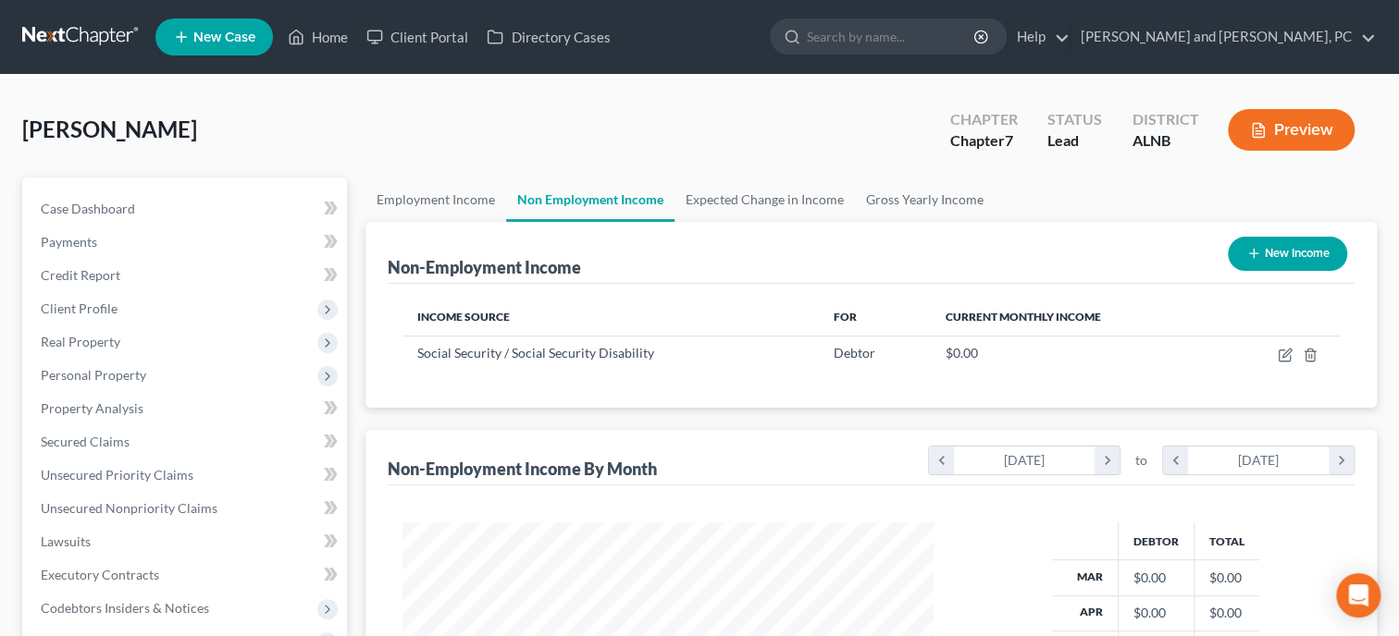
scroll to position [329, 568]
click at [958, 204] on link "Gross Yearly Income" at bounding box center [925, 200] width 140 height 44
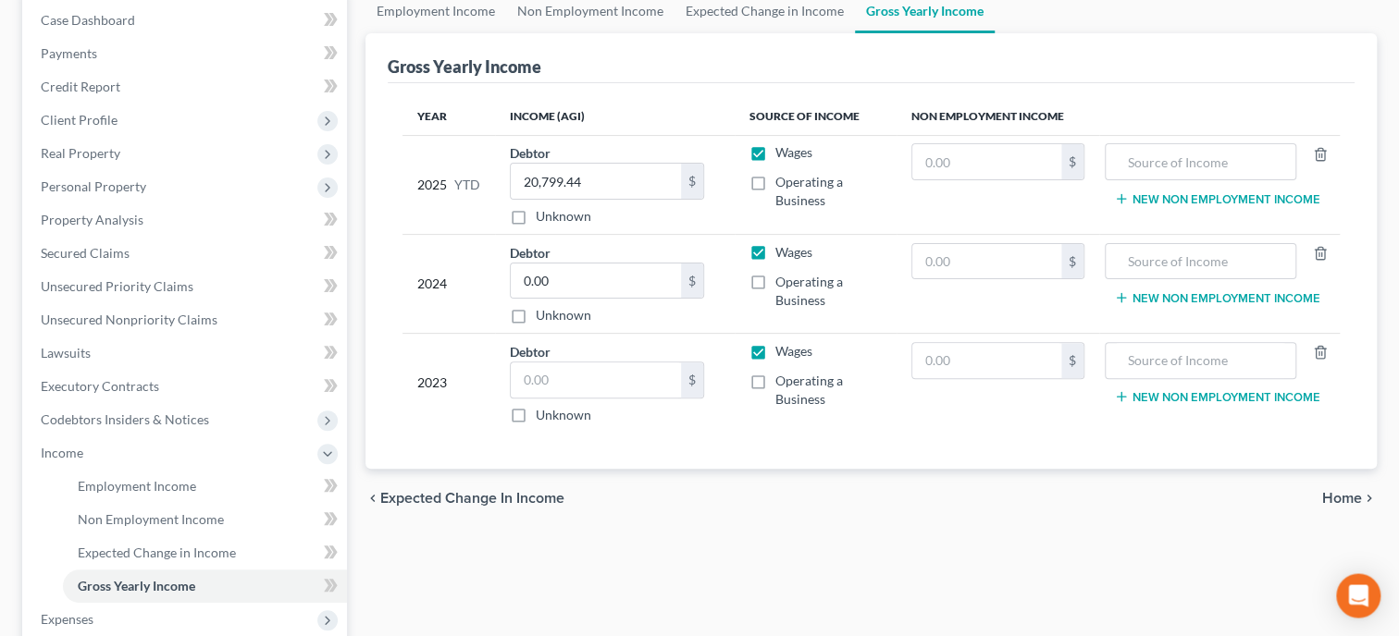
scroll to position [190, 0]
click at [575, 284] on input "0.00" at bounding box center [596, 280] width 170 height 35
click at [587, 372] on input "text" at bounding box center [596, 379] width 170 height 35
click at [1234, 163] on input "text" at bounding box center [1200, 160] width 171 height 35
click at [1214, 255] on input "text" at bounding box center [1200, 260] width 171 height 35
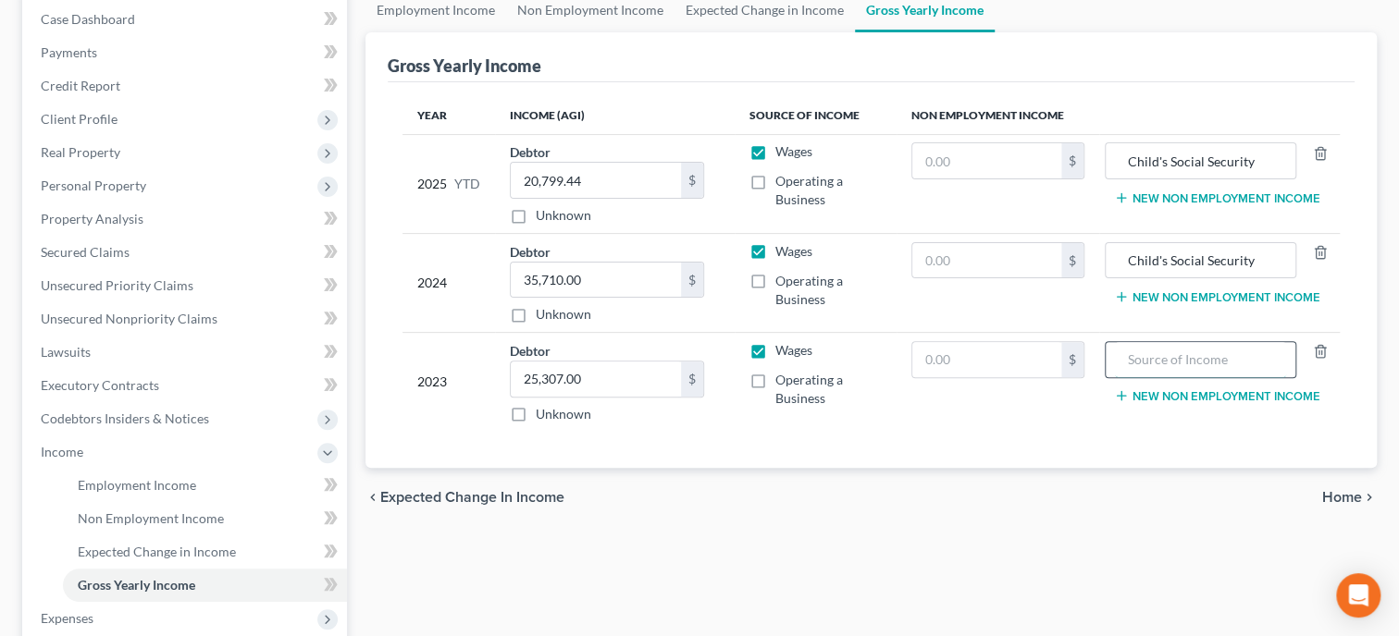
click at [1267, 352] on input "text" at bounding box center [1200, 359] width 171 height 35
click at [1224, 481] on div "chevron_left Expected Change in Income Home chevron_right" at bounding box center [870, 497] width 1011 height 59
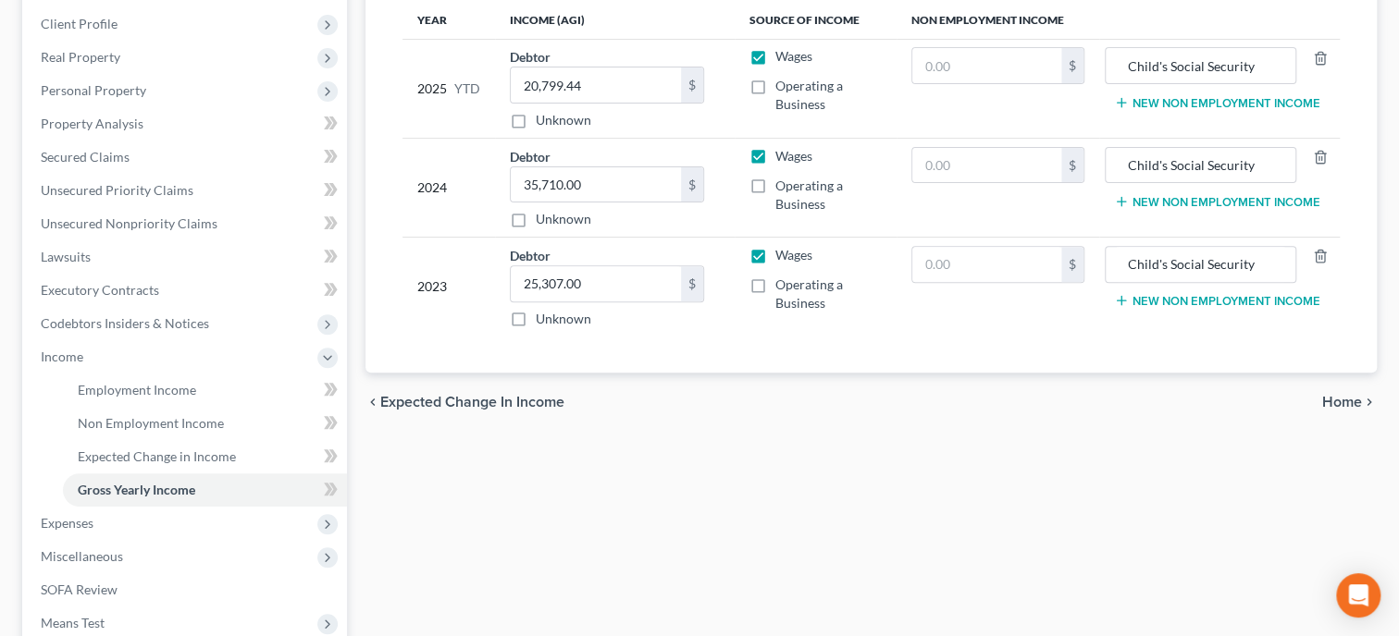
scroll to position [380, 0]
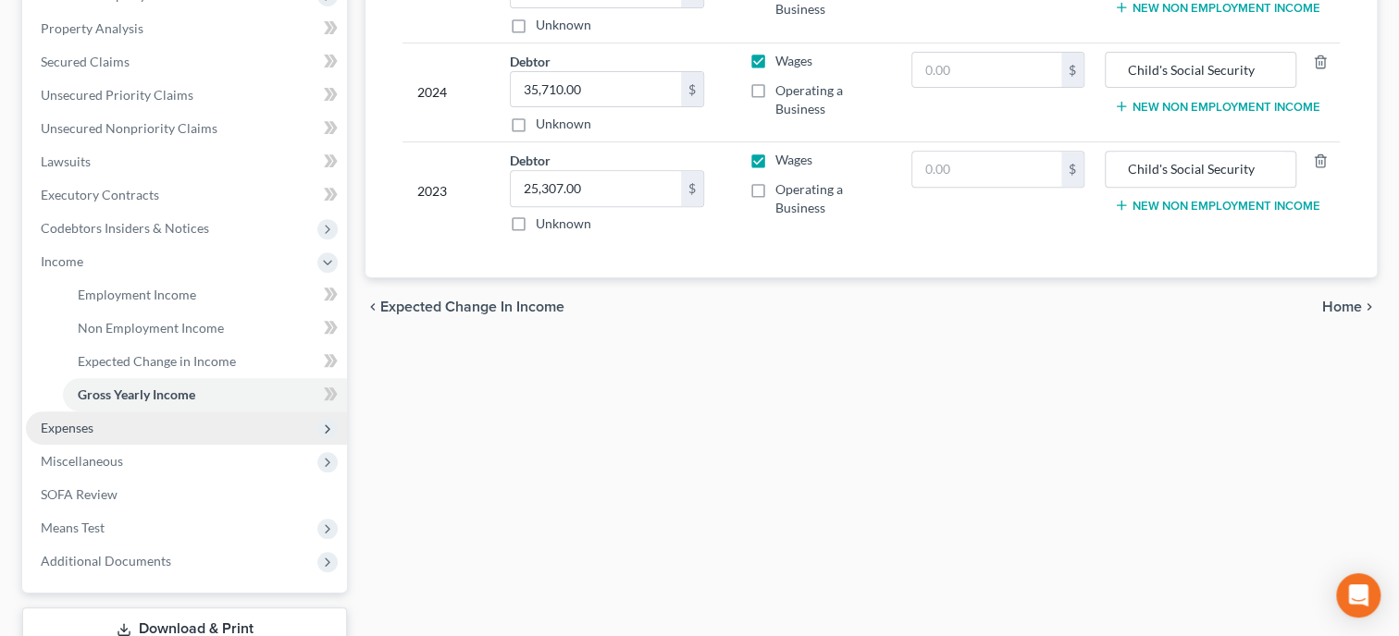
click at [64, 431] on span "Expenses" at bounding box center [67, 428] width 53 height 16
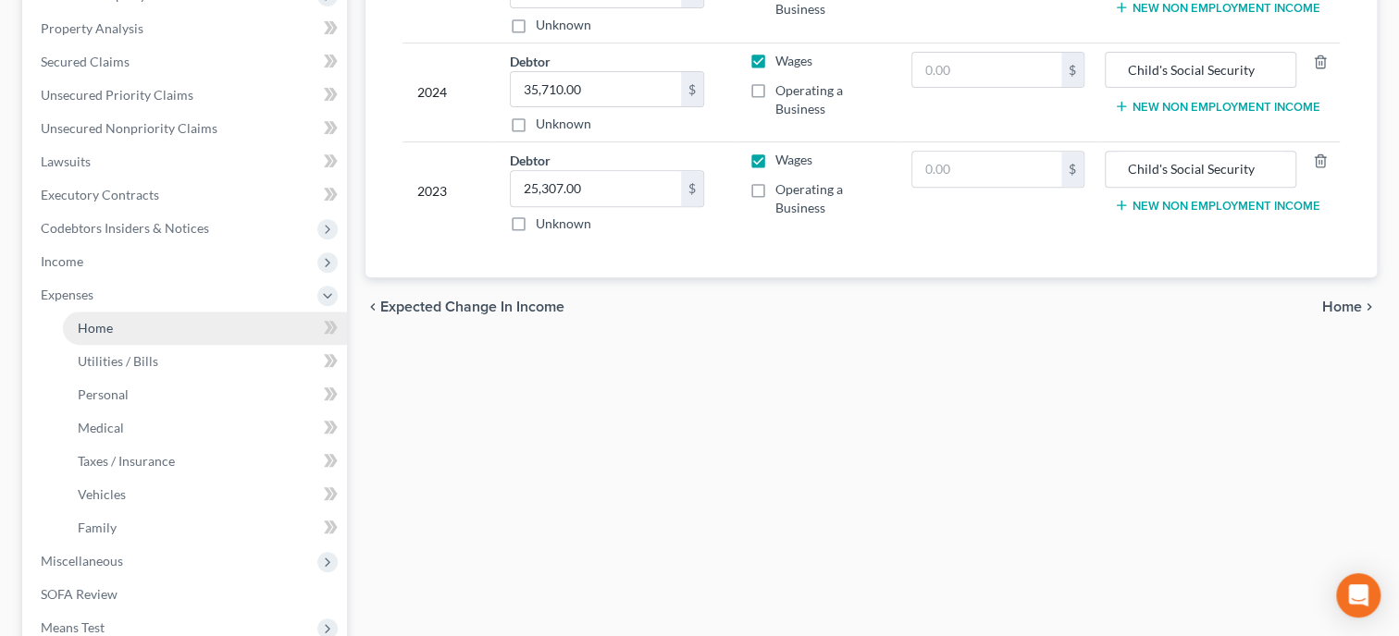
click at [149, 319] on link "Home" at bounding box center [205, 328] width 284 height 33
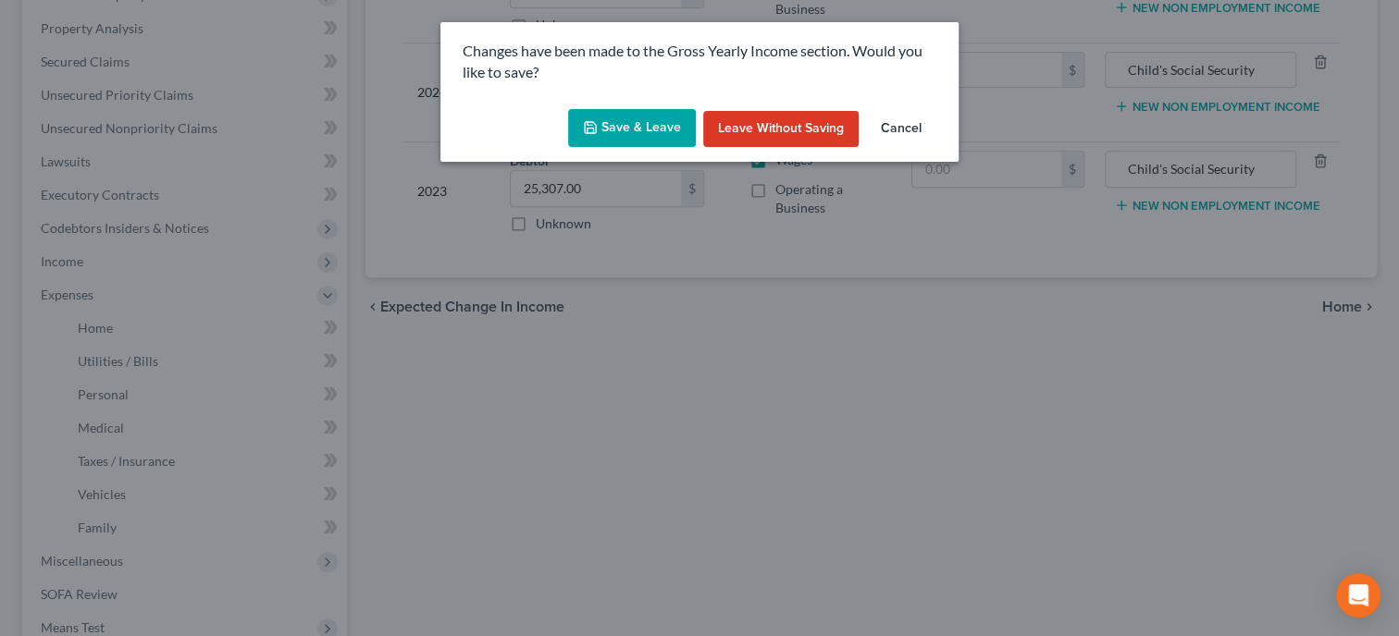
click at [604, 129] on button "Save & Leave" at bounding box center [632, 128] width 128 height 39
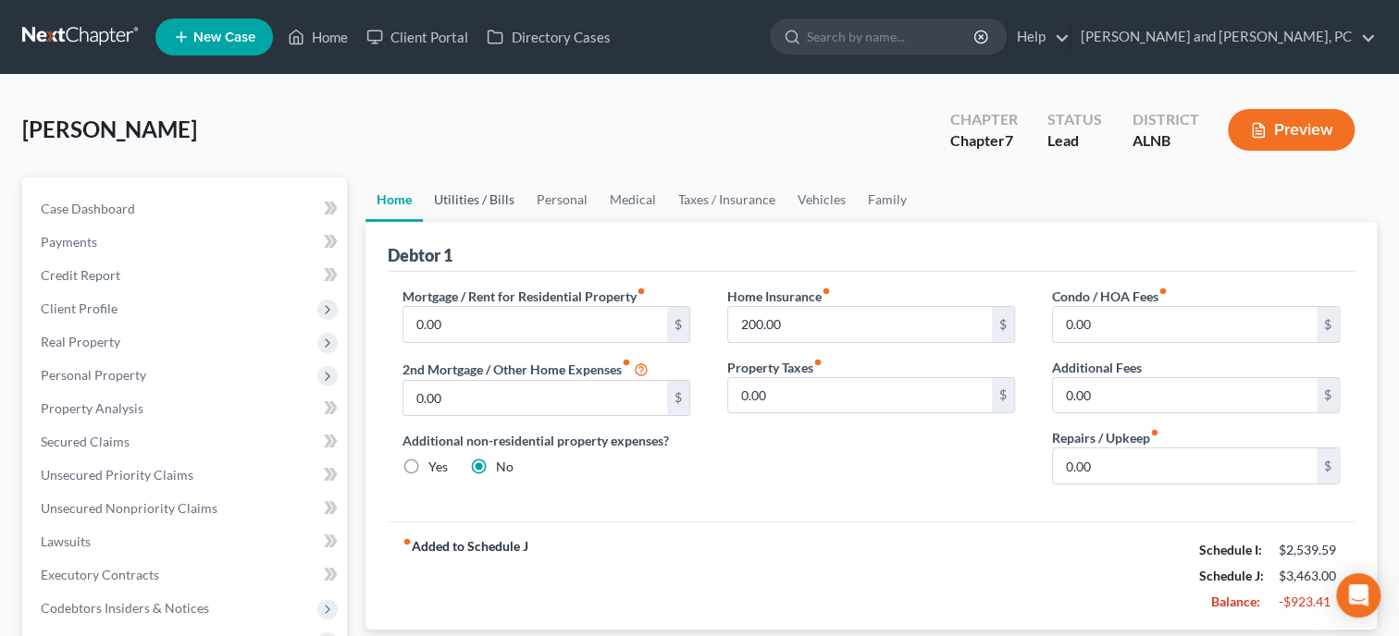
click at [502, 198] on link "Utilities / Bills" at bounding box center [474, 200] width 103 height 44
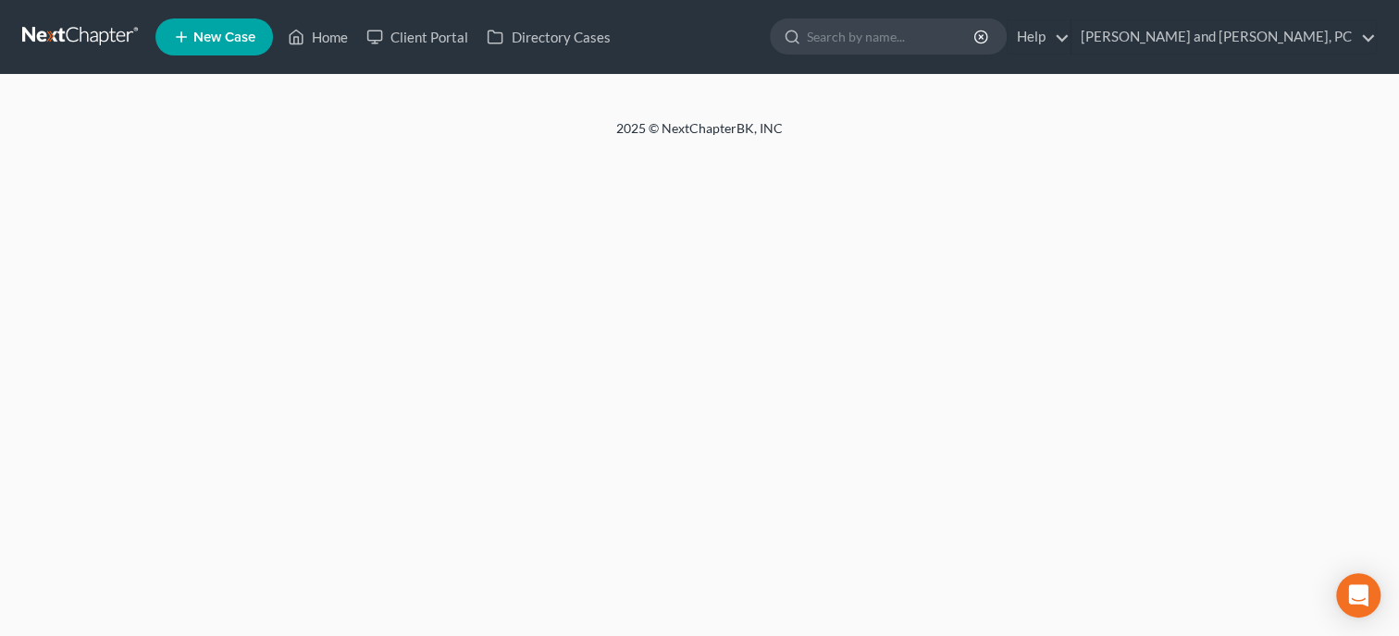
select select "4"
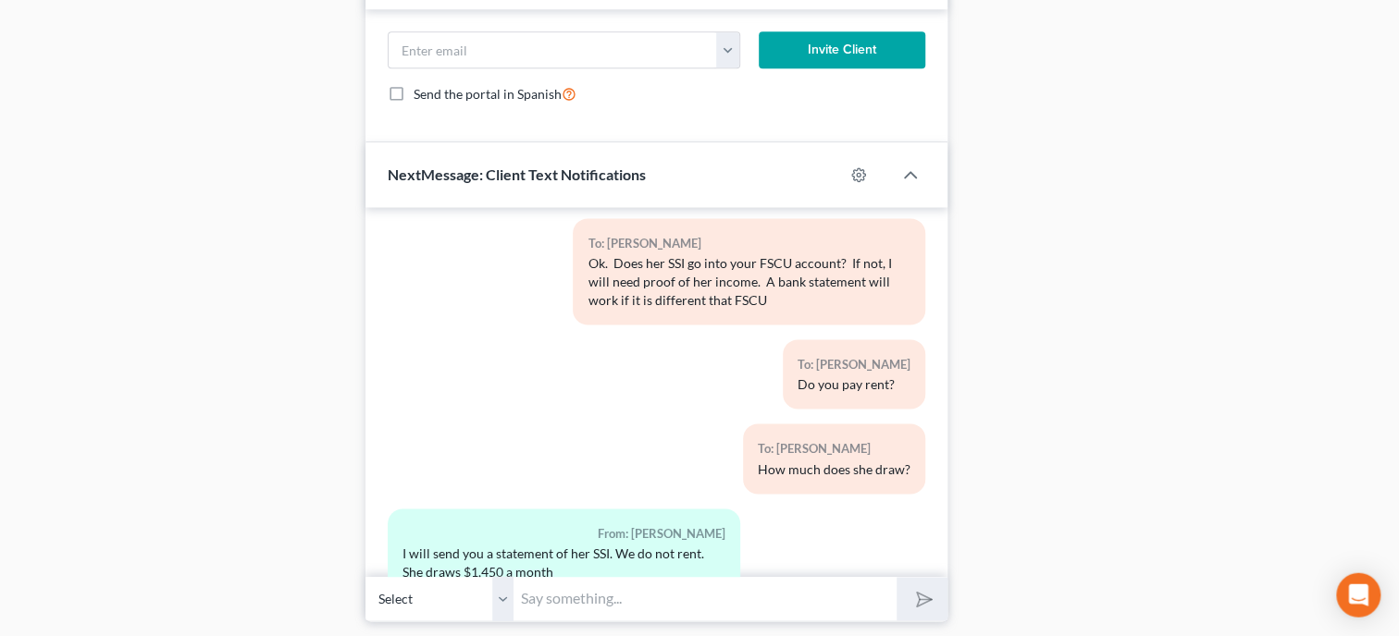
scroll to position [1389, 0]
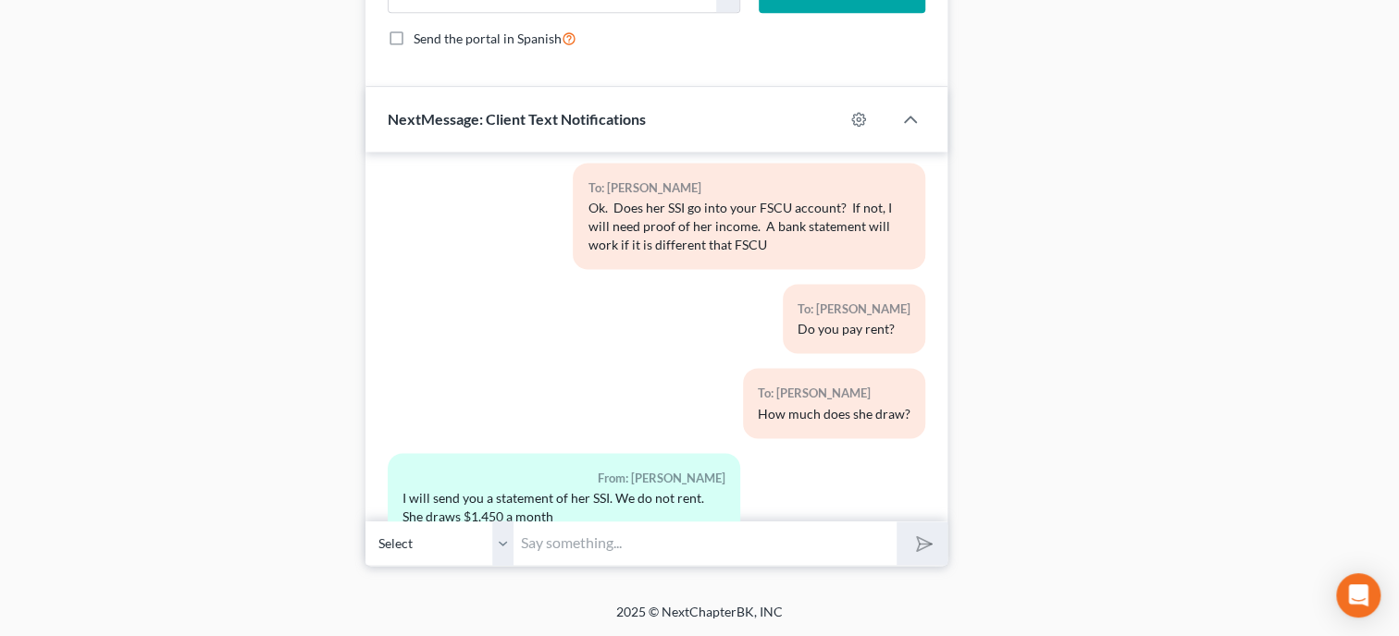
click at [682, 546] on input "text" at bounding box center [704, 543] width 383 height 45
type input "Ok. I will need 3 months of your Cash App Statements also."
click at [896, 522] on button "submit" at bounding box center [921, 543] width 51 height 43
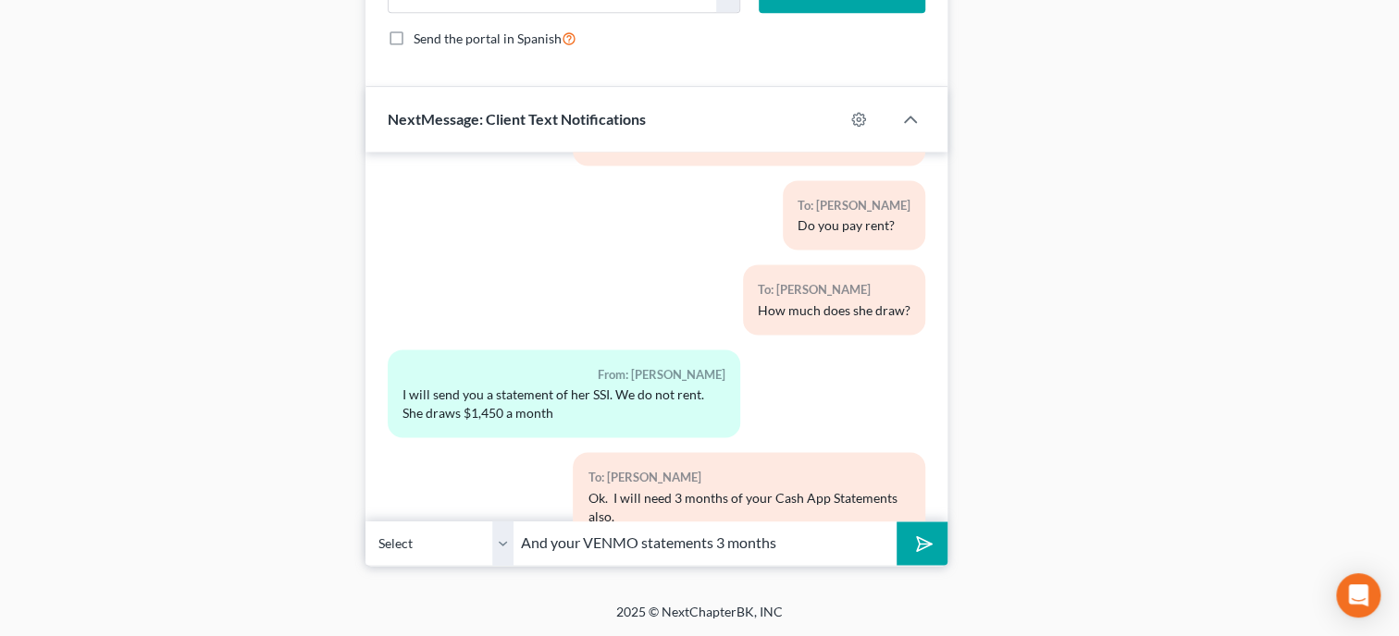
type input "And your VENMO statements 3 months"
click at [896, 522] on button "submit" at bounding box center [921, 543] width 51 height 43
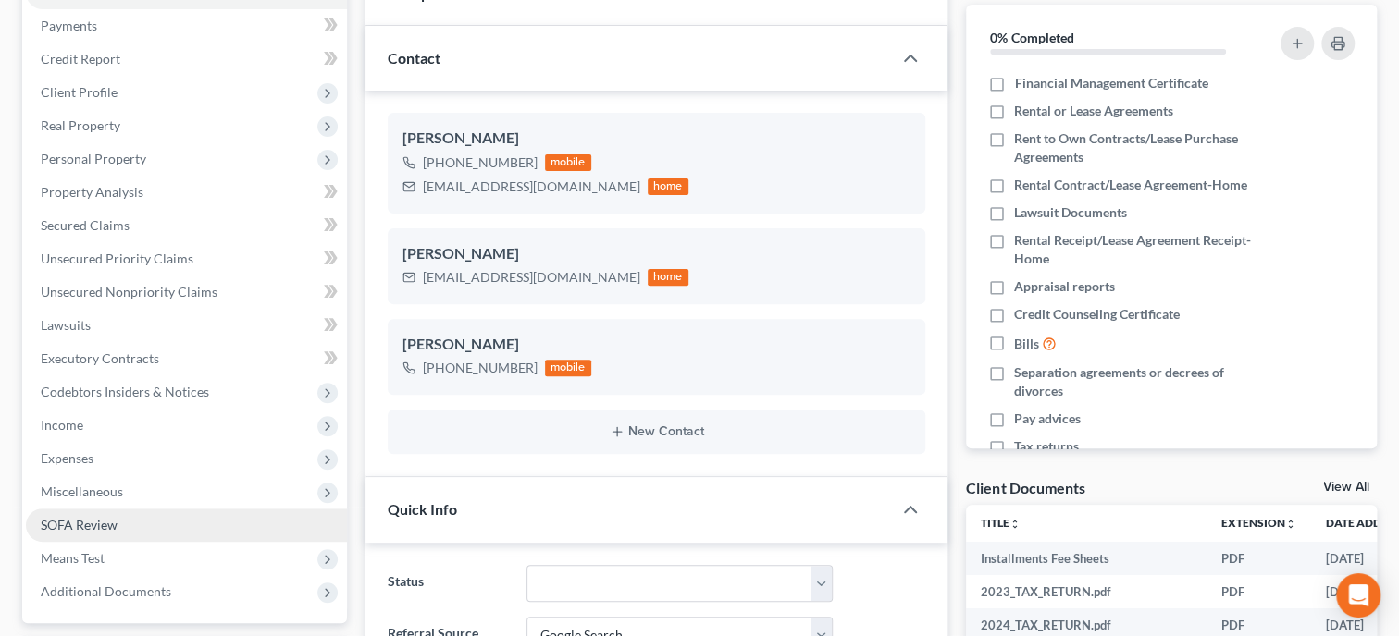
scroll to position [285, 0]
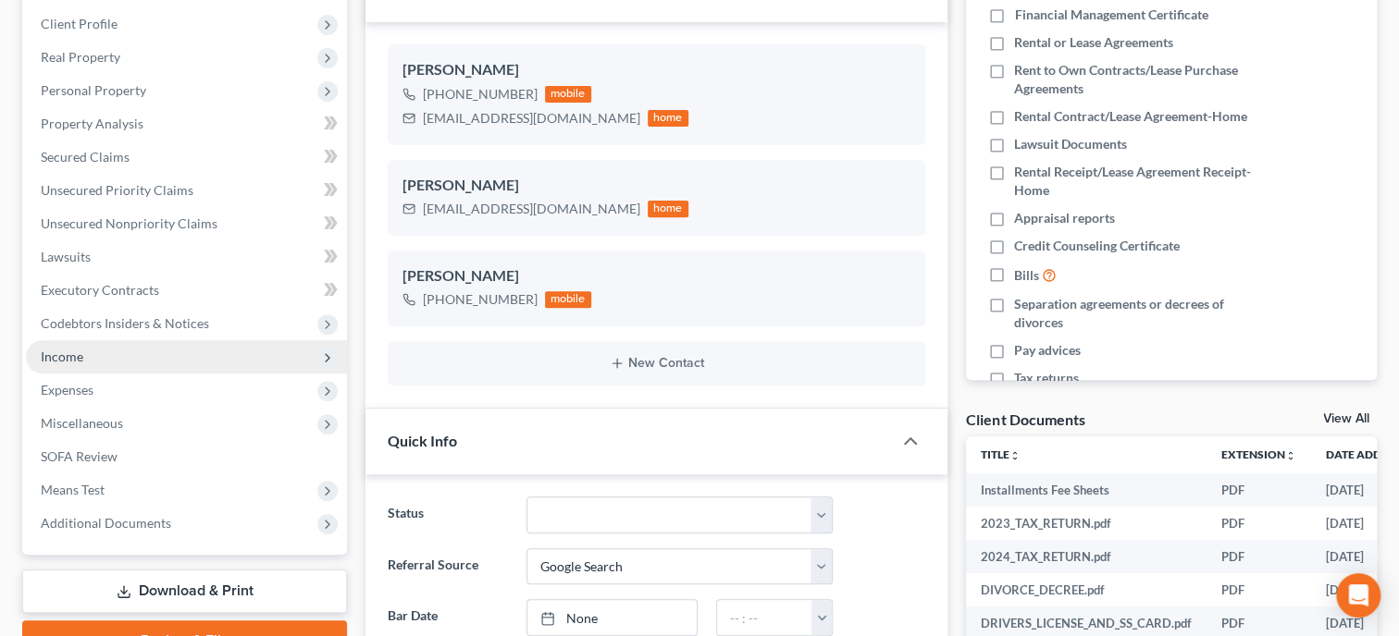
click at [41, 357] on span "Income" at bounding box center [62, 357] width 43 height 16
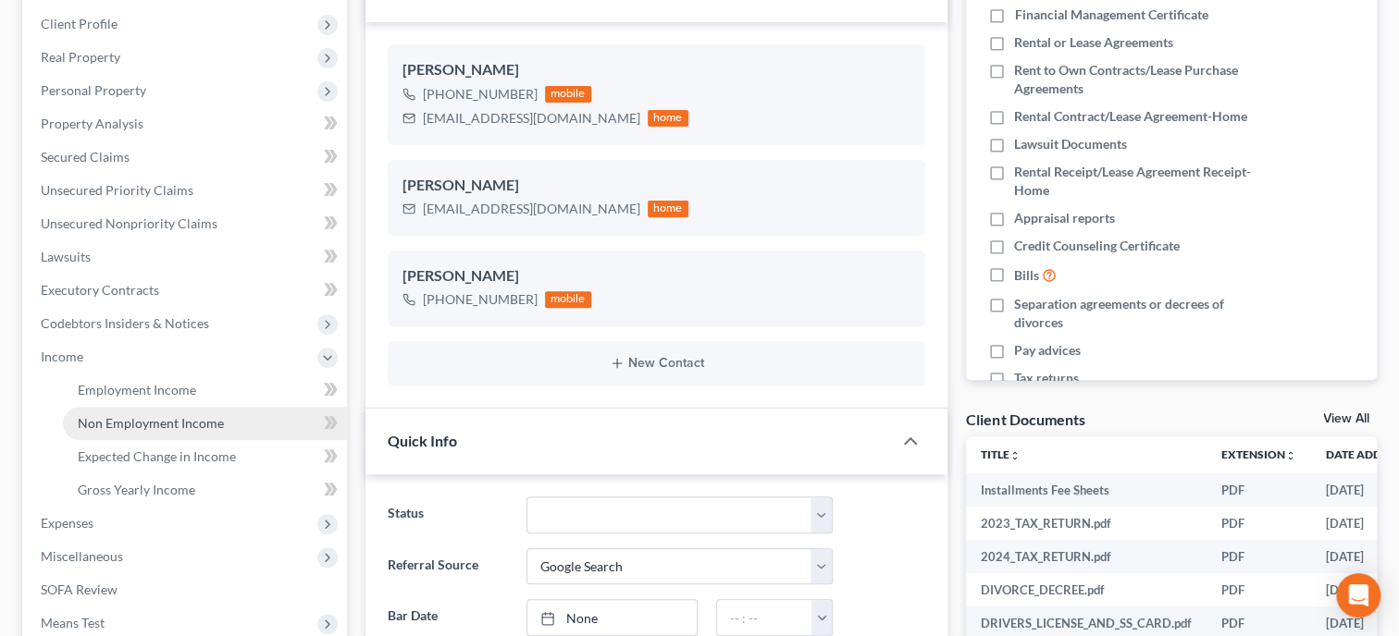
click at [120, 428] on span "Non Employment Income" at bounding box center [151, 423] width 146 height 16
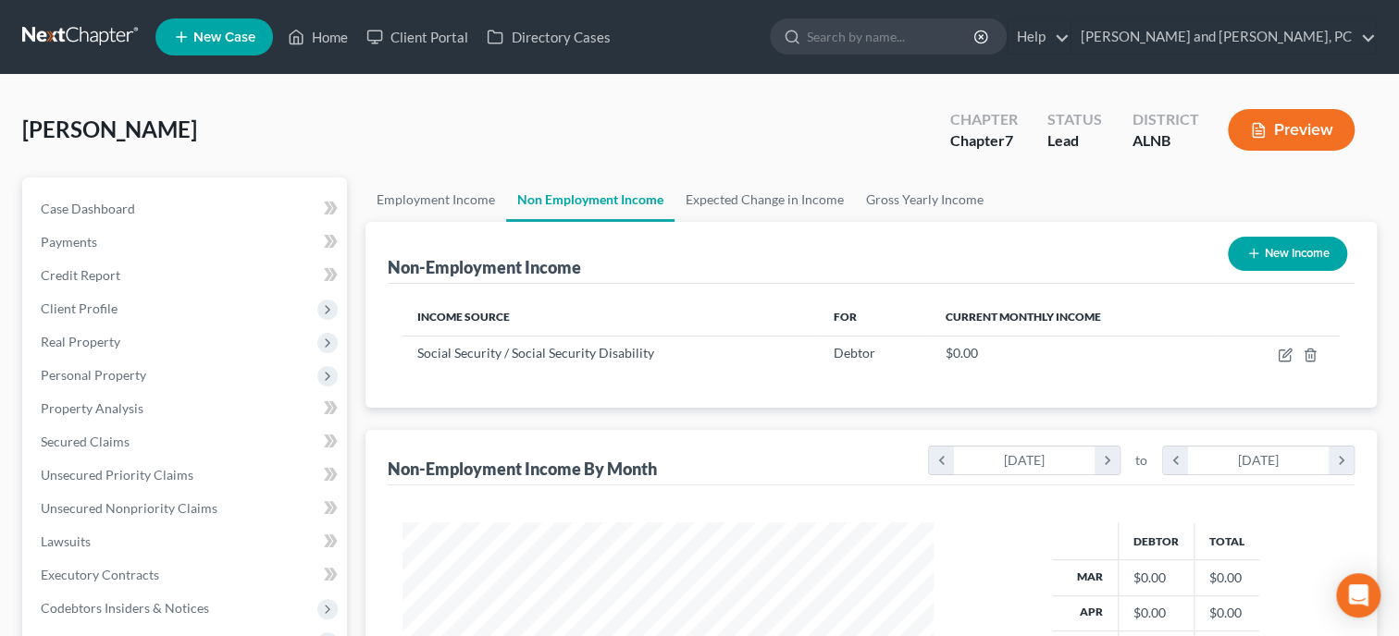
scroll to position [329, 568]
click at [1280, 352] on icon "button" at bounding box center [1285, 355] width 15 height 15
select select "4"
select select "0"
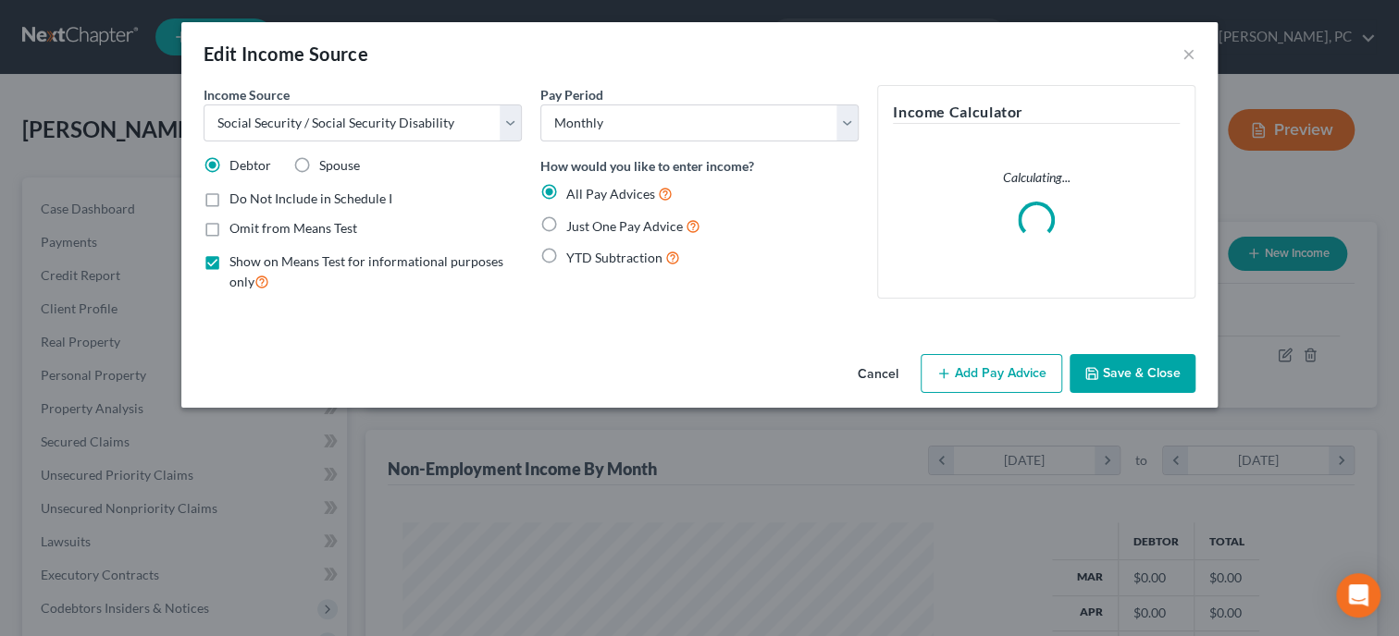
click at [627, 232] on span "Just One Pay Advice" at bounding box center [624, 226] width 117 height 16
click at [586, 228] on input "Just One Pay Advice" at bounding box center [580, 222] width 12 height 12
radio input "true"
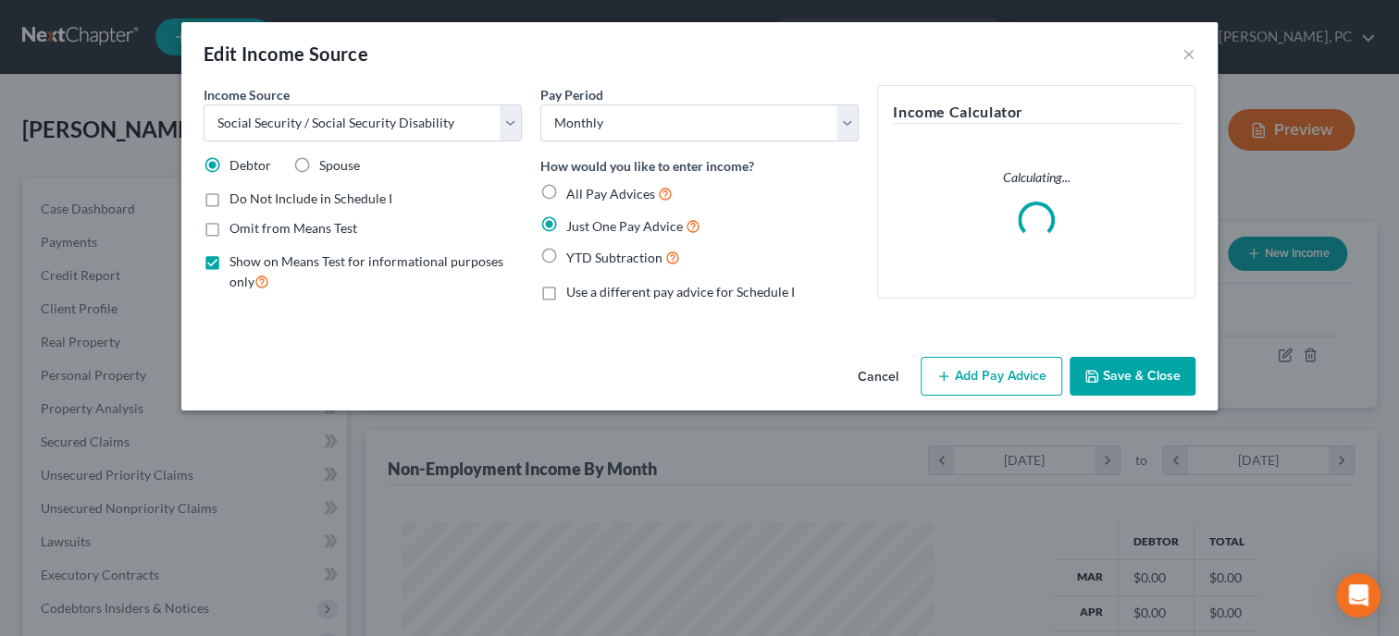
click at [992, 378] on button "Add Pay Advice" at bounding box center [992, 376] width 142 height 39
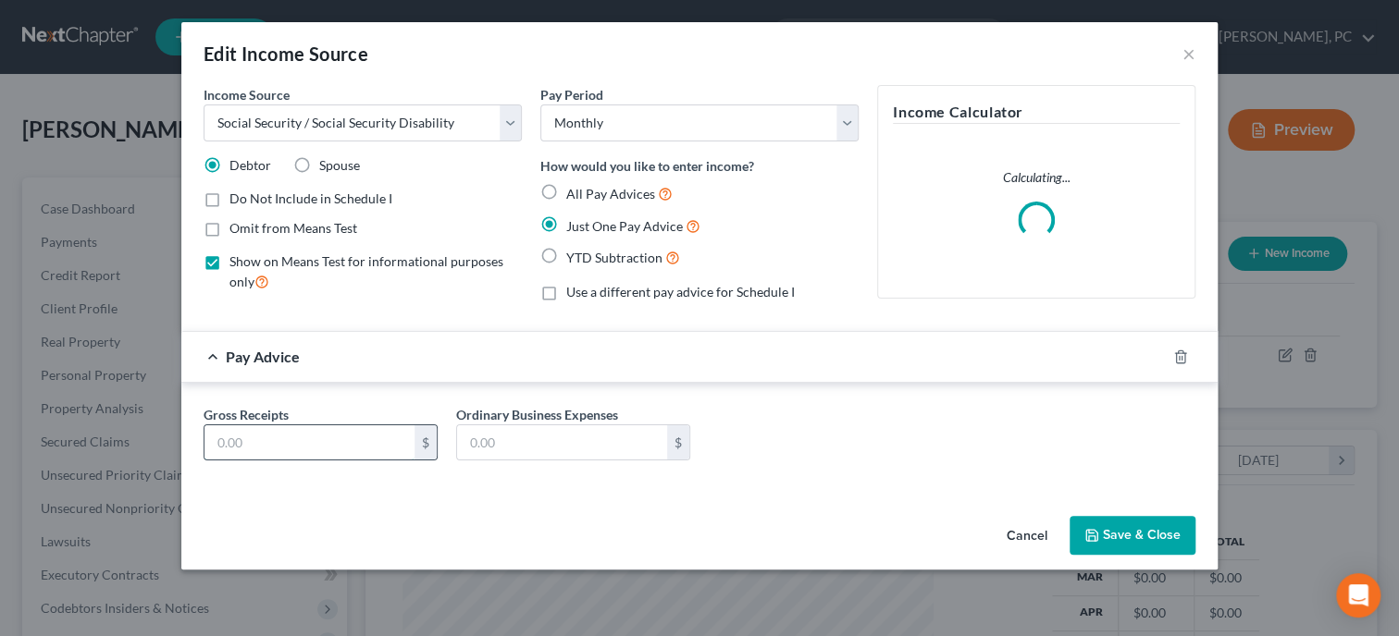
click at [253, 433] on input "text" at bounding box center [309, 443] width 210 height 35
type input "1,450.00"
click at [1135, 538] on button "Save & Close" at bounding box center [1132, 535] width 126 height 39
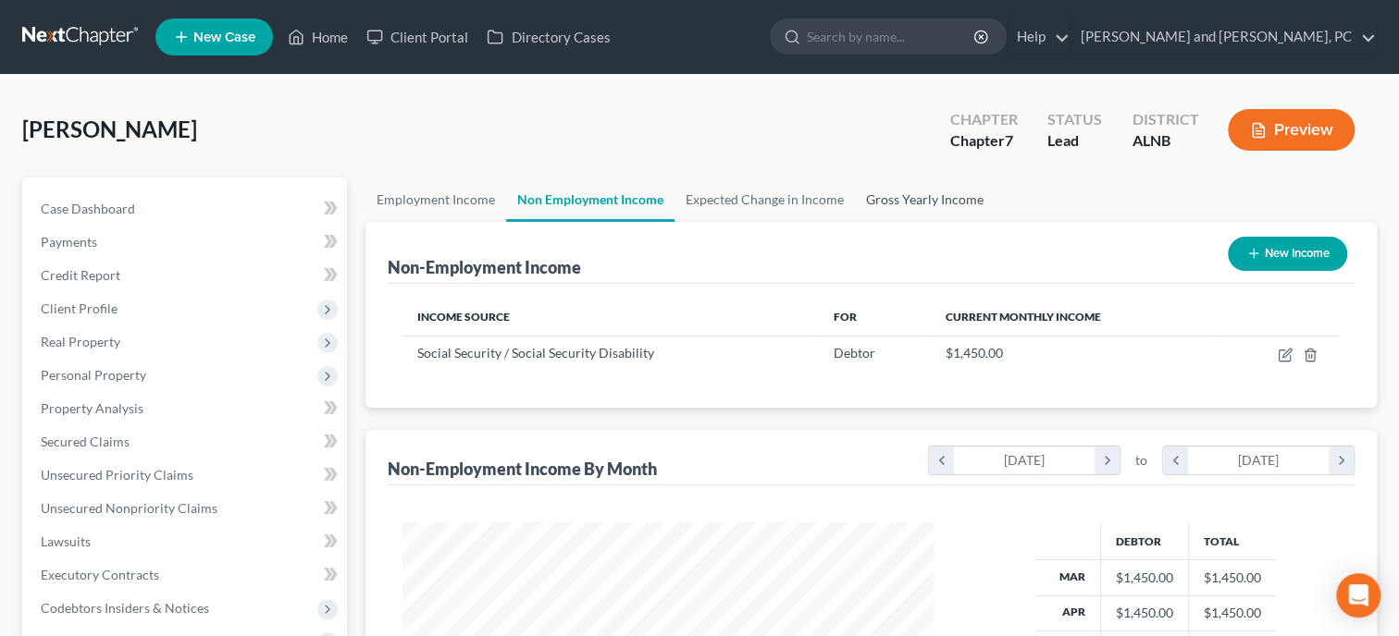
drag, startPoint x: 921, startPoint y: 204, endPoint x: 932, endPoint y: 204, distance: 10.2
click at [921, 203] on link "Gross Yearly Income" at bounding box center [925, 200] width 140 height 44
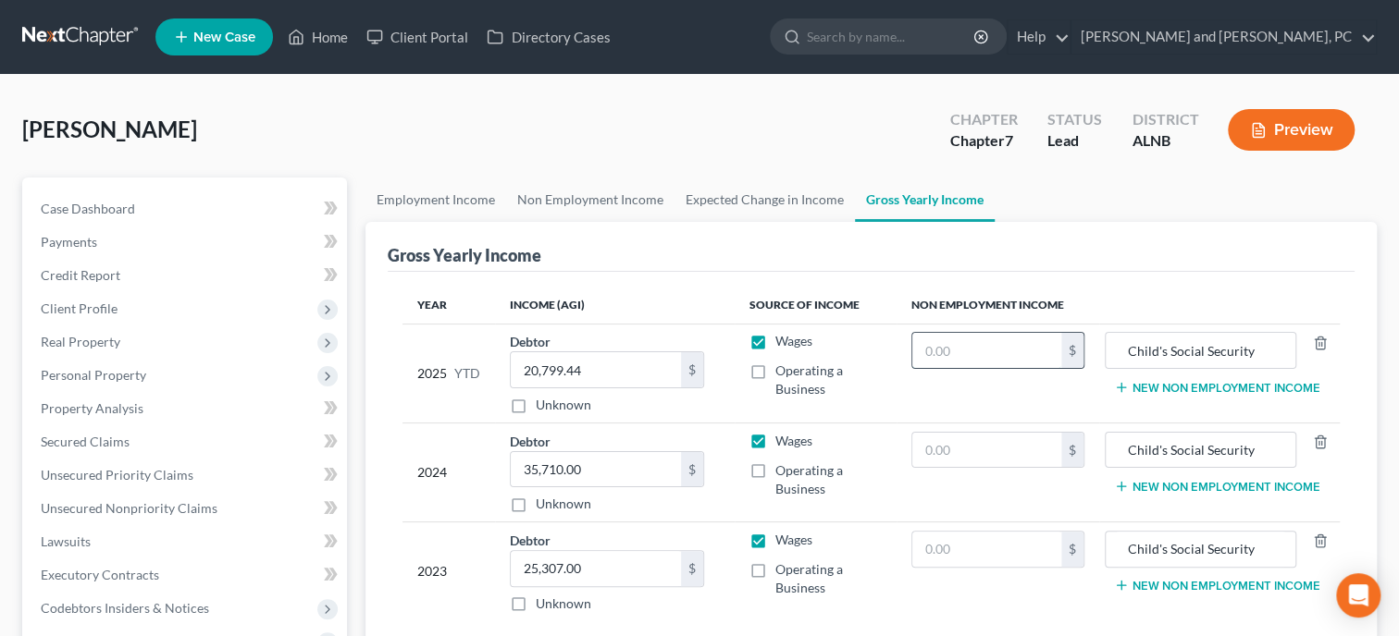
click at [984, 351] on input "text" at bounding box center [986, 350] width 149 height 35
type input "13,050.00"
click at [1005, 460] on input "text" at bounding box center [986, 450] width 149 height 35
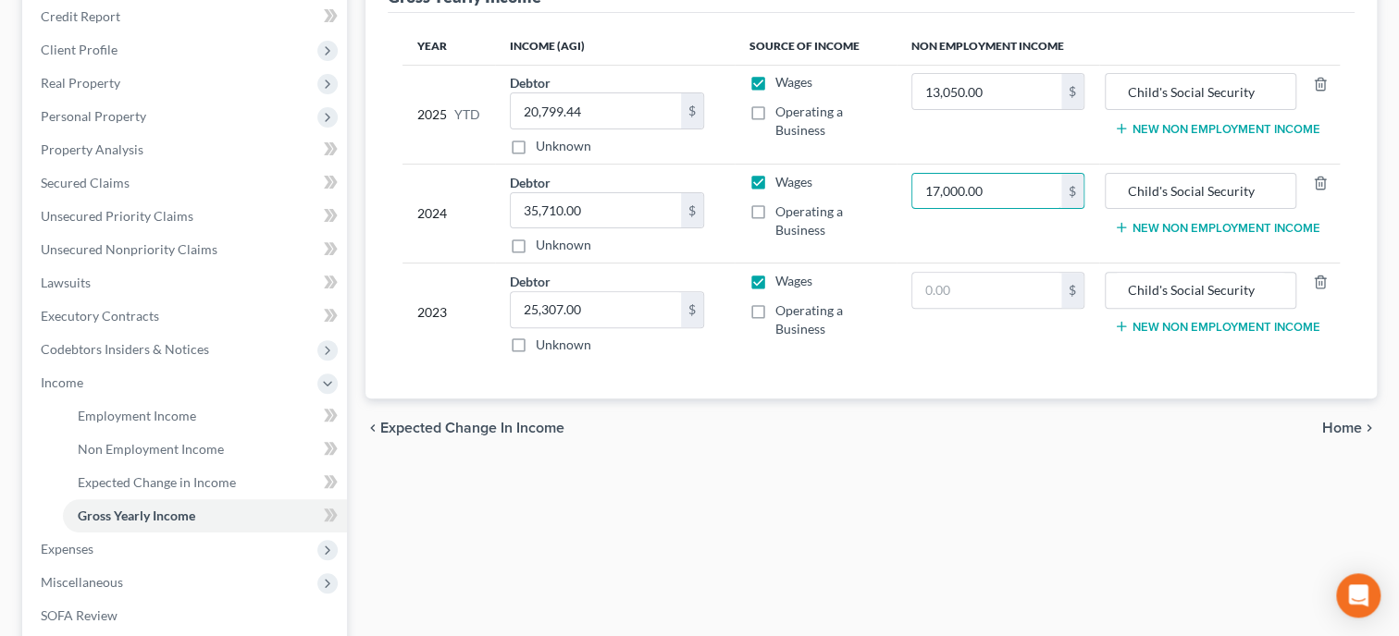
scroll to position [285, 0]
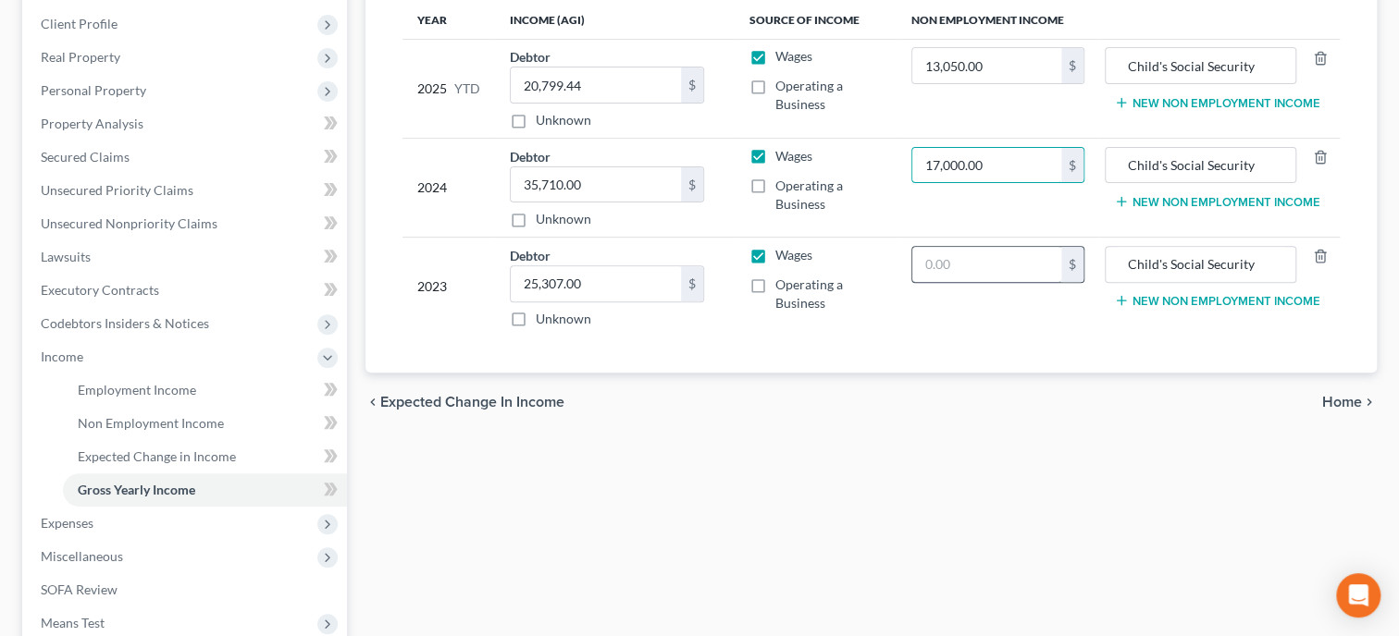
type input "17,000.00"
click at [912, 266] on input "text" at bounding box center [986, 264] width 149 height 35
type input "16,700.00"
click at [920, 322] on td "16,700.00 $" at bounding box center [997, 287] width 203 height 99
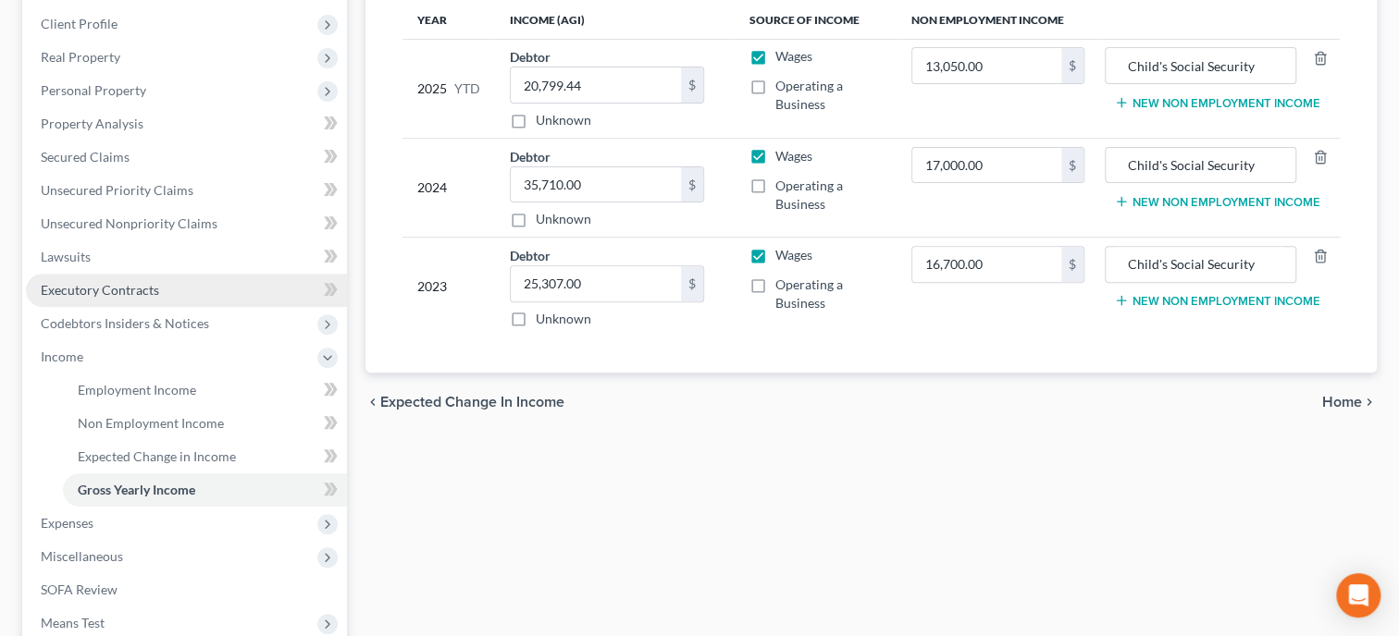
click at [84, 282] on span "Executory Contracts" at bounding box center [100, 290] width 118 height 16
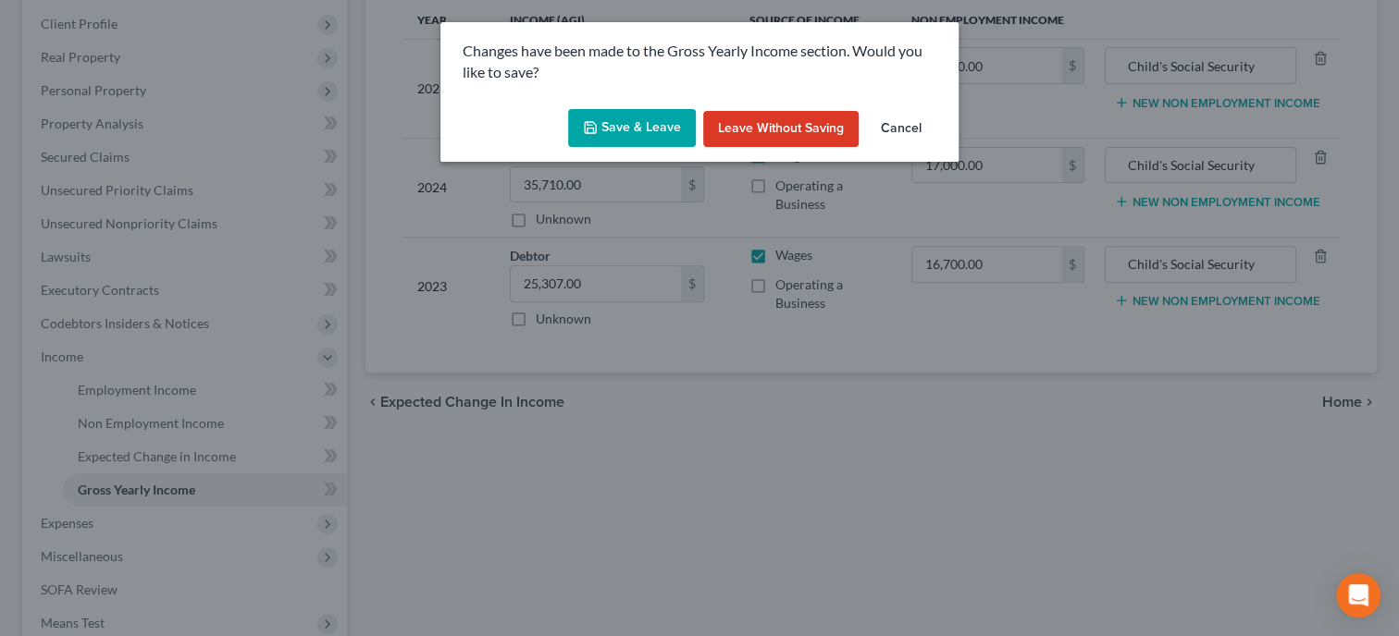
click at [620, 122] on button "Save & Leave" at bounding box center [632, 128] width 128 height 39
